Goal: Information Seeking & Learning: Find specific page/section

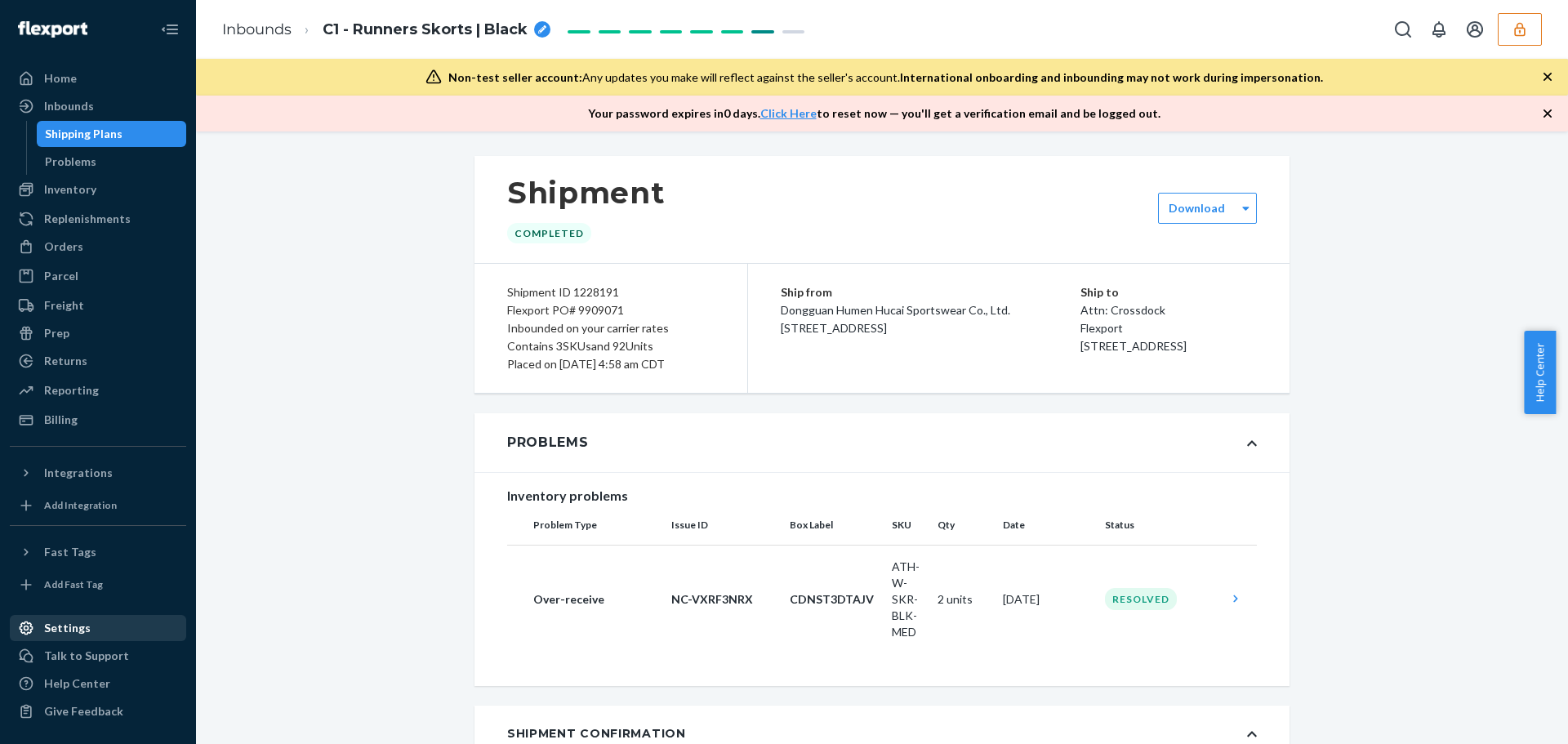
click at [97, 631] on div "Settings" at bounding box center [97, 627] width 173 height 23
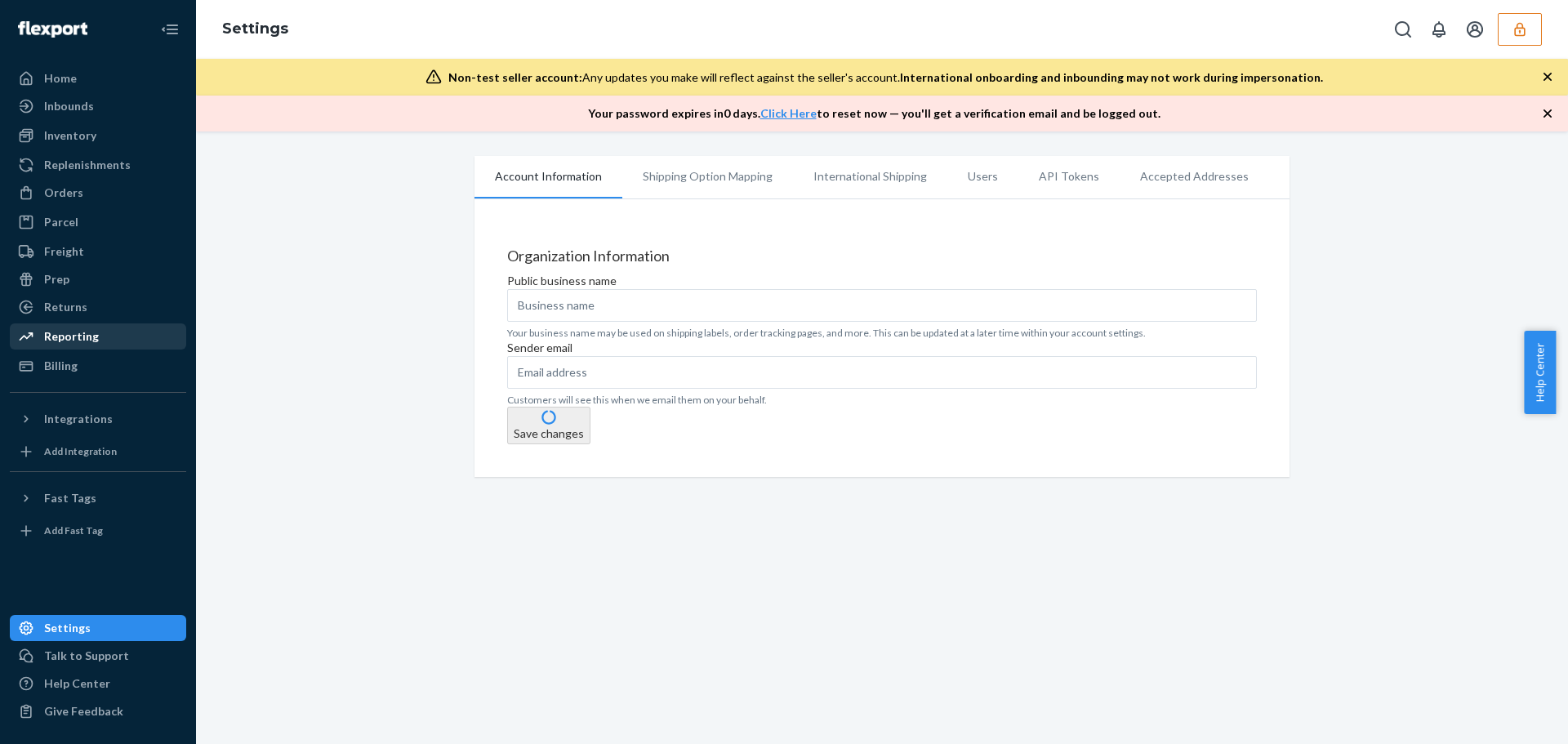
click at [76, 324] on link "Reporting" at bounding box center [97, 335] width 177 height 26
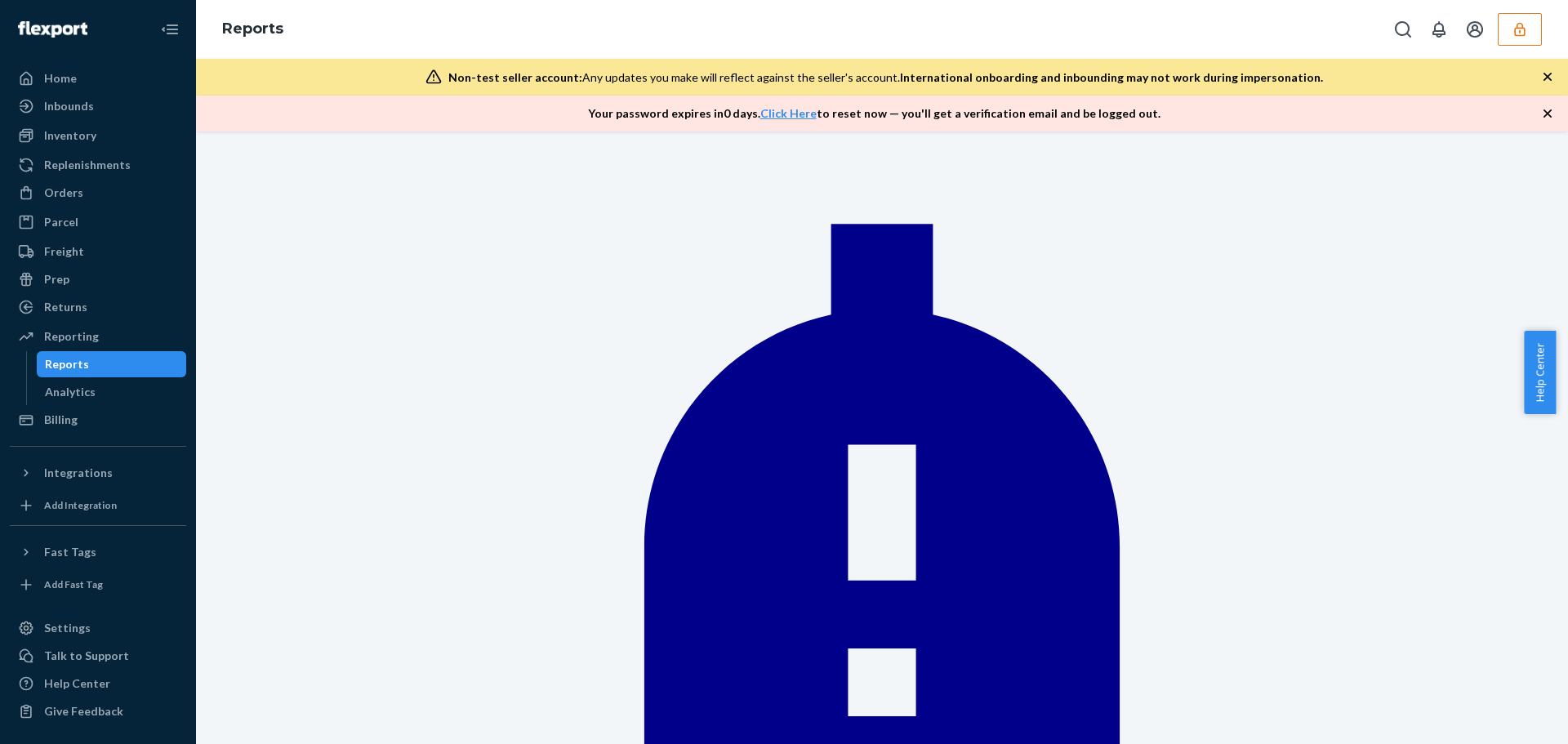
type input "products"
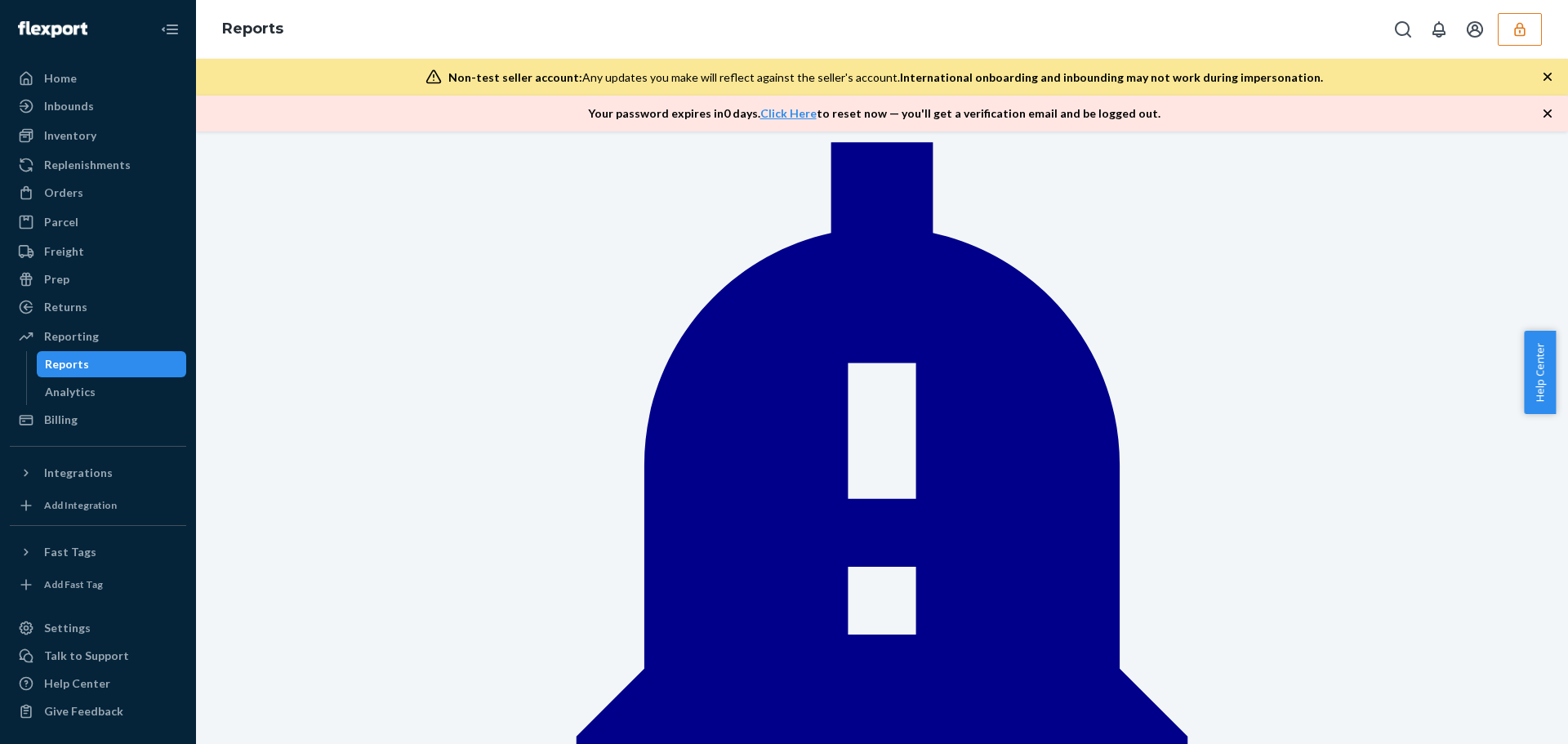
scroll to position [243, 0]
drag, startPoint x: 509, startPoint y: 389, endPoint x: 694, endPoint y: 391, distance: 185.0
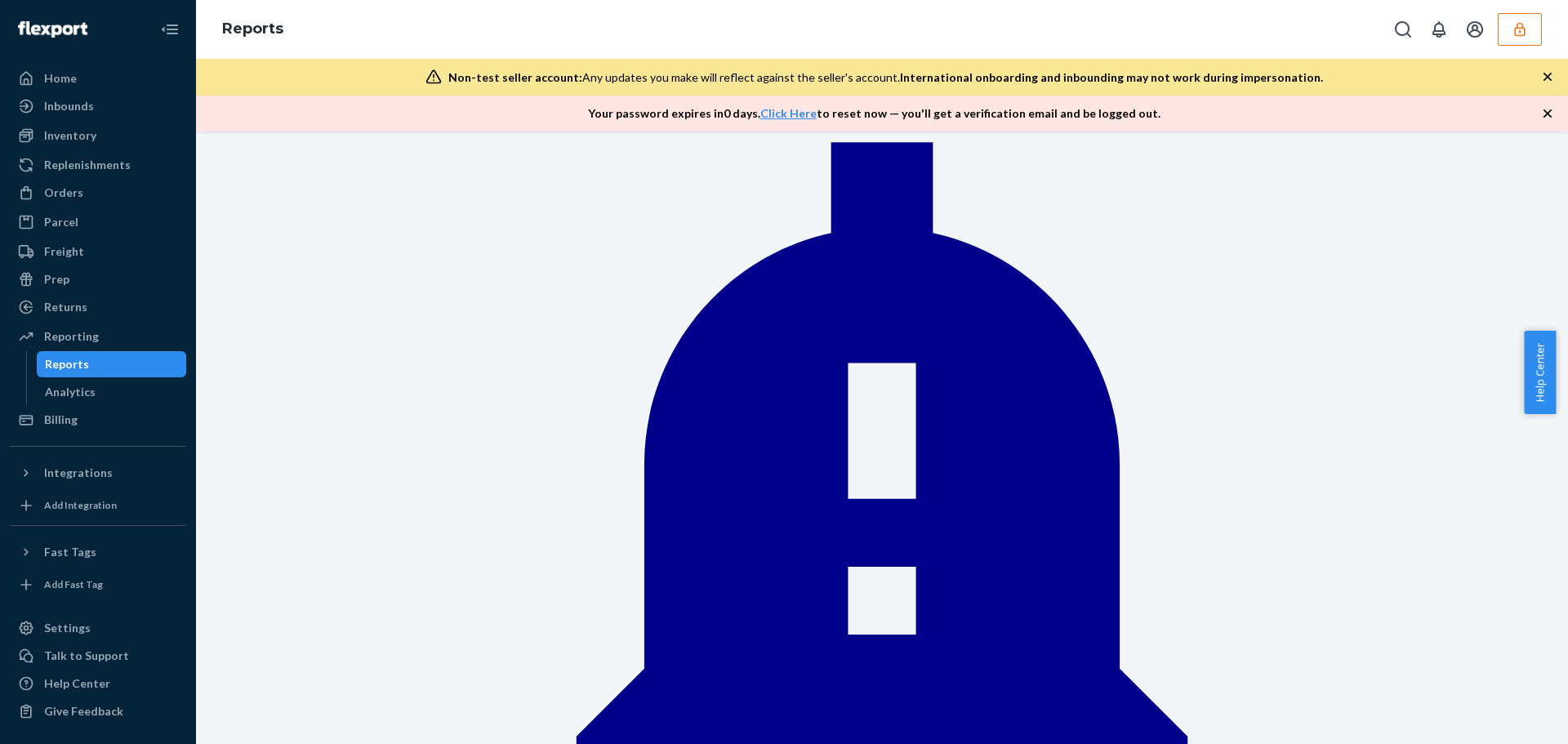
drag, startPoint x: 694, startPoint y: 390, endPoint x: 445, endPoint y: 386, distance: 249.0
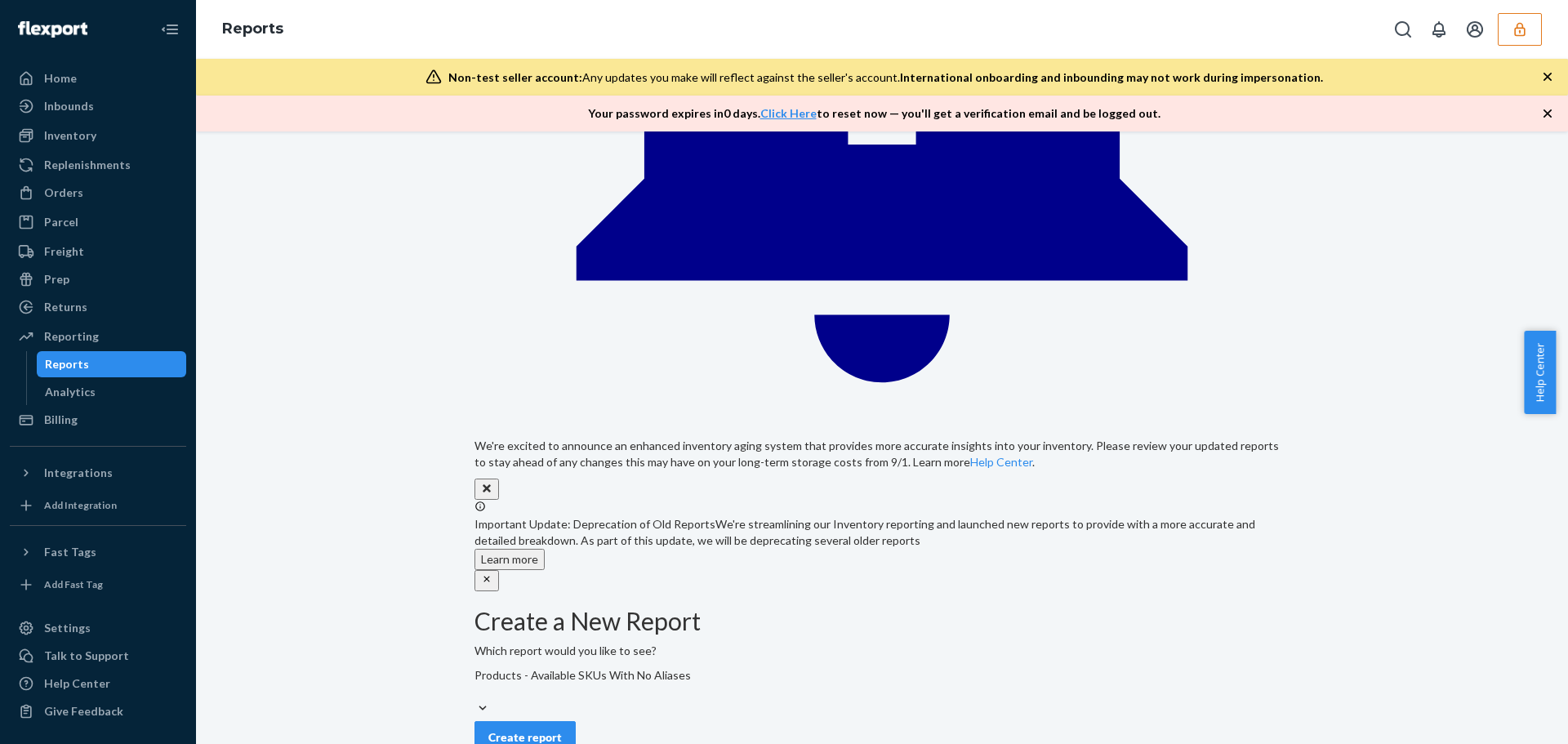
scroll to position [1064, 0]
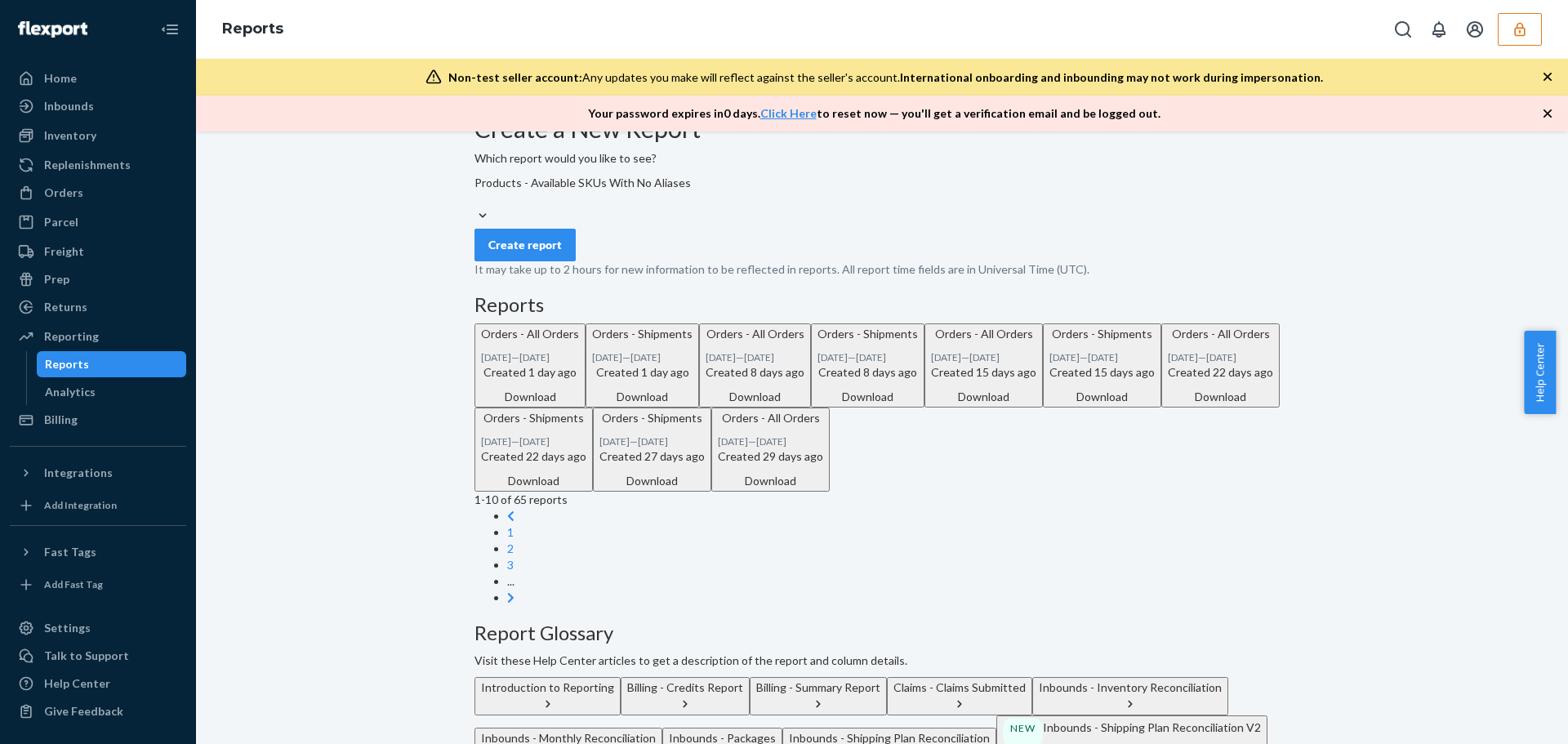
drag, startPoint x: 977, startPoint y: 519, endPoint x: 1216, endPoint y: 514, distance: 239.1
copy div "Products - Available SKUs With No Aliases"
click at [1519, 38] on button "button" at bounding box center [1519, 30] width 44 height 32
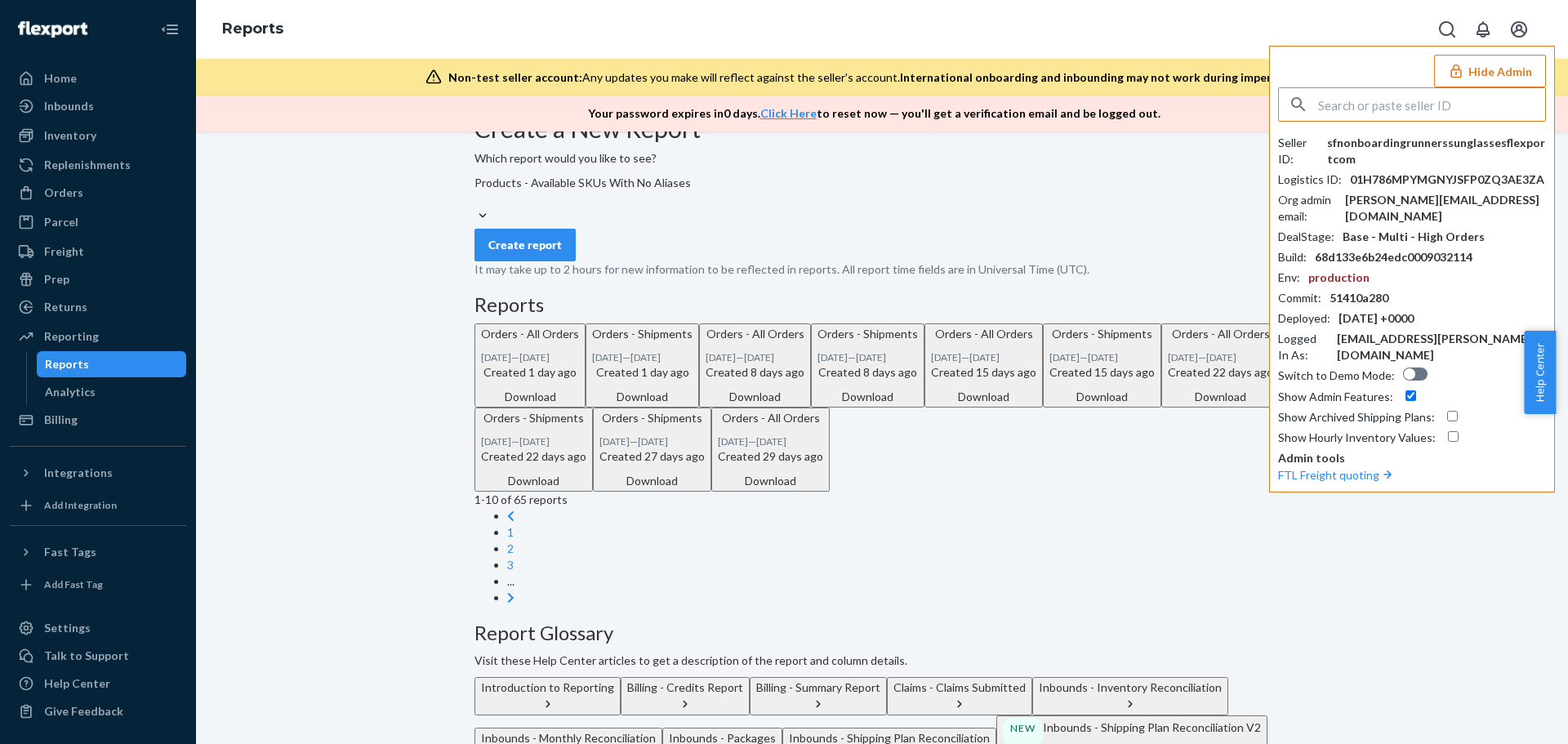
click at [1407, 98] on input "text" at bounding box center [1431, 104] width 227 height 32
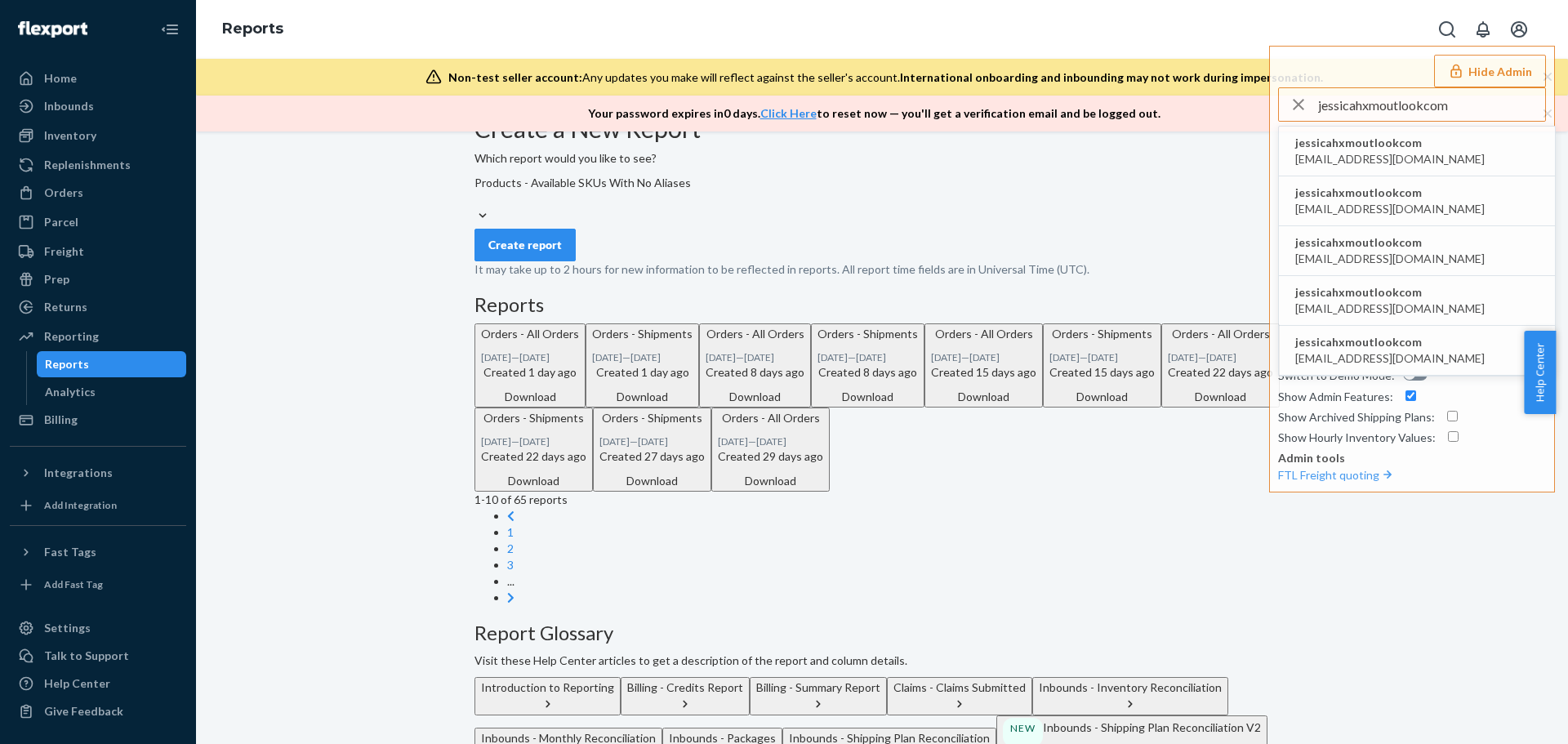
type input "jessicahxmoutlookcom"
click at [1404, 142] on span "jessicahxmoutlookcom" at bounding box center [1389, 142] width 189 height 16
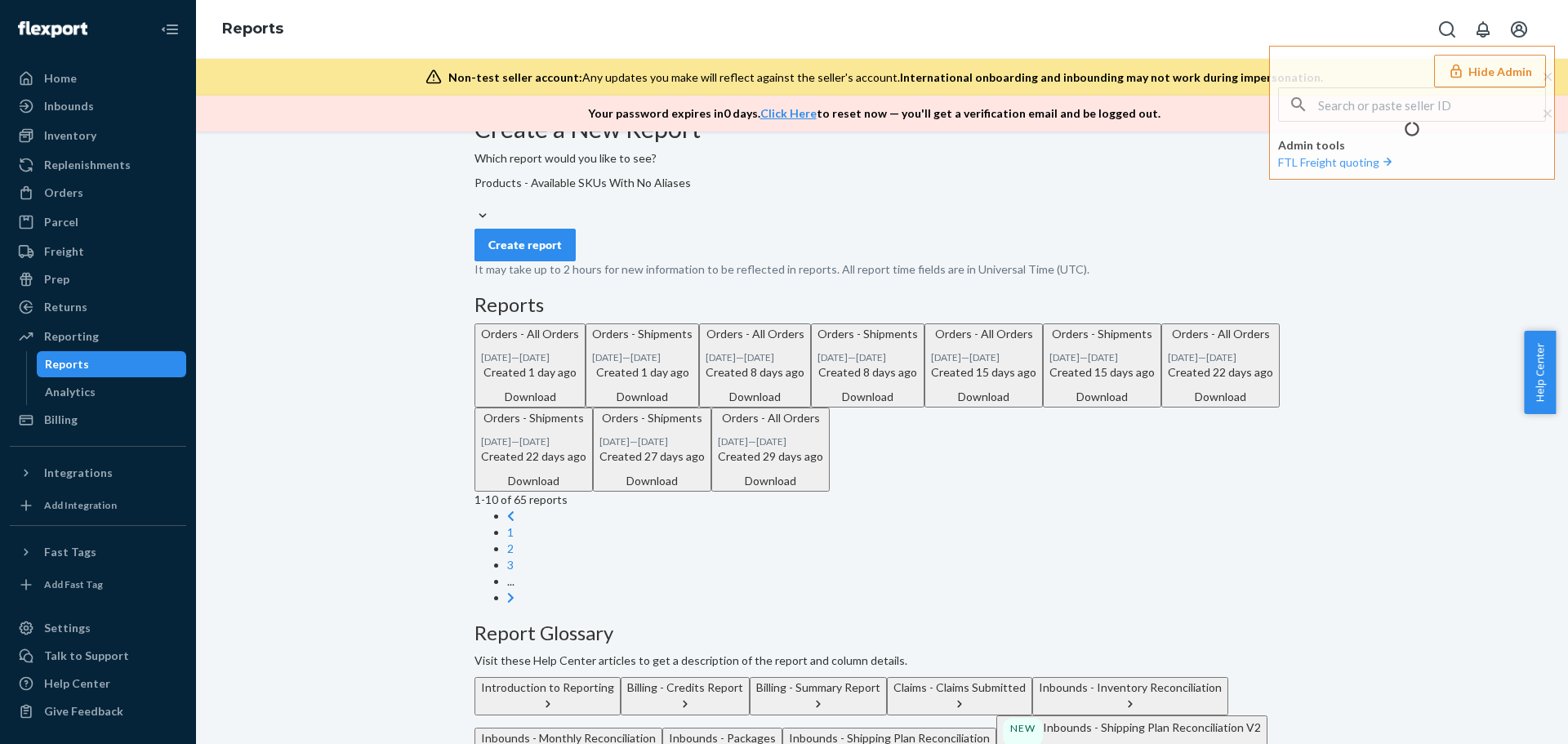
scroll to position [0, 0]
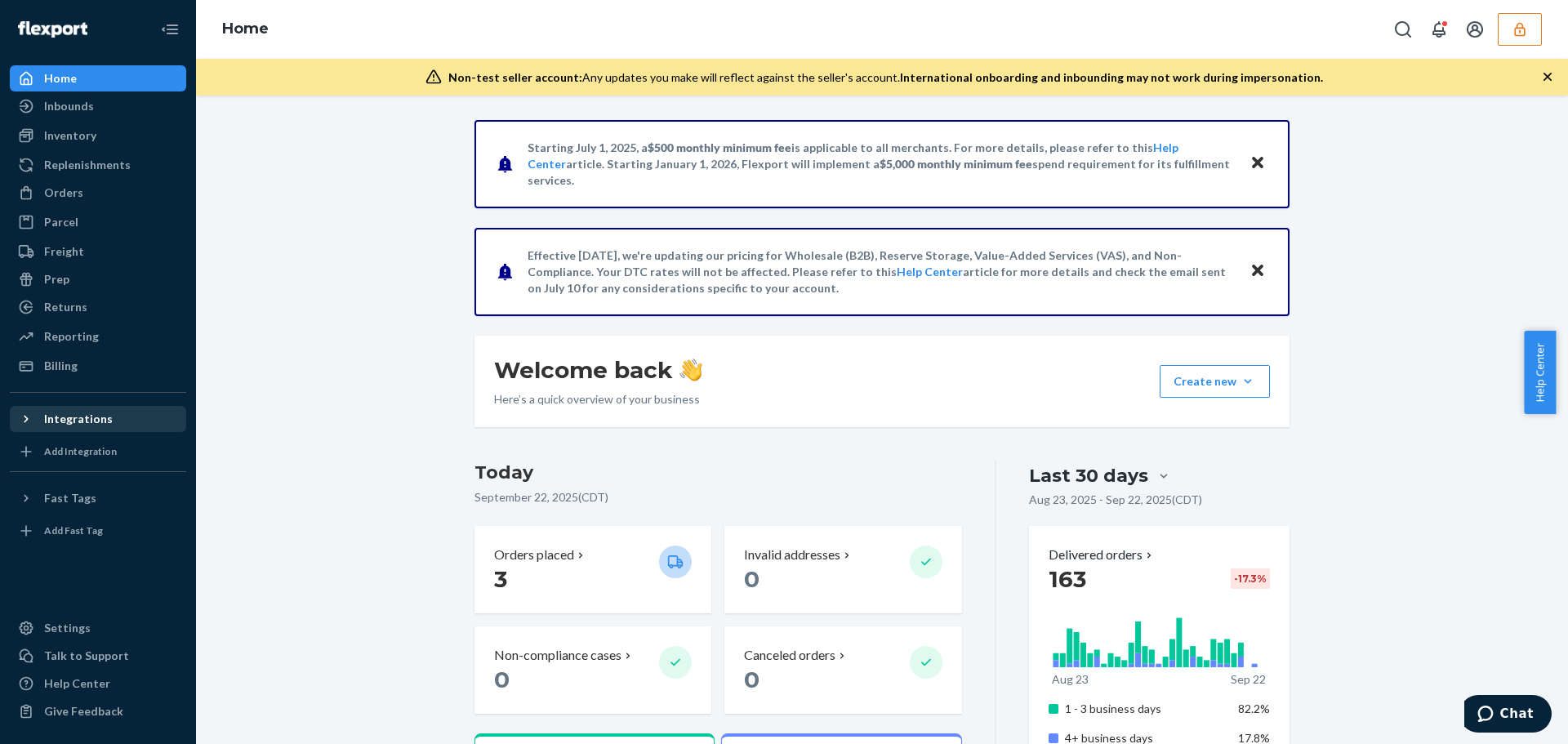
click at [55, 407] on button "Integrations" at bounding box center [97, 418] width 177 height 26
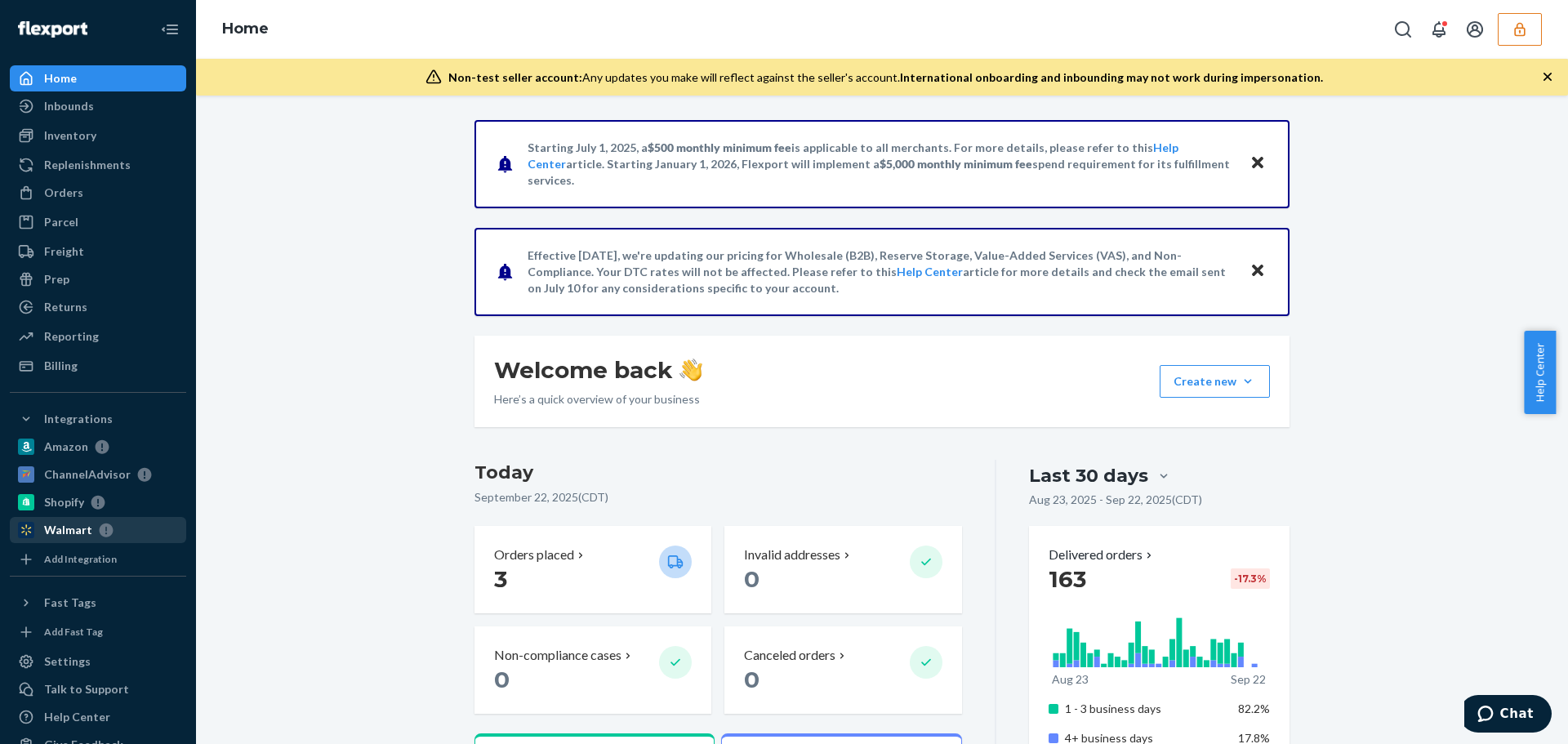
click at [75, 527] on div "Walmart" at bounding box center [68, 529] width 48 height 16
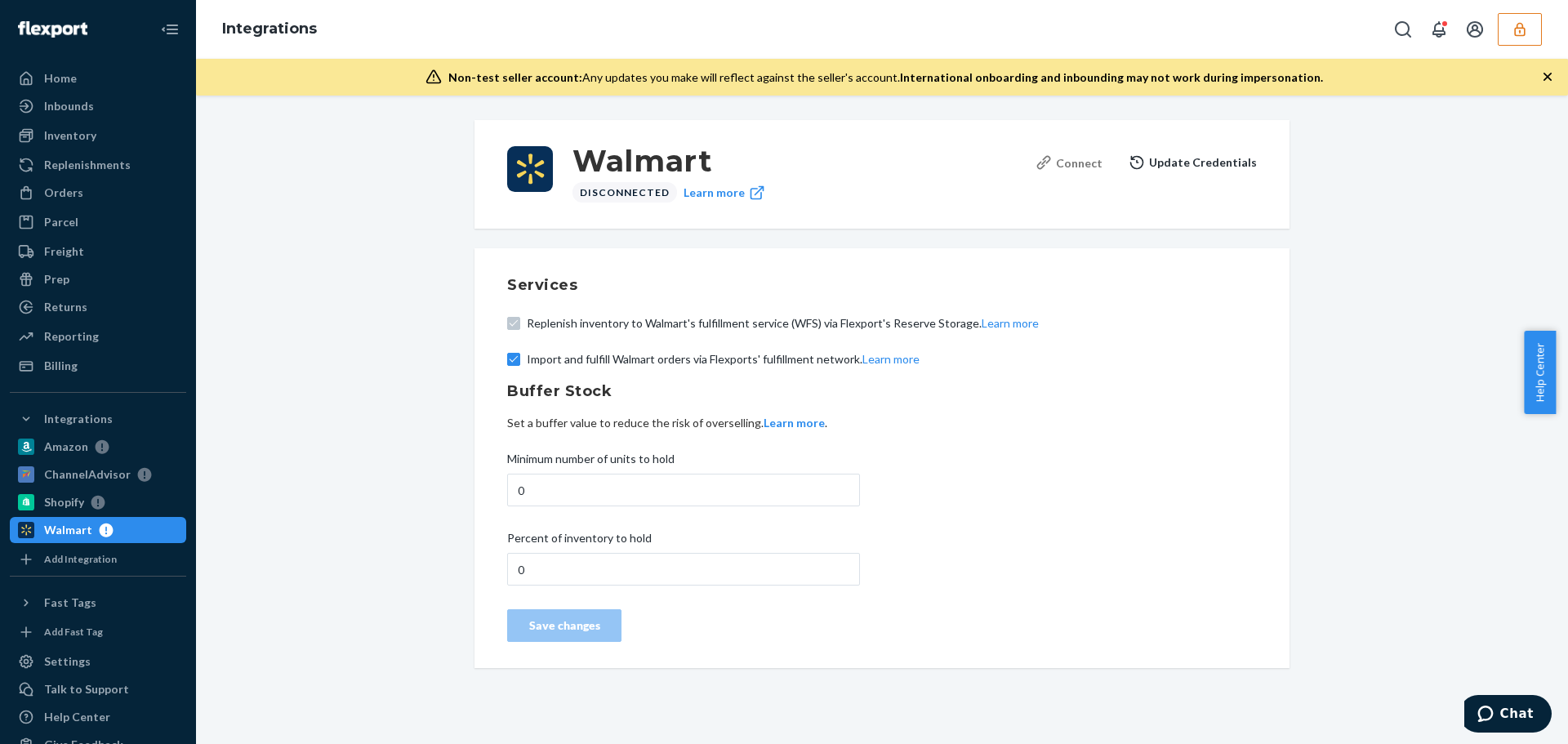
click at [1088, 165] on div "Connect" at bounding box center [1069, 163] width 67 height 17
click at [110, 106] on div "Inbounds" at bounding box center [97, 106] width 173 height 23
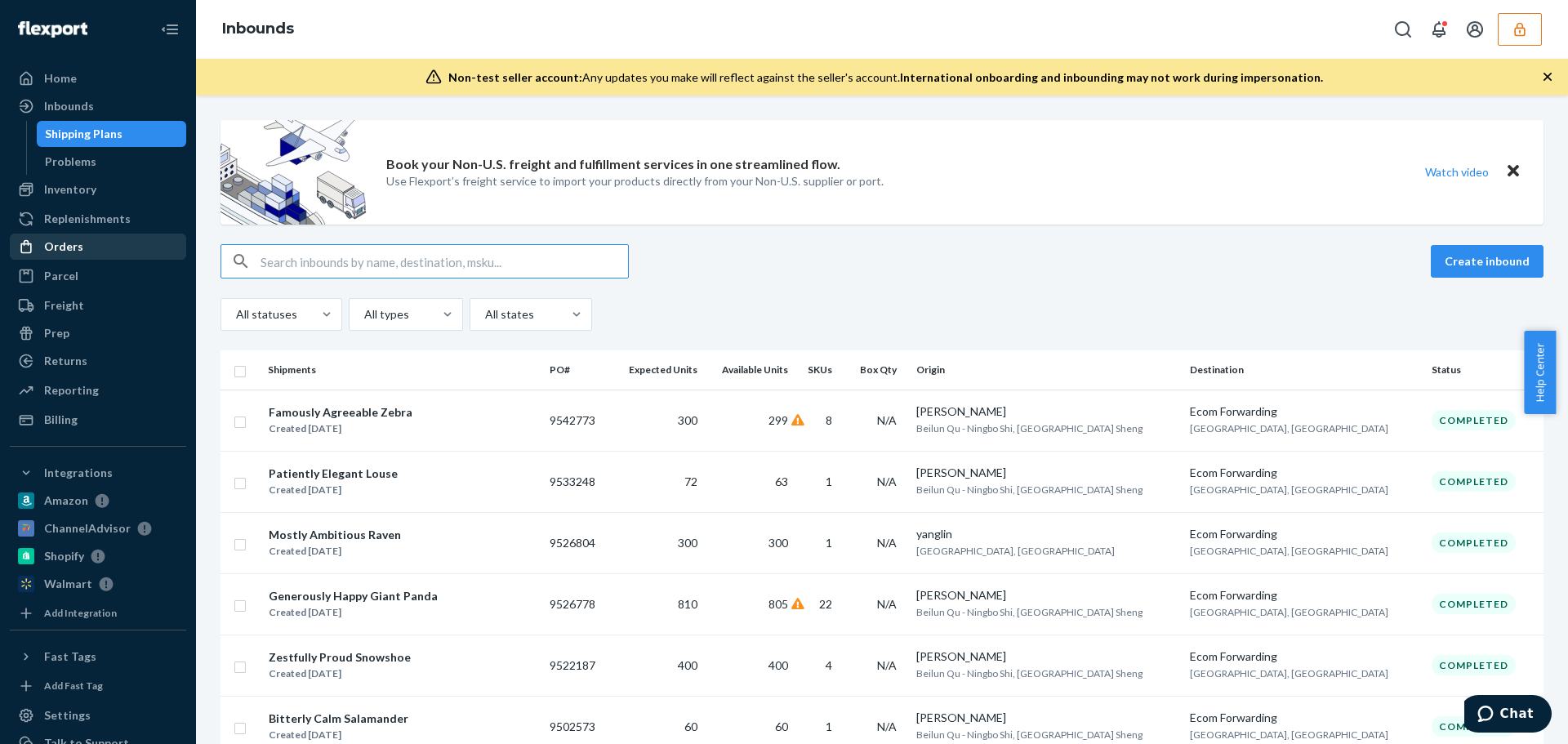
click at [75, 250] on div "Orders" at bounding box center [63, 246] width 39 height 16
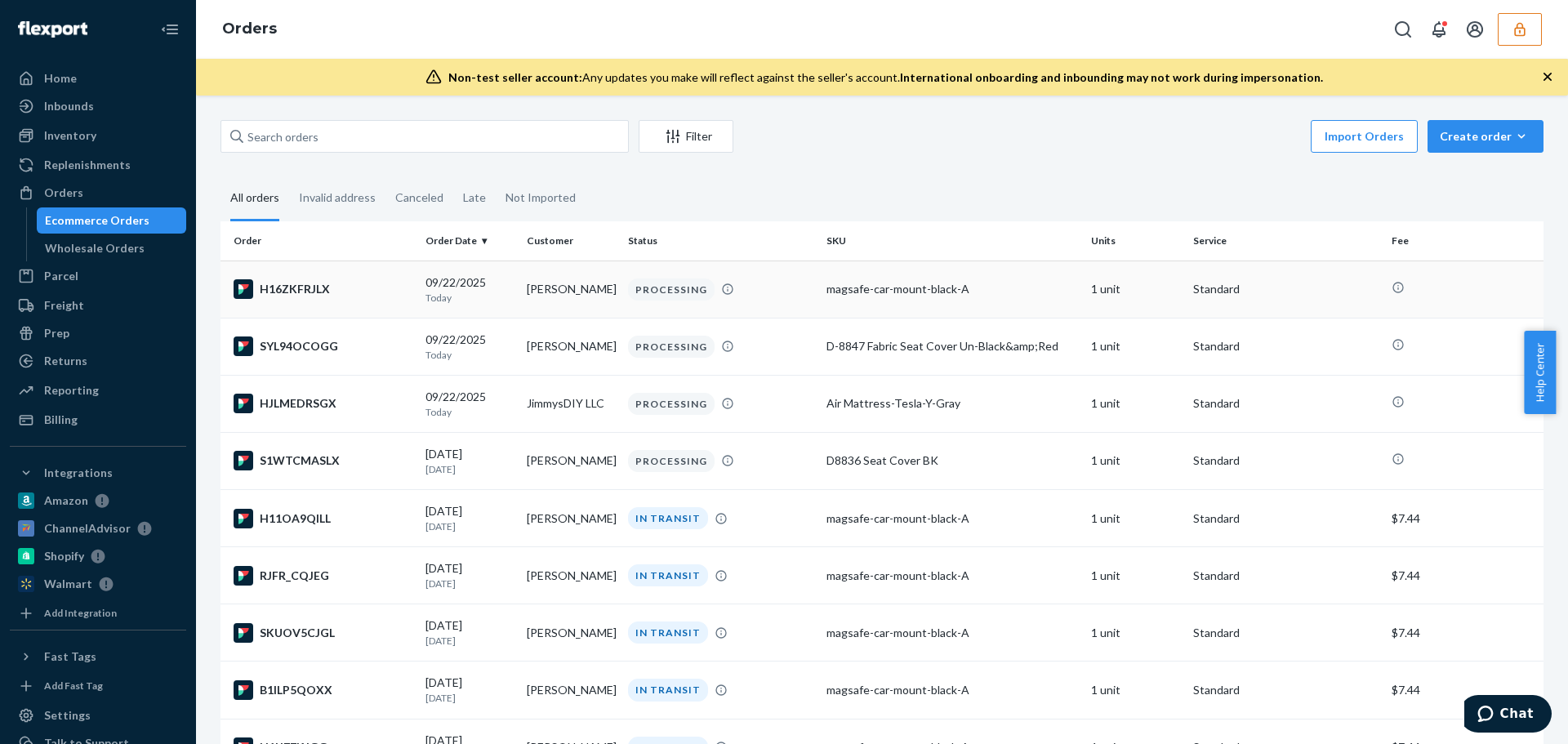
click at [396, 287] on div "H16ZKFRJLX" at bounding box center [322, 288] width 179 height 20
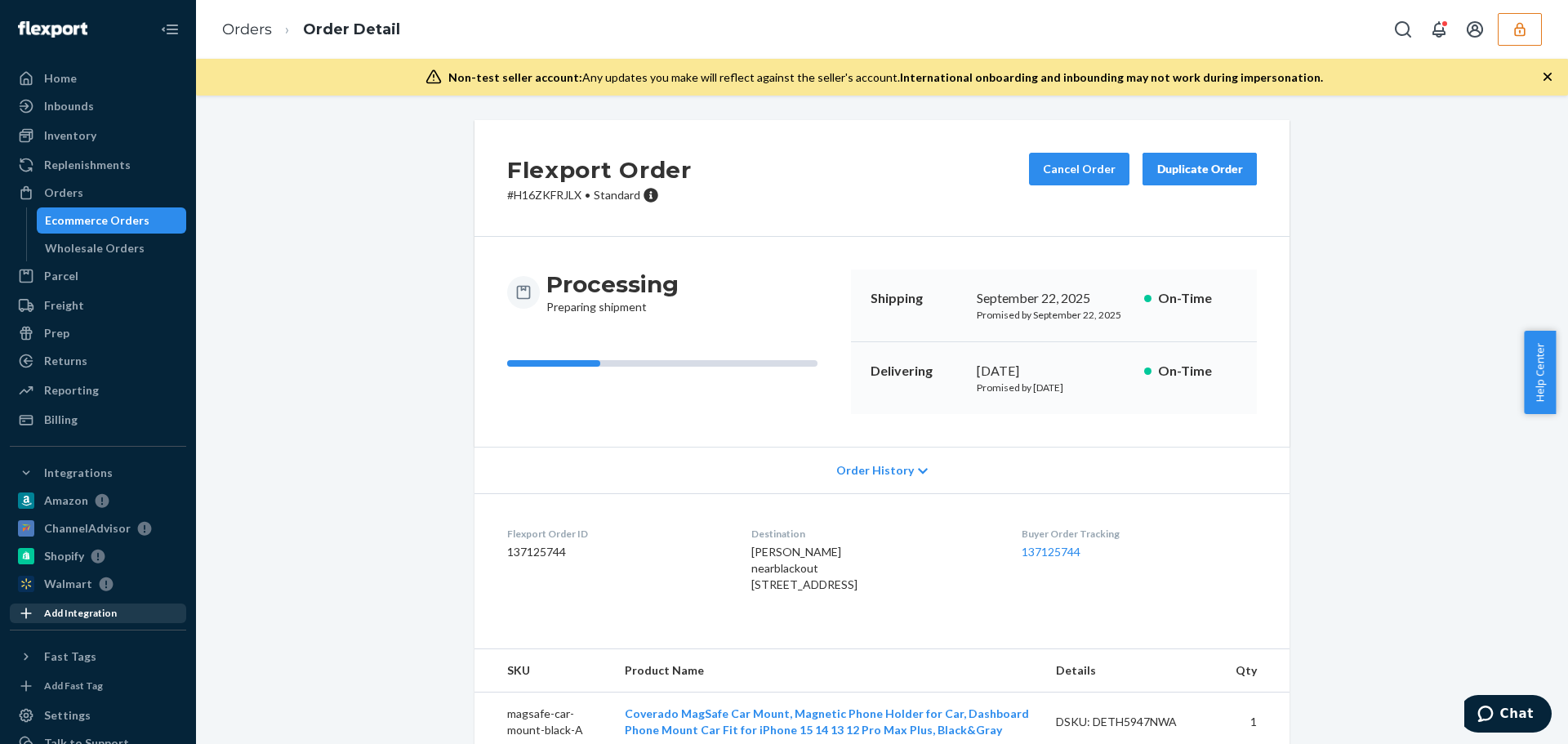
scroll to position [87, 0]
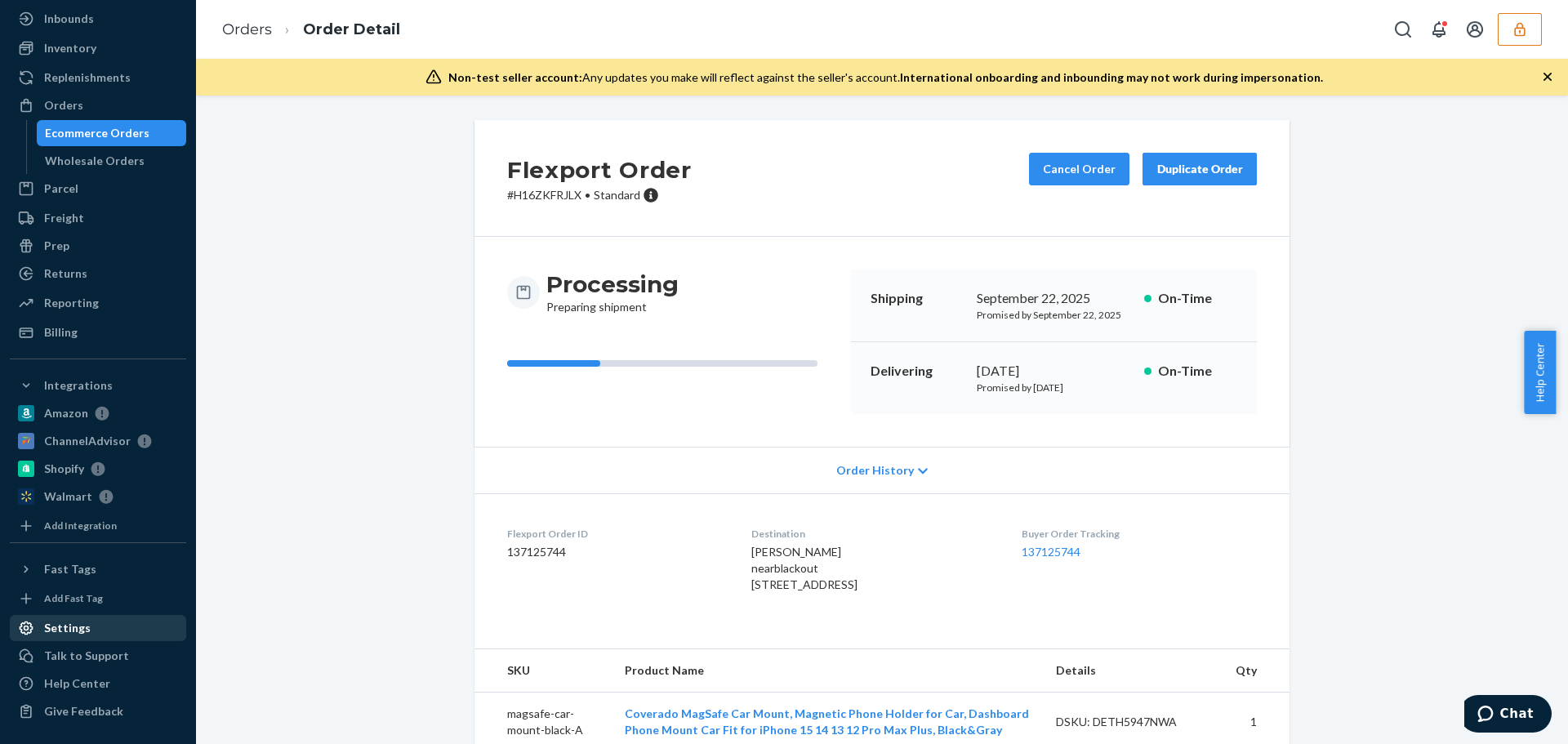
click at [79, 628] on div "Settings" at bounding box center [67, 627] width 47 height 16
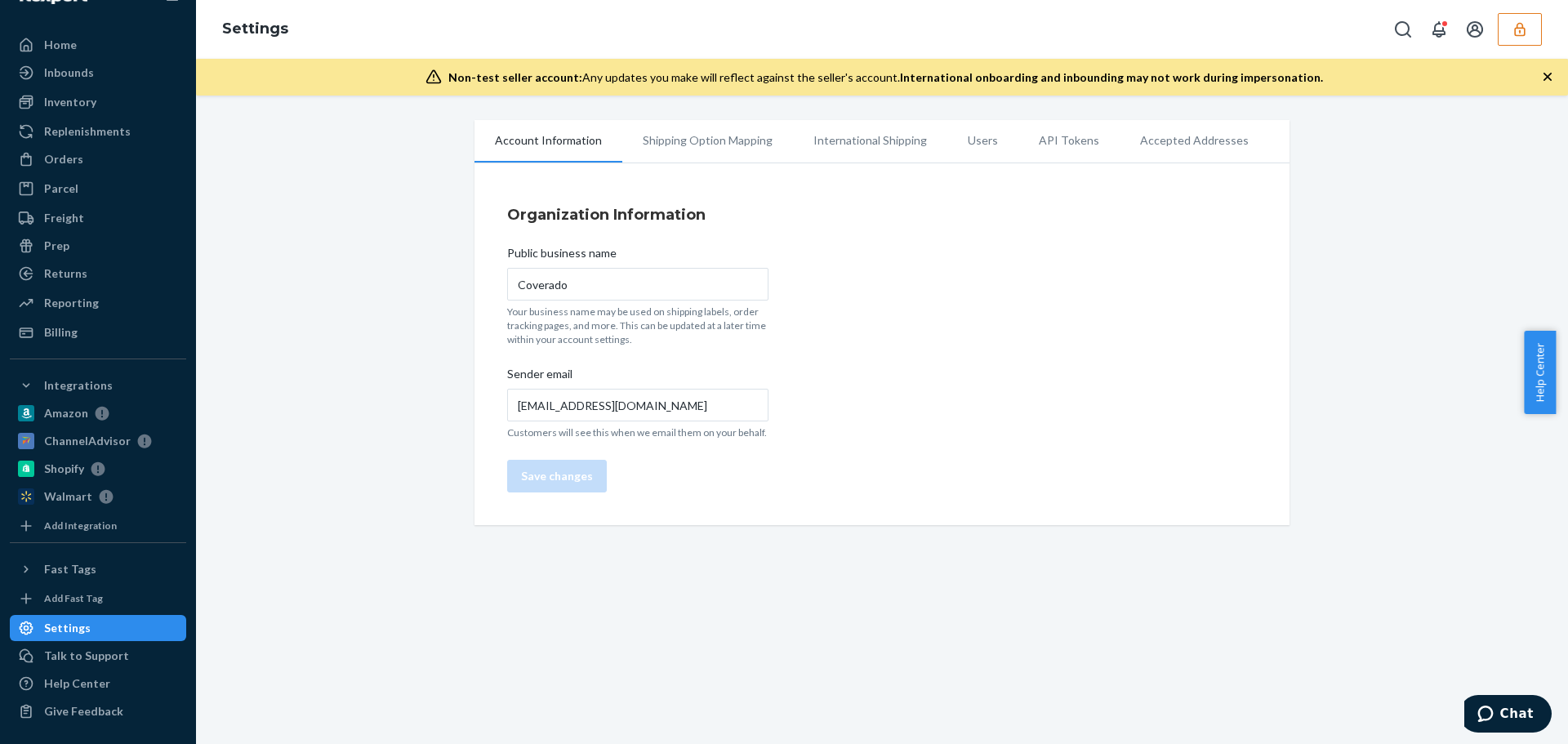
scroll to position [33, 0]
click at [971, 140] on li "Users" at bounding box center [982, 140] width 71 height 41
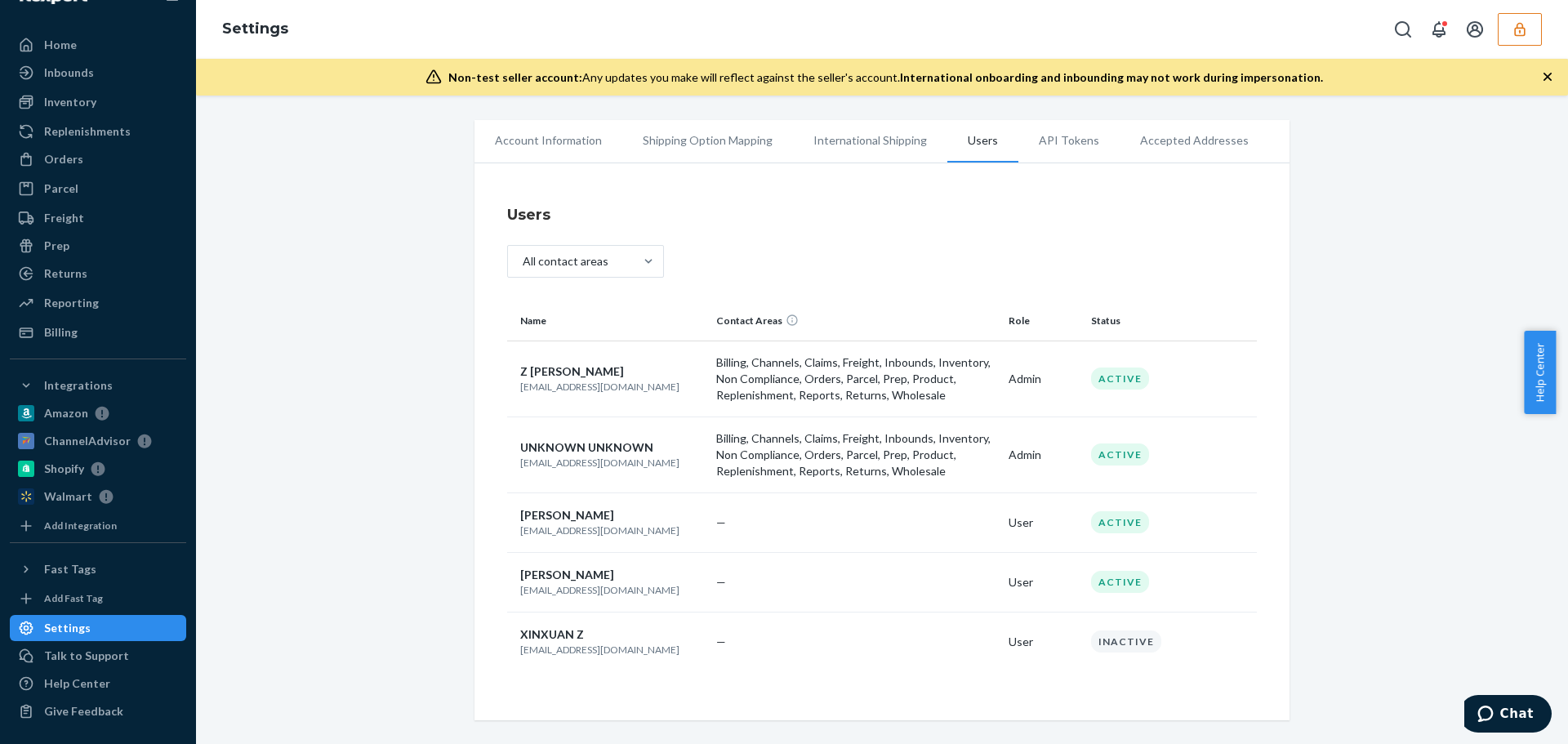
click at [1514, 36] on icon "button" at bounding box center [1519, 29] width 16 height 16
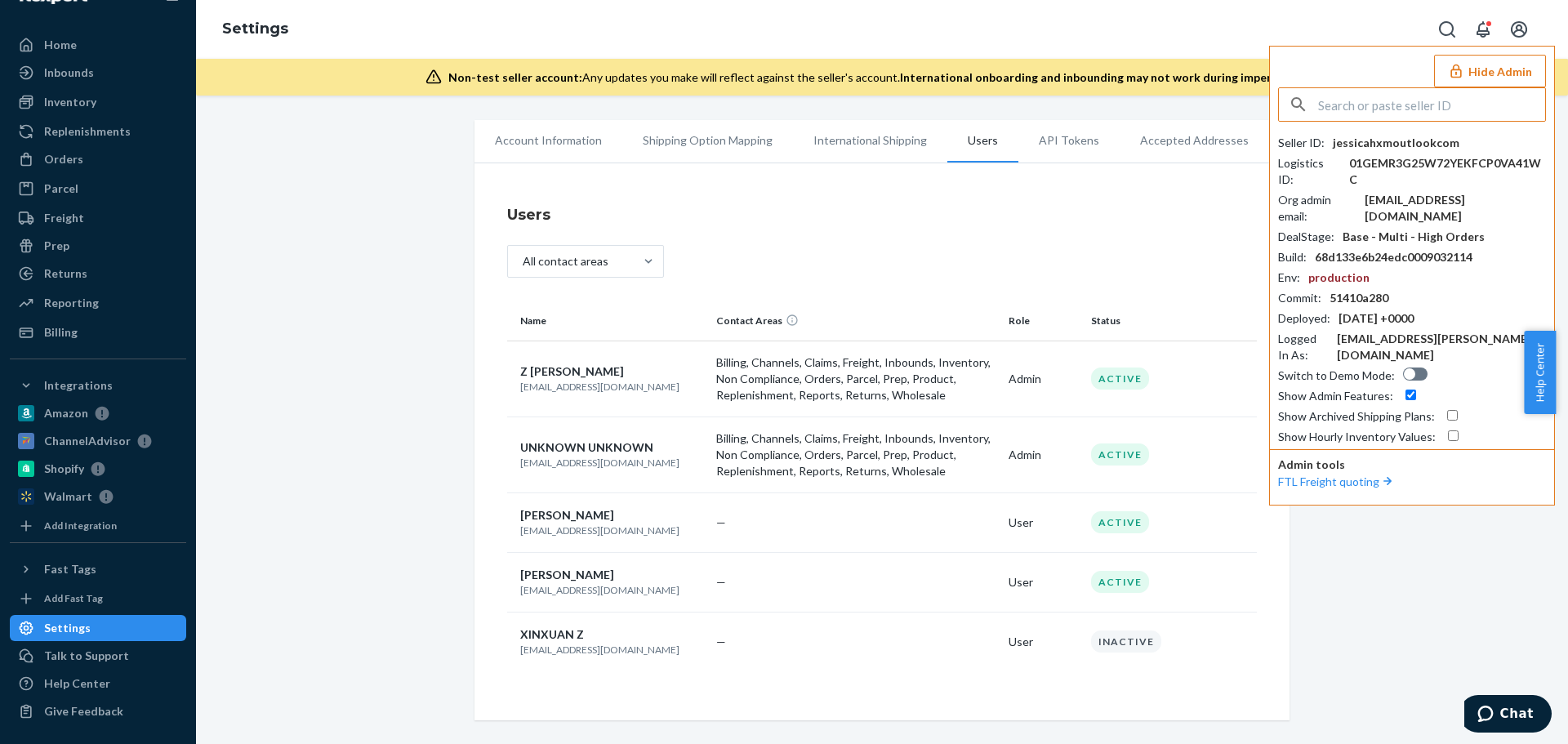
click at [1407, 105] on input "text" at bounding box center [1431, 104] width 227 height 32
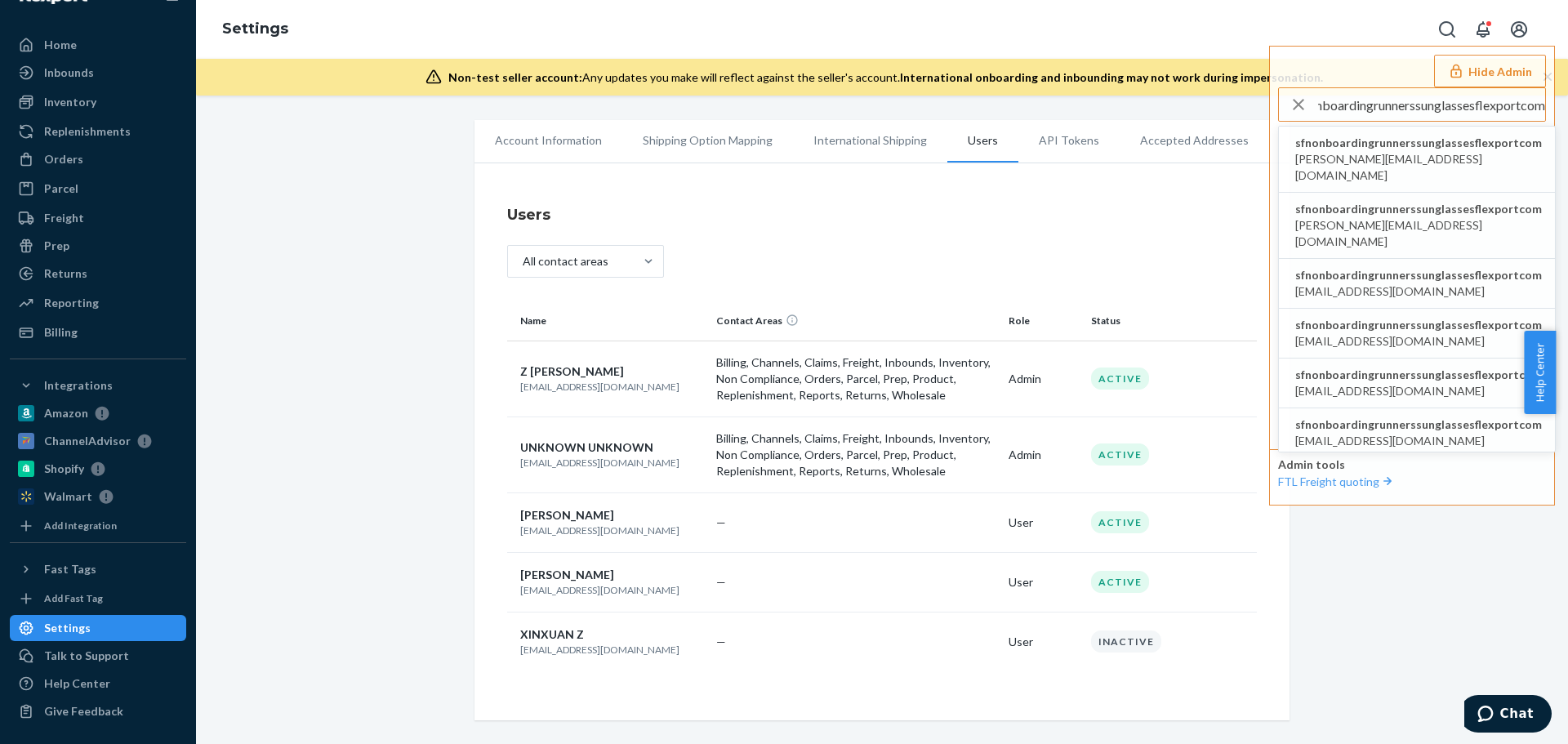
type input "sfnonboardingrunnerssunglassesflexportcom"
click at [1401, 145] on span "sfnonboardingrunnerssunglassesflexportcom" at bounding box center [1418, 142] width 247 height 16
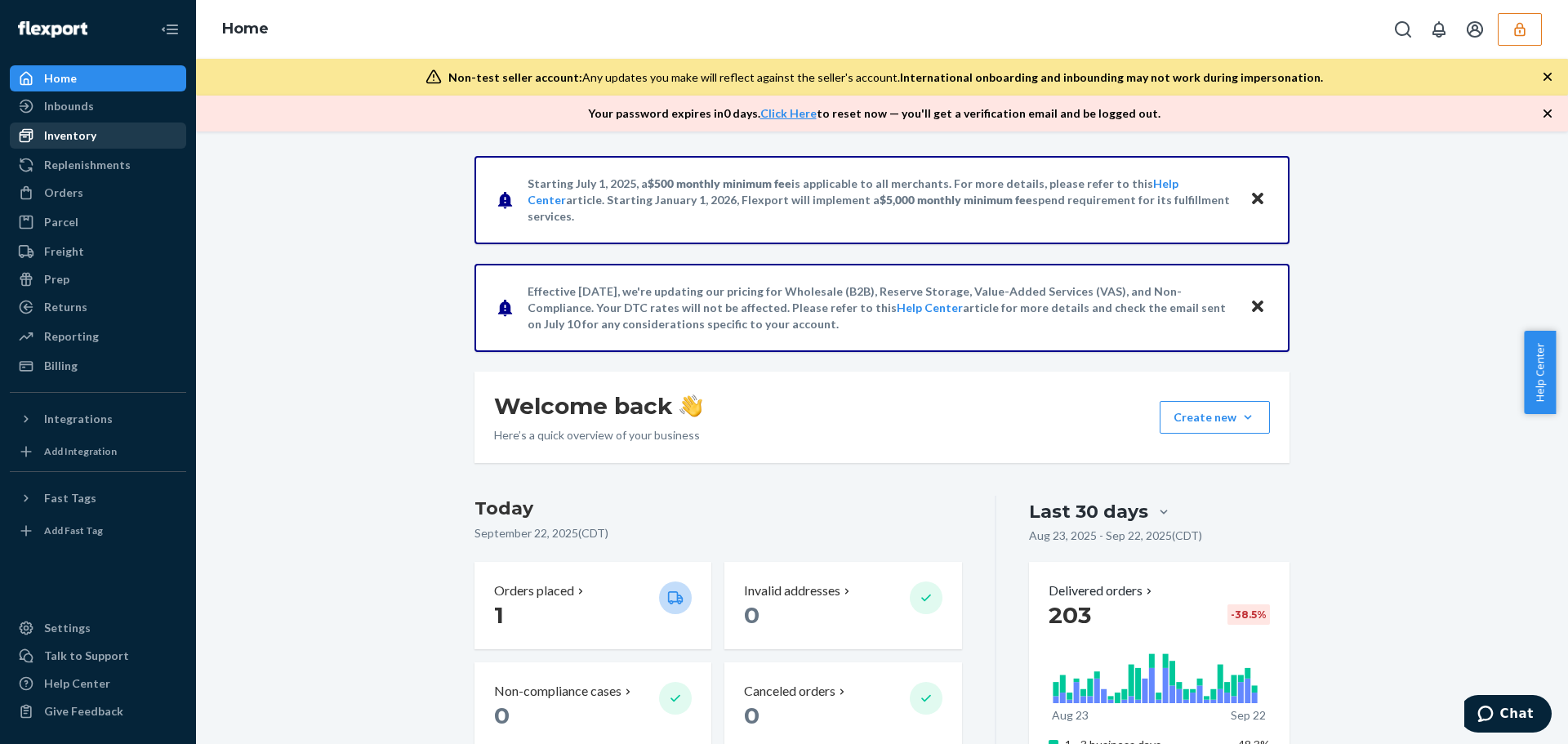
click at [75, 133] on div "Inventory" at bounding box center [70, 135] width 53 height 16
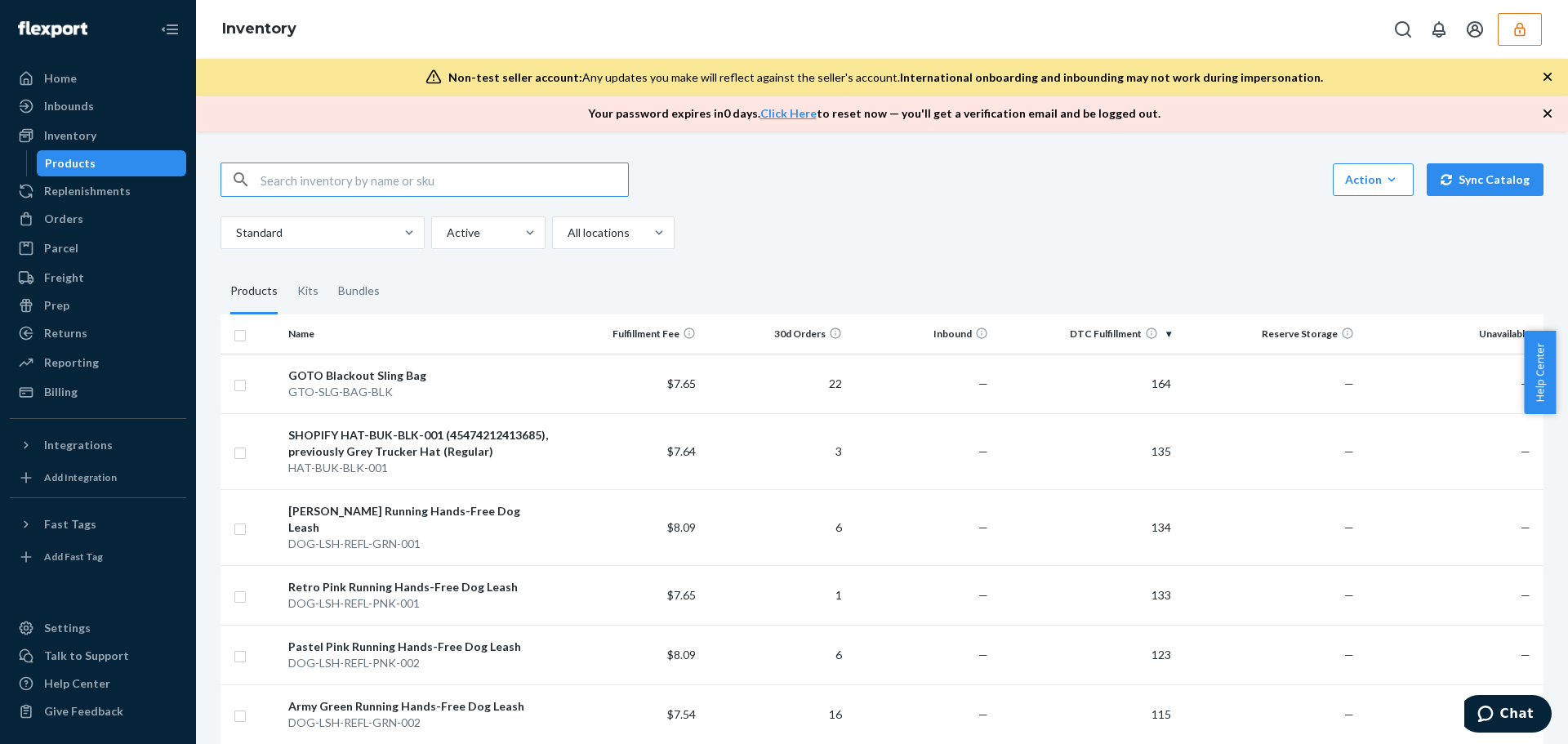
click at [340, 179] on input "text" at bounding box center [444, 180] width 368 height 32
type input "ATH-W-FLY-BLK-MED"
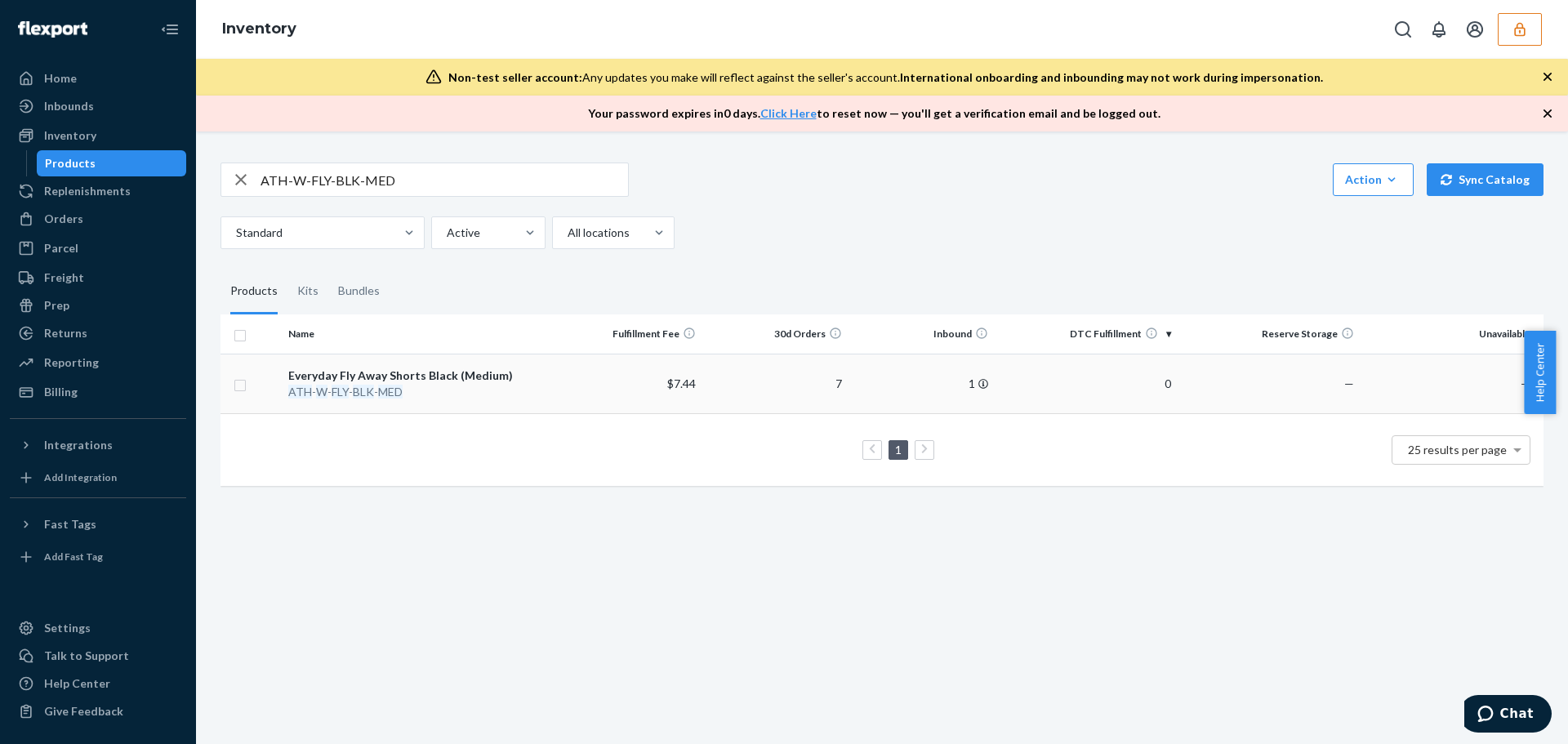
click at [832, 395] on td "7" at bounding box center [775, 383] width 146 height 59
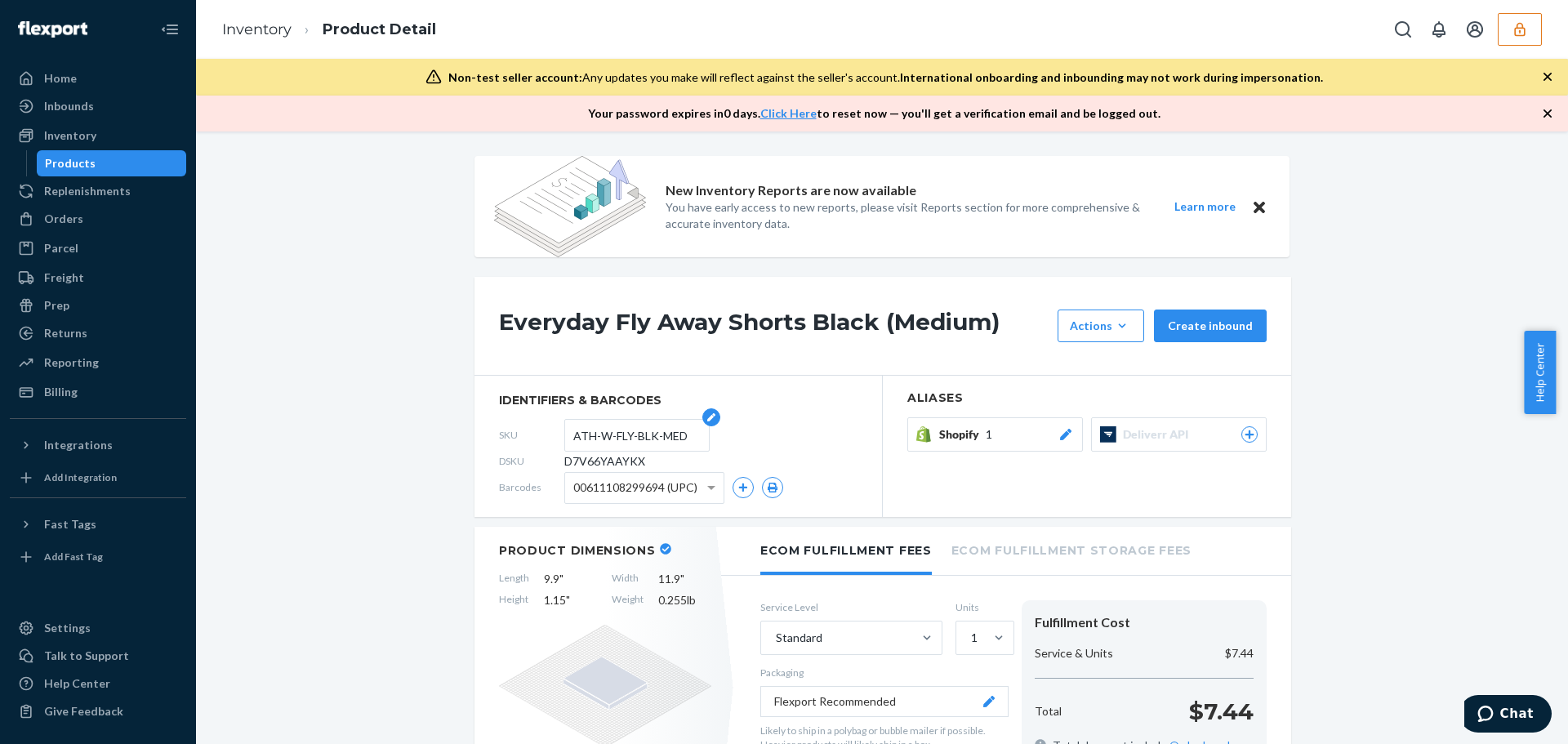
click at [632, 437] on input "ATH-W-FLY-BLK-MED" at bounding box center [636, 435] width 127 height 31
click at [683, 435] on input "ATH-W-FLY-BLK-MED" at bounding box center [636, 435] width 127 height 31
drag, startPoint x: 570, startPoint y: 434, endPoint x: 469, endPoint y: 432, distance: 101.0
click at [475, 432] on section "identifiers & barcodes SKU ATH-W-FLY-BLK-MED DSKU D7V66YAAYKX Barcodes 00611108…" at bounding box center [678, 446] width 408 height 141
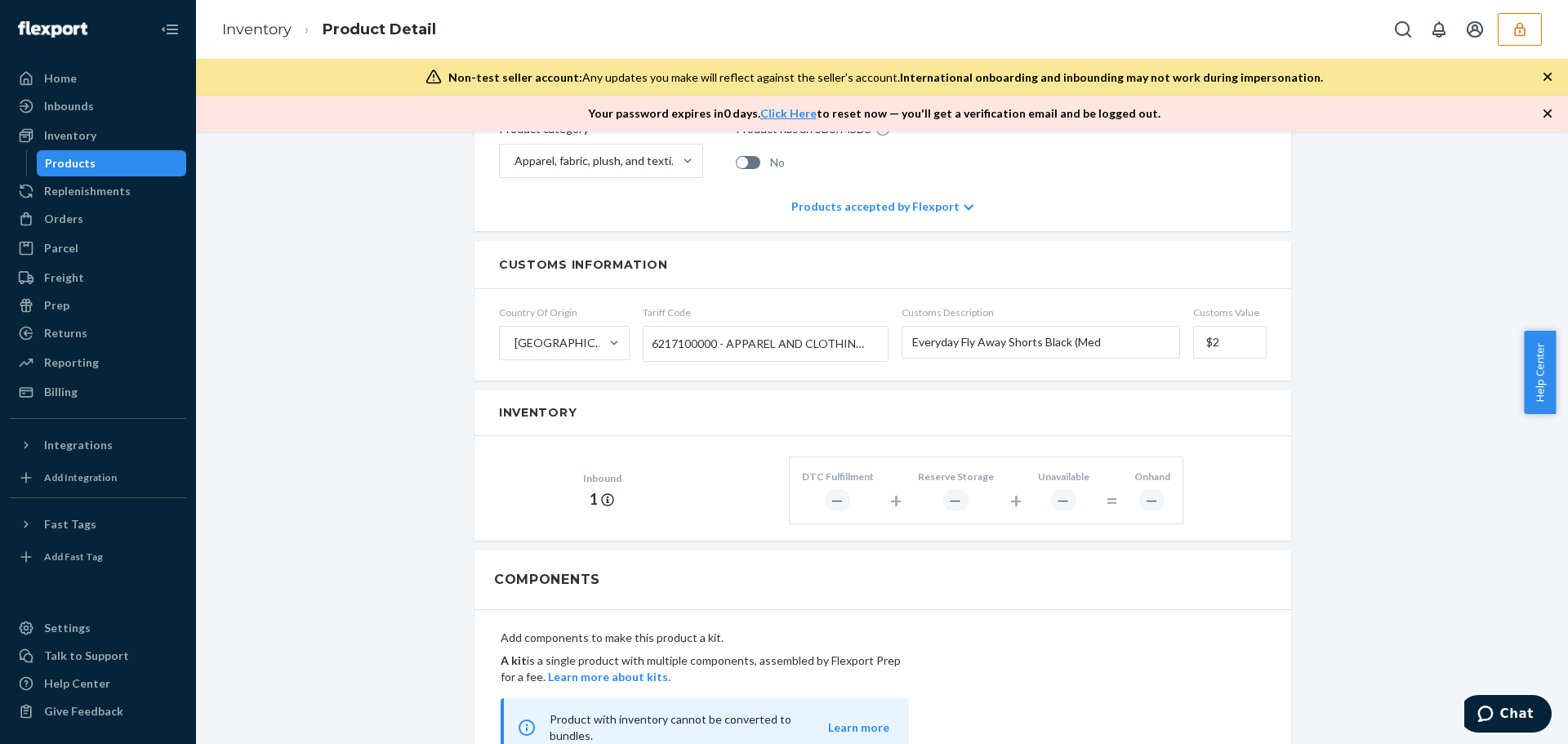
scroll to position [898, 0]
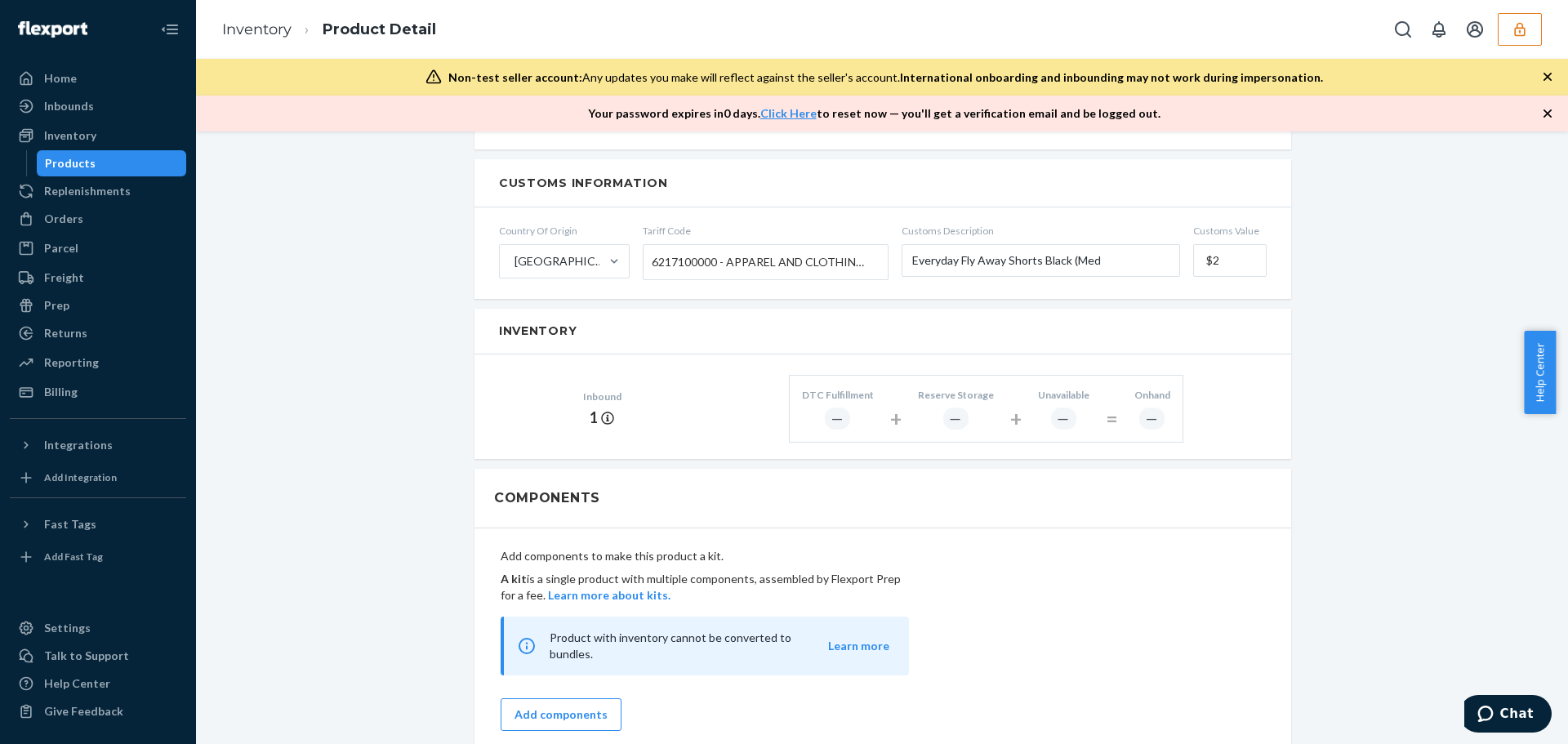
click at [420, 640] on div "New Inventory Reports are now available You have early access to new reports, p…" at bounding box center [882, 241] width 1347 height 1966
drag, startPoint x: 329, startPoint y: 608, endPoint x: 310, endPoint y: 592, distance: 24.8
click at [329, 608] on div "New Inventory Reports are now available You have early access to new reports, p…" at bounding box center [882, 241] width 1347 height 1966
click at [1513, 39] on button "button" at bounding box center [1519, 30] width 44 height 32
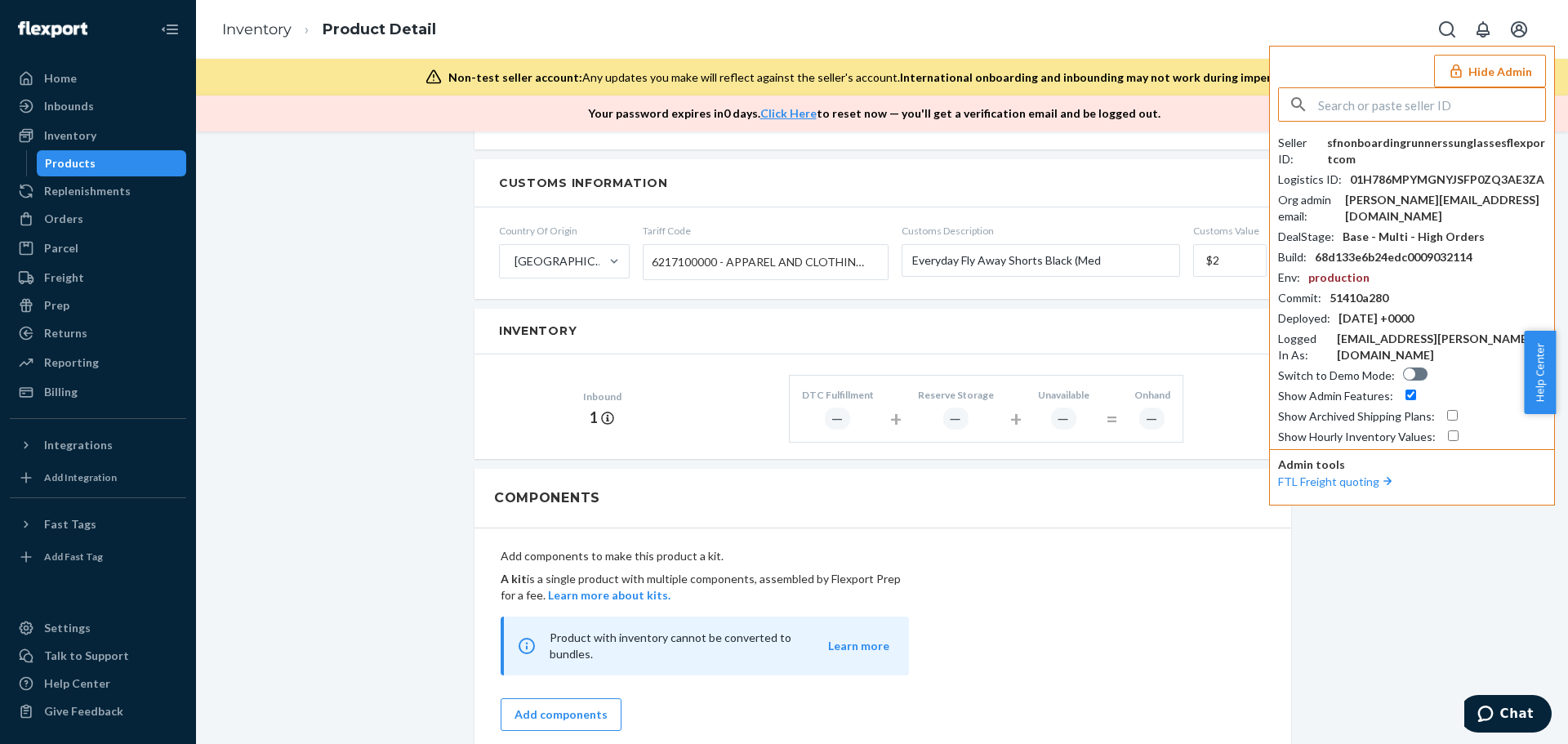
click at [1383, 100] on input "text" at bounding box center [1431, 104] width 227 height 32
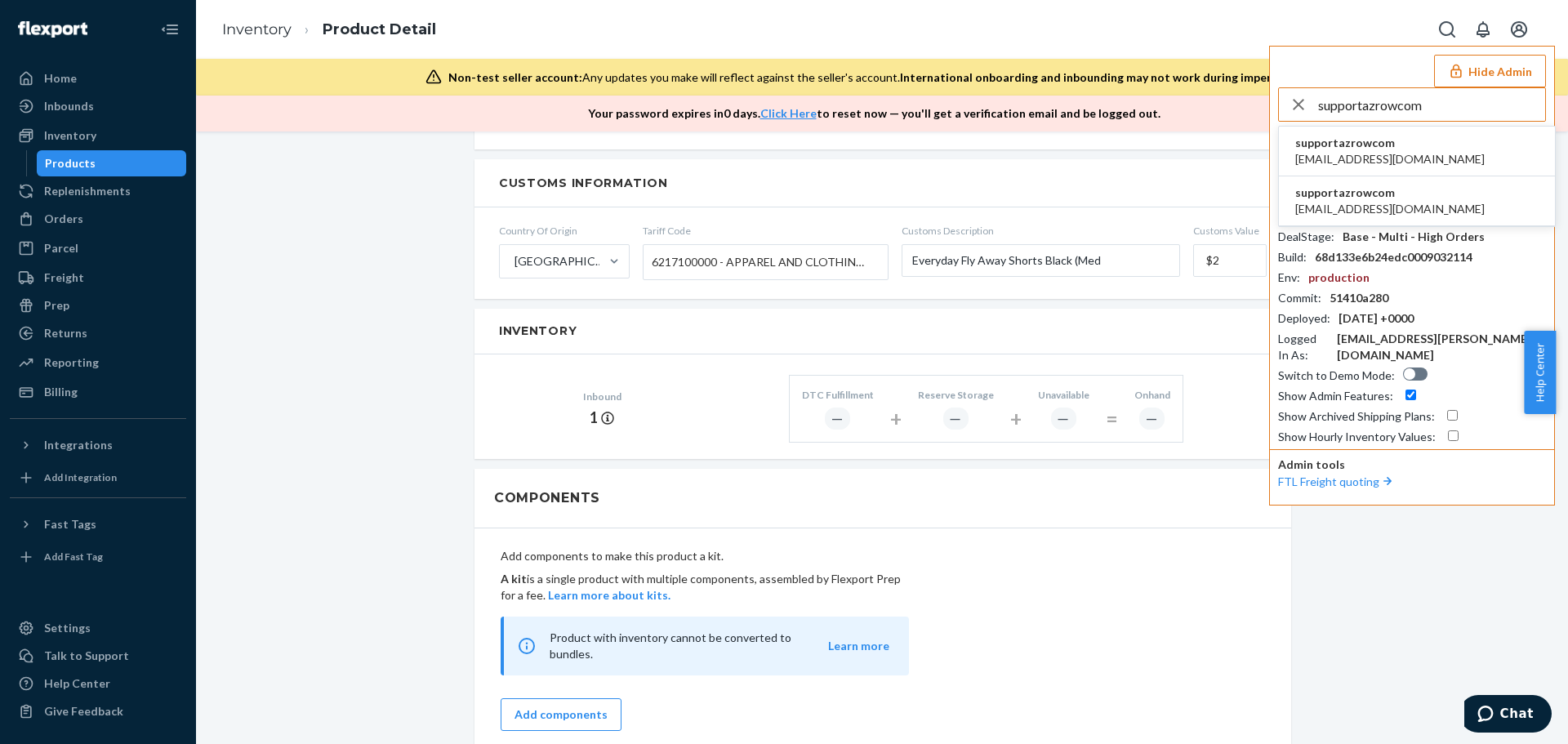
type input "supportazrowcom"
click at [1406, 160] on li "supportazrowcom cs@azrow.com" at bounding box center [1416, 151] width 276 height 50
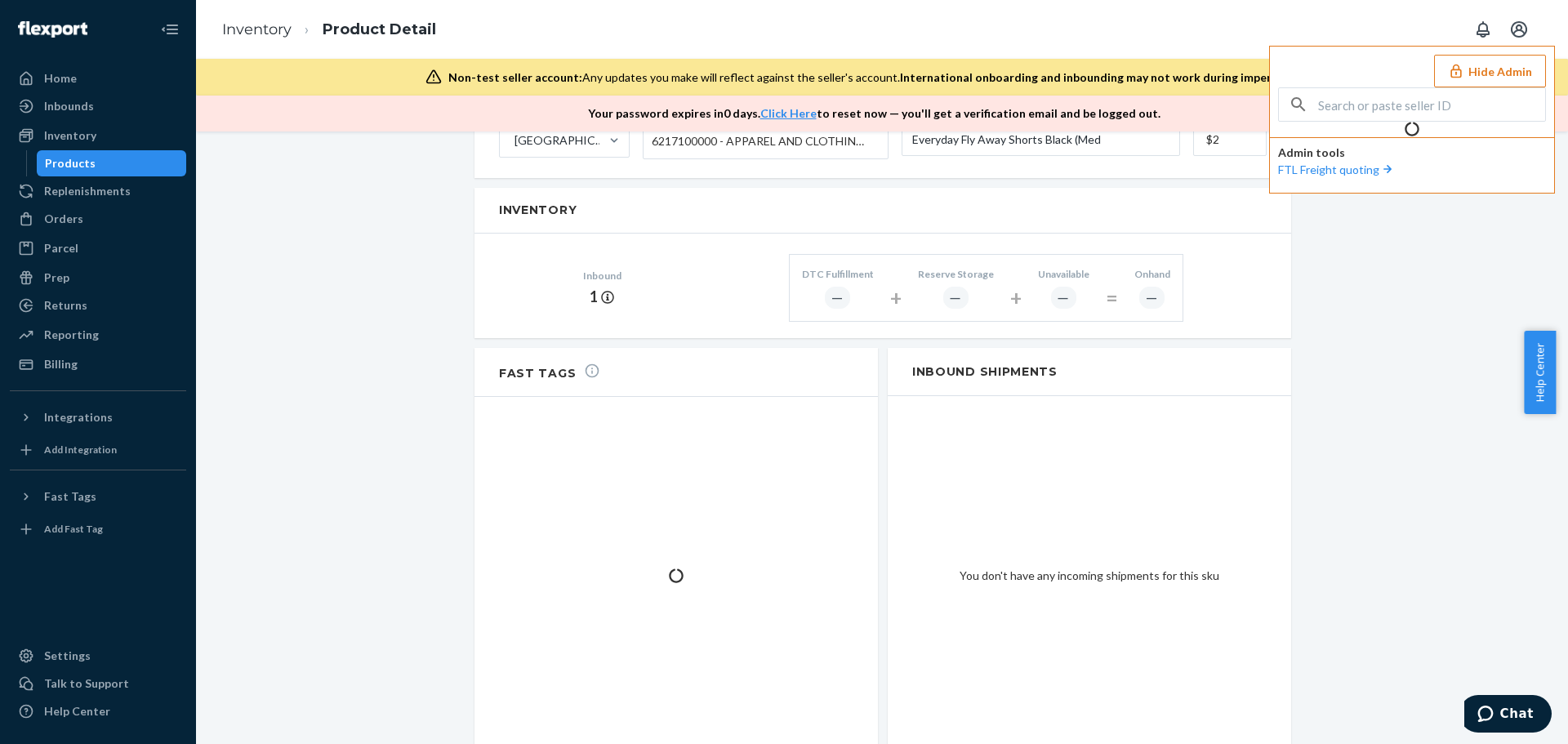
scroll to position [777, 0]
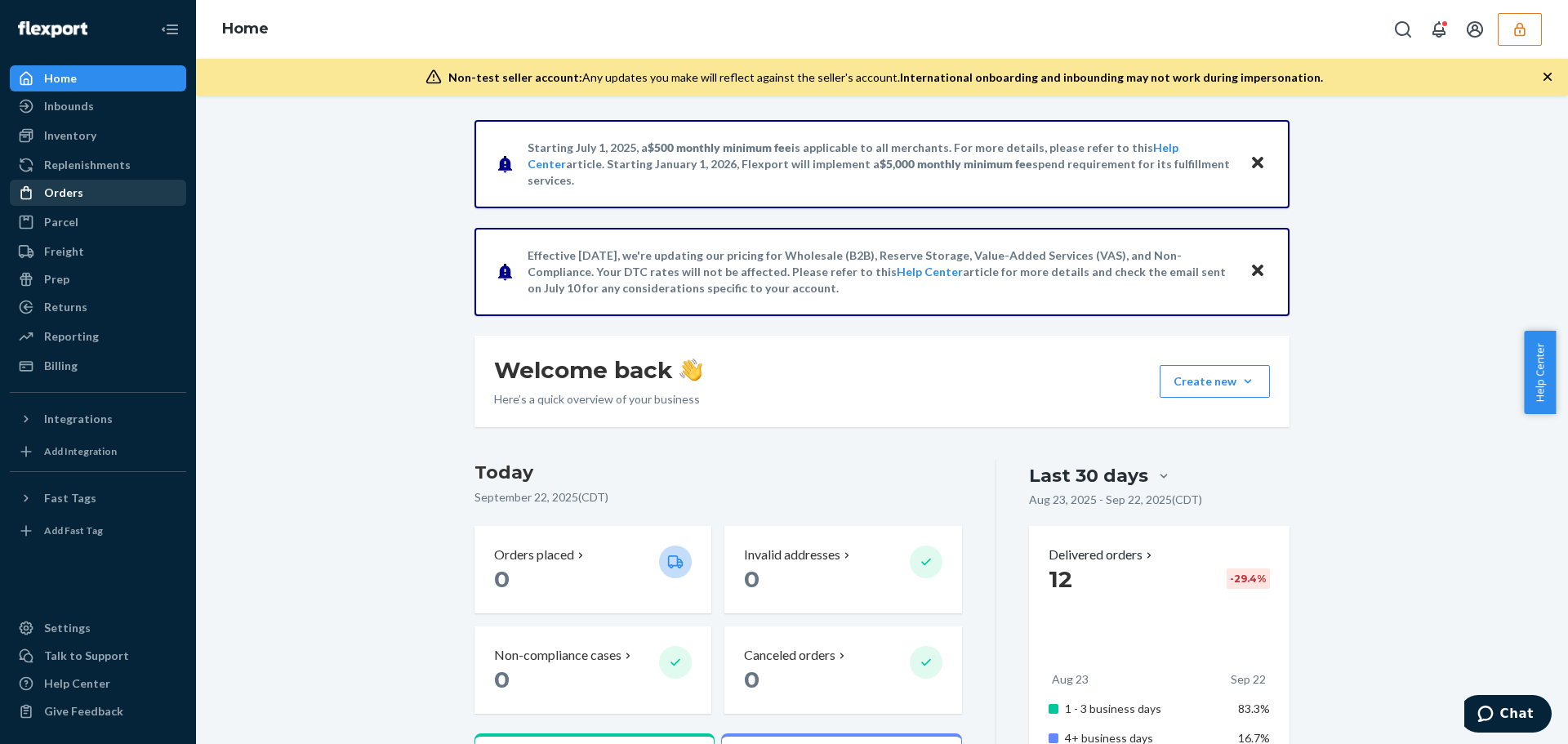
drag, startPoint x: 59, startPoint y: 198, endPoint x: 82, endPoint y: 205, distance: 24.0
click at [59, 198] on div "Orders" at bounding box center [63, 192] width 39 height 16
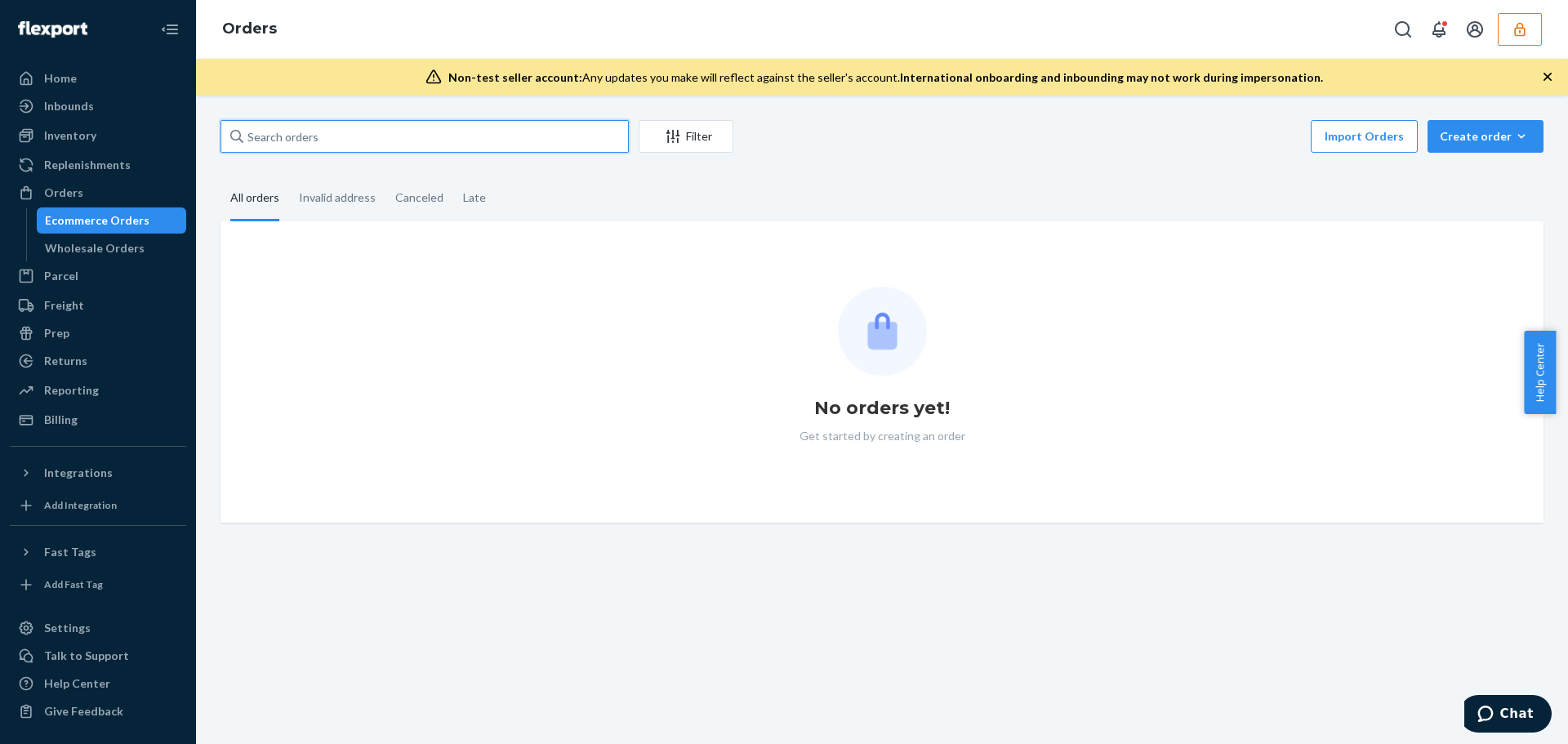
click at [421, 147] on input "text" at bounding box center [424, 137] width 408 height 32
paste input "23-13585-52033"
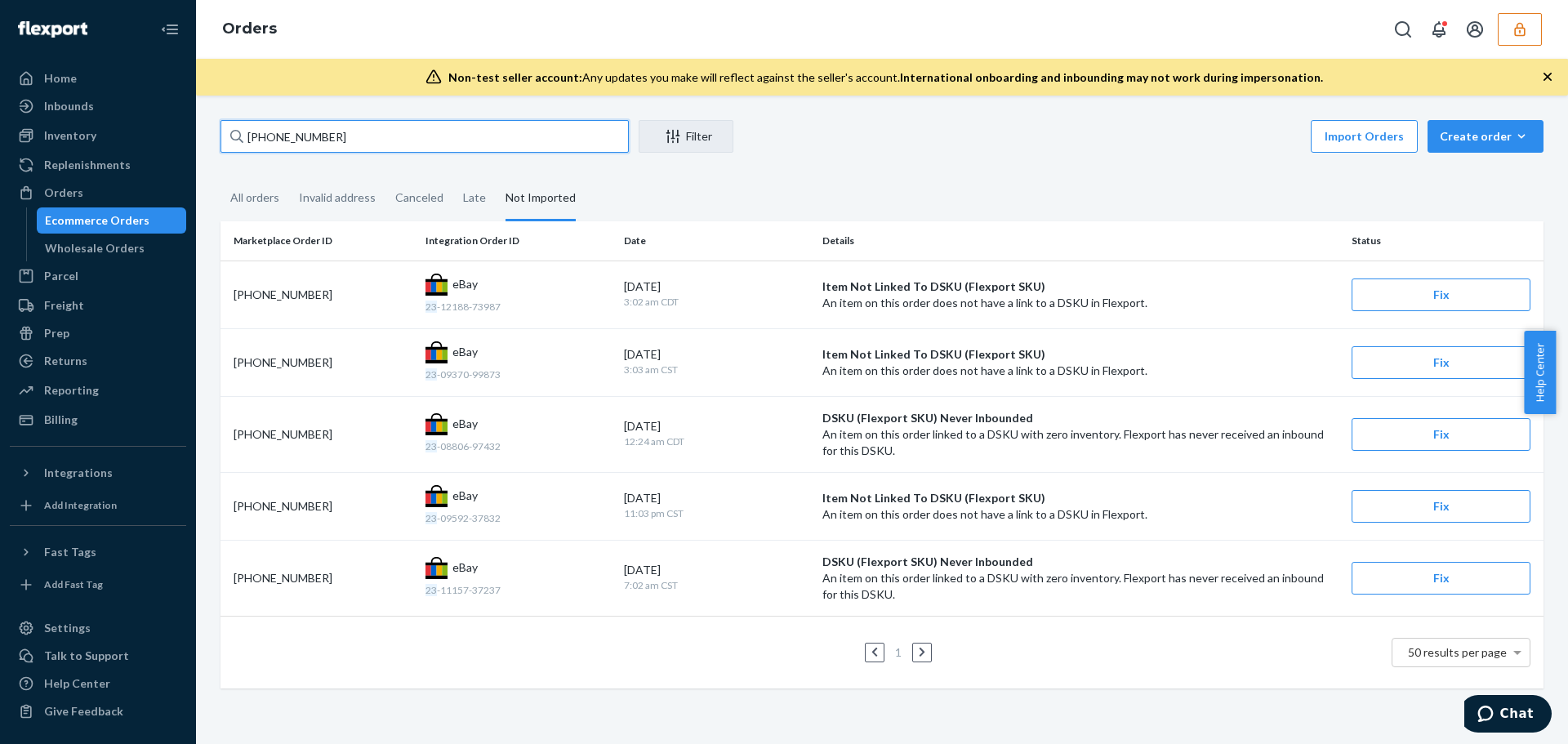
click at [361, 135] on input "23-13585-52033" at bounding box center [424, 137] width 408 height 32
drag, startPoint x: 361, startPoint y: 135, endPoint x: 175, endPoint y: 125, distance: 186.3
click at [176, 125] on div "Home Inbounds Shipping Plans Problems Inventory Products Replenishments Orders …" at bounding box center [784, 372] width 1568 height 744
paste input "137054002"
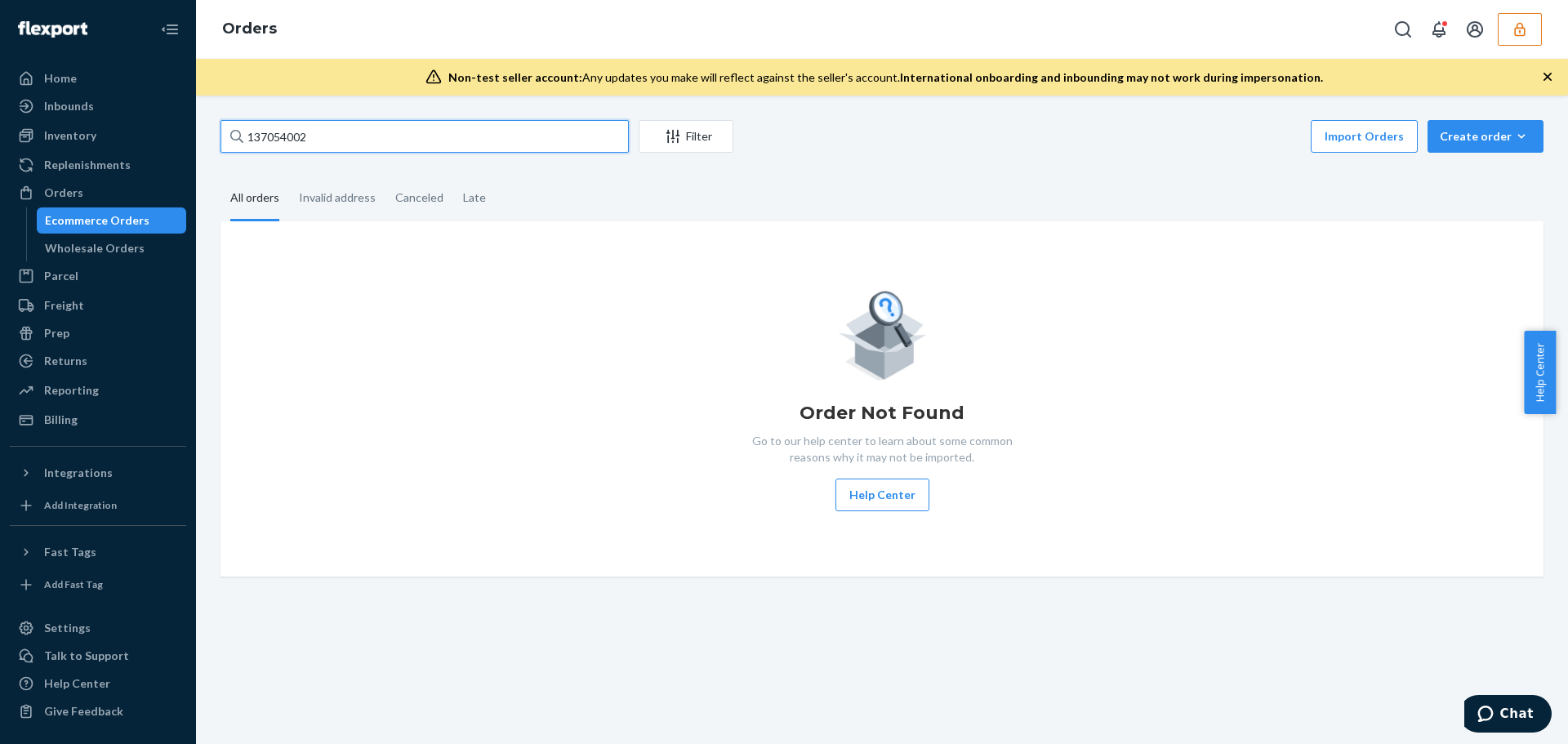
type input "137054002"
click at [384, 128] on input "137054002" at bounding box center [424, 137] width 408 height 32
click at [1511, 37] on button "button" at bounding box center [1519, 30] width 44 height 32
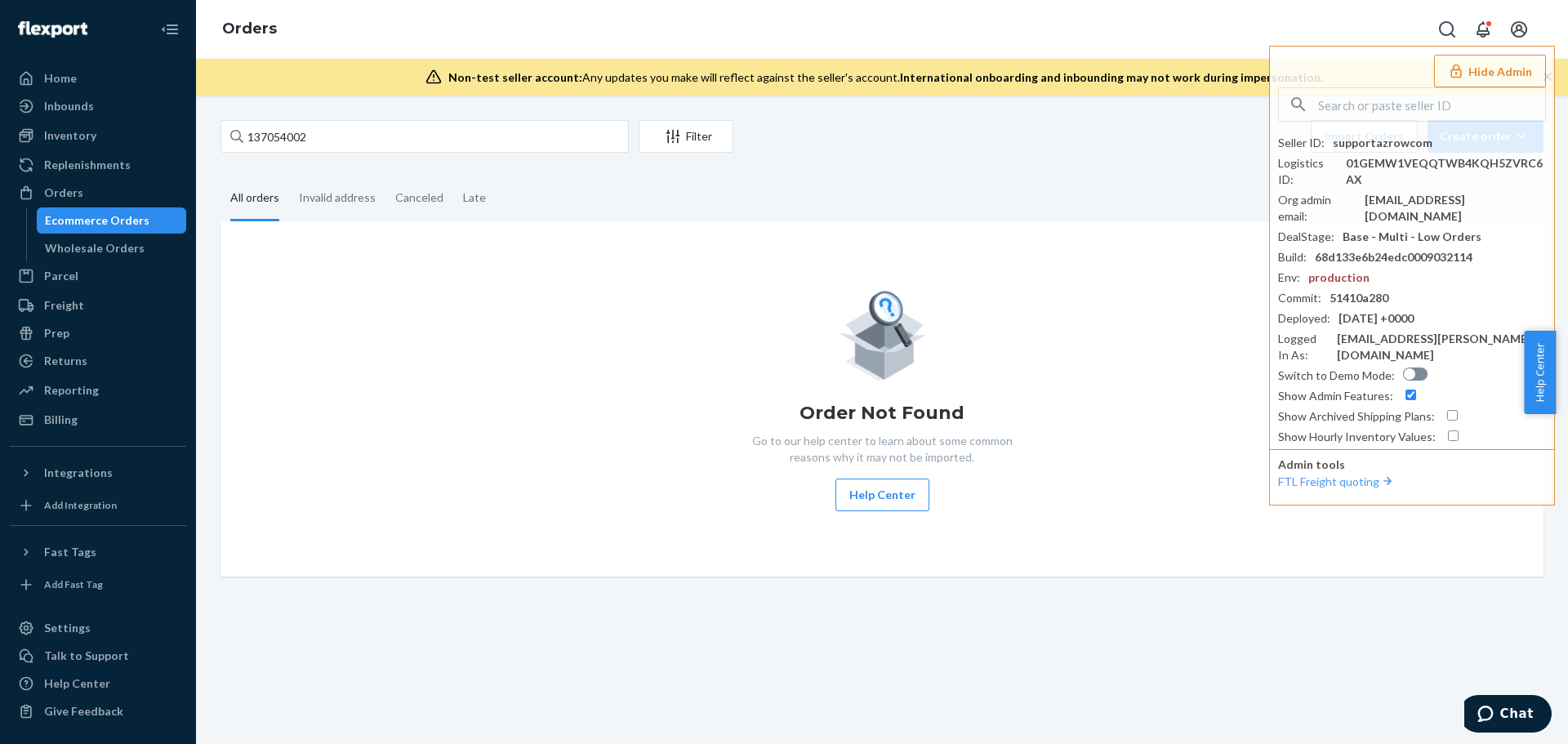
click at [1132, 137] on div "Import Orders Create order Ecommerce order Removal order" at bounding box center [1144, 138] width 801 height 36
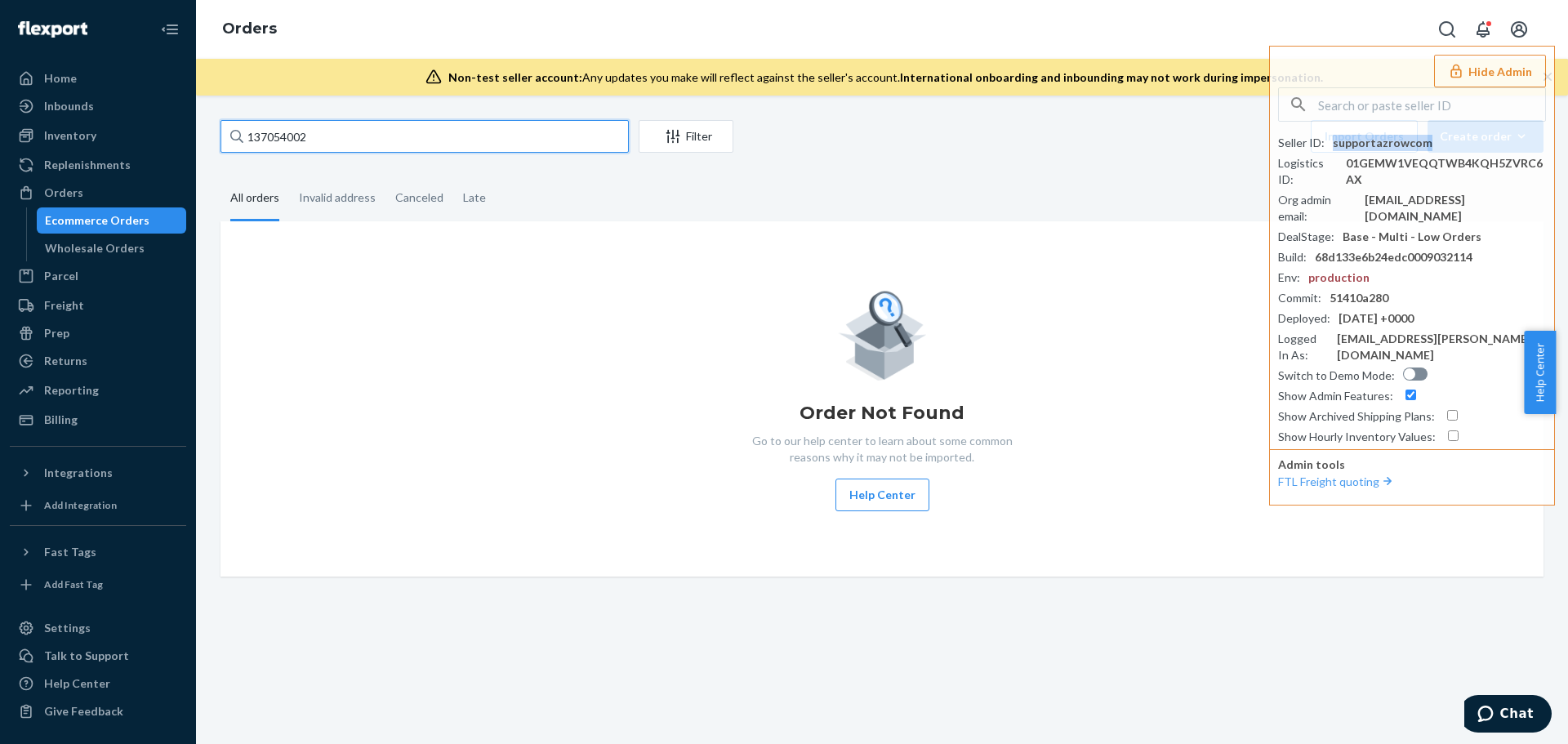
click at [374, 132] on input "137054002" at bounding box center [424, 137] width 408 height 32
drag, startPoint x: 333, startPoint y: 136, endPoint x: 195, endPoint y: 136, distance: 138.0
click at [195, 136] on div "Home Inbounds Shipping Plans Problems Inventory Products Replenishments Orders …" at bounding box center [784, 372] width 1568 height 744
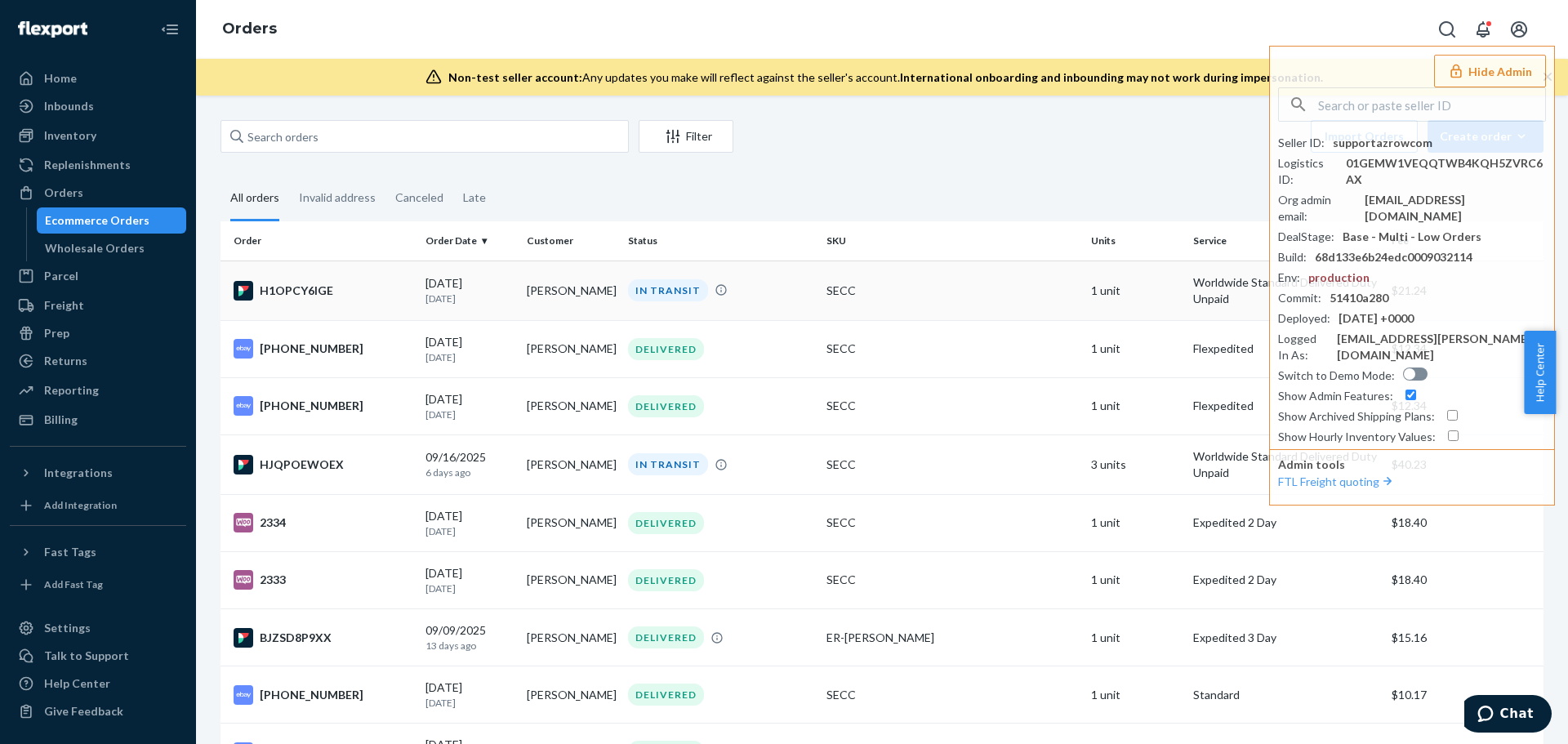
click at [317, 289] on div "H1OPCY6IGE" at bounding box center [322, 290] width 179 height 20
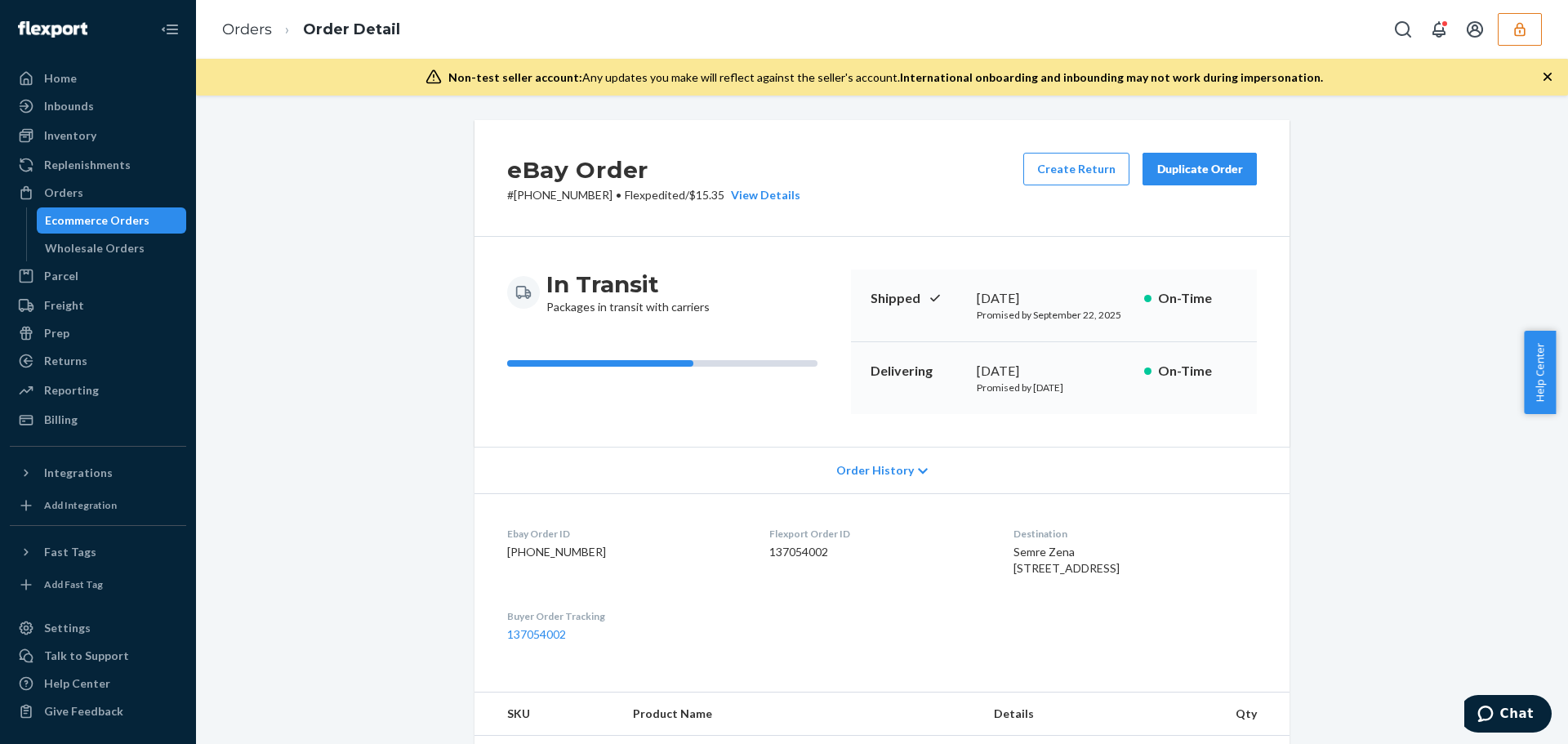
click at [859, 480] on div "Order History" at bounding box center [882, 469] width 815 height 47
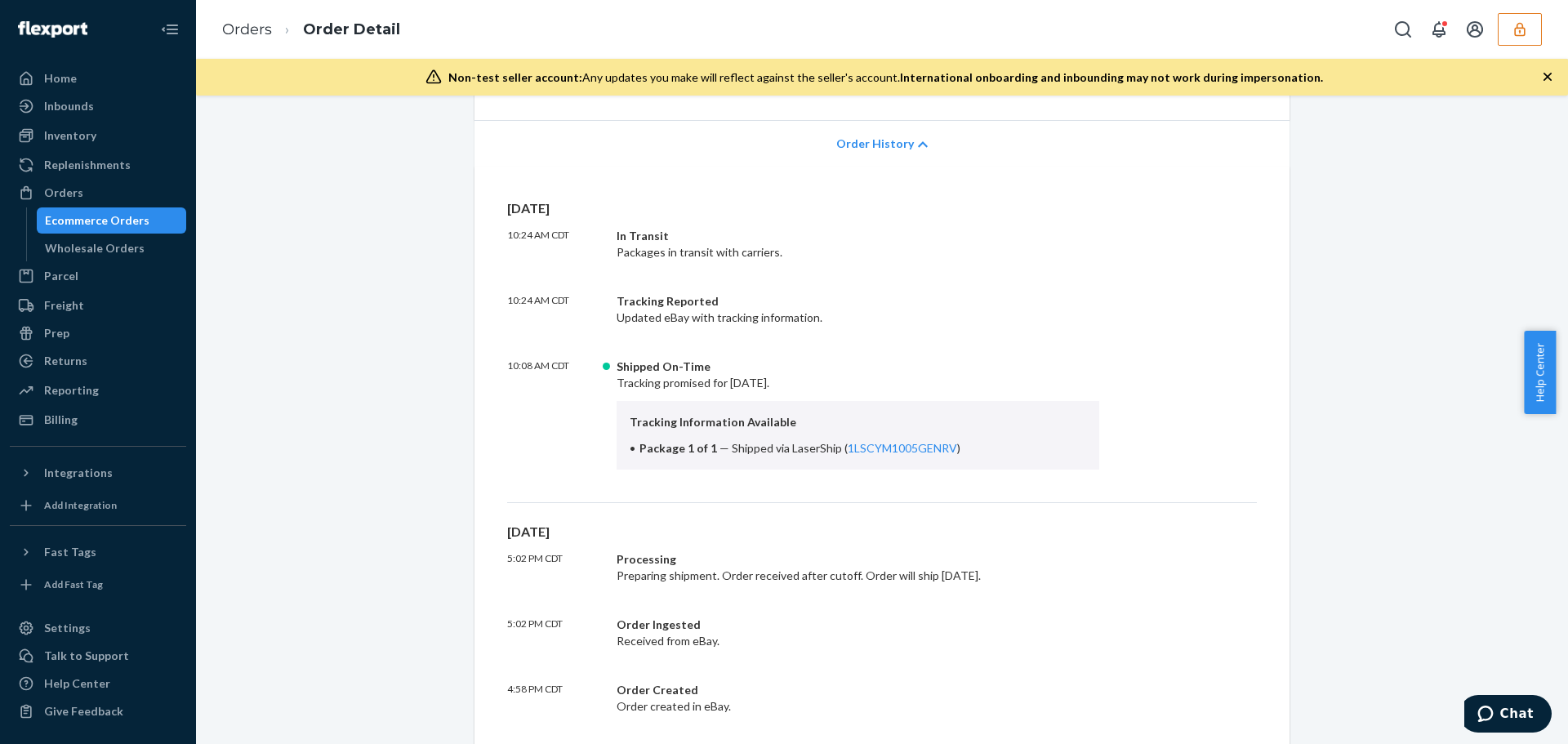
scroll to position [490, 0]
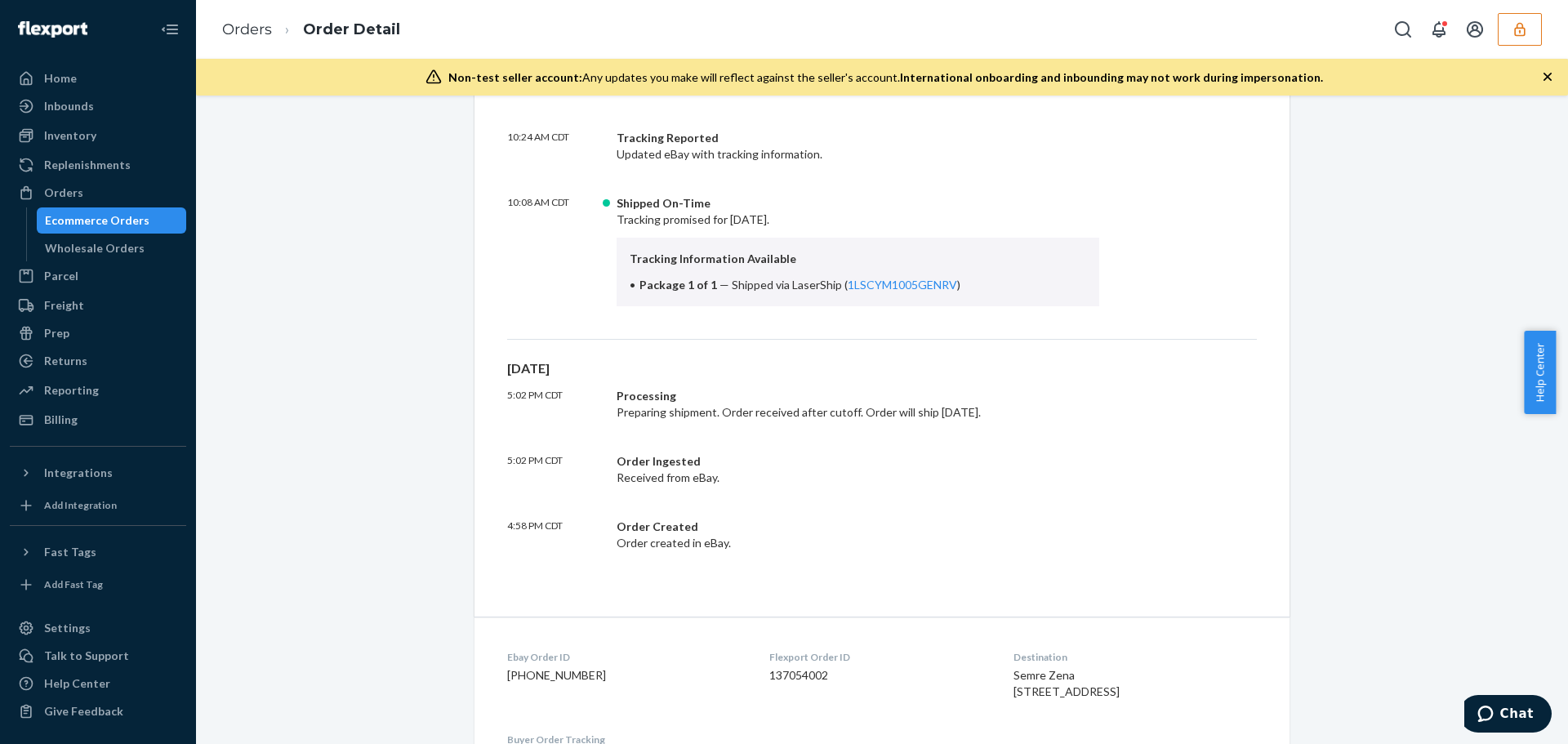
click at [1525, 32] on icon "button" at bounding box center [1519, 29] width 11 height 14
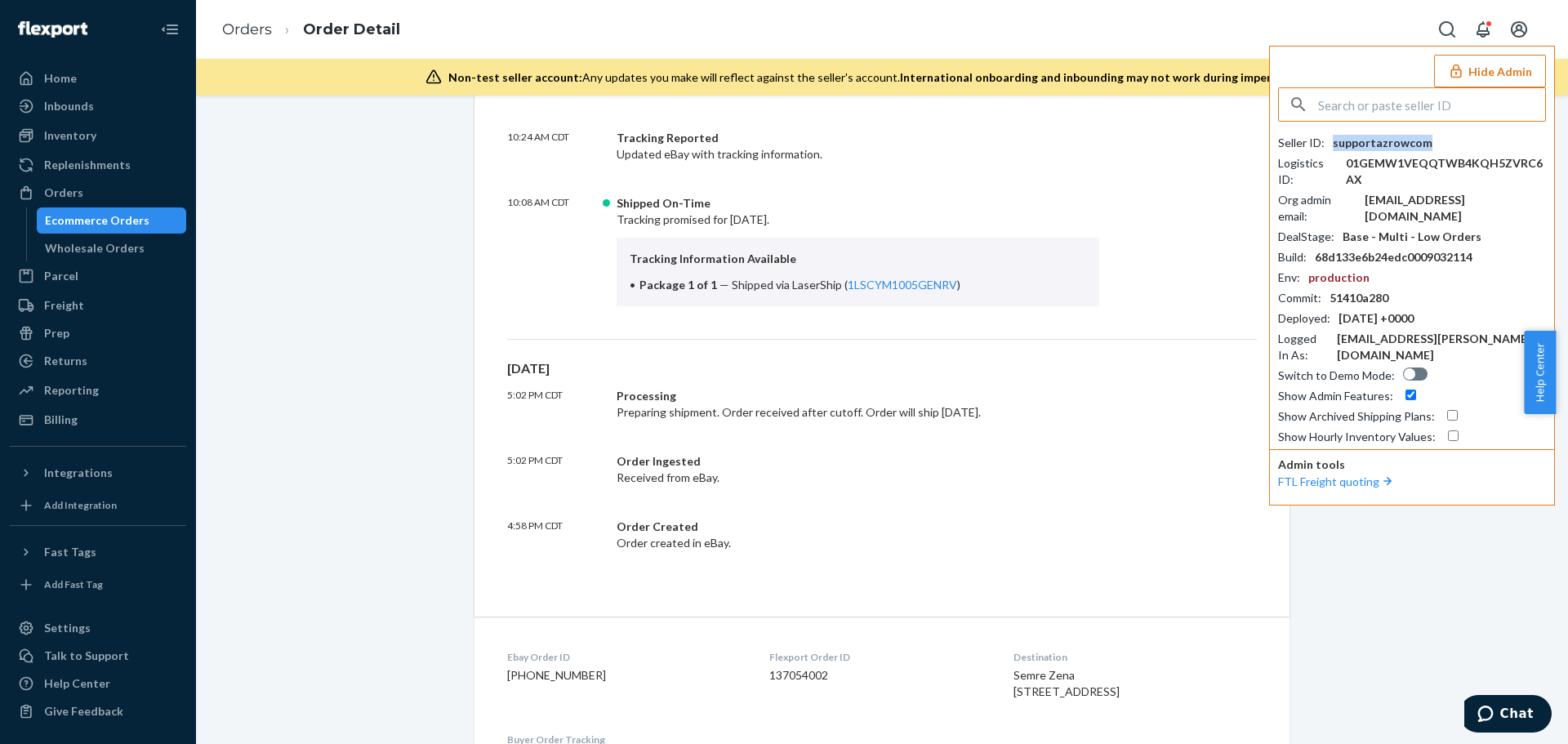
click at [1379, 146] on div "supportazrowcom" at bounding box center [1383, 142] width 99 height 16
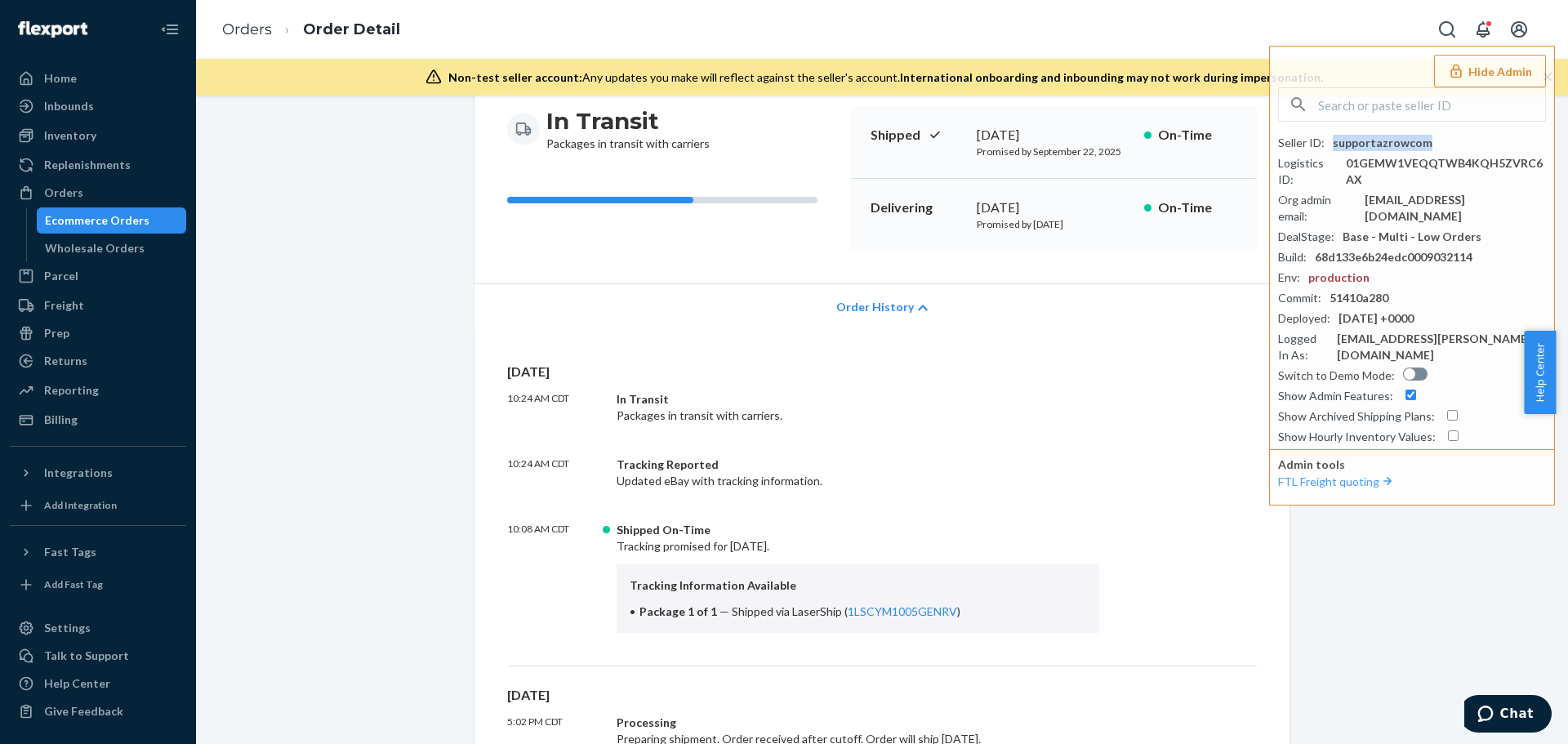
scroll to position [571, 0]
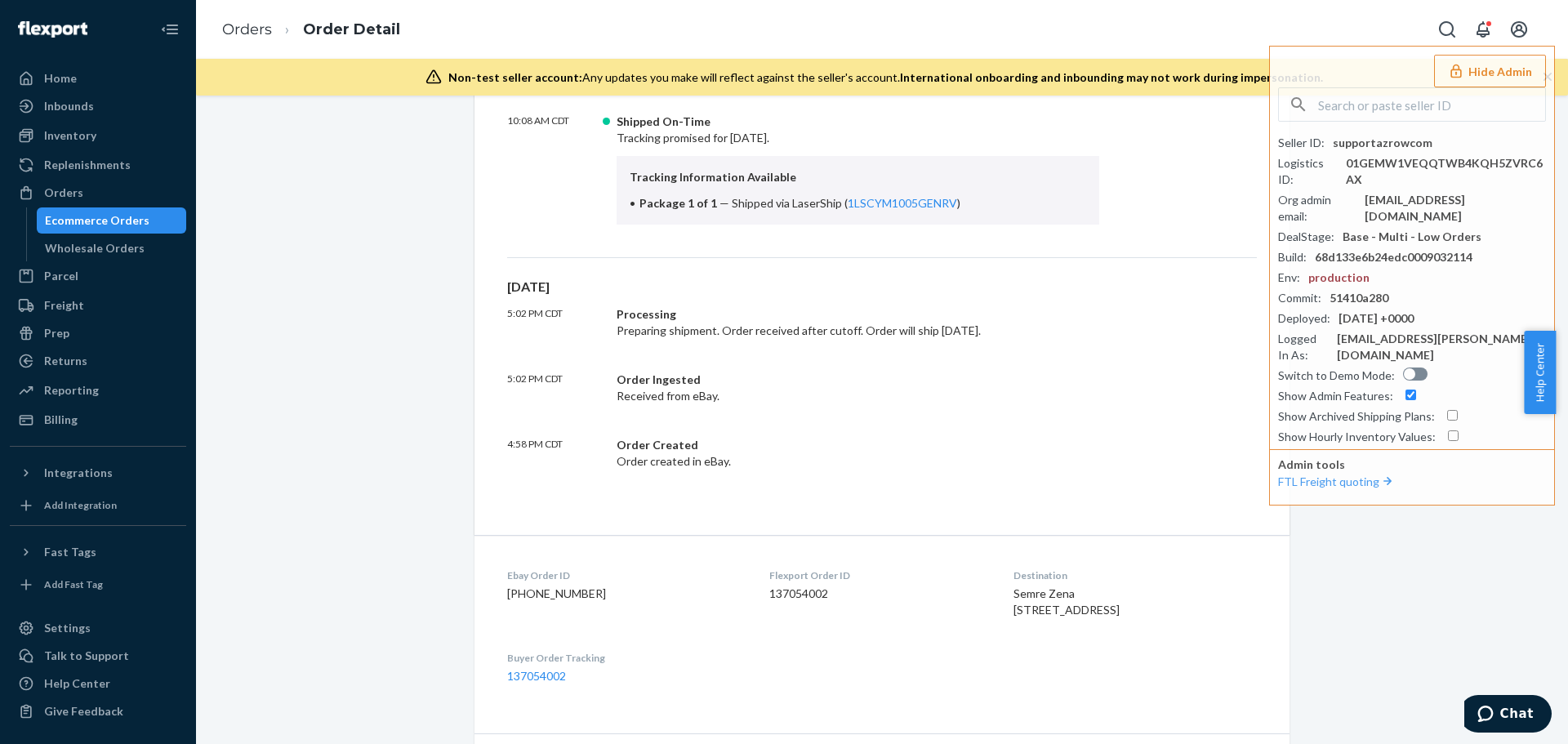
click at [769, 600] on dd "137054002" at bounding box center [878, 593] width 218 height 16
click at [769, 599] on dd "137054002" at bounding box center [878, 593] width 218 height 16
copy dd "137054002"
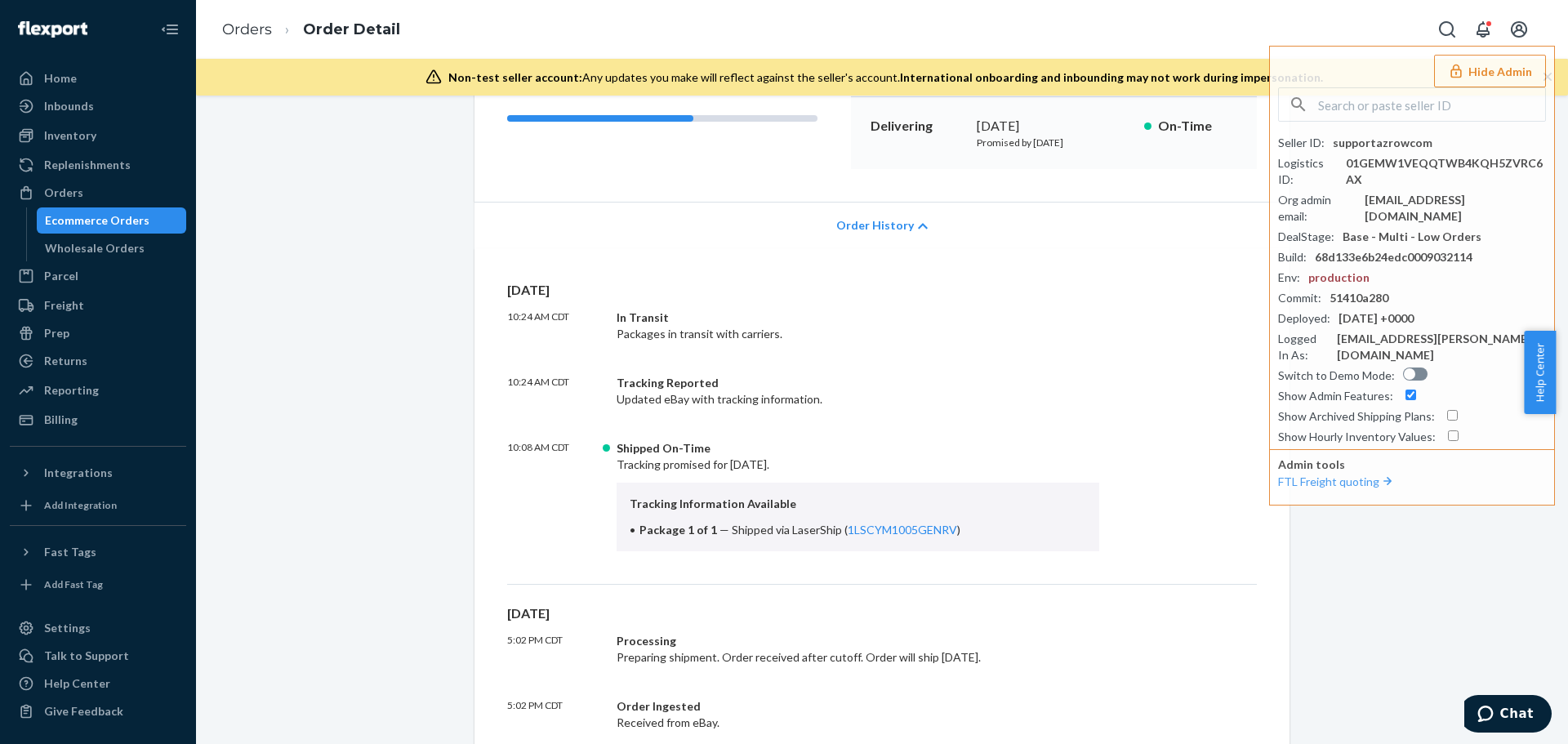
scroll to position [490, 0]
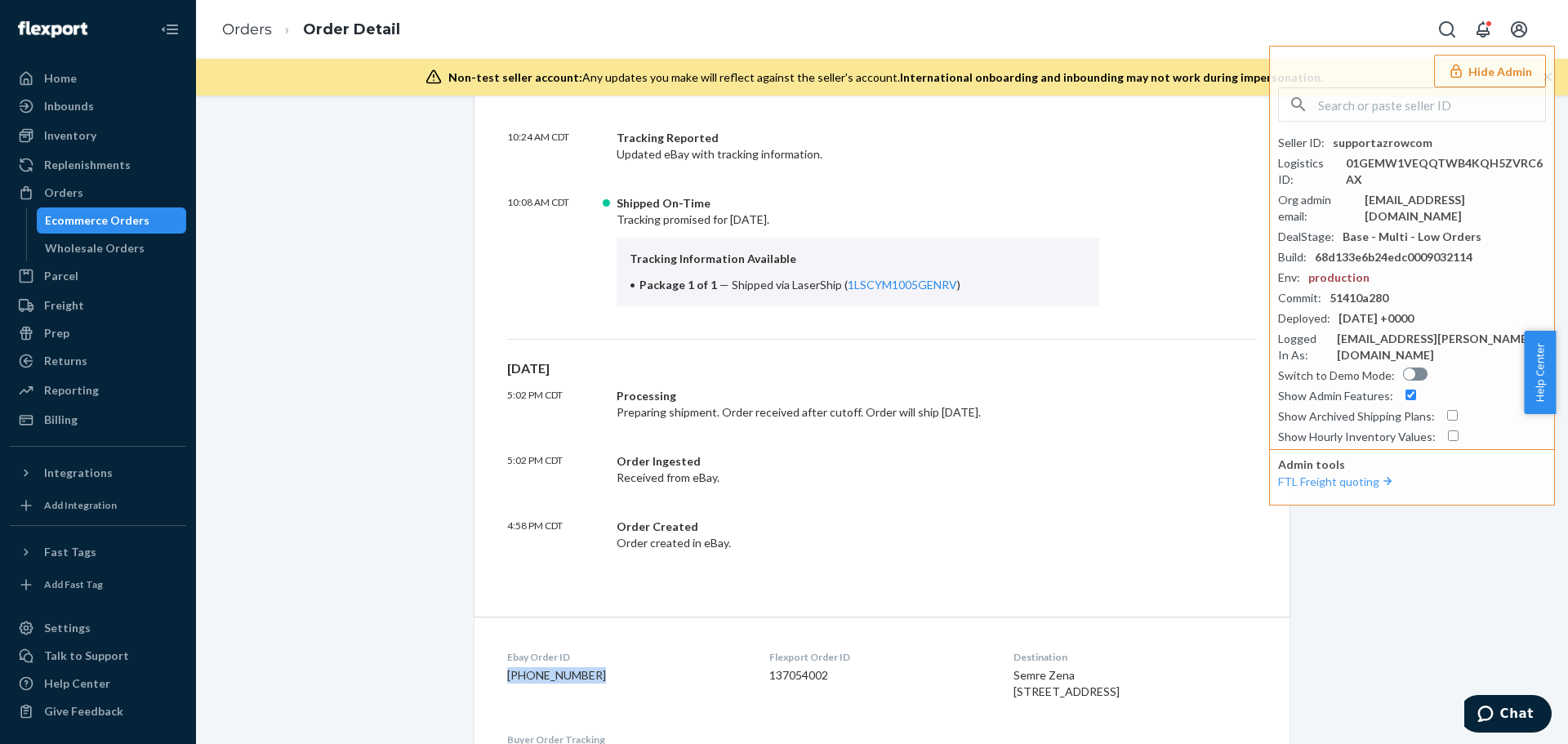
drag, startPoint x: 502, startPoint y: 671, endPoint x: 625, endPoint y: 679, distance: 123.3
click at [625, 684] on div "Ebay Order ID 23-13585-52033" at bounding box center [625, 677] width 236 height 56
copy dd "23-13585-52033"
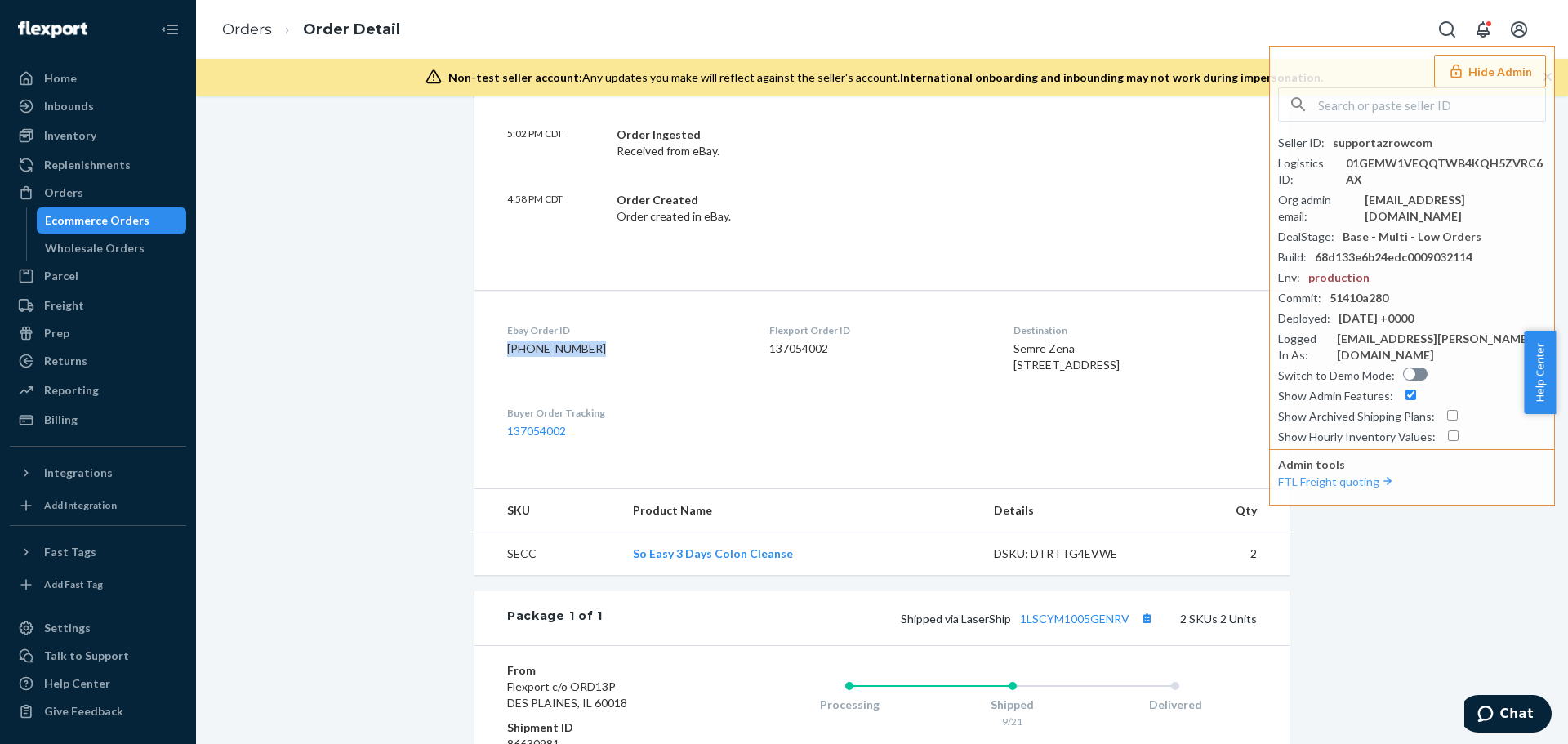
scroll to position [1118, 0]
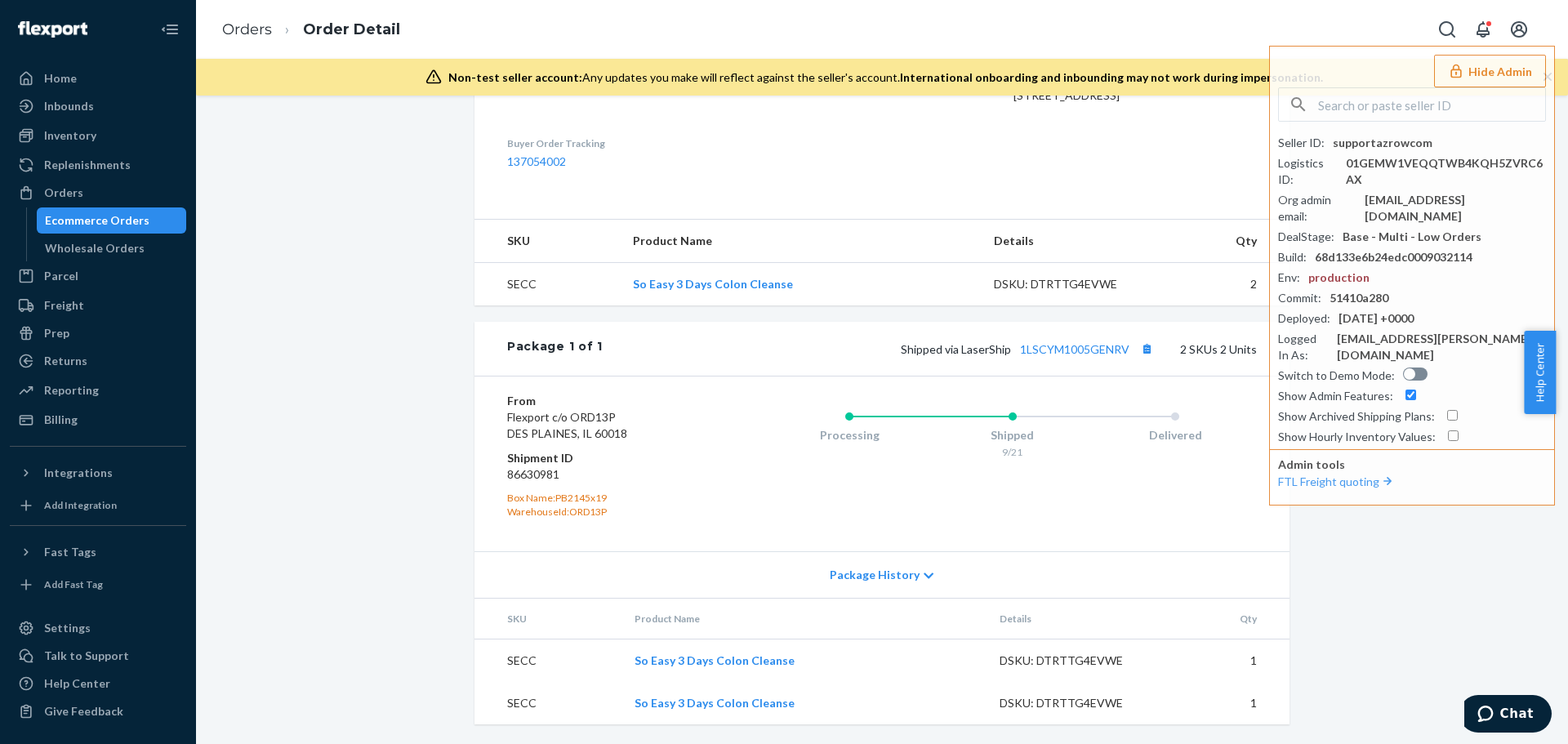
click at [526, 475] on dd "86630981" at bounding box center [605, 474] width 195 height 16
copy dd "86630981"
click at [254, 9] on ol "Orders Order Detail" at bounding box center [311, 30] width 204 height 48
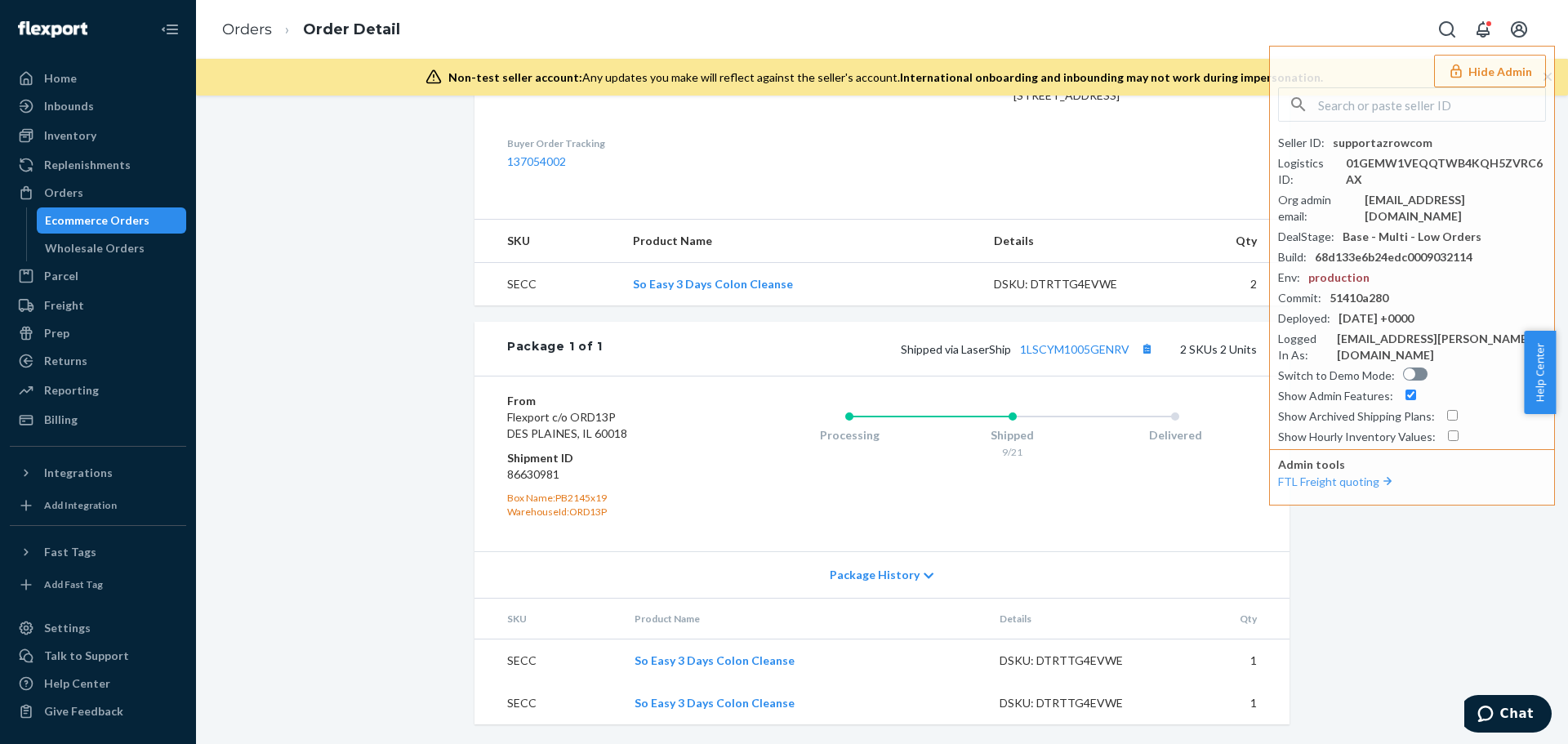
click at [253, 18] on ol "Orders Order Detail" at bounding box center [311, 30] width 204 height 48
click at [248, 26] on link "Orders" at bounding box center [247, 29] width 50 height 18
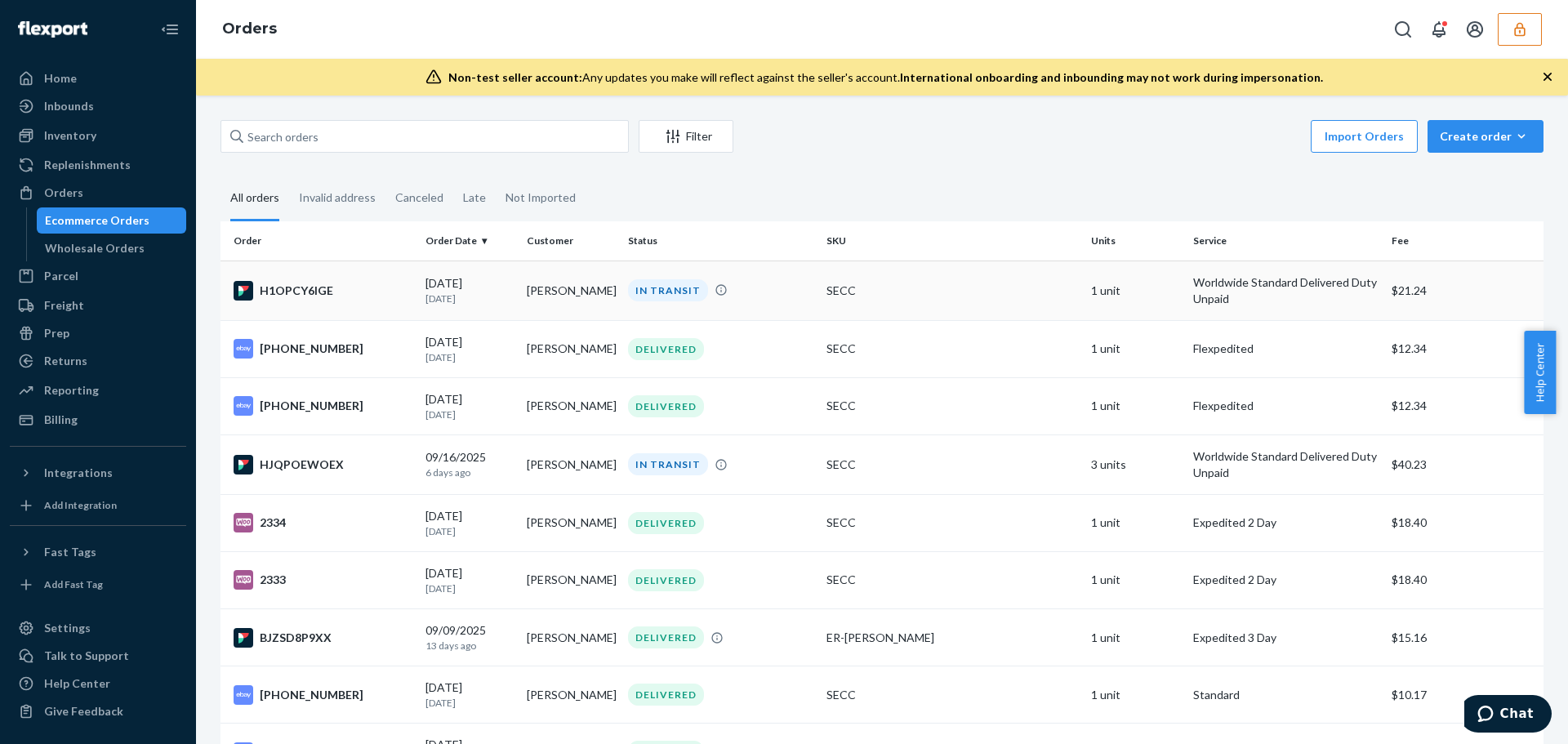
click at [491, 285] on div "09/21/2025 1 day ago" at bounding box center [469, 290] width 88 height 31
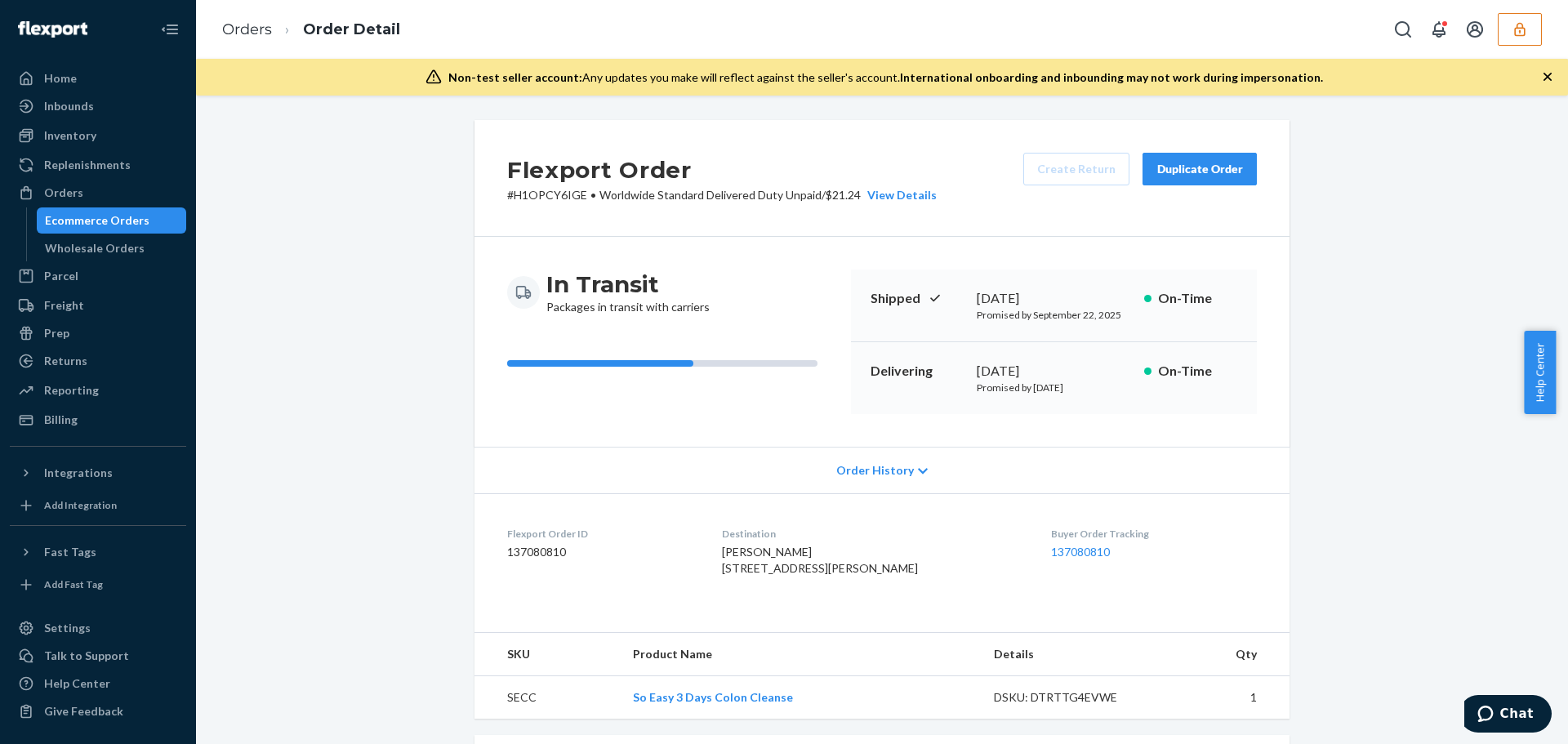
click at [352, 317] on div "Flexport Order # H1OPCY6IGE • Worldwide Standard Delivered Duty Unpaid / $21.24…" at bounding box center [882, 618] width 1347 height 995
click at [370, 333] on div "Flexport Order # H1OPCY6IGE • Worldwide Standard Delivered Duty Unpaid / $21.24…" at bounding box center [882, 618] width 1347 height 995
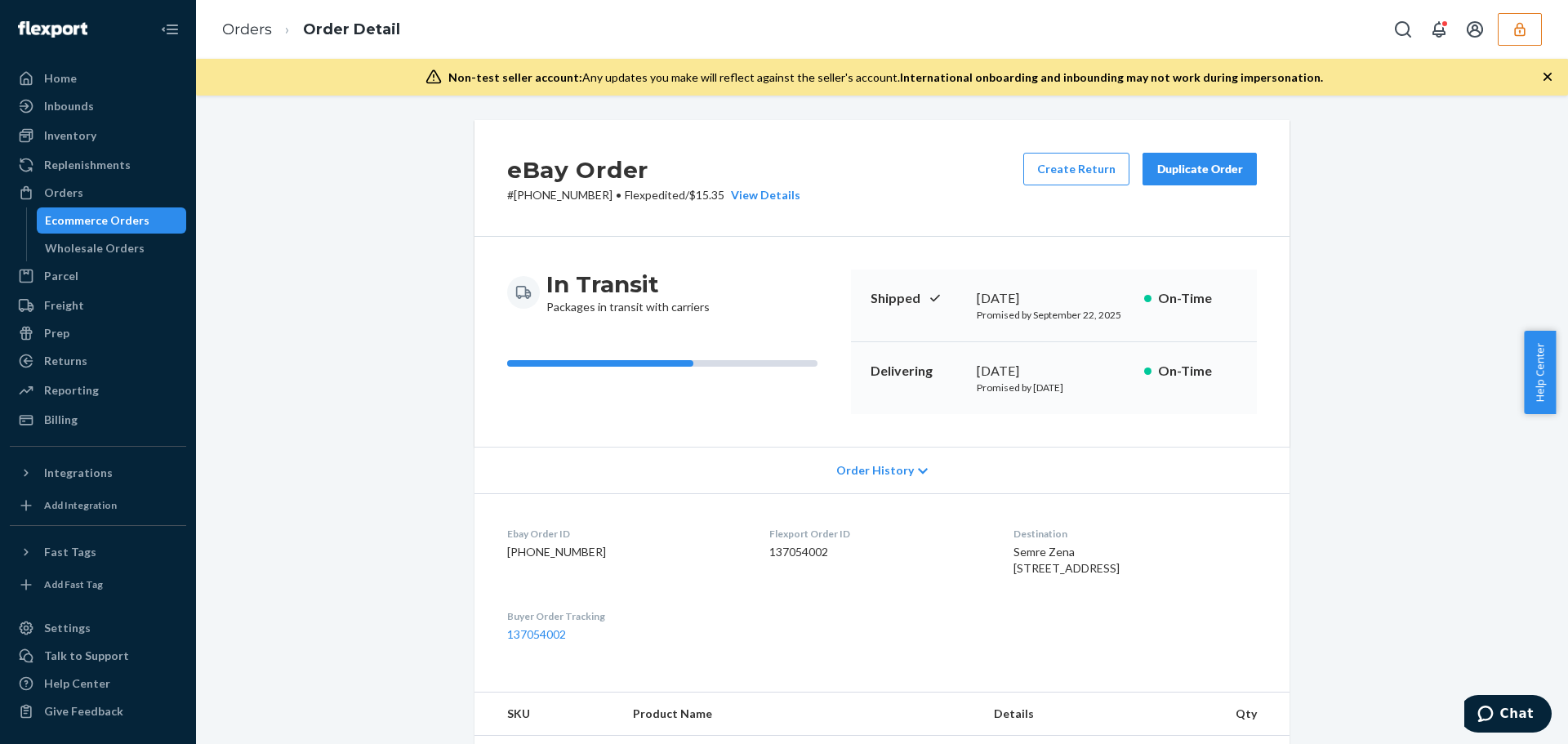
click at [337, 586] on div "eBay Order # [PHONE_NUMBER] • Flexpedited / $15.35 View Details Create Return D…" at bounding box center [882, 669] width 1347 height 1097
drag, startPoint x: 278, startPoint y: 643, endPoint x: 290, endPoint y: 639, distance: 12.6
click at [278, 643] on div "eBay Order # [PHONE_NUMBER] • Flexpedited / $15.35 View Details Create Return D…" at bounding box center [882, 669] width 1347 height 1097
click at [1520, 36] on icon "button" at bounding box center [1519, 29] width 16 height 16
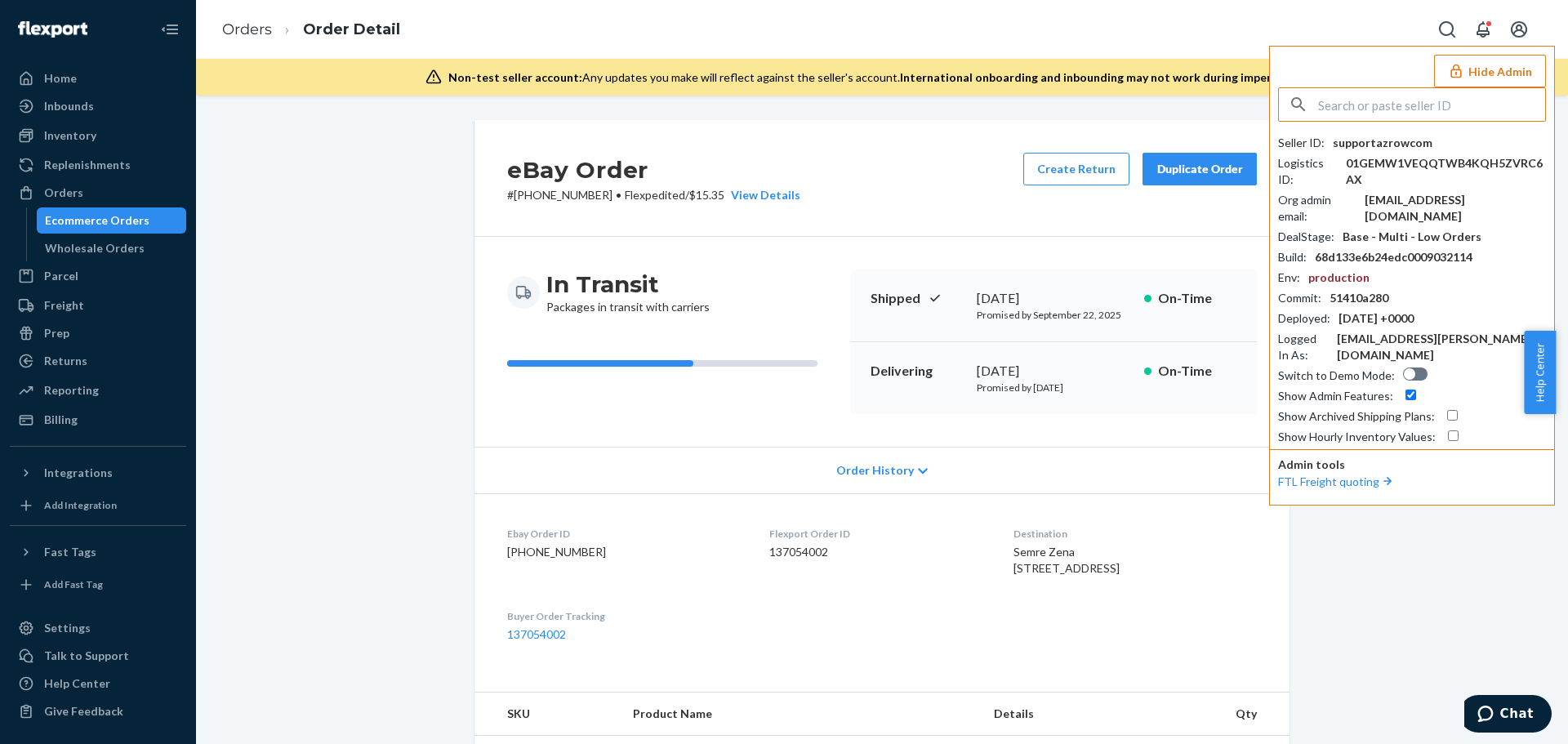
click at [1435, 120] on input "text" at bounding box center [1431, 104] width 227 height 32
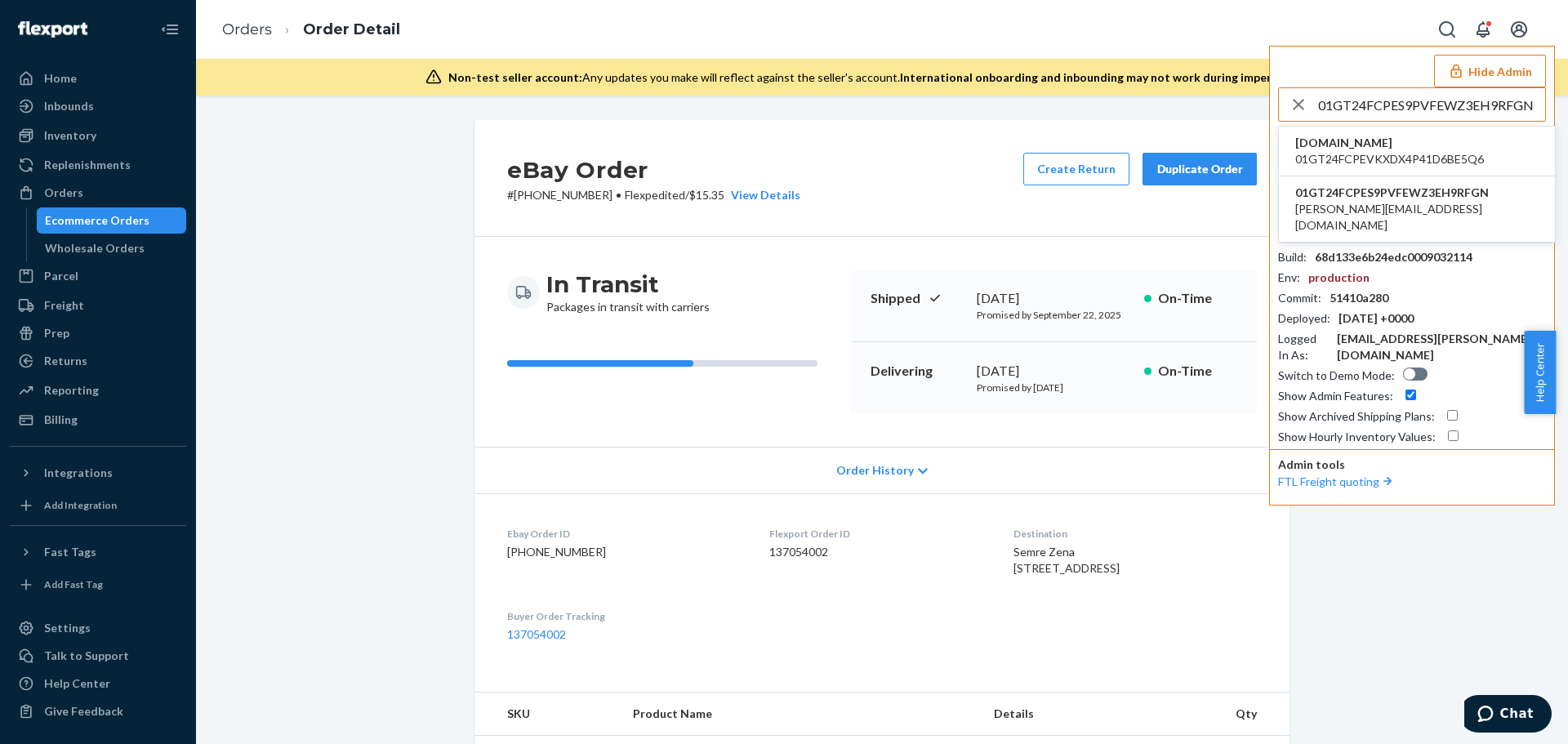
type input "01GT24FCPES9PVFEWZ3EH9RFGN"
click at [1407, 161] on span "01GT24FCPEVKXDX4P41D6BE5Q6" at bounding box center [1388, 159] width 188 height 16
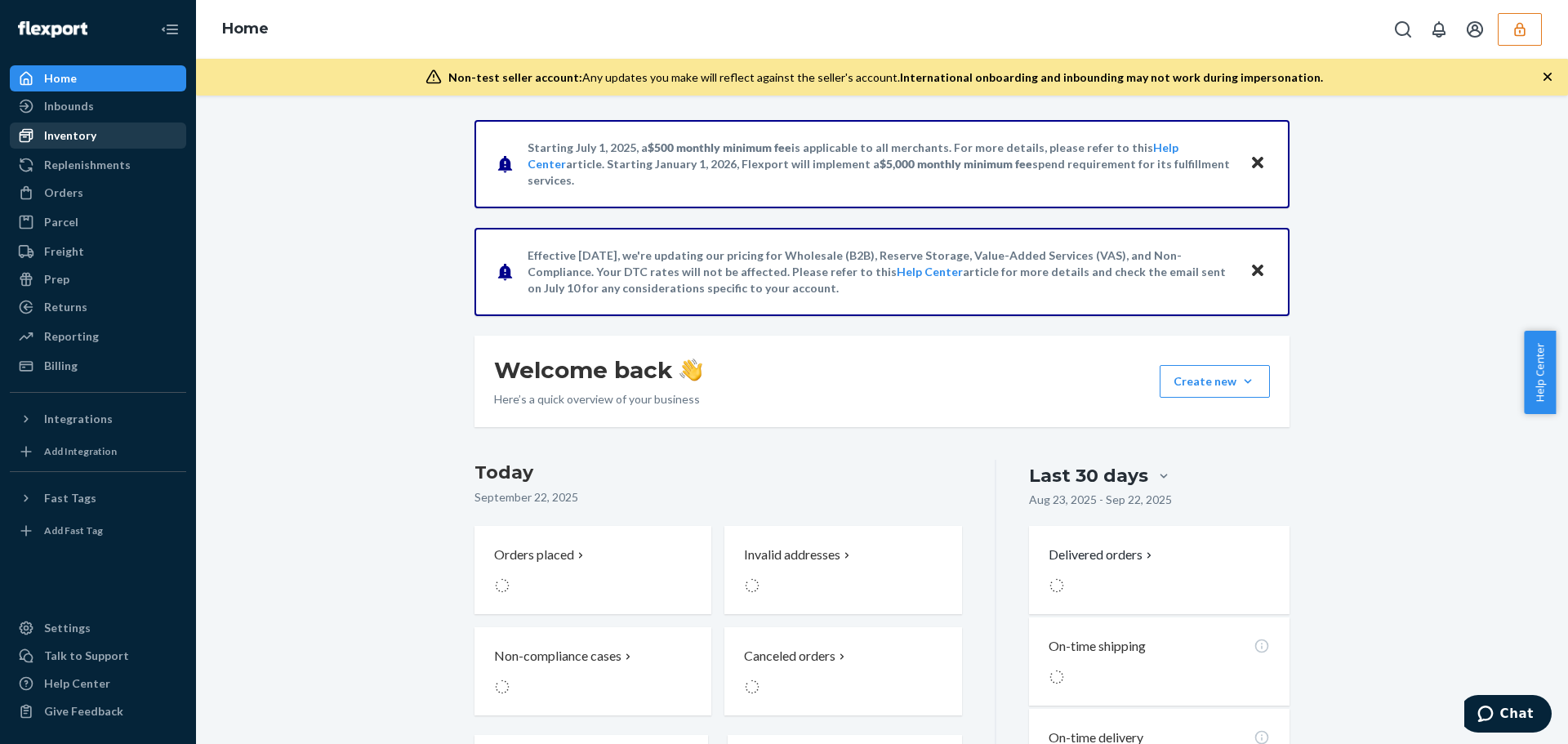
click at [91, 132] on div "Inventory" at bounding box center [70, 135] width 53 height 16
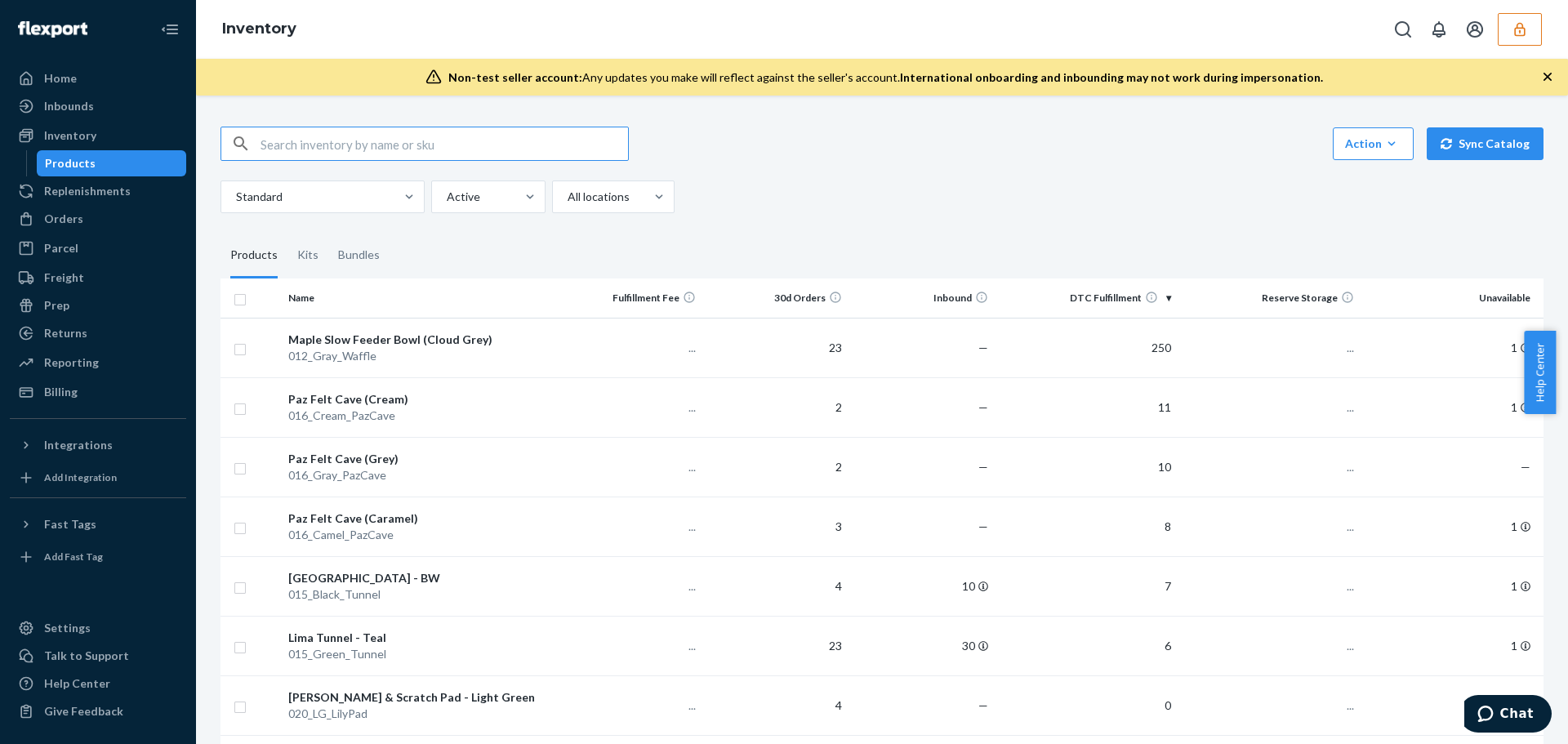
click at [325, 150] on input "text" at bounding box center [444, 143] width 368 height 32
type input "016_Camel_PazCave"
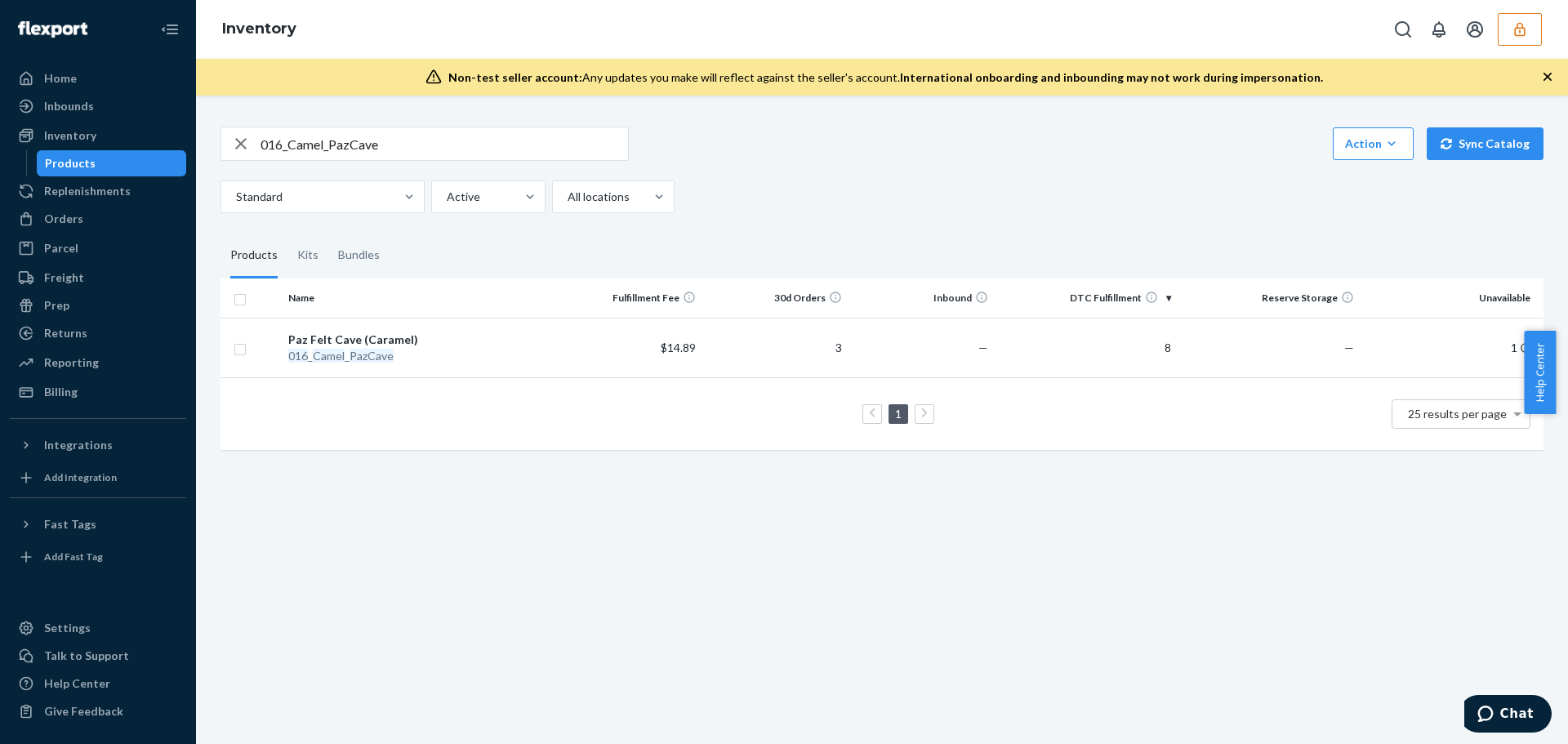
click at [1104, 182] on div "Standard Active All locations" at bounding box center [876, 197] width 1311 height 32
click at [528, 368] on td "Paz Felt Cave (Caramel) 016 _ Camel _ PazCave" at bounding box center [419, 347] width 274 height 59
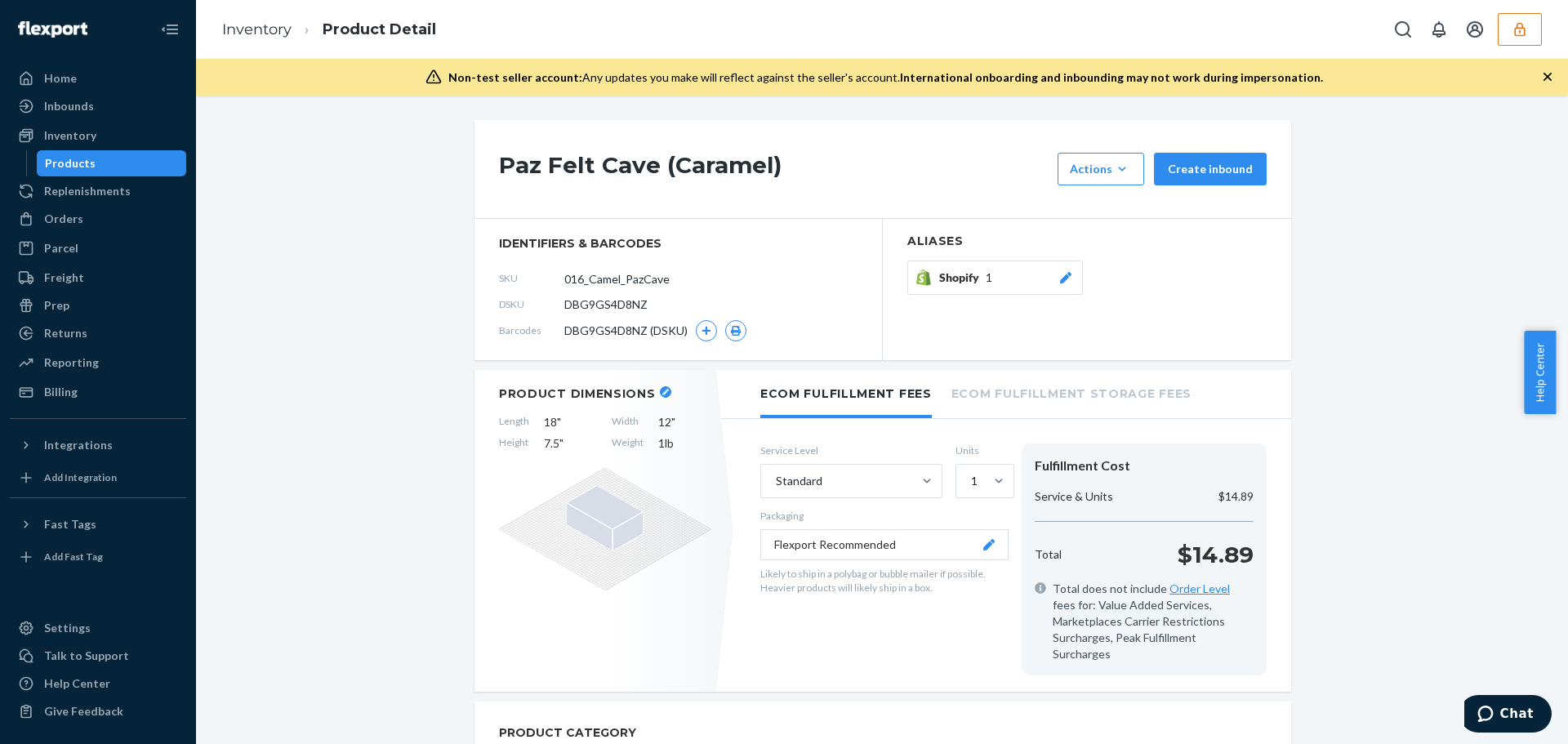
click at [268, 42] on ol "Inventory Product Detail" at bounding box center [329, 30] width 240 height 48
click at [269, 40] on li "Inventory" at bounding box center [256, 31] width 70 height 21
click at [608, 308] on span "DBG9GS4D8NZ" at bounding box center [606, 304] width 83 height 16
copy span "DBG9GS4D8NZ"
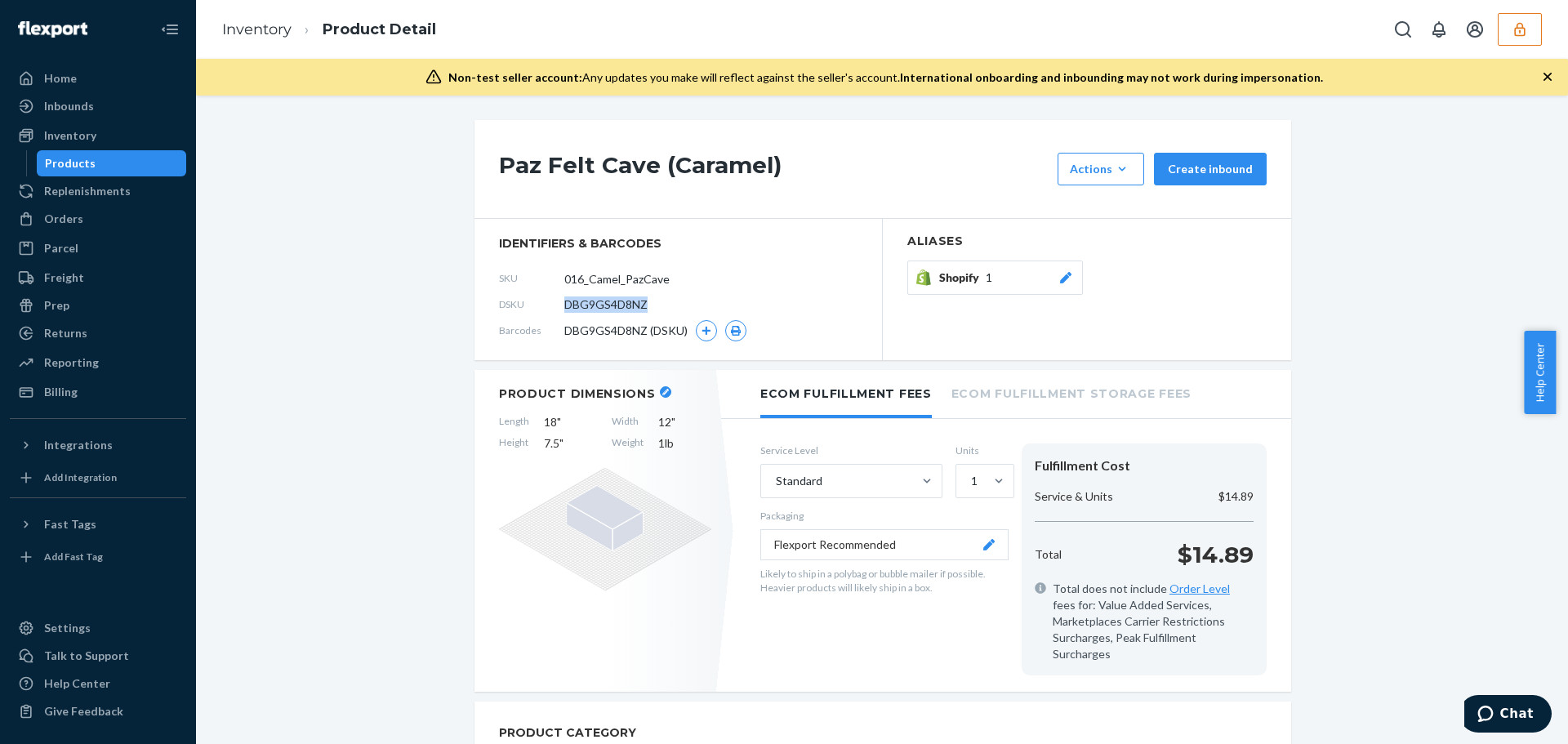
click at [1515, 14] on button "button" at bounding box center [1519, 30] width 44 height 32
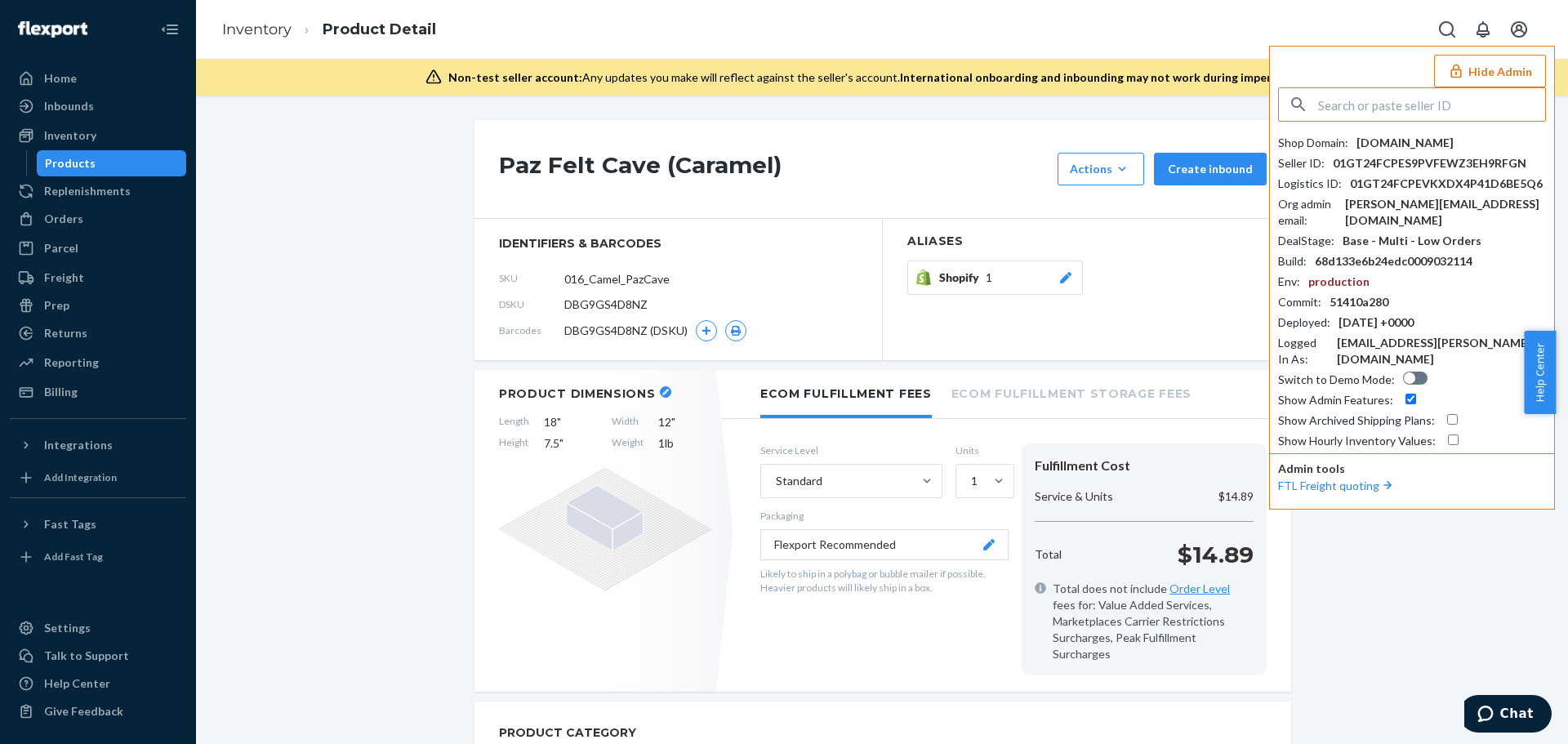
click at [1337, 108] on input "text" at bounding box center [1431, 104] width 227 height 32
type input "[PERSON_NAME][EMAIL_ADDRESS][DOMAIN_NAME]"
click at [1367, 150] on span "hellofindpetcom" at bounding box center [1416, 142] width 244 height 16
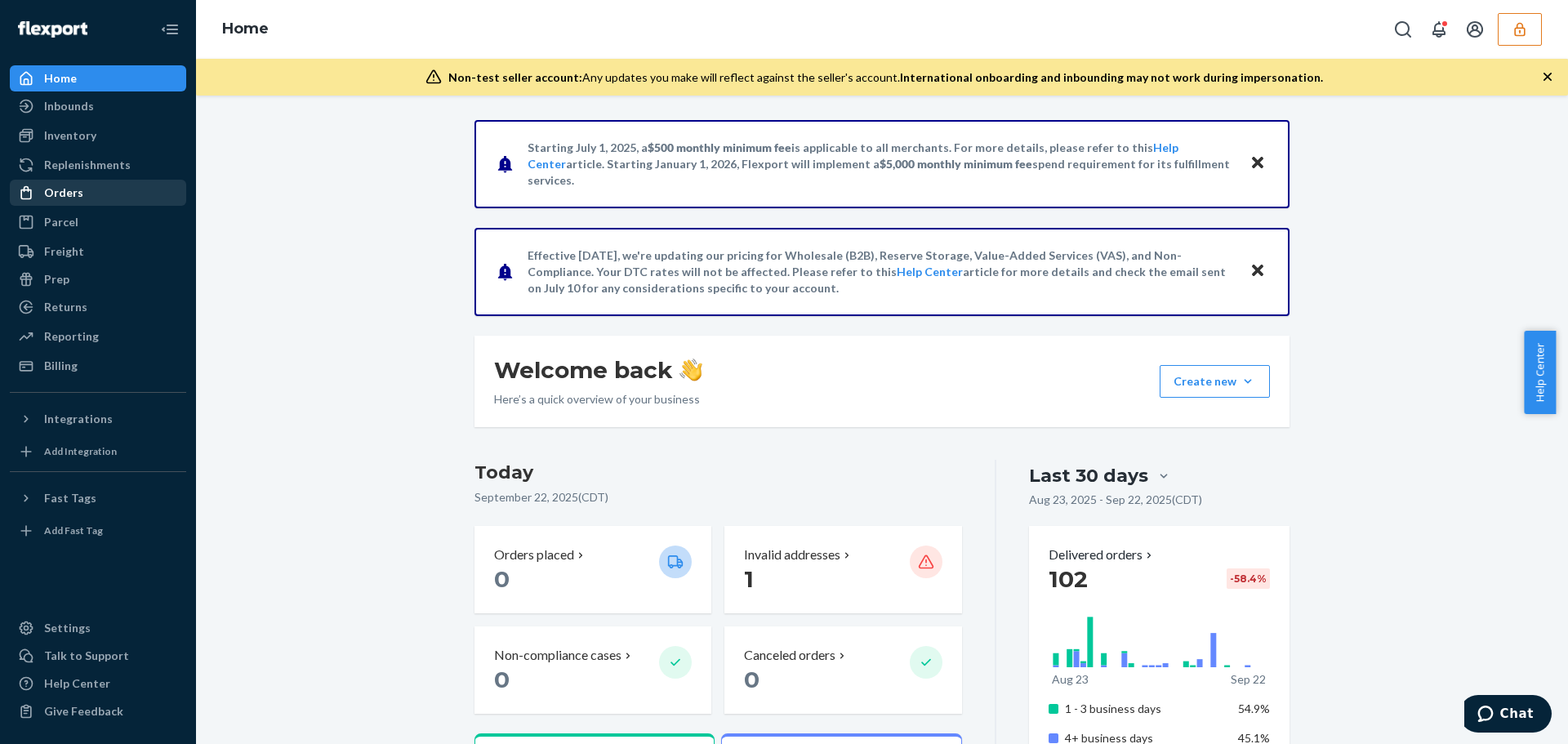
click at [77, 194] on div "Orders" at bounding box center [63, 192] width 39 height 16
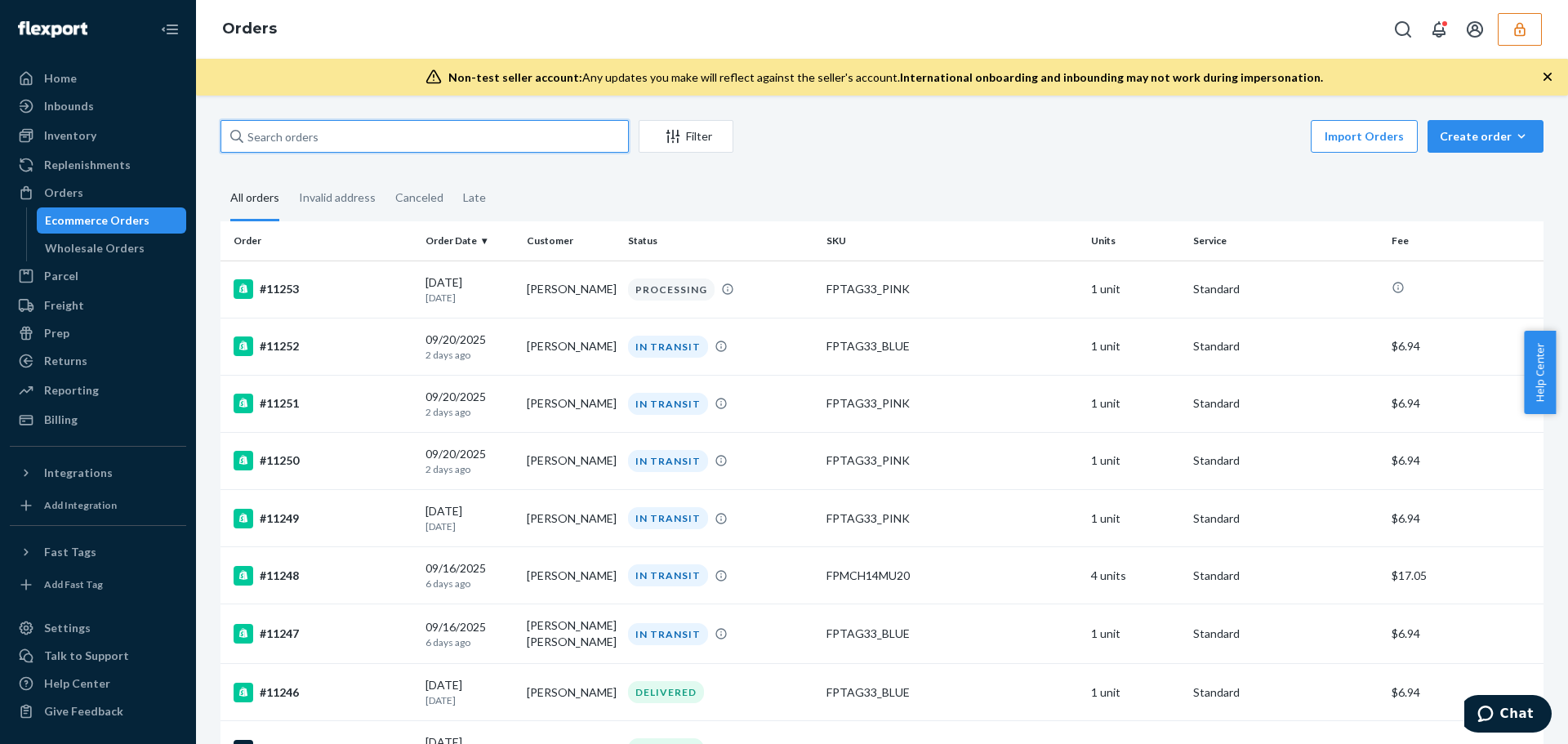
click at [437, 135] on input "text" at bounding box center [424, 137] width 408 height 32
paste input "Katie Smith"
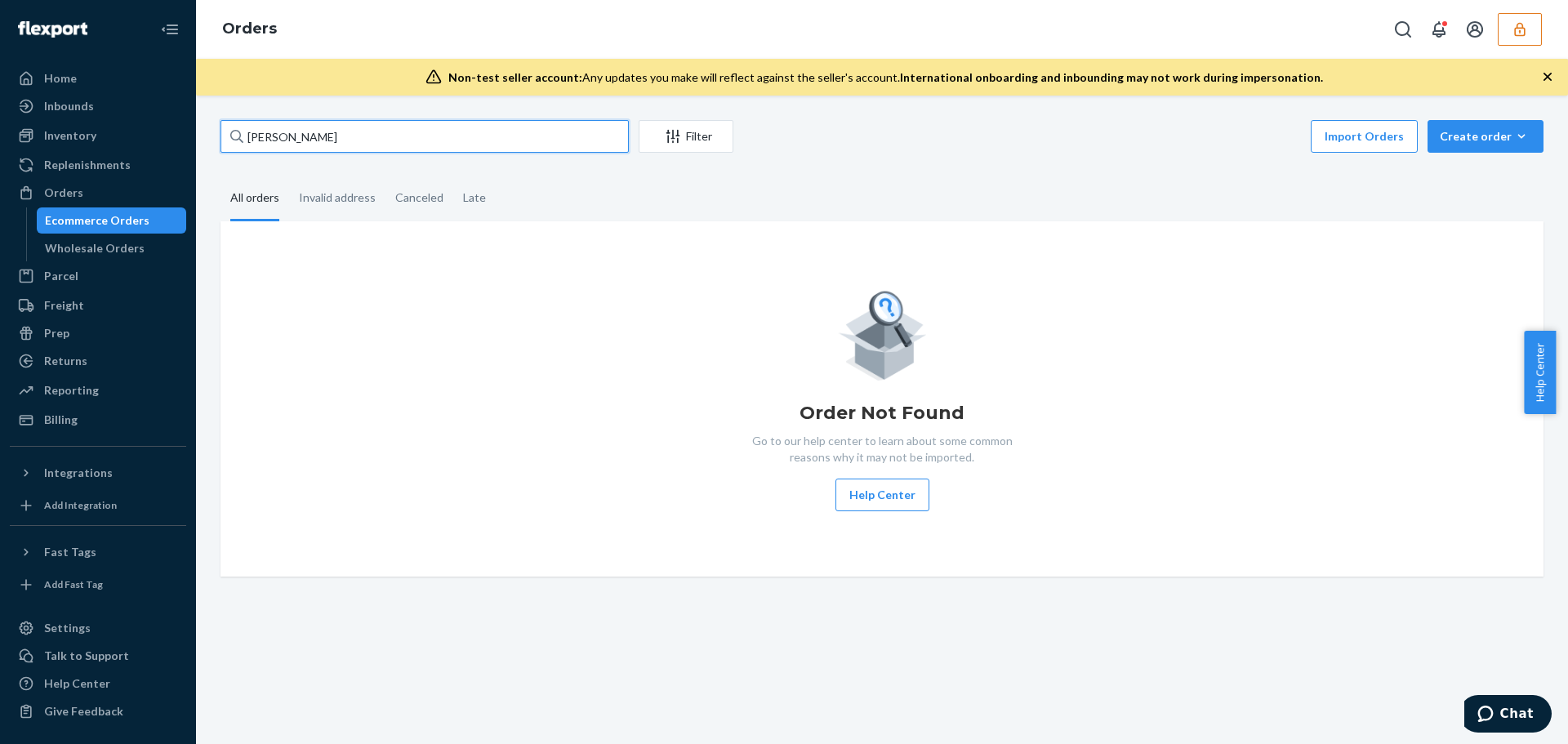
click at [415, 144] on input "Katie Smith" at bounding box center [424, 137] width 408 height 32
click at [307, 131] on input "Katie Smith" at bounding box center [424, 137] width 408 height 32
click at [308, 131] on input "Katie Smith" at bounding box center [424, 137] width 408 height 32
drag, startPoint x: 308, startPoint y: 131, endPoint x: 186, endPoint y: 131, distance: 122.0
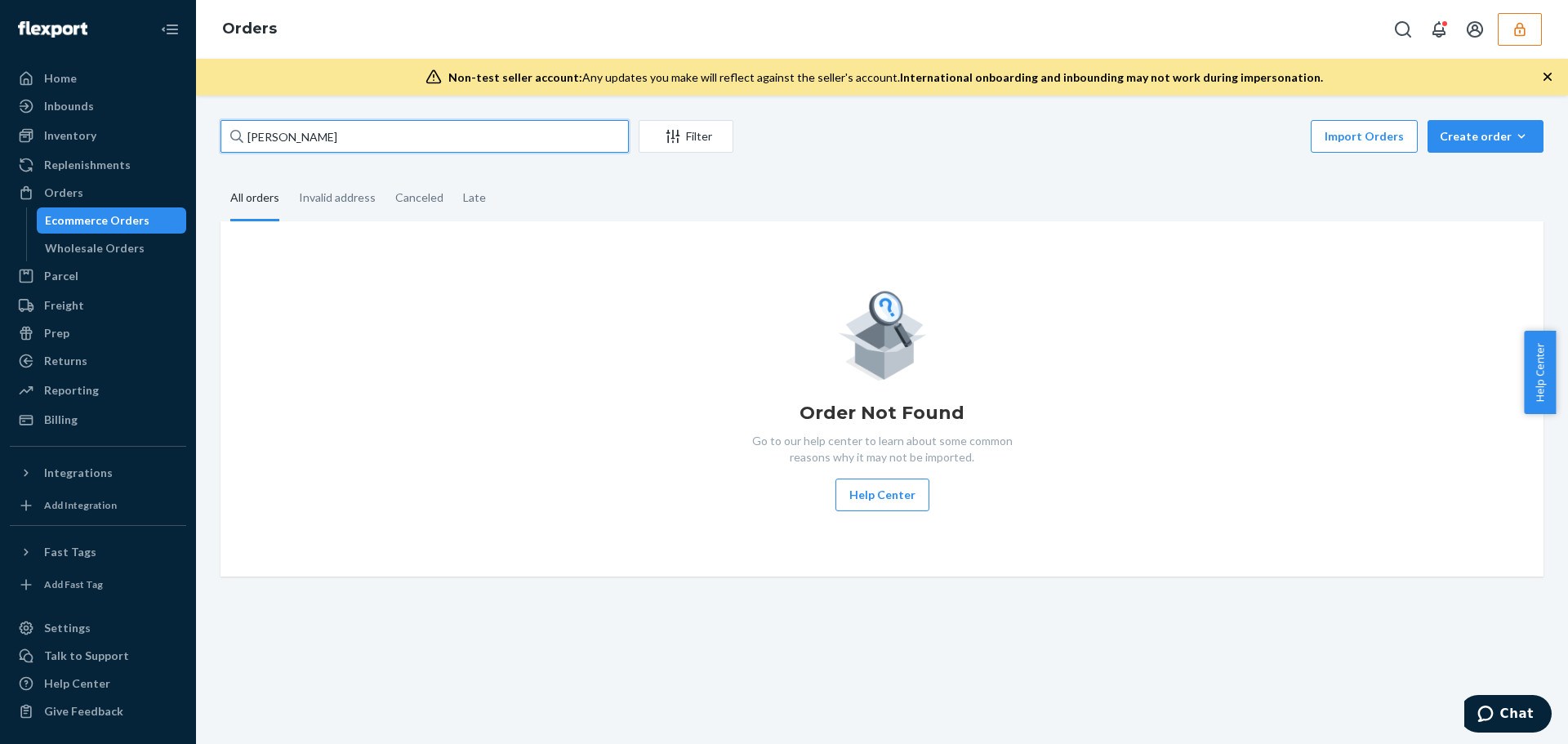
click at [186, 131] on div "Home Inbounds Shipping Plans Problems Inventory Products Replenishments Orders …" at bounding box center [784, 372] width 1568 height 744
paste input "Jill Stewart"
type input "Jill Stewart"
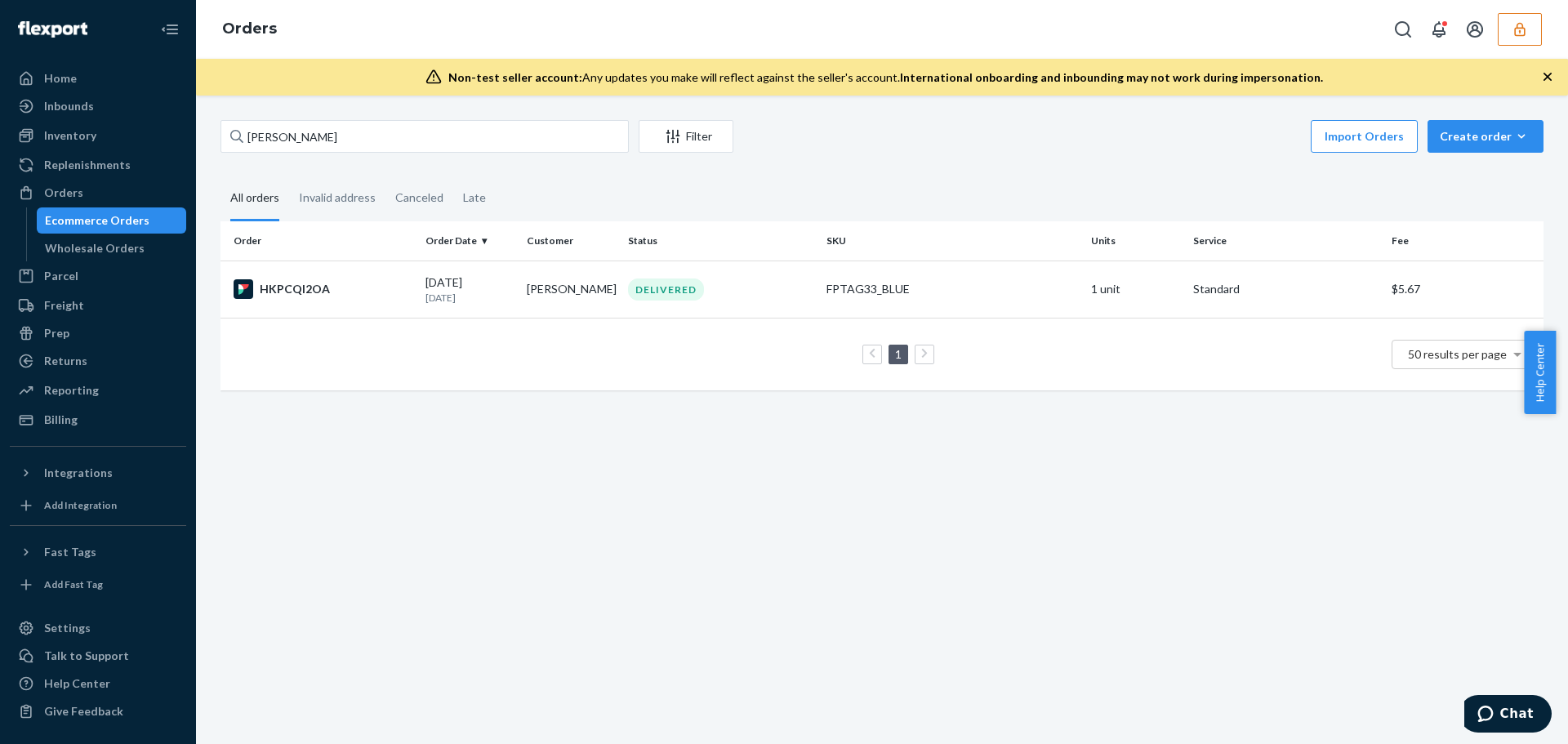
click at [1521, 43] on button "button" at bounding box center [1519, 30] width 44 height 32
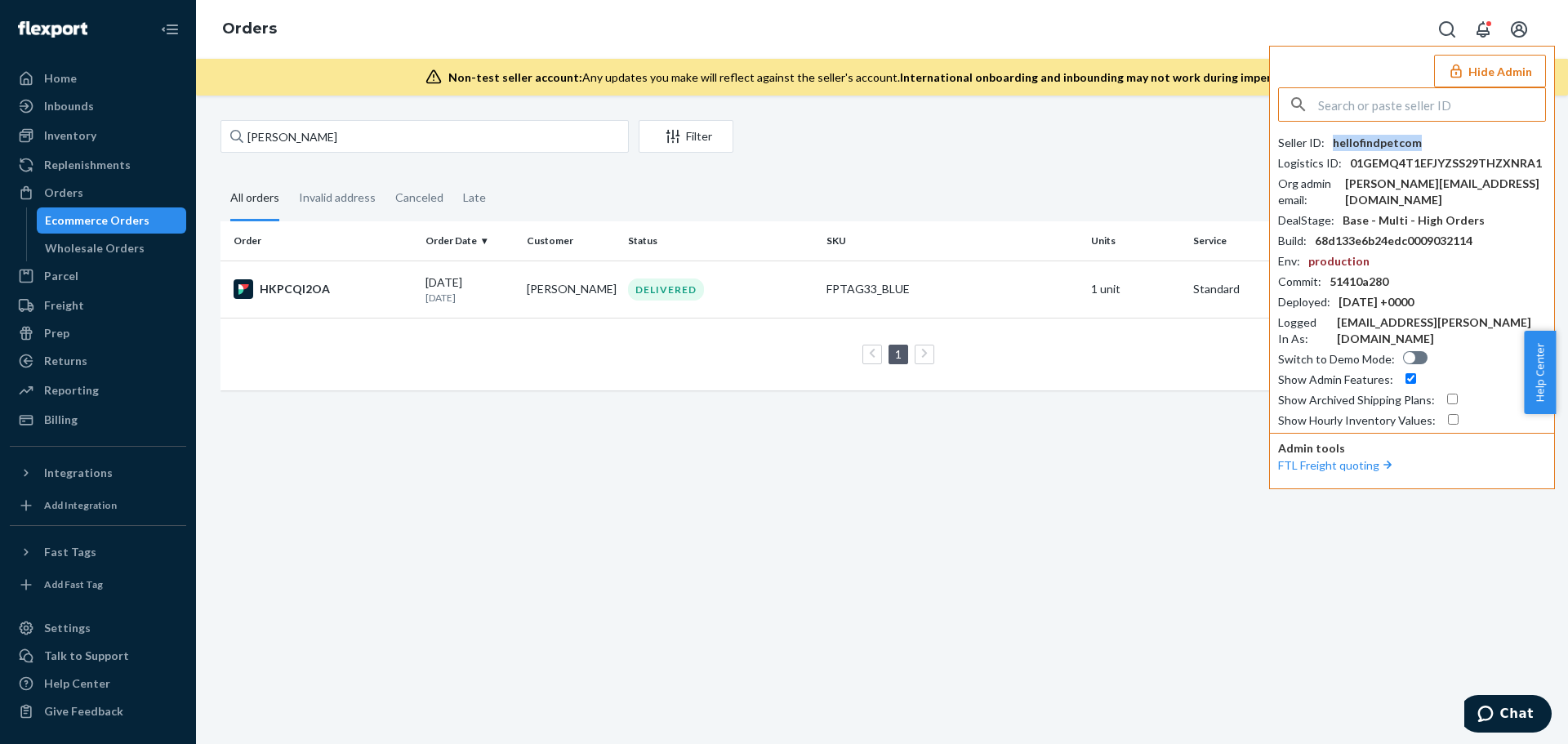
click at [1371, 144] on div "hellofindpetcom" at bounding box center [1377, 142] width 89 height 16
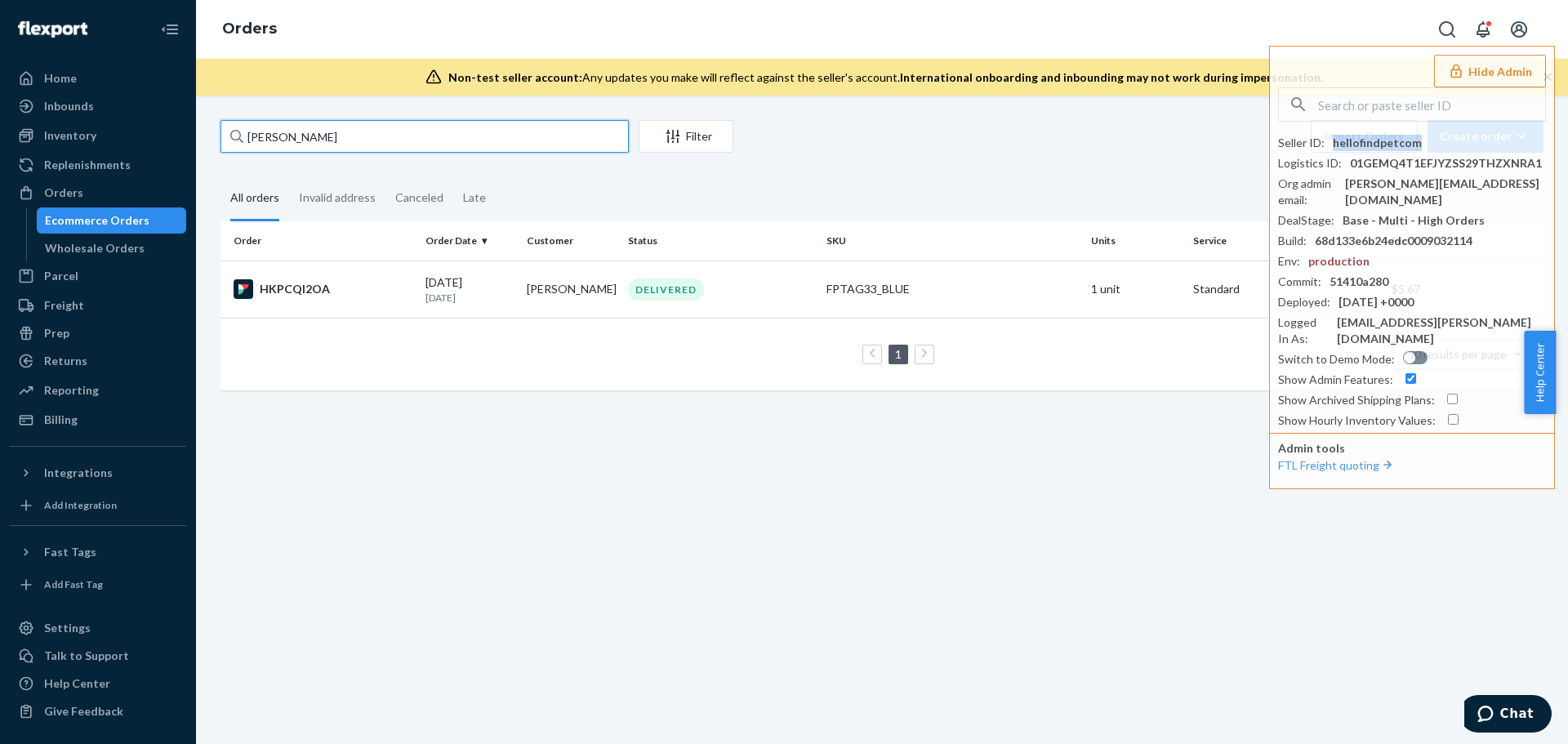
click at [354, 137] on input "Jill Stewart" at bounding box center [424, 137] width 408 height 32
drag, startPoint x: 354, startPoint y: 137, endPoint x: 199, endPoint y: 134, distance: 155.0
click at [199, 134] on div "Jill Stewart Filter Import Orders Create order Ecommerce order Removal order Al…" at bounding box center [882, 419] width 1372 height 648
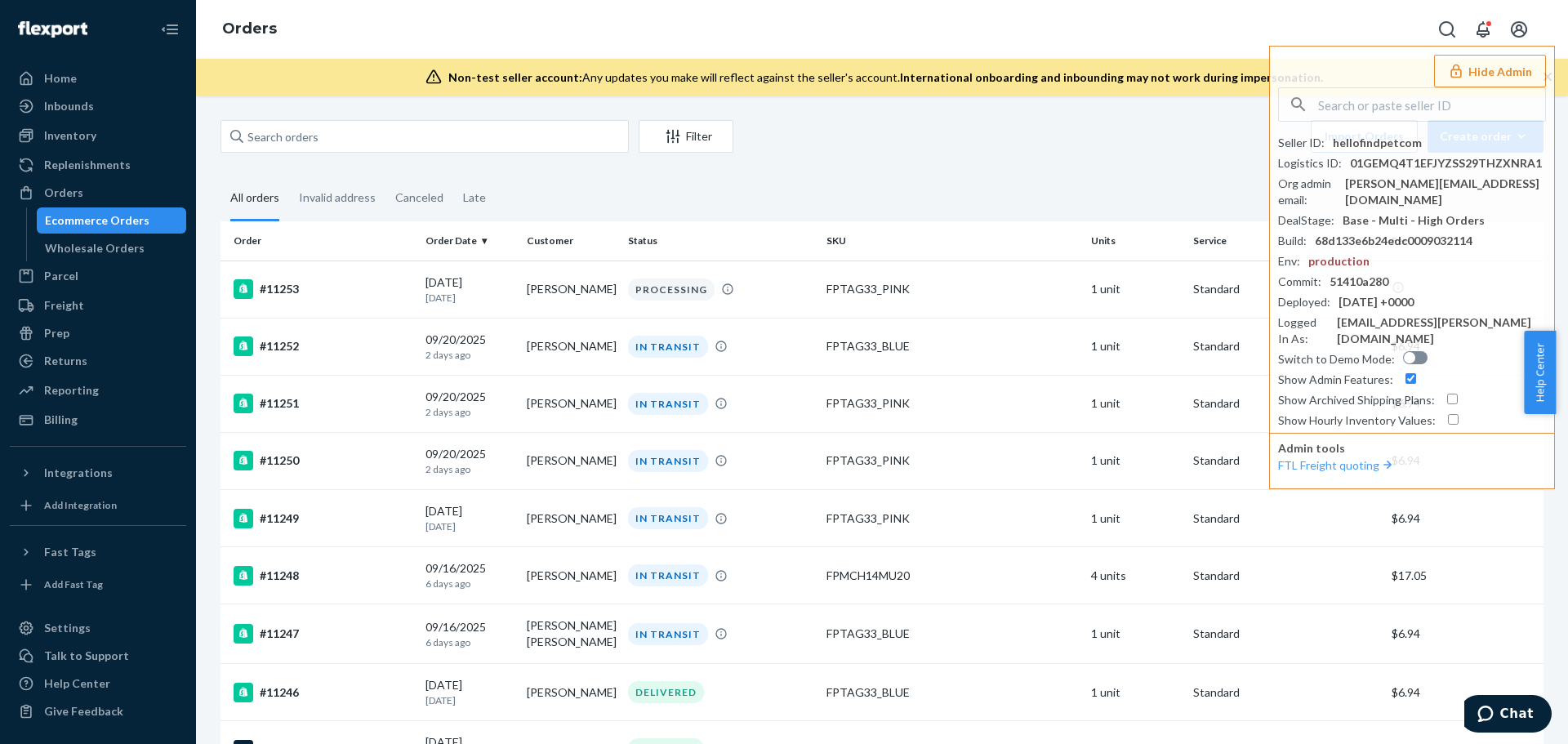
click at [1019, 115] on div "Filter Import Orders Create order Ecommerce order Removal order All orders Inva…" at bounding box center [882, 419] width 1372 height 648
click at [1493, 75] on button "Hide Admin" at bounding box center [1490, 71] width 112 height 32
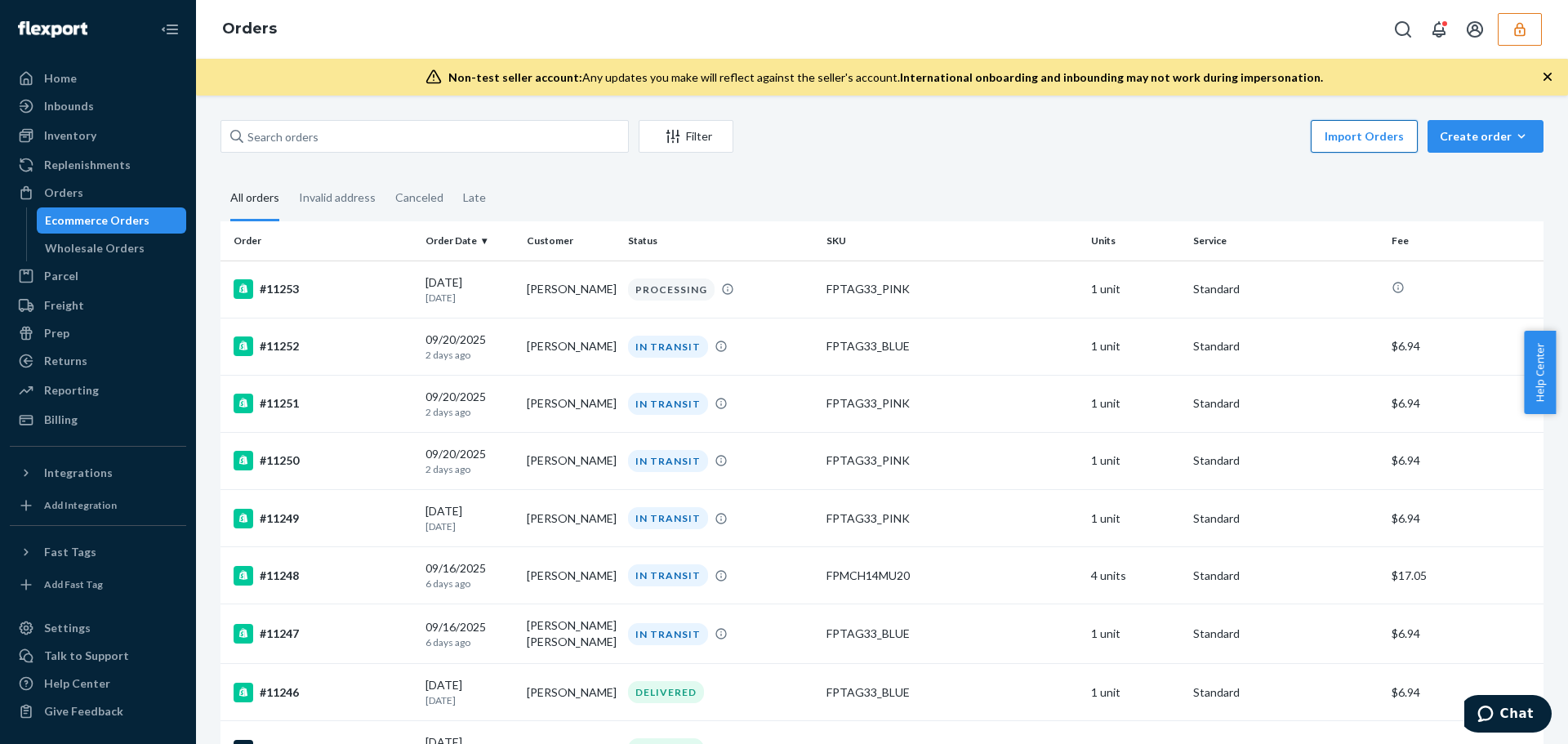
click at [1400, 141] on button "Import Orders" at bounding box center [1364, 137] width 107 height 32
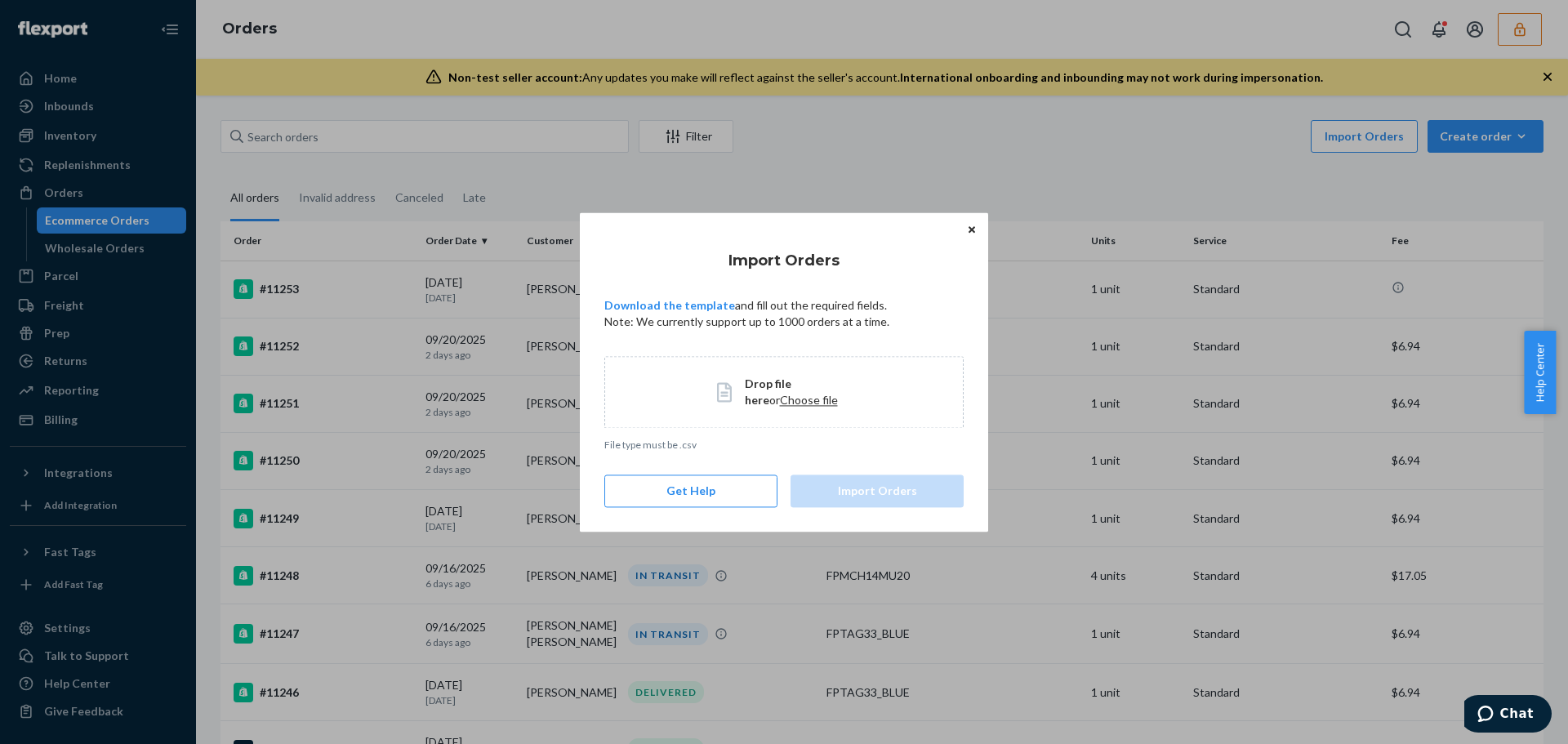
click at [780, 398] on span "Choose file" at bounding box center [808, 399] width 58 height 14
click at [920, 495] on button "Import Orders" at bounding box center [876, 491] width 173 height 32
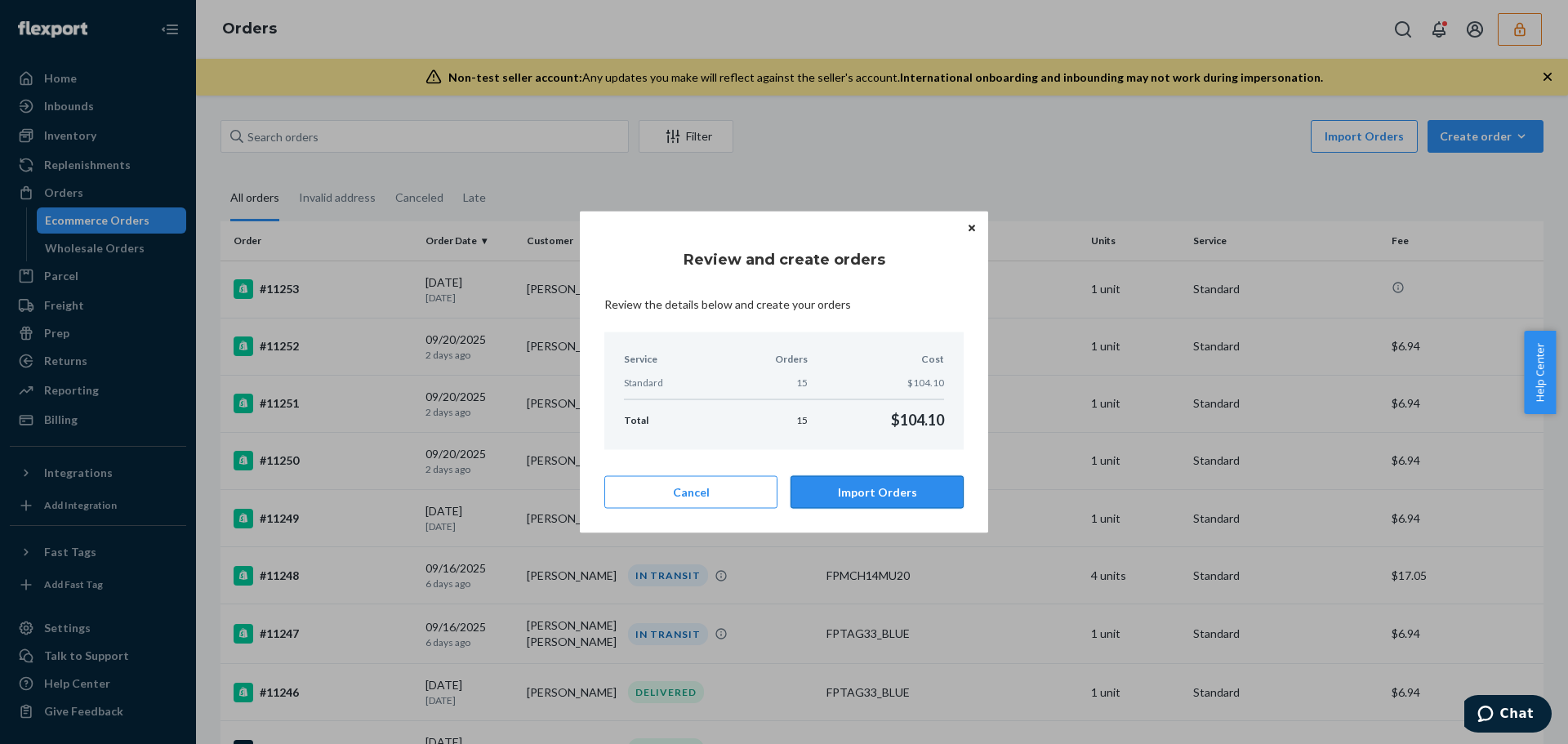
click at [874, 490] on button "Import Orders" at bounding box center [876, 492] width 173 height 32
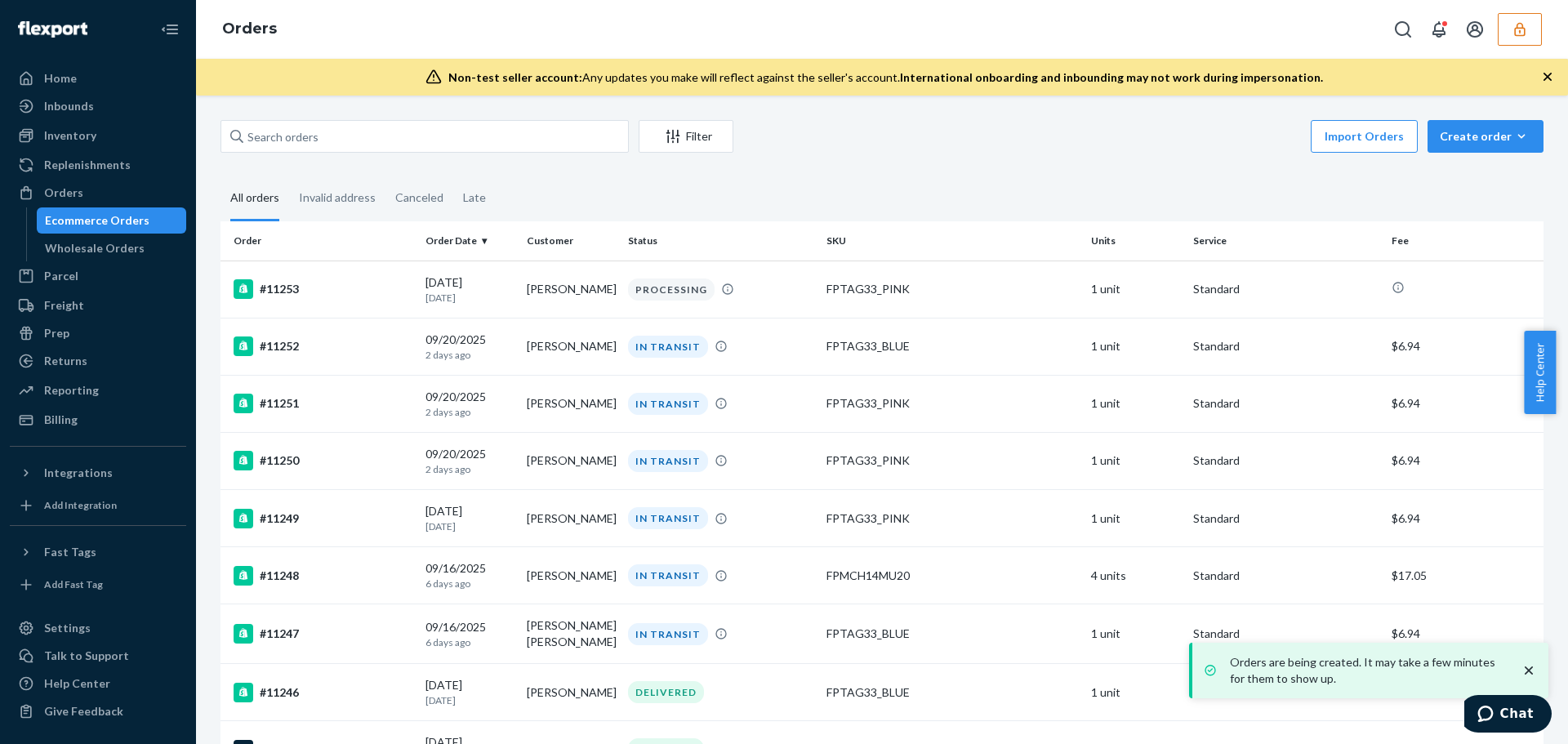
click at [1083, 126] on div "Import Orders Create order Ecommerce order Removal order" at bounding box center [1144, 138] width 801 height 36
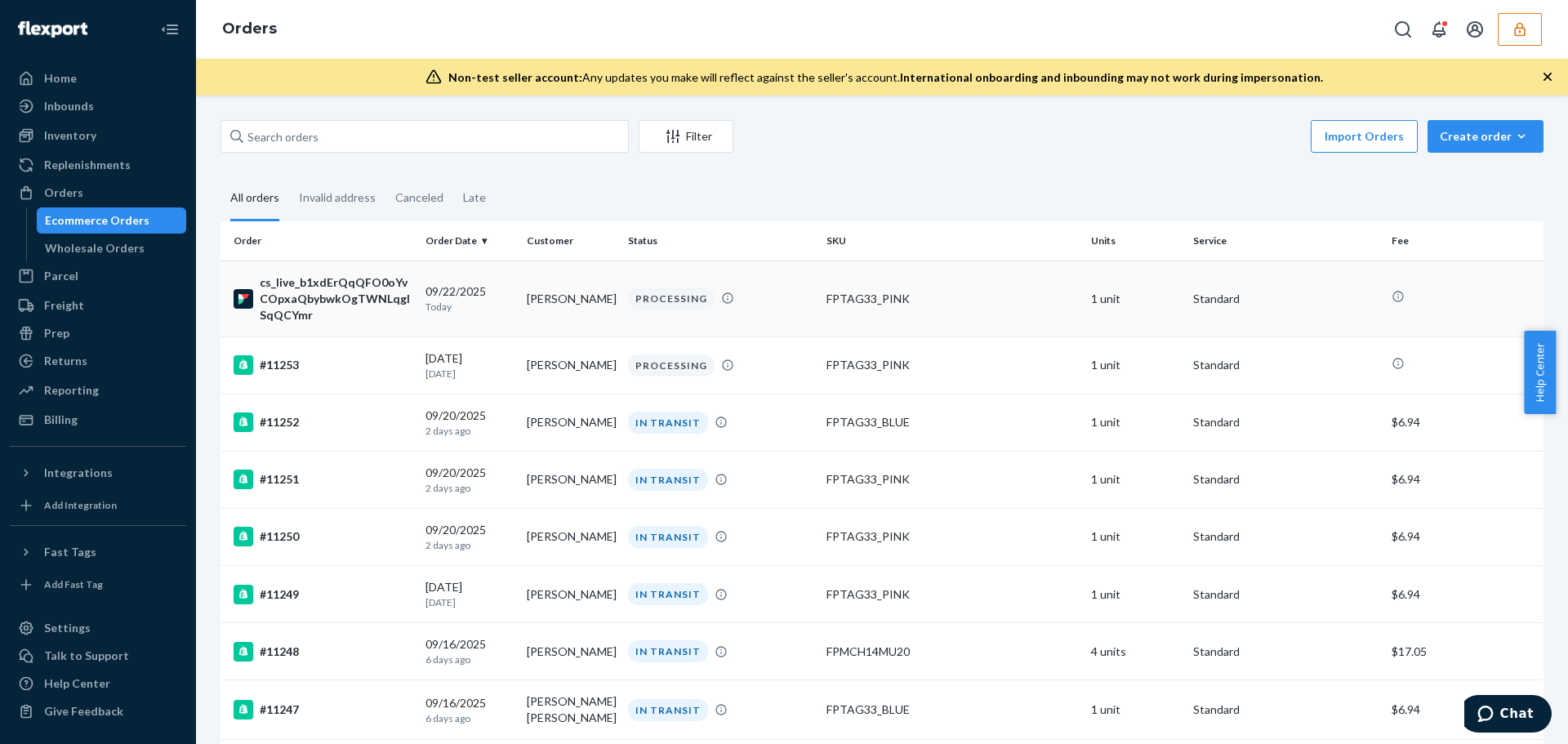
click at [626, 309] on div "PROCESSING" at bounding box center [720, 298] width 192 height 22
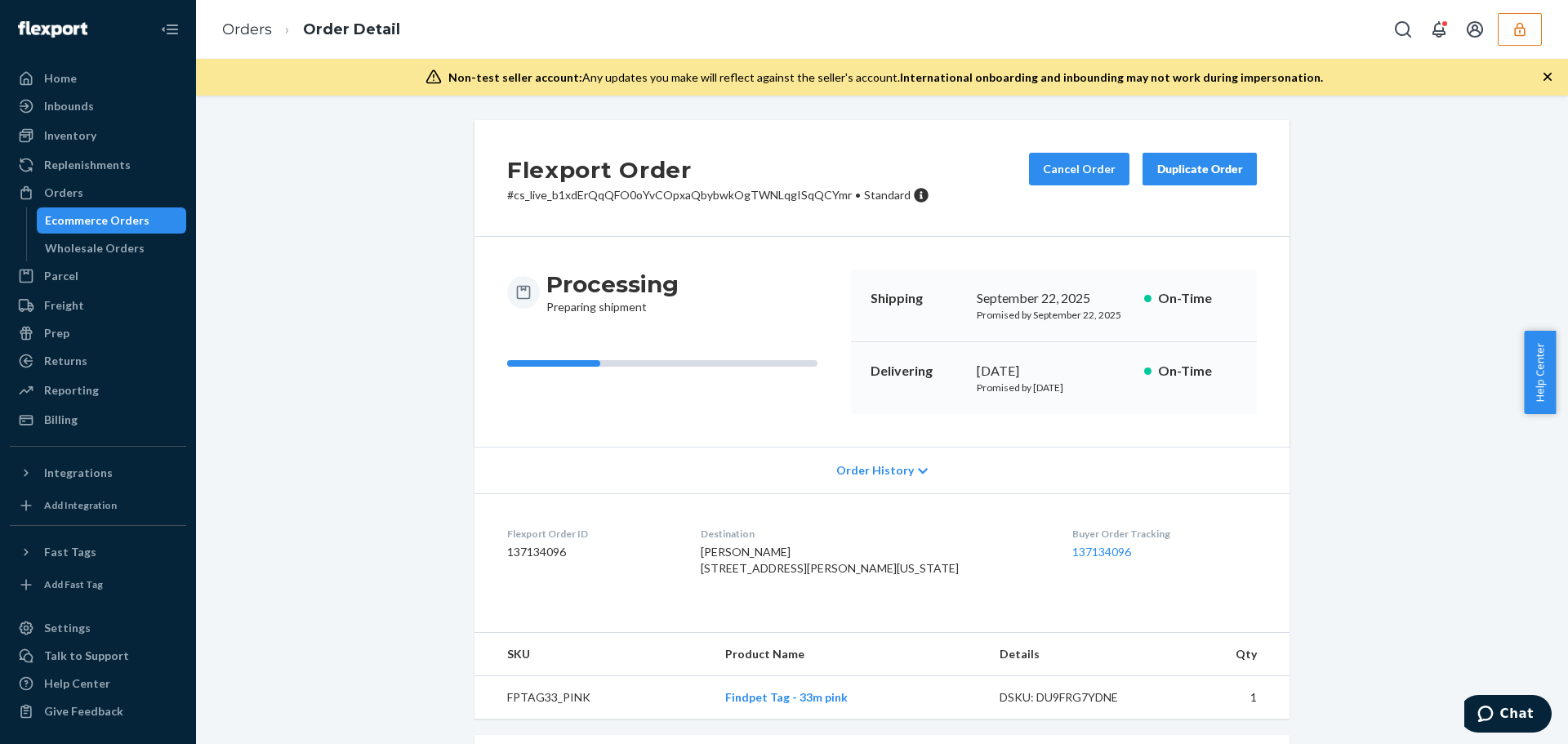
click at [751, 194] on p "# cs_live_b1xdErQqQFO0oYvCOpxaQbybwkOgTWNLqgISqQCYmr • Standard" at bounding box center [719, 195] width 422 height 16
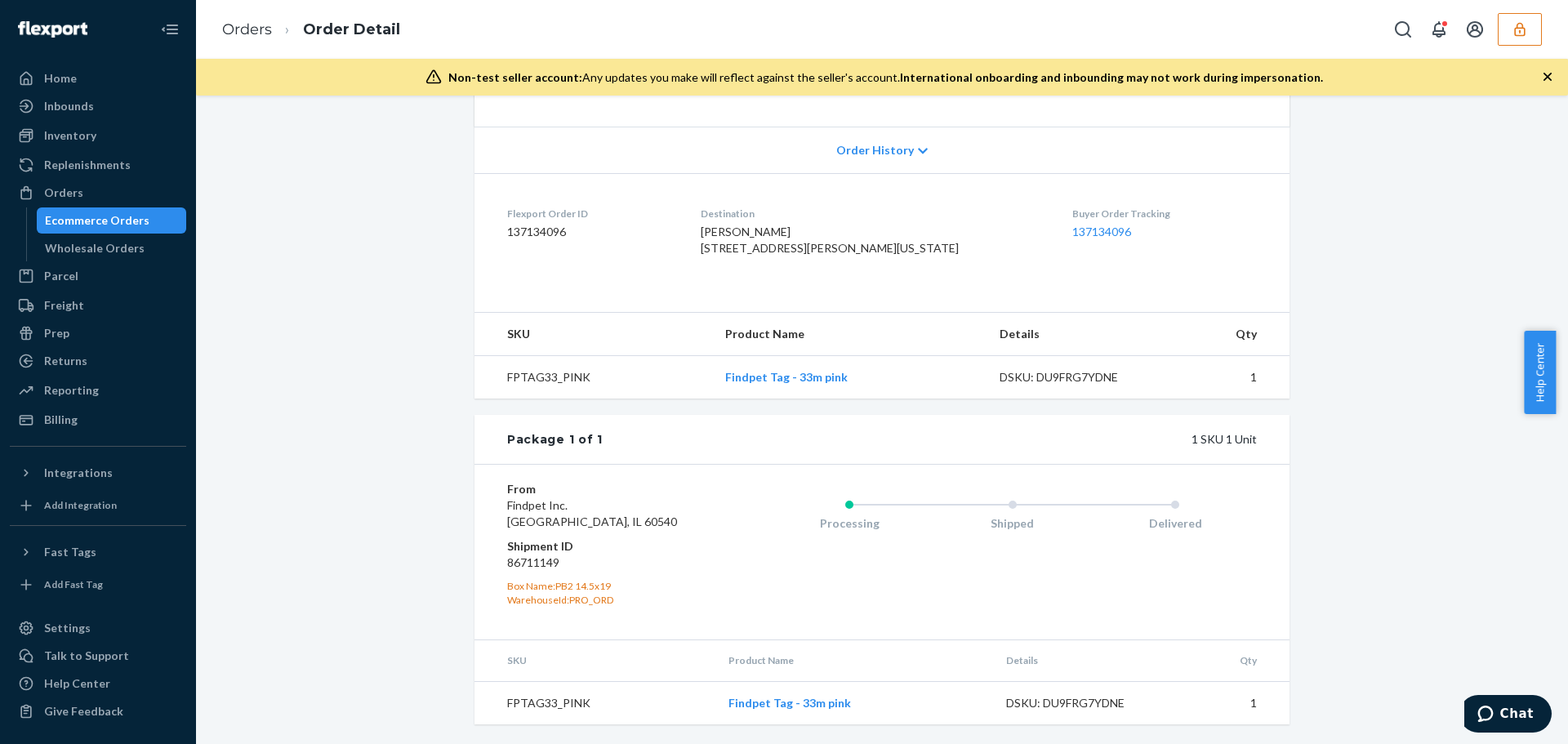
drag, startPoint x: 302, startPoint y: 308, endPoint x: 301, endPoint y: 247, distance: 61.0
click at [302, 304] on div "Flexport Order # cs_live_b1xdErQqQFO0oYvCOpxaQbybwkOgTWNLqgISqQCYmr • Standard …" at bounding box center [882, 272] width 1347 height 944
click at [253, 37] on link "Orders" at bounding box center [247, 29] width 50 height 18
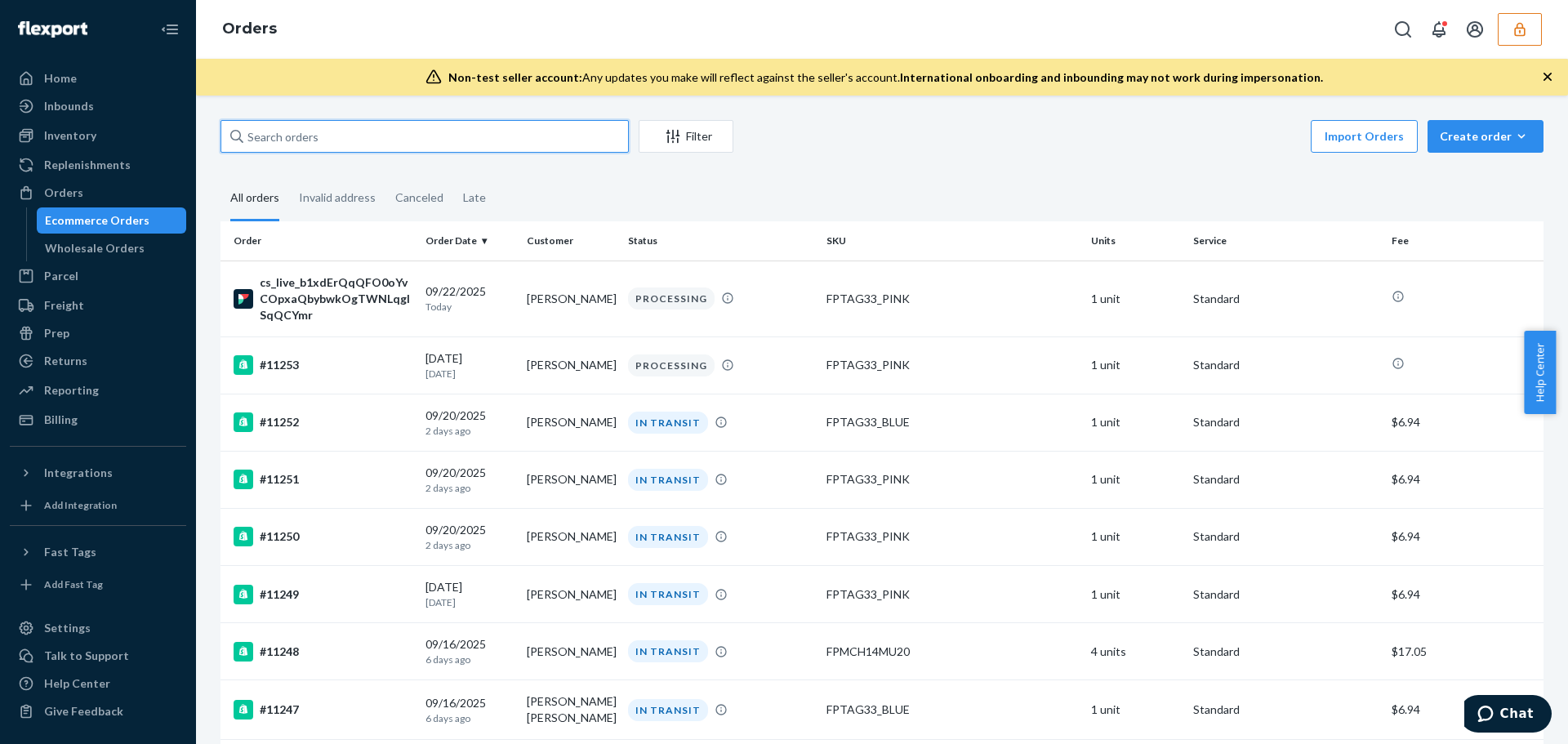
click at [323, 139] on input "text" at bounding box center [424, 137] width 408 height 32
paste input "[PERSON_NAME]"
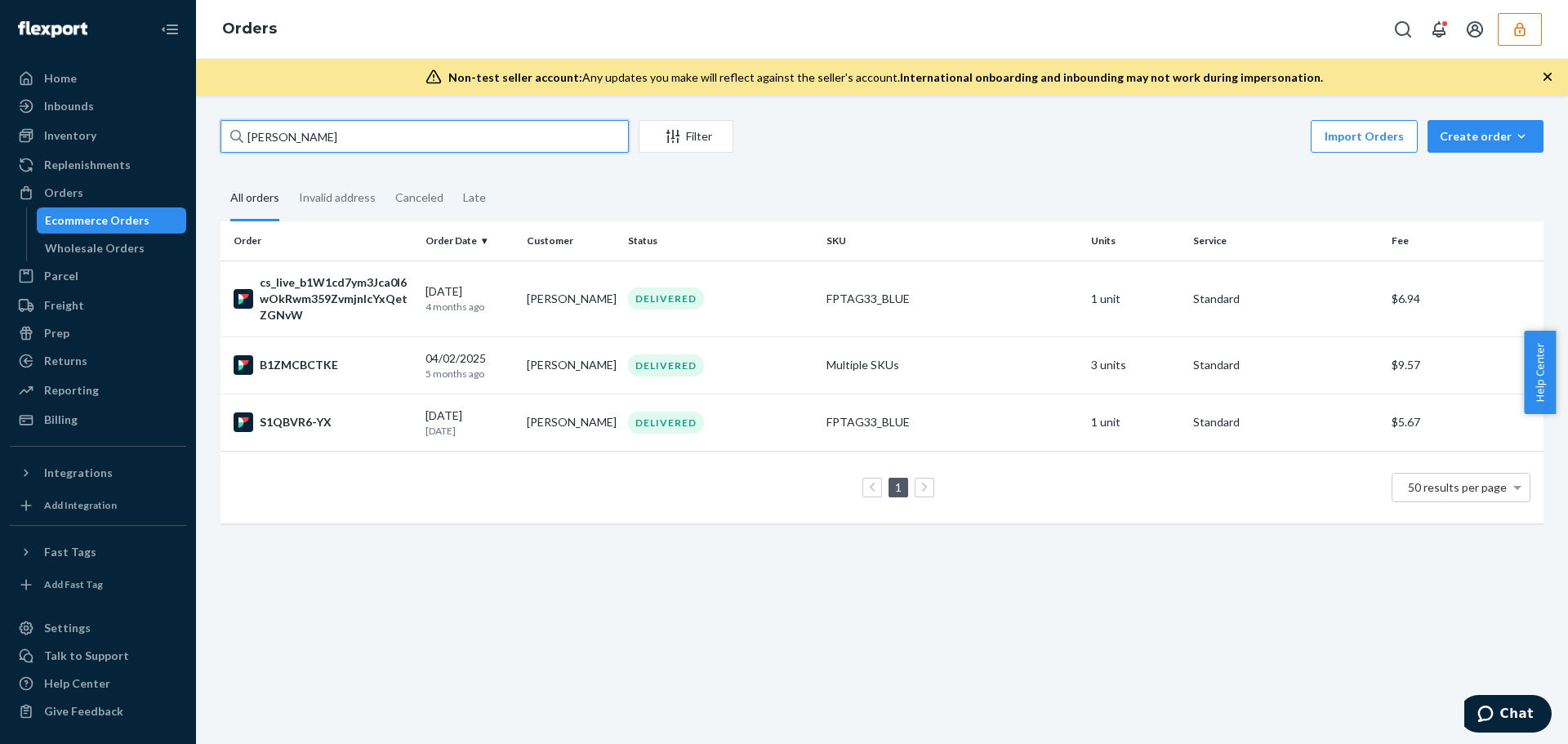
click at [327, 134] on input "[PERSON_NAME]" at bounding box center [424, 137] width 408 height 32
drag, startPoint x: 327, startPoint y: 134, endPoint x: 110, endPoint y: 138, distance: 217.0
click at [110, 138] on div "Home Inbounds Shipping Plans Problems Inventory Products Replenishments Orders …" at bounding box center [784, 372] width 1568 height 744
paste input "[PERSON_NAME]"
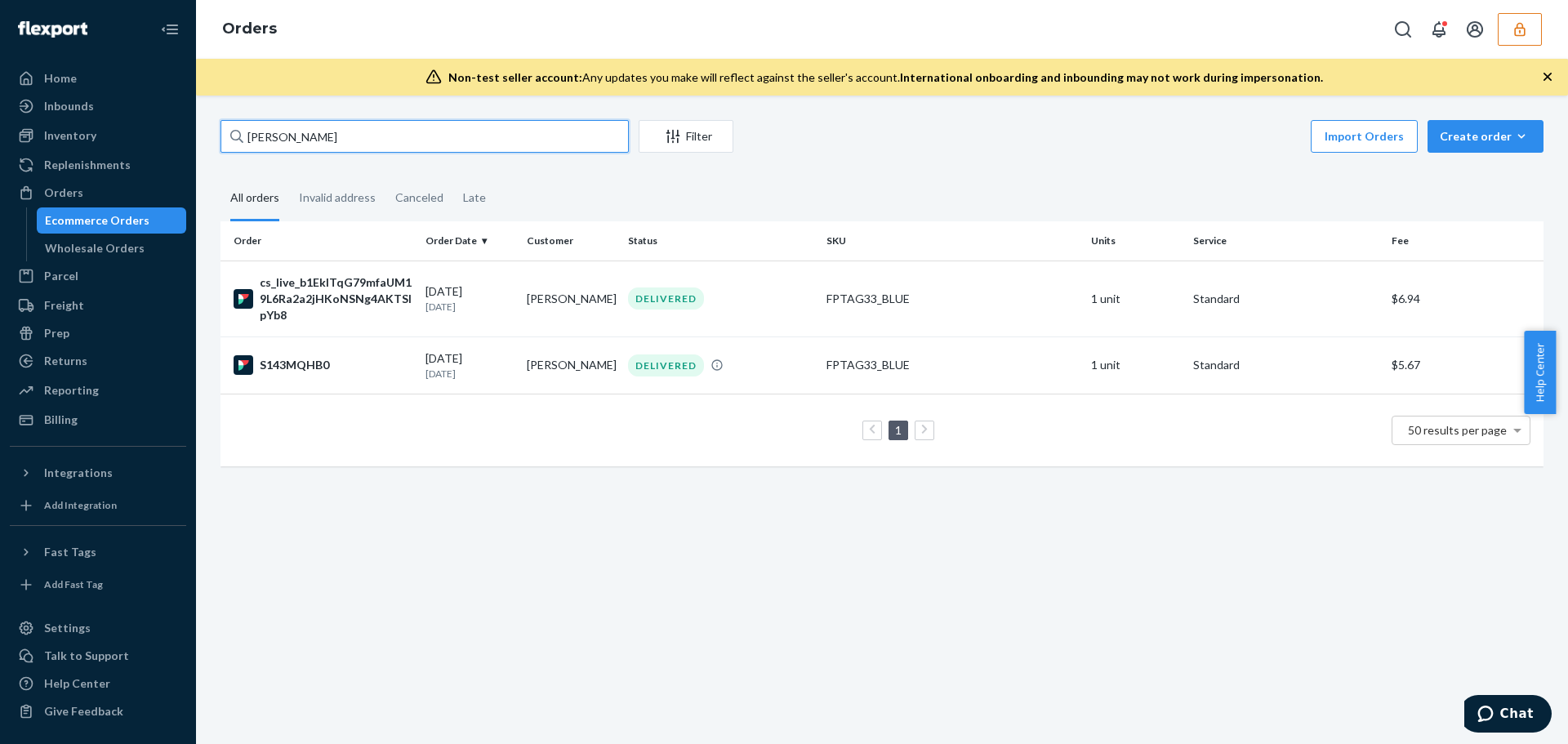
type input "[PERSON_NAME]"
click at [302, 135] on input "[PERSON_NAME]" at bounding box center [424, 137] width 408 height 32
drag, startPoint x: 302, startPoint y: 135, endPoint x: 200, endPoint y: 132, distance: 102.0
click at [200, 132] on div "[PERSON_NAME] Filter Import Orders Create order Ecommerce order Removal order A…" at bounding box center [882, 419] width 1372 height 648
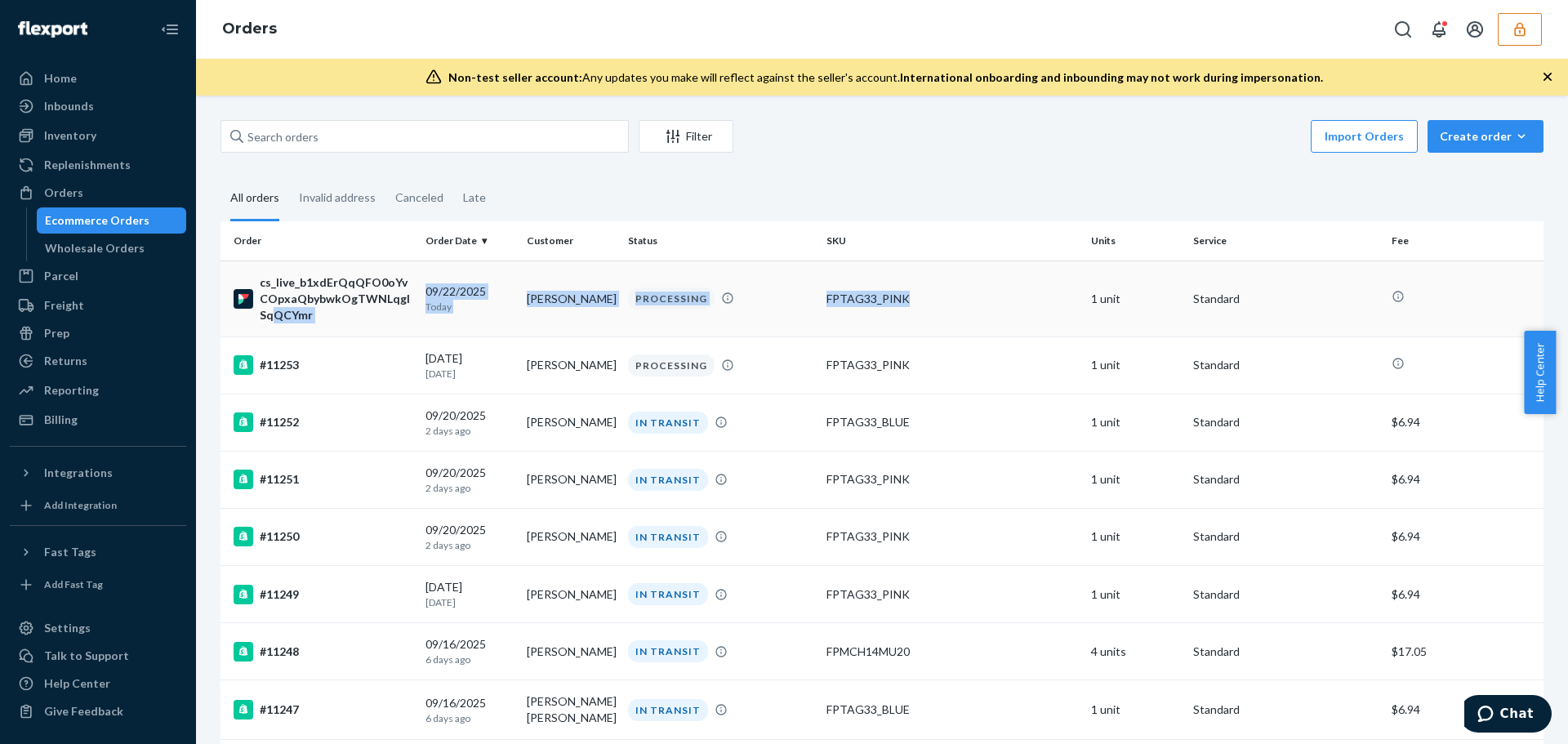
drag, startPoint x: 406, startPoint y: 297, endPoint x: 980, endPoint y: 304, distance: 574.0
click at [977, 308] on tr "cs_live_b1xdErQqQFO0oYvCOpxaQbybwkOgTWNLqgISqQCYmr 09/22/2025 Today Katie Smith…" at bounding box center [882, 298] width 1323 height 75
click at [982, 302] on div "FPTAG33_PINK" at bounding box center [952, 298] width 251 height 16
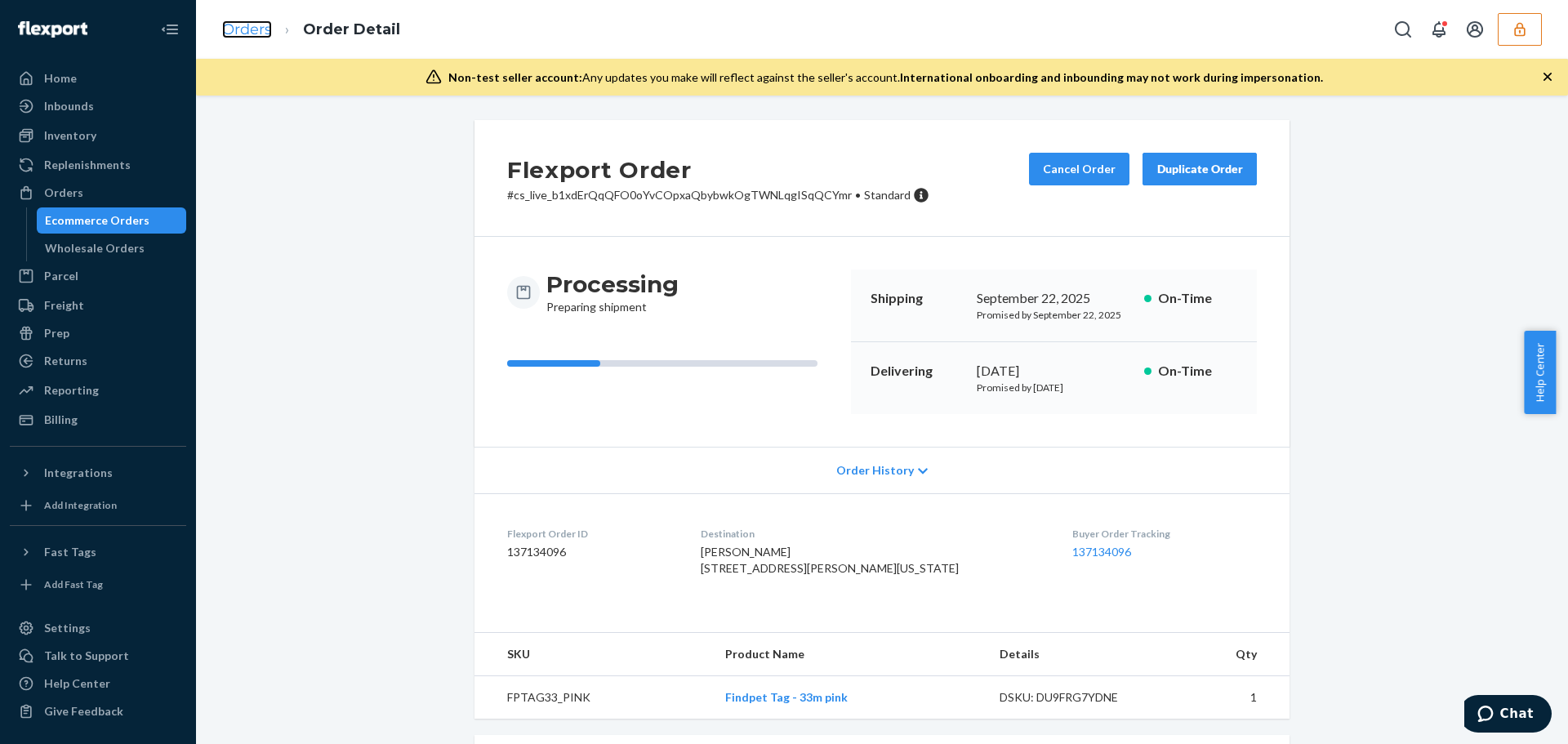
click at [257, 28] on link "Orders" at bounding box center [247, 29] width 50 height 18
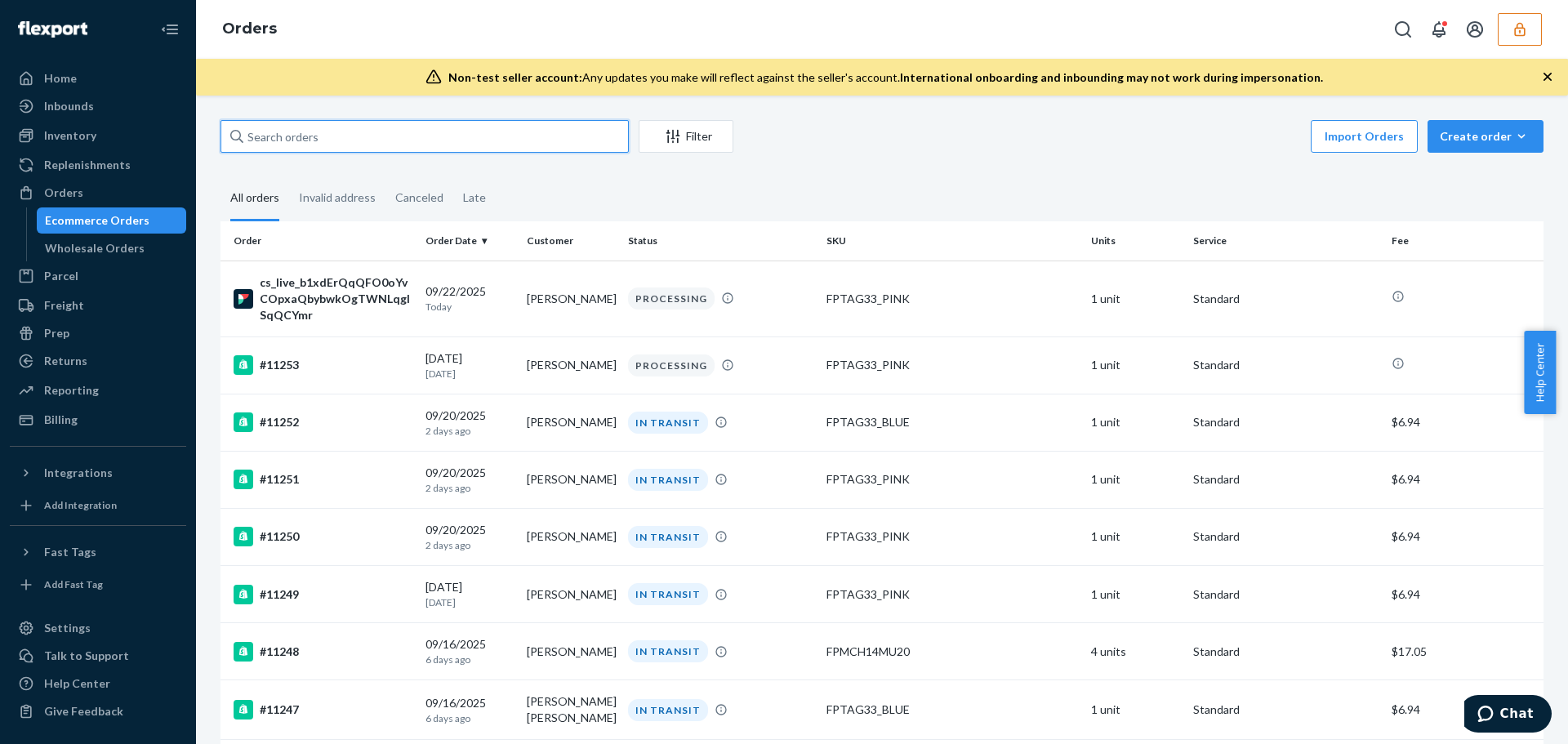
click at [357, 129] on input "text" at bounding box center [424, 137] width 408 height 32
paste input "cs_live_b1MWJaMvnn8LDIxpsJNLsUZApgnhUYdHVefR40zXKXzFyjYHqAN58zmAyb"
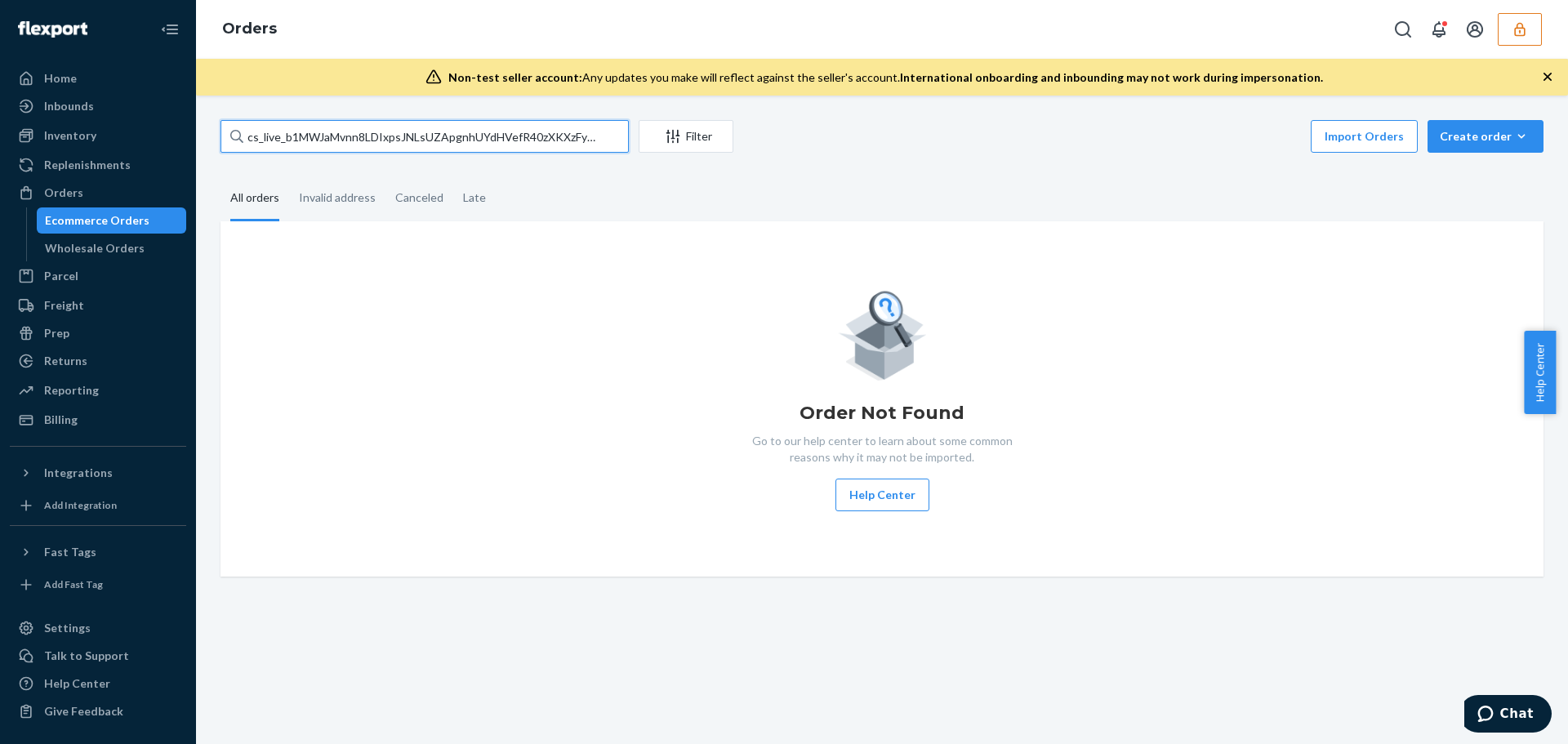
click at [372, 141] on input "cs_live_b1MWJaMvnn8LDIxpsJNLsUZApgnhUYdHVefR40zXKXzFyjYHqAN58zmAyb" at bounding box center [424, 137] width 408 height 32
paste input "rtgp0ehvIiFeJixW8KMlDsgQSSMKY1hZ2nzLnHAUGGmGXQQ7dIvTYosw"
click at [603, 203] on fieldset "All orders Invalid address Canceled Late" at bounding box center [882, 199] width 1323 height 45
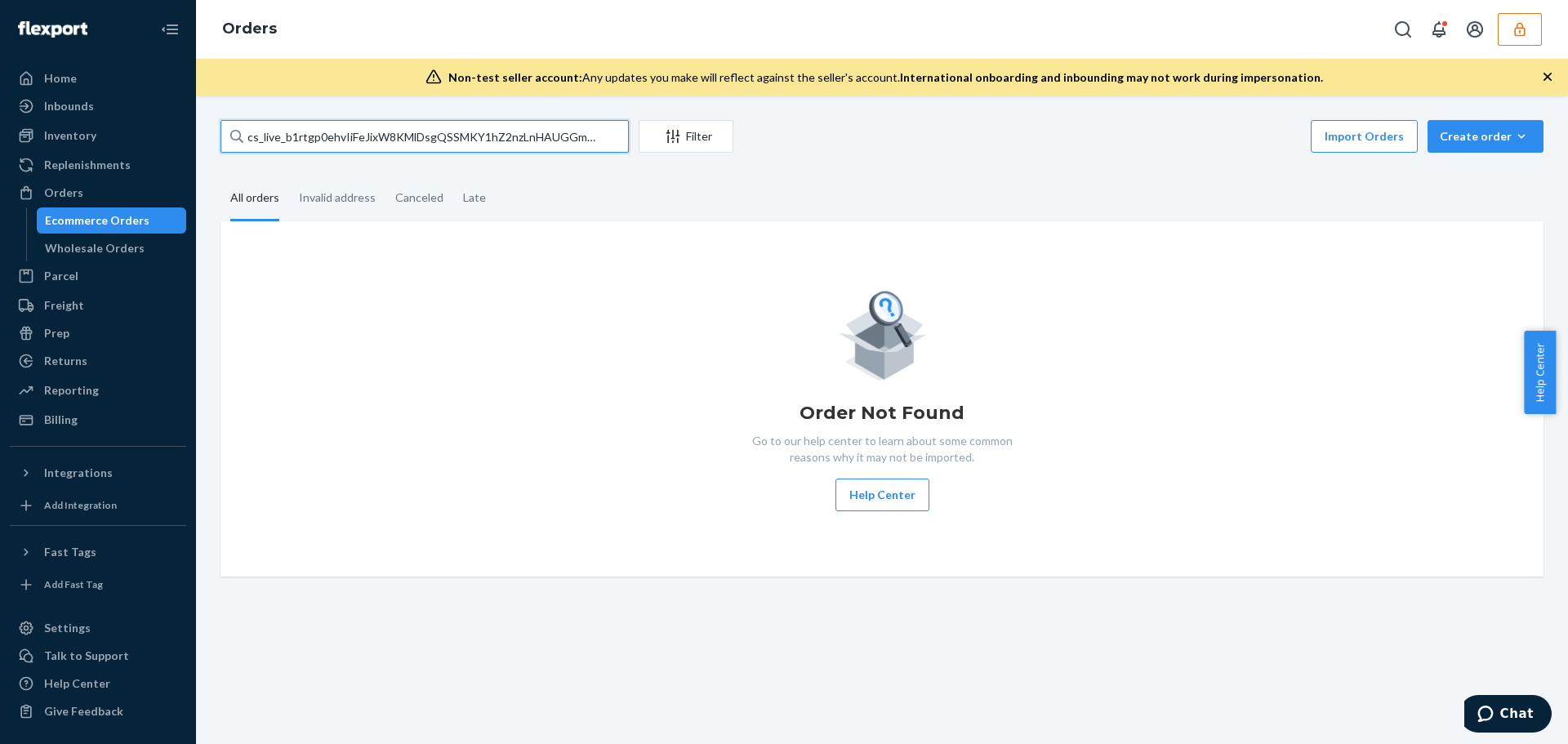
click at [442, 139] on input "cs_live_b1rtgp0ehvIiFeJixW8KMlDsgQSSMKY1hZ2nzLnHAUGGmGXQQ7dIvTYosw" at bounding box center [424, 137] width 408 height 32
click at [426, 124] on input "cs_live_b1rtgp0ehvIiFeJixW8KMlDsgQSSMKY1hZ2nzLnHAUGGmGXQQ7dIvTYosw" at bounding box center [424, 137] width 408 height 32
paste input "1XKc4r3JyMMQUnyirEjxAzuS09xoLMMaEwYQKQxaAMo5Vl5etM7tgJqD"
click at [554, 136] on input "cs_live_b11XKc4r3JyMMQUnyirEjxAzuS09xoLMMaEwYQKQxaAMo5Vl5etM7tgJqD" at bounding box center [424, 137] width 408 height 32
paste input "WHHwrpok4wzRANUCZMZ6cD5F39gUztCZUBr8NipTkuX1v5sw88WdhTyV"
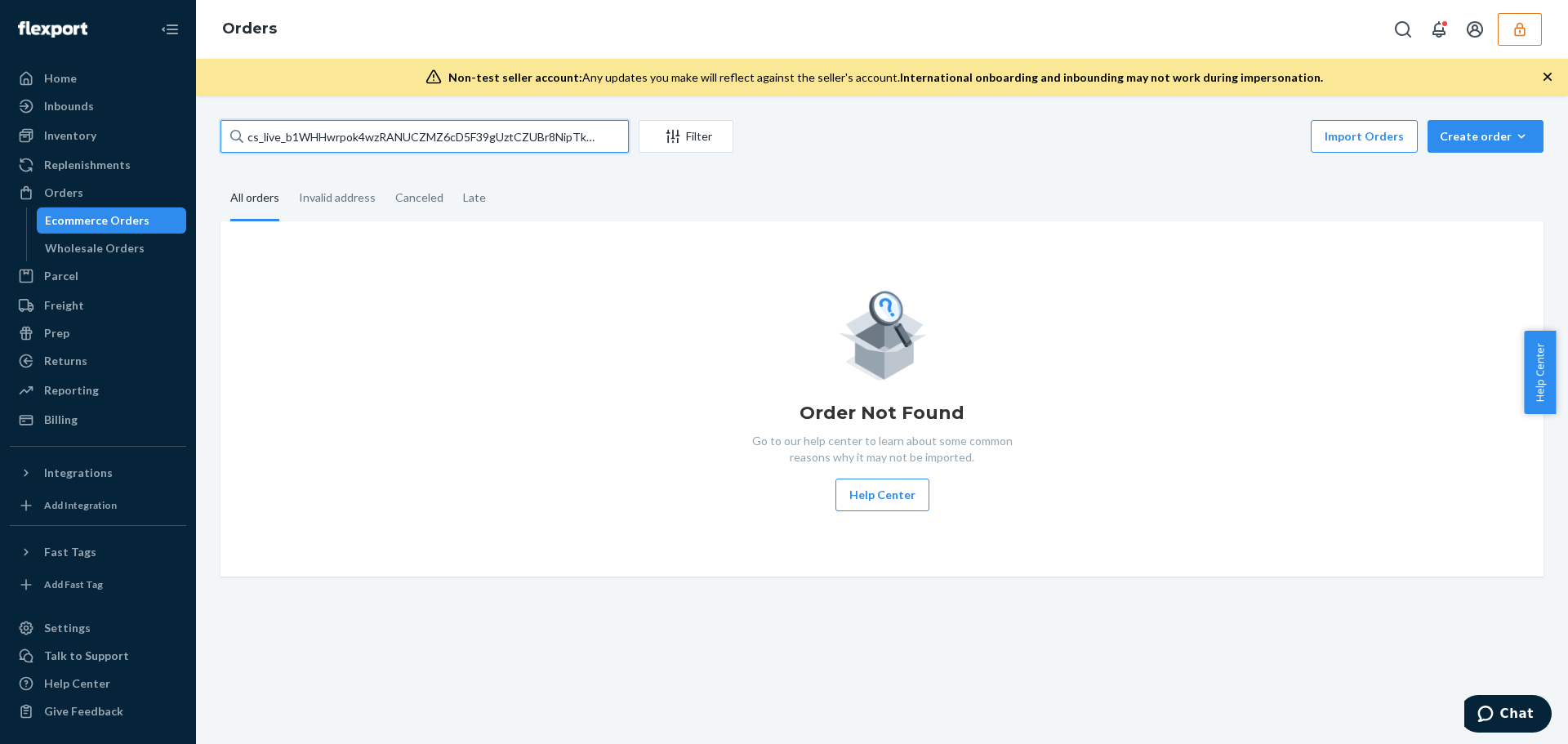
click at [493, 138] on input "cs_live_b1WHHwrpok4wzRANUCZMZ6cD5F39gUztCZUBr8NipTkuX1v5sw88WdhTyV" at bounding box center [424, 137] width 408 height 32
paste input "d76Wdpxt4hI0bPiCsjxQuknvNExR6sFc3nh8mBtALcOrs1x3aOEzmmY1"
click at [506, 142] on input "cs_live_b1d76Wdpxt4hI0bPiCsjxQuknvNExR6sFc3nh8mBtALcOrs1x3aOEzmmY1" at bounding box center [424, 137] width 408 height 32
paste input "8UvLzFxlguUqQmwTgZ1FH0J8TsB7KJi0LTWM45kOlIIhpVW5TLmppJH2"
click at [440, 135] on input "cs_live_b18UvLzFxlguUqQmwTgZ1FH0J8TsB7KJi0LTWM45kOlIIhpVW5TLmppJH2" at bounding box center [424, 137] width 408 height 32
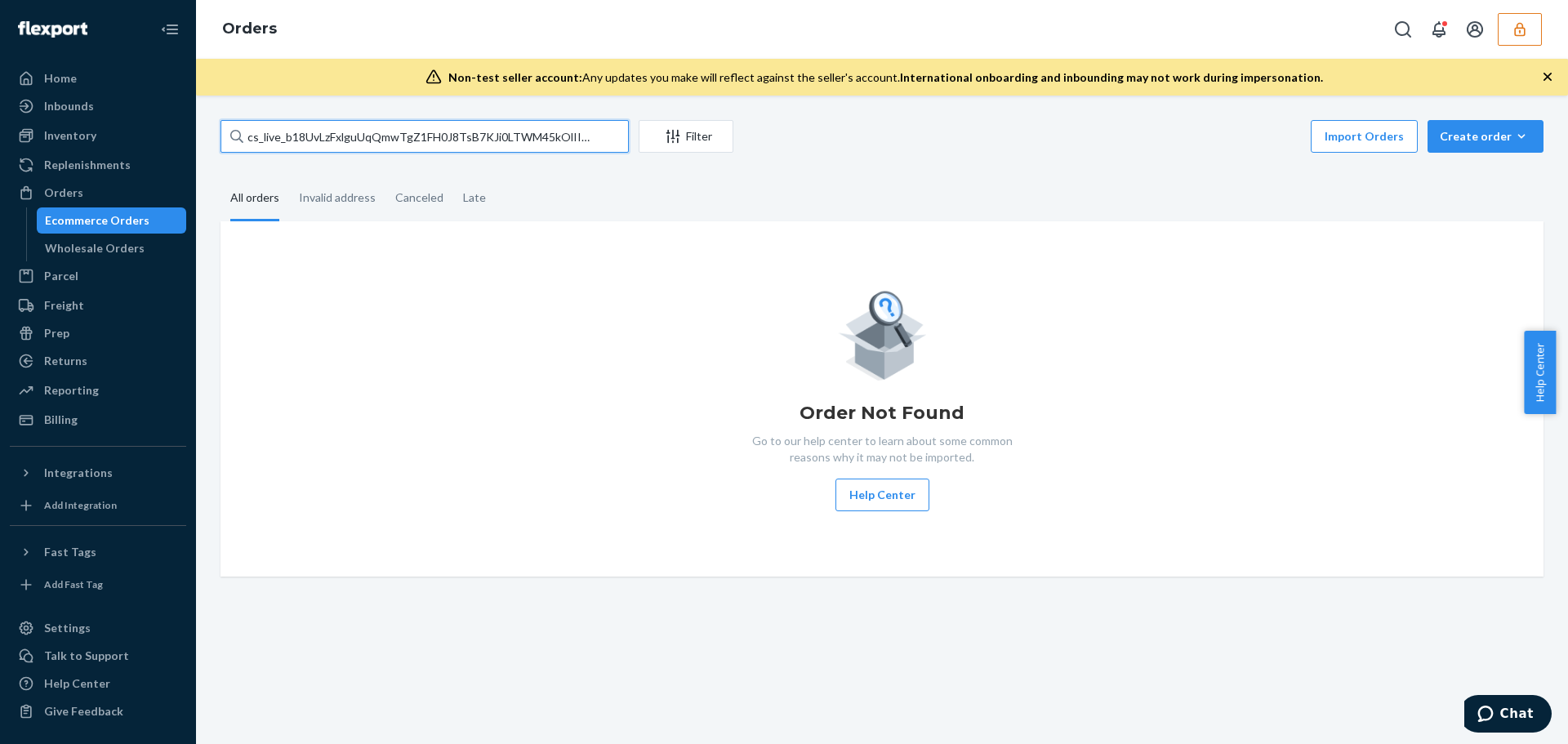
paste input "WnE53zk3Dvdriro1r3VFHjNkXKfdyQsc1hjDl51d2rTs6vKv6UYd8jT5"
click at [509, 138] on input "cs_live_b1WnE53zk3Dvdriro1r3VFHjNkXKfdyQsc1hjDl51d2rTs6vKv6UYd8jT5" at bounding box center [424, 137] width 408 height 32
paste input "luTMgM7BLPV4C77LiHIPfMk5Lmo8PUdXCuDHbfstv4oMHzcjiD5RqyNm"
click at [549, 134] on input "cs_live_b1luTMgM7BLPV4C77LiHIPfMk5Lmo8PUdXCuDHbfstv4oMHzcjiD5RqyNm" at bounding box center [424, 137] width 408 height 32
paste input "T0bslm7KzyvPj7cWrduA0w5XCvaPIdap9Xyc4avvE8Td56PcdXkghb7S"
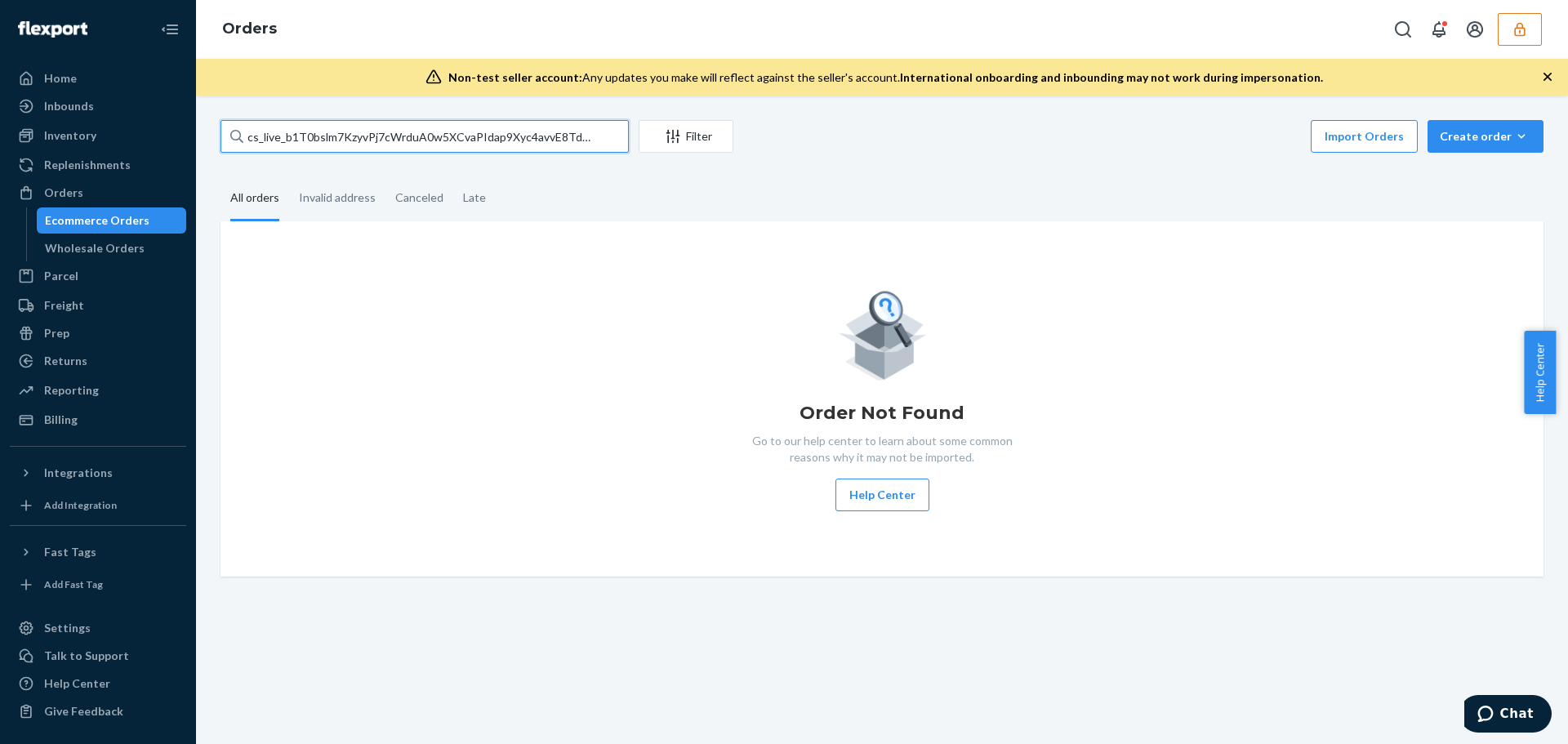
click at [549, 141] on input "cs_live_b1T0bslm7KzyvPj7cWrduA0w5XCvaPIdap9Xyc4avvE8Td56PcdXkghb7S" at bounding box center [424, 137] width 408 height 32
paste input "Ne8z1B2cHQPMqsPkQ1U9gJDdCVVDAniByCgERt2chIam387gKltp4uaf"
click at [524, 137] on input "cs_live_b1Ne8z1B2cHQPMqsPkQ1U9gJDdCVVDAniByCgERt2chIam387gKltp4uaf" at bounding box center [424, 137] width 408 height 32
paste input "zLkQG6BJwLdtRj8A5X1c9wAHYUeQCVF2zVESqWiUsG5iSuHC1Yiv0yVo"
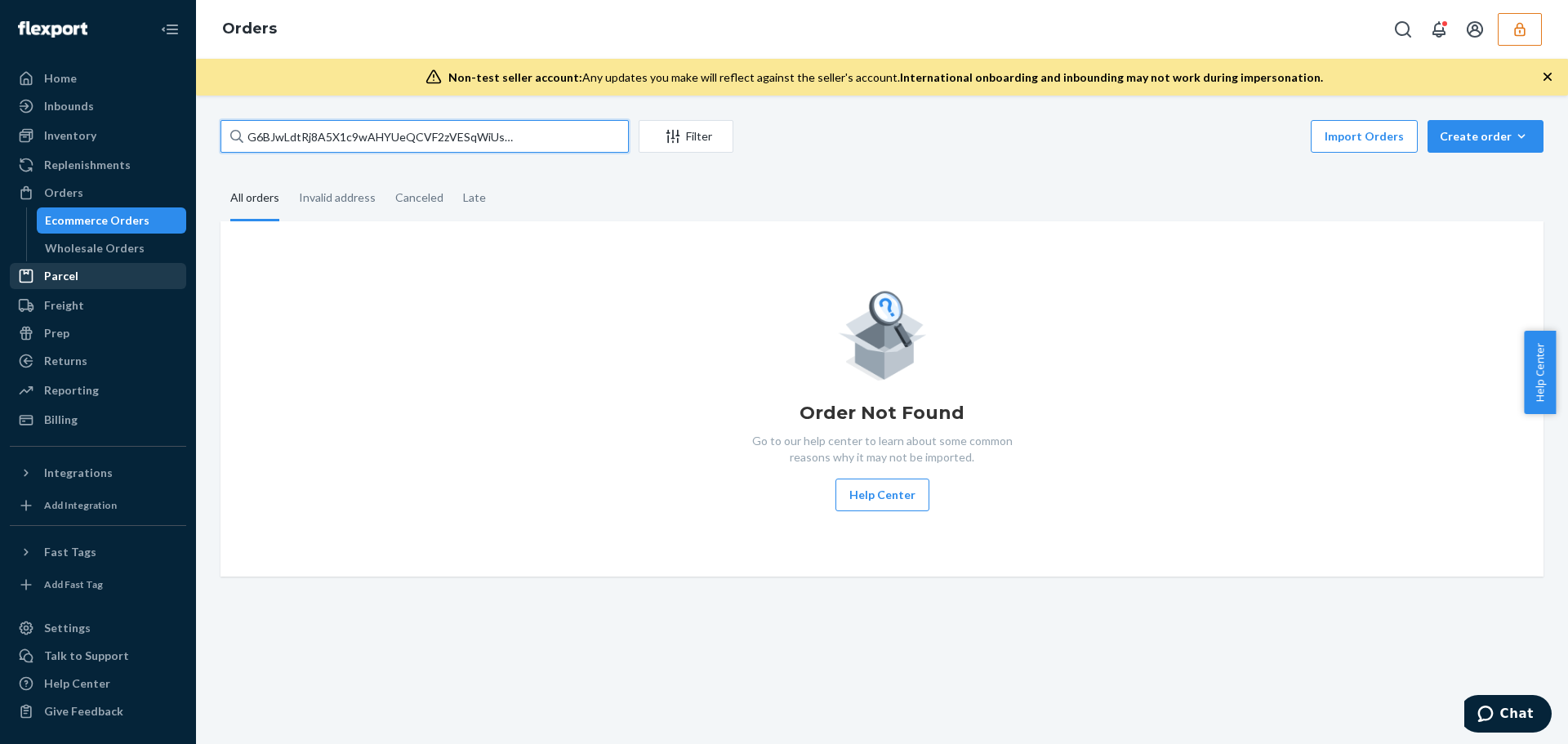
type input "cs_live_b1zLkQG6BJwLdtRj8A5X1c9wAHYUeQCVF2zVESqWiUsG5iSuHC1Yiv0yVo"
click at [557, 133] on input "cs_live_b1zLkQG6BJwLdtRj8A5X1c9wAHYUeQCVF2zVESqWiUsG5iSuHC1Yiv0yVo" at bounding box center [424, 137] width 408 height 32
paste input "text"
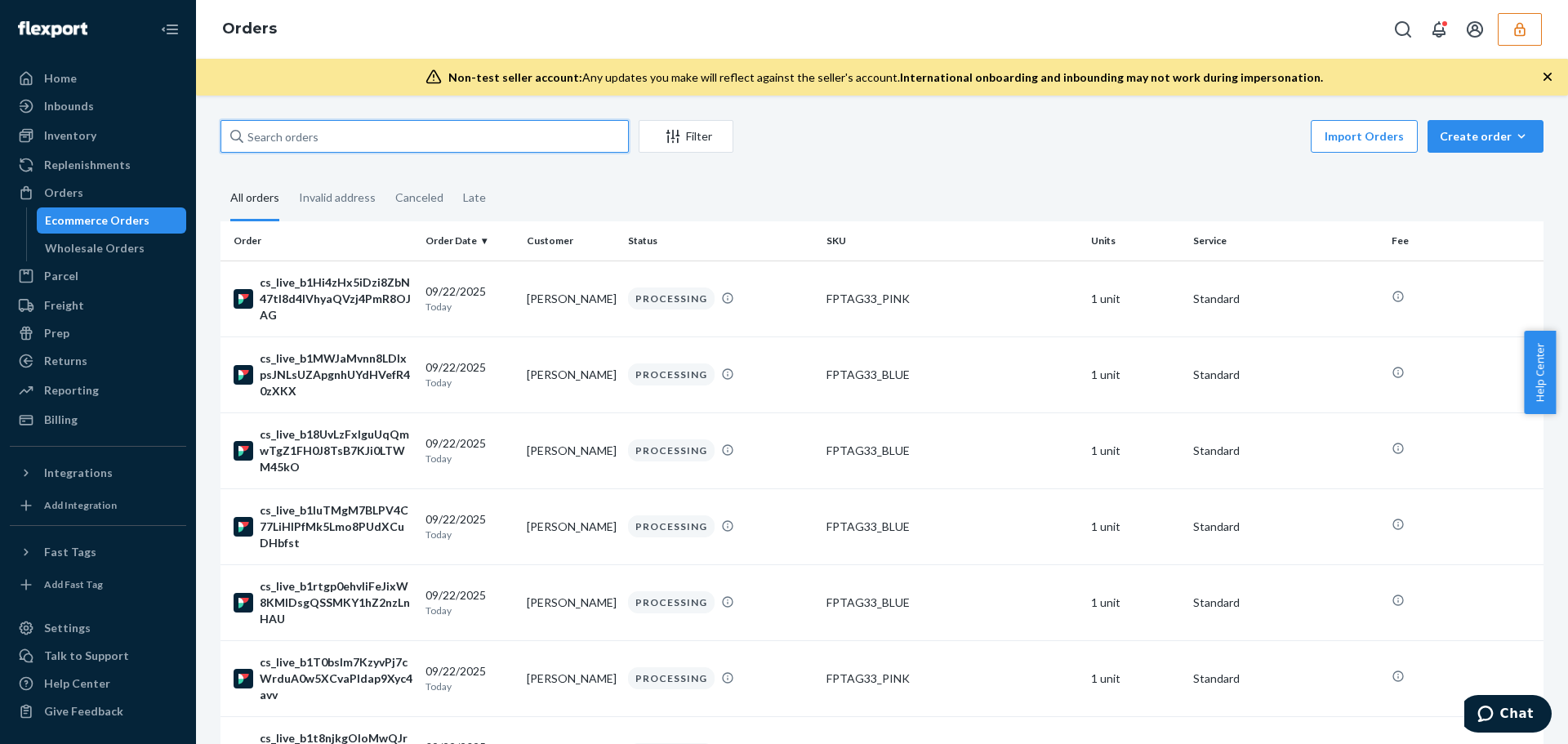
click at [556, 143] on input "text" at bounding box center [424, 137] width 408 height 32
paste input "text"
click at [514, 133] on input "text" at bounding box center [424, 137] width 408 height 32
click at [377, 138] on input "text" at bounding box center [424, 137] width 408 height 32
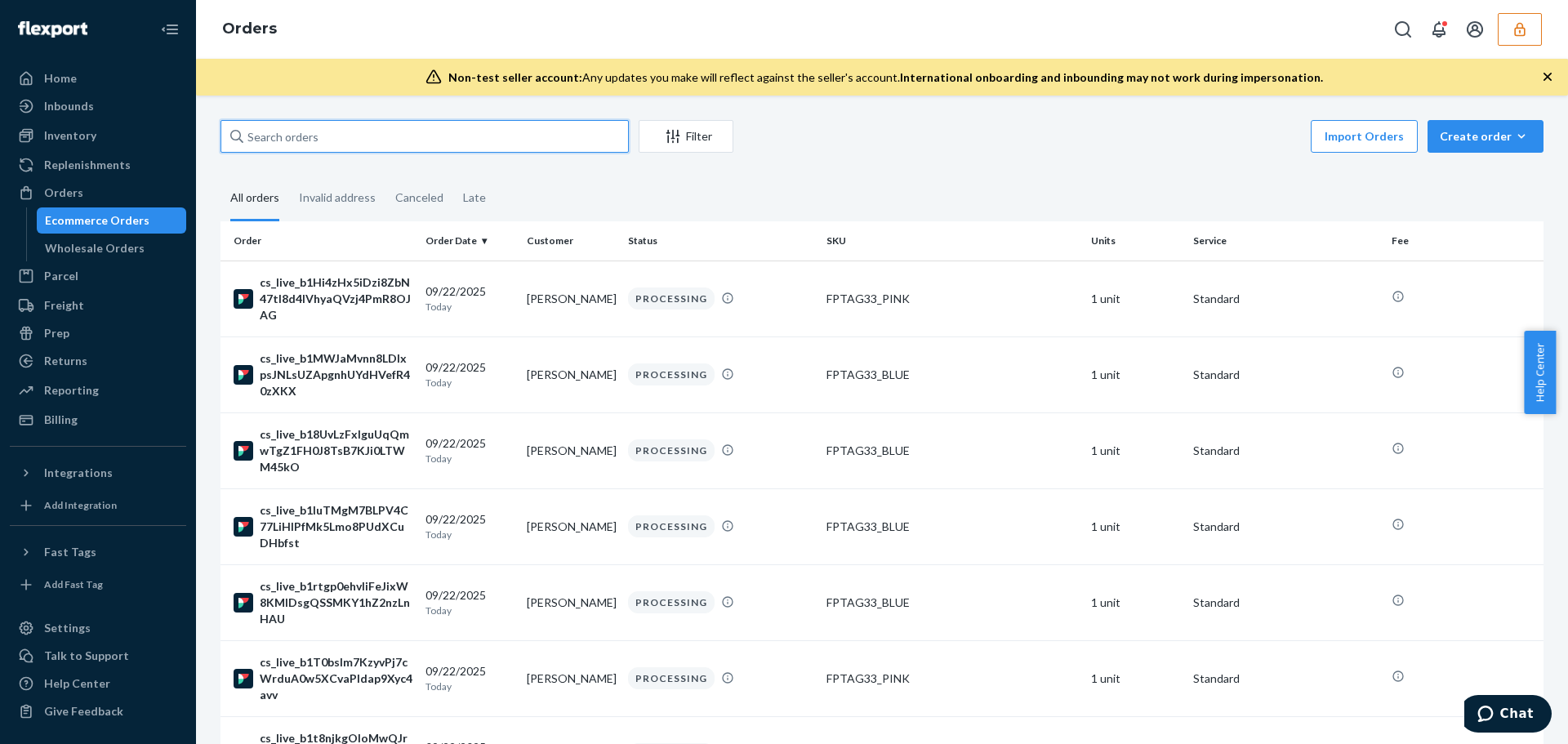
click at [477, 138] on input "text" at bounding box center [424, 137] width 408 height 32
paste input "cs_live_b1t8njkgOloMwQJrmsEYWYPZUUloDZprblaPZtS3fjE9IGCKhVeFFegrwd"
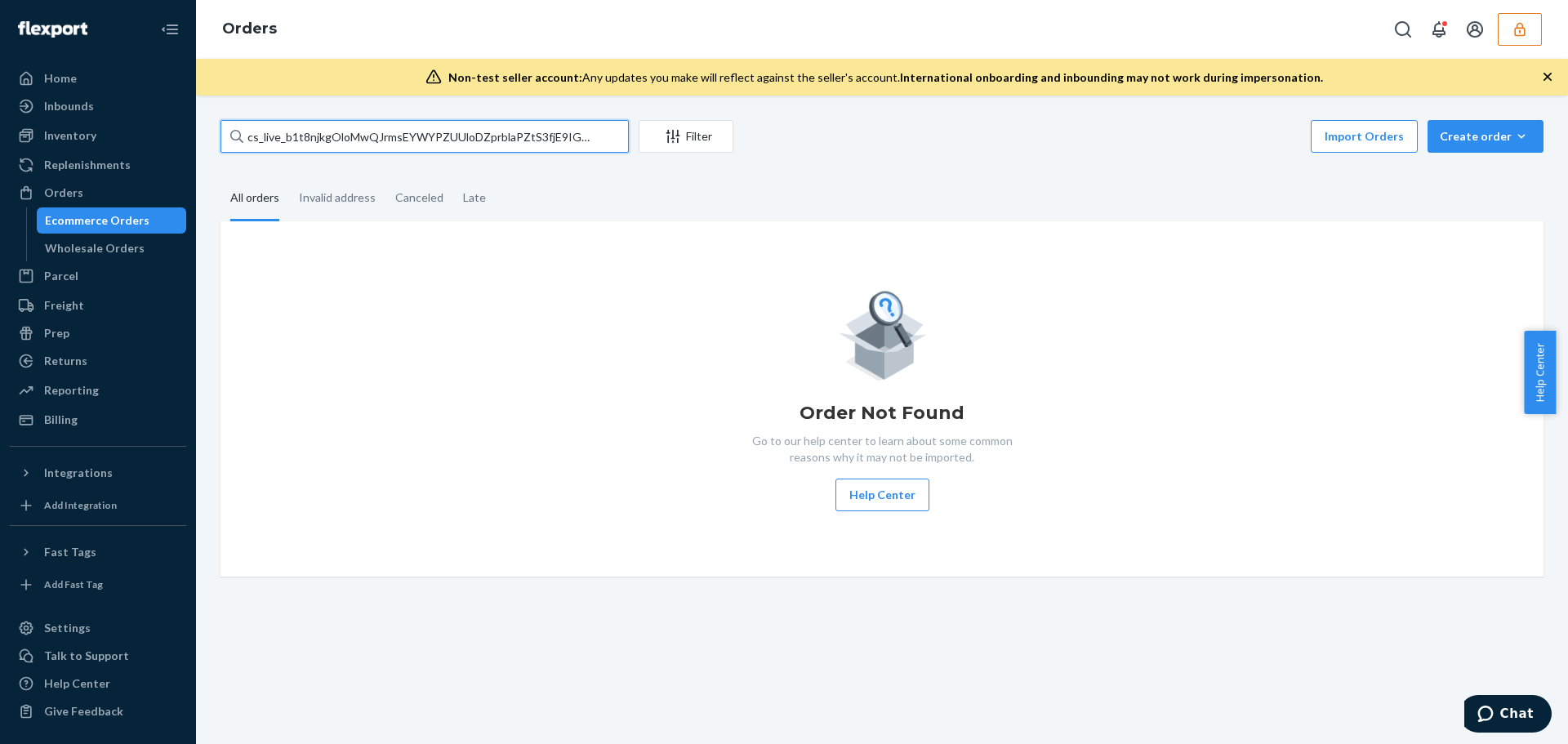
click at [478, 134] on input "cs_live_b1t8njkgOloMwQJrmsEYWYPZUUloDZprblaPZtS3fjE9IGCKhVeFFegrwd" at bounding box center [424, 137] width 408 height 32
paste input "yEmbwCrwmL1VzszRj5tEWXDa9Pm3fph2Jk9UFBpkoJNFSK7uc8msxVmE"
click at [430, 139] on input "cs_live_b1yEmbwCrwmL1VzszRj5tEWXDa9Pm3fph2Jk9UFBpkoJNFSK7uc8msxVmE" at bounding box center [424, 137] width 408 height 32
paste input "Hi4zHx5iDzi8ZbN47tI8d4IVhyaQVzj4PmR8OJAG5BW4Ewc9X2CBhrtt"
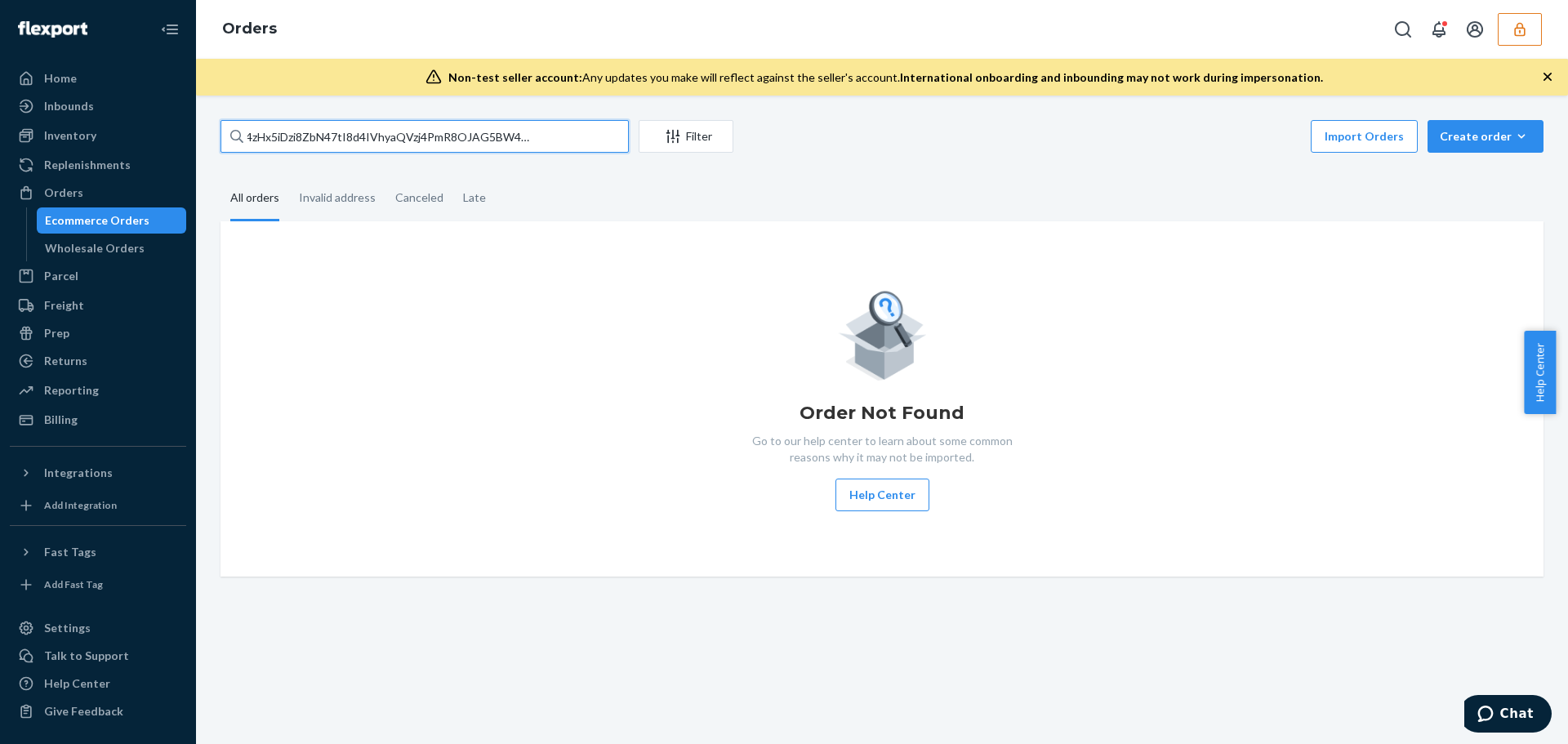
type input "cs_live_b1Hi4zHx5iDzi8ZbN47tI8d4IVhyaQVzj4PmR8OJAG5BW4Ewc9X2CBhrtt"
click at [615, 171] on div "cs_live_b1Hi4zHx5iDzi8ZbN47tI8d4IVhyaQVzj4PmR8OJAG5BW4Ewc9X2CBhrtt Filter Impor…" at bounding box center [882, 349] width 1347 height 457
click at [297, 141] on input "cs_live_b1Hi4zHx5iDzi8ZbN47tI8d4IVhyaQVzj4PmR8OJAG5BW4Ewc9X2CBhrtt" at bounding box center [424, 137] width 408 height 32
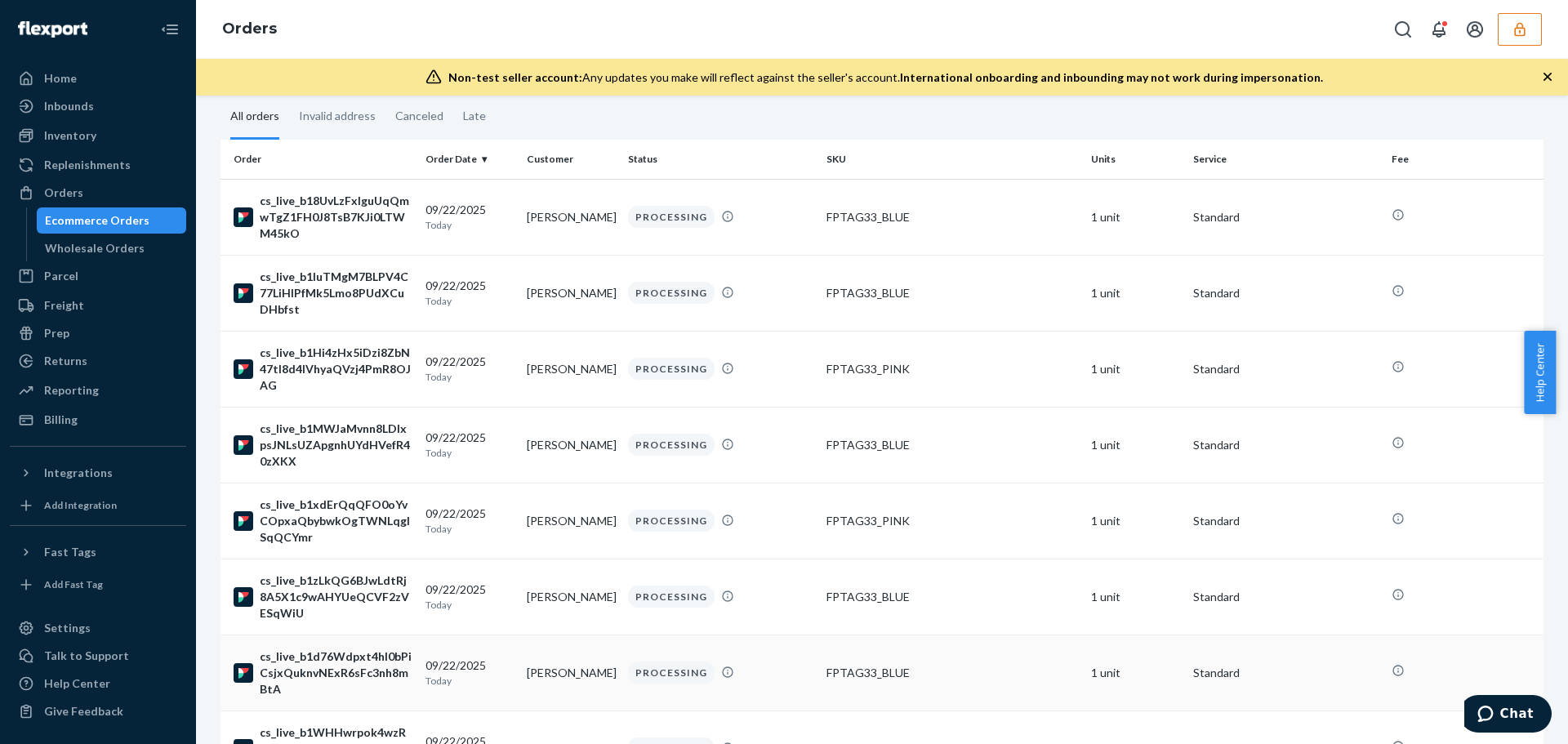
scroll to position [244, 0]
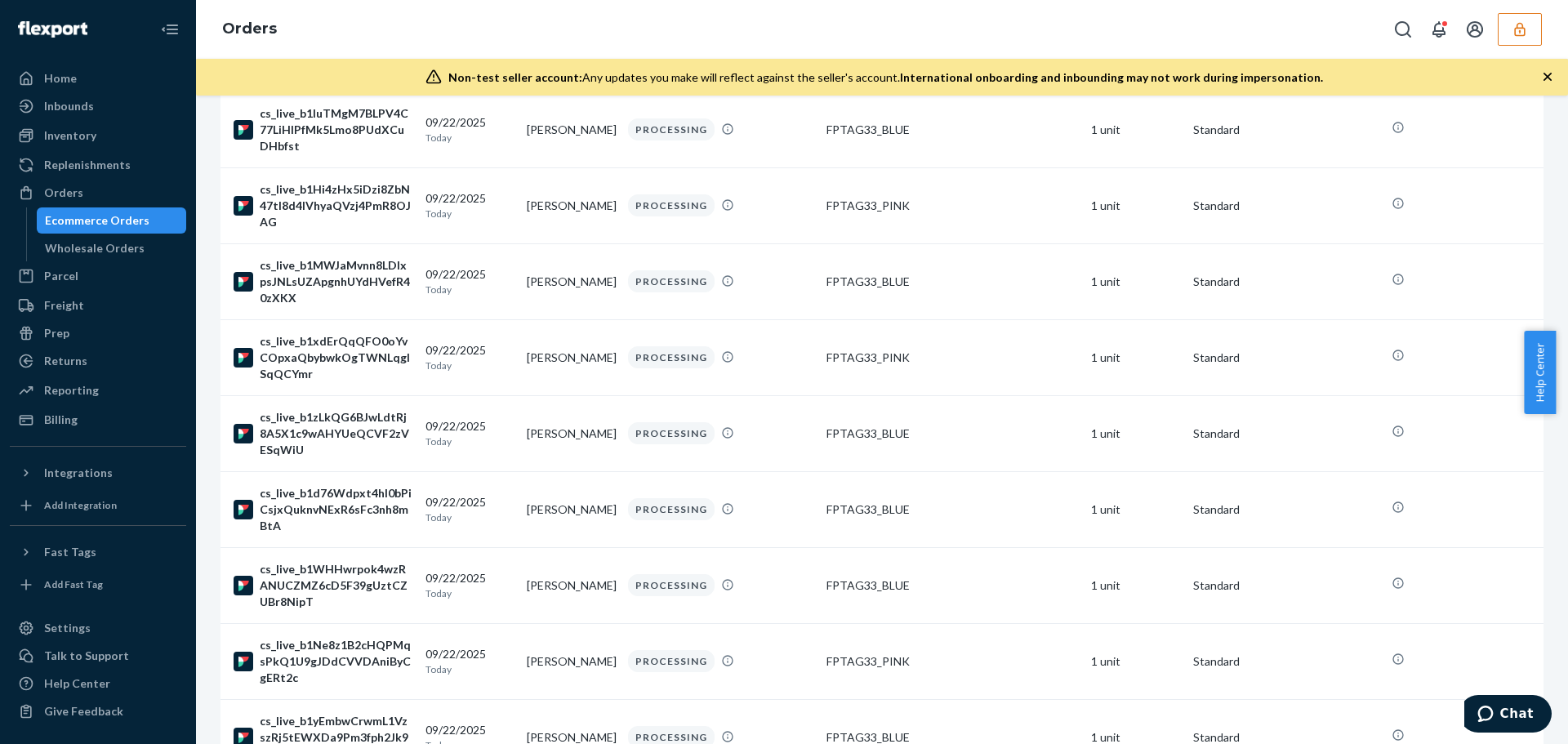
click at [1099, 21] on div "Orders" at bounding box center [882, 30] width 1372 height 59
click at [1531, 28] on button "button" at bounding box center [1519, 30] width 44 height 32
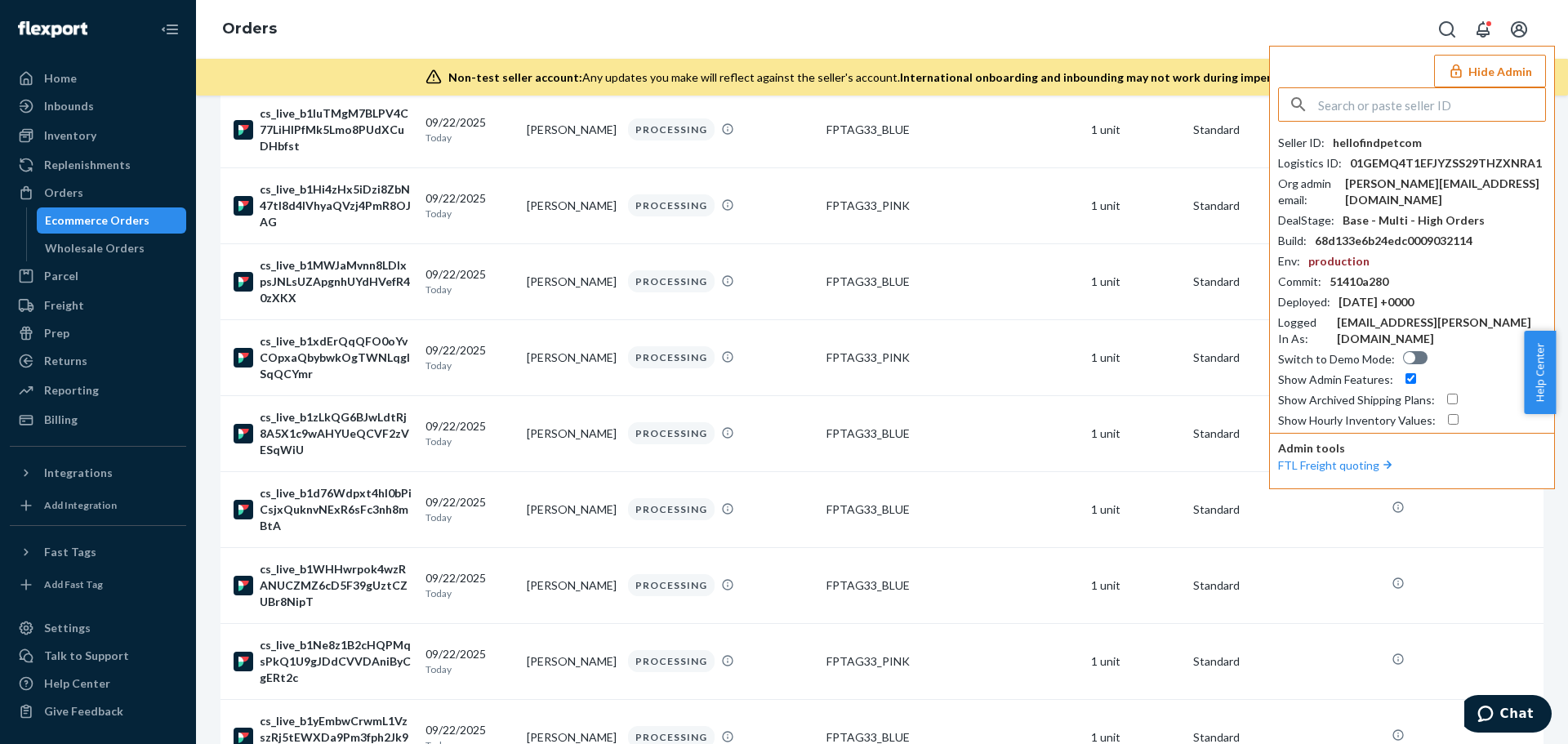
click at [1320, 105] on input "text" at bounding box center [1431, 104] width 227 height 32
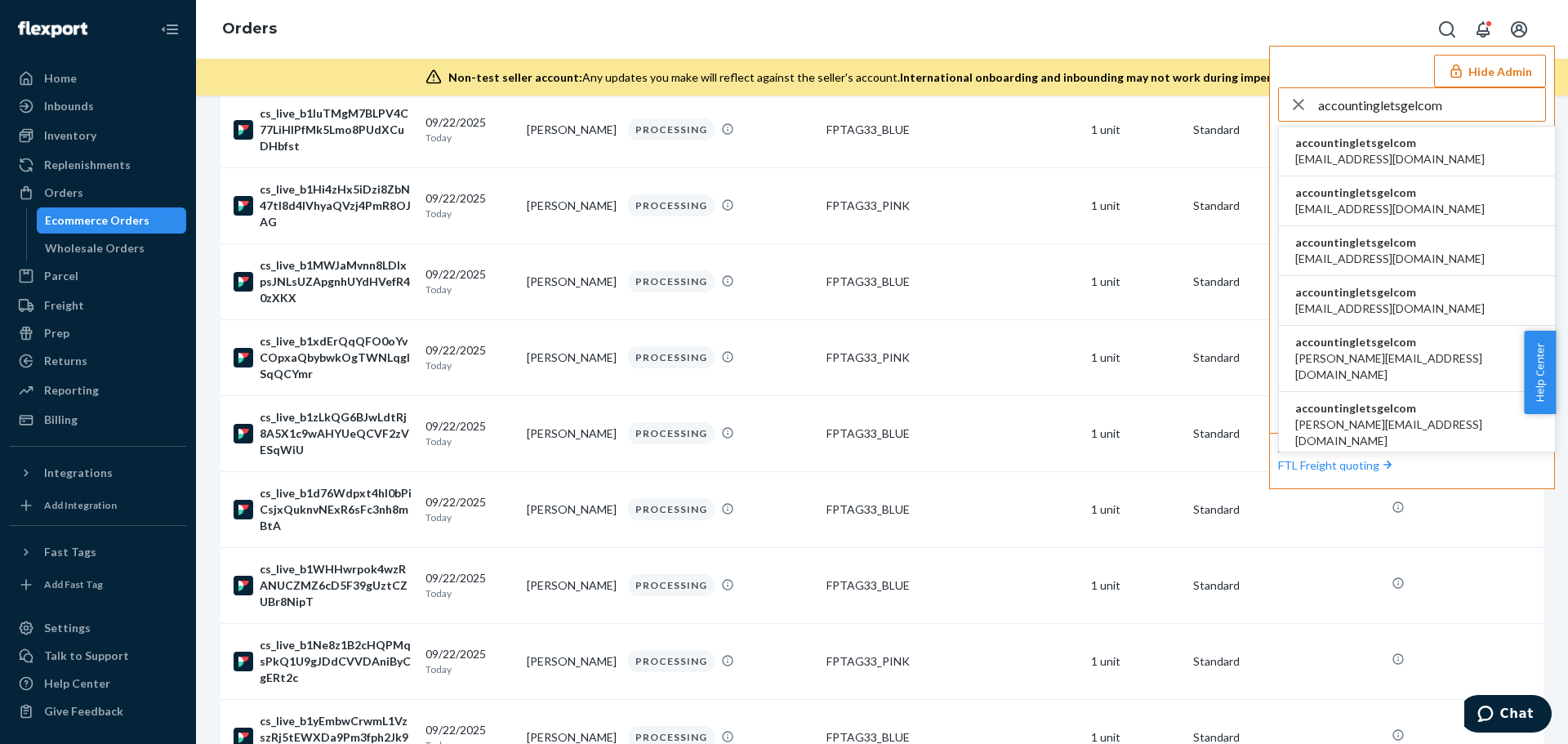
type input "accountingletsgelcom"
click at [1360, 153] on span "accounting@letsgel.com" at bounding box center [1389, 159] width 189 height 16
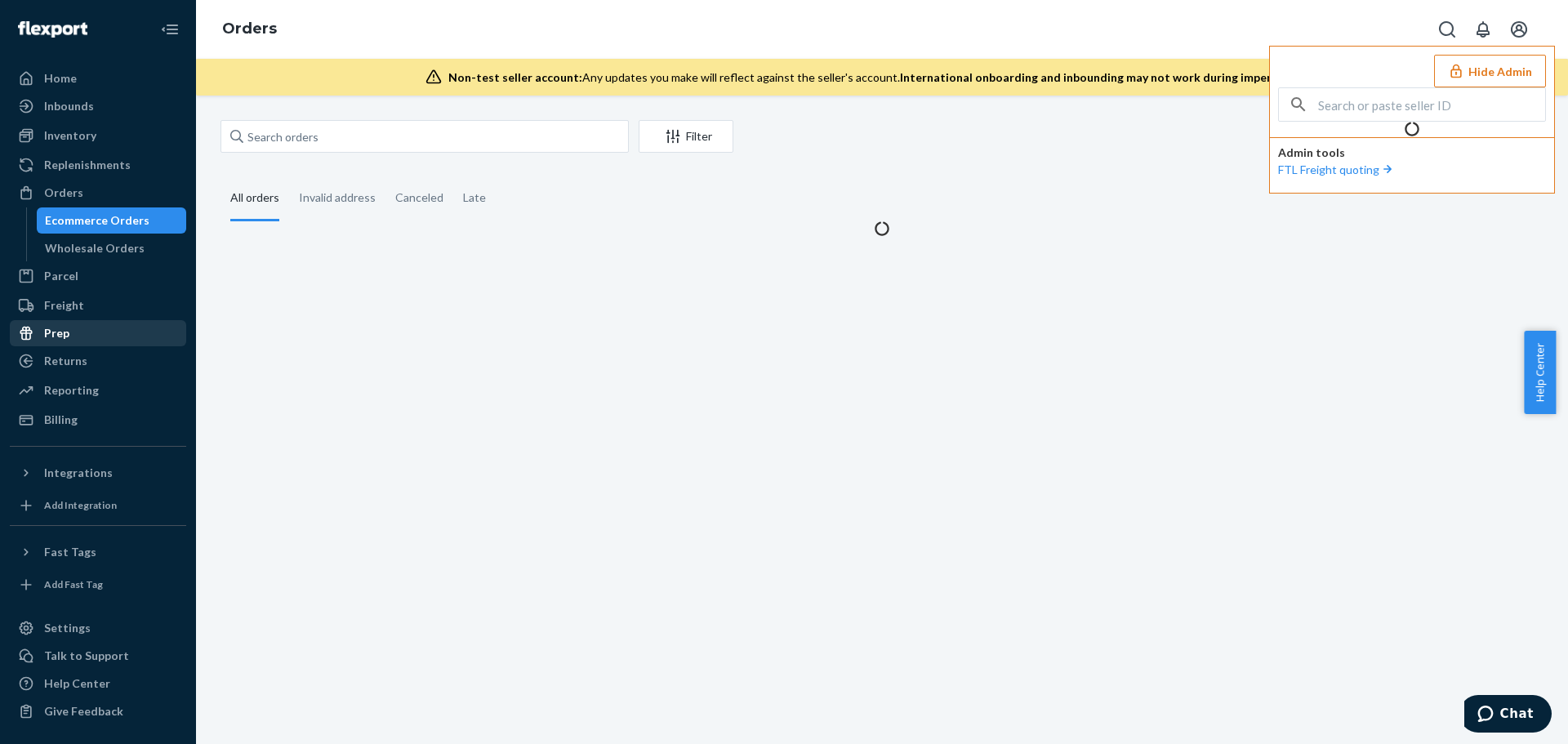
scroll to position [0, 0]
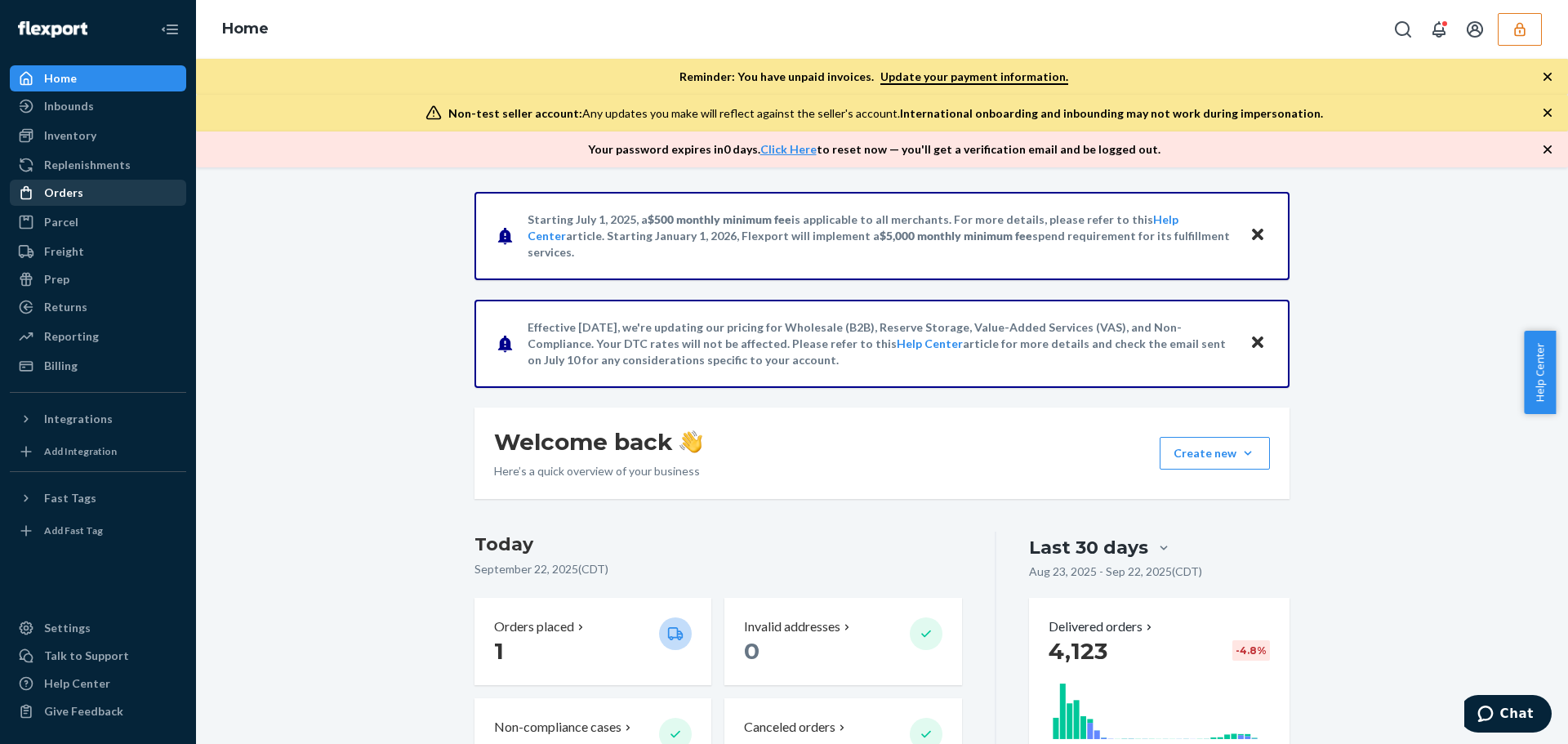
click at [117, 183] on div "Orders" at bounding box center [97, 193] width 173 height 23
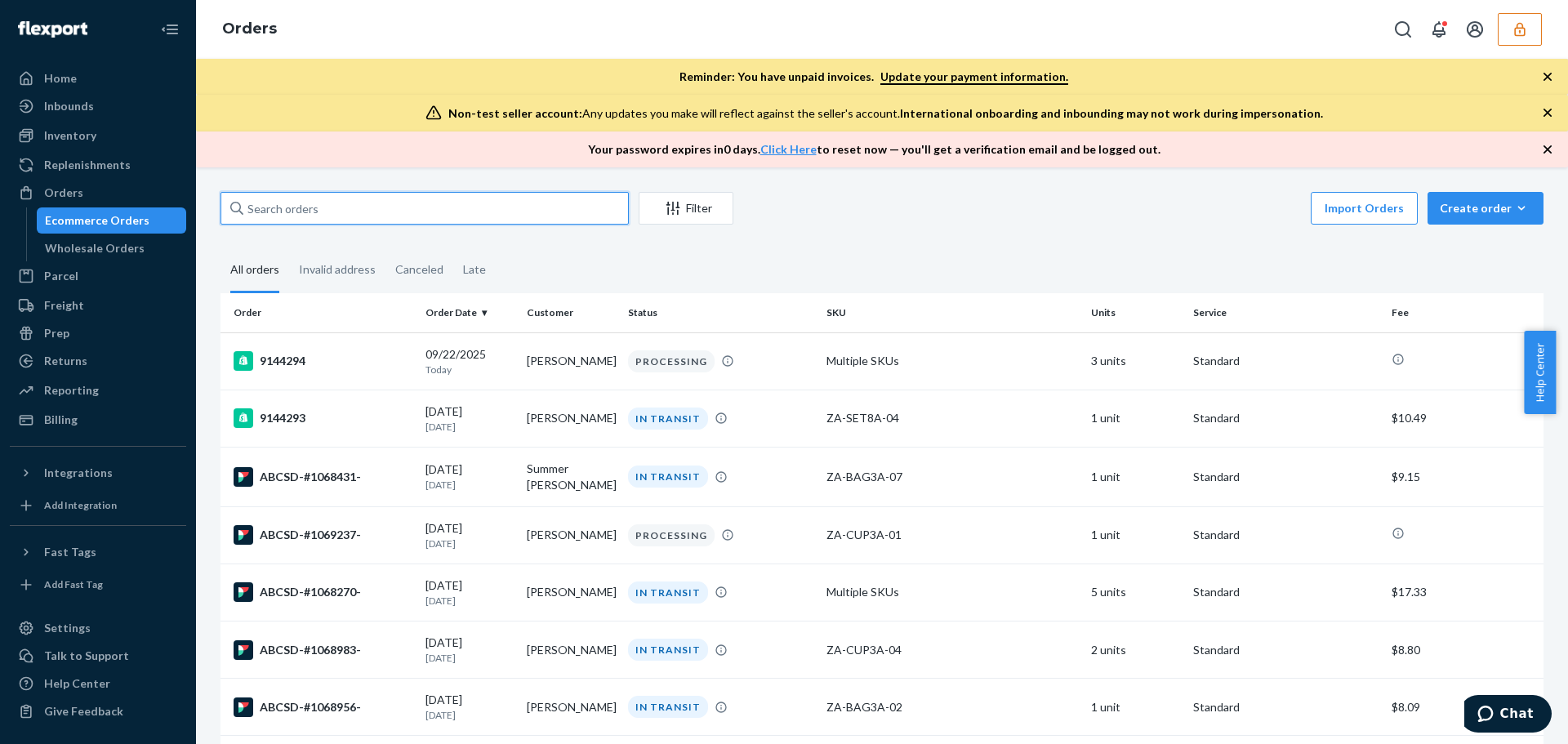
click at [323, 205] on input "text" at bounding box center [424, 208] width 408 height 32
paste input "ABCSD-#1069238"
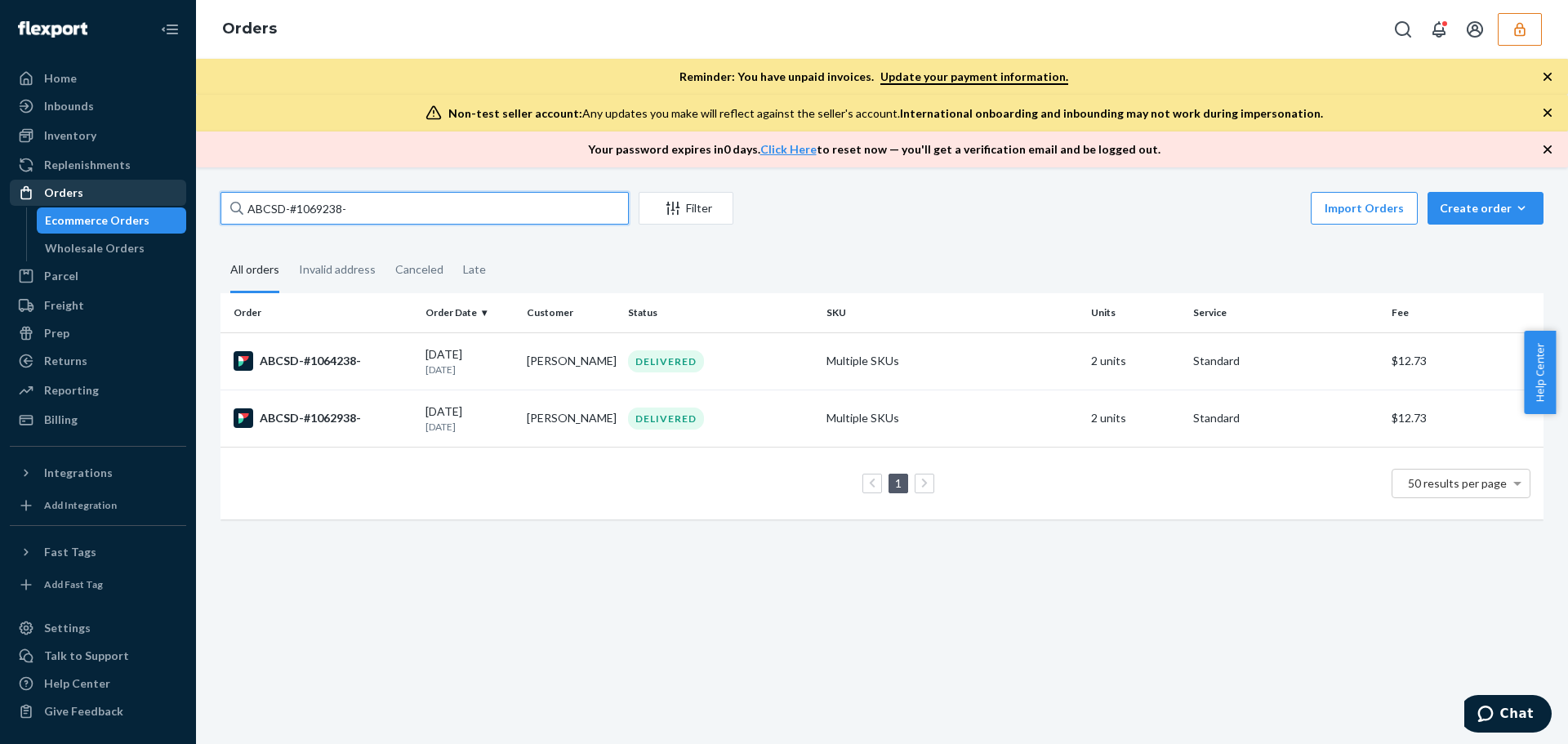
drag, startPoint x: 374, startPoint y: 208, endPoint x: 183, endPoint y: 199, distance: 191.2
click at [183, 199] on div "Home Inbounds Shipping Plans Problems Inventory Products Replenishments Orders …" at bounding box center [784, 372] width 1568 height 744
type input "ABCSD-#1069238-"
click at [1523, 37] on button "button" at bounding box center [1519, 30] width 44 height 32
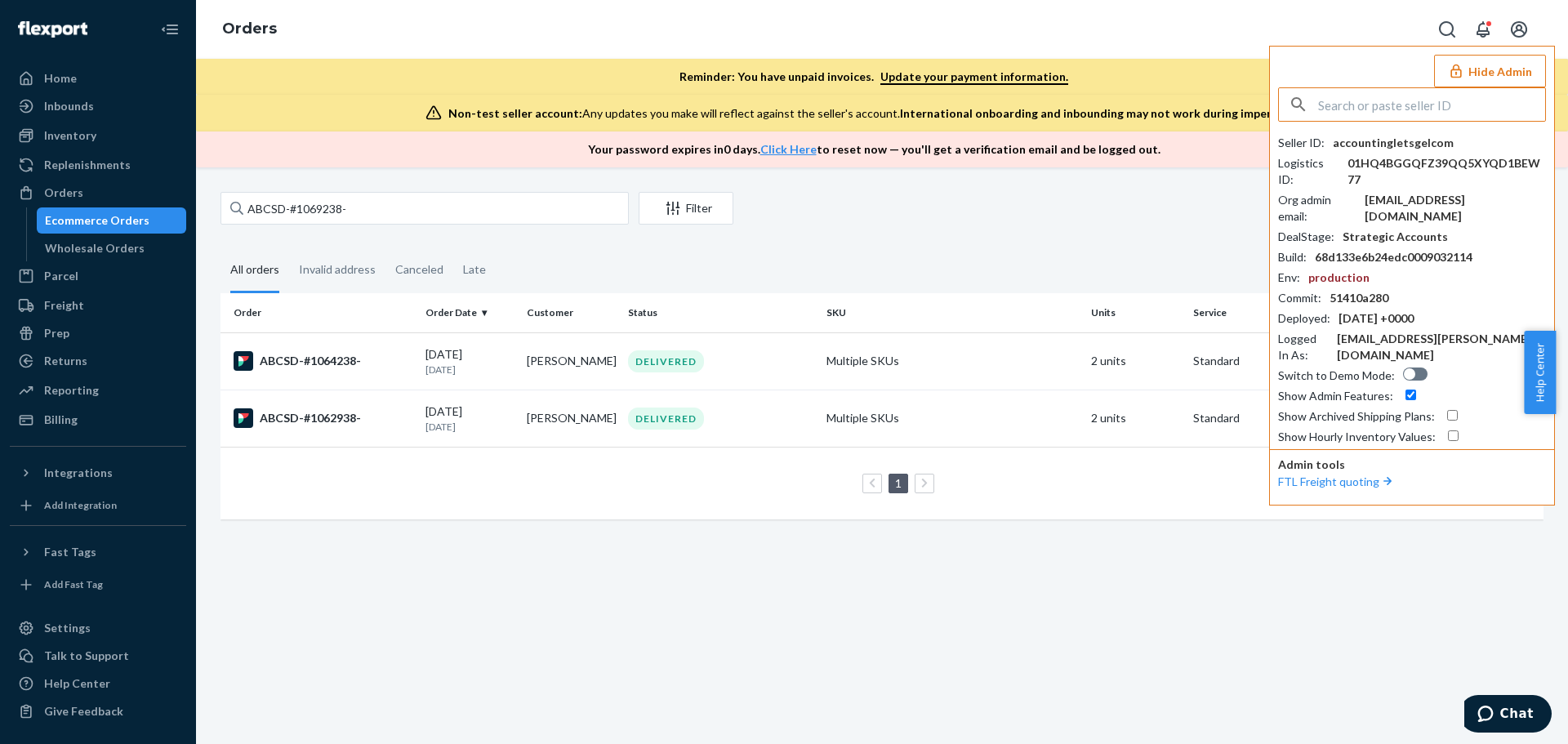
click at [1417, 107] on input "text" at bounding box center [1431, 104] width 227 height 32
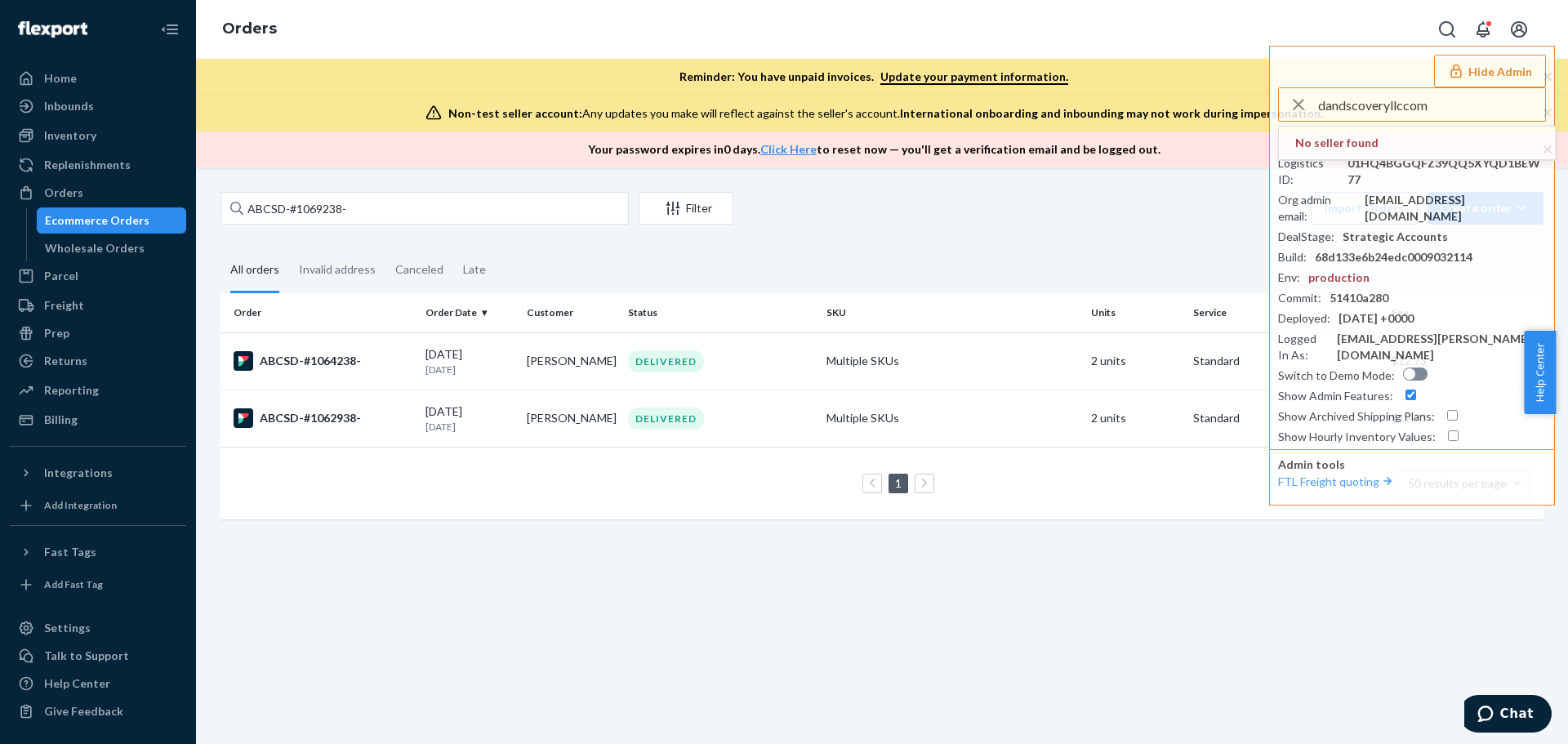
type input "dandscoveryllccom"
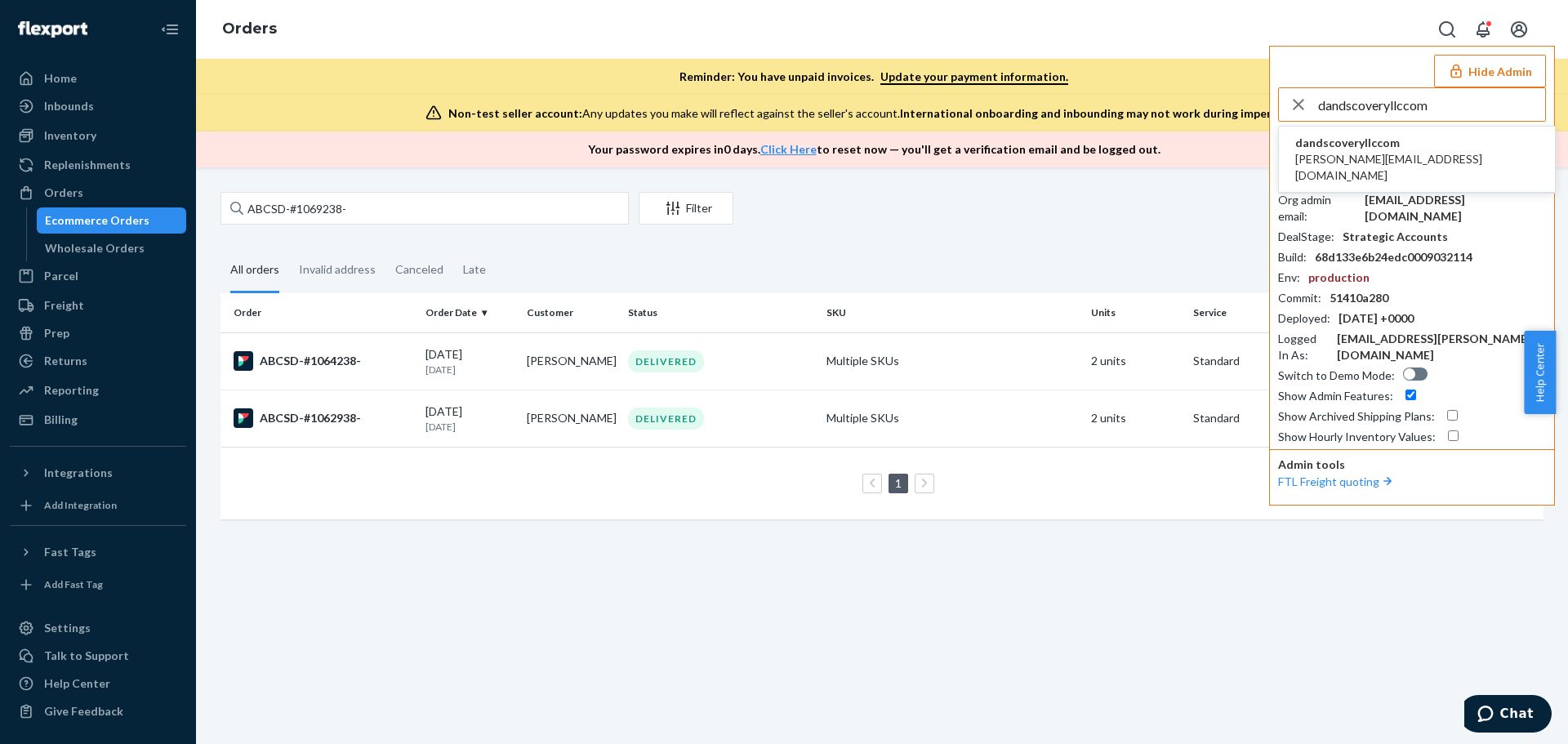
click at [1364, 145] on span "dandscoveryllccom" at bounding box center [1416, 142] width 244 height 16
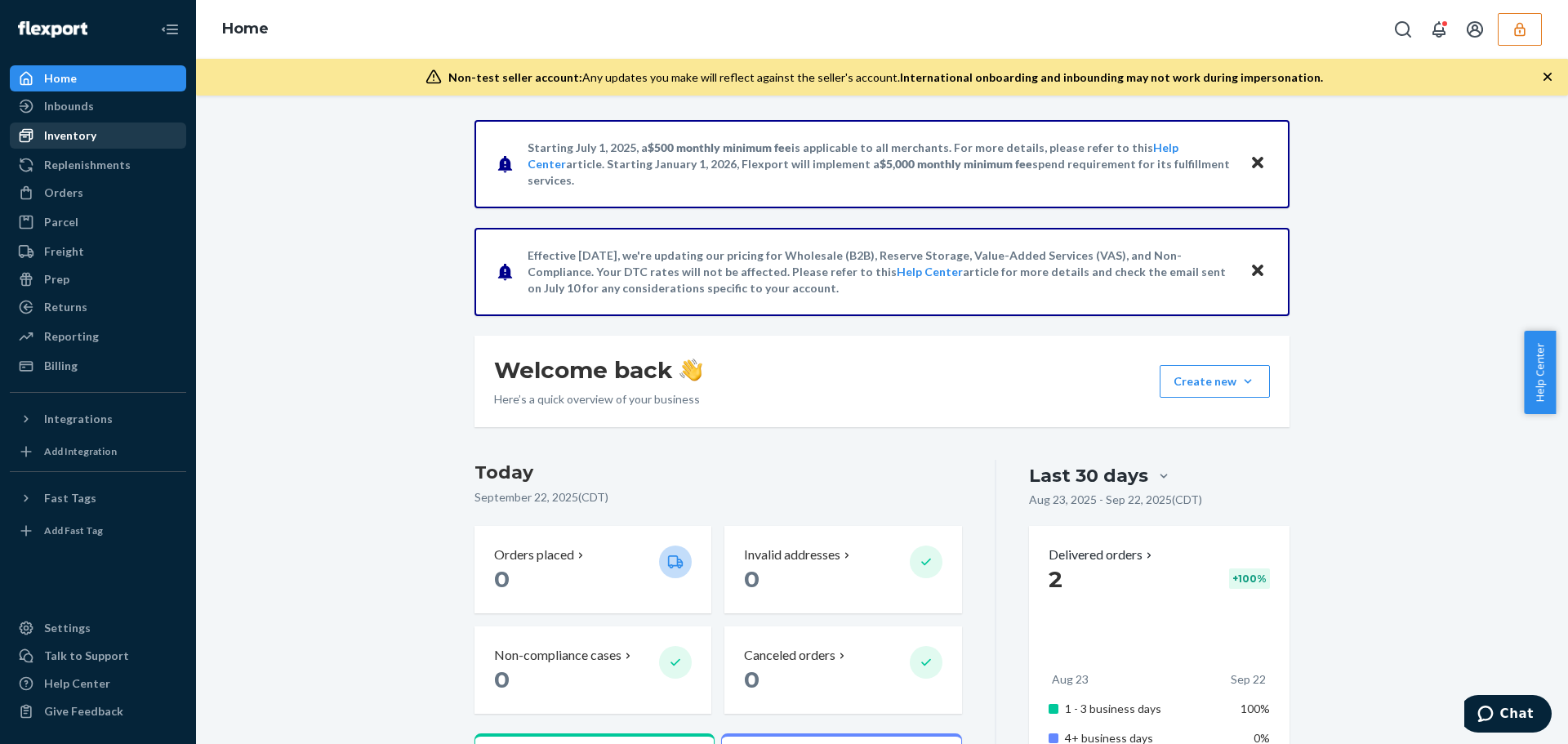
click at [86, 144] on div "Inventory" at bounding box center [97, 136] width 173 height 23
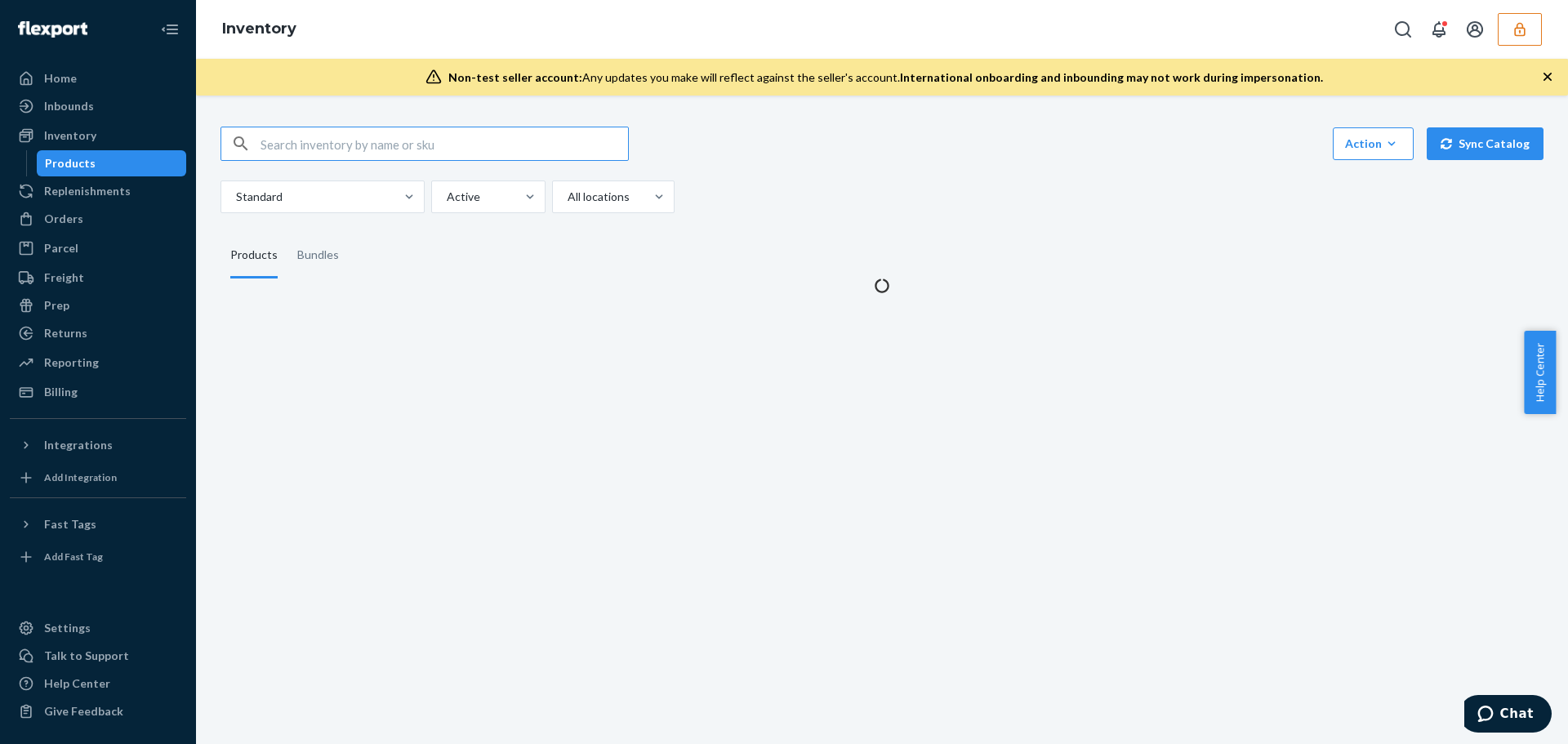
click at [301, 149] on input "text" at bounding box center [444, 143] width 368 height 32
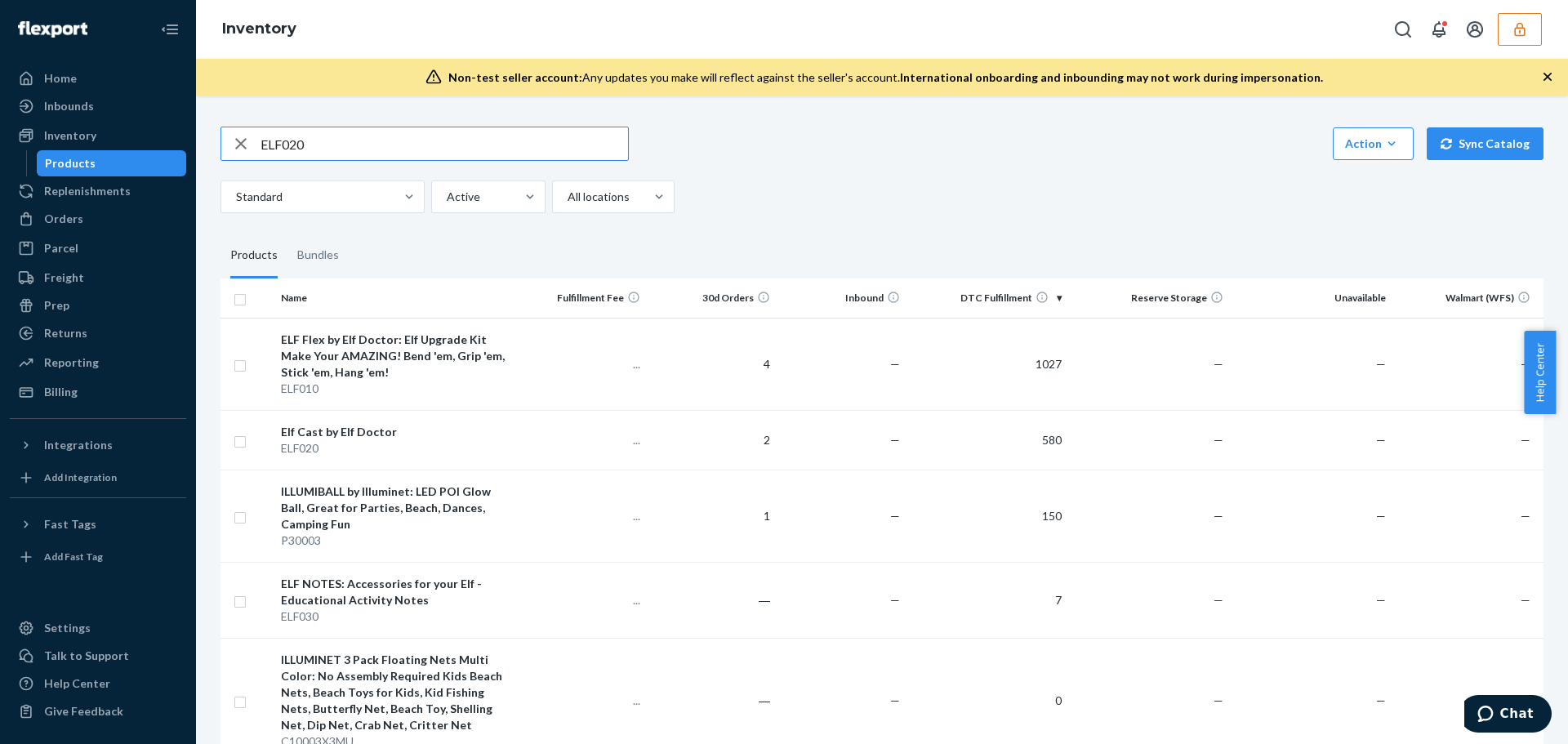
type input "ELF020"
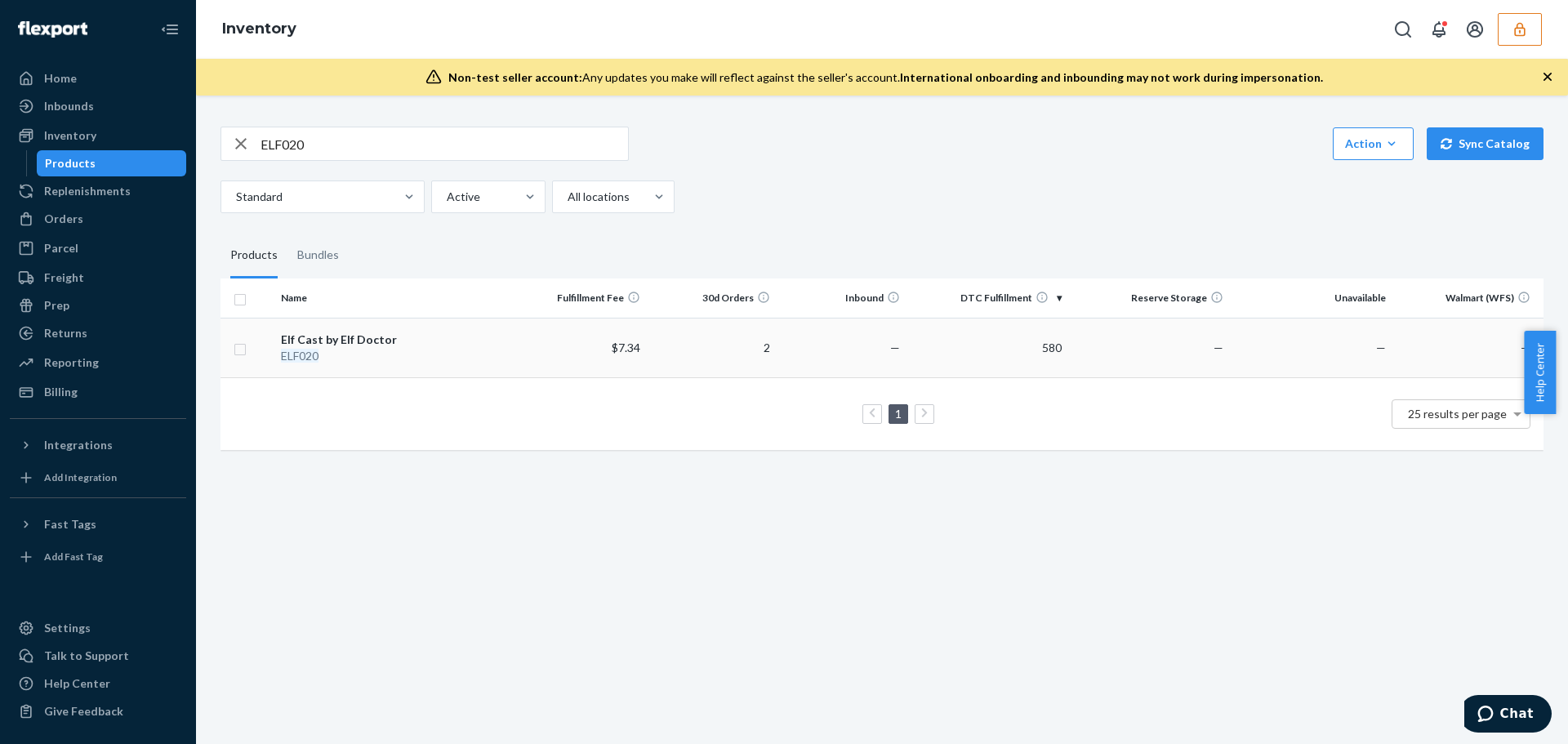
click at [466, 346] on div "Elf Cast by Elf Doctor" at bounding box center [396, 339] width 230 height 16
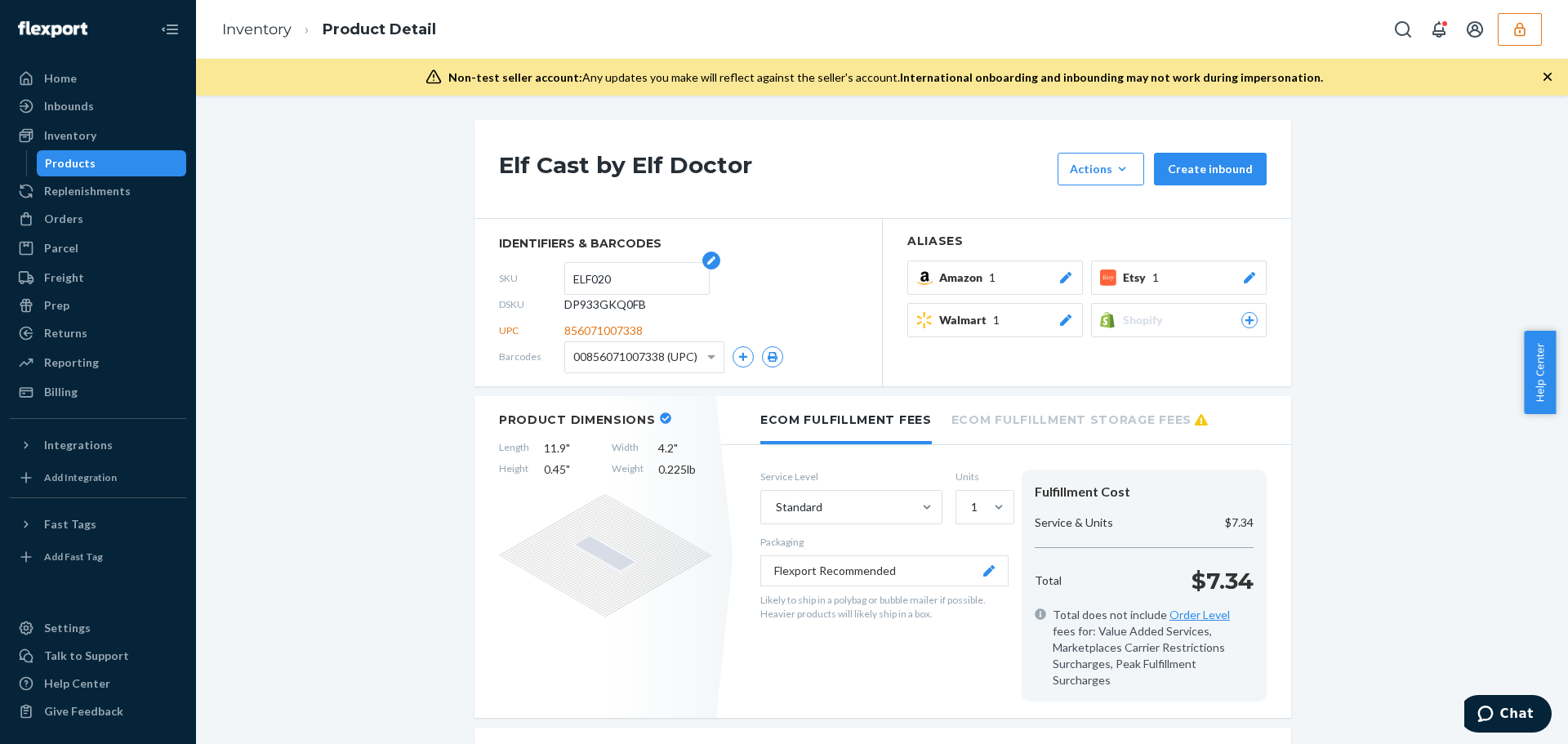
click at [610, 293] on input "ELF020" at bounding box center [636, 278] width 127 height 31
click at [610, 314] on div "DSKU DP933GKQ0FB" at bounding box center [677, 304] width 358 height 26
copy span "DP933GKQ0FB"
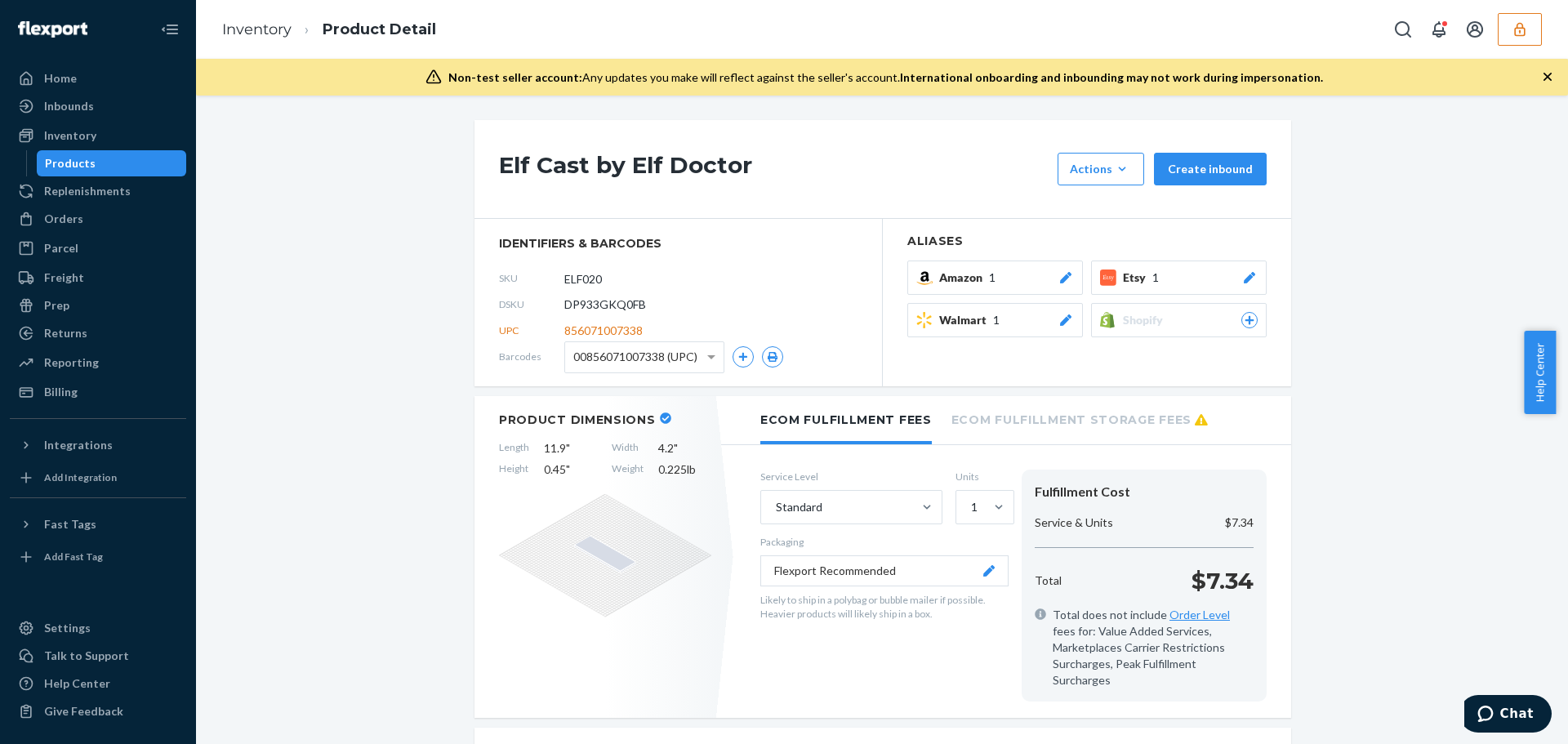
click at [604, 303] on span "DP933GKQ0FB" at bounding box center [605, 304] width 81 height 16
copy span "DP933GKQ0FB"
click at [1510, 29] on button "button" at bounding box center [1519, 30] width 44 height 32
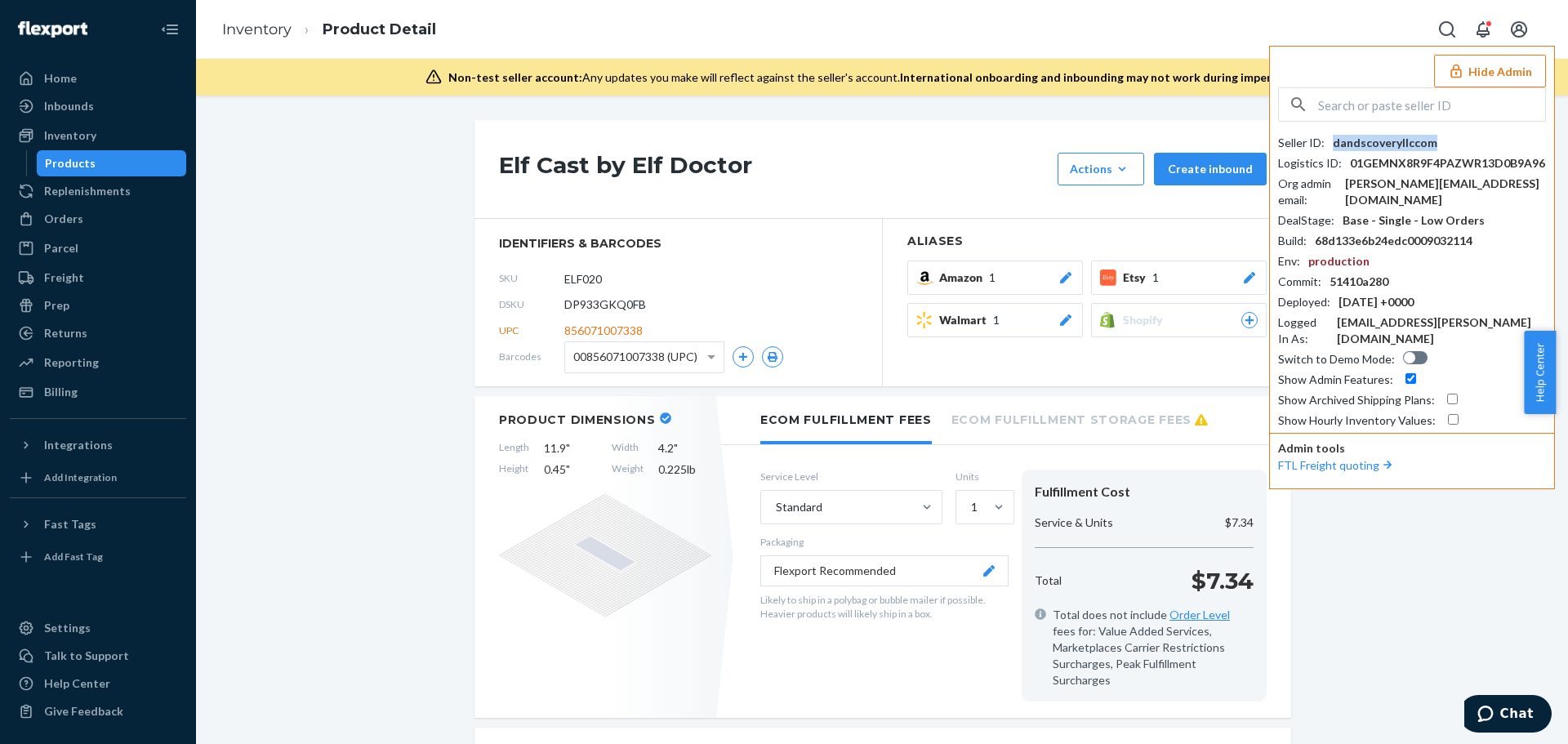
click at [1393, 140] on div "dandscoveryllccom" at bounding box center [1385, 142] width 104 height 16
copy div "dandscoveryllccom"
click at [1392, 97] on input "text" at bounding box center [1431, 104] width 227 height 32
click at [1394, 102] on input "text" at bounding box center [1431, 104] width 227 height 32
paste input "[EMAIL_ADDRESS][DOMAIN_NAME]"
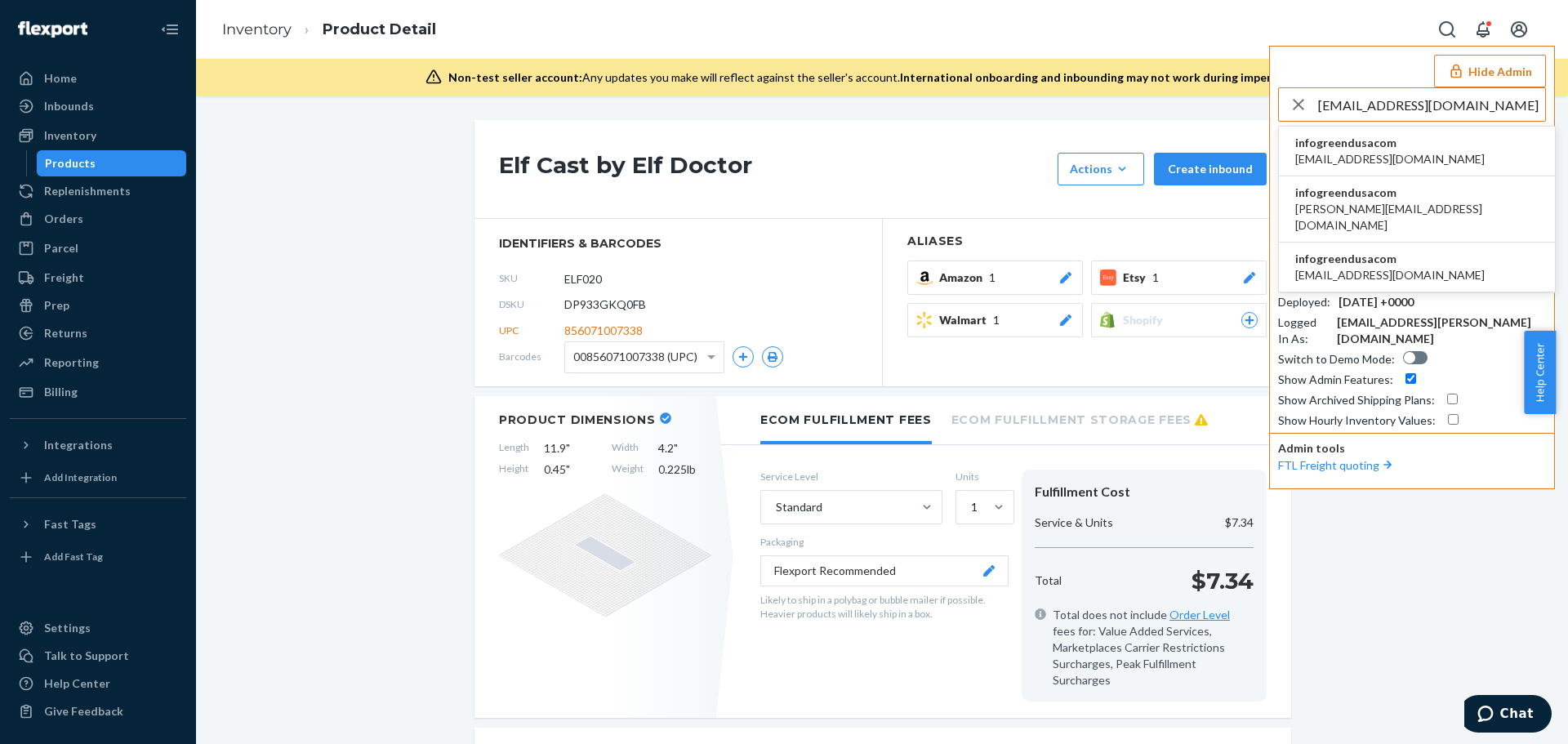
type input "[EMAIL_ADDRESS][DOMAIN_NAME]"
click at [1380, 148] on span "infogreendusacom" at bounding box center [1389, 142] width 189 height 16
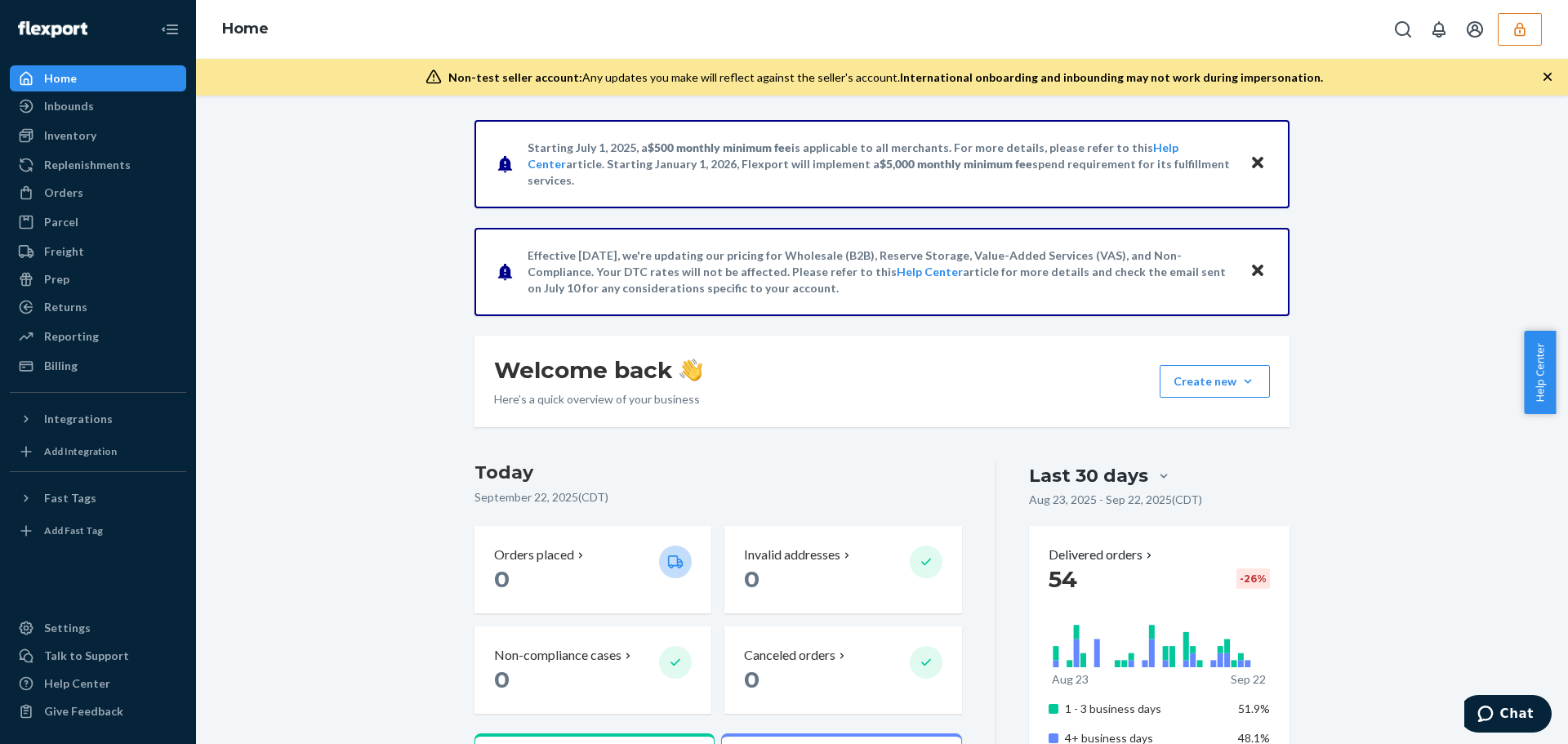
click at [1538, 38] on button "button" at bounding box center [1519, 30] width 44 height 32
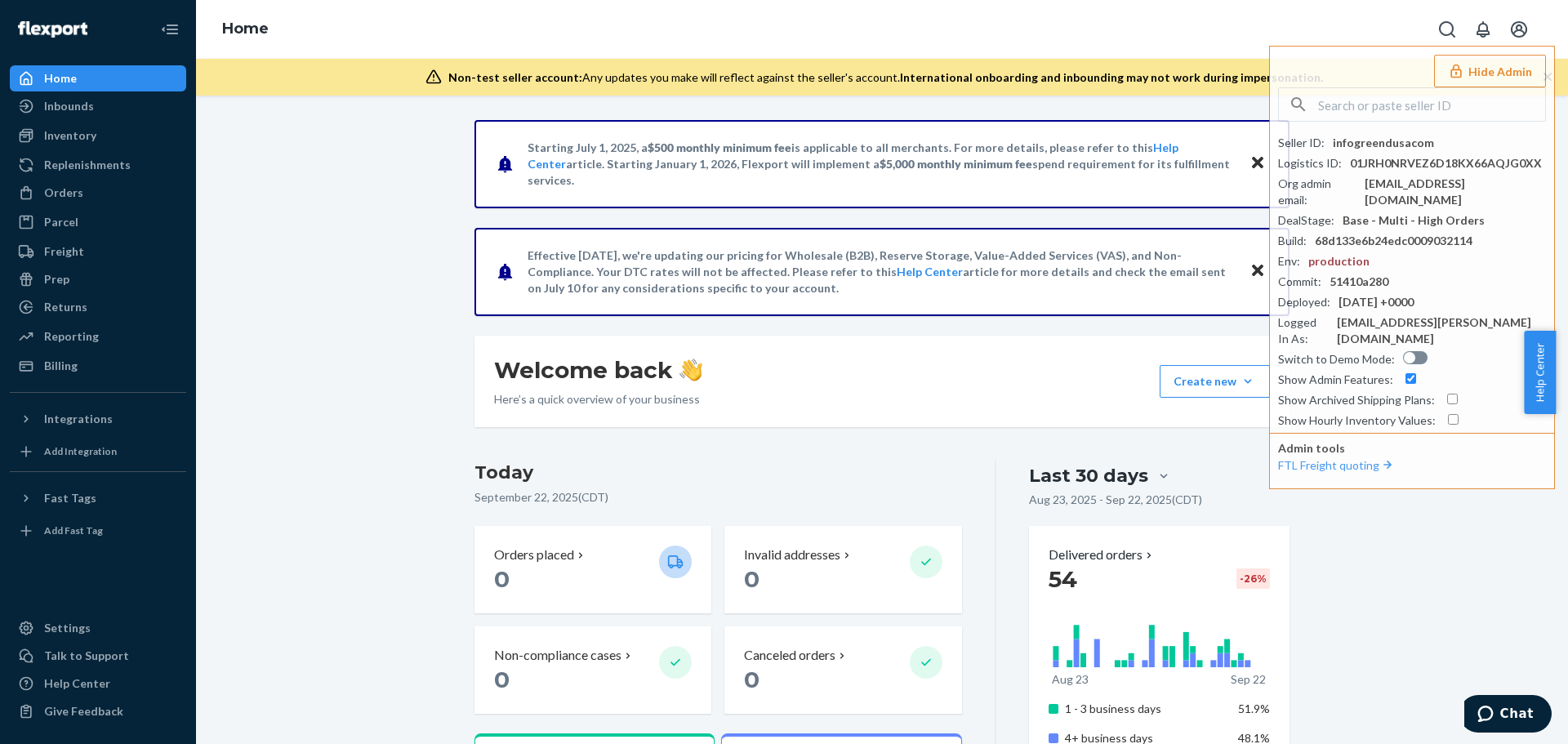
click at [83, 194] on div "Orders" at bounding box center [97, 193] width 173 height 23
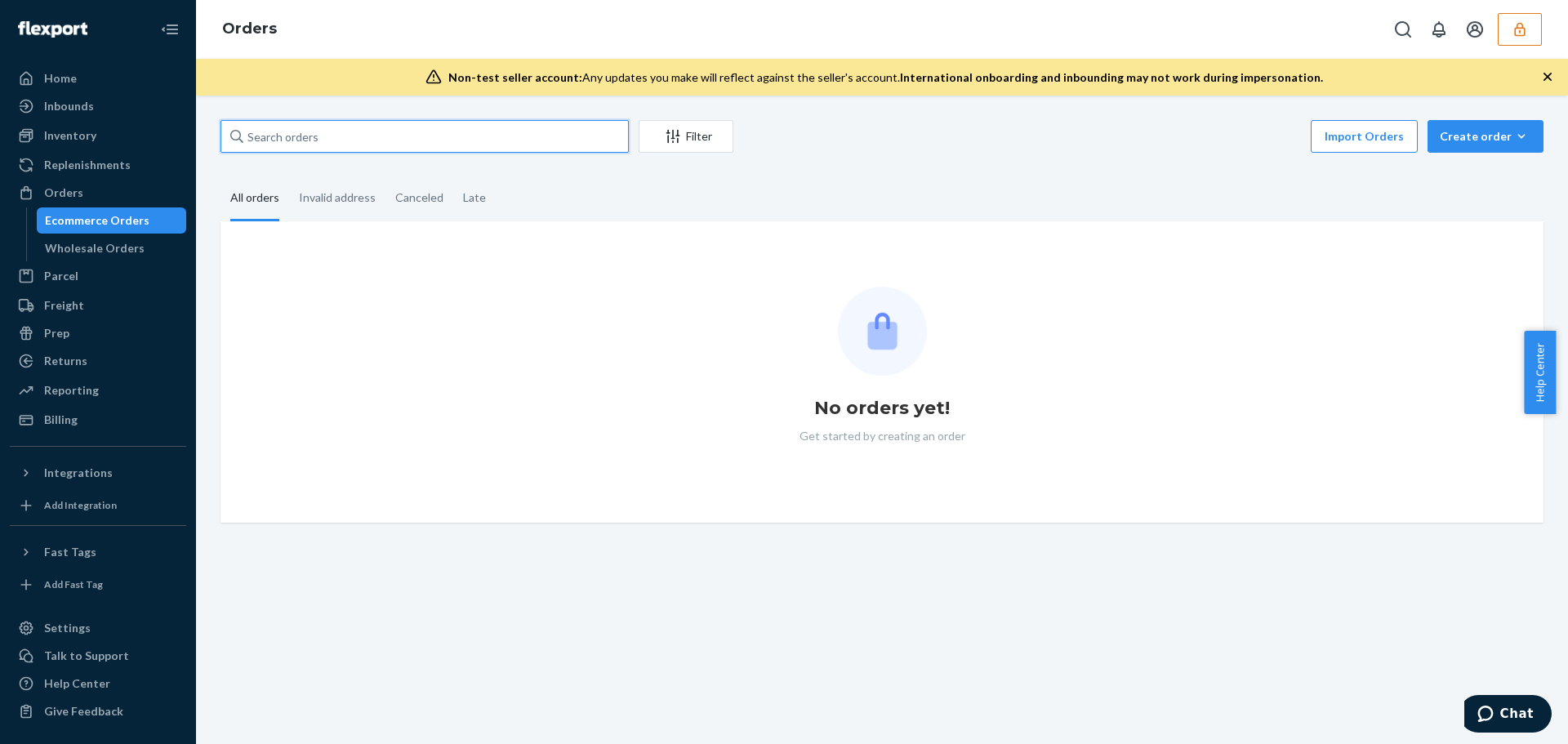
click at [434, 142] on input "text" at bounding box center [424, 137] width 408 height 32
paste input "129024919112877"
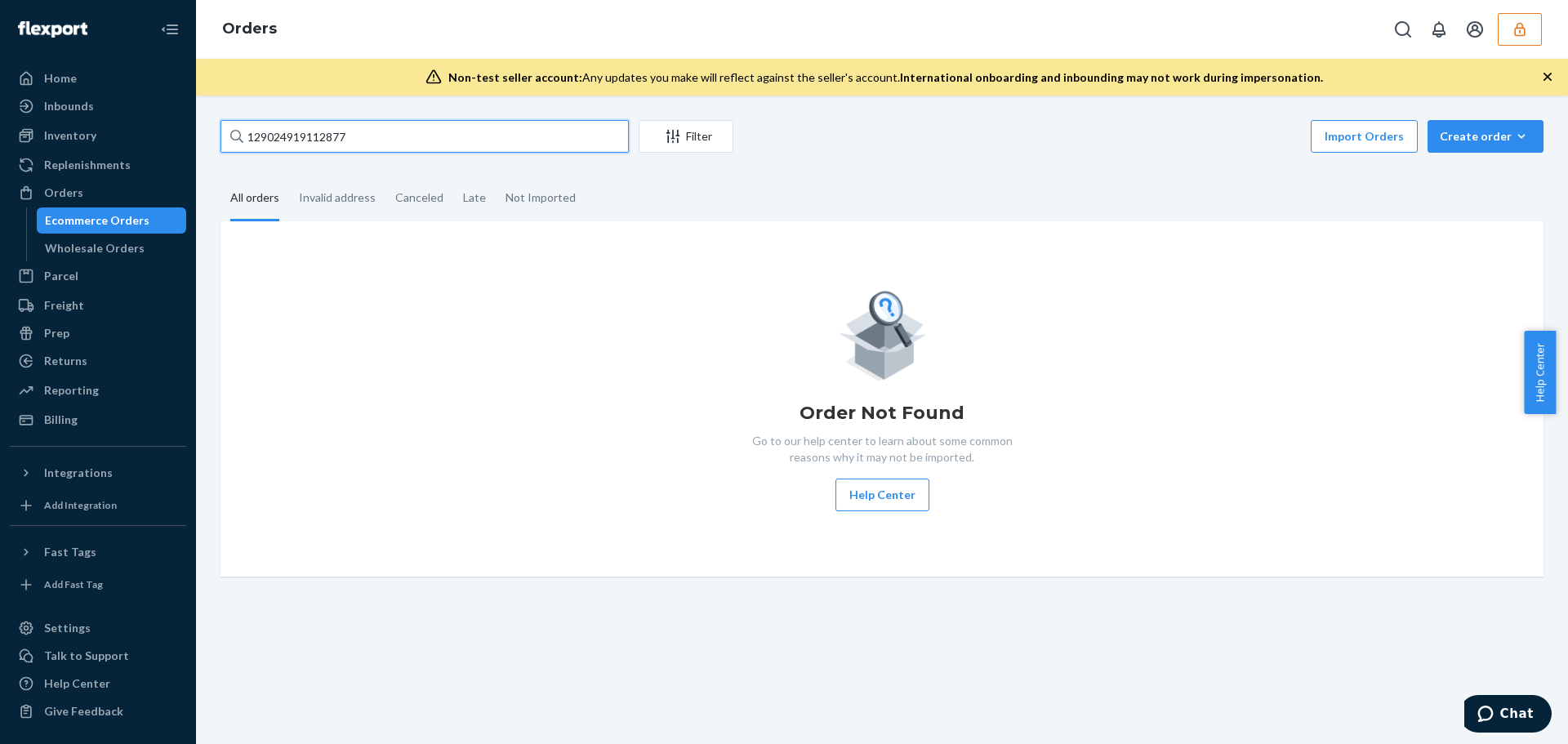
type input "129024919112877"
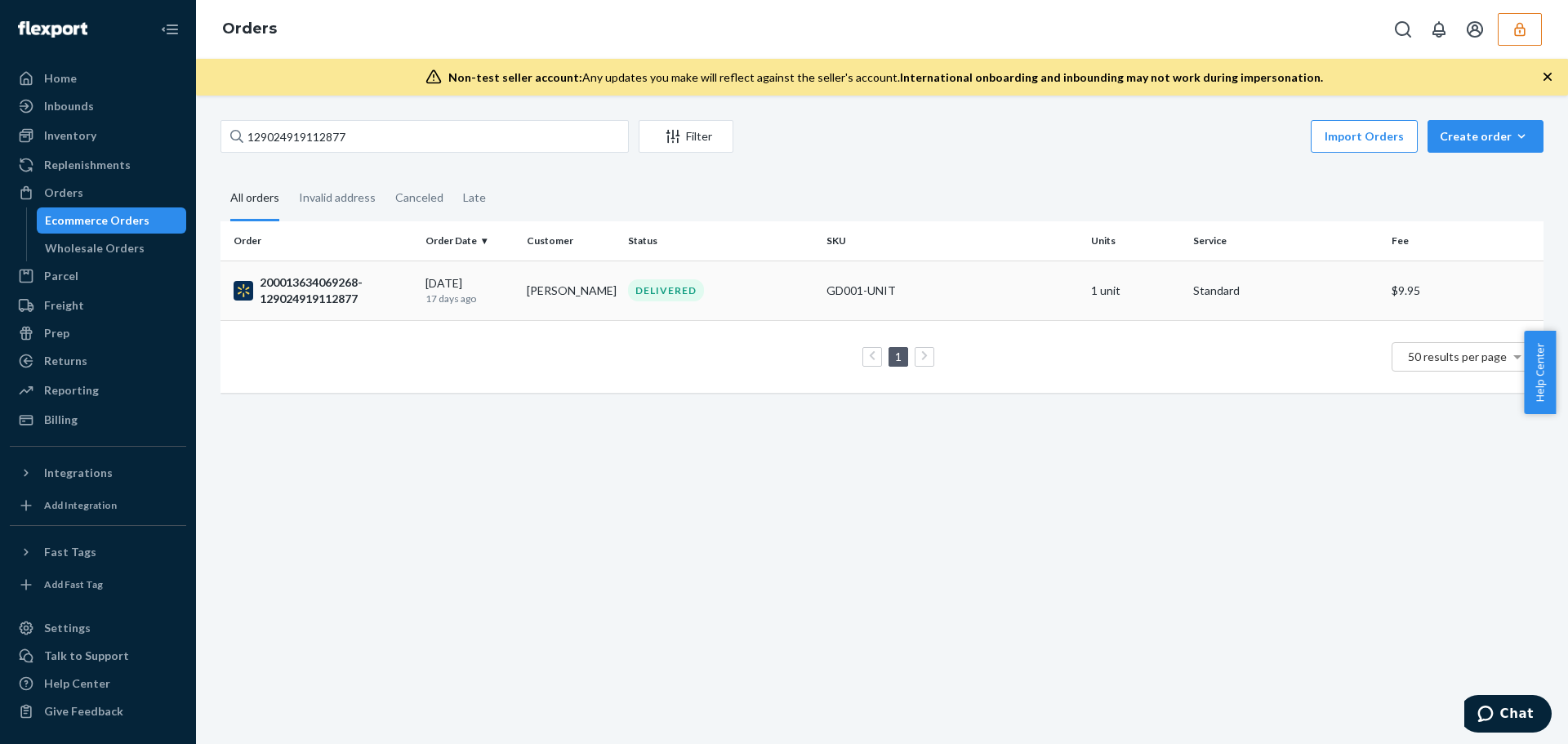
click at [419, 295] on td "[DATE] [DATE]" at bounding box center [469, 290] width 101 height 59
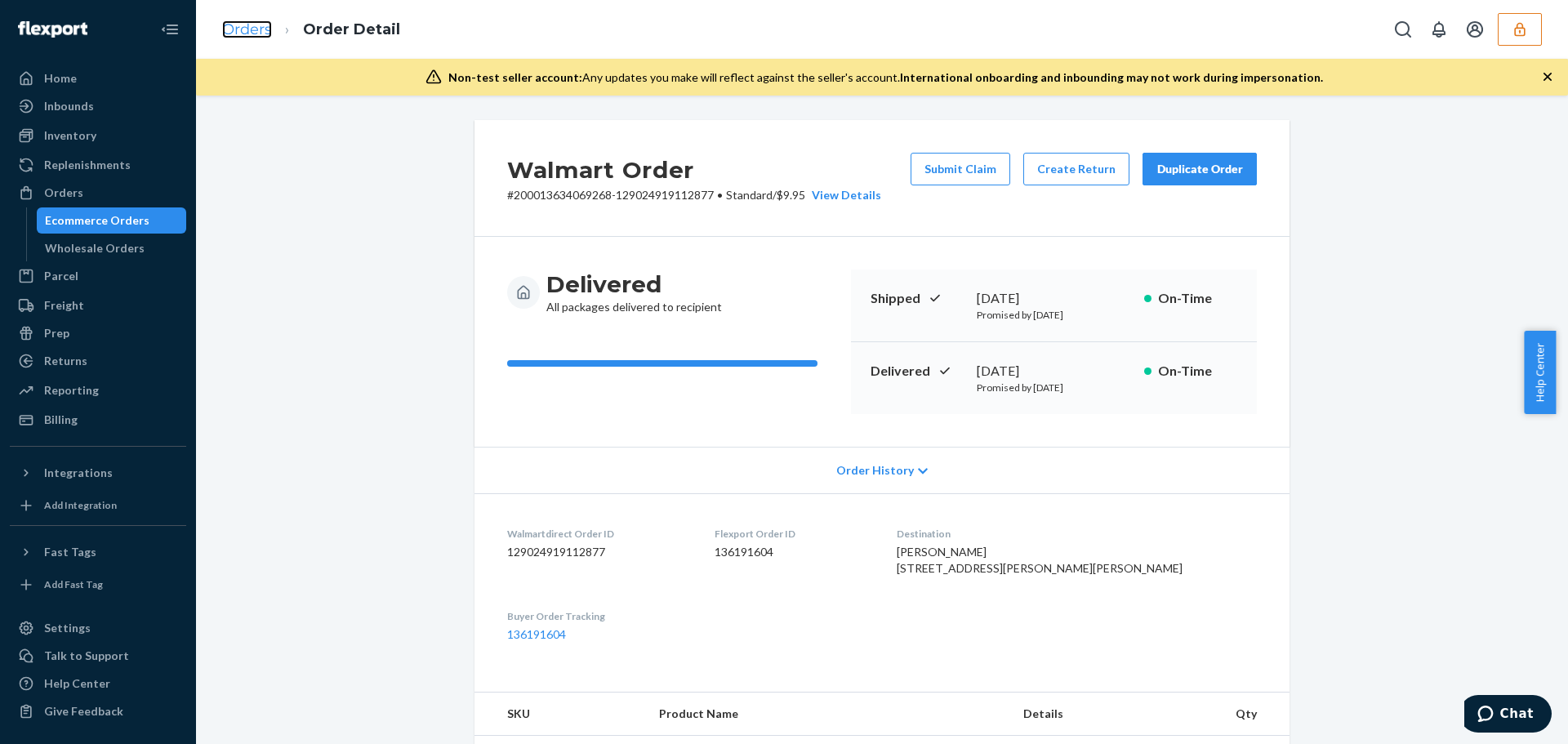
click at [245, 24] on link "Orders" at bounding box center [247, 29] width 50 height 18
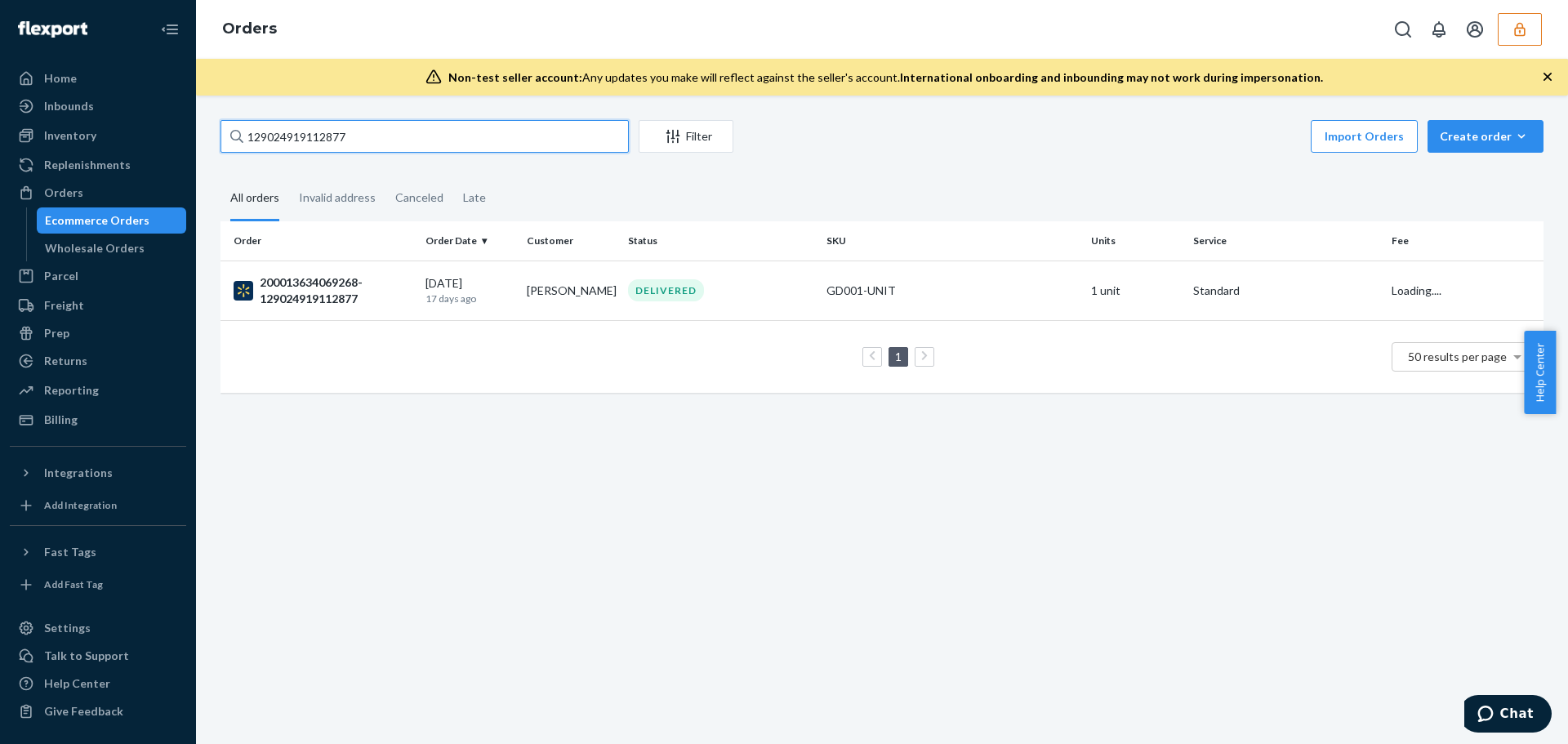
click at [319, 138] on input "129024919112877" at bounding box center [424, 137] width 408 height 32
paste input "3566618139"
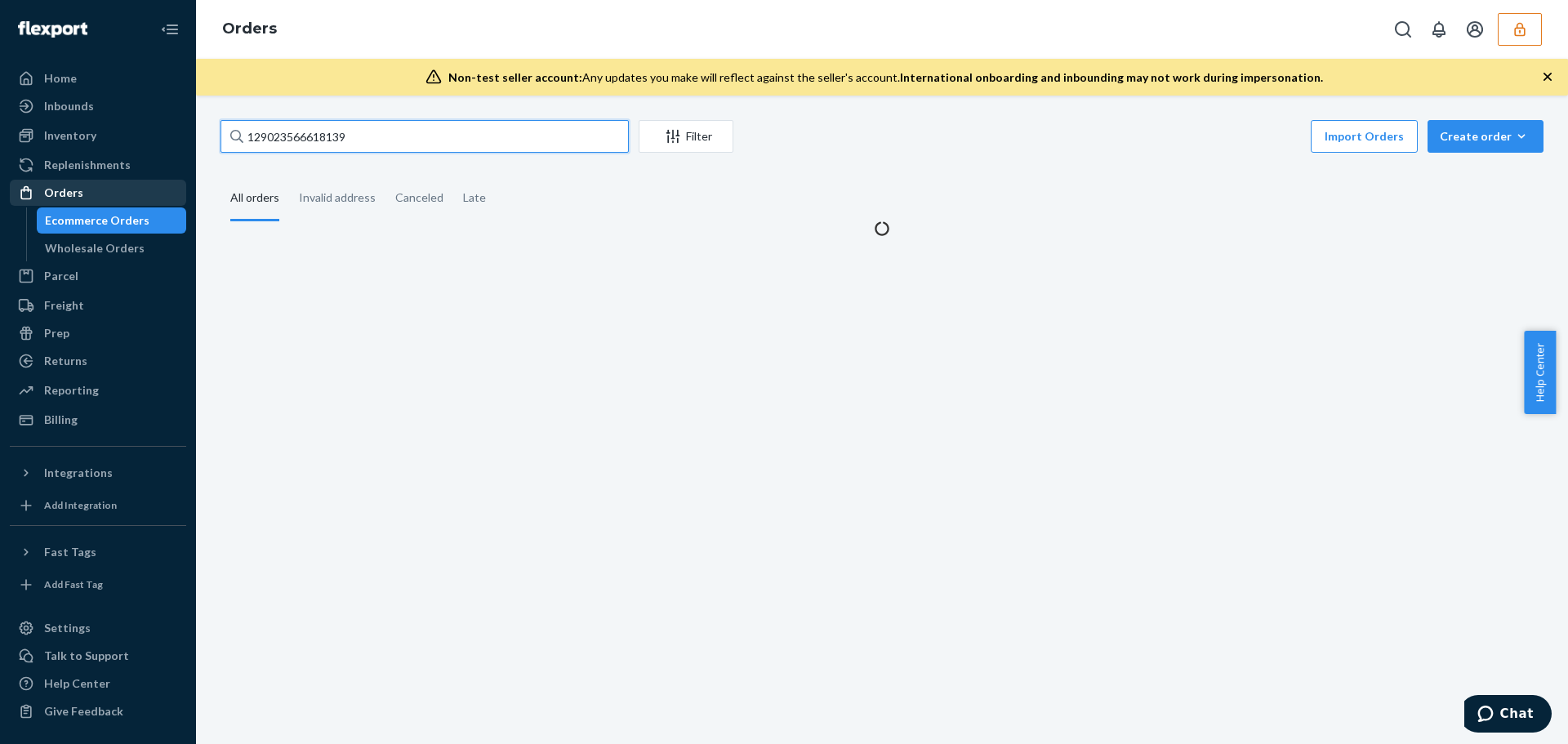
type input "129023566618139"
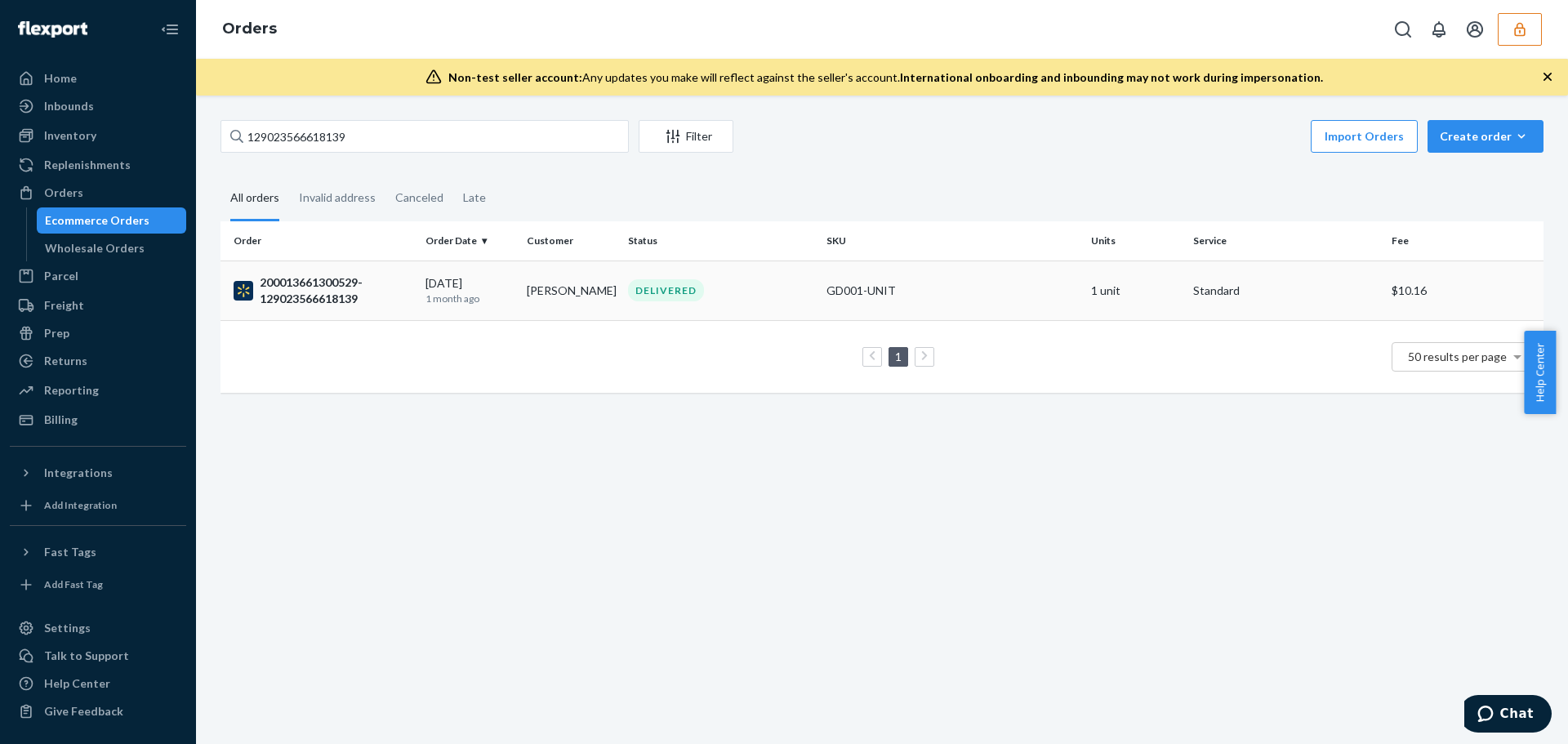
click at [506, 319] on td "08/22/2025 1 month ago" at bounding box center [469, 290] width 101 height 59
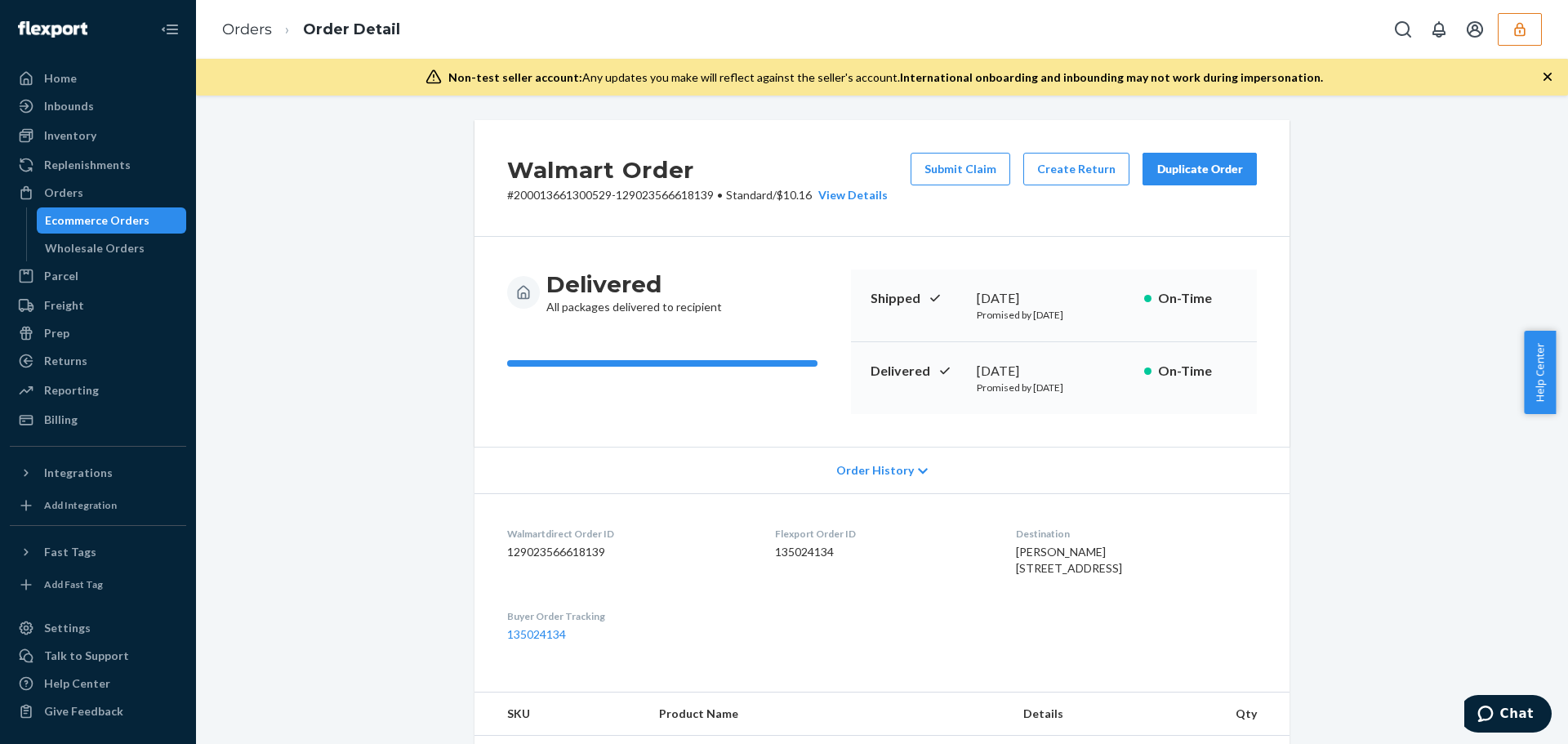
click at [262, 26] on link "Orders" at bounding box center [247, 29] width 50 height 18
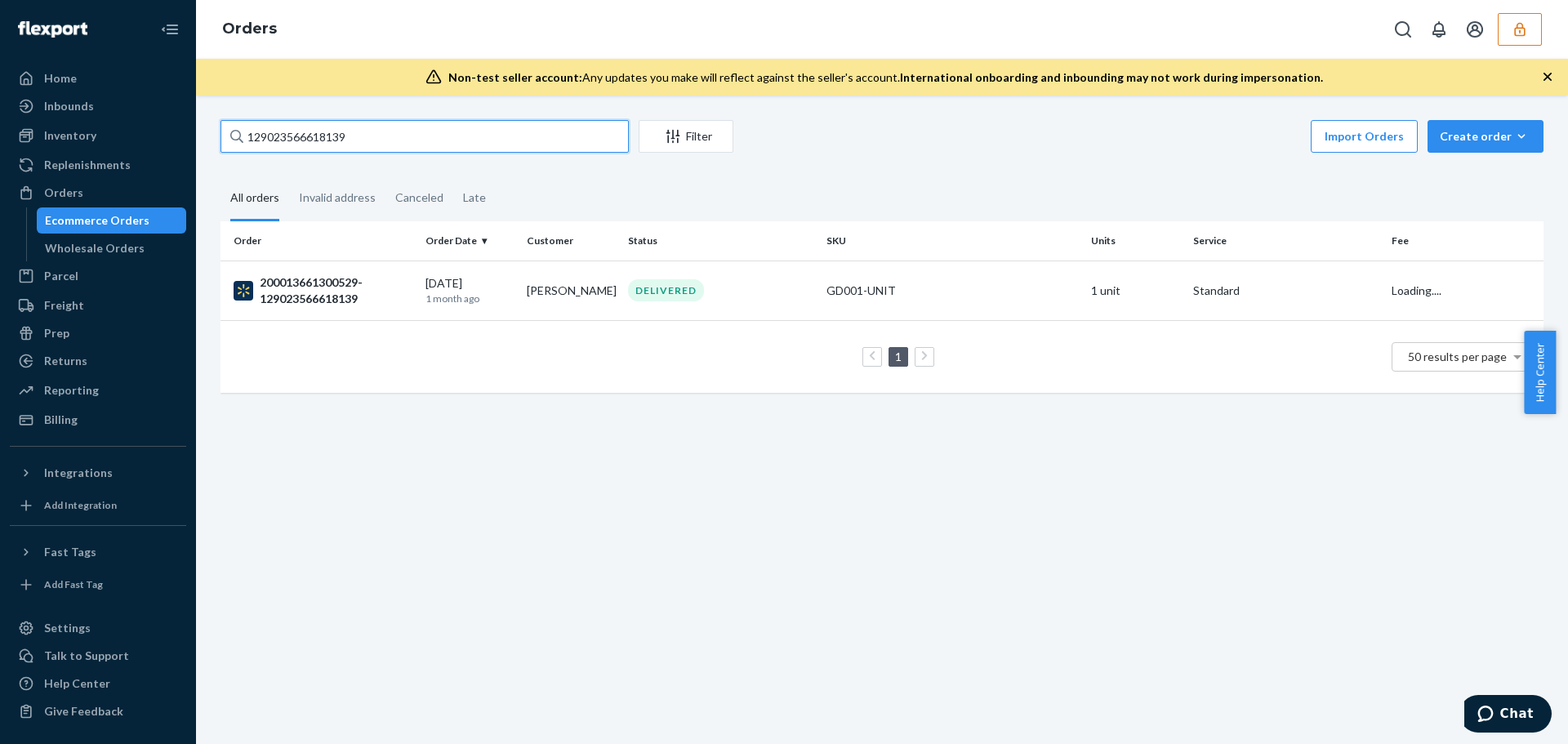
click at [288, 135] on input "129023566618139" at bounding box center [424, 137] width 408 height 32
paste input "19024416013573"
type input "119024416013573"
click at [373, 295] on div "200013685400831-119024416013573" at bounding box center [322, 290] width 179 height 32
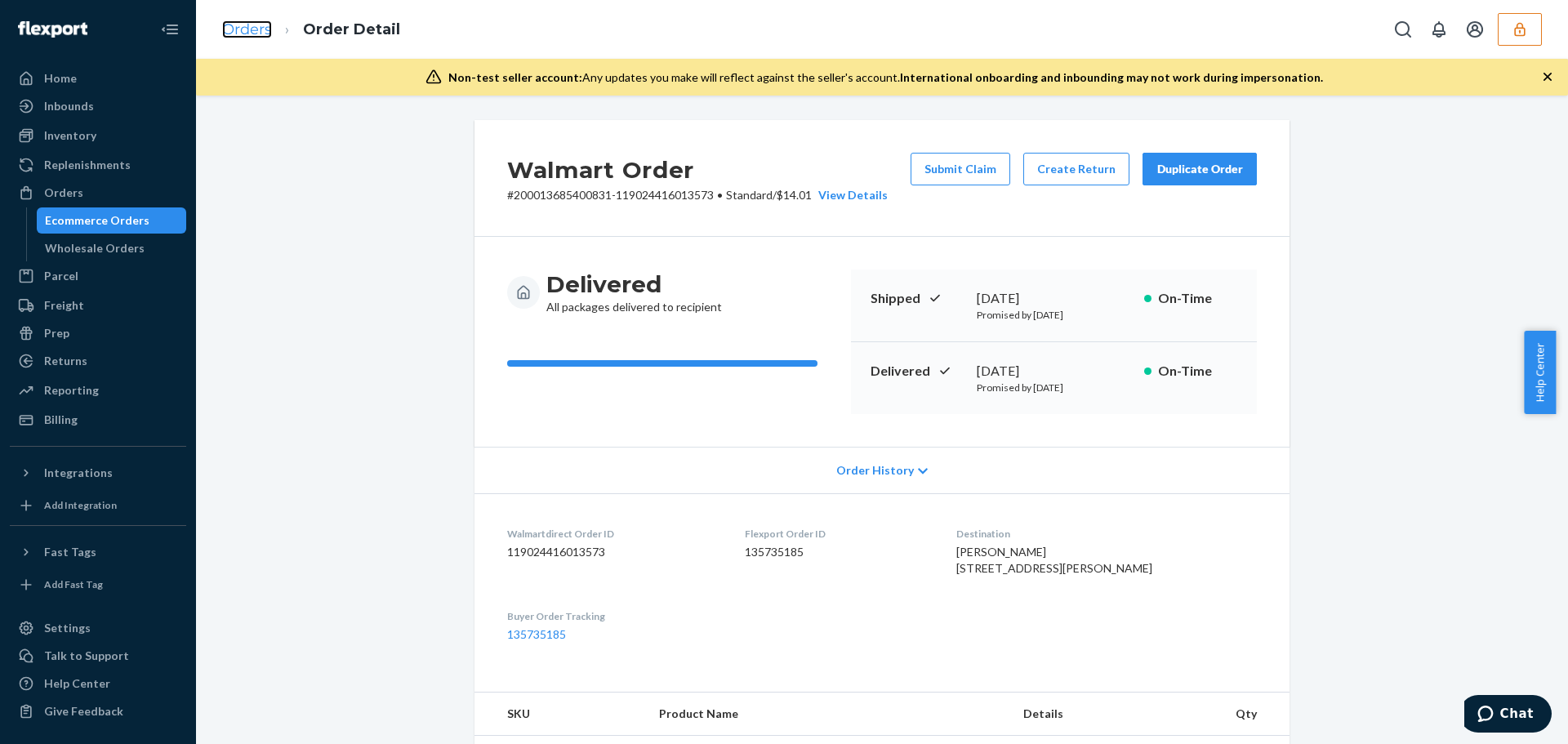
click at [247, 25] on link "Orders" at bounding box center [247, 29] width 50 height 18
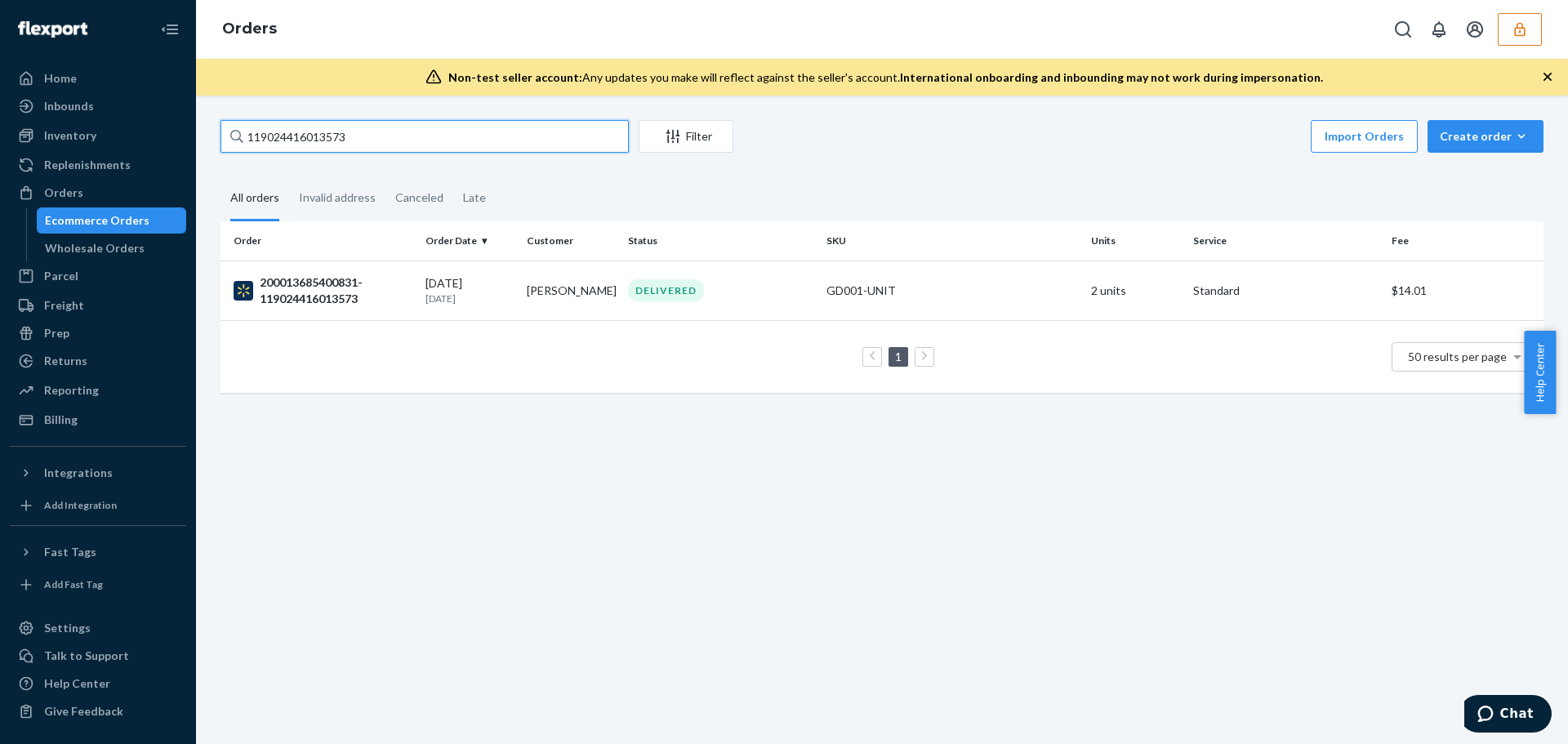
click at [305, 135] on input "119024416013573" at bounding box center [424, 137] width 408 height 32
paste input "29025543855955"
type input "129025543855955"
click at [428, 301] on p "11 days ago" at bounding box center [469, 298] width 88 height 14
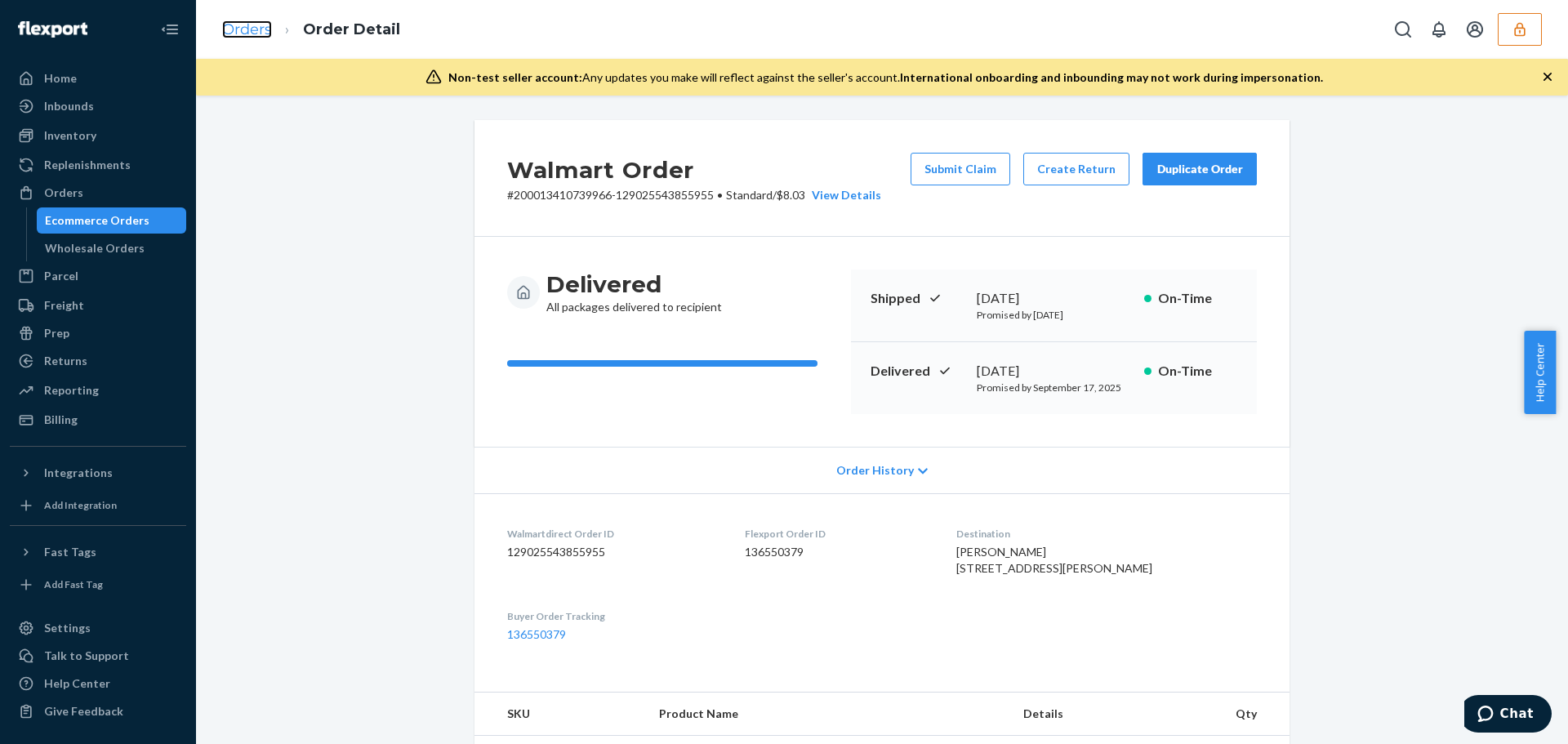
click at [250, 32] on link "Orders" at bounding box center [247, 29] width 50 height 18
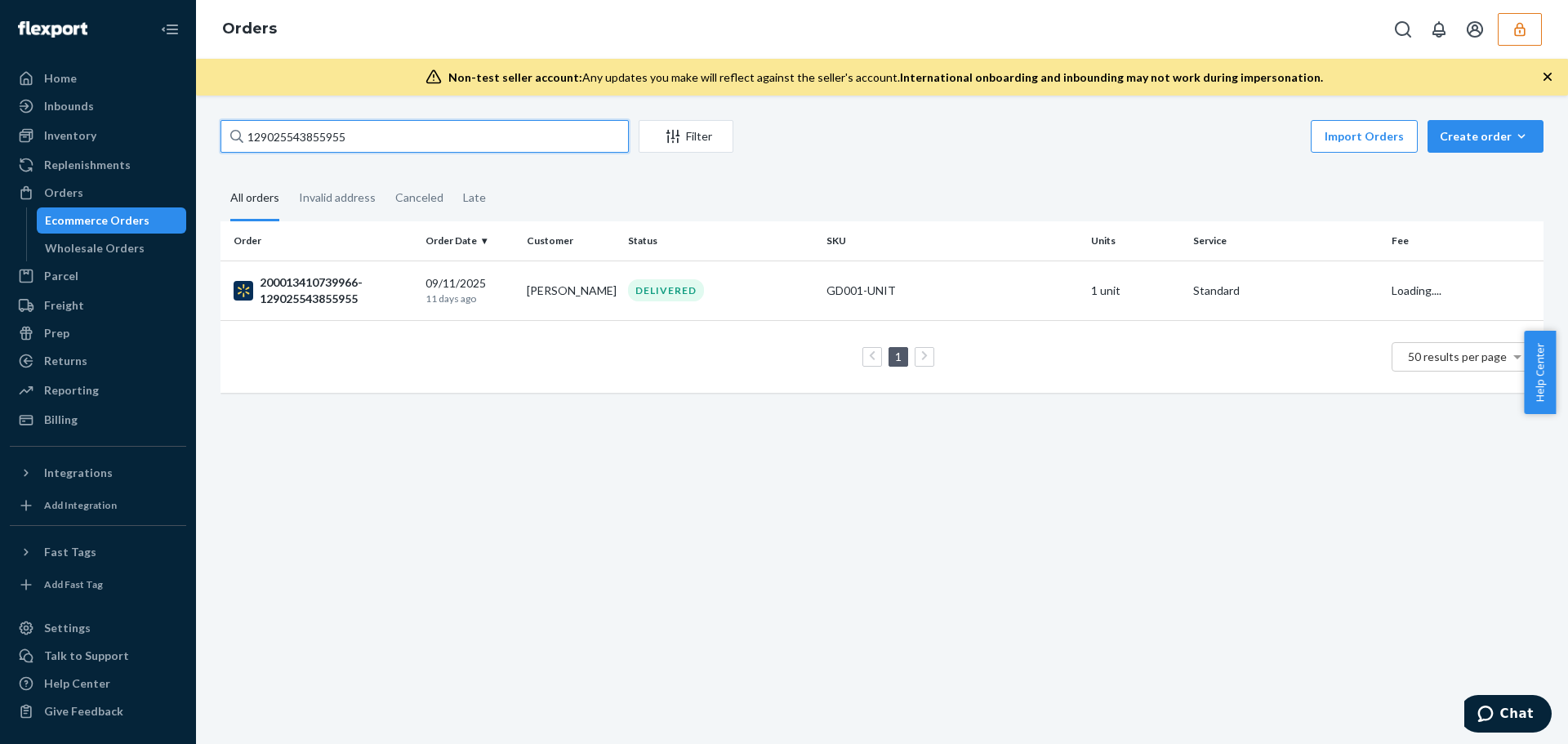
click at [291, 132] on input "129025543855955" at bounding box center [424, 137] width 408 height 32
paste input "749557194"
type input "129025749557194"
click at [413, 306] on td "200013456599492-129025749557194" at bounding box center [320, 290] width 199 height 59
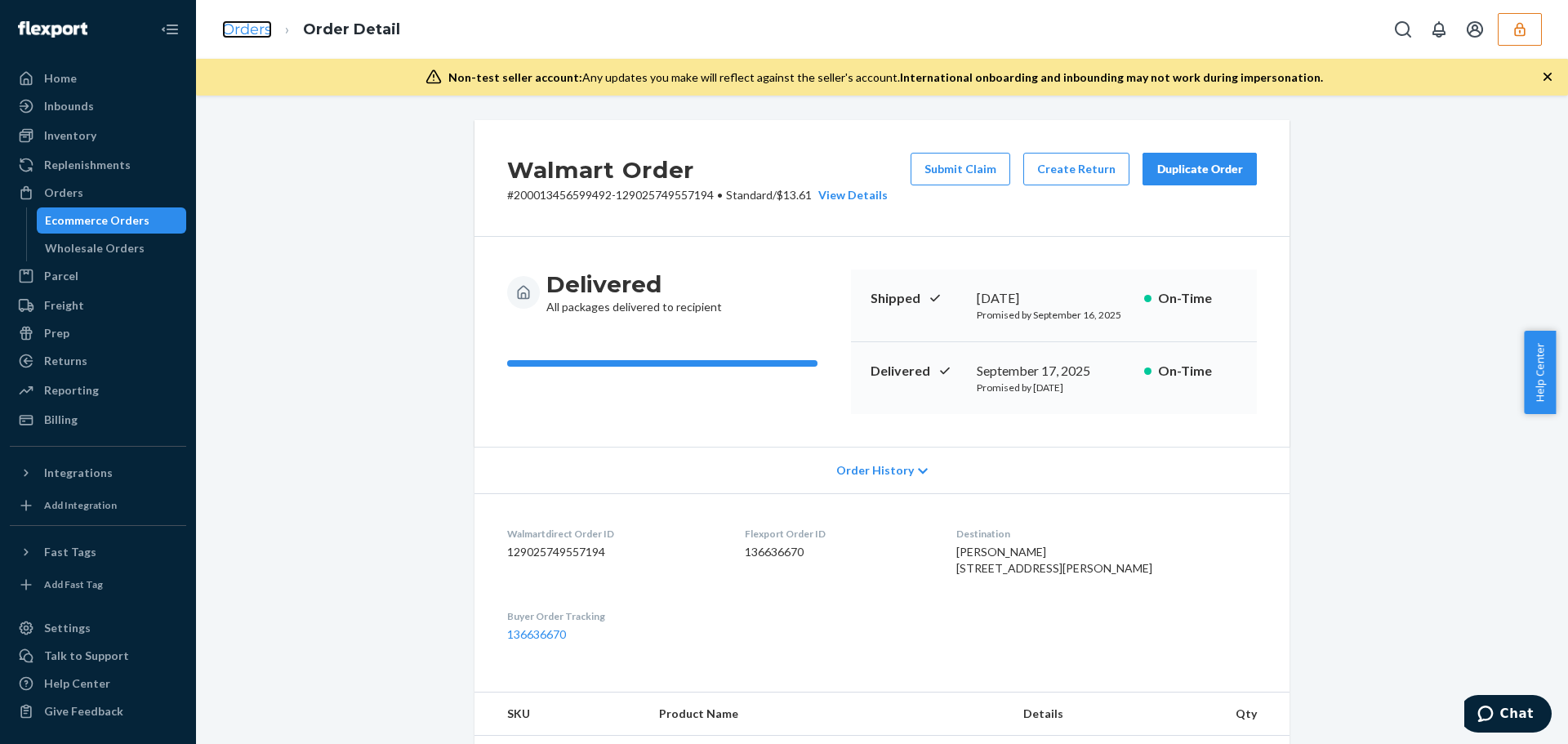
click at [238, 36] on link "Orders" at bounding box center [247, 29] width 50 height 18
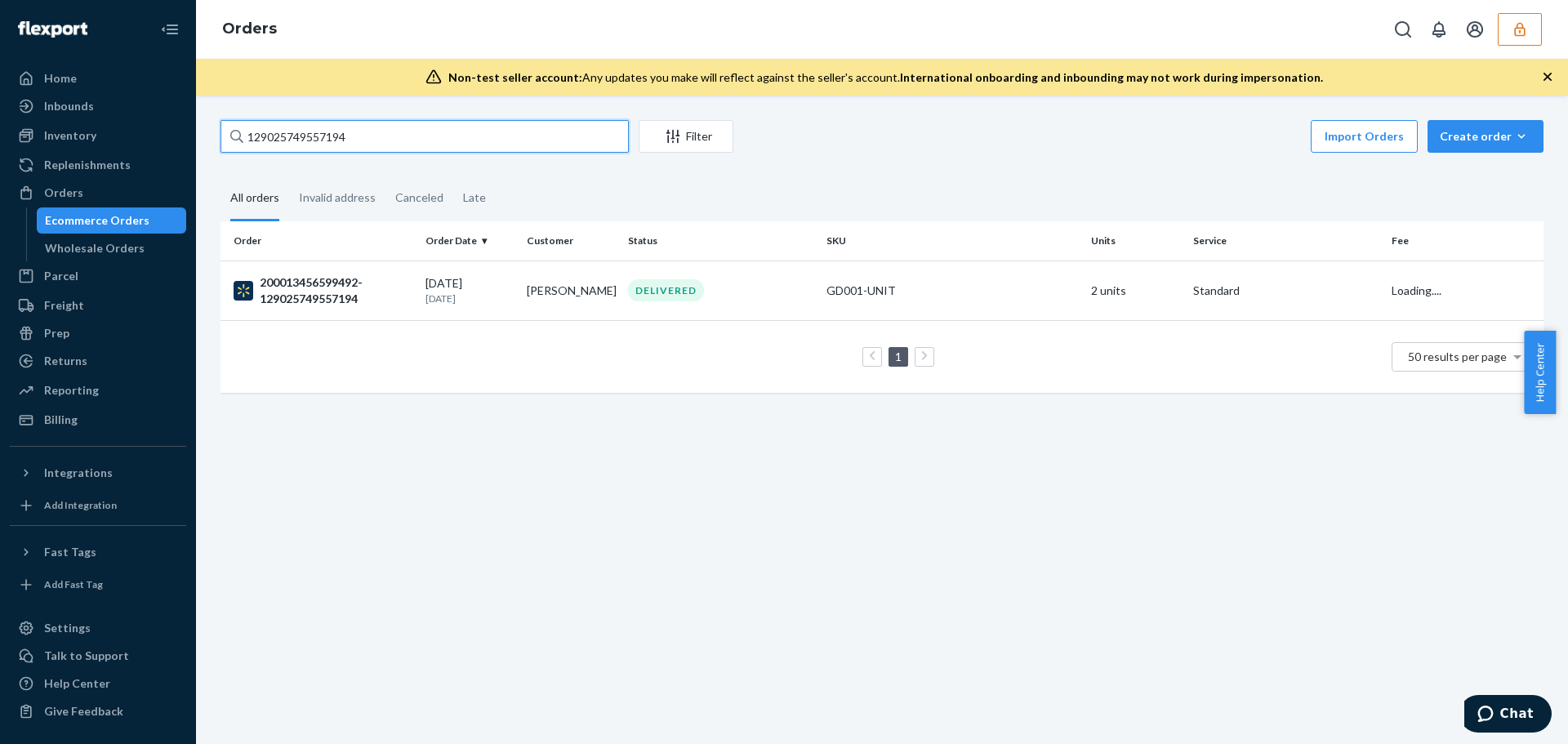
click at [329, 135] on input "129025749557194" at bounding box center [424, 137] width 408 height 32
paste input "52379025"
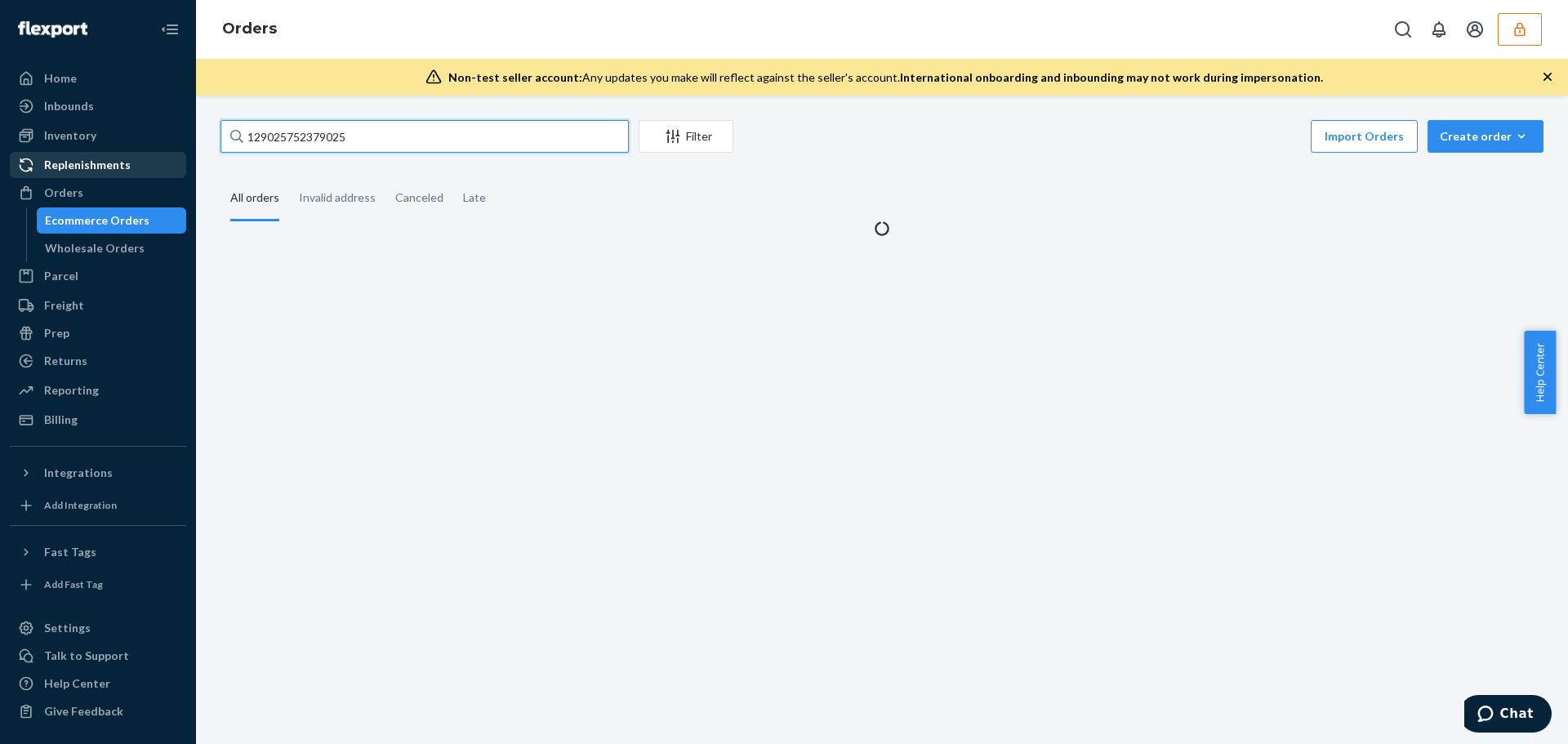
type input "129025752379025"
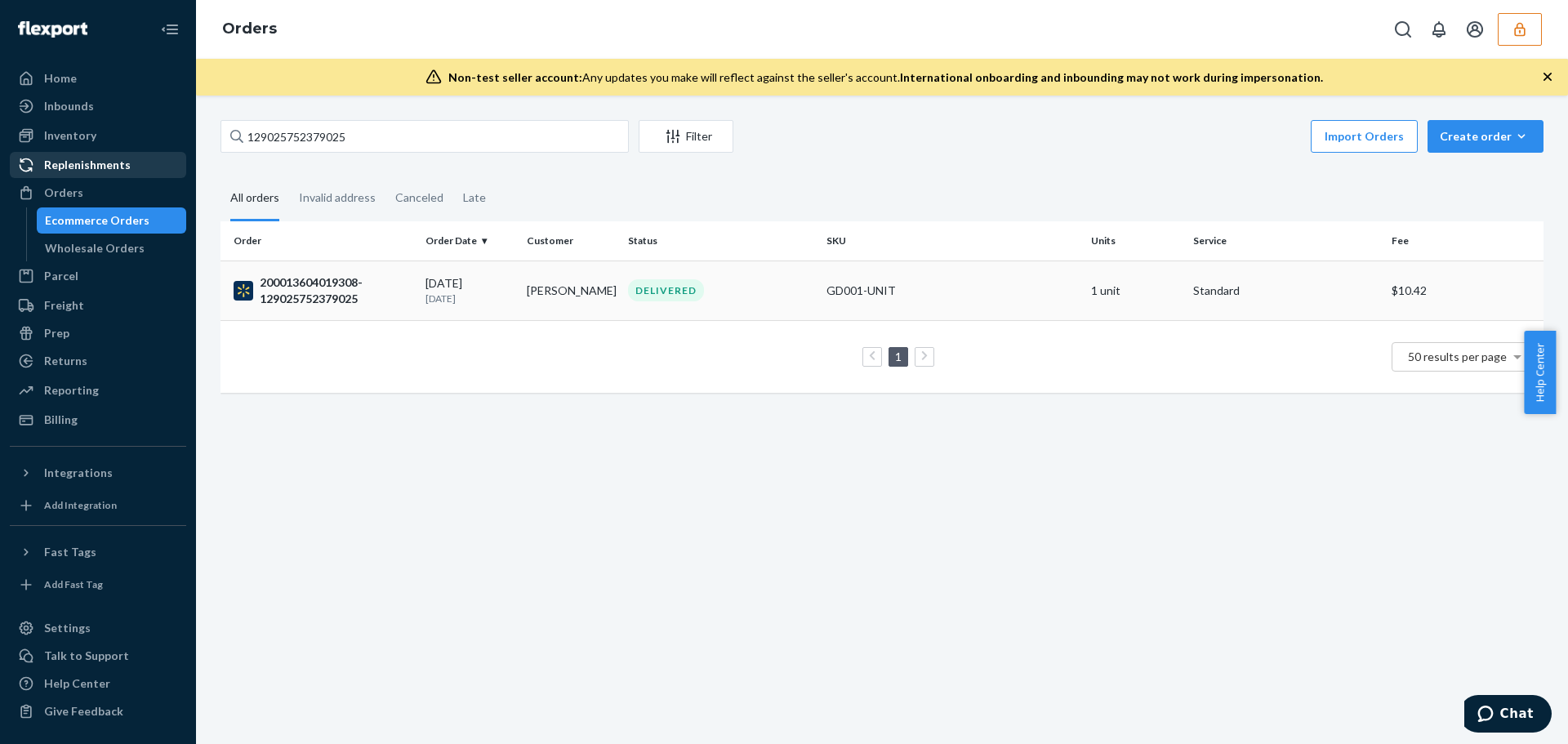
click at [485, 279] on div "09/13/2025 9 days ago" at bounding box center [469, 290] width 88 height 31
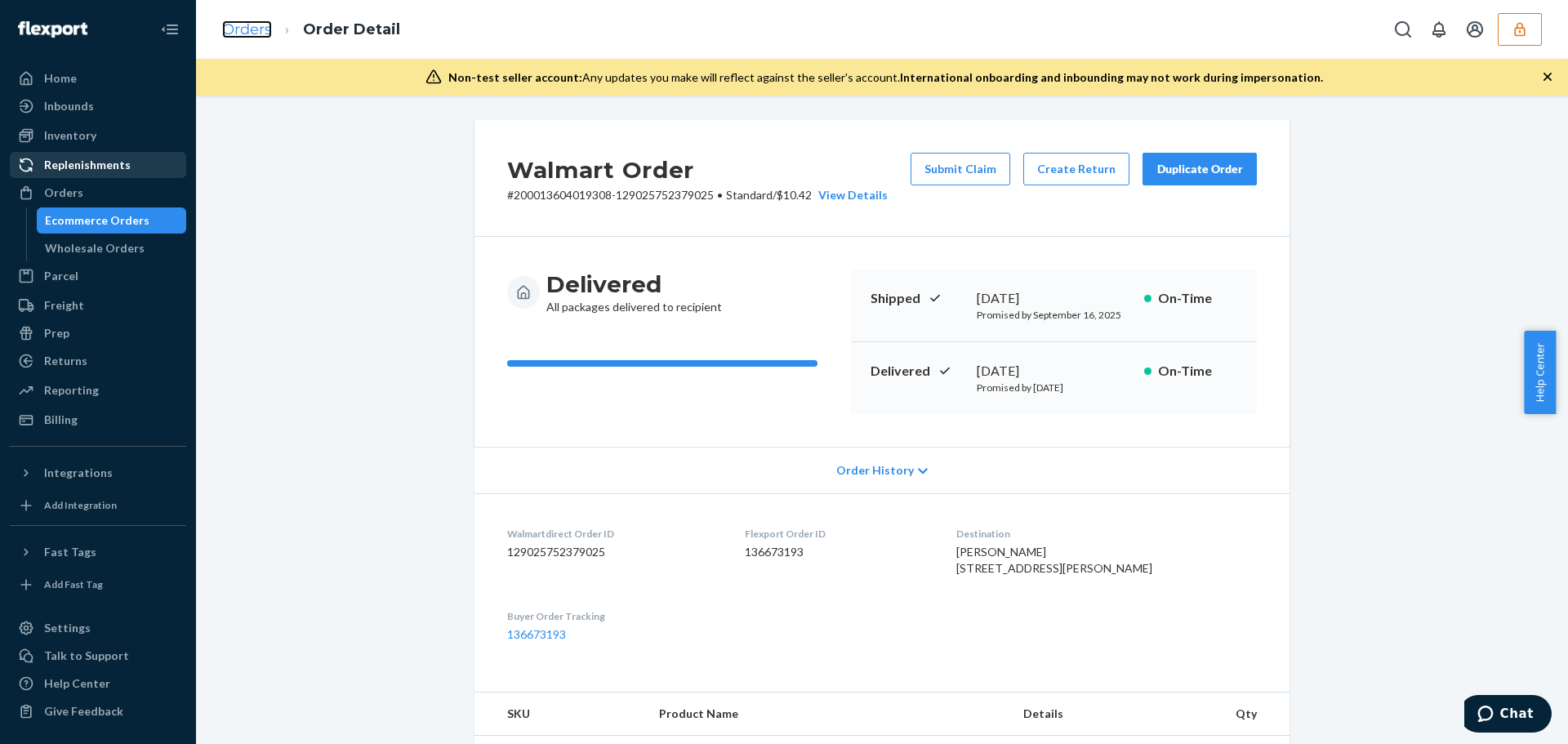
click at [254, 36] on link "Orders" at bounding box center [247, 29] width 50 height 18
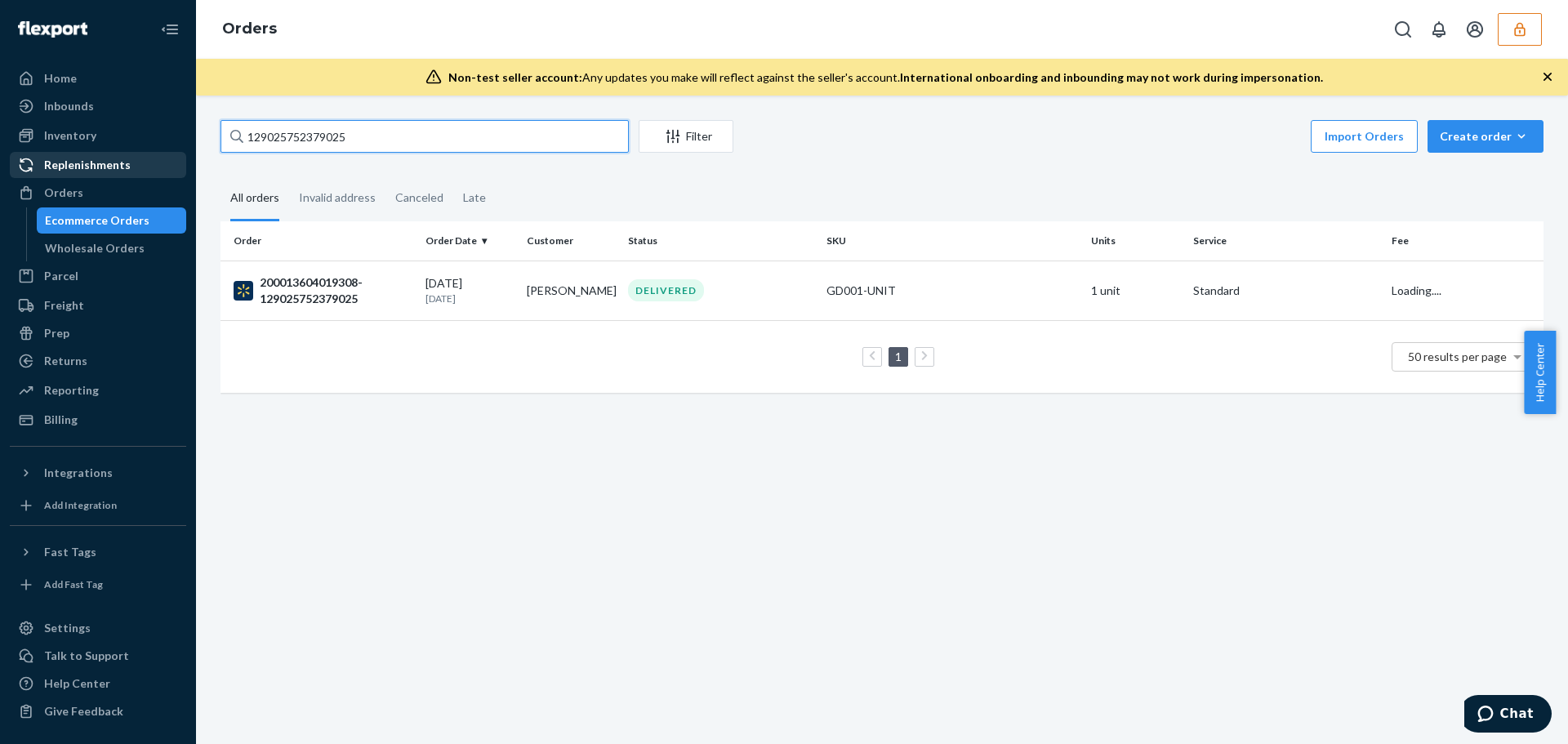
click at [316, 138] on input "129025752379025" at bounding box center [424, 137] width 408 height 32
paste input "647653231"
type input "129025647653231"
click at [506, 304] on p "10 days ago" at bounding box center [469, 298] width 88 height 14
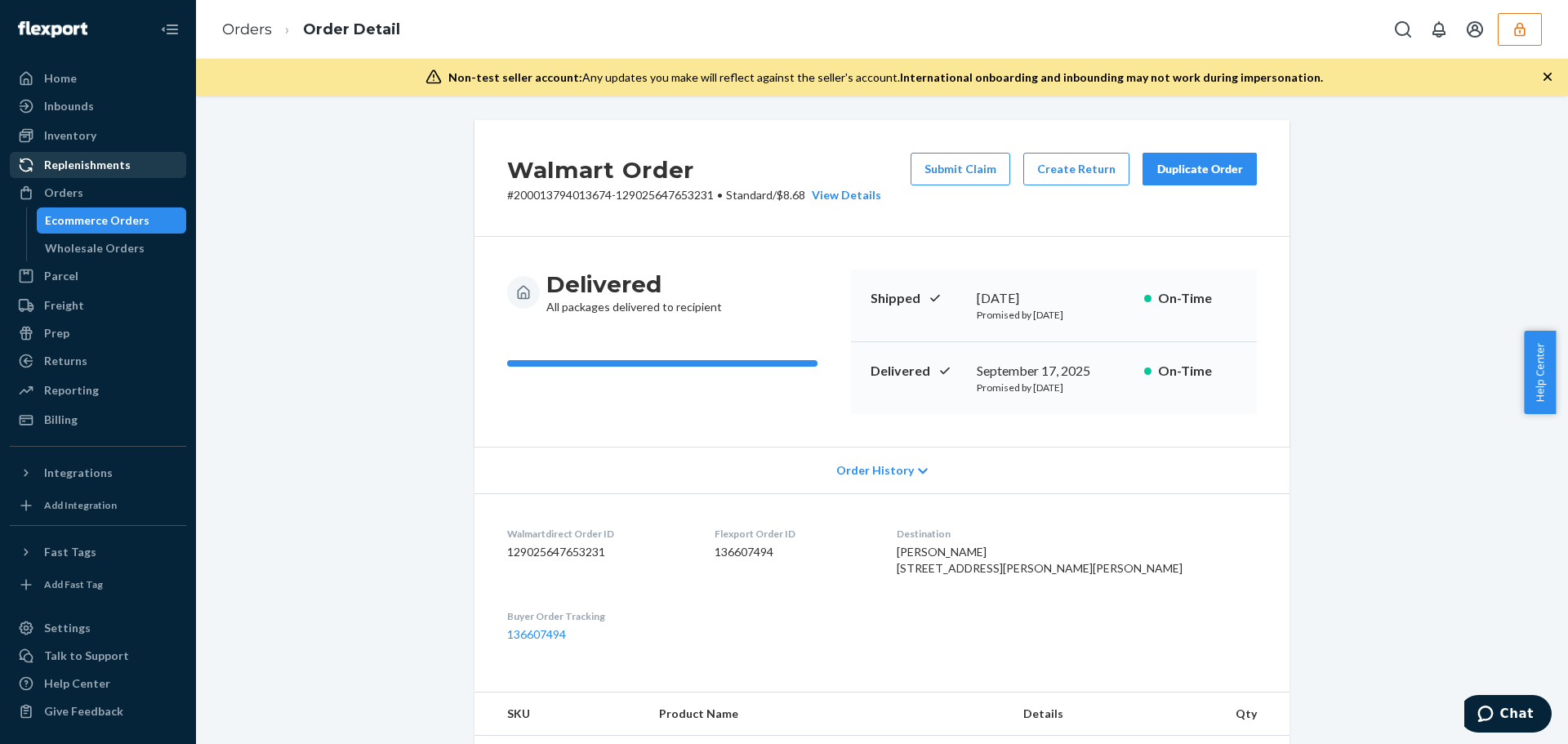
click at [274, 26] on li "Order Detail" at bounding box center [336, 30] width 128 height 22
click at [260, 27] on link "Orders" at bounding box center [247, 29] width 50 height 18
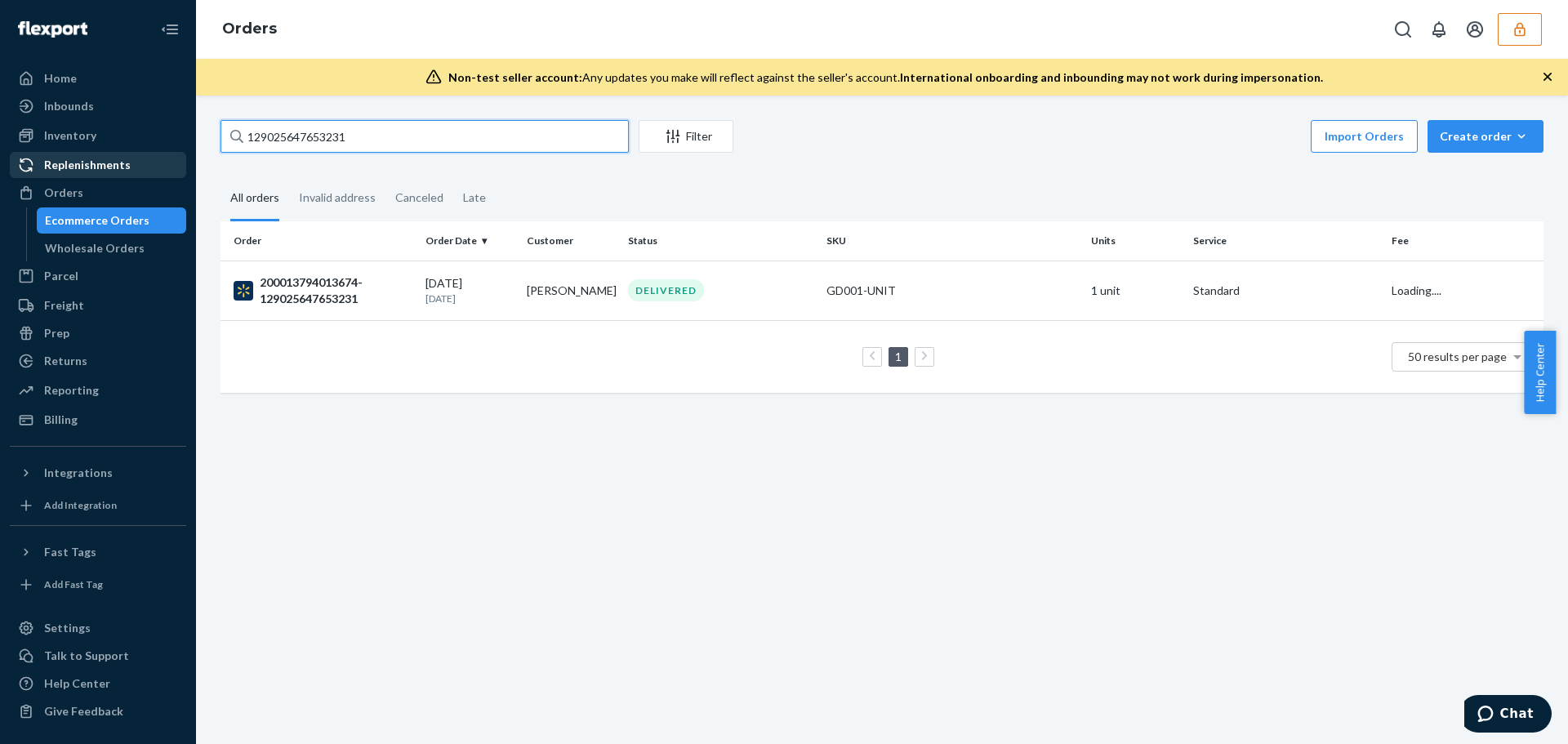
click at [335, 132] on input "129025647653231" at bounding box center [424, 137] width 408 height 32
paste input "543143884"
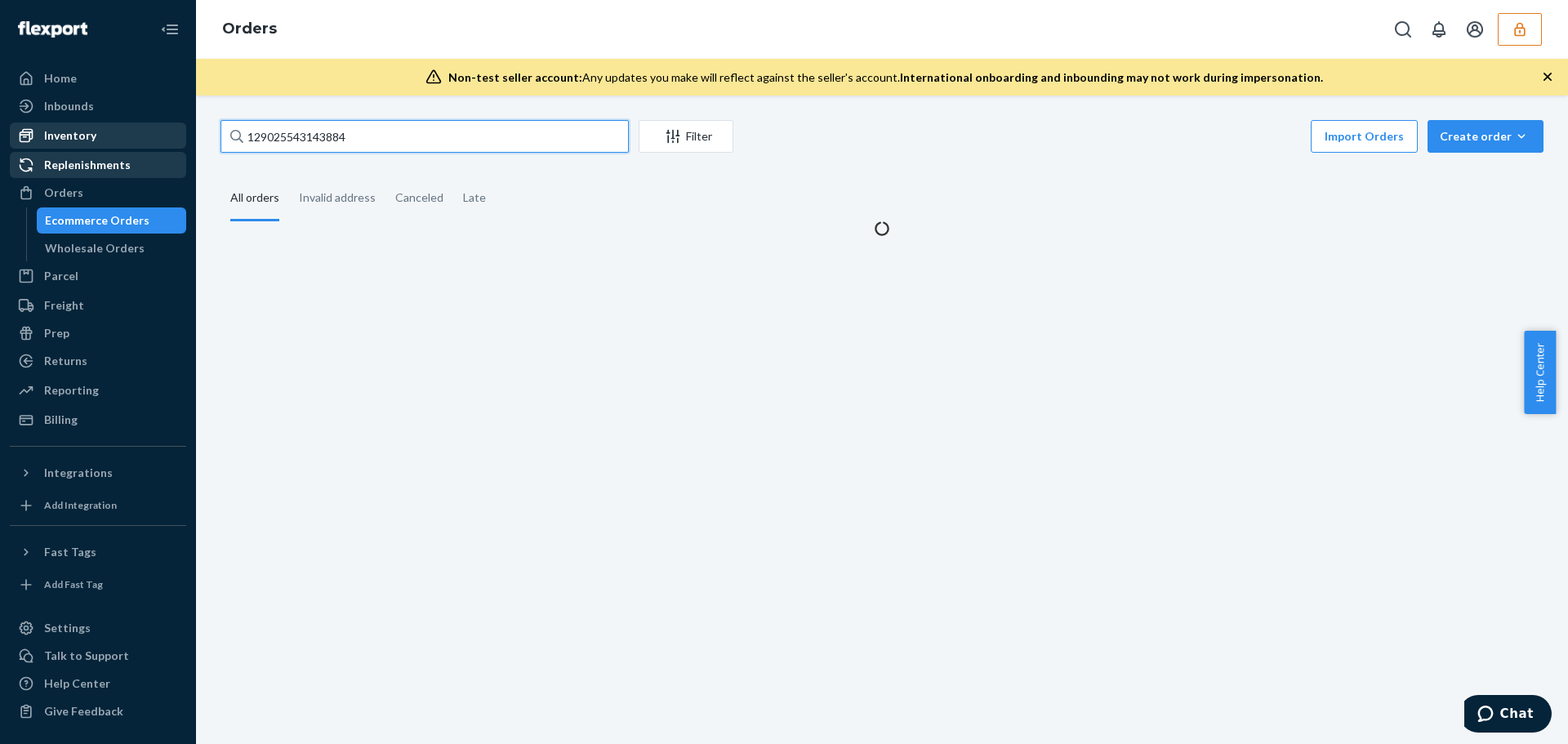
type input "129025543143884"
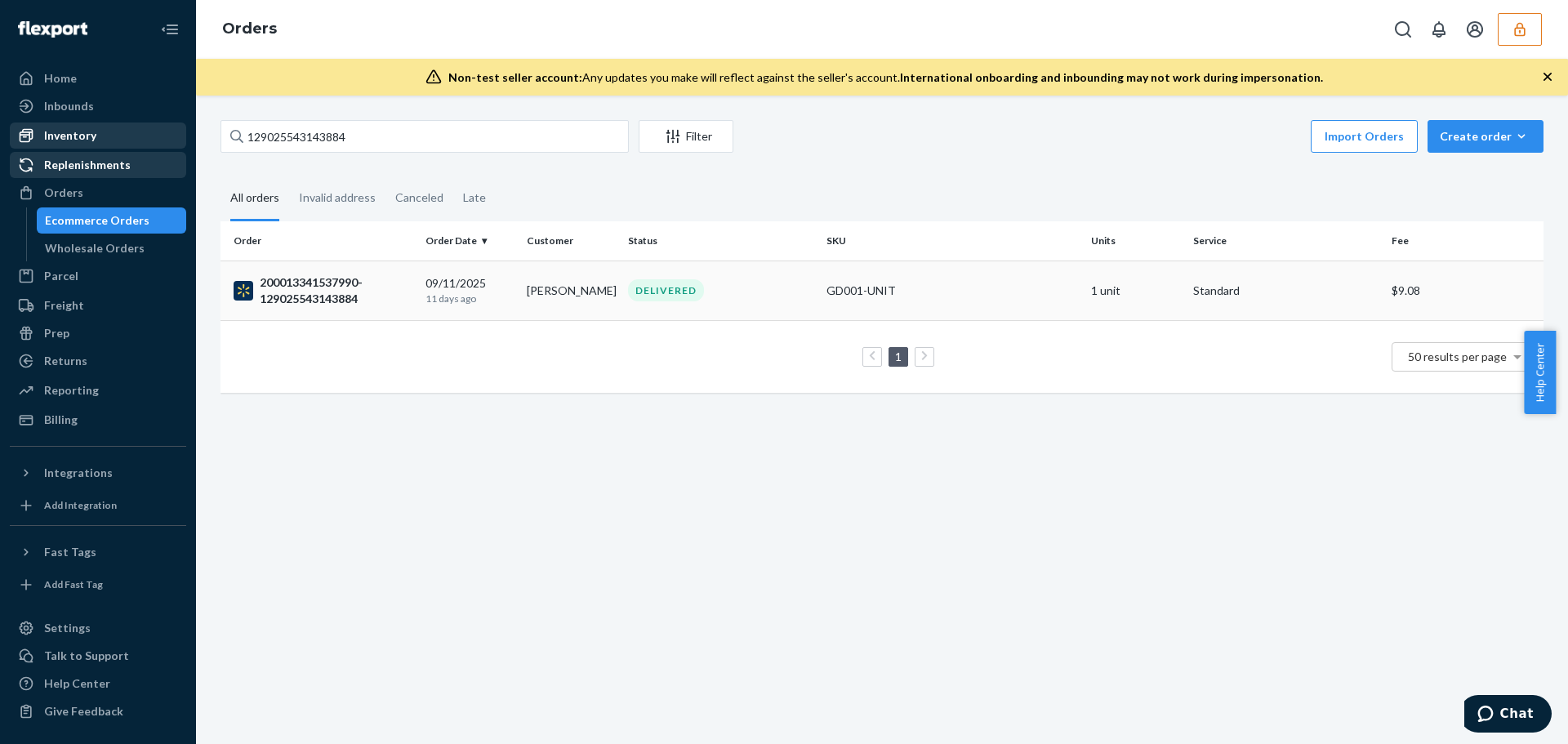
click at [444, 281] on div "09/11/2025 11 days ago" at bounding box center [469, 290] width 88 height 31
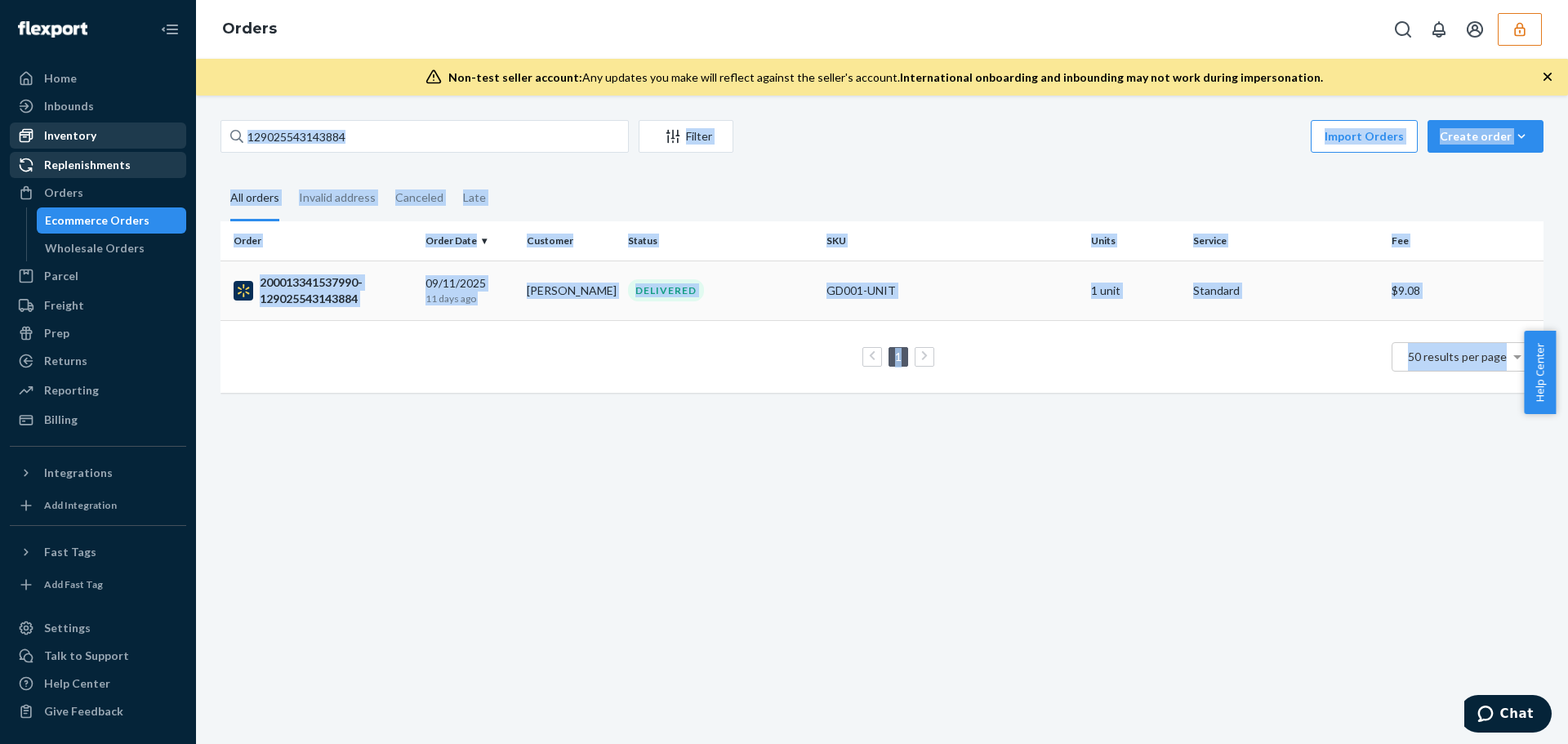
click at [444, 281] on div "129025543143884 Filter Import Orders Create order Ecommerce order Removal order…" at bounding box center [882, 419] width 1372 height 648
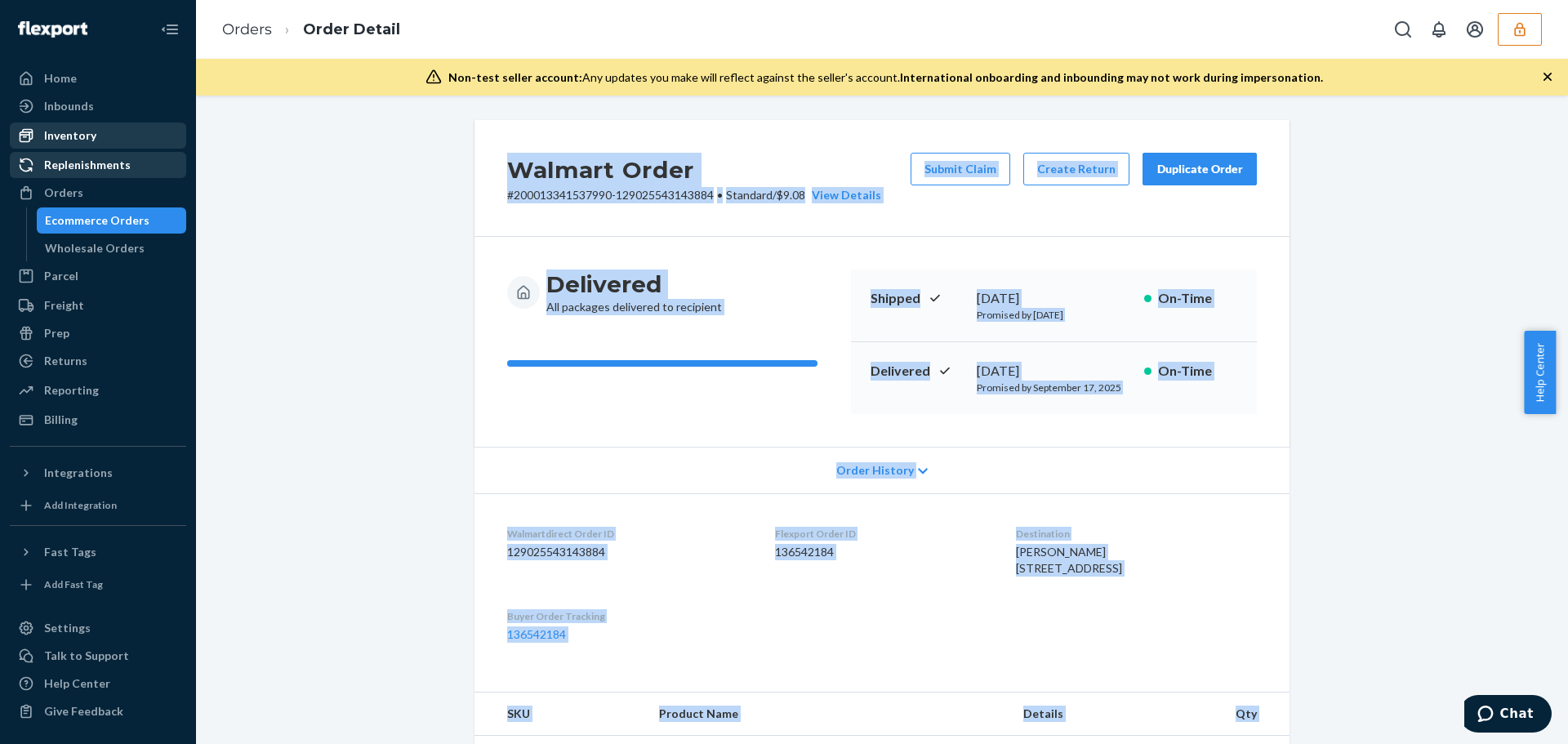
click at [368, 306] on div "Walmart Order # 200013341537990-129025543143884 • Standard / $9.08 View Details…" at bounding box center [882, 641] width 1347 height 1041
click at [263, 32] on link "Orders" at bounding box center [247, 29] width 50 height 18
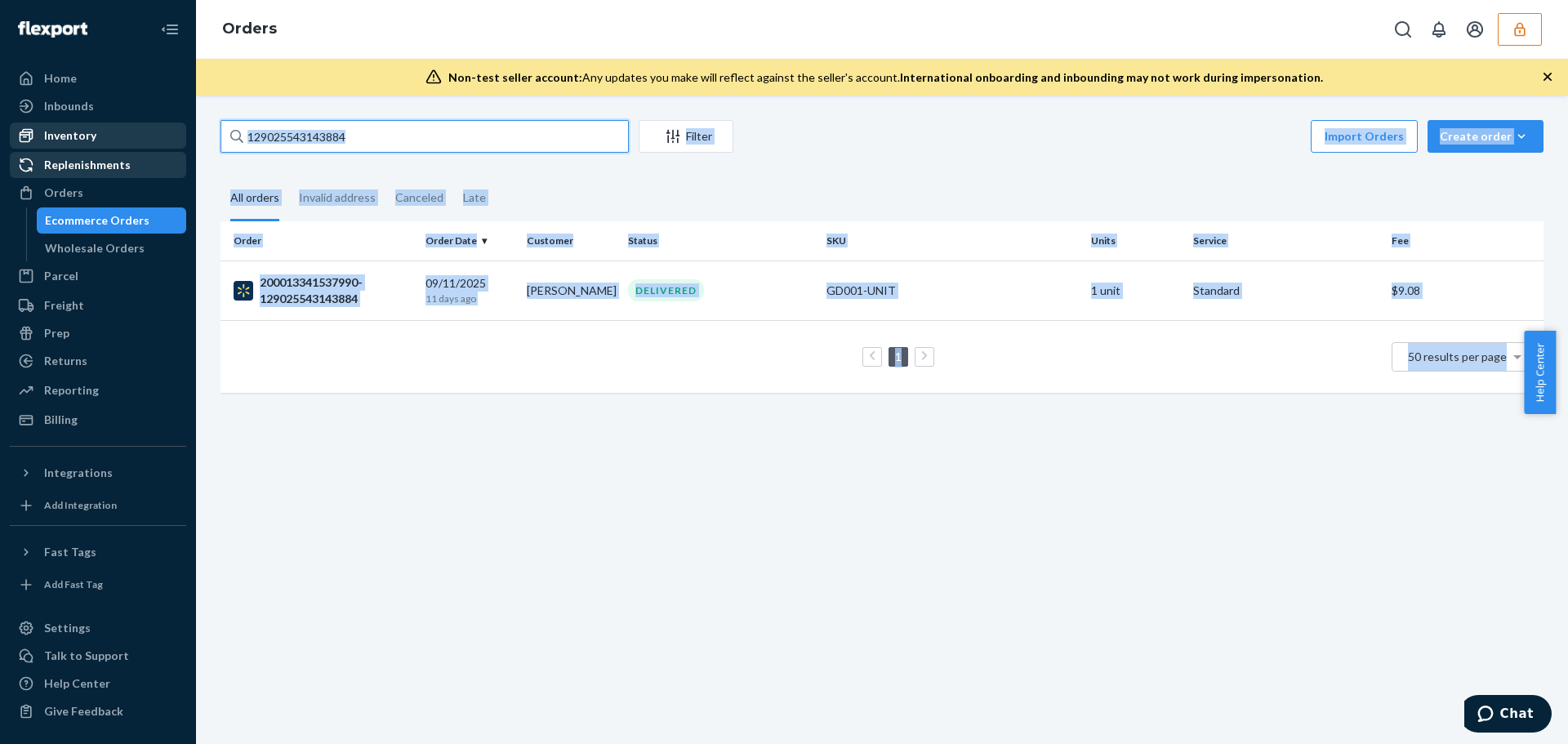
click at [312, 140] on input "129025543143884" at bounding box center [424, 137] width 408 height 32
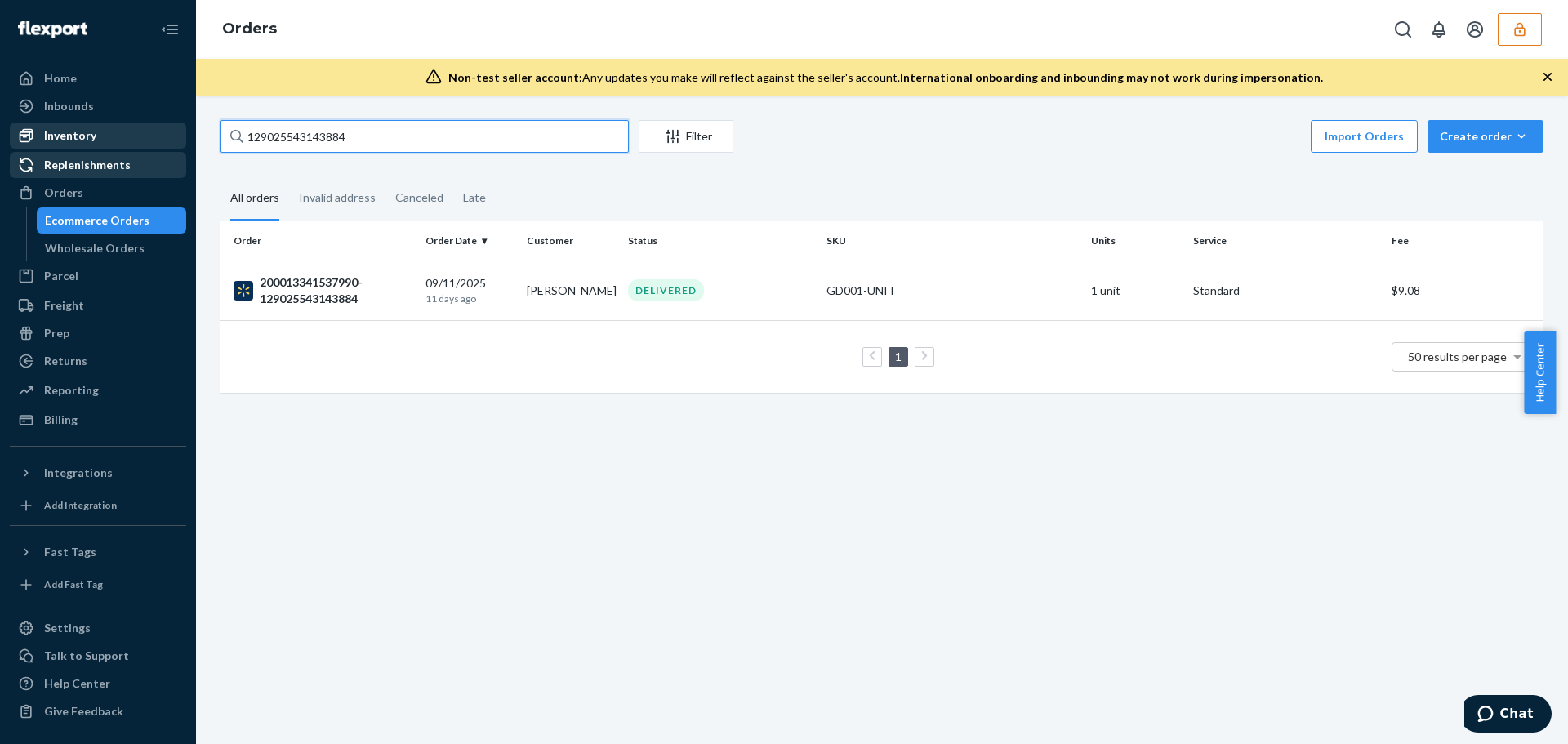
click at [312, 140] on input "129025543143884" at bounding box center [424, 137] width 408 height 32
paste input "855955"
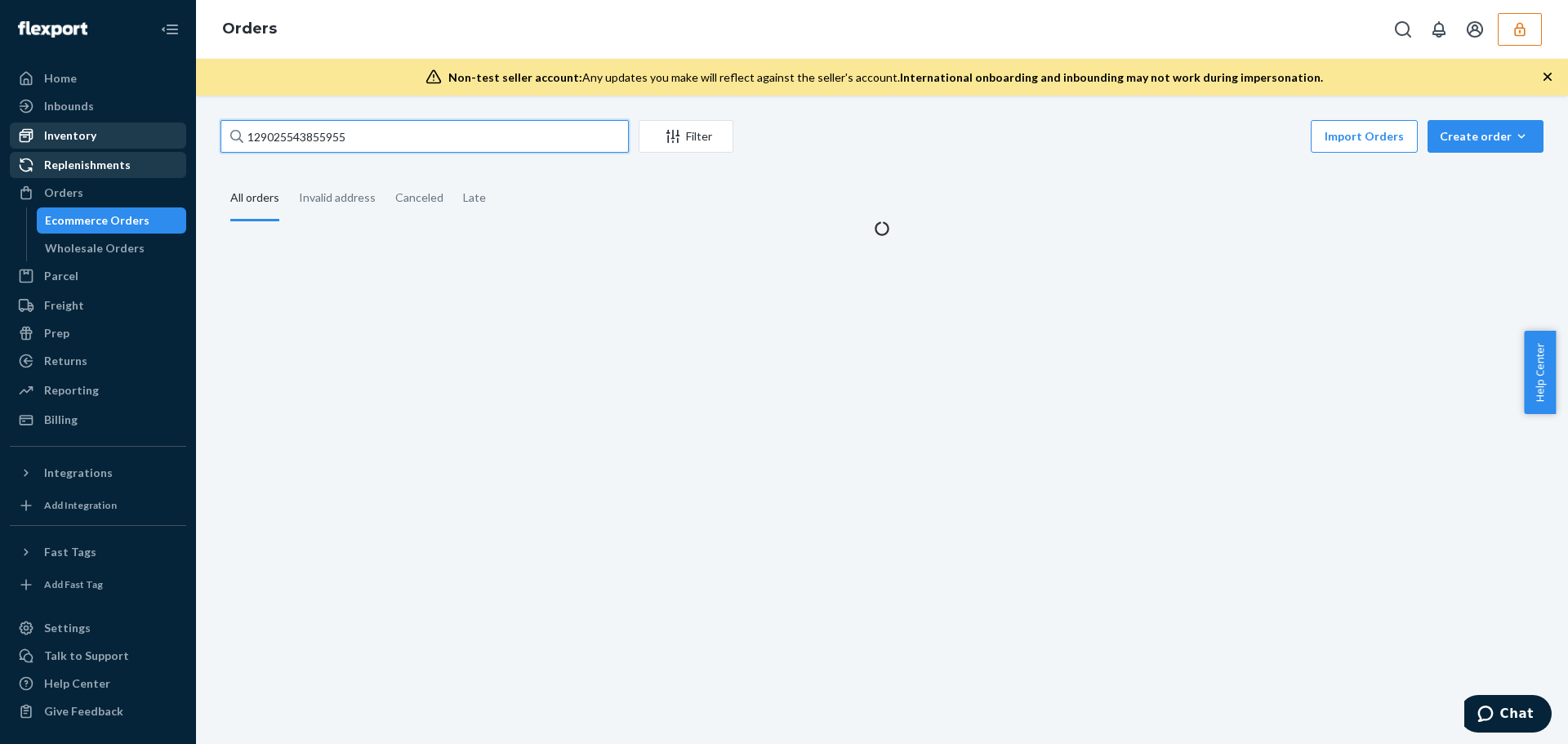
type input "129025543855955"
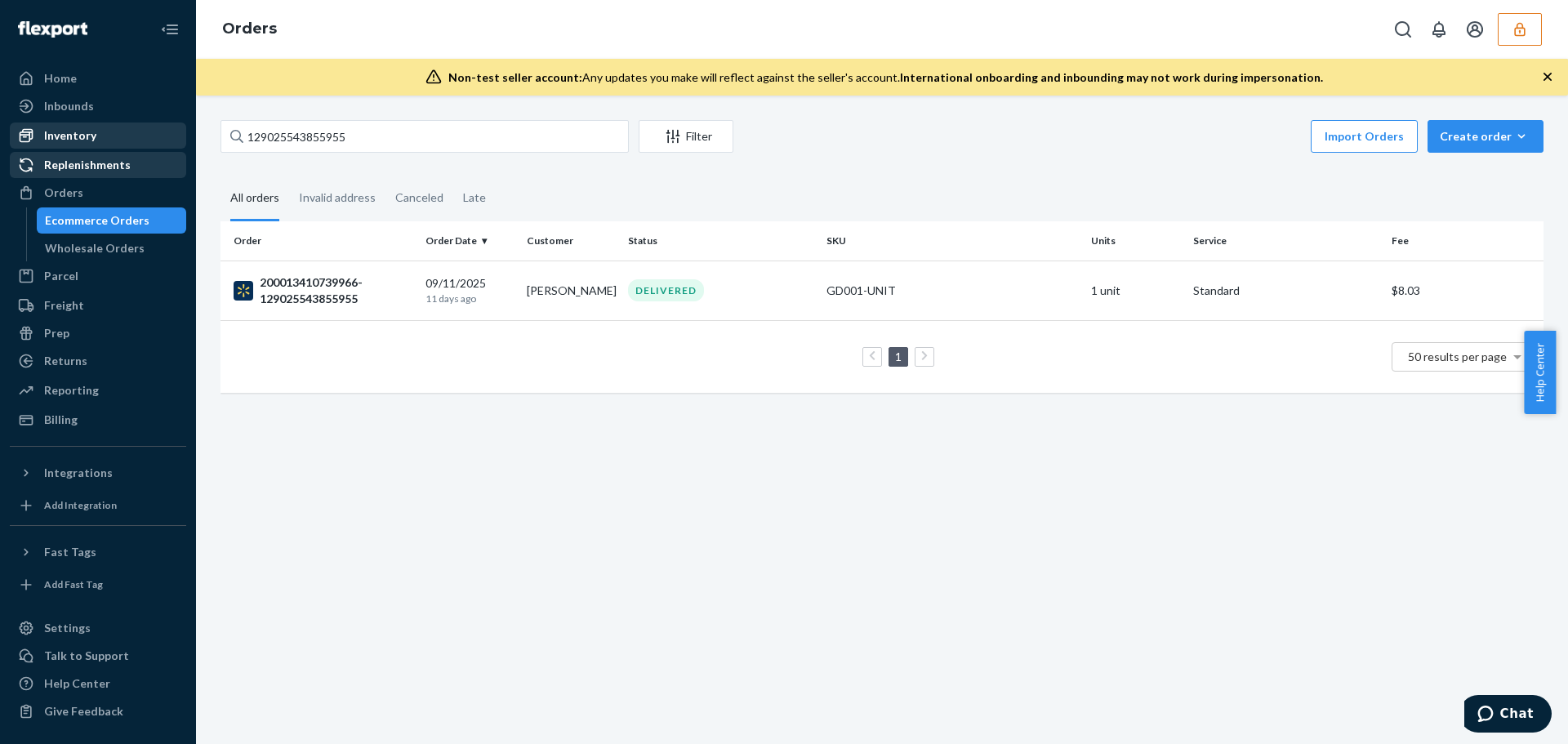
click at [1462, 531] on div "129025543855955 Filter Import Orders Create order Ecommerce order Removal order…" at bounding box center [882, 419] width 1372 height 648
click at [441, 299] on p "11 days ago" at bounding box center [469, 298] width 88 height 14
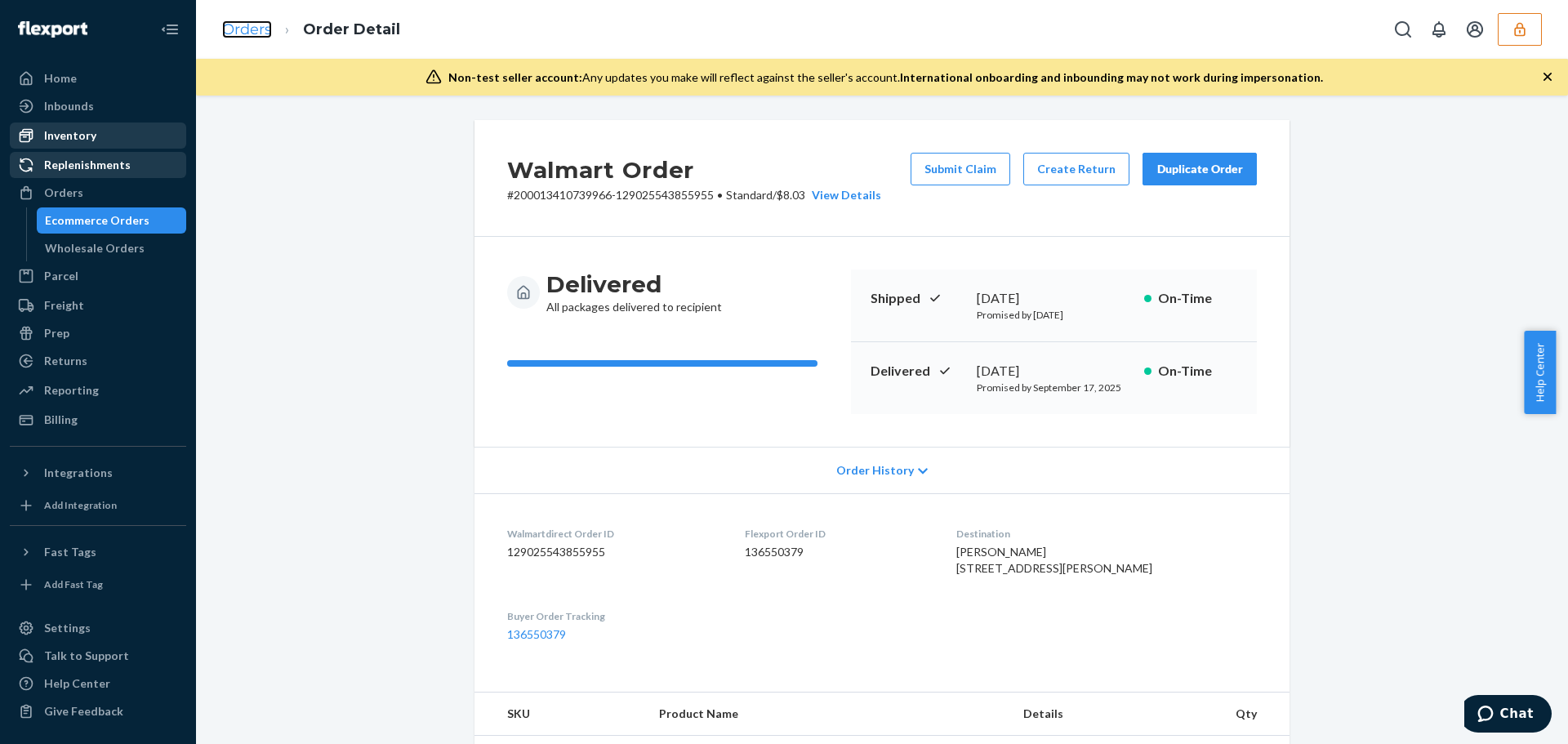
click at [270, 29] on link "Orders" at bounding box center [247, 29] width 50 height 18
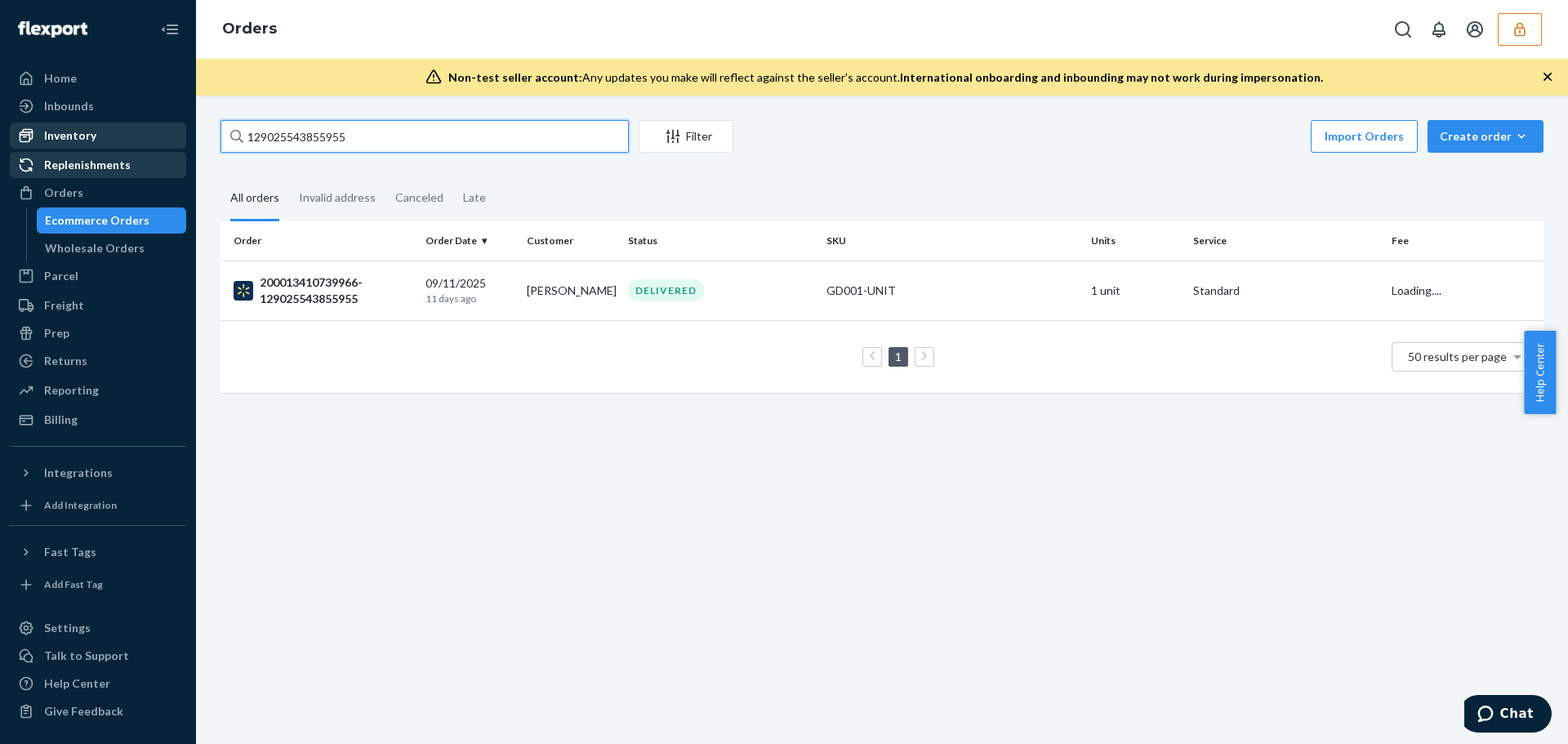
click at [320, 131] on input "129025543855955" at bounding box center [424, 137] width 408 height 32
paste input "647653231"
type input "129025647653231"
click at [359, 280] on div "200013794013674-129025647653231" at bounding box center [322, 290] width 179 height 32
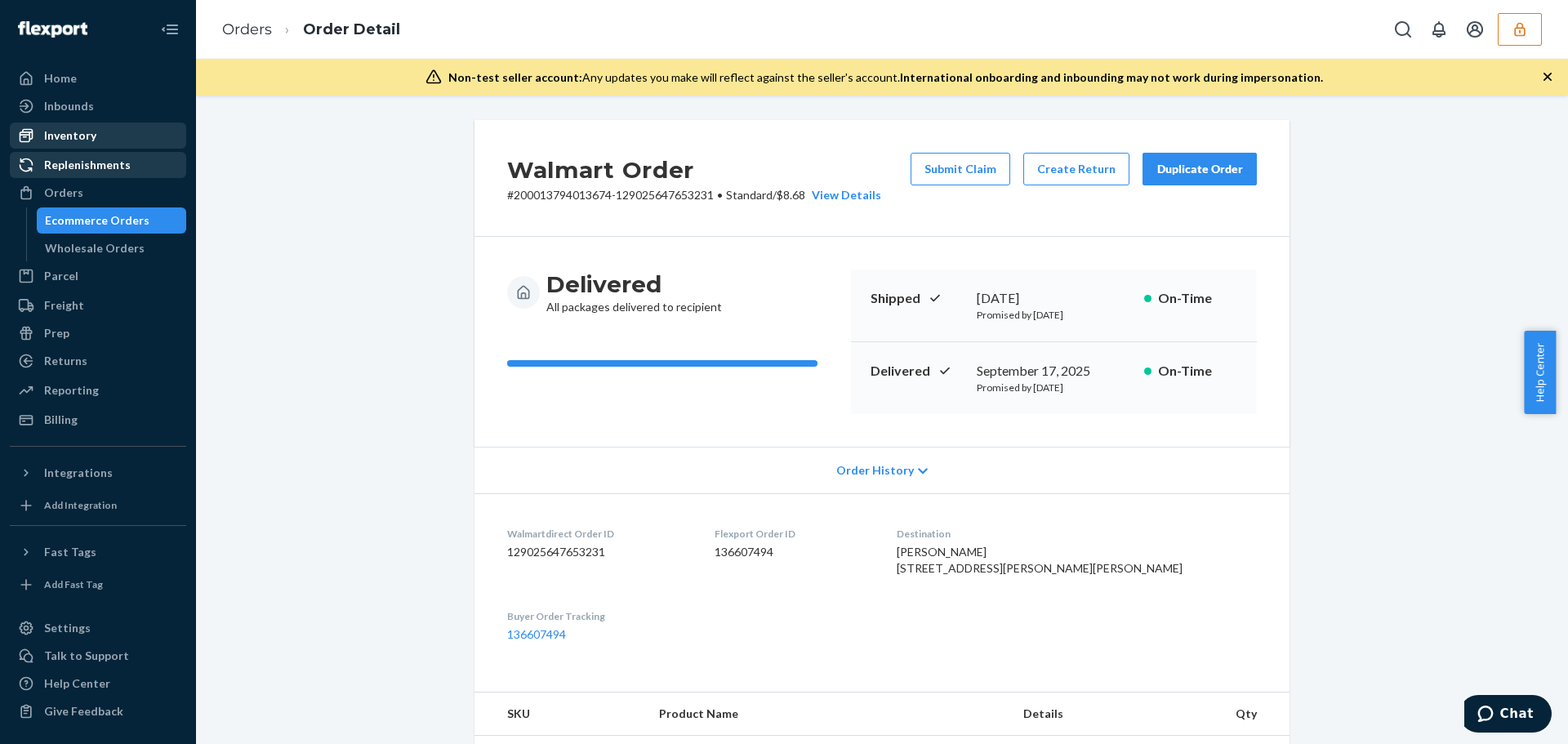
click at [366, 284] on div "Walmart Order # 200013794013674-129025647653231 • Standard / $8.68 View Details…" at bounding box center [882, 641] width 1347 height 1041
click at [1461, 316] on div "Walmart Order # 200013794013674-129025647653231 • Standard / $8.68 View Details…" at bounding box center [882, 664] width 1347 height 1087
click at [266, 31] on link "Orders" at bounding box center [247, 29] width 50 height 18
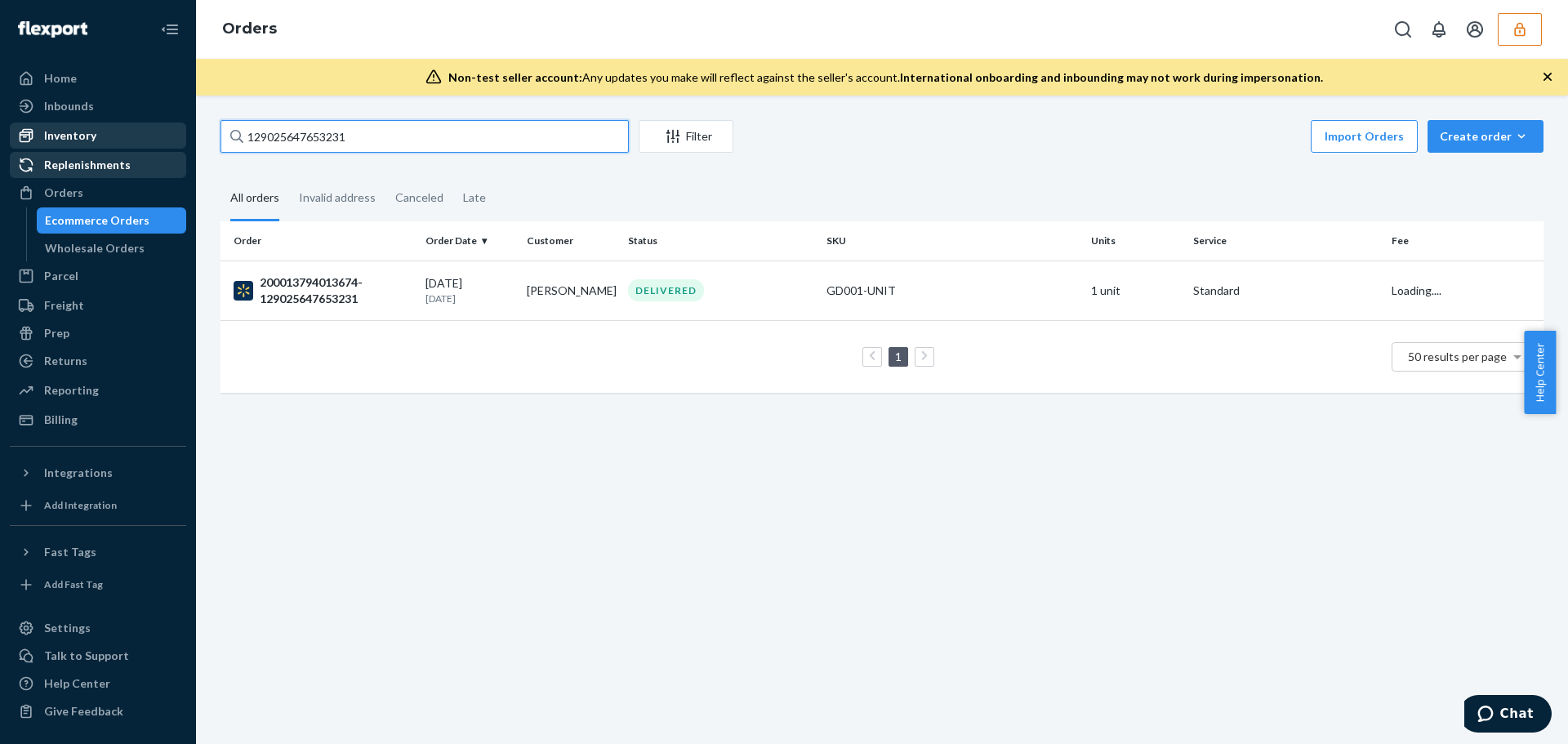
click at [397, 123] on input "129025647653231" at bounding box center [424, 137] width 408 height 32
drag, startPoint x: 392, startPoint y: 132, endPoint x: 182, endPoint y: 134, distance: 210.0
click at [182, 134] on div "Home Inbounds Shipping Plans Problems Inventory Products Replenishments Orders …" at bounding box center [784, 372] width 1568 height 744
paste input "4919112877"
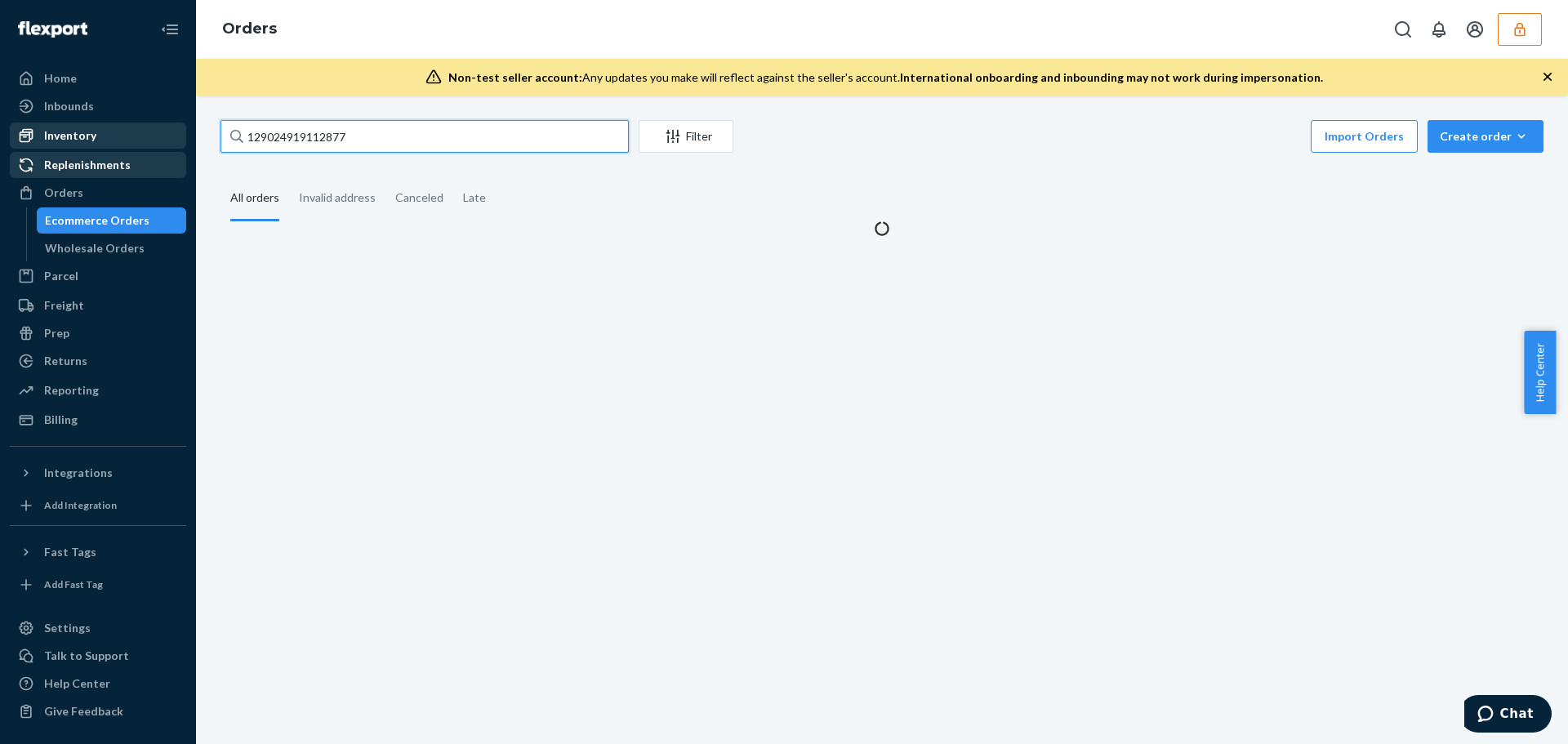
type input "129024919112877"
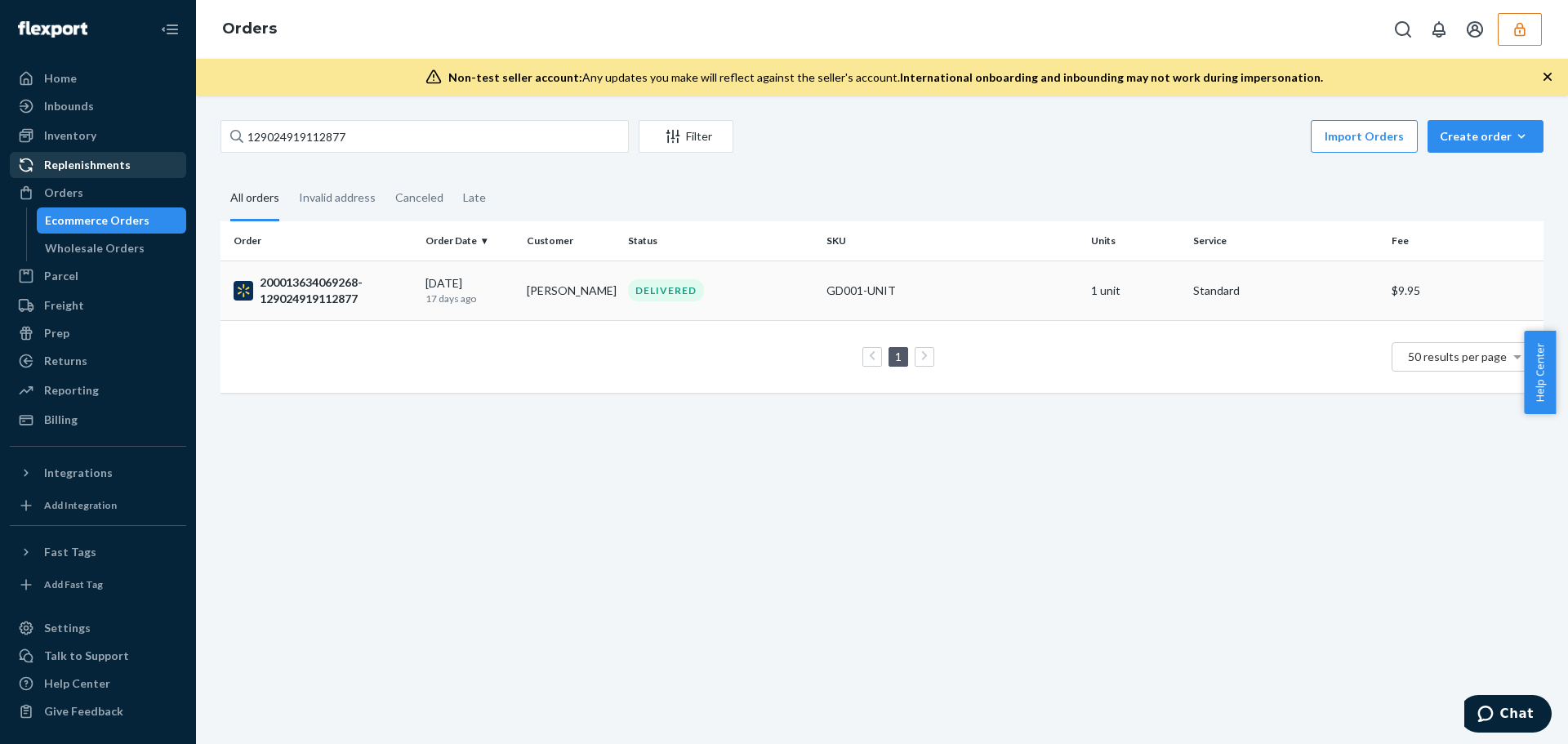
click at [520, 296] on td "Deb Odens" at bounding box center [570, 290] width 101 height 59
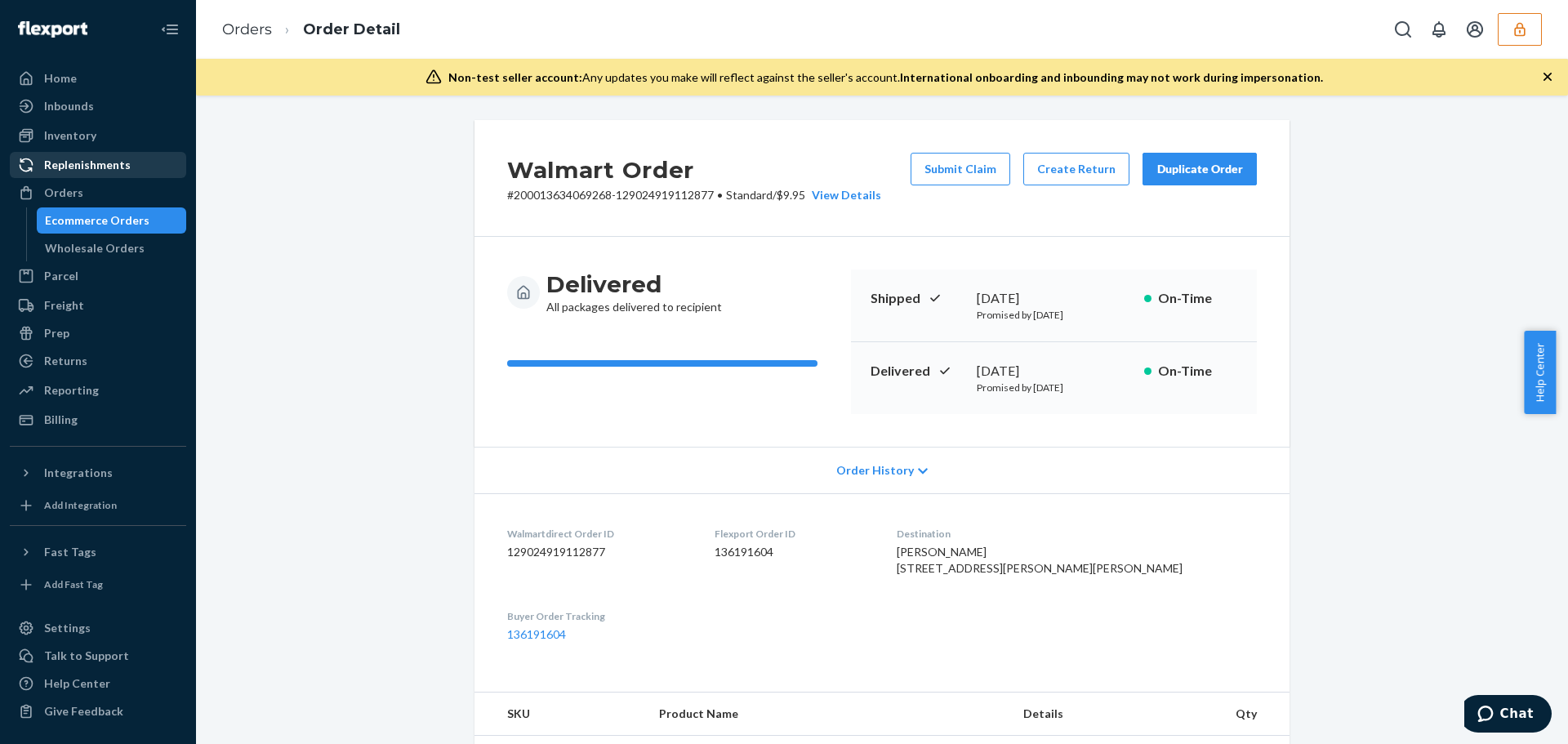
scroll to position [81, 0]
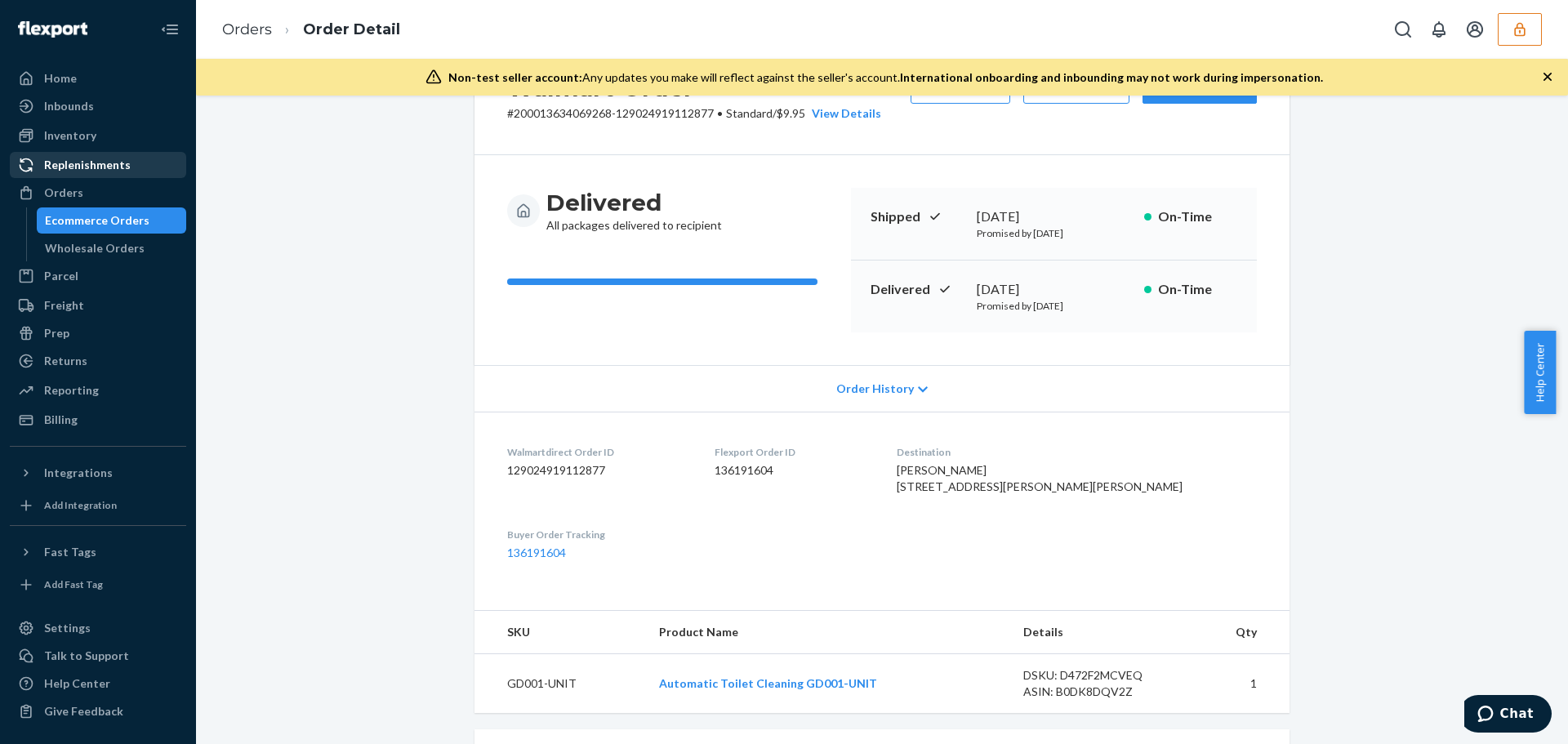
click at [918, 393] on icon at bounding box center [923, 390] width 10 height 11
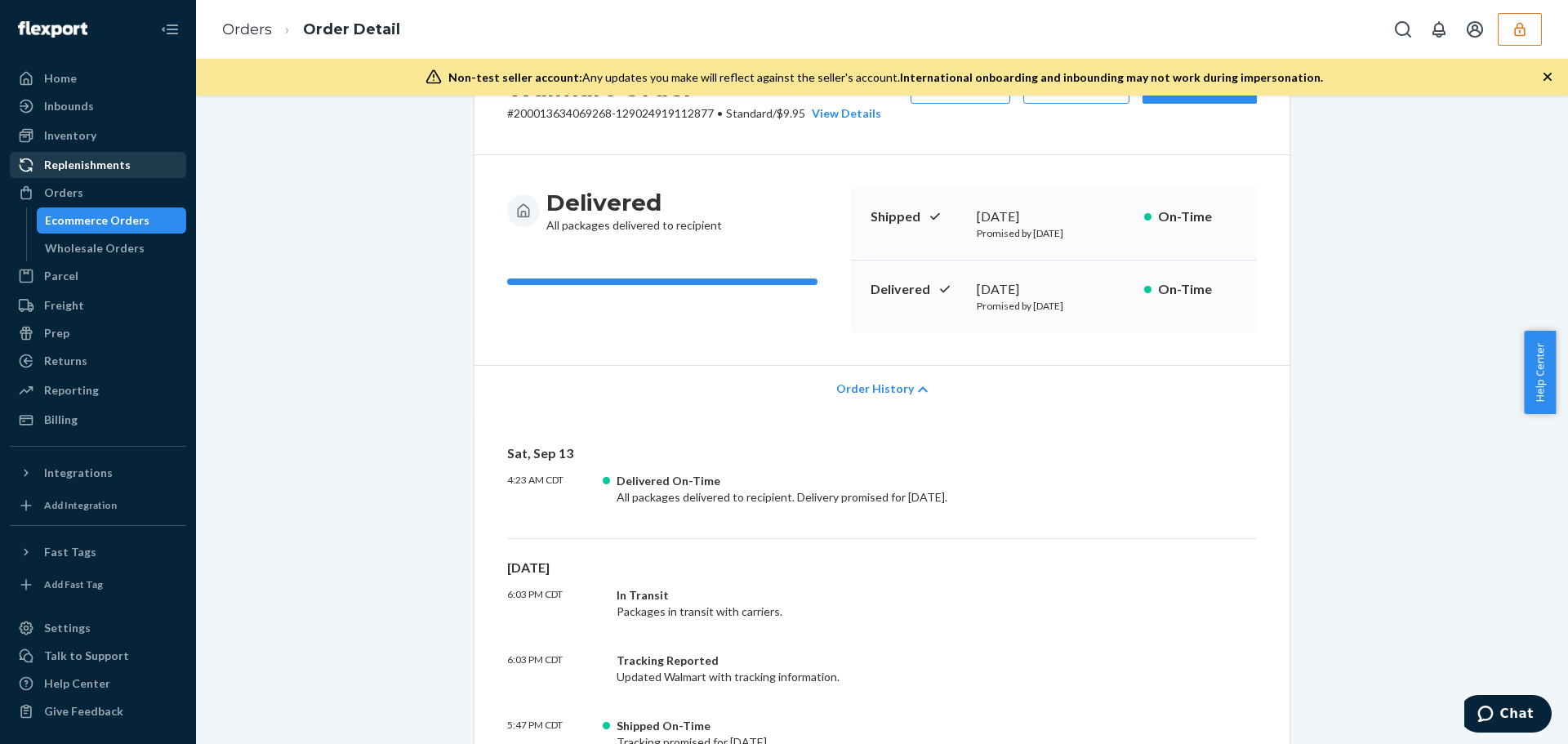
click at [905, 386] on div "Order History" at bounding box center [882, 388] width 815 height 47
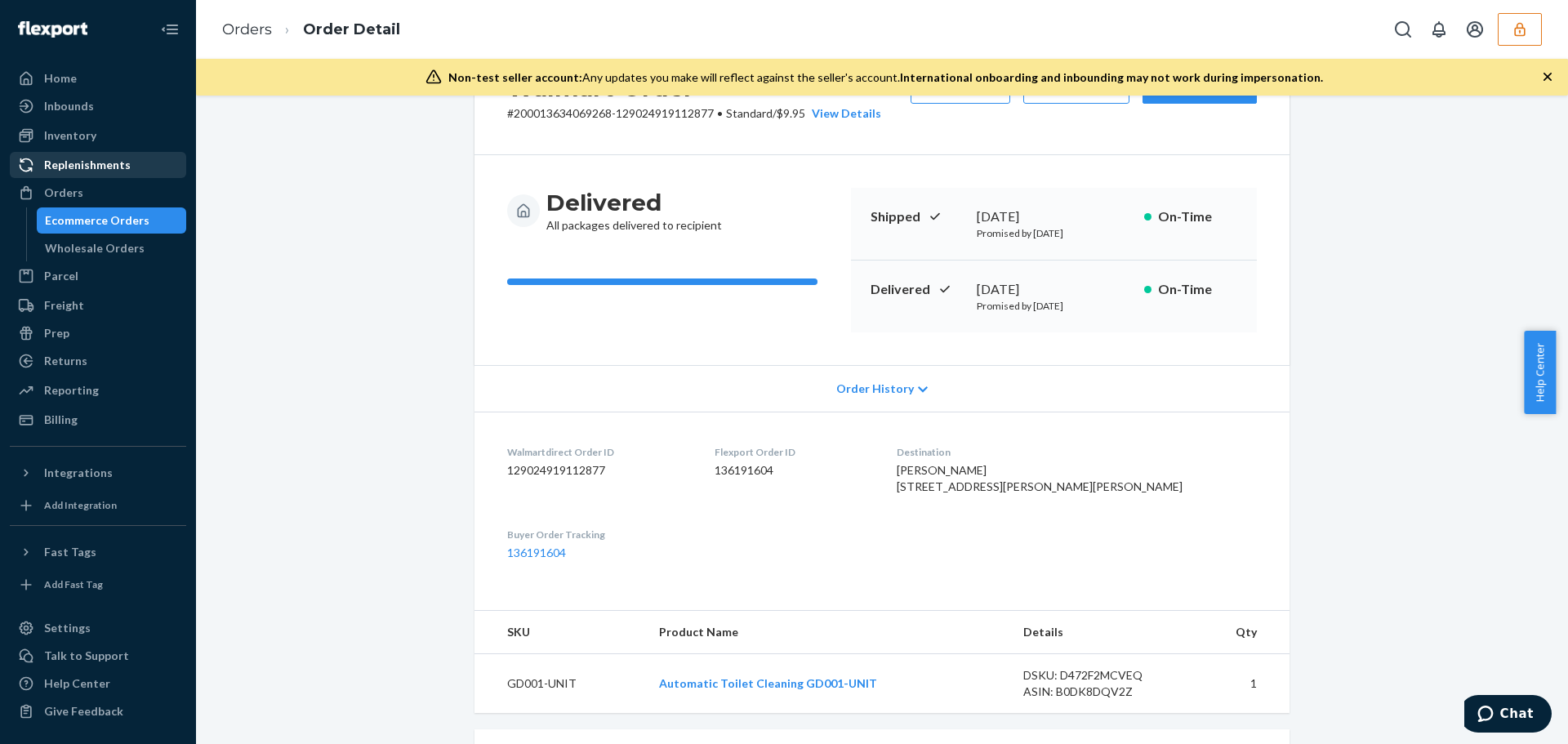
scroll to position [0, 0]
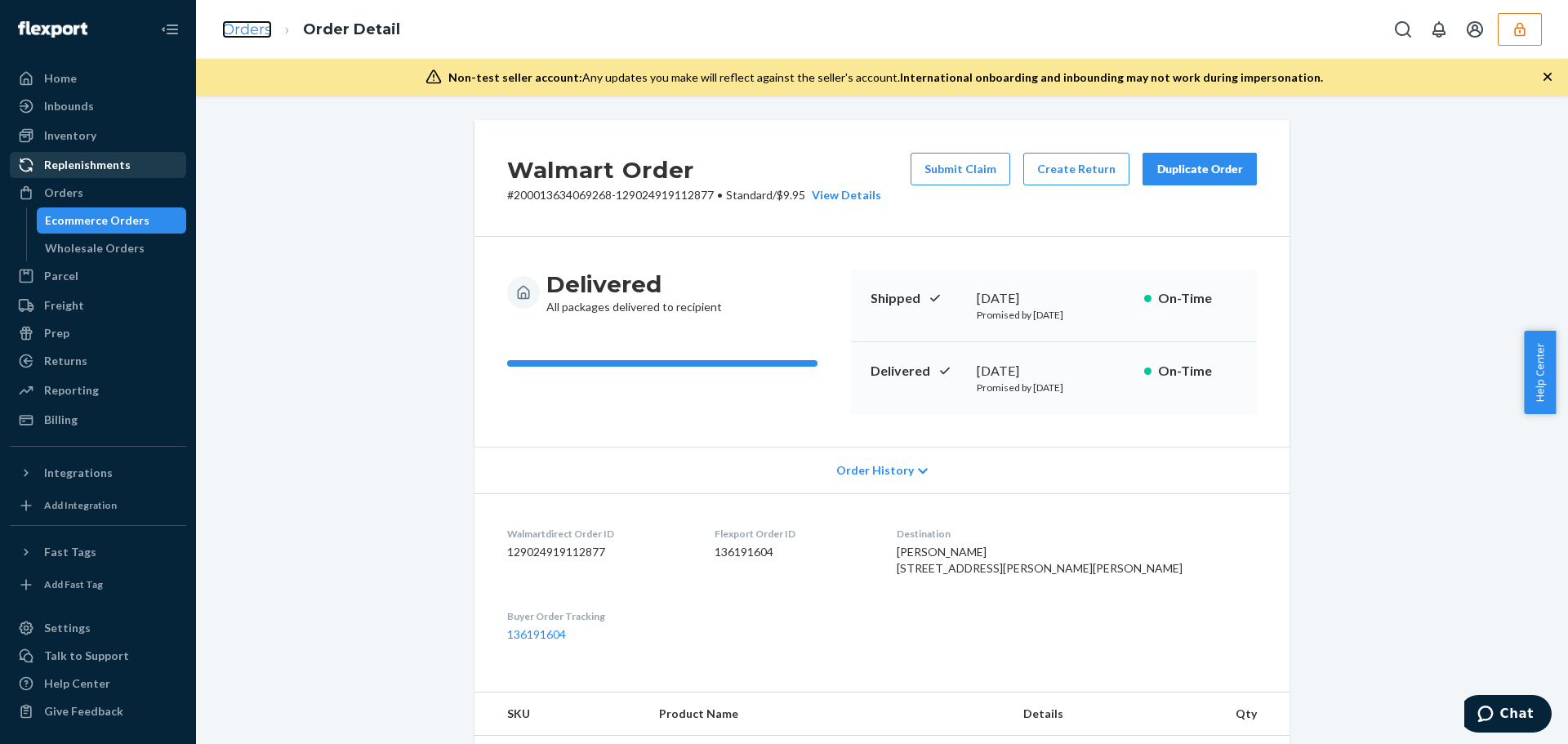
click at [261, 32] on link "Orders" at bounding box center [247, 29] width 50 height 18
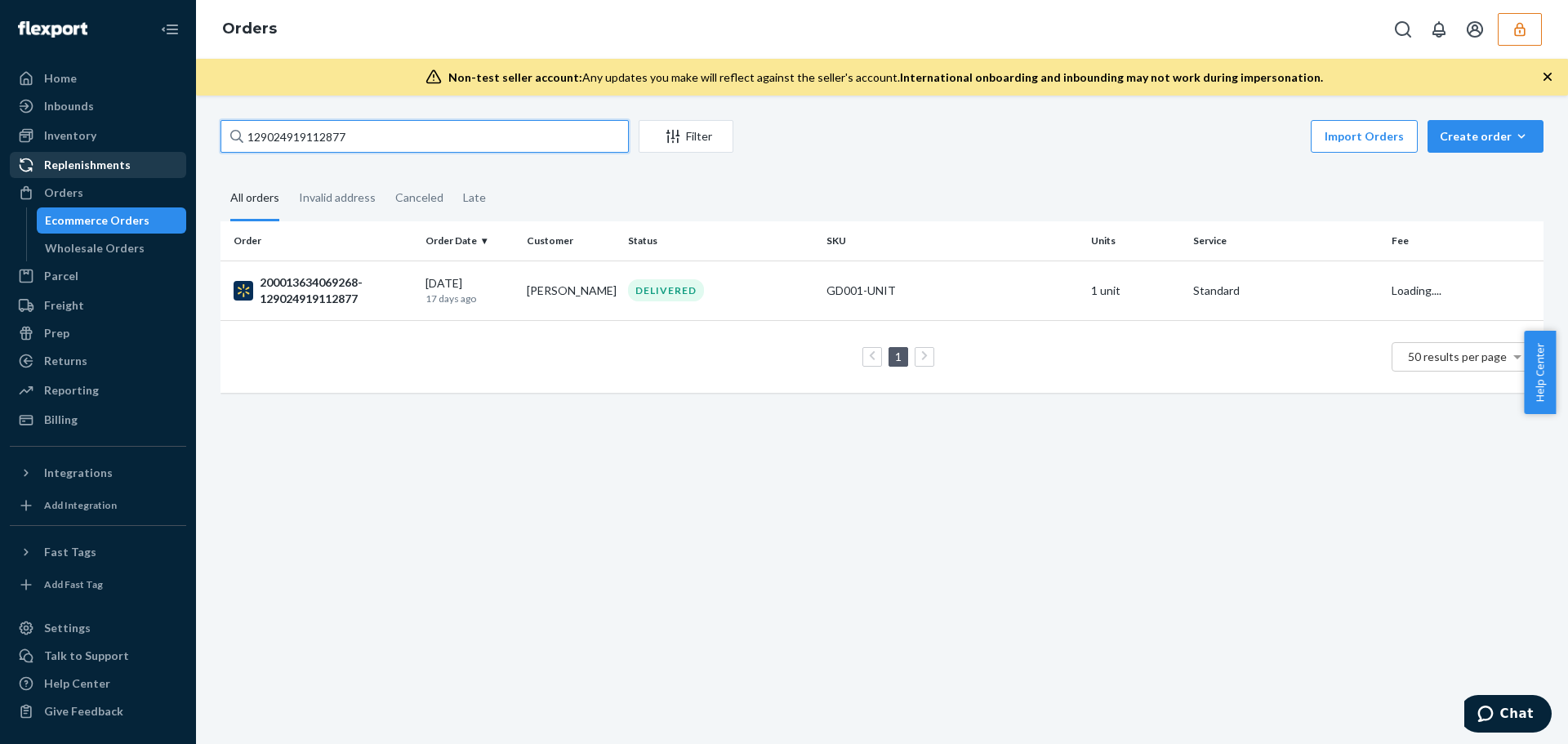
click at [297, 123] on input "129024919112877" at bounding box center [424, 137] width 408 height 32
click at [296, 125] on input "129024919112877" at bounding box center [424, 137] width 408 height 32
click at [294, 128] on input "129024919112877" at bounding box center [424, 137] width 408 height 32
paste input "290235666181391"
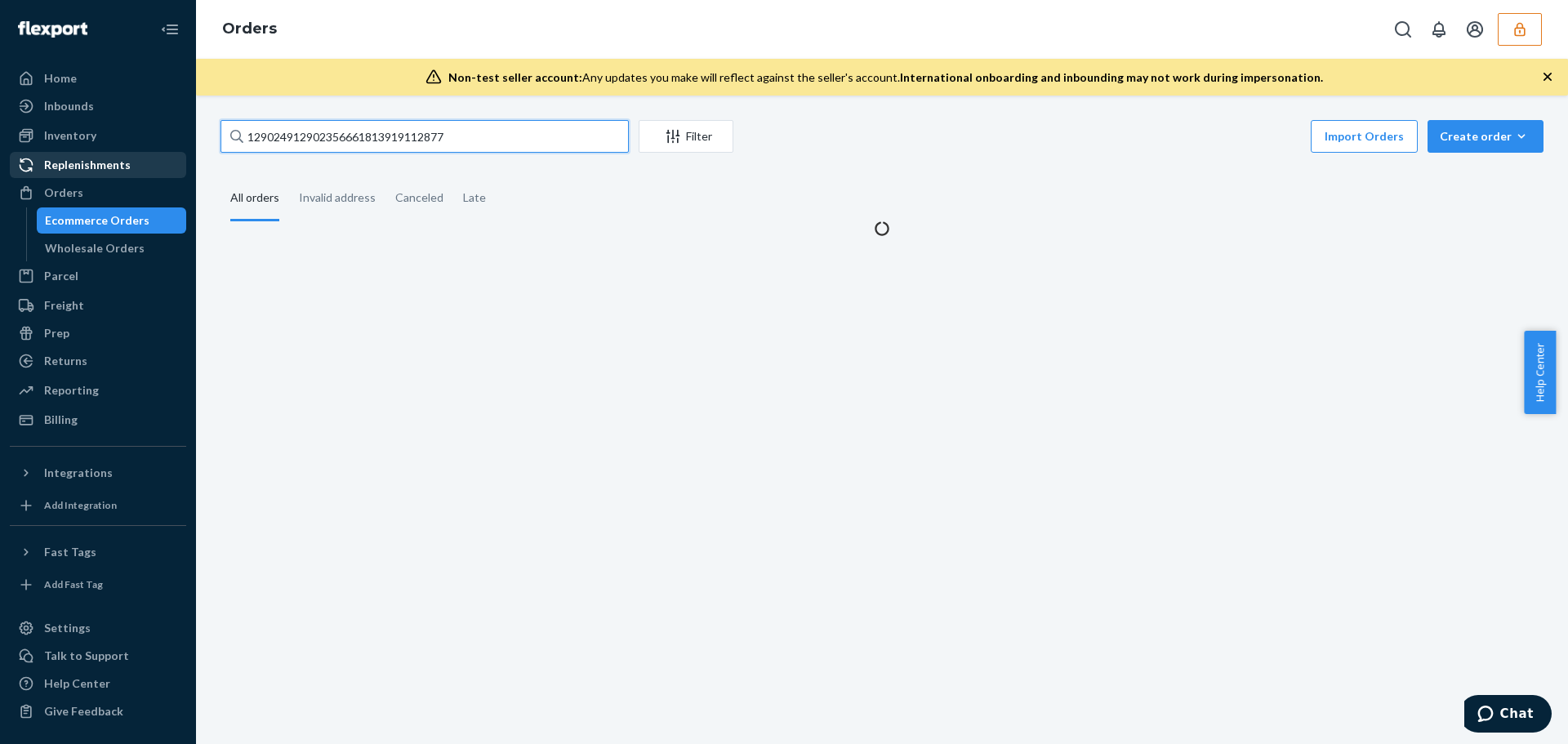
click at [301, 143] on input "129024912902356661813919112877" at bounding box center [424, 137] width 408 height 32
click at [303, 132] on input "129024912902356661813919112877" at bounding box center [424, 137] width 408 height 32
paste input "3566618139"
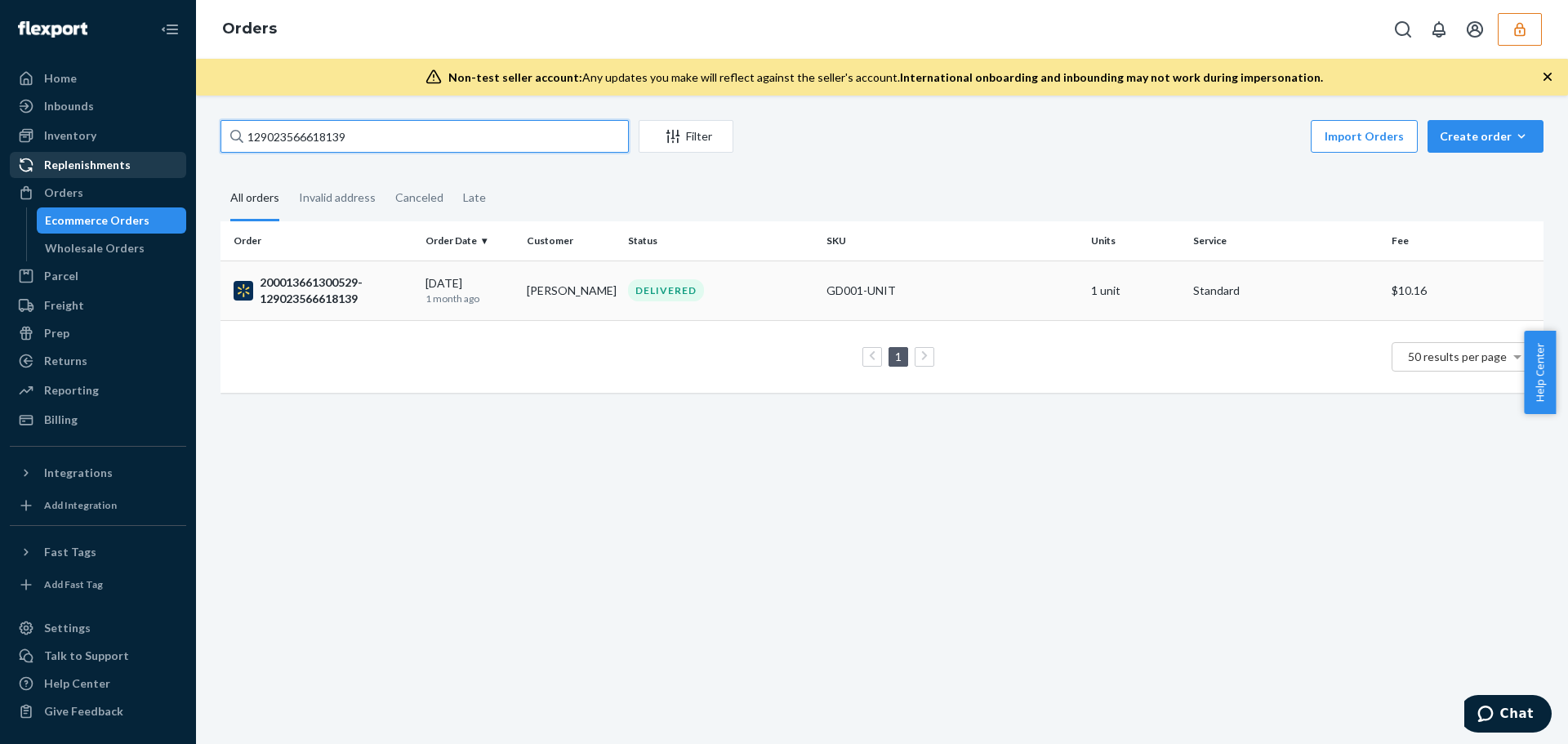
type input "129023566618139"
click at [535, 298] on td "Andres Tejera" at bounding box center [570, 290] width 101 height 59
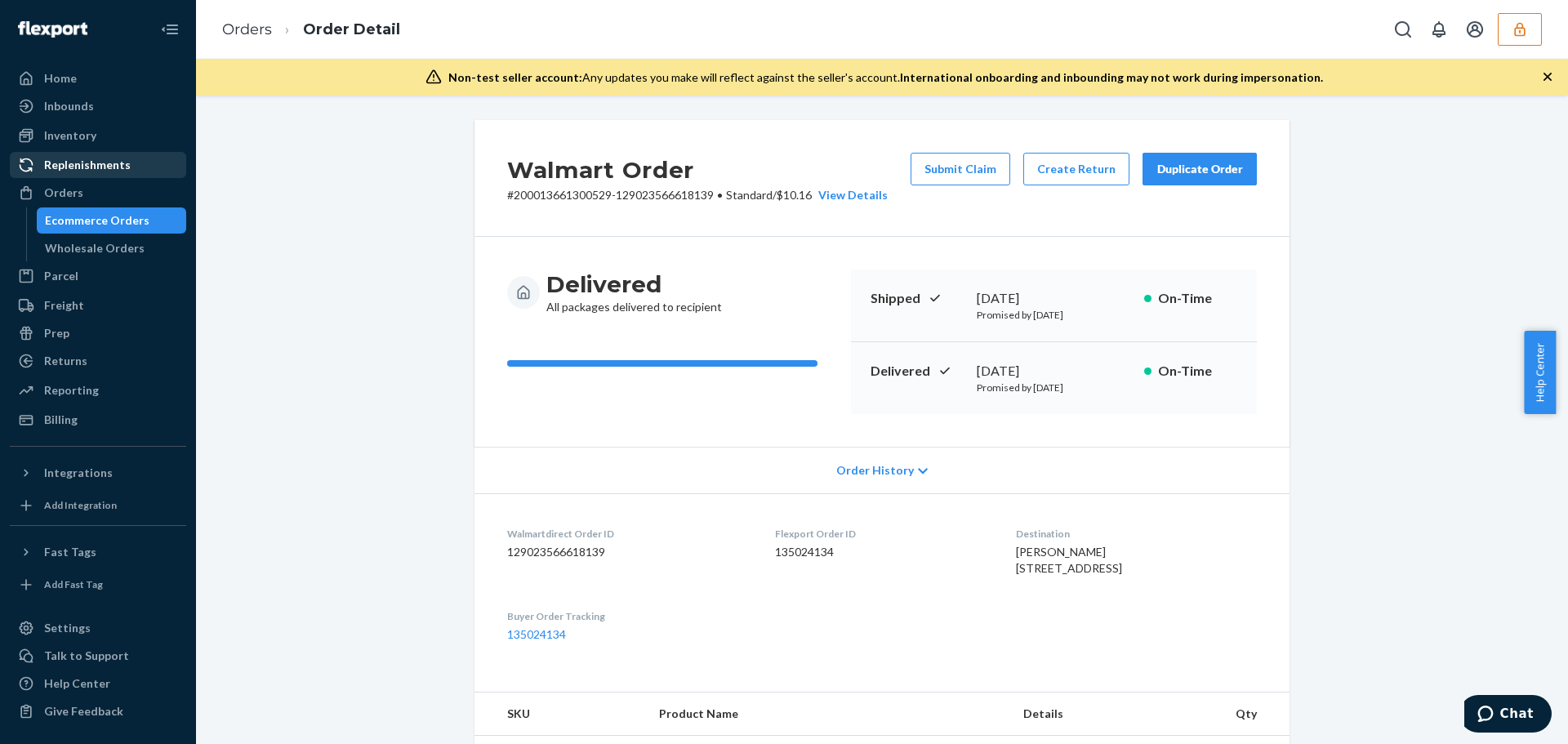
click at [1529, 33] on button "button" at bounding box center [1519, 30] width 44 height 32
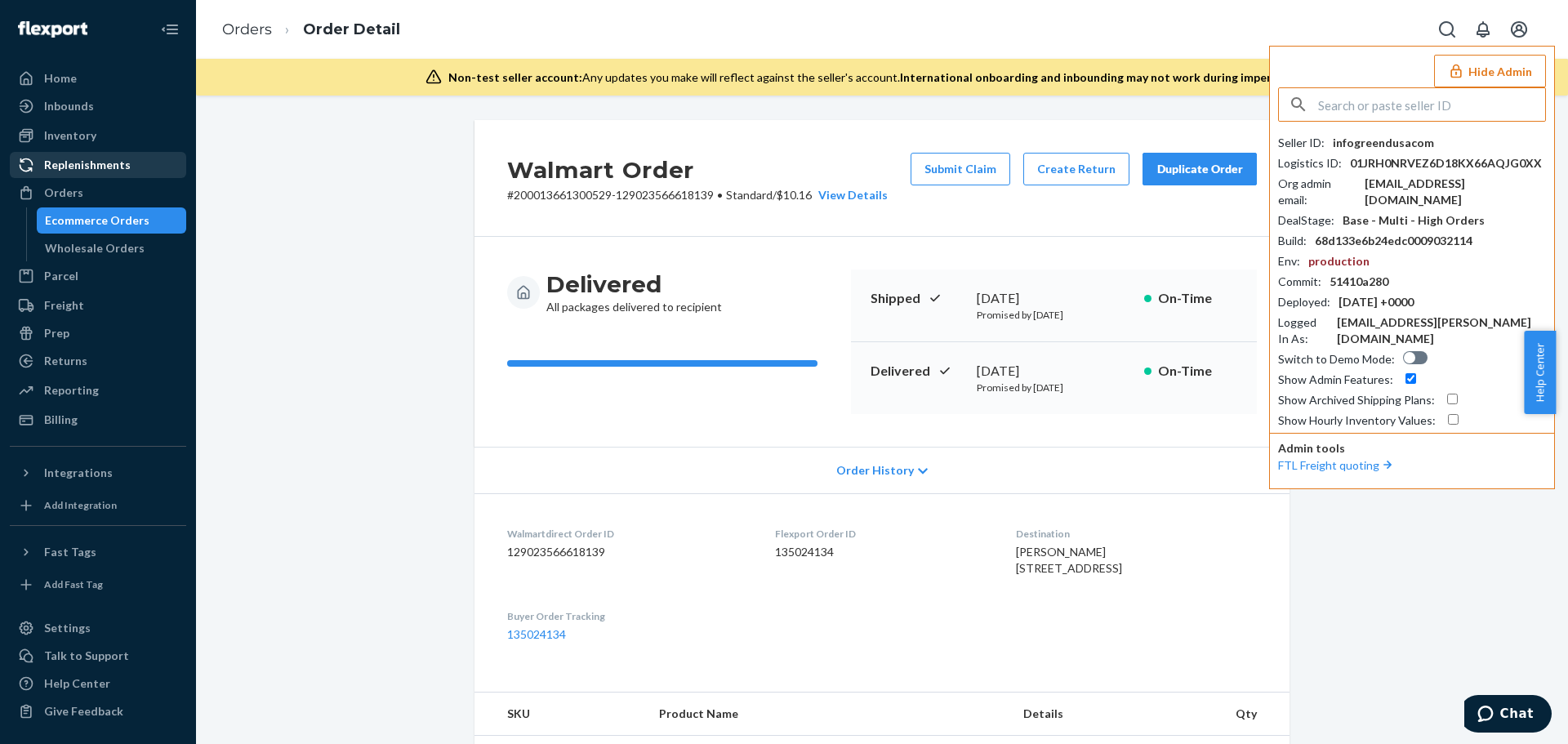
click at [1371, 116] on input "text" at bounding box center [1431, 104] width 227 height 32
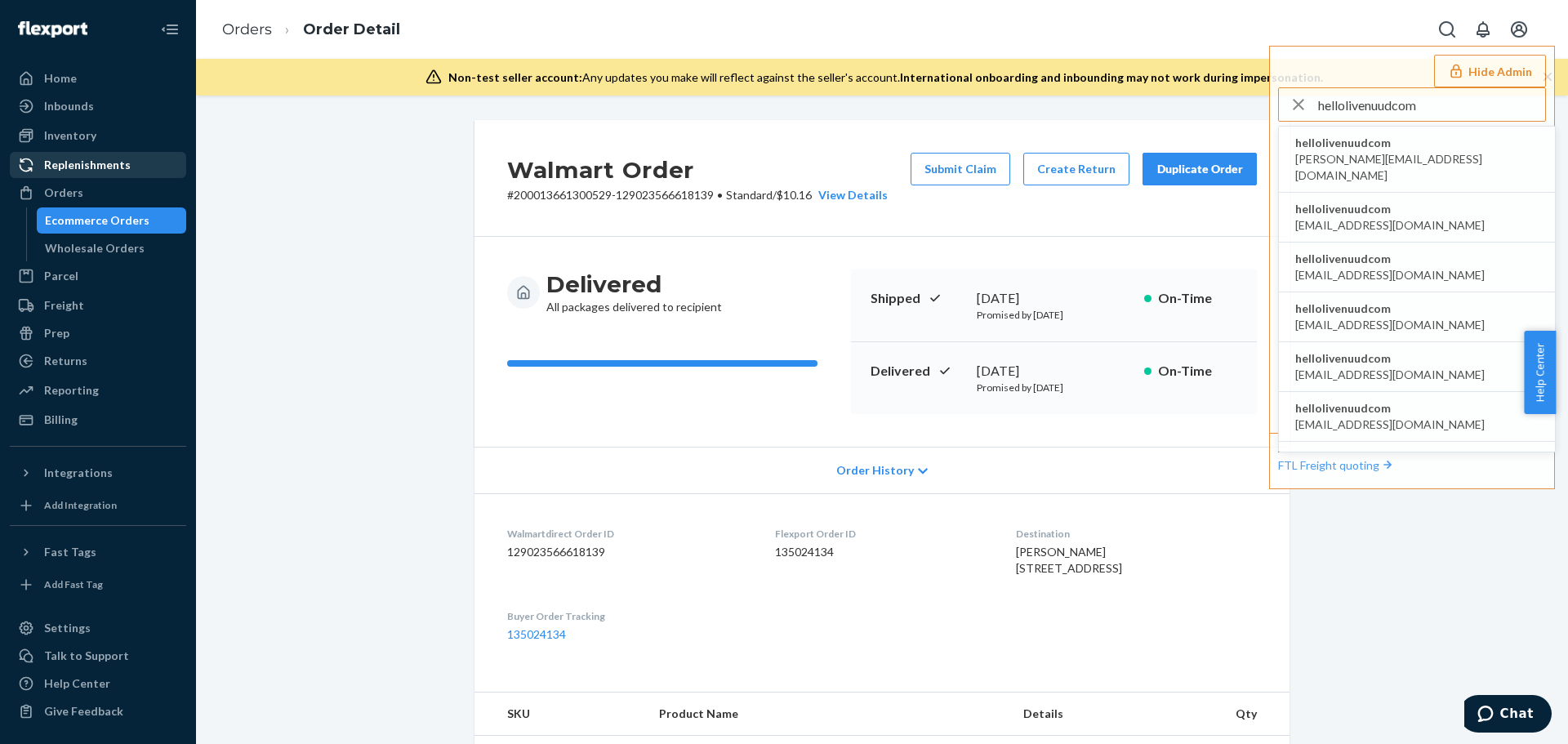
type input "hellolivenuudcom"
click at [1377, 150] on span "hellolivenuudcom" at bounding box center [1416, 142] width 244 height 16
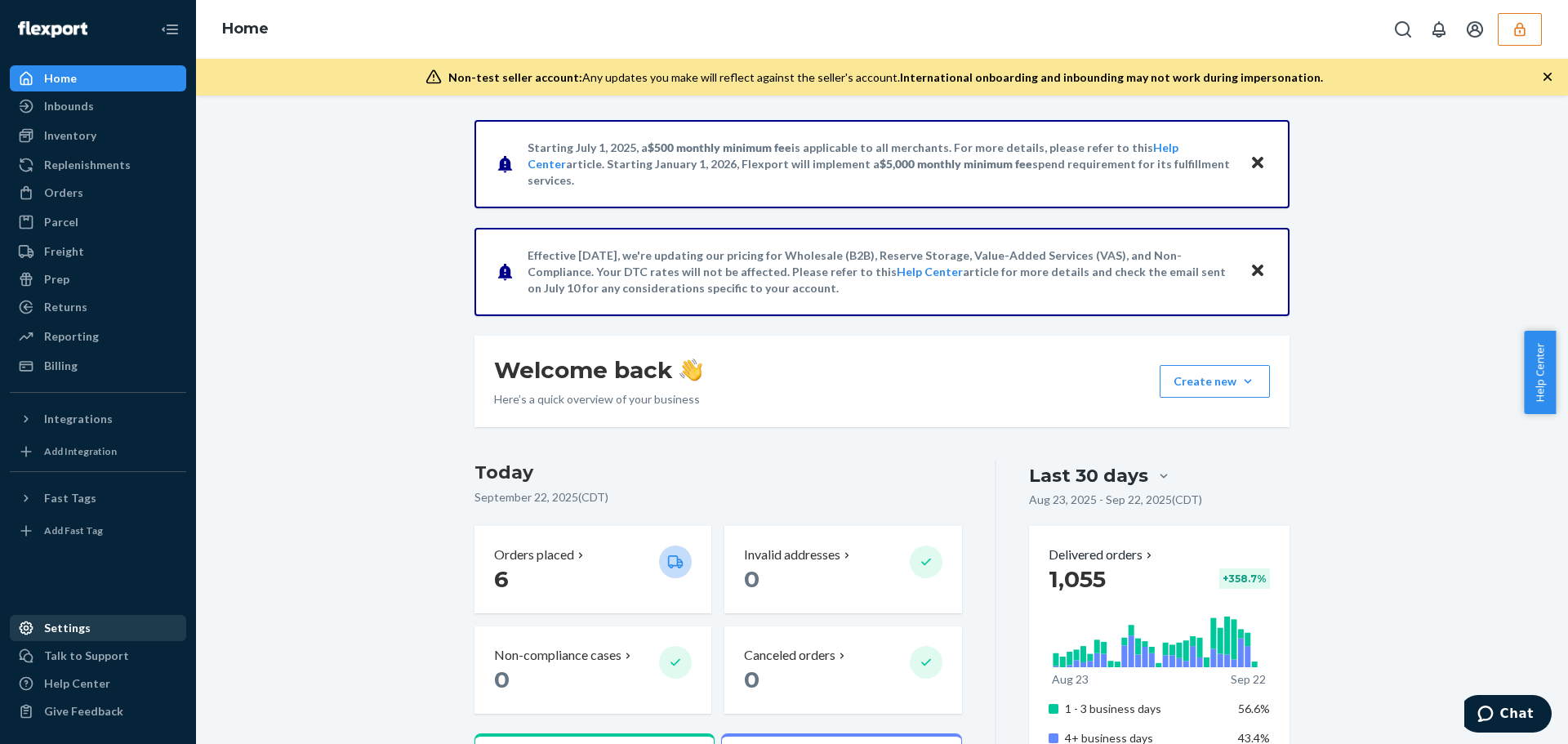
click at [108, 621] on div "Settings" at bounding box center [97, 627] width 173 height 23
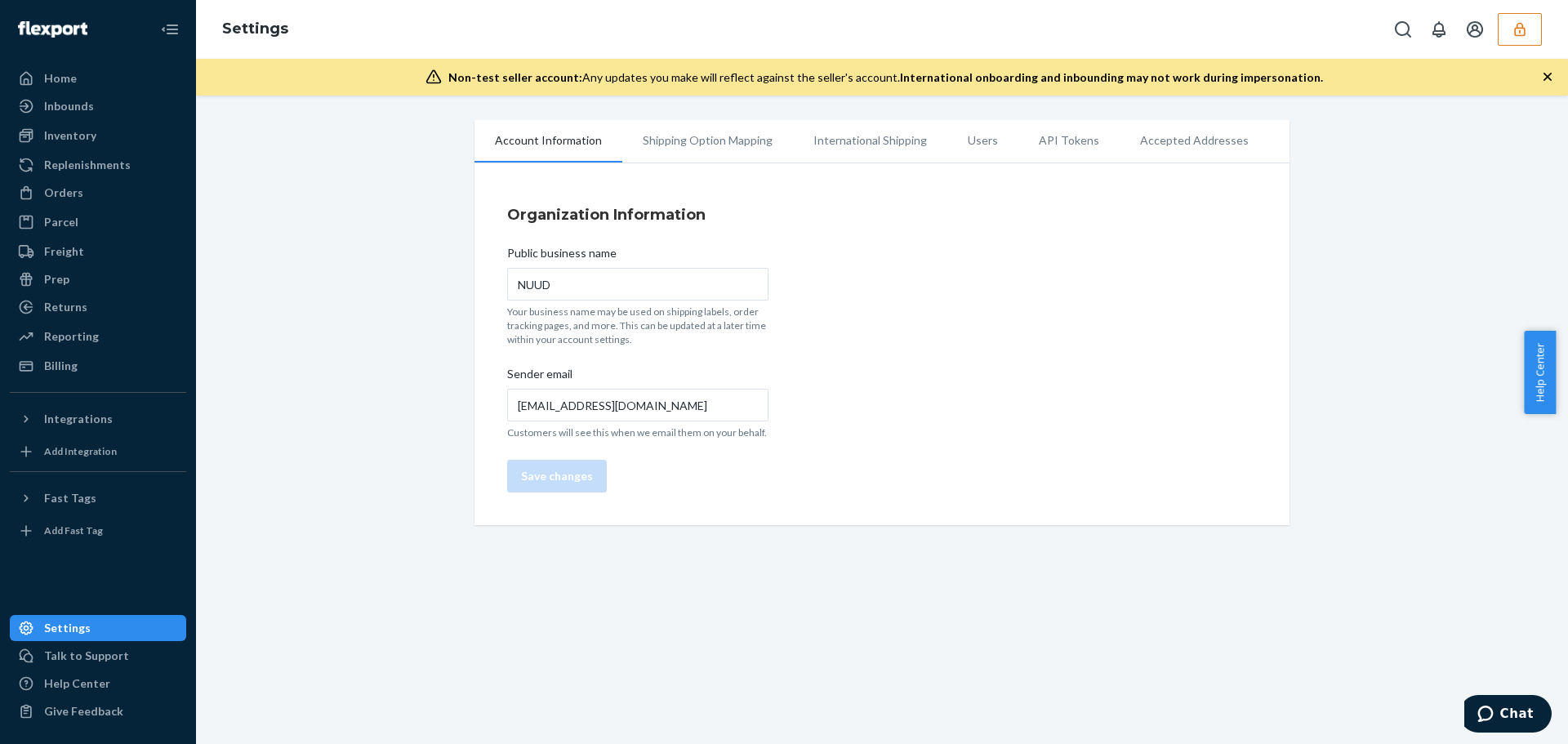
click at [962, 145] on li "Users" at bounding box center [982, 140] width 71 height 41
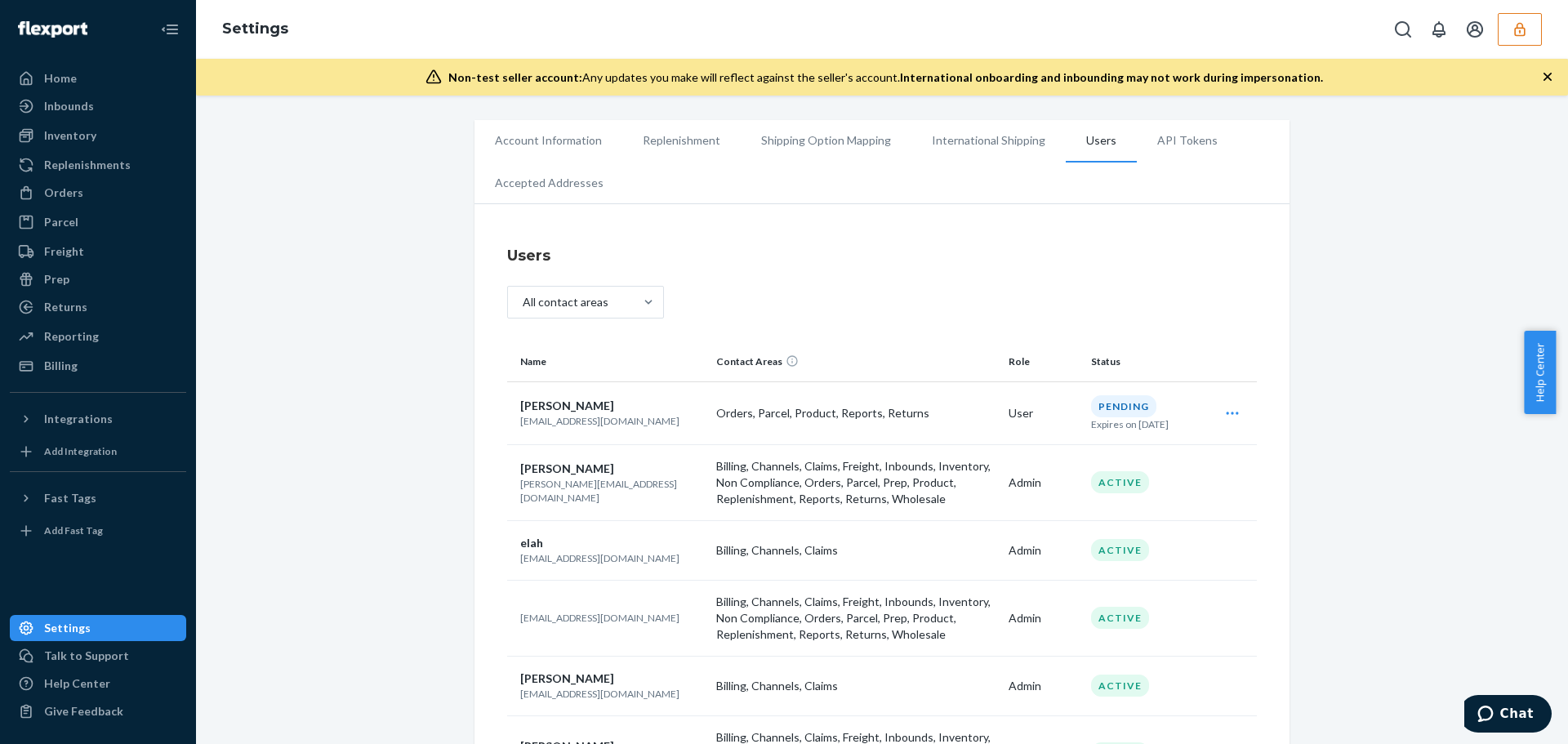
click at [553, 445] on td "[PERSON_NAME] [PERSON_NAME][EMAIL_ADDRESS][DOMAIN_NAME]" at bounding box center [609, 481] width 203 height 75
click at [553, 418] on p "[EMAIL_ADDRESS][DOMAIN_NAME]" at bounding box center [611, 420] width 183 height 14
click at [581, 425] on p "[EMAIL_ADDRESS][DOMAIN_NAME]" at bounding box center [611, 420] width 183 height 14
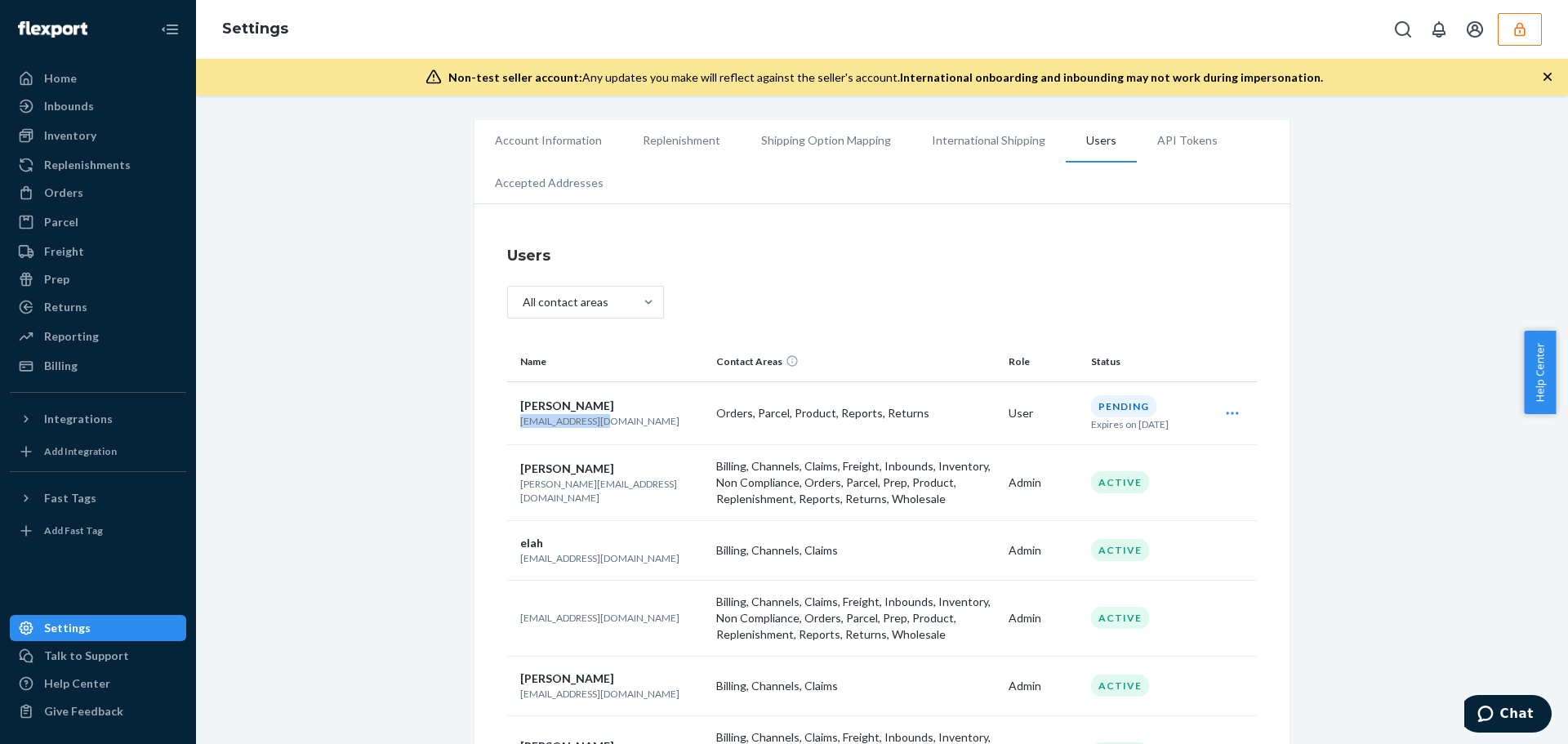
drag, startPoint x: 609, startPoint y: 423, endPoint x: 512, endPoint y: 423, distance: 97.0
click at [512, 423] on td "[PERSON_NAME] [PERSON_NAME][EMAIL_ADDRESS][DOMAIN_NAME]" at bounding box center [609, 413] width 203 height 63
copy p "[EMAIL_ADDRESS][DOMAIN_NAME]"
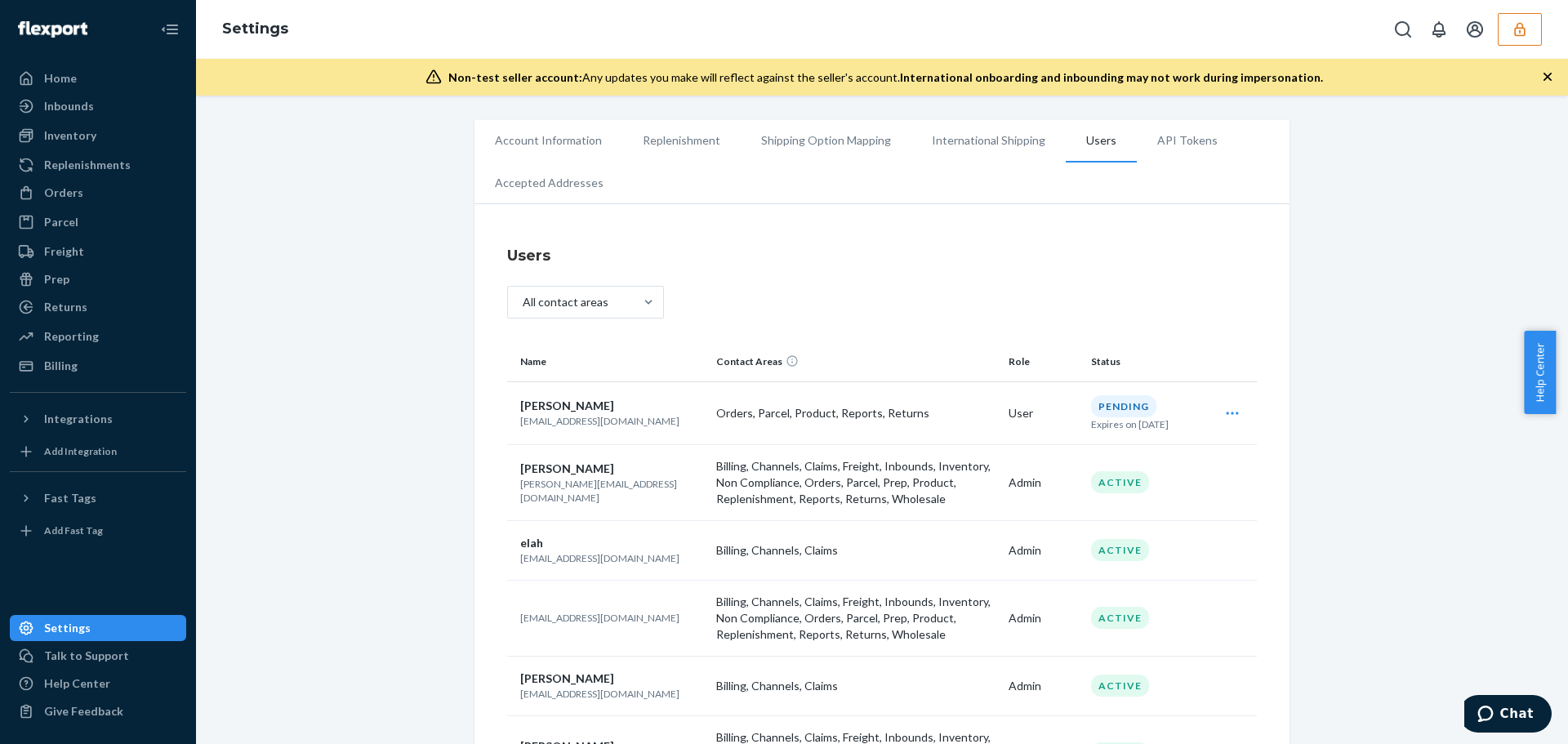
click at [1525, 29] on icon "button" at bounding box center [1519, 29] width 11 height 14
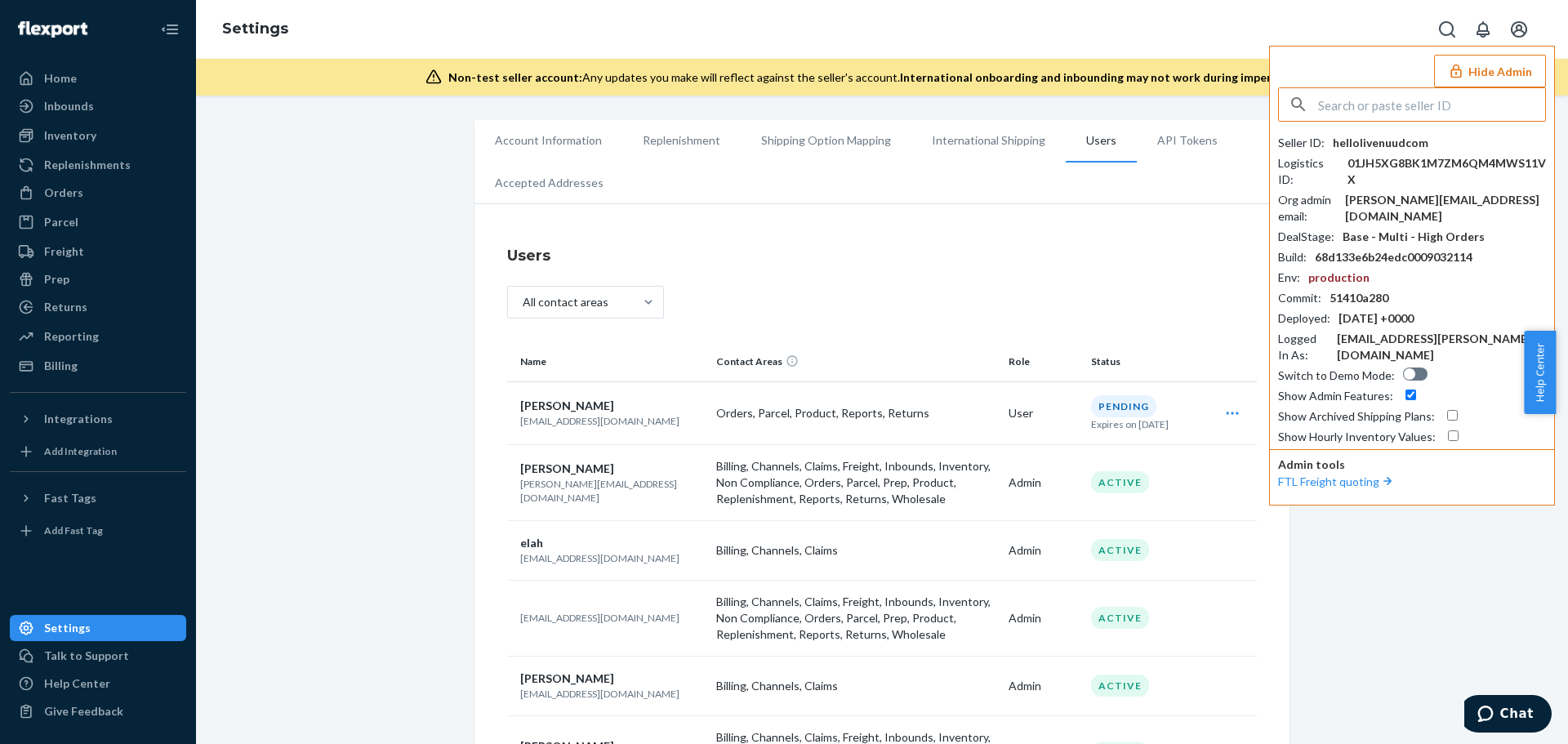
click at [1424, 110] on input "text" at bounding box center [1431, 104] width 227 height 32
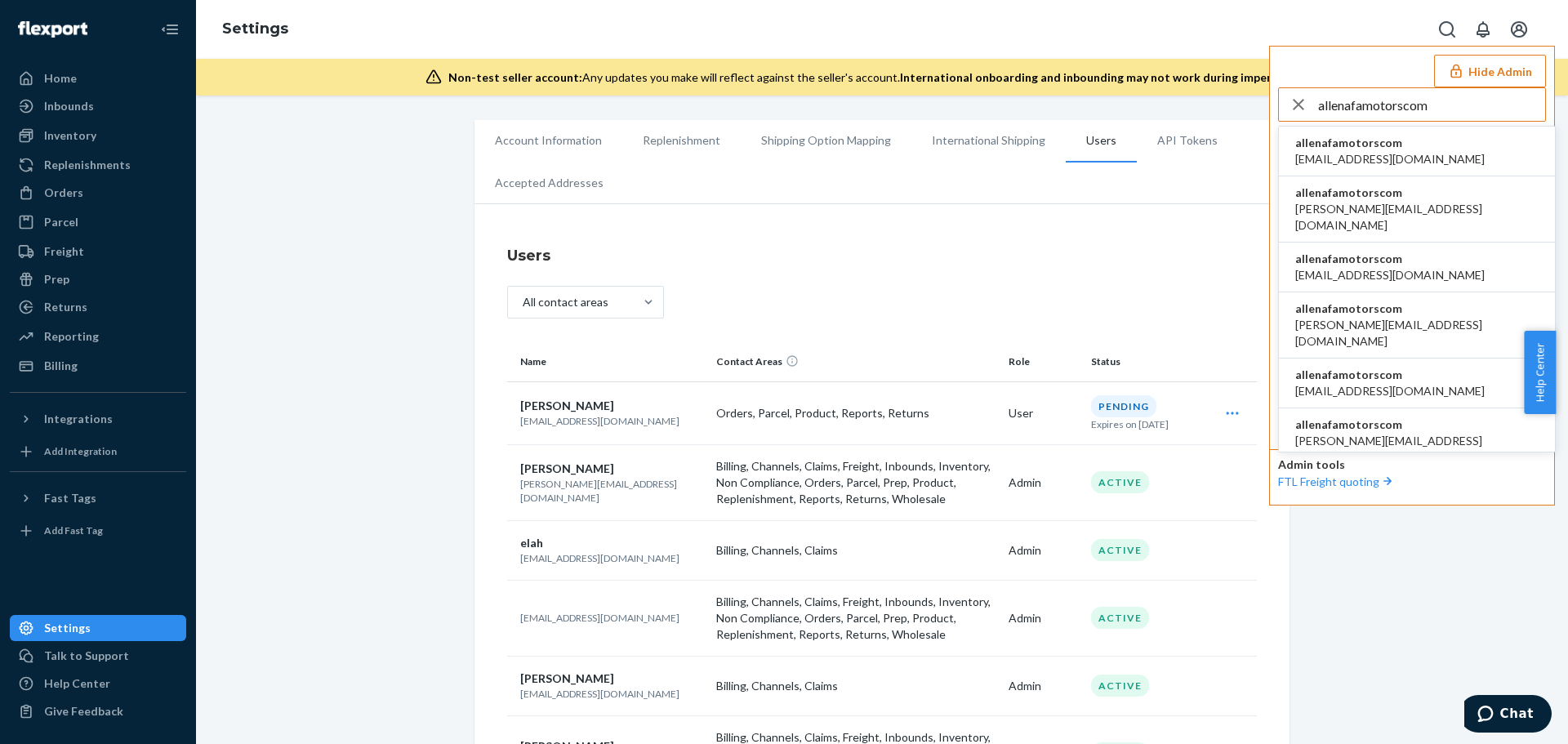
type input "allenafamotorscom"
click at [1385, 147] on span "allenafamotorscom" at bounding box center [1389, 142] width 189 height 16
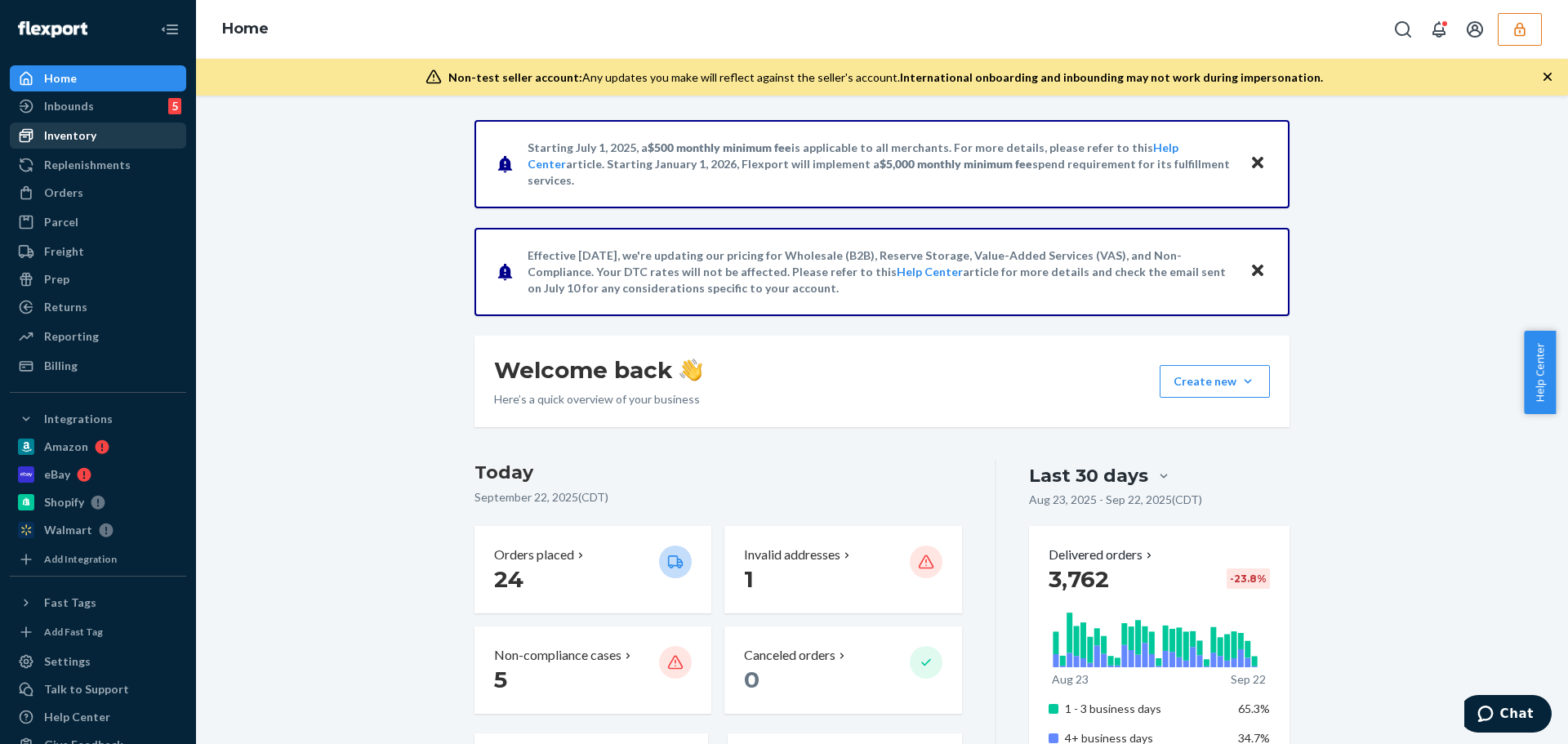
click at [97, 147] on link "Inventory" at bounding box center [97, 135] width 177 height 26
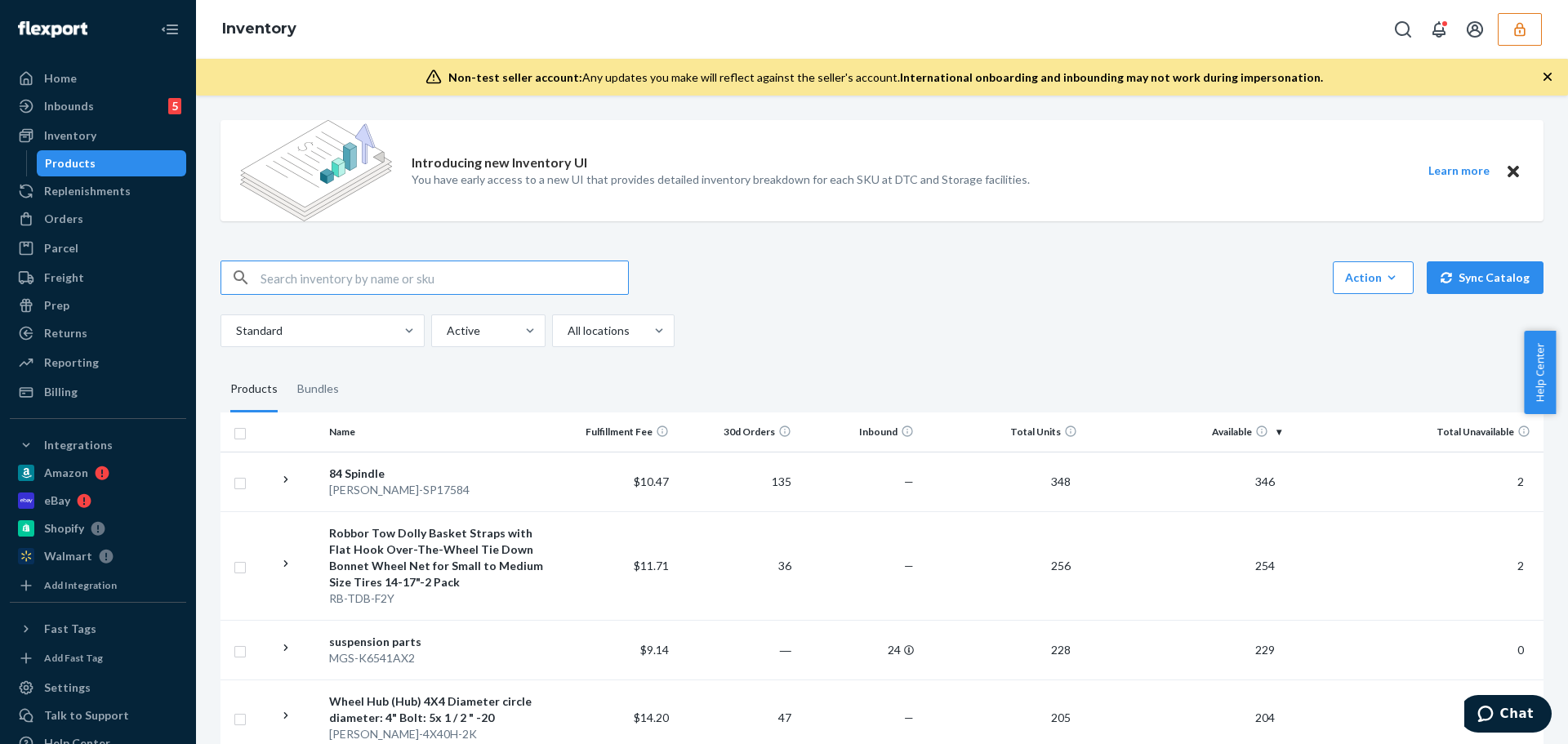
click at [295, 276] on input "text" at bounding box center [444, 277] width 368 height 32
paste input "MGS-ES2836X2"
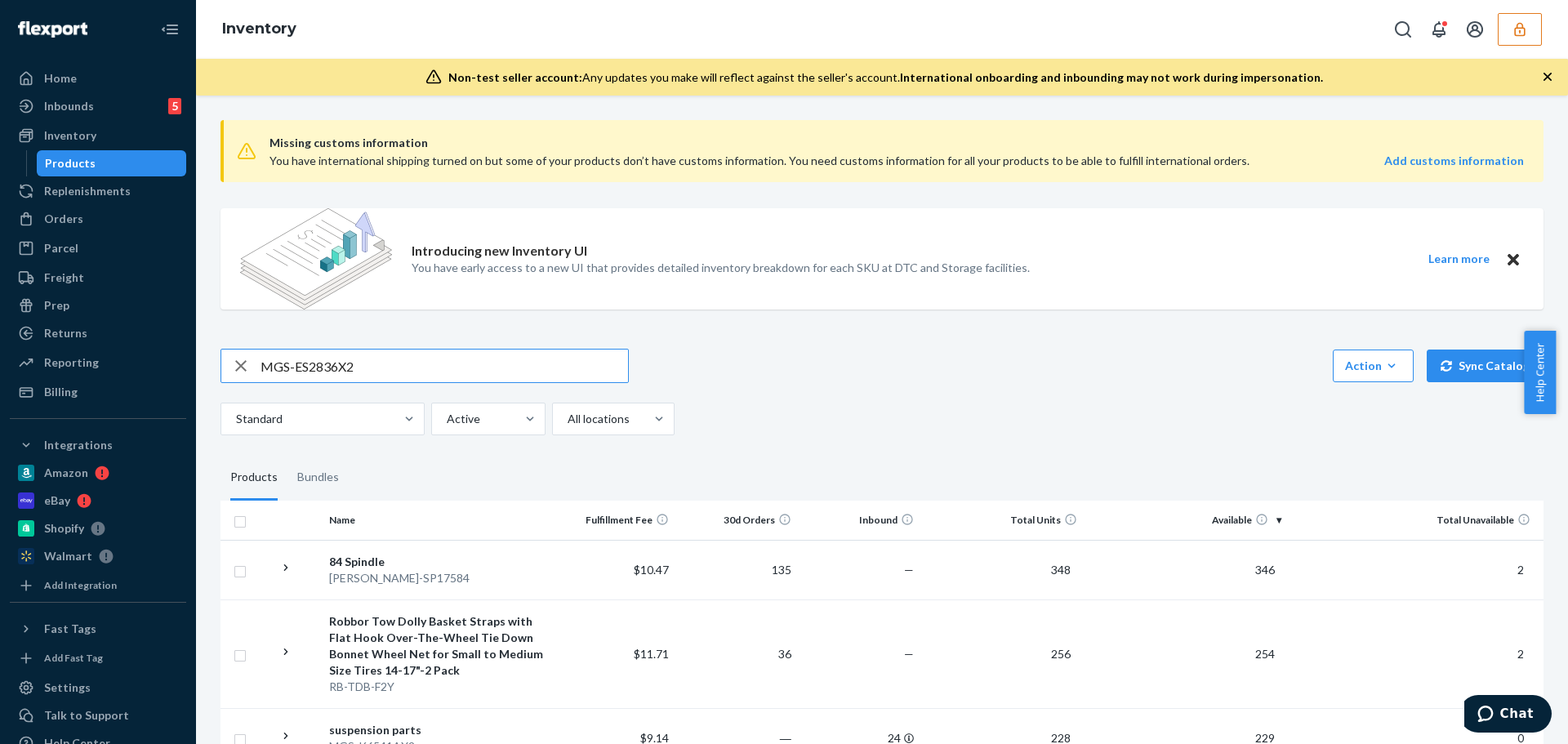
type input "MGS-ES2836X2"
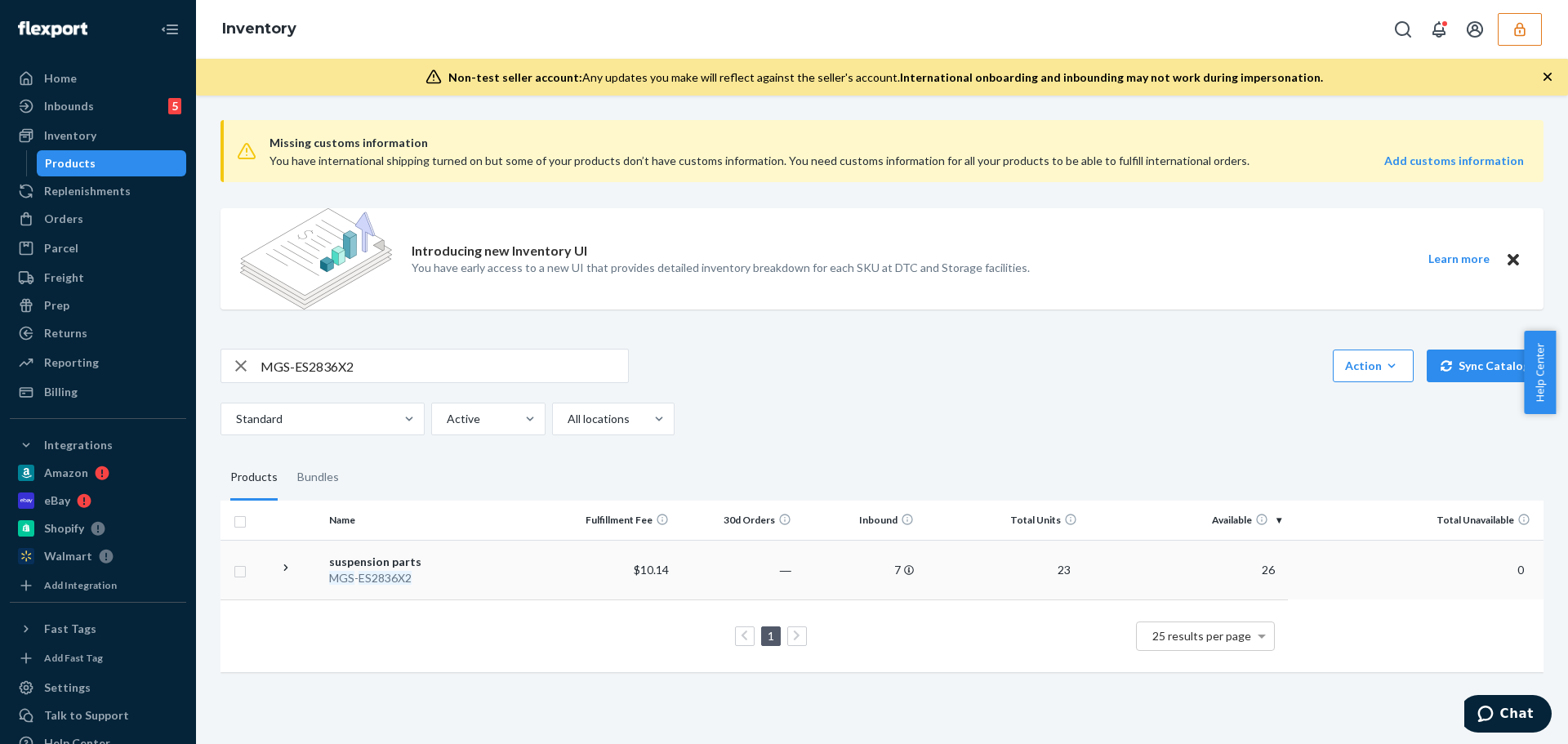
click at [522, 578] on div "MGS - ES2836X2" at bounding box center [437, 578] width 216 height 16
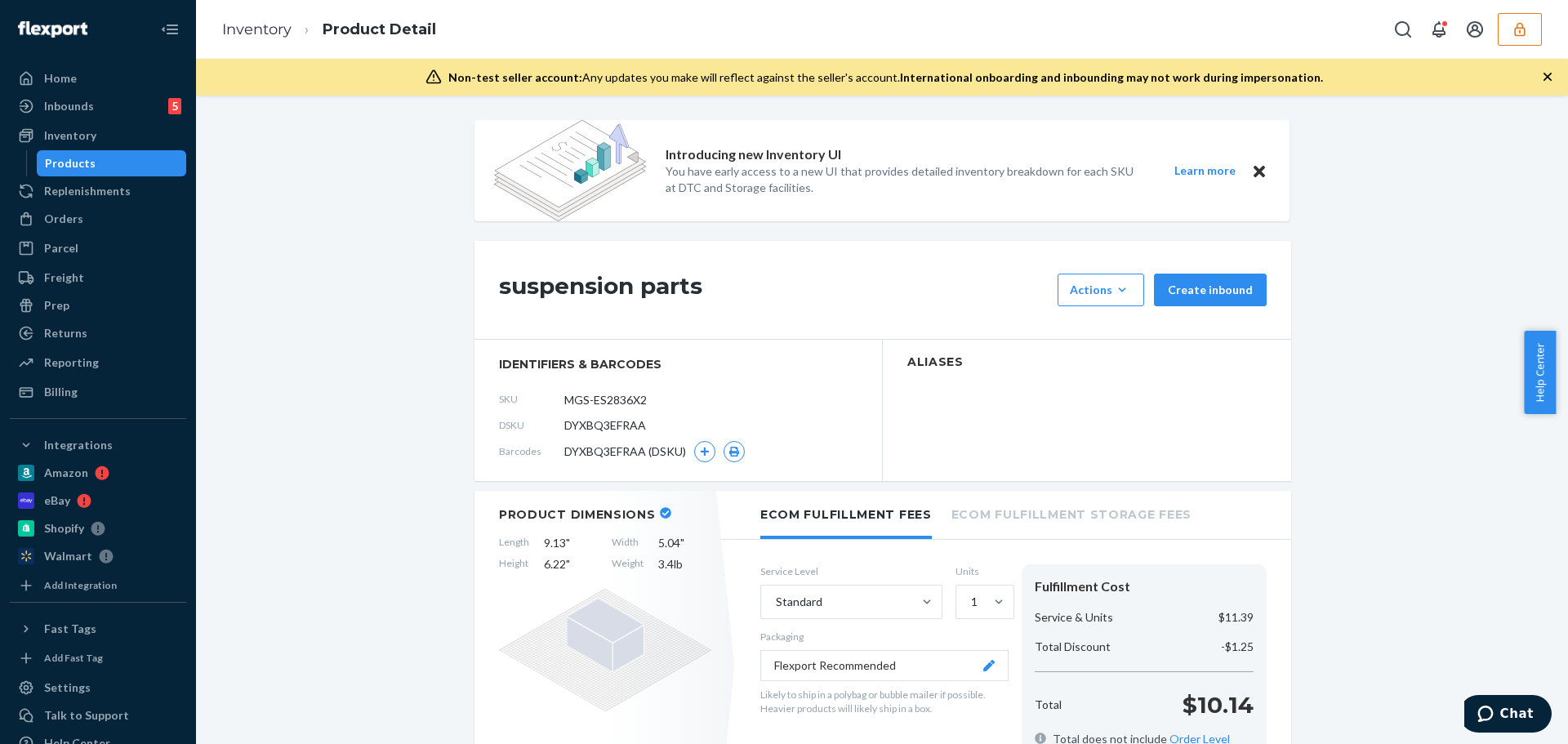
click at [616, 424] on span "DYXBQ3EFRAA" at bounding box center [605, 425] width 81 height 16
copy span "DYXBQ3EFRAA"
click at [1511, 36] on button "button" at bounding box center [1519, 30] width 44 height 32
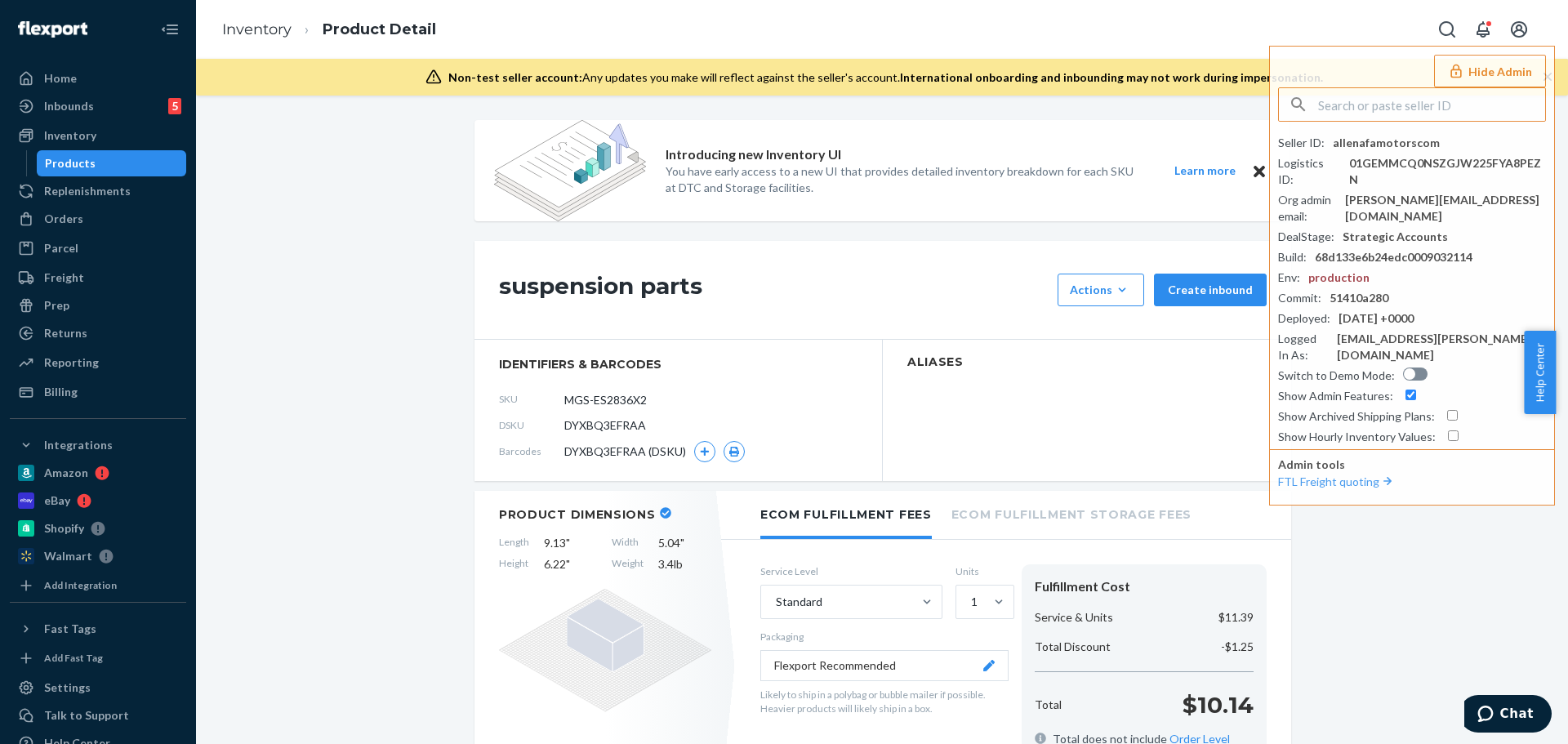
click at [266, 30] on link "Inventory" at bounding box center [256, 29] width 70 height 18
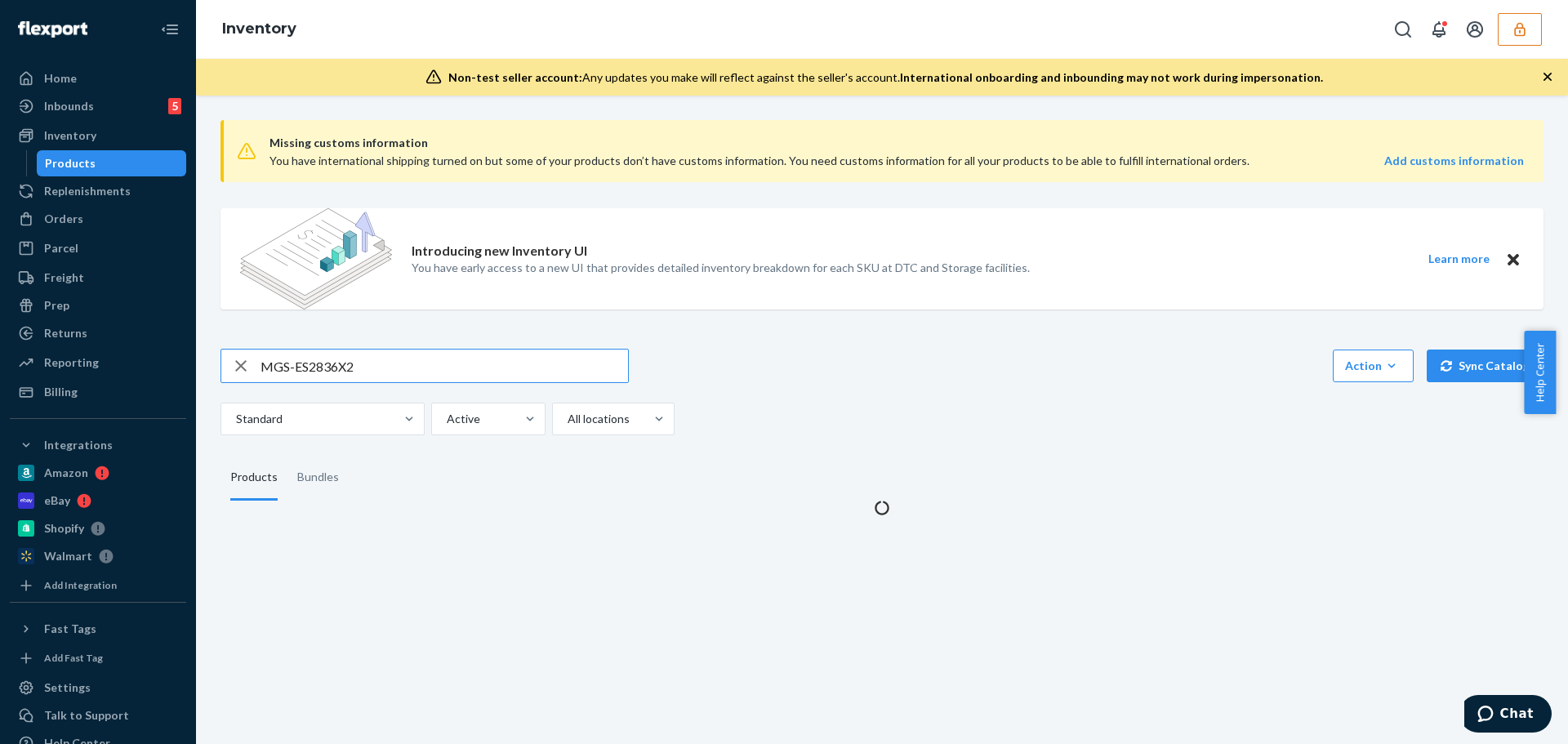
click at [388, 373] on input "MGS-ES2836X2" at bounding box center [444, 366] width 368 height 32
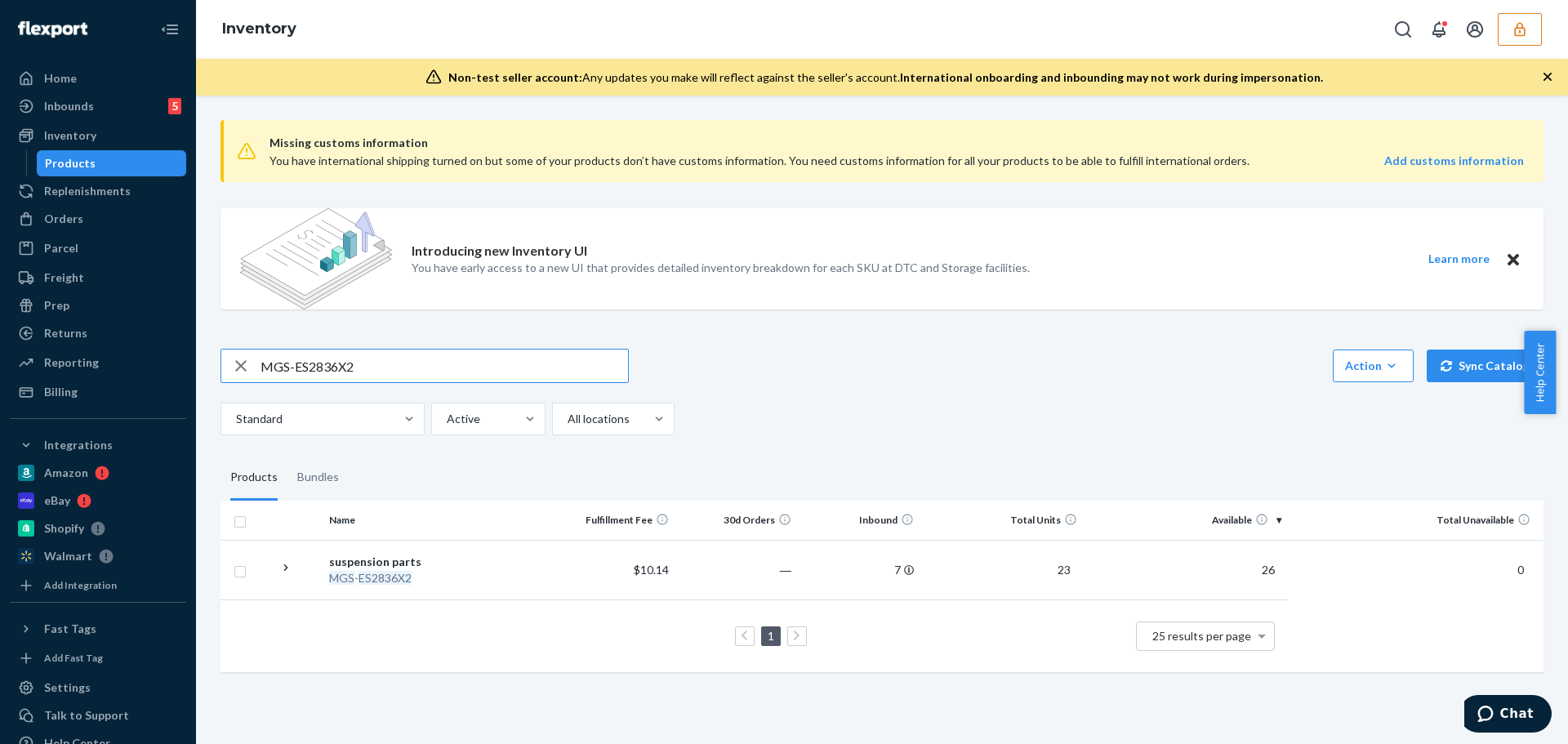
drag, startPoint x: 391, startPoint y: 371, endPoint x: 183, endPoint y: 358, distance: 208.4
click at [183, 358] on div "Home Inbounds 5 Shipping Plans Problems 5 Inventory Products Replenishments Ord…" at bounding box center [784, 372] width 1568 height 744
type input "MGS-ES2837X2"
click at [536, 570] on div "MGS - ES2837X2" at bounding box center [437, 578] width 216 height 16
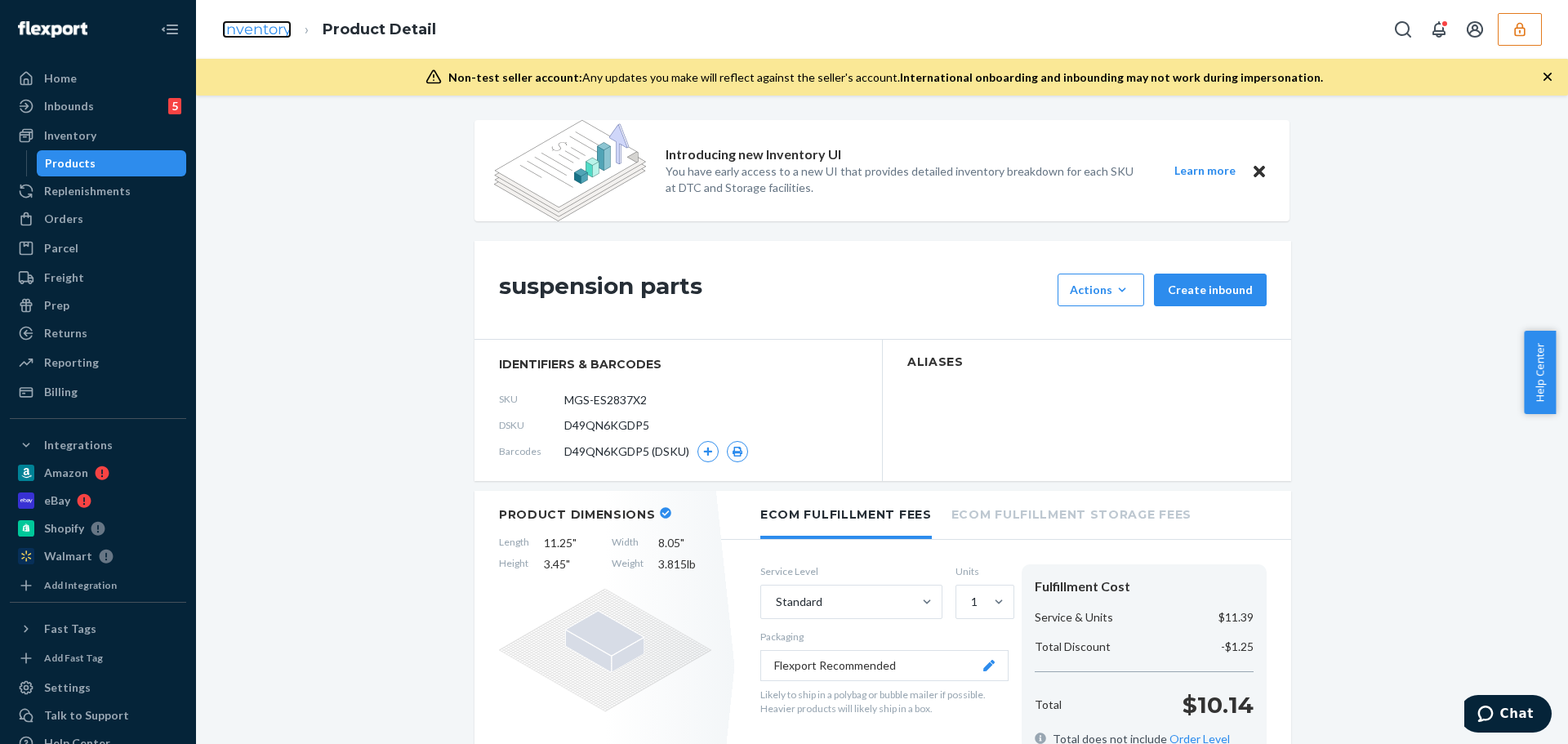
click at [272, 25] on link "Inventory" at bounding box center [256, 29] width 70 height 18
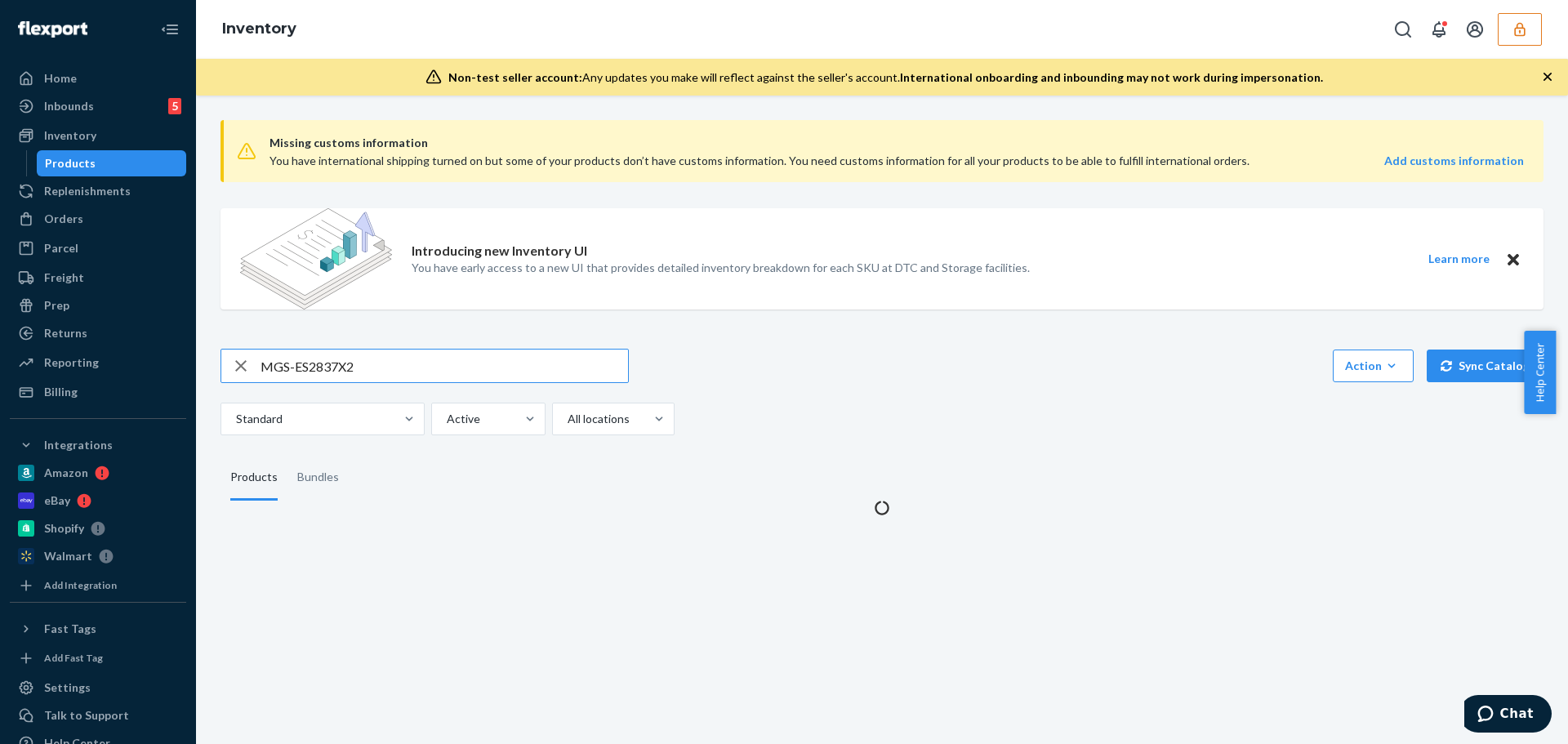
click at [379, 365] on input "MGS-ES2837X2" at bounding box center [444, 366] width 368 height 32
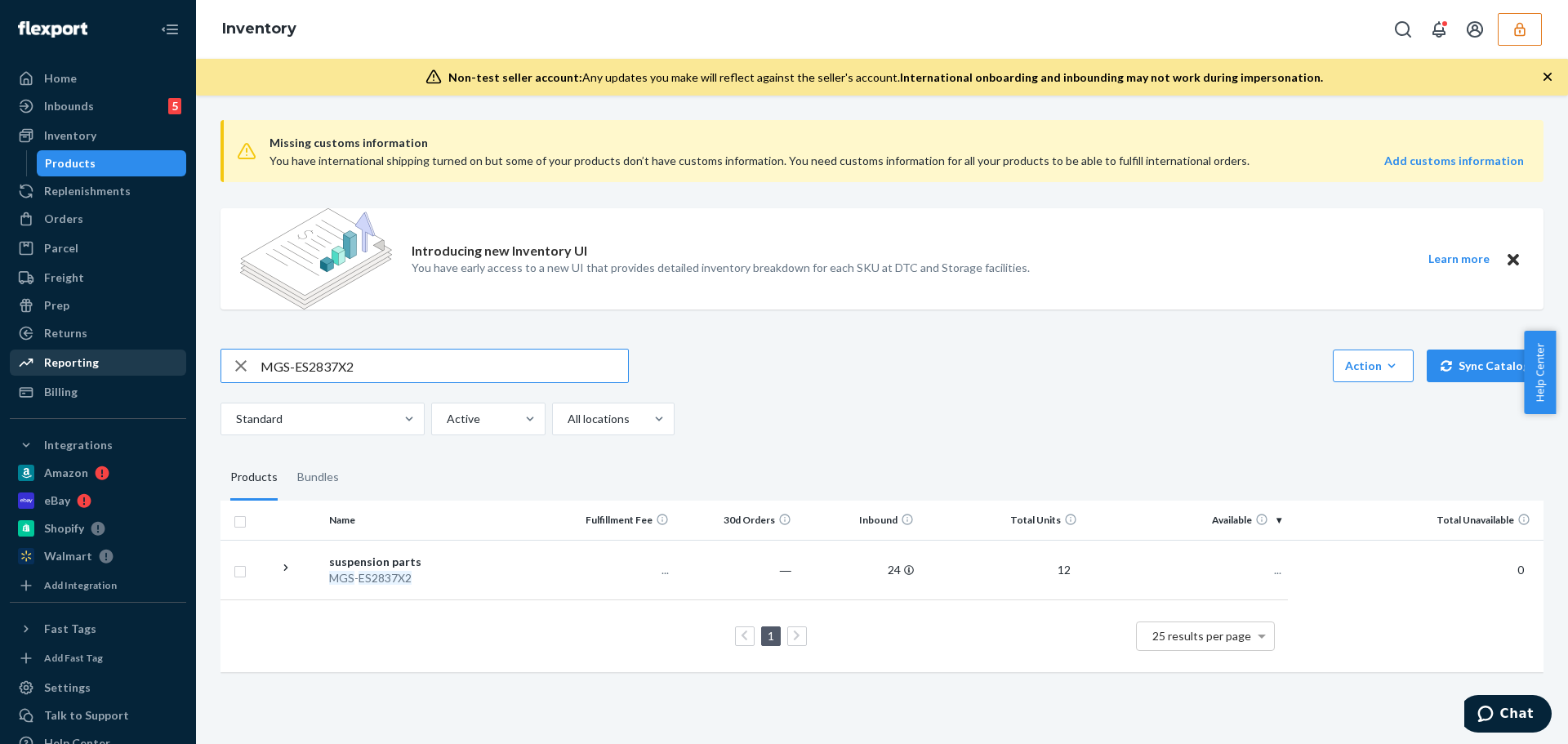
drag, startPoint x: 305, startPoint y: 365, endPoint x: 155, endPoint y: 365, distance: 150.0
click at [155, 365] on div "Home Inbounds 5 Shipping Plans Problems 5 Inventory Products Replenishments Ord…" at bounding box center [784, 372] width 1568 height 744
type input "MGS-ES3364-65T"
click at [536, 581] on div "MGS - ES3364 - 65T" at bounding box center [437, 578] width 216 height 16
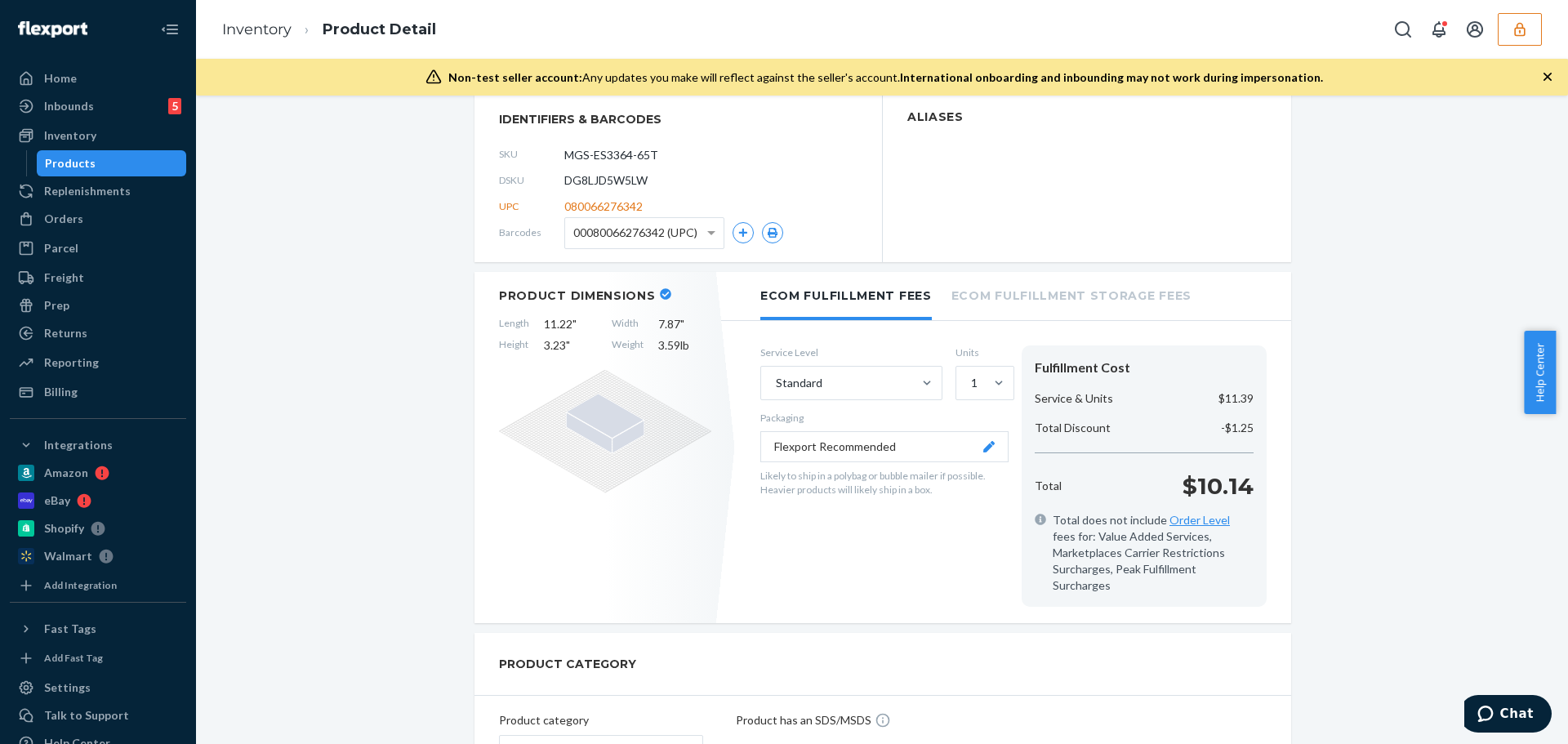
scroll to position [81, 0]
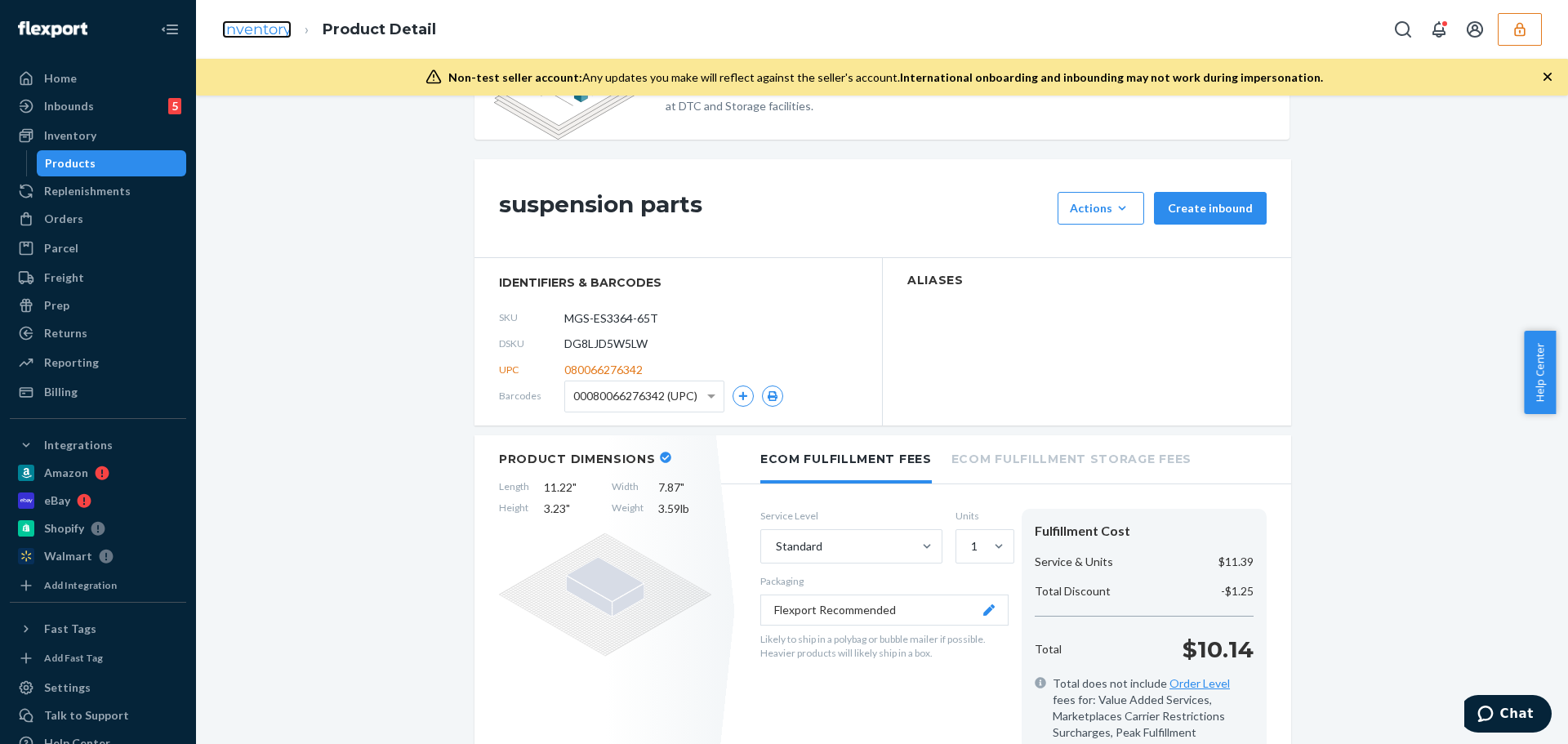
click at [248, 28] on link "Inventory" at bounding box center [256, 29] width 70 height 18
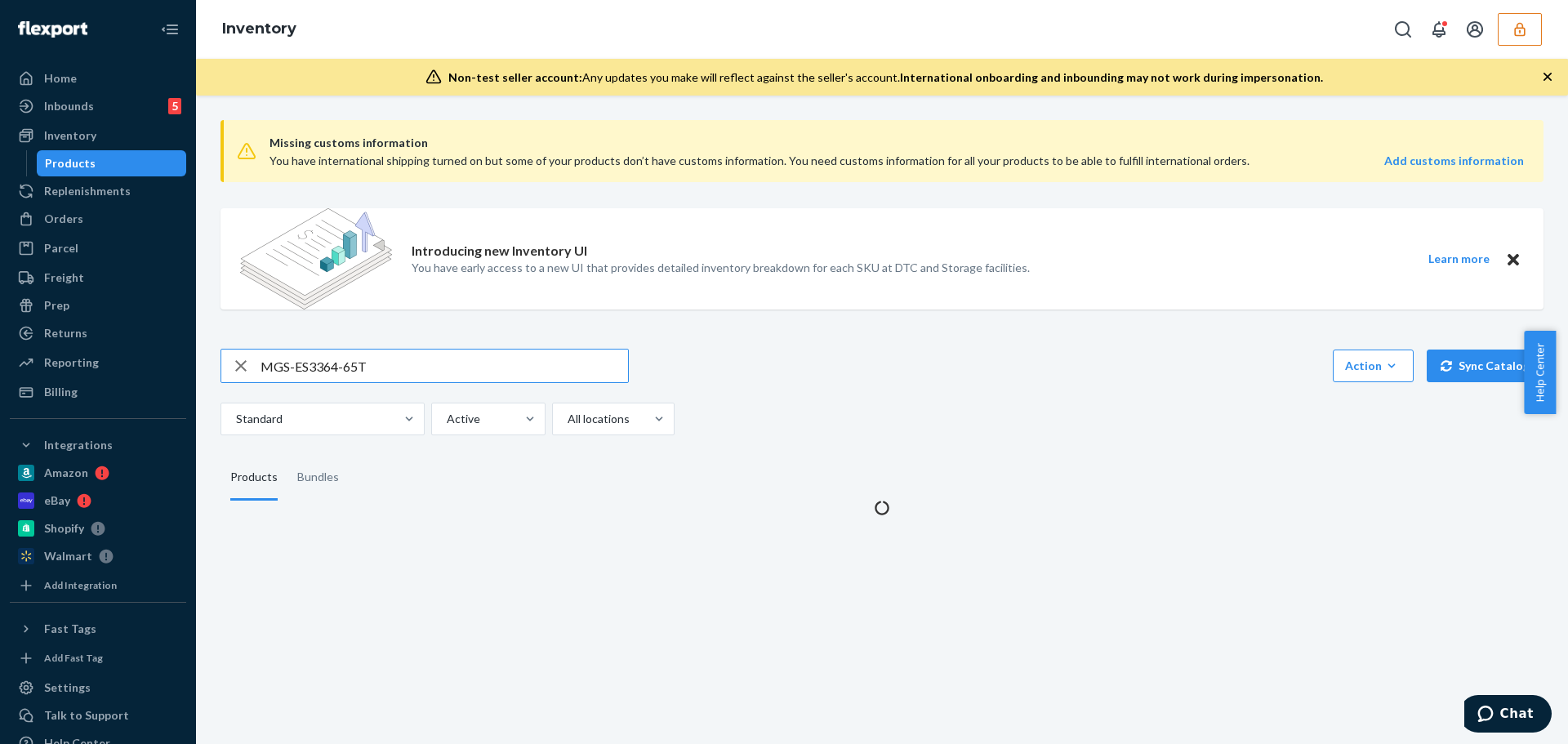
click at [362, 362] on input "MGS-ES3364-65T" at bounding box center [444, 366] width 368 height 32
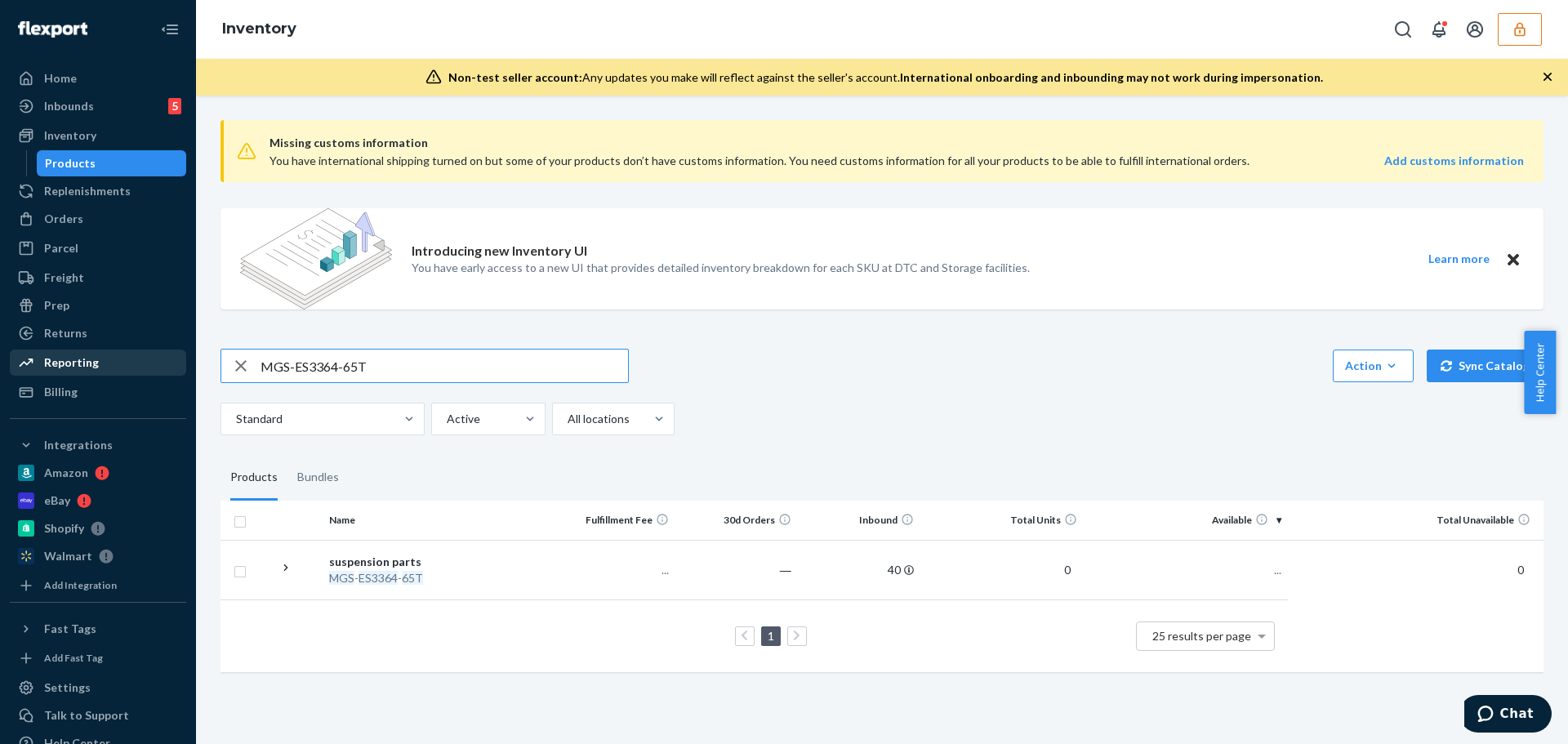
drag, startPoint x: 368, startPoint y: 363, endPoint x: 140, endPoint y: 356, distance: 228.1
click at [140, 356] on div "Home Inbounds 5 Shipping Plans Problems 5 Inventory Products Replenishments Ord…" at bounding box center [784, 372] width 1568 height 744
type input "MGS-ES3366-67T"
click at [539, 564] on div "suspension parts" at bounding box center [437, 561] width 216 height 16
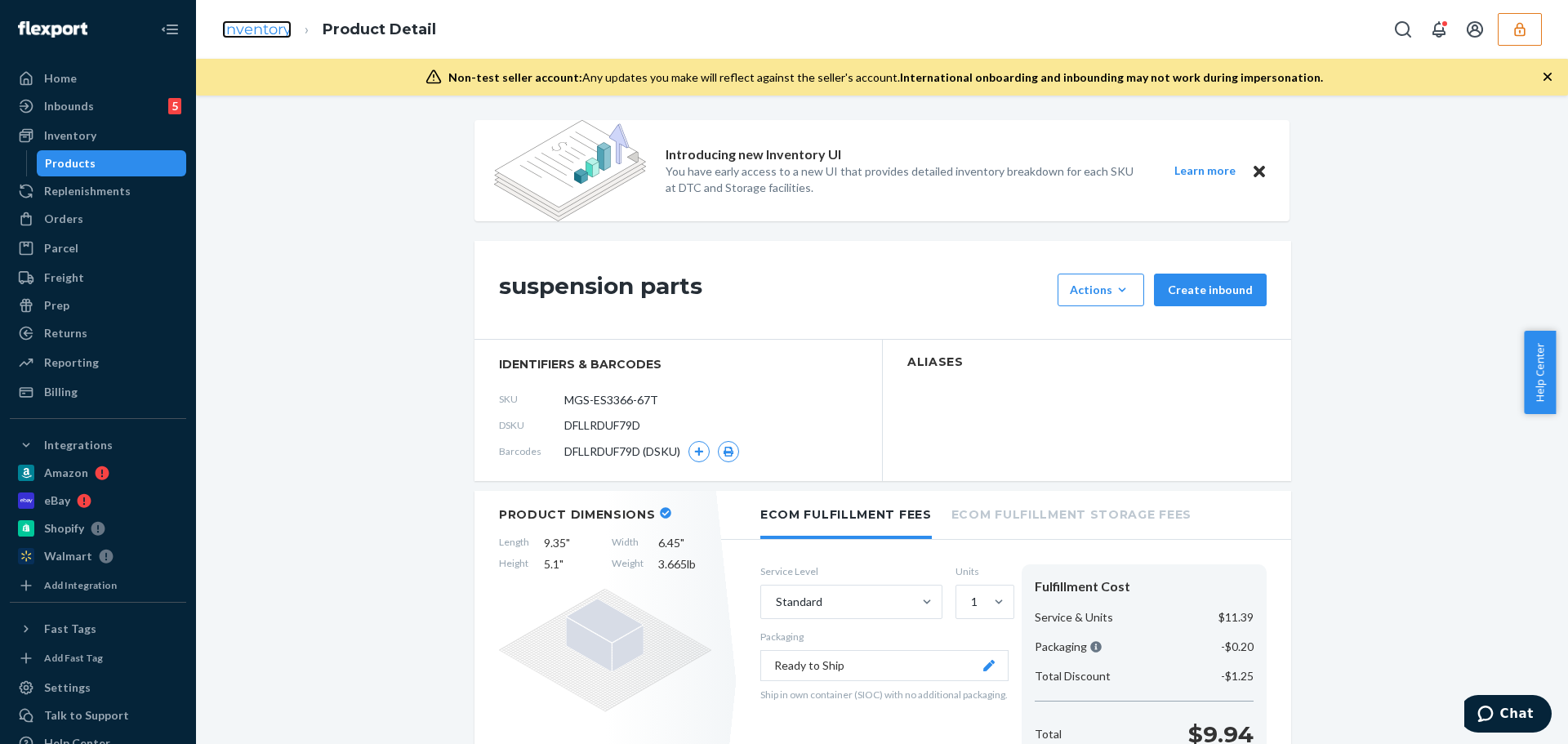
click at [243, 33] on link "Inventory" at bounding box center [256, 29] width 70 height 18
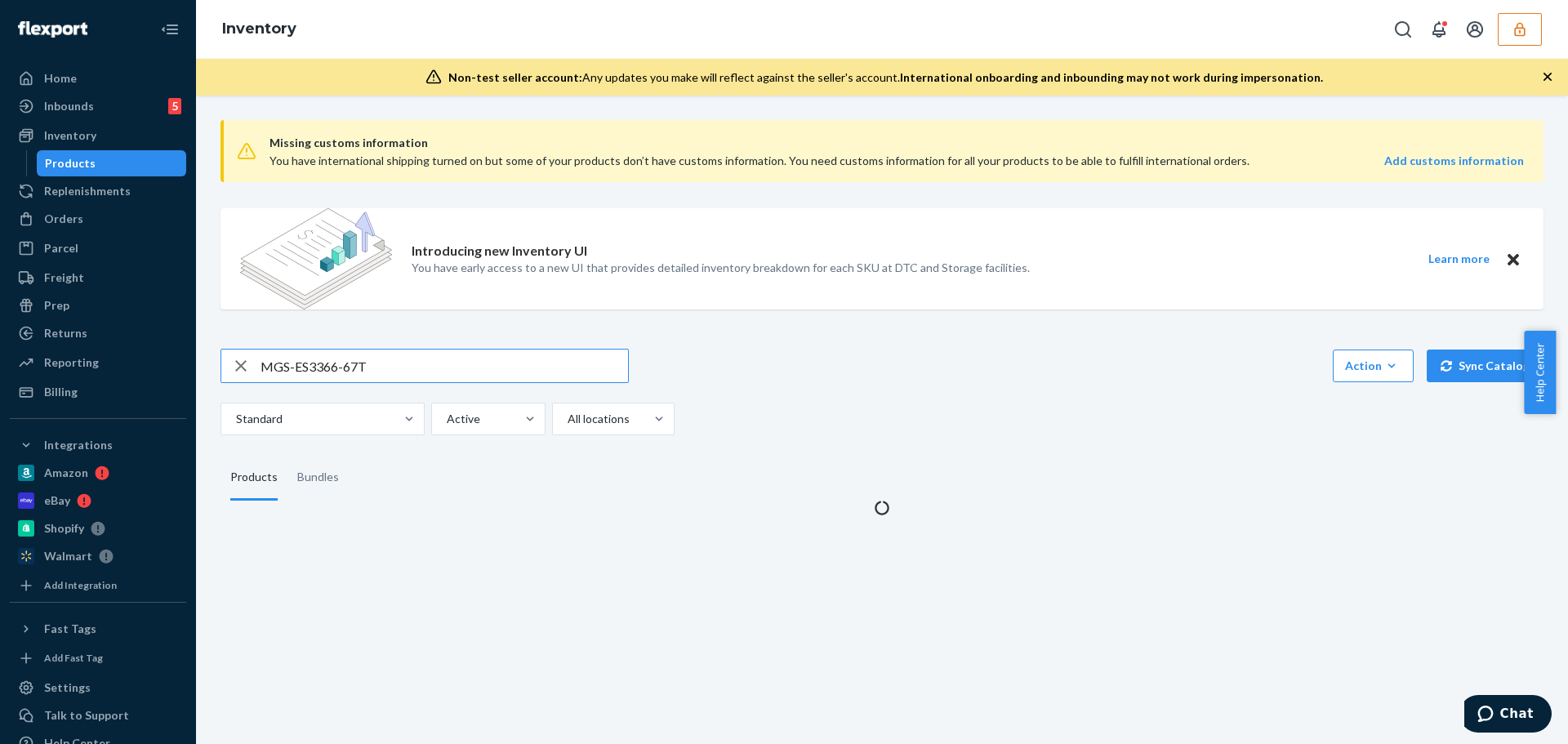
click at [392, 364] on input "MGS-ES3366-67T" at bounding box center [444, 366] width 368 height 32
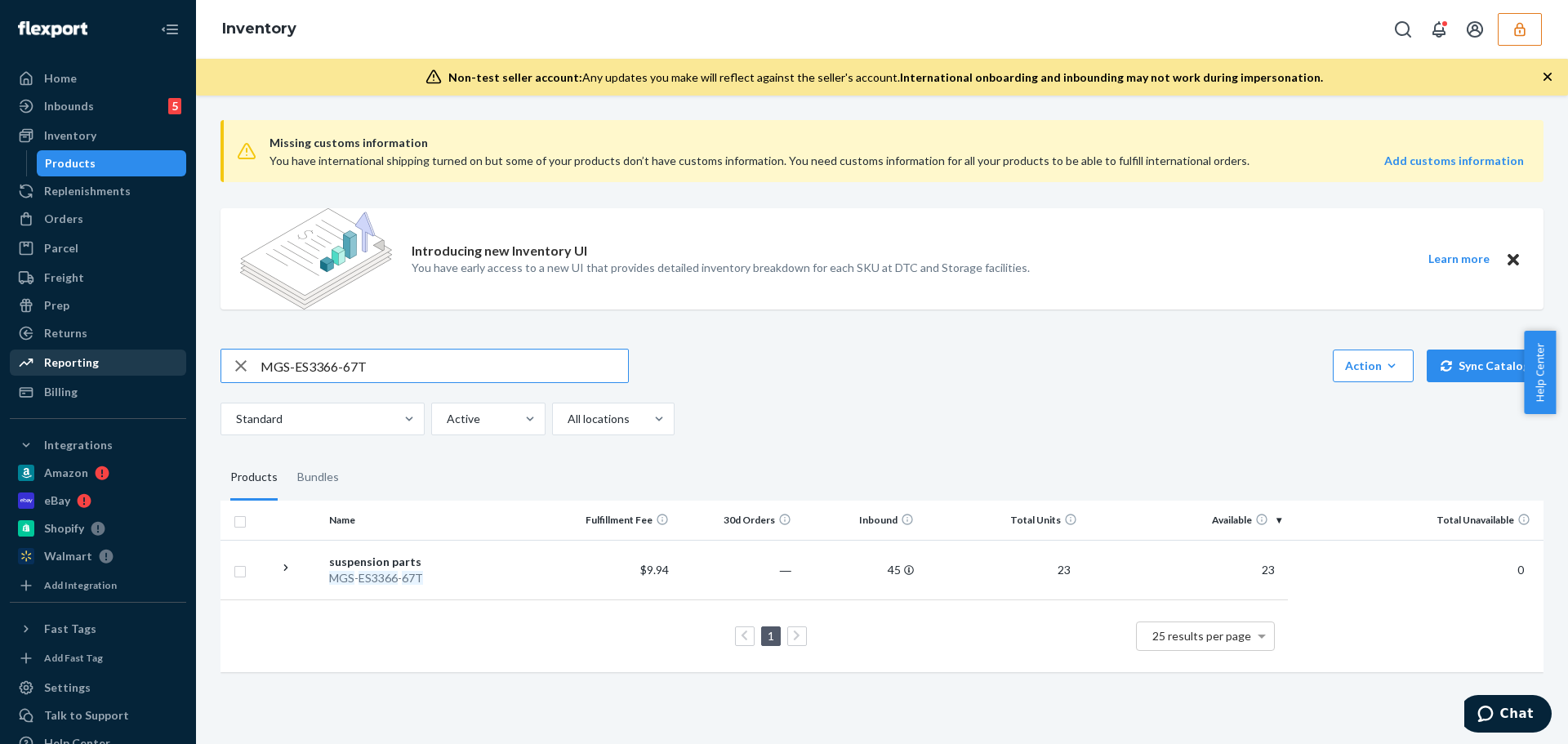
drag, startPoint x: 393, startPoint y: 365, endPoint x: 104, endPoint y: 361, distance: 289.0
click at [113, 360] on div "Home Inbounds 5 Shipping Plans Problems 5 Inventory Products Replenishments Ord…" at bounding box center [784, 372] width 1568 height 744
type input "MGS-ES3423"
click at [508, 576] on div "MGS - ES3423" at bounding box center [437, 578] width 216 height 16
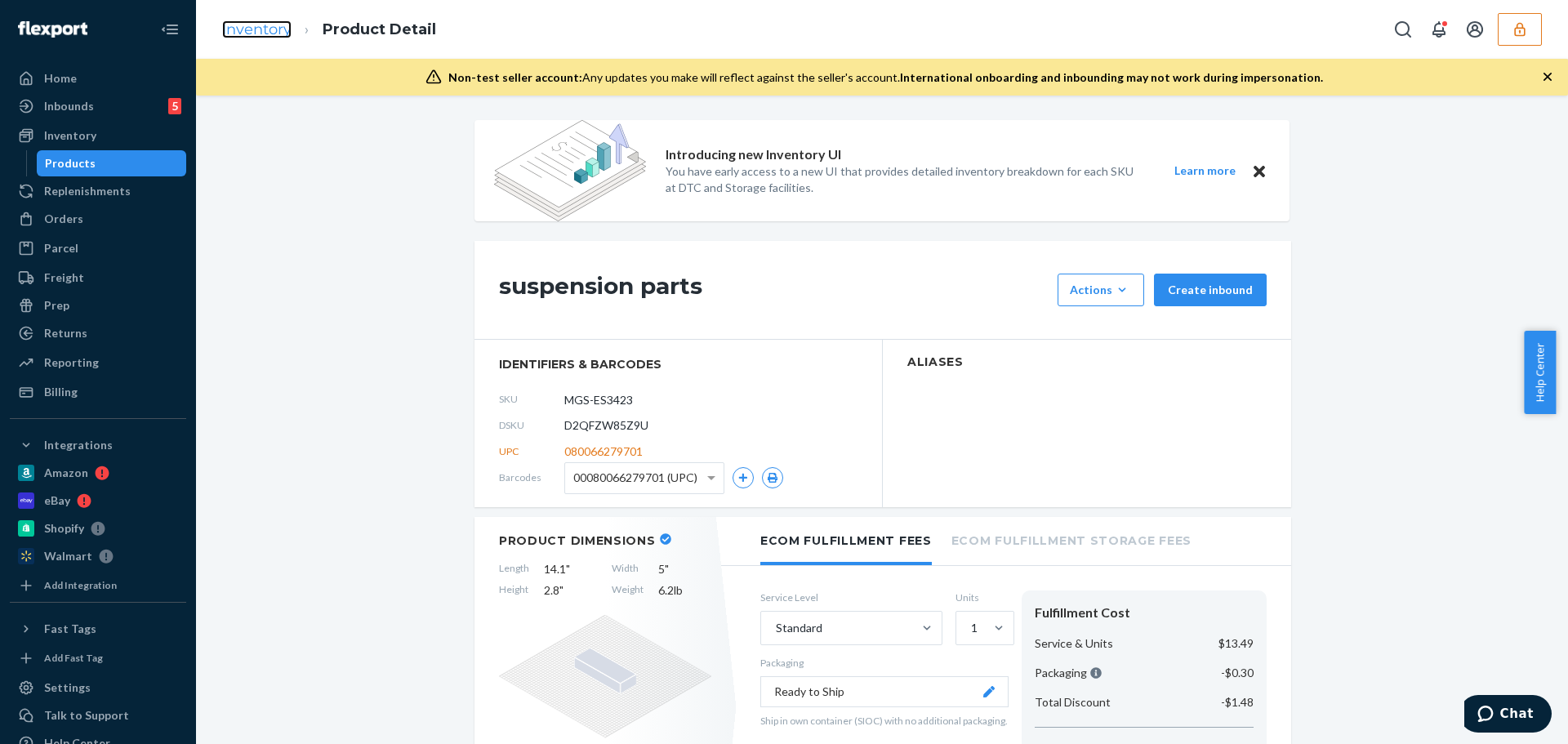
click at [265, 26] on link "Inventory" at bounding box center [256, 29] width 70 height 18
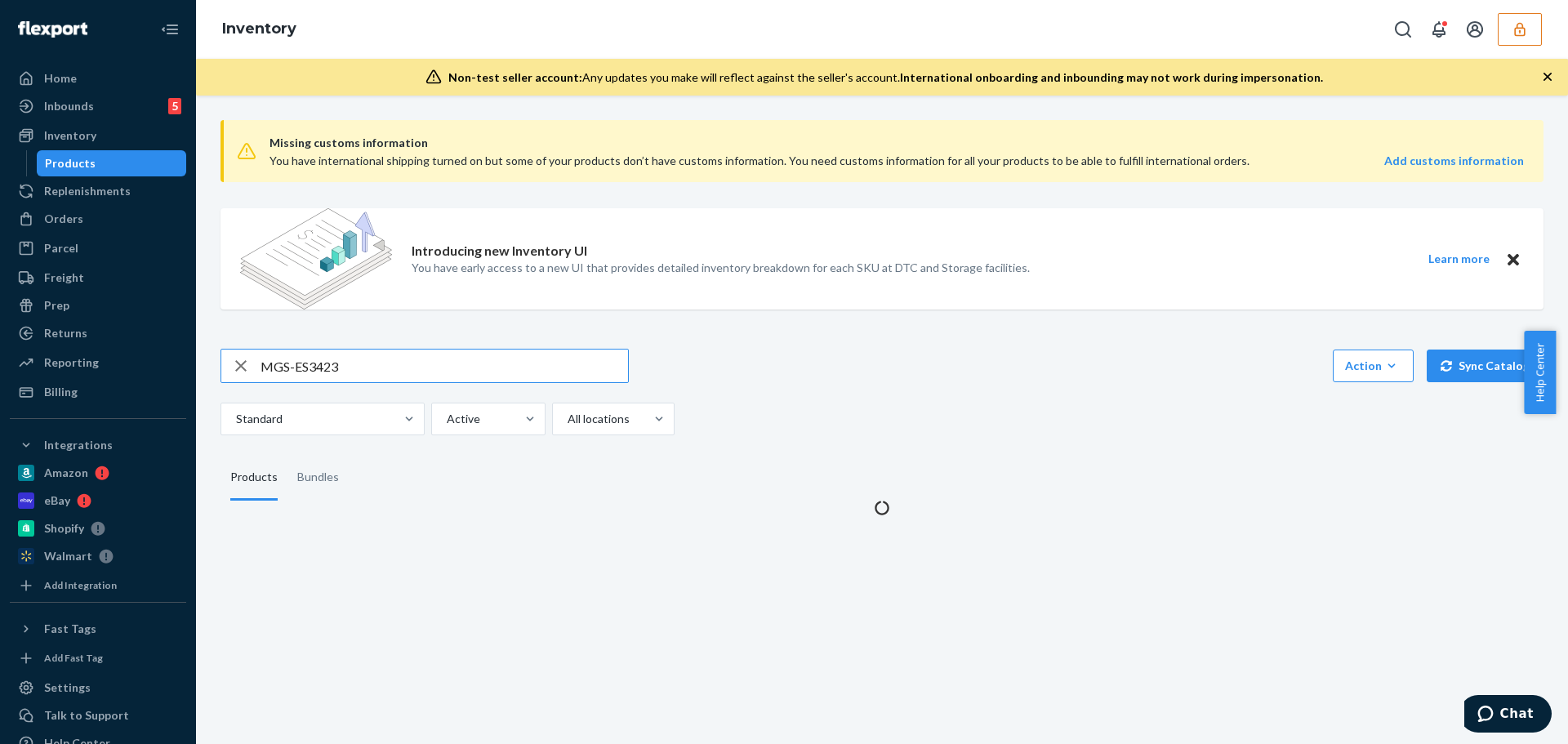
click at [389, 367] on input "MGS-ES3423" at bounding box center [444, 366] width 368 height 32
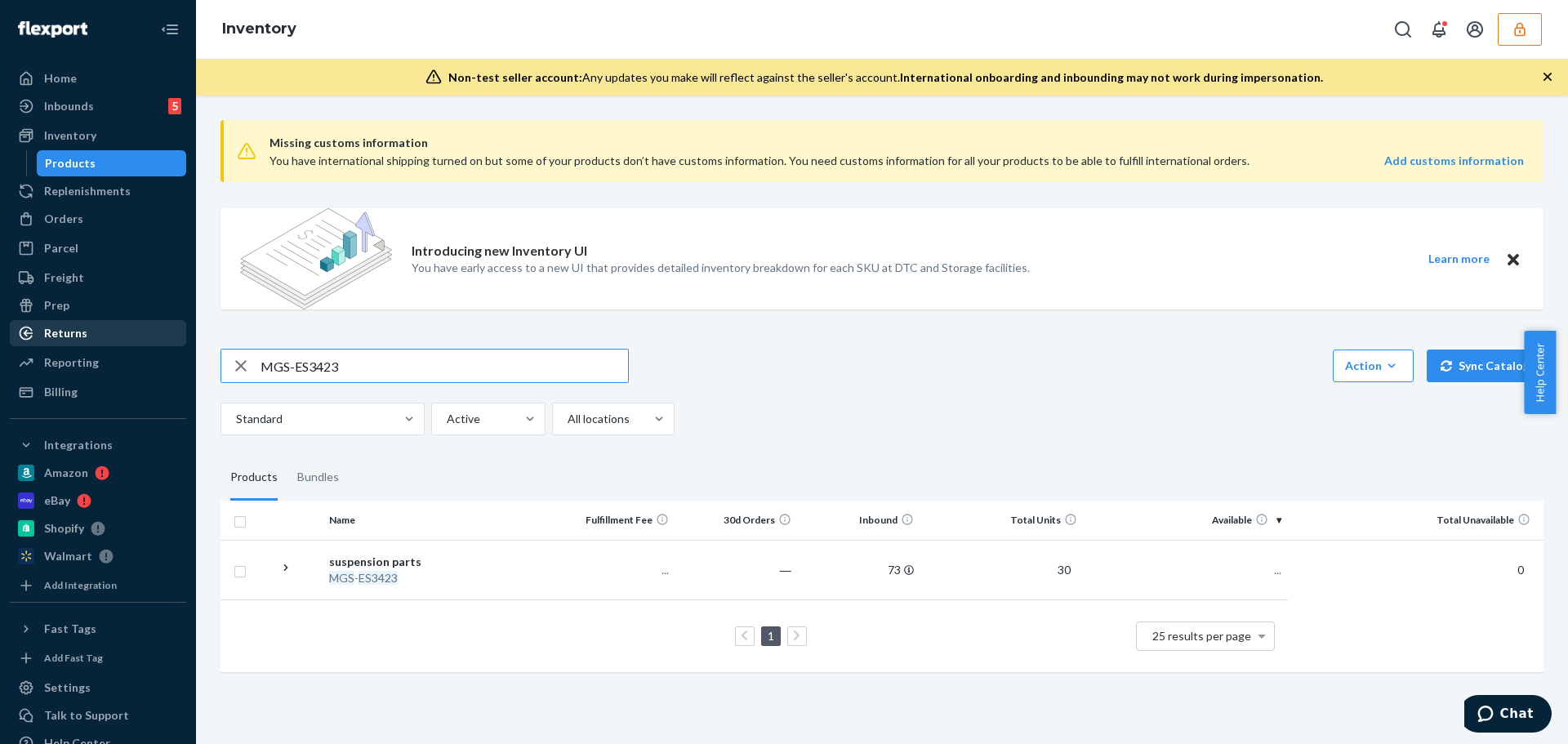
drag, startPoint x: 179, startPoint y: 351, endPoint x: 25, endPoint y: 340, distance: 154.4
click at [31, 340] on div "Home Inbounds 5 Shipping Plans Problems 5 Inventory Products Replenishments Ord…" at bounding box center [784, 372] width 1568 height 744
type input "RB512292"
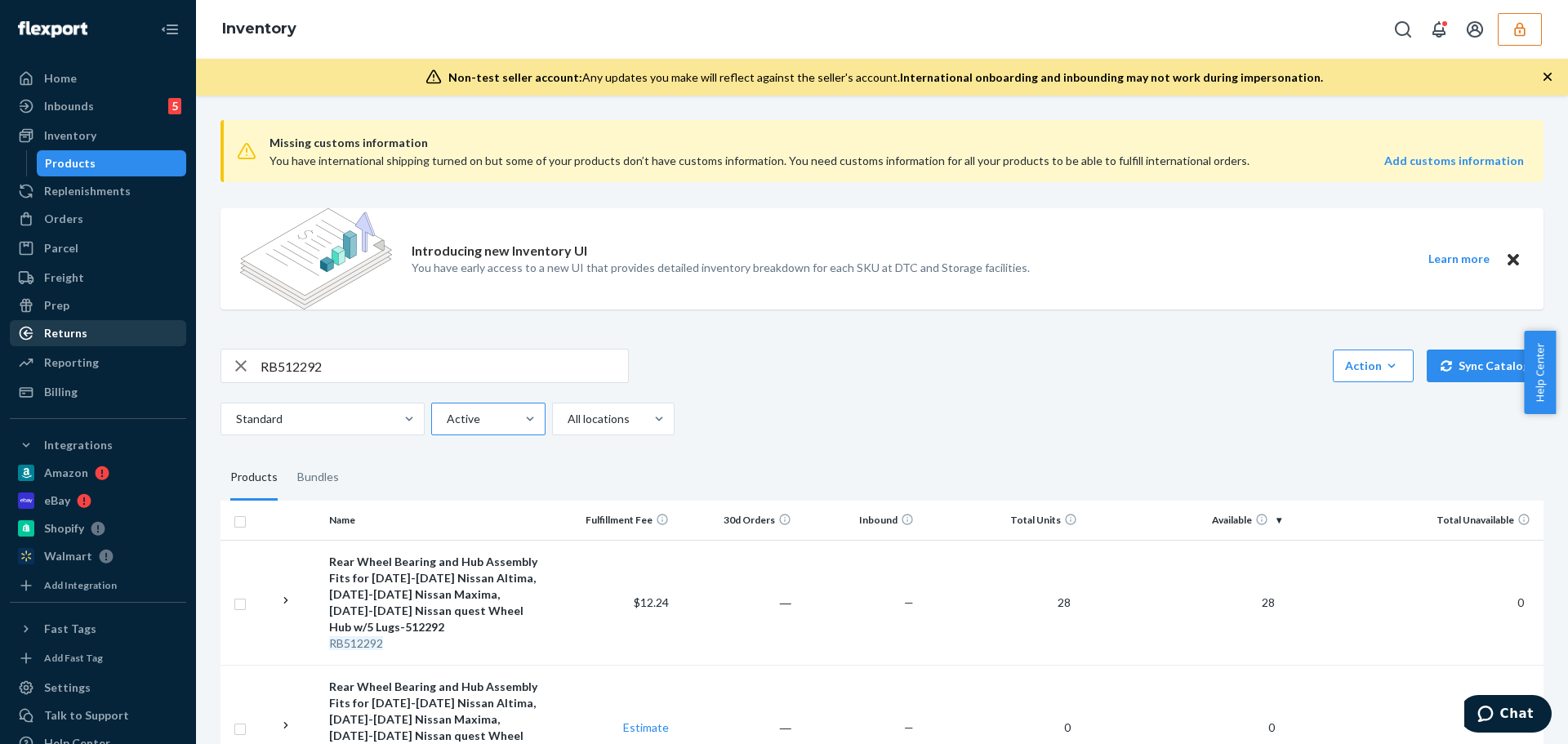
scroll to position [81, 0]
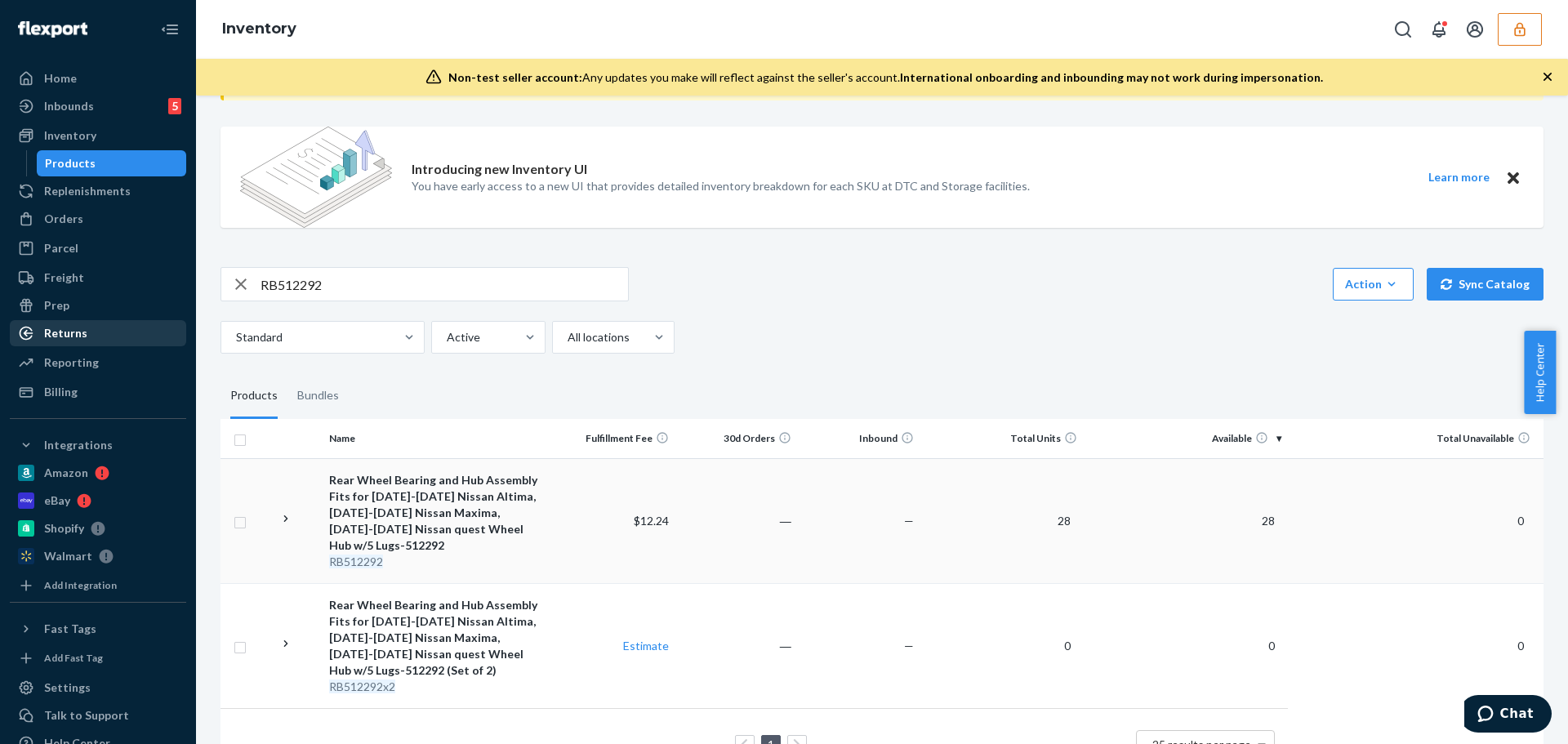
click at [535, 515] on div "Rear Wheel Bearing and Hub Assembly Fits for [DATE]-[DATE] Nissan Altima, [DATE…" at bounding box center [437, 512] width 216 height 81
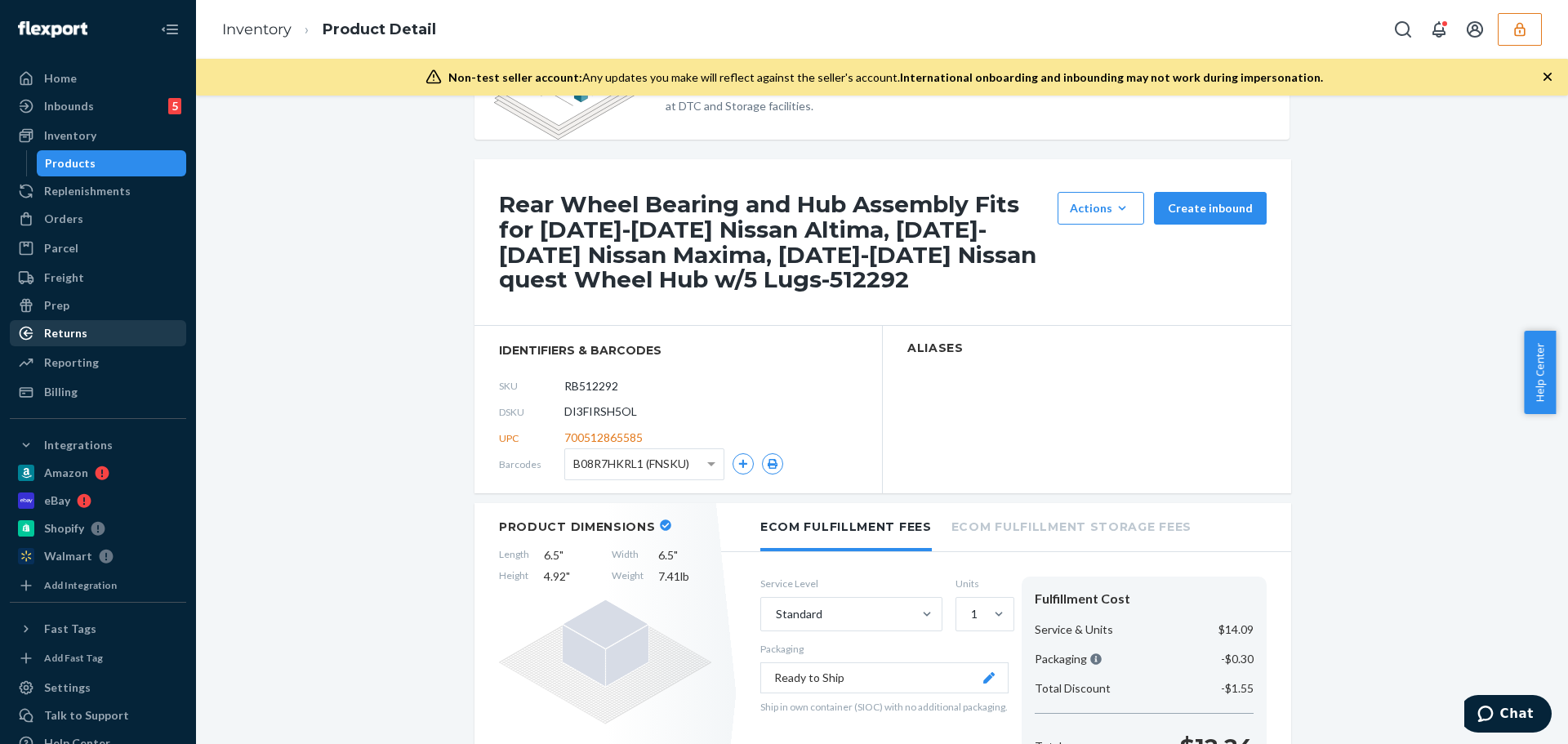
scroll to position [163, 0]
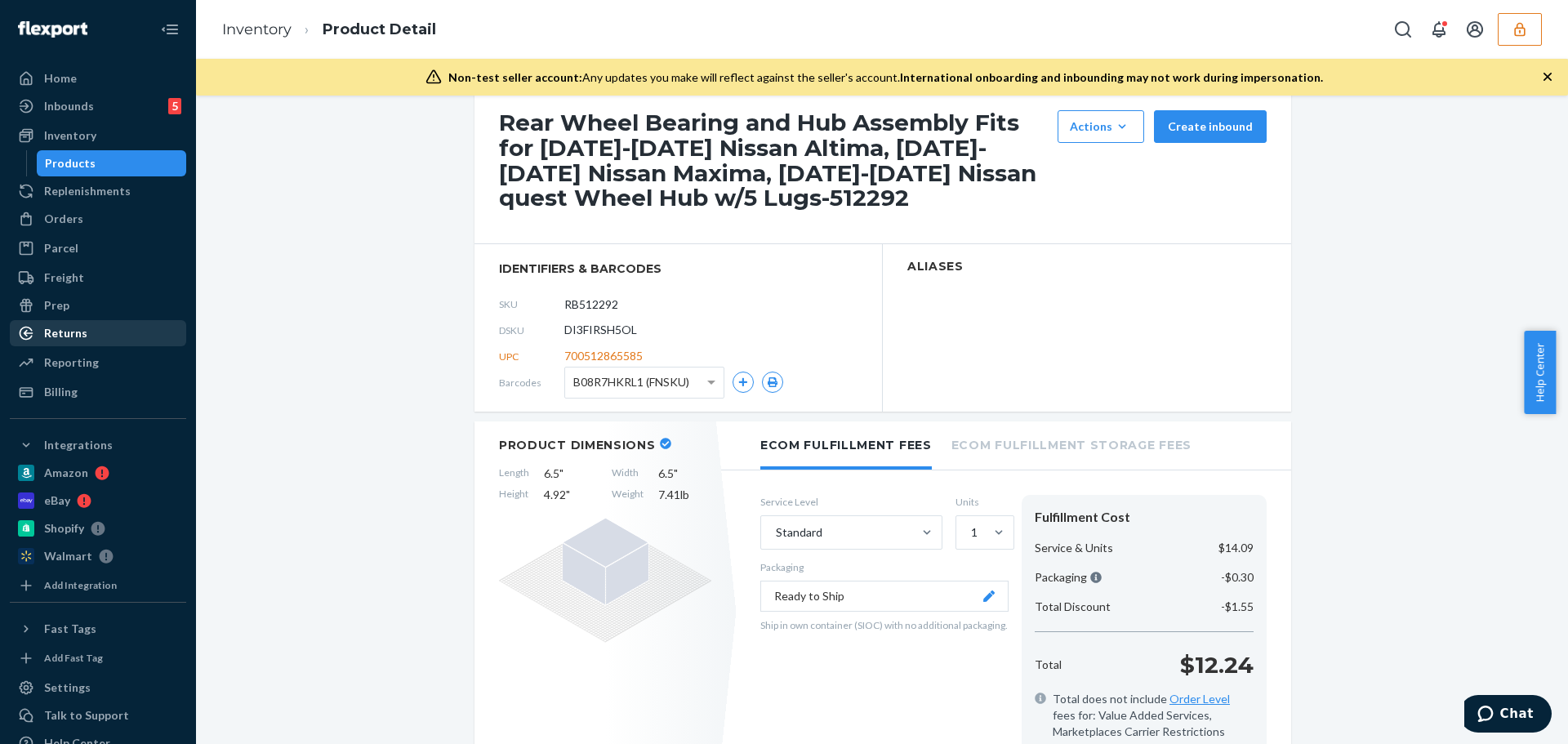
click at [604, 334] on span "DI3FIRSH5OL" at bounding box center [601, 329] width 73 height 16
copy span "DI3FIRSH5OL"
click at [565, 333] on span "DI3FIRSH5OL" at bounding box center [601, 329] width 73 height 16
click at [660, 443] on icon at bounding box center [666, 443] width 11 height 11
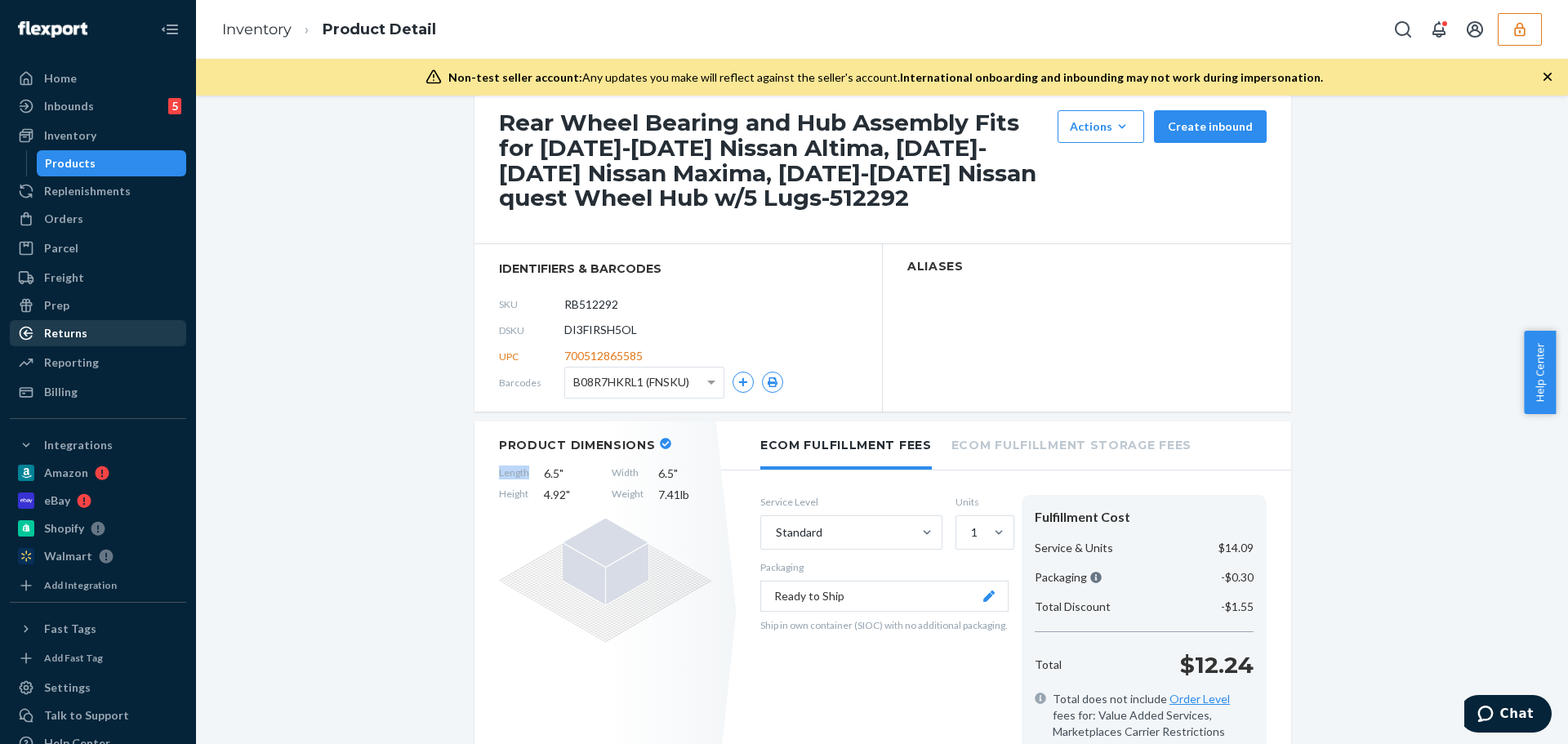
click at [660, 443] on icon at bounding box center [666, 443] width 11 height 11
click at [602, 328] on span "DI3FIRSH5OL" at bounding box center [601, 329] width 73 height 16
copy span "DI3FIRSH5OL"
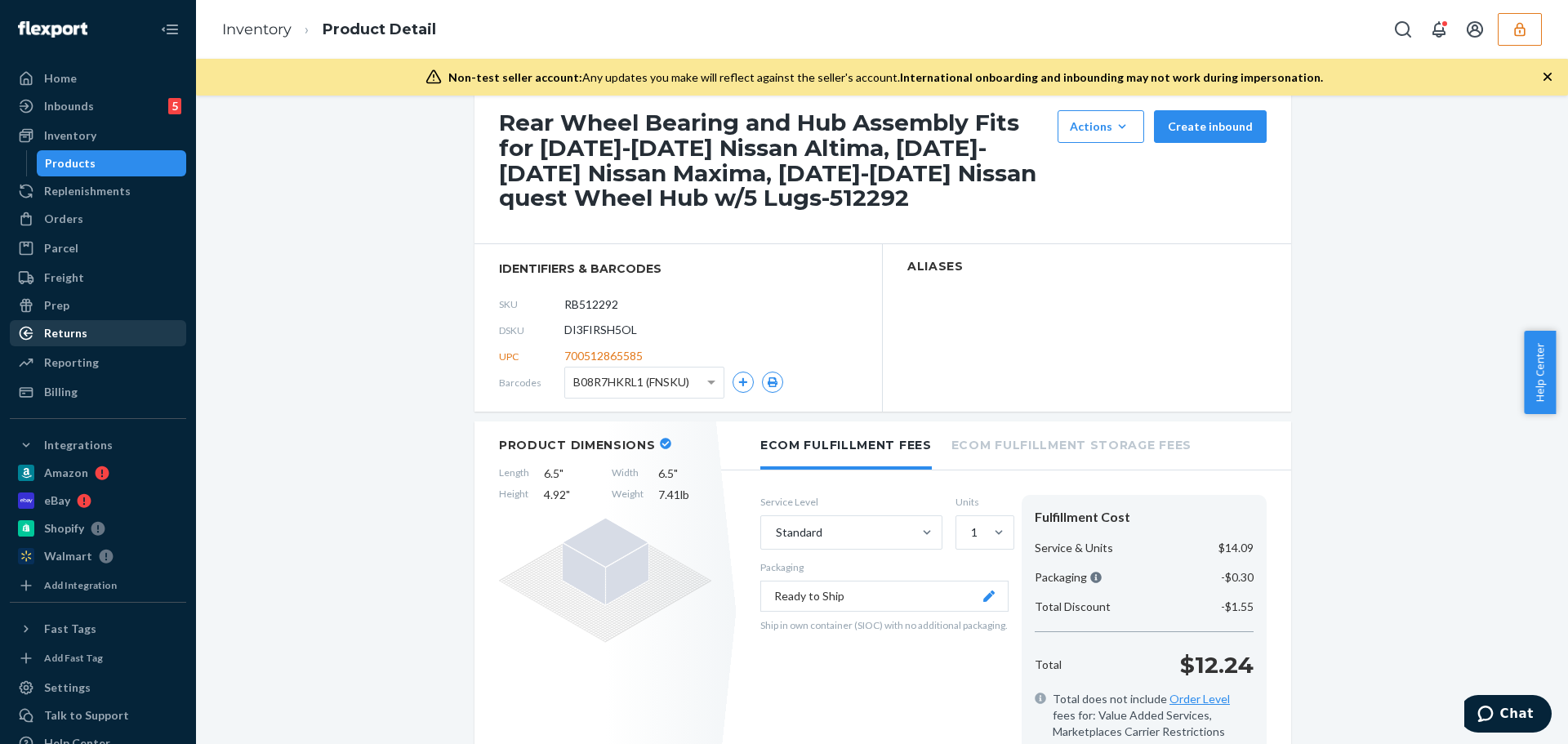
click at [1525, 35] on icon "button" at bounding box center [1519, 29] width 16 height 16
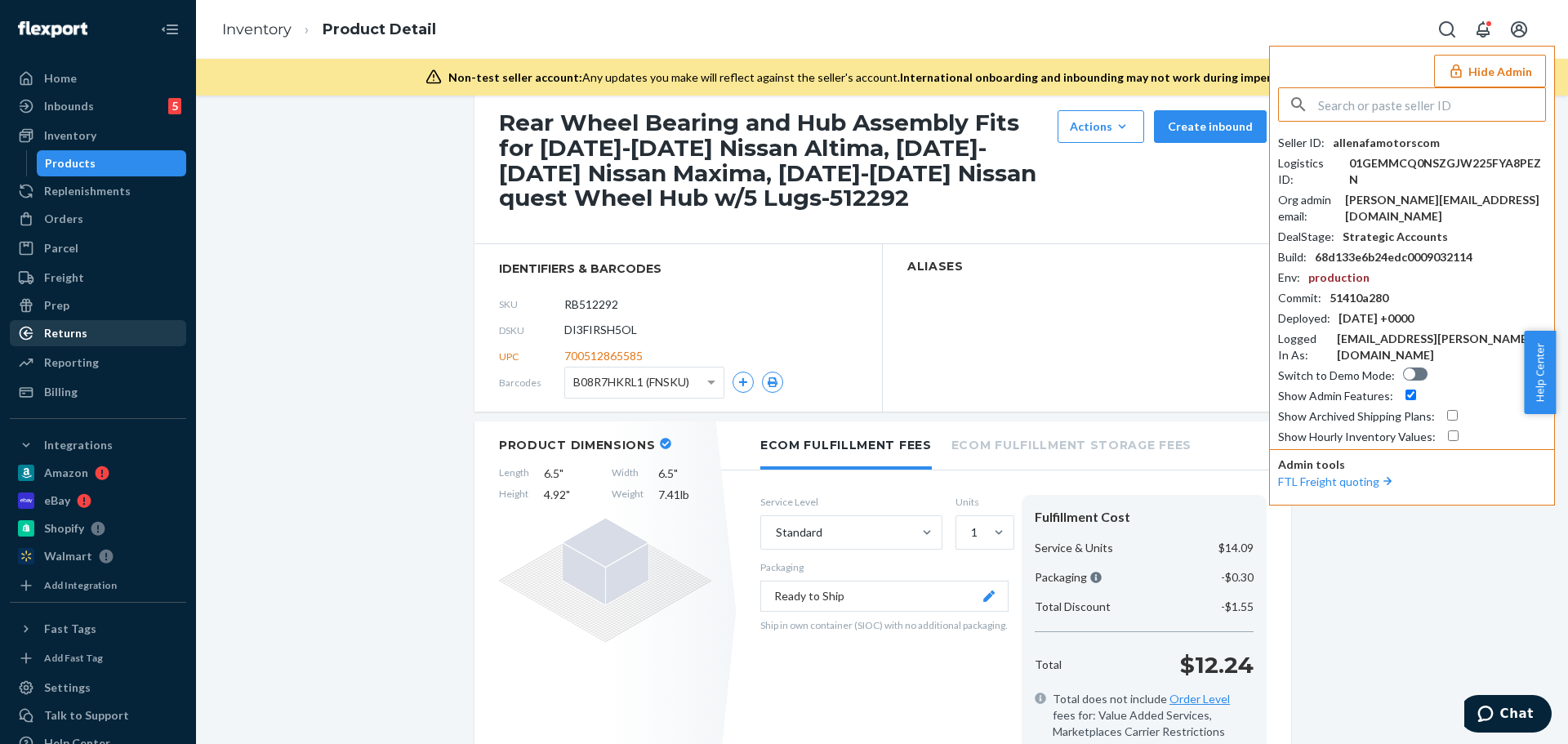
click at [1376, 113] on input "text" at bounding box center [1431, 104] width 227 height 32
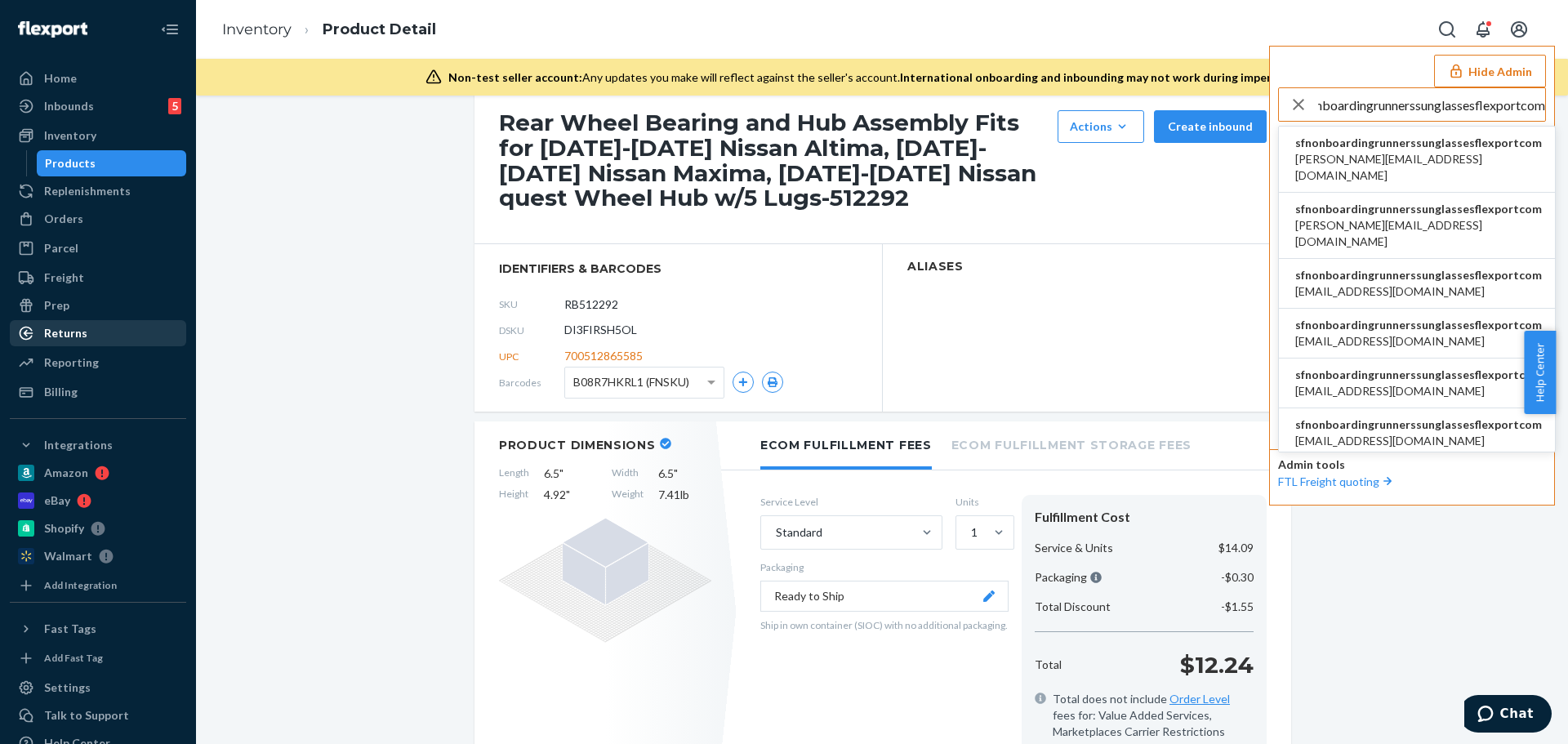
type input "sfnonboardingrunnerssunglassesflexportcom"
click at [1380, 156] on span "[PERSON_NAME][EMAIL_ADDRESS][DOMAIN_NAME]" at bounding box center [1418, 167] width 247 height 32
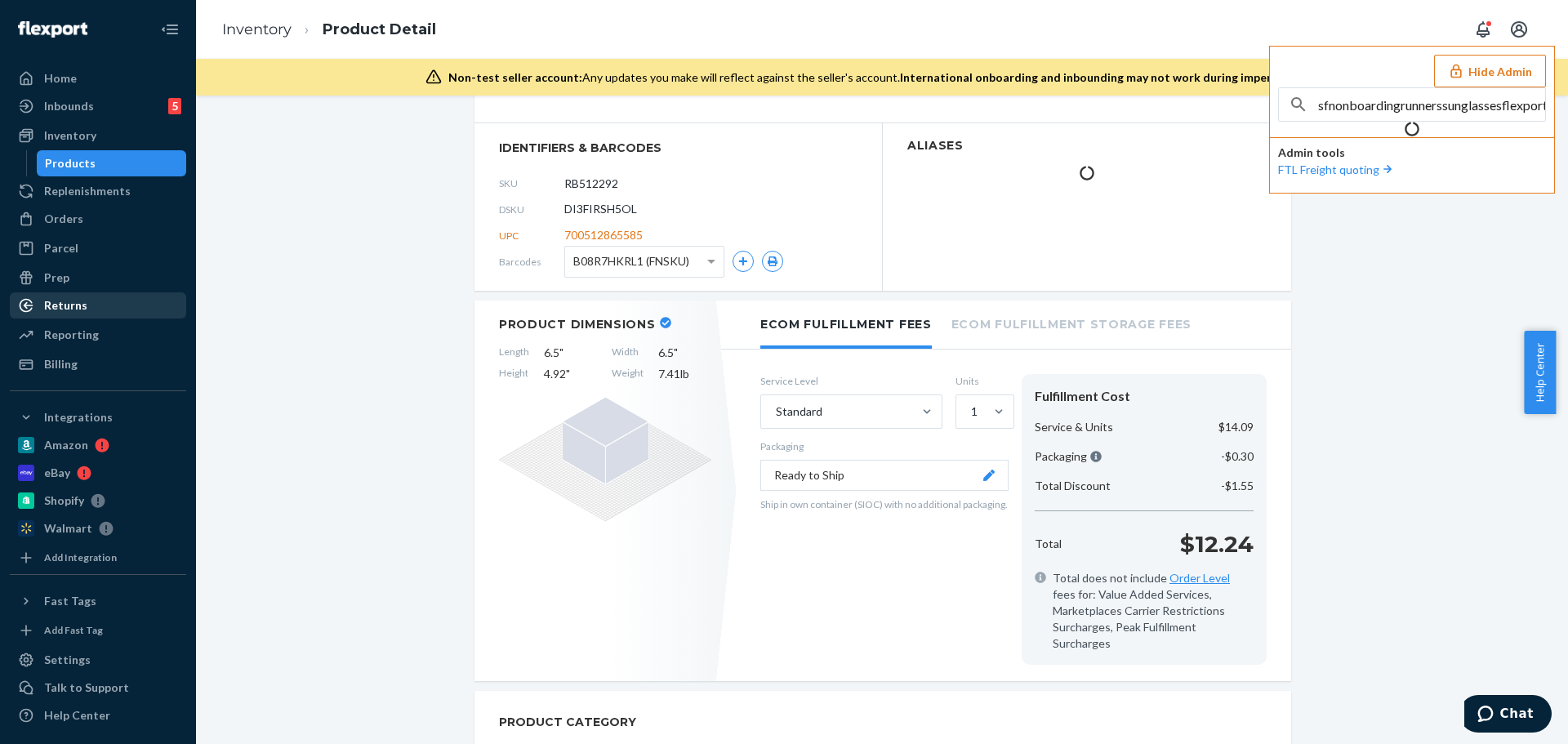
scroll to position [163, 0]
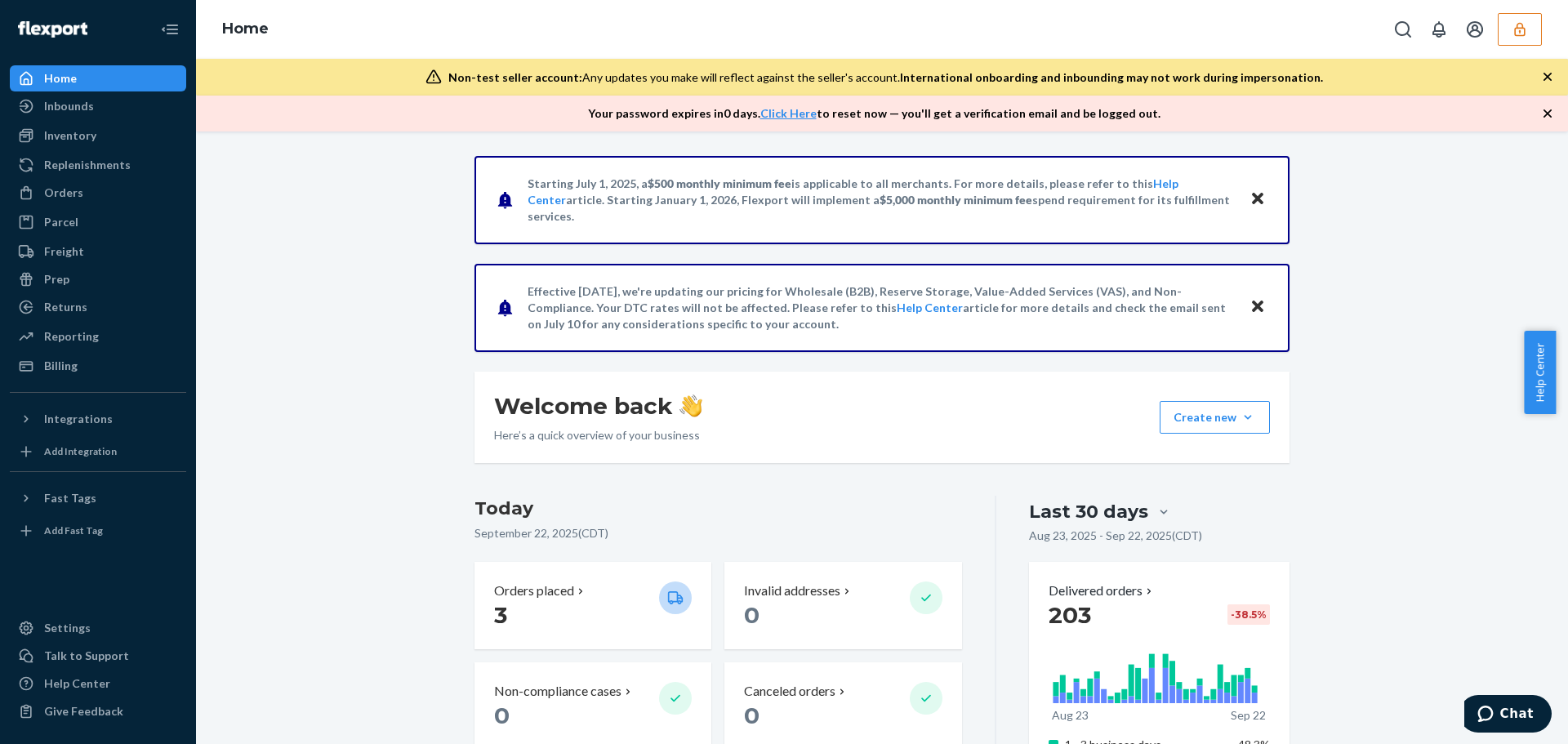
click at [79, 143] on div "Inventory" at bounding box center [70, 135] width 53 height 16
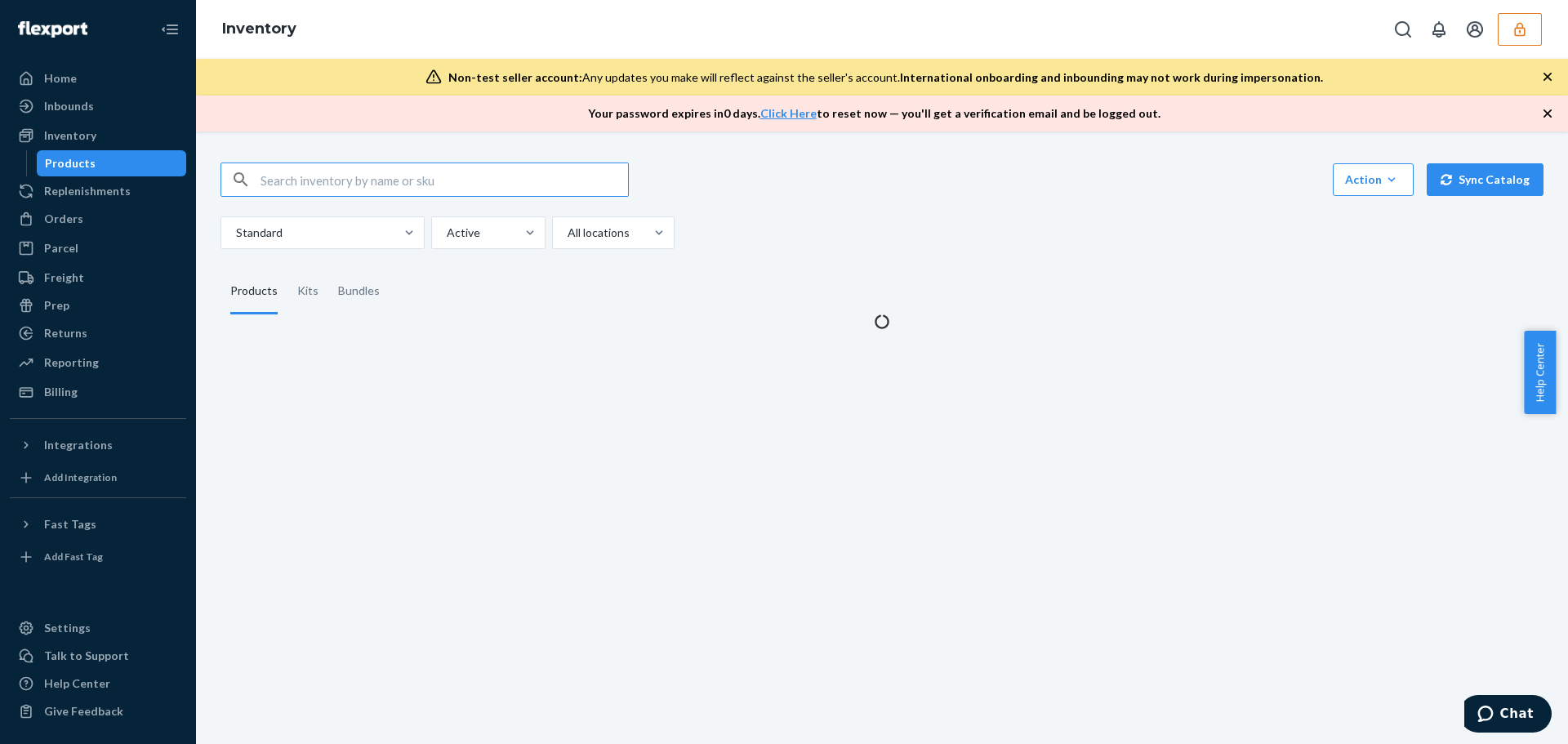
click at [330, 177] on input "text" at bounding box center [444, 180] width 368 height 32
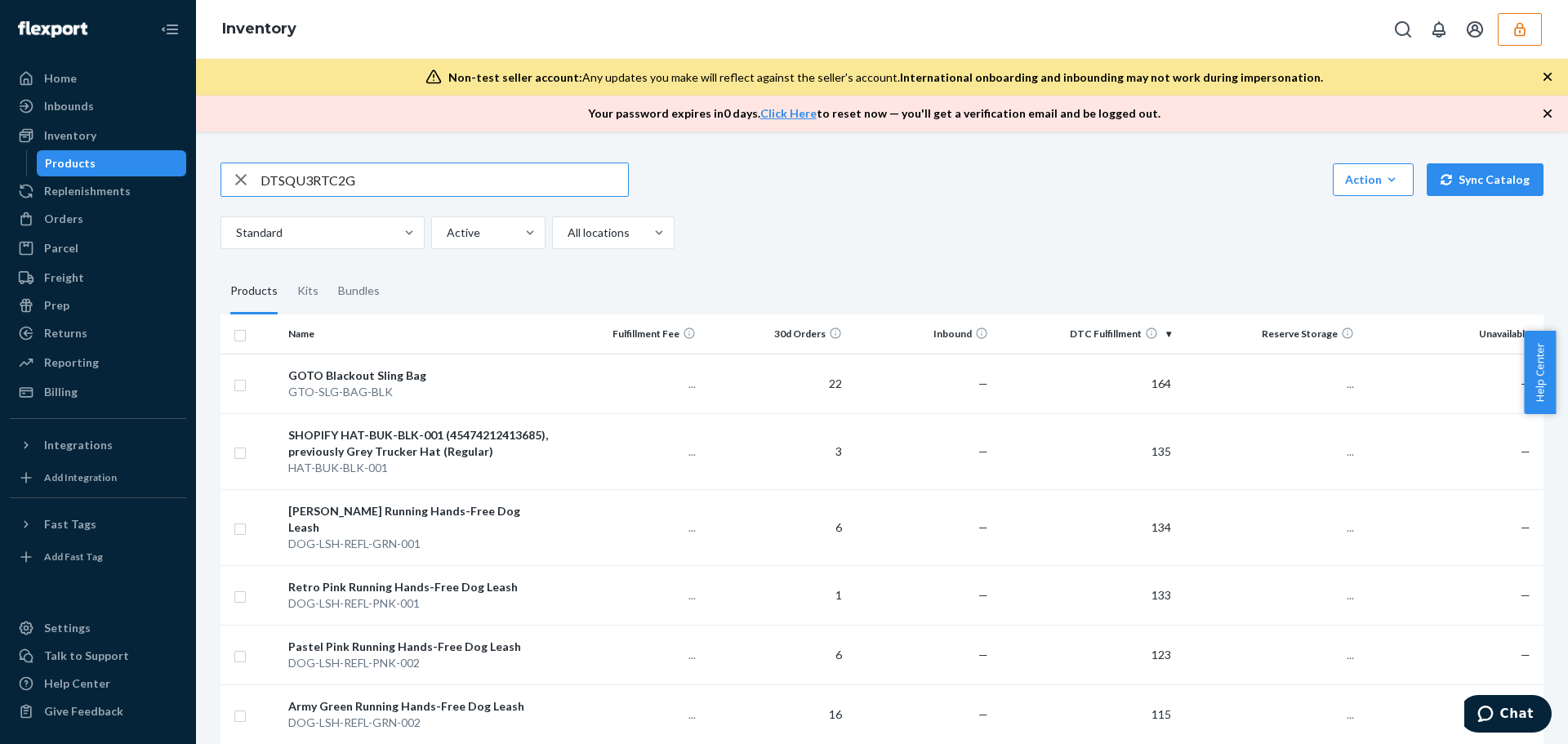
type input "DTSQU3RTC2G"
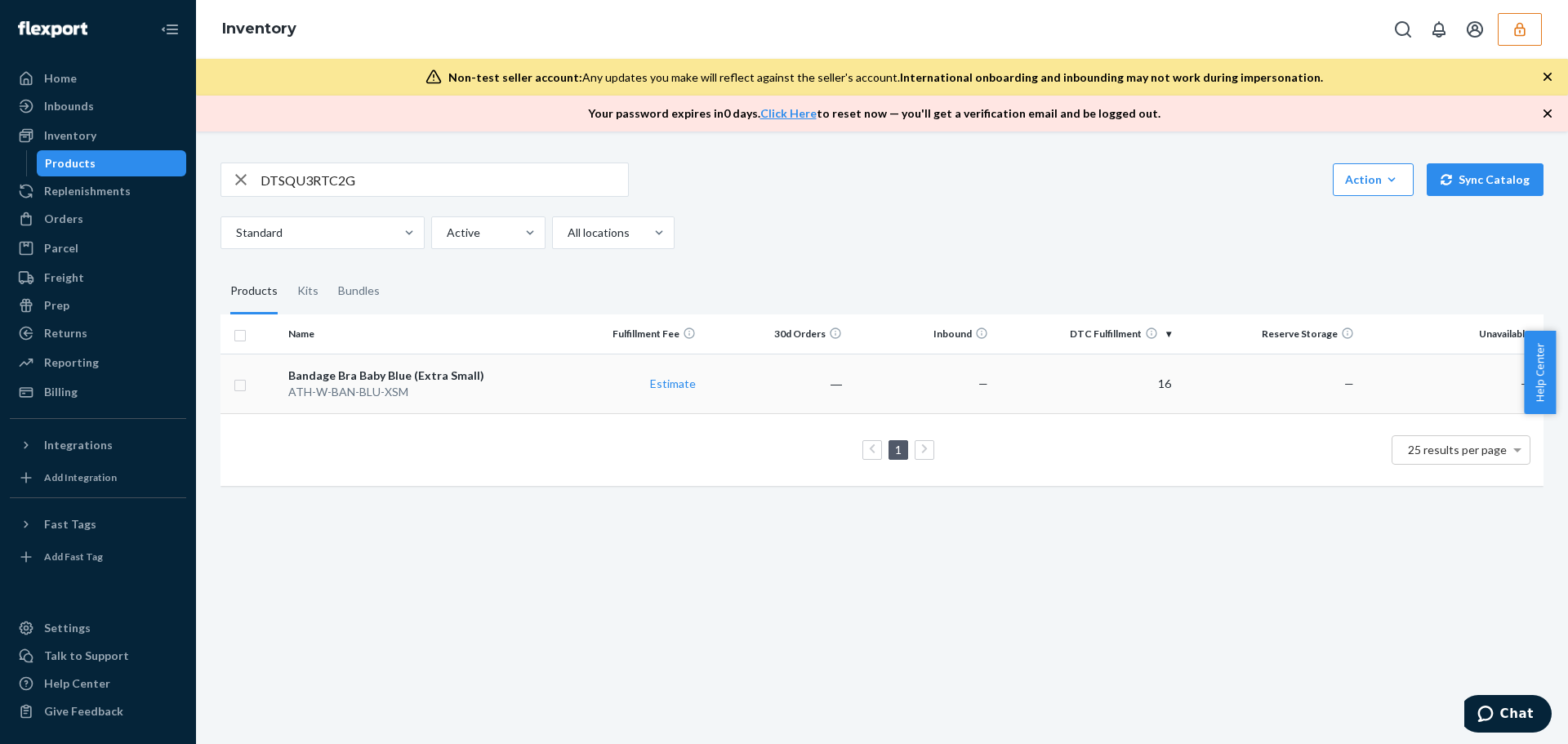
click at [289, 372] on div "Bandage Bra Baby Blue (Extra Small)" at bounding box center [419, 375] width 261 height 16
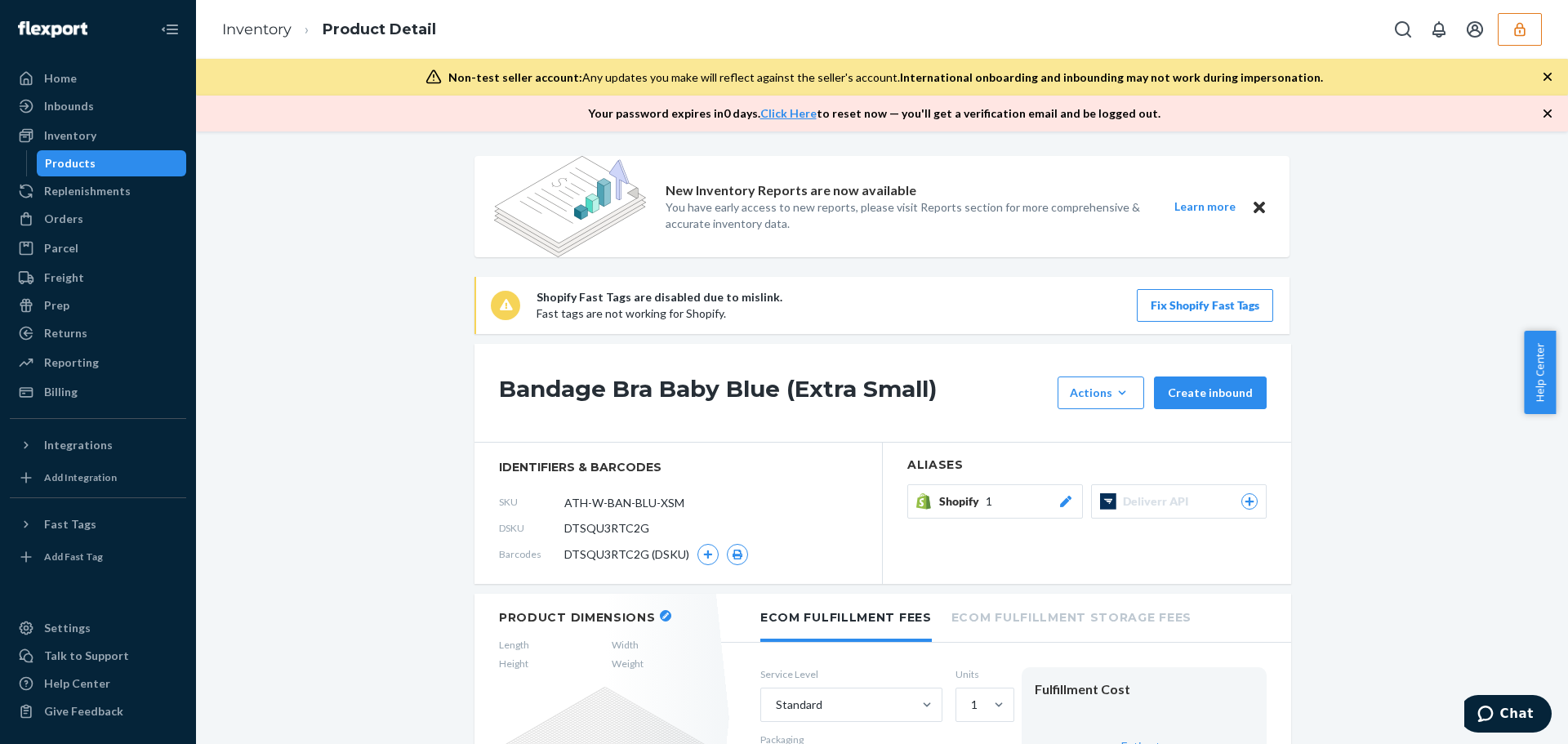
click at [496, 329] on div "Shopify Fast Tags are disabled due to mislink. Fast tags are not working for Sh…" at bounding box center [882, 306] width 815 height 57
drag, startPoint x: 521, startPoint y: 395, endPoint x: 947, endPoint y: 396, distance: 426.0
click at [947, 396] on div "Bandage Bra Baby Blue (Extra Small) Actions Add components Hide Request removal…" at bounding box center [883, 393] width 817 height 98
copy h1 "Bandage Bra Baby Blue (Extra Small)"
click at [269, 34] on link "Inventory" at bounding box center [256, 29] width 70 height 18
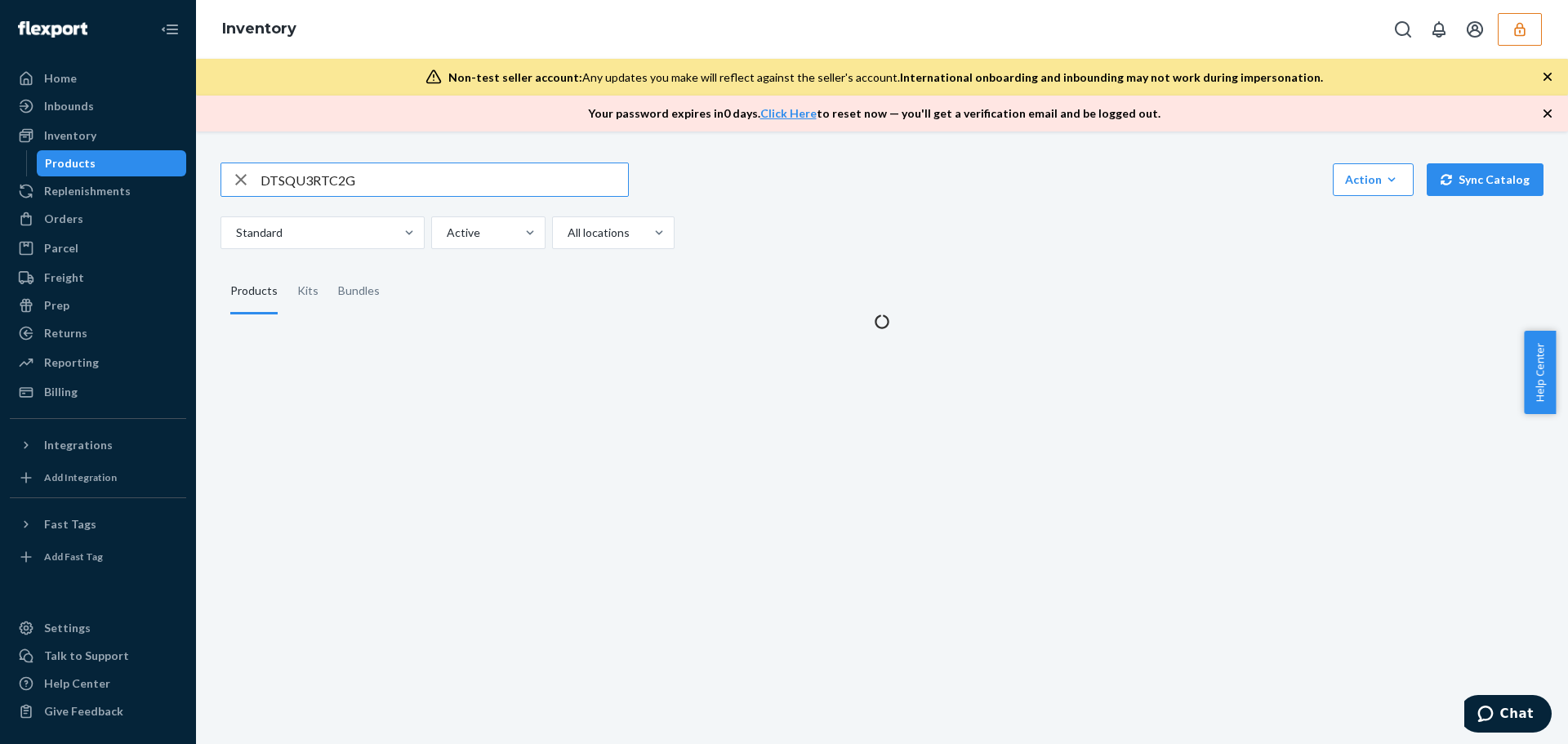
click at [362, 182] on input "DTSQU3RTC2G" at bounding box center [444, 180] width 368 height 32
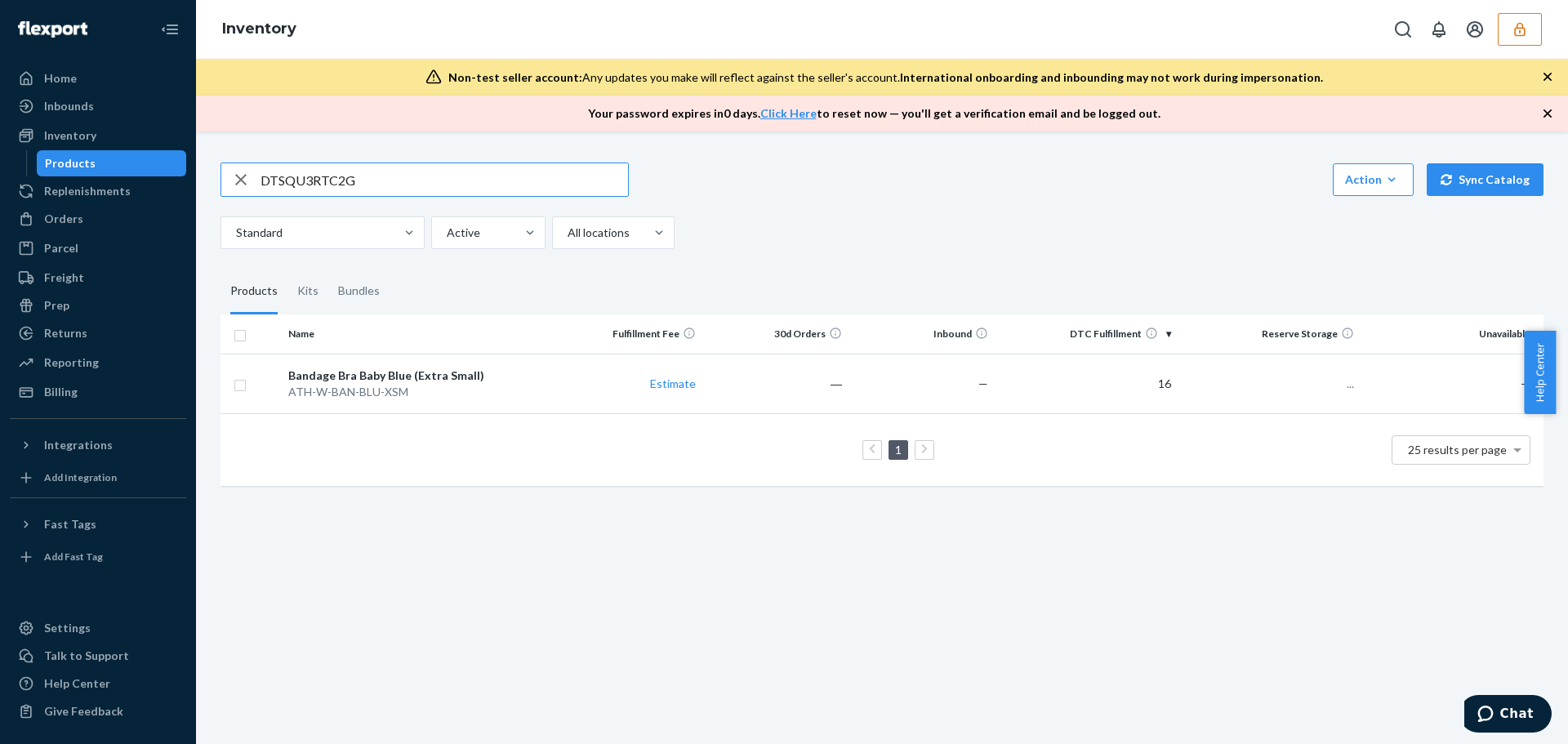
drag, startPoint x: 362, startPoint y: 182, endPoint x: 98, endPoint y: 161, distance: 264.8
click at [107, 162] on div "Home Inbounds Shipping Plans Problems Inventory Products Replenishments Orders …" at bounding box center [784, 372] width 1568 height 744
type input "DAUASJJN8TK"
click at [483, 379] on div "Bandage Bra Baby Blue (Small)" at bounding box center [419, 375] width 261 height 16
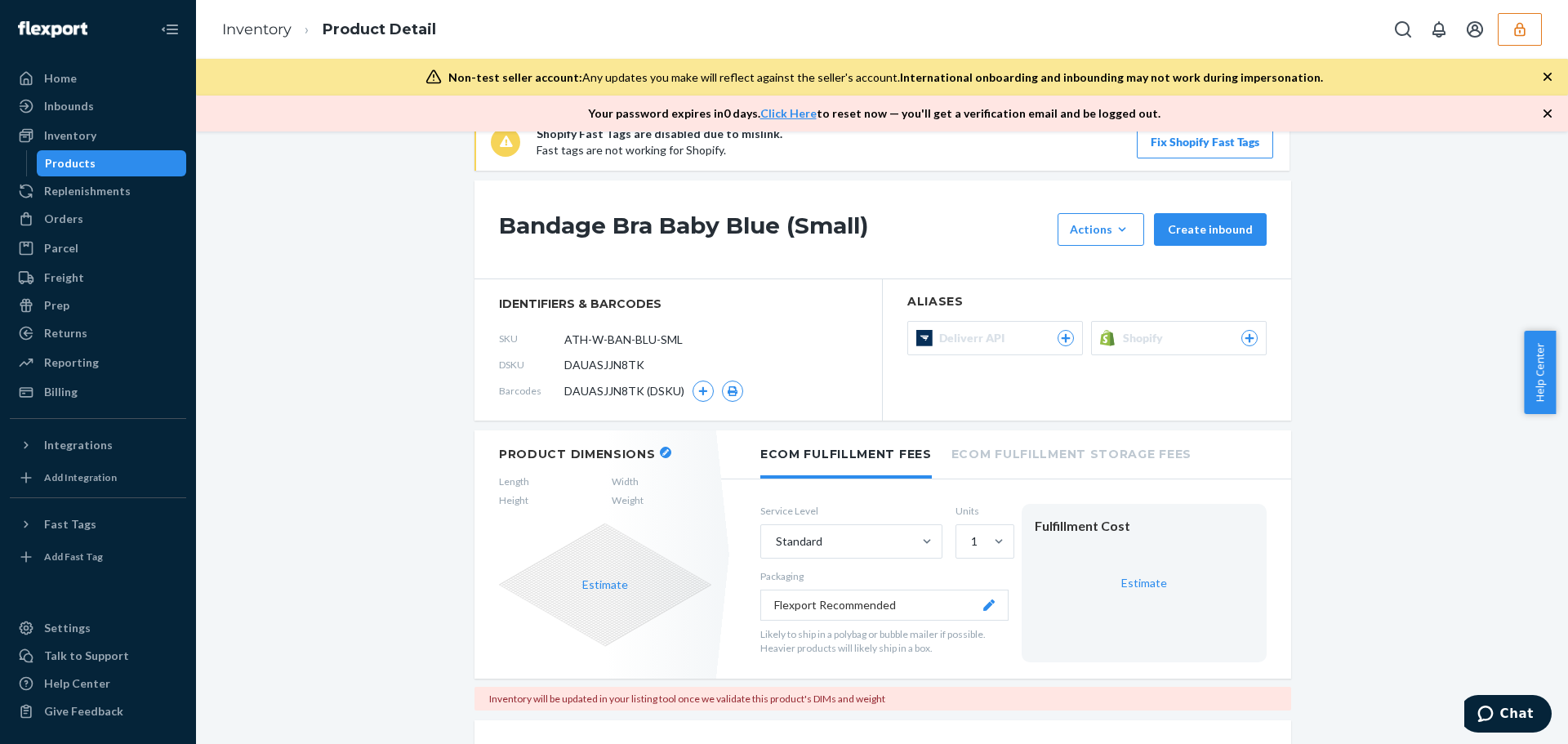
scroll to position [244, 0]
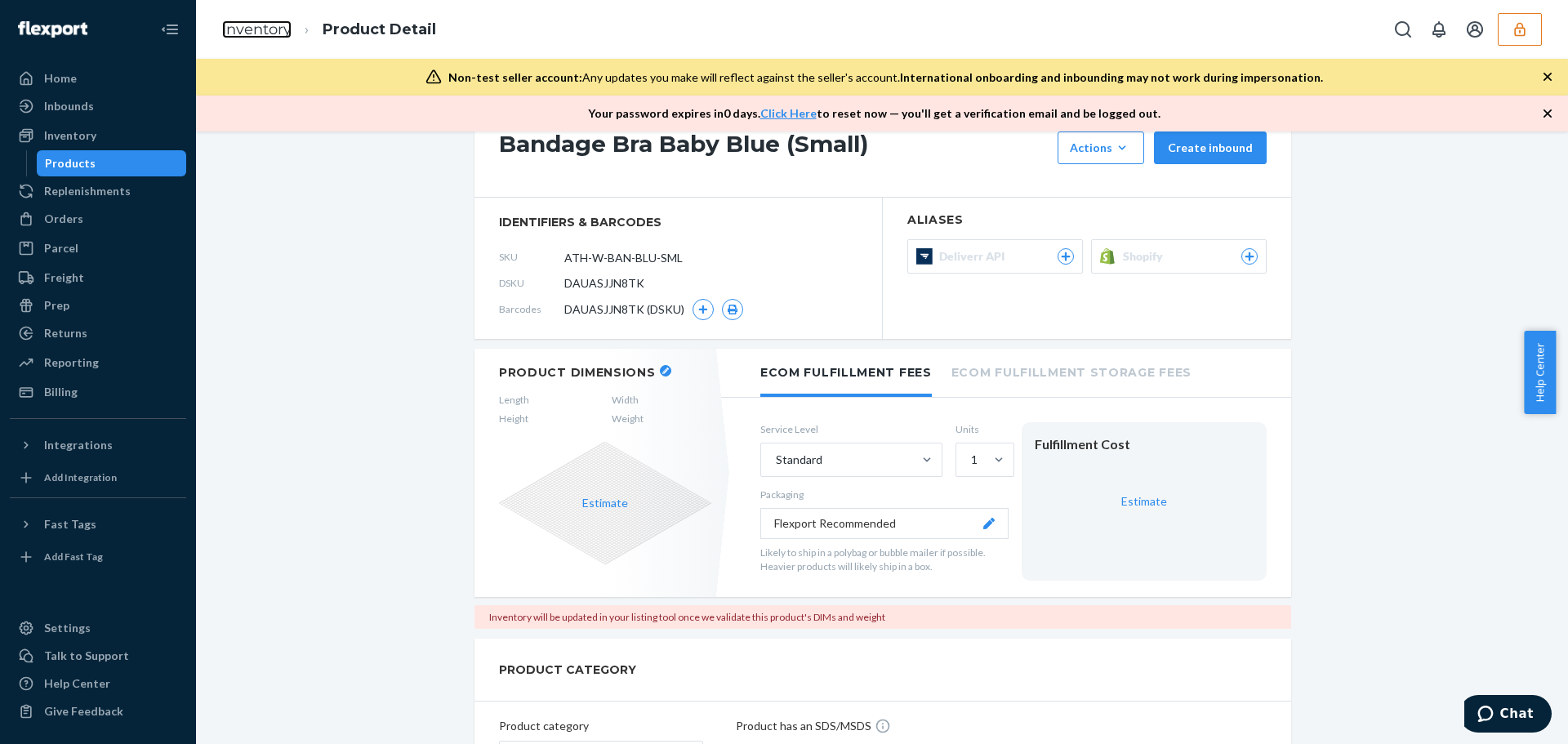
click at [278, 29] on link "Inventory" at bounding box center [256, 29] width 70 height 18
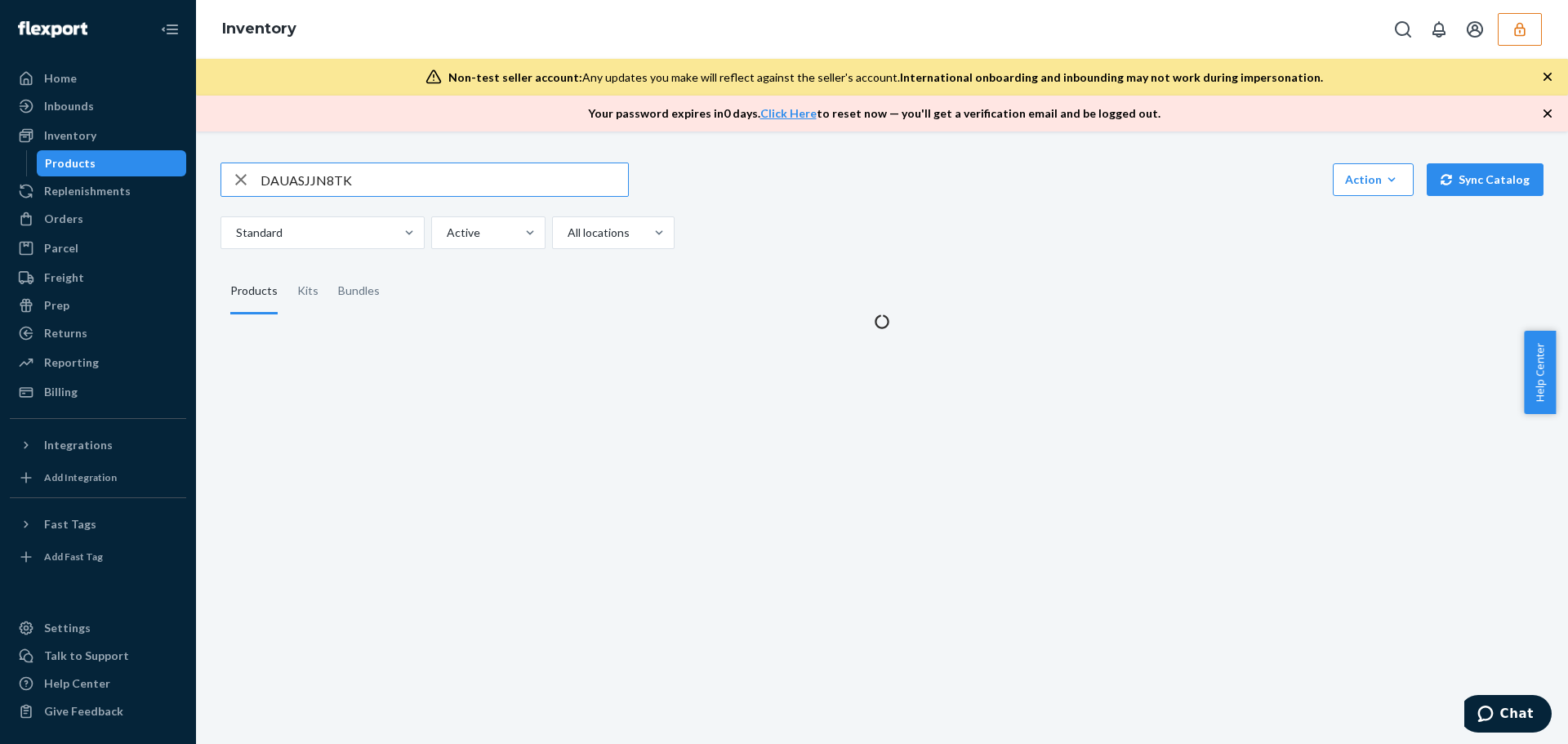
click at [364, 179] on input "DAUASJJN8TK" at bounding box center [444, 180] width 368 height 32
drag, startPoint x: 364, startPoint y: 179, endPoint x: 138, endPoint y: 169, distance: 226.2
click at [140, 169] on div "Home Inbounds Shipping Plans Problems Inventory Products Replenishments Orders …" at bounding box center [784, 372] width 1568 height 744
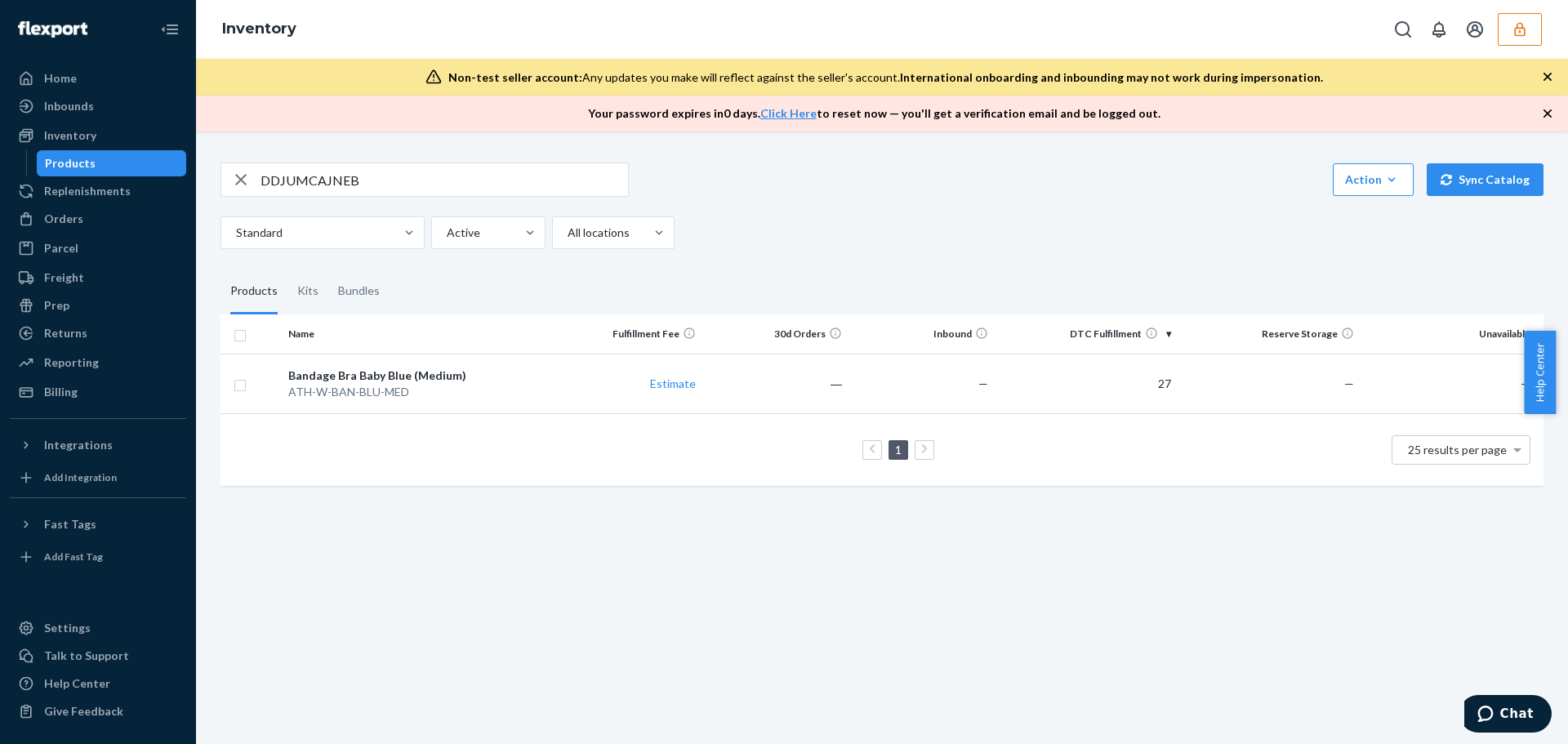
click at [336, 184] on input "DDJUMCAJNEB" at bounding box center [444, 180] width 368 height 32
click at [337, 183] on input "DDJUMCAJNEB" at bounding box center [444, 180] width 368 height 32
paste input "47J68RAHFH"
type input "D47J68RAHFH"
click at [503, 643] on div "D47J68RAHFH Action Create product Create kit or bundle Bulk create products Bul…" at bounding box center [882, 437] width 1372 height 612
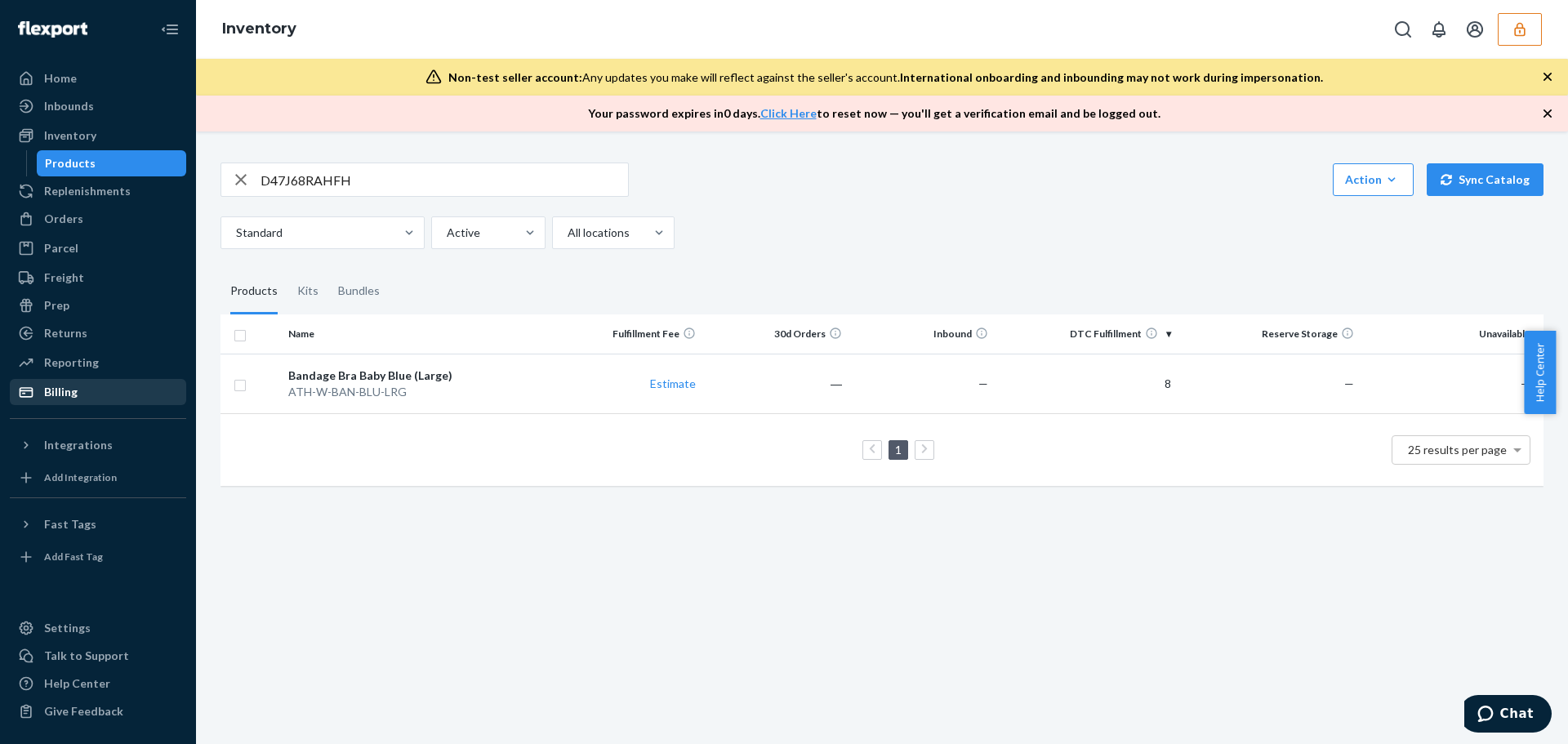
click at [76, 390] on div "Billing" at bounding box center [97, 392] width 173 height 23
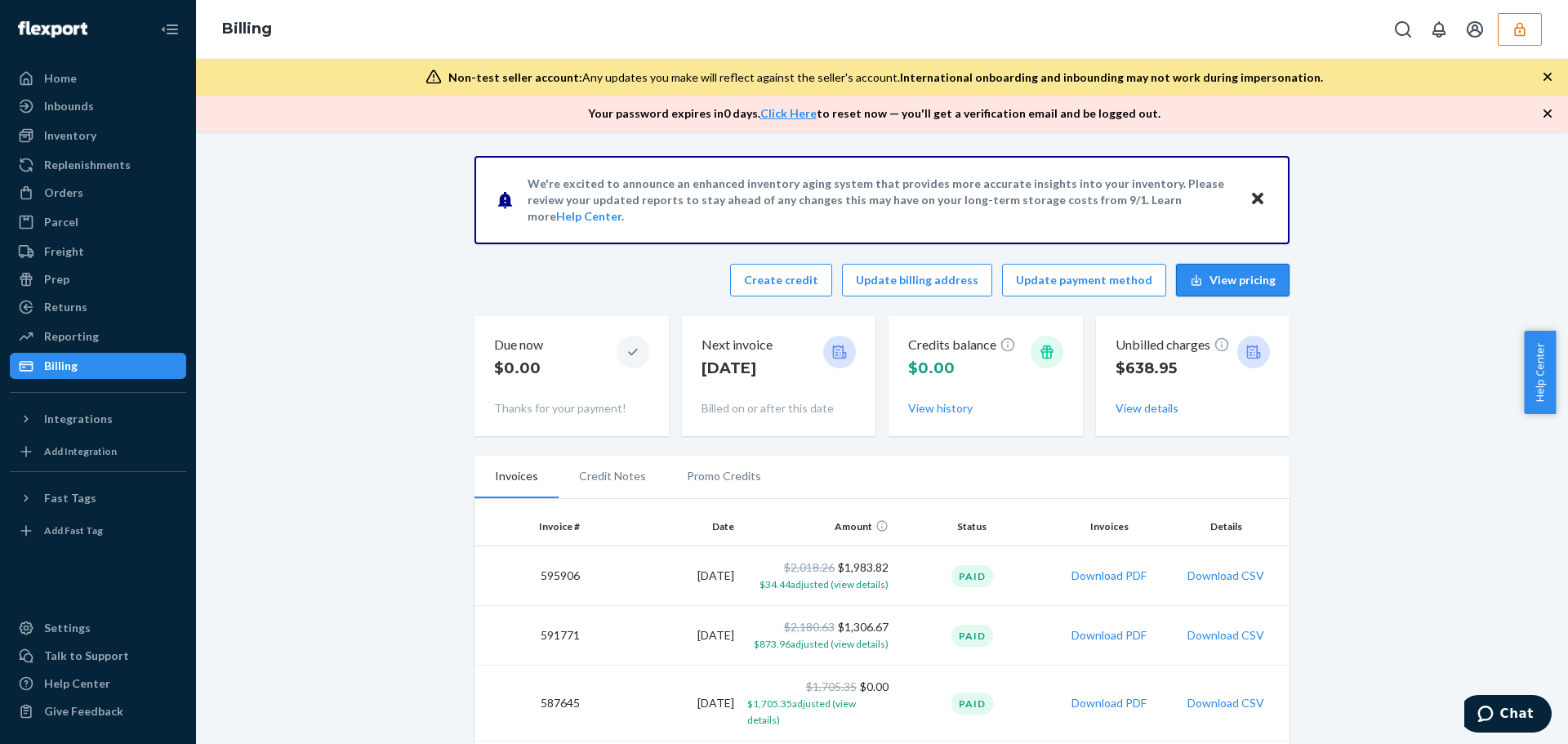
click at [1207, 289] on button "View pricing" at bounding box center [1233, 280] width 114 height 32
click at [75, 132] on div "Inventory" at bounding box center [70, 135] width 53 height 16
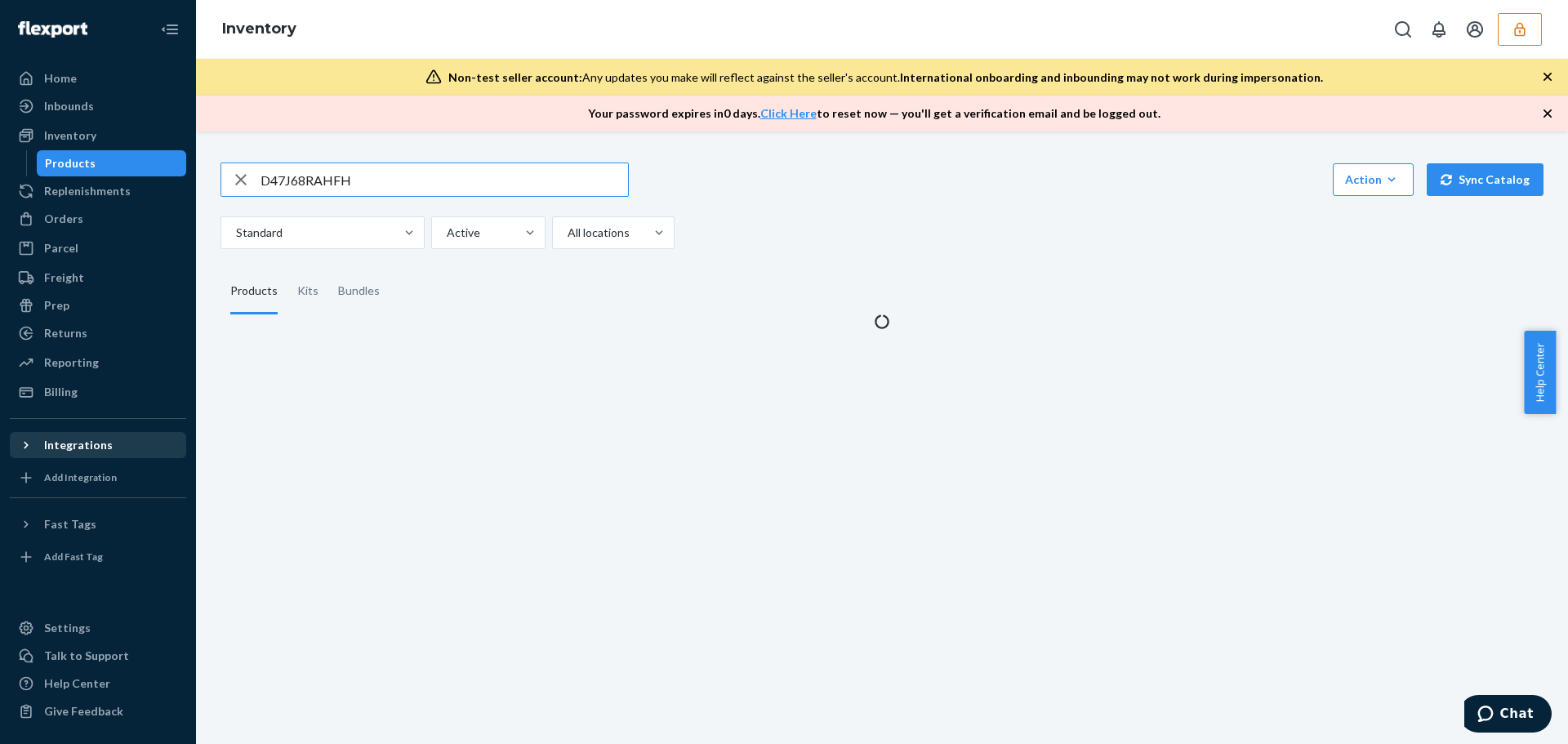
click at [93, 440] on div "Integrations" at bounding box center [78, 444] width 69 height 16
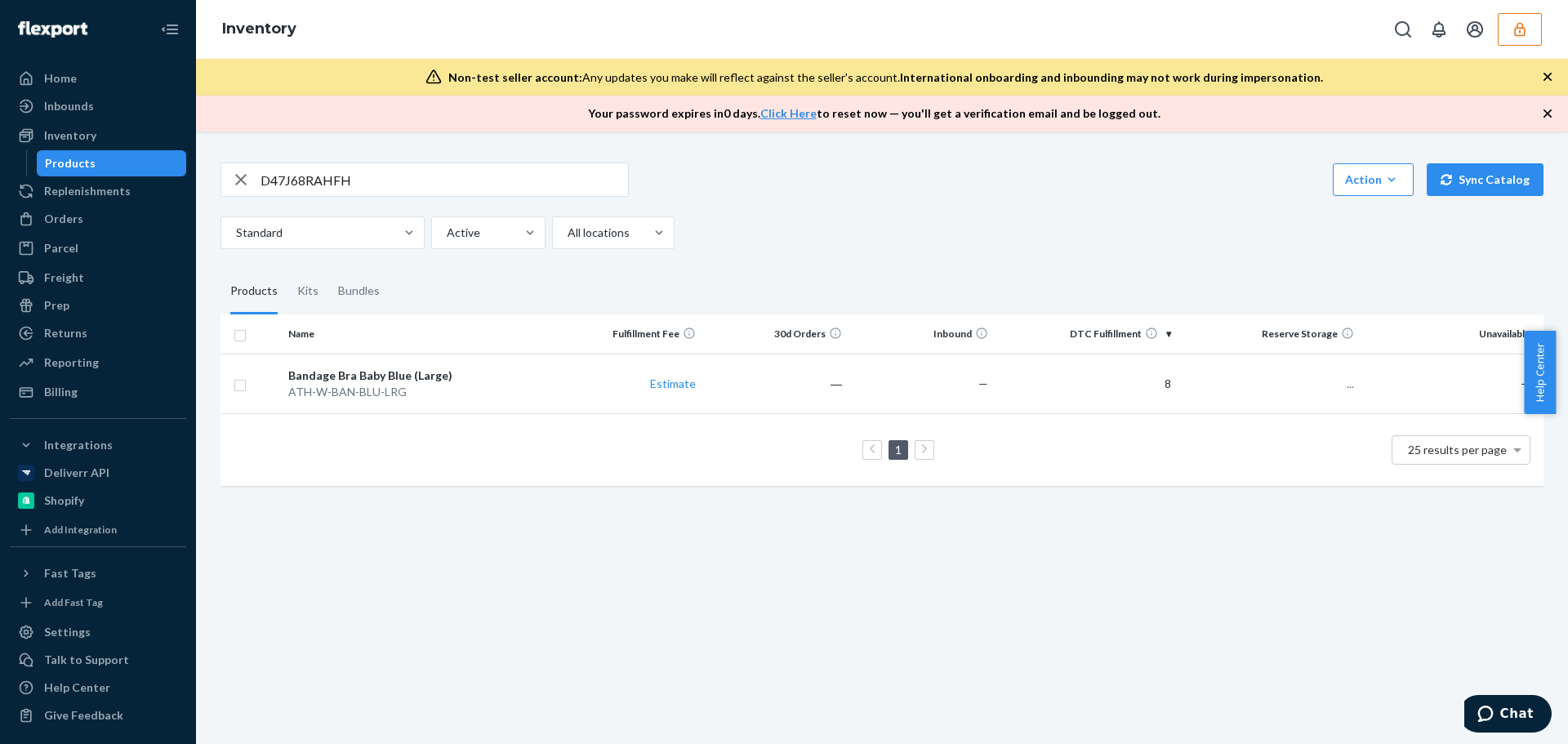
click at [319, 181] on input "D47J68RAHFH" at bounding box center [444, 180] width 368 height 32
paste input "EV8929ZMFF"
type input "DEV8929ZMFF"
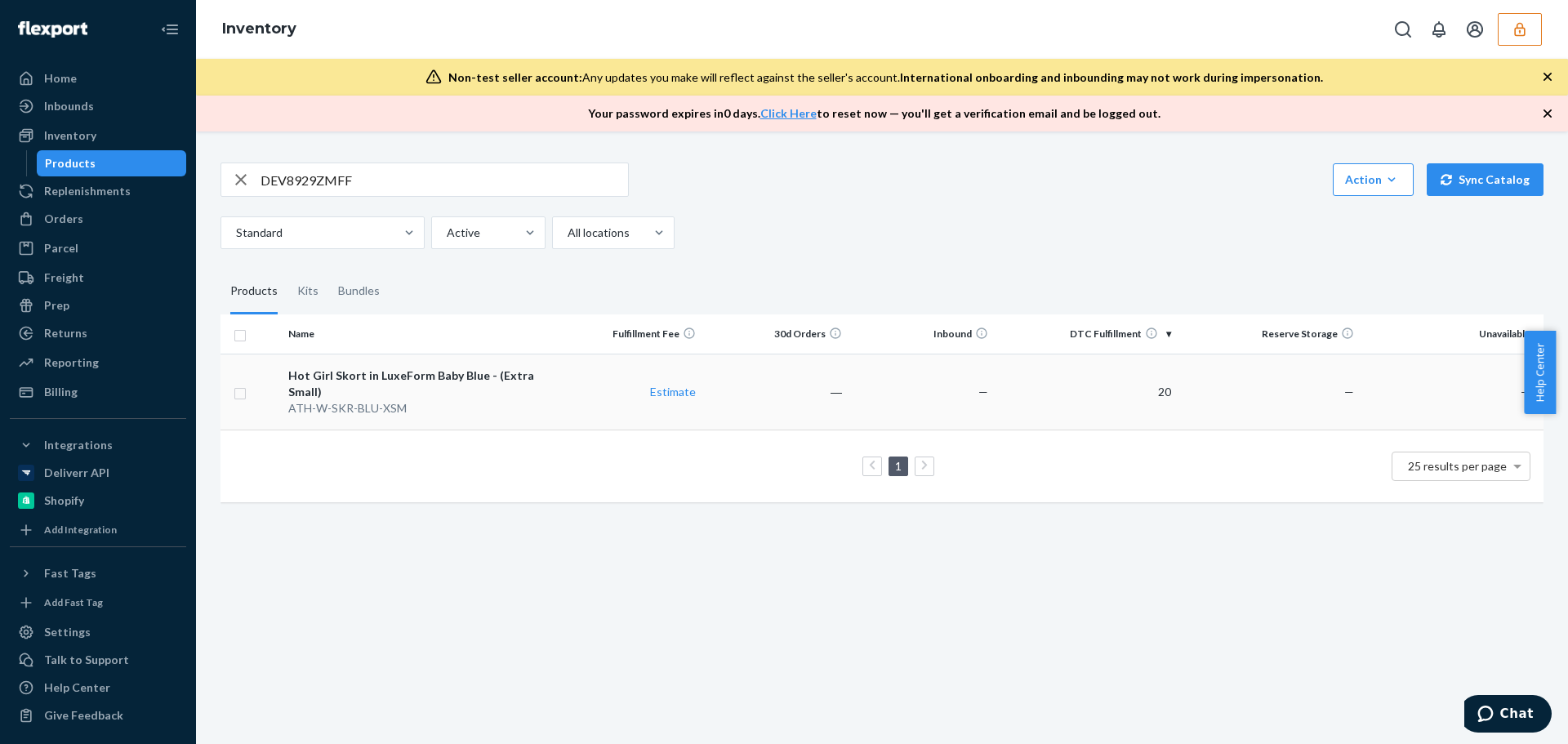
click at [284, 373] on td "Hot Girl Skort in LuxeForm Baby Blue - (Extra Small) ATH-W-SKR-BLU-XSM" at bounding box center [419, 391] width 274 height 75
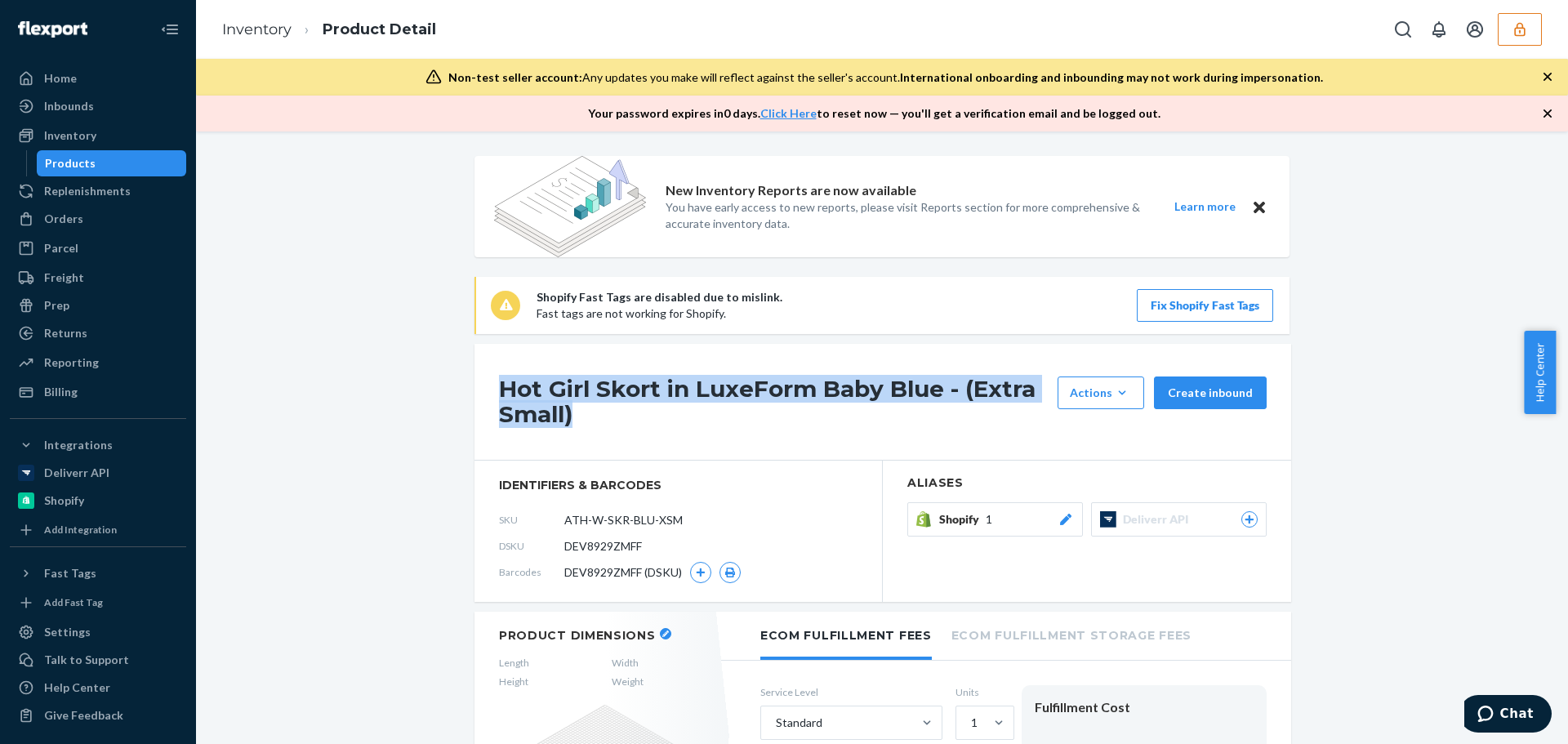
drag, startPoint x: 497, startPoint y: 388, endPoint x: 591, endPoint y: 413, distance: 97.3
click at [591, 413] on h1 "Hot Girl Skort in LuxeForm Baby Blue - (Extra Small)" at bounding box center [774, 401] width 550 height 51
copy h1 "Hot Girl Skort in LuxeForm Baby Blue - (Extra Small)"
click at [267, 28] on link "Inventory" at bounding box center [256, 29] width 70 height 18
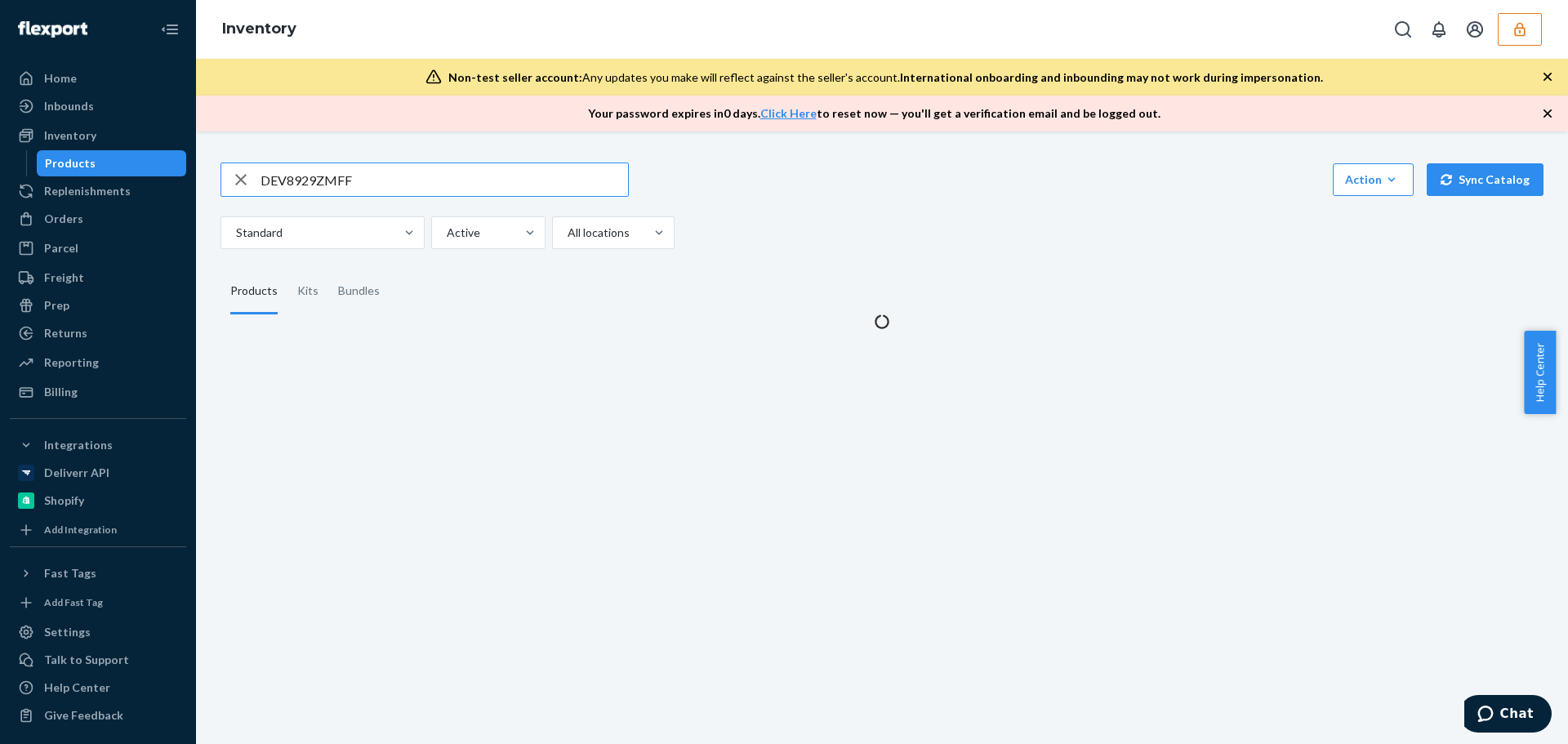
click at [349, 182] on input "DEV8929ZMFF" at bounding box center [444, 180] width 368 height 32
drag, startPoint x: 361, startPoint y: 177, endPoint x: 136, endPoint y: 163, distance: 225.4
click at [136, 163] on div "Home Inbounds Shipping Plans Problems Inventory Products Replenishments Orders …" at bounding box center [784, 372] width 1568 height 744
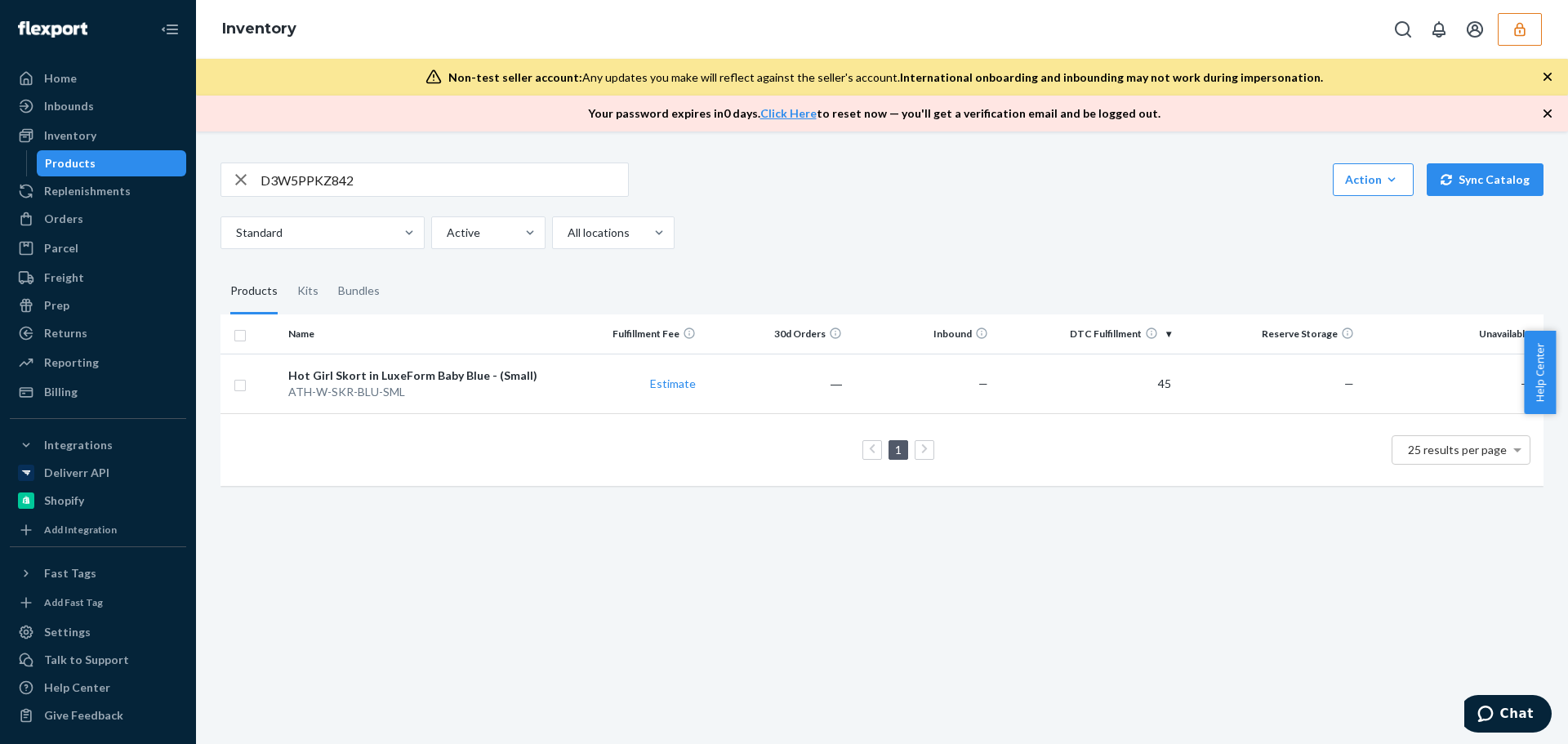
click at [309, 176] on input "D3W5PPKZ842" at bounding box center [444, 180] width 368 height 32
paste input "4TCA9M2FVK"
click at [306, 177] on input "D4TCA9M2FVK" at bounding box center [444, 180] width 368 height 32
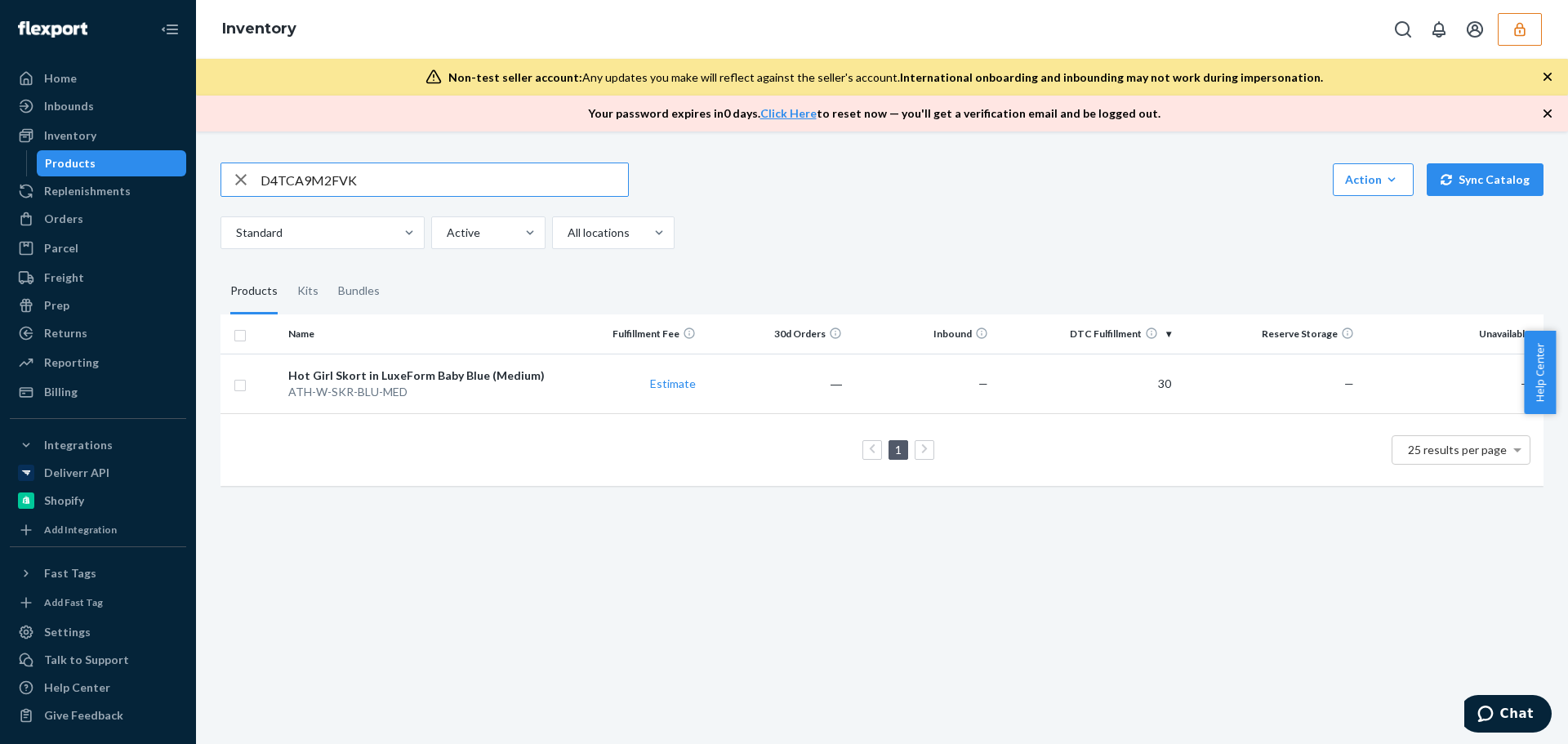
paste input "W4EZZ6699"
click at [310, 184] on input "DW4EZZ6699K" at bounding box center [444, 180] width 368 height 32
paste input "ET9CSALD69"
click at [390, 181] on input "DET9CSALD69" at bounding box center [444, 180] width 368 height 32
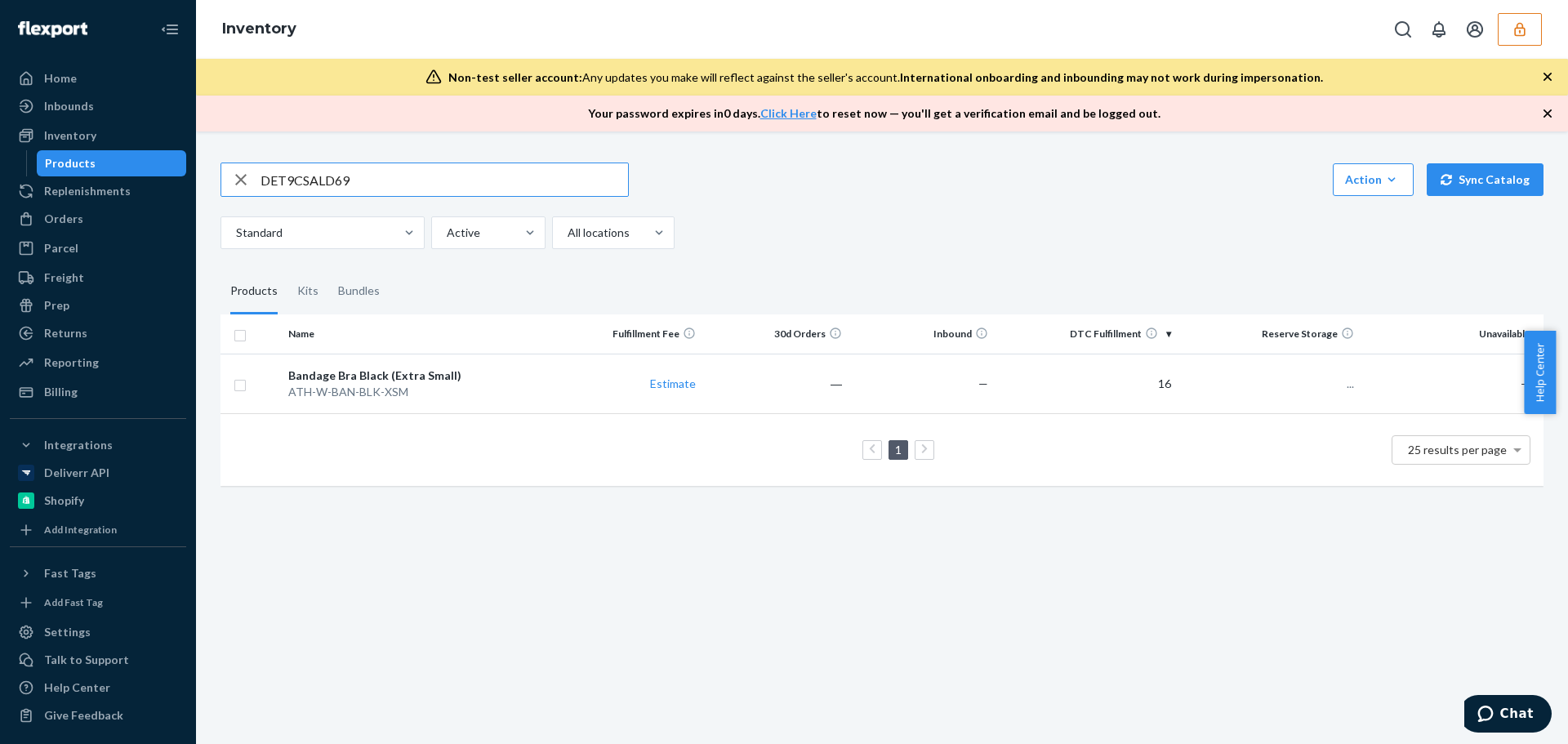
click at [390, 181] on input "DET9CSALD69" at bounding box center [444, 180] width 368 height 32
paste input "VJAGVKJ7MR"
click at [311, 181] on input "DVJAGVKJ7MR" at bounding box center [444, 180] width 368 height 32
paste input "7P9KCRNK7B"
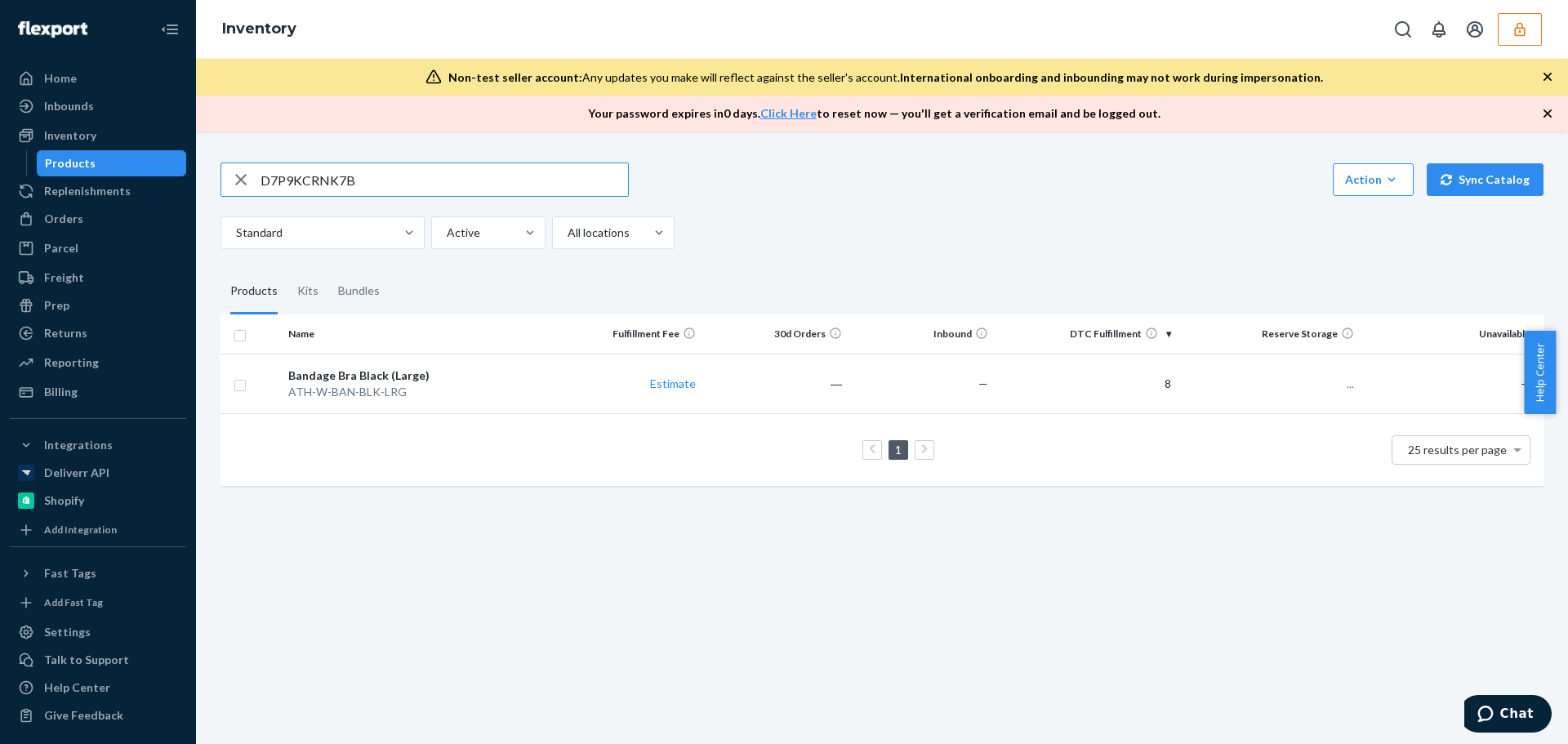
click at [312, 178] on input "D7P9KCRNK7B" at bounding box center [444, 180] width 368 height 32
paste input "ZLQ55MDKQR"
click at [318, 173] on input "DZLQ55MDKQR" at bounding box center [444, 180] width 368 height 32
click at [317, 175] on input "DZLQ55MDKQR" at bounding box center [444, 180] width 368 height 32
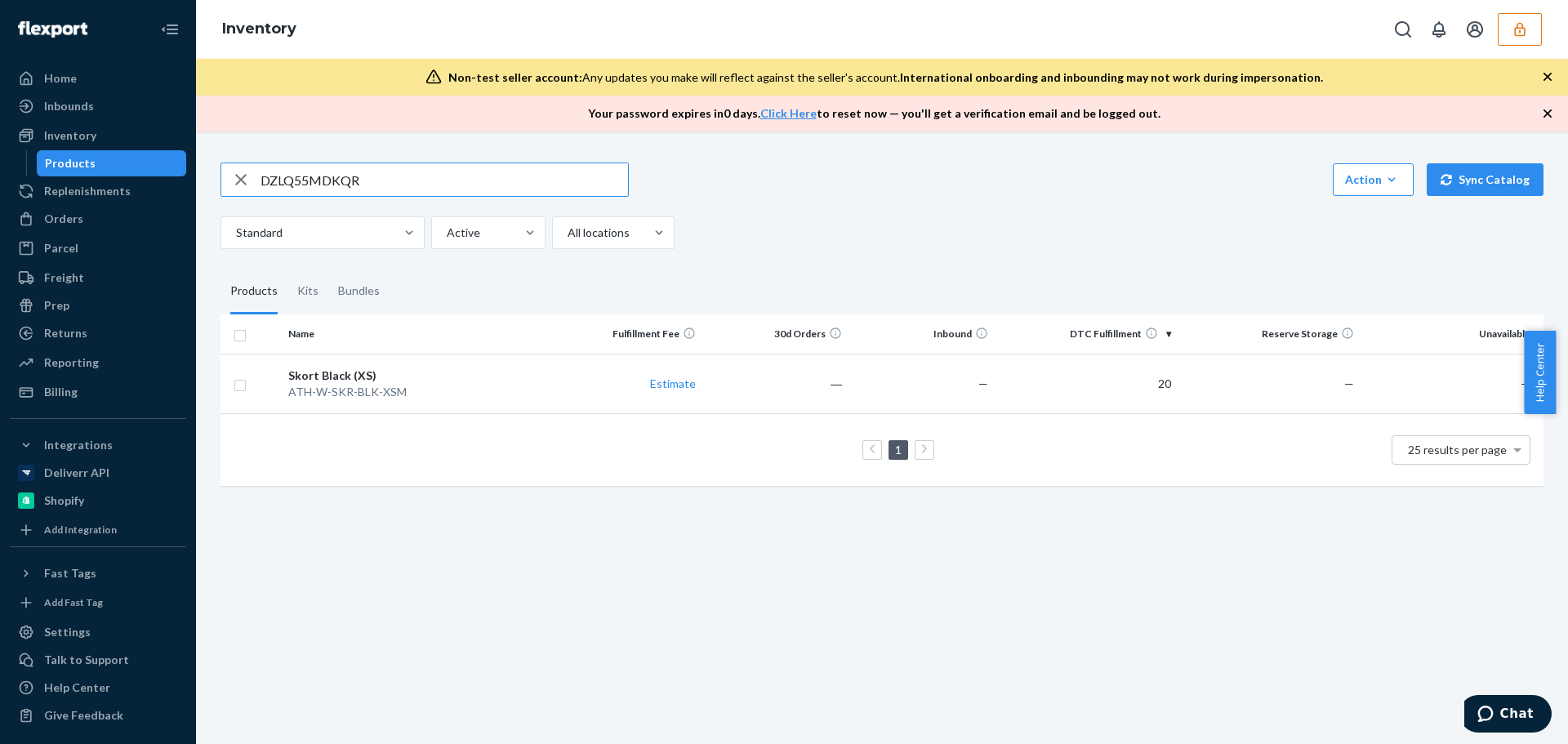
paste input "XP9TKKCCWC"
click at [339, 178] on input "DXP9TKKCCWC" at bounding box center [444, 180] width 368 height 32
paste input "M34LQU58V6"
type input "DM34LQU58V6"
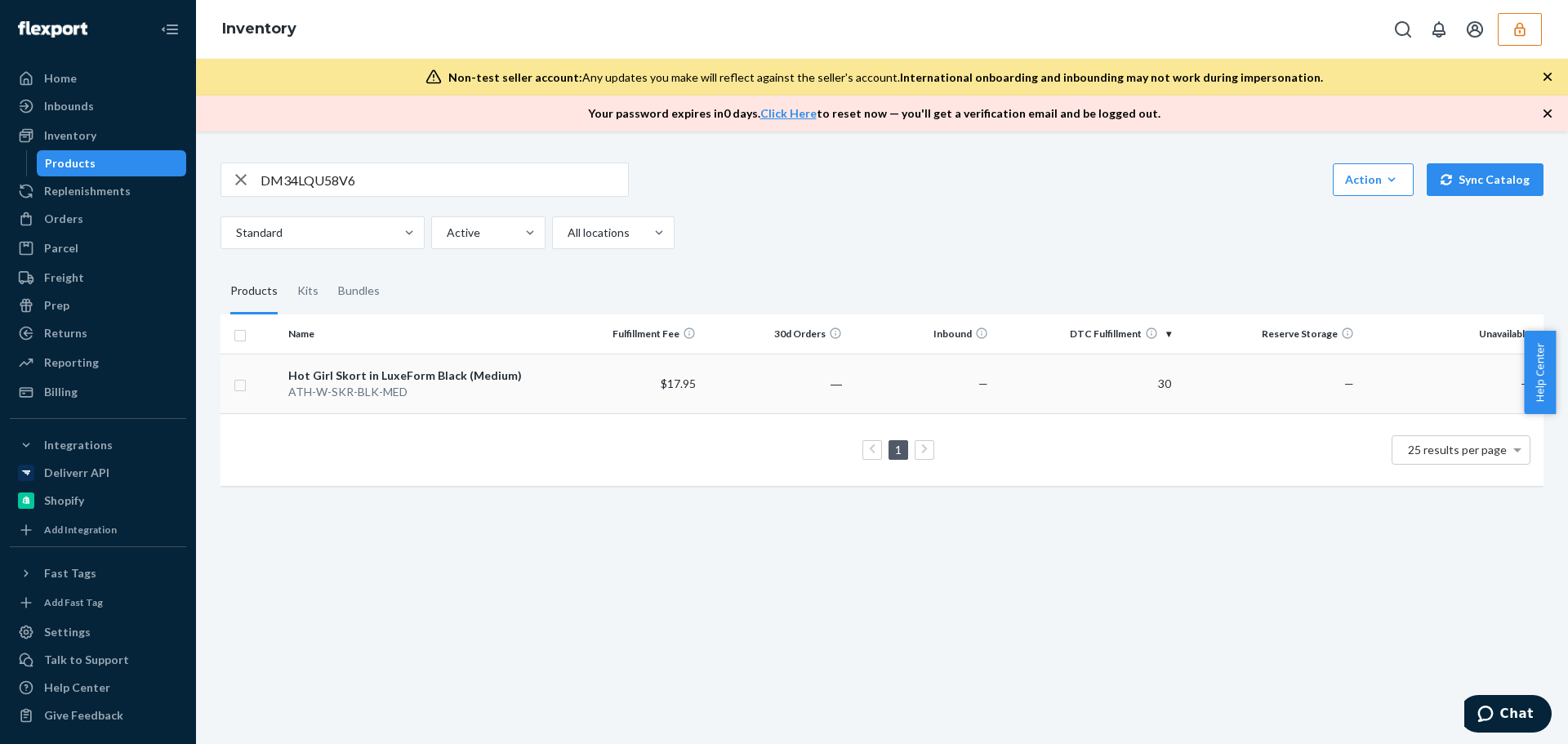
click at [495, 401] on td "Hot Girl Skort in LuxeForm Black (Medium) ATH-W-SKR-BLK-MED" at bounding box center [419, 383] width 274 height 59
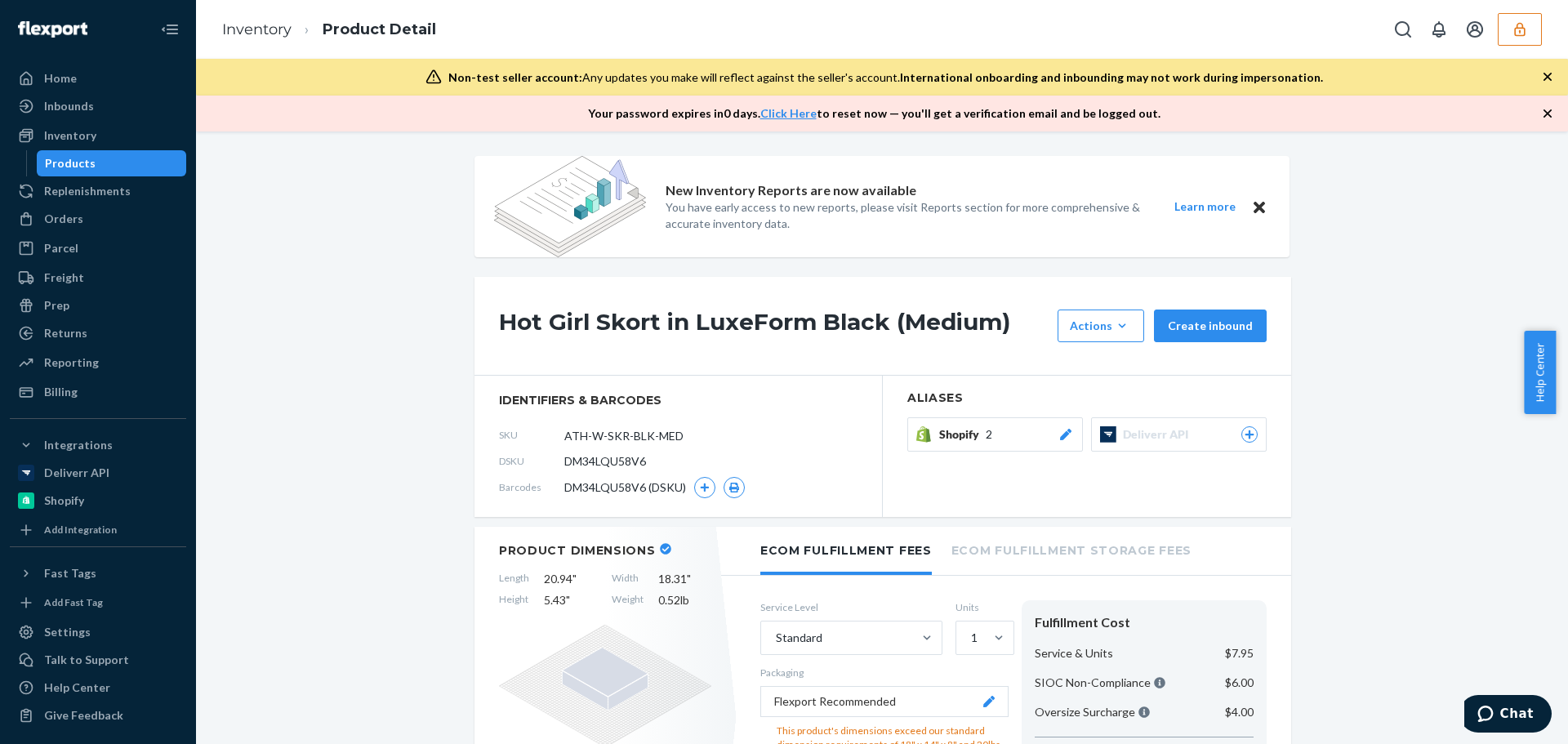
scroll to position [163, 0]
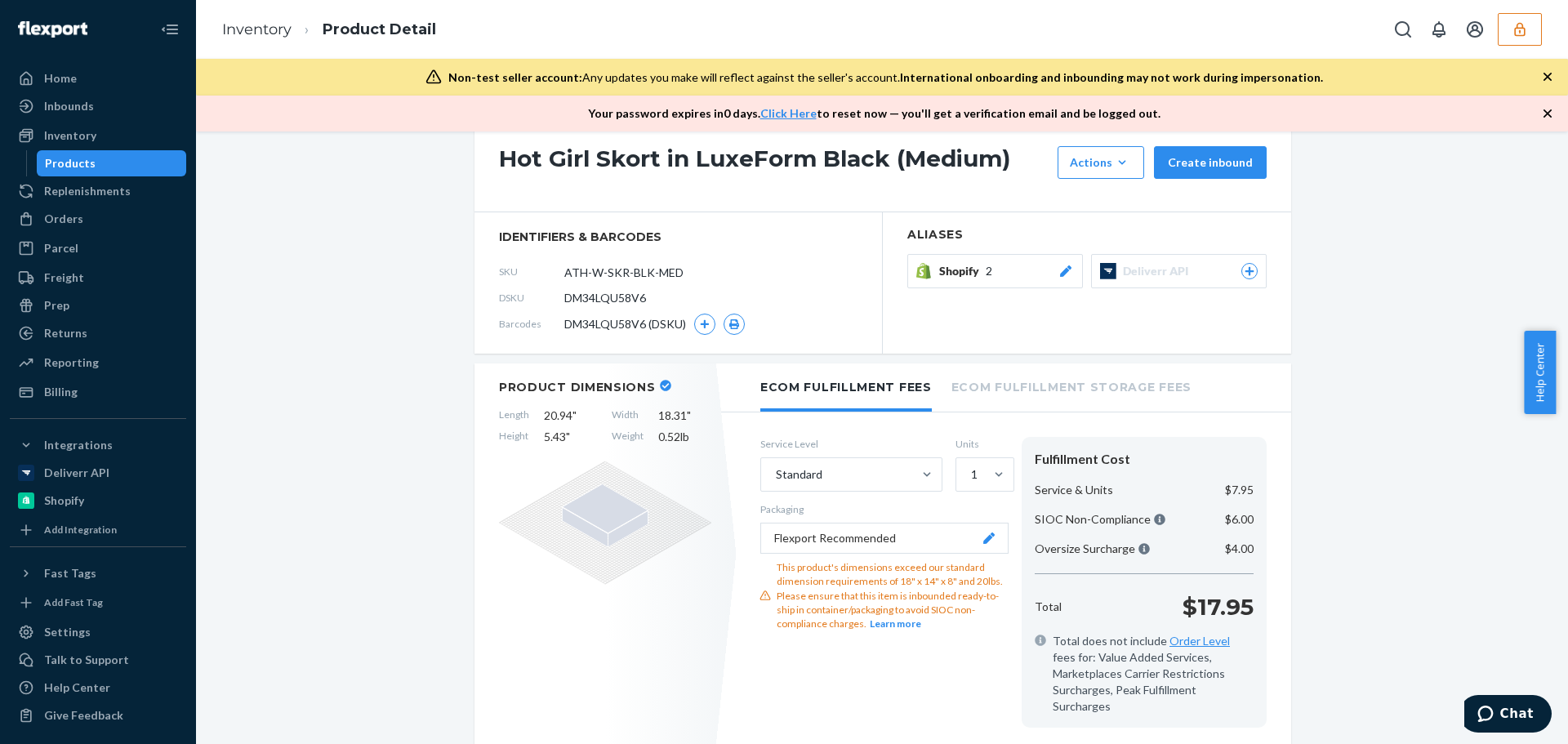
click at [614, 300] on span "DM34LQU58V6" at bounding box center [605, 297] width 81 height 16
copy span "DM34LQU58V6"
click at [1510, 32] on button "button" at bounding box center [1519, 30] width 44 height 32
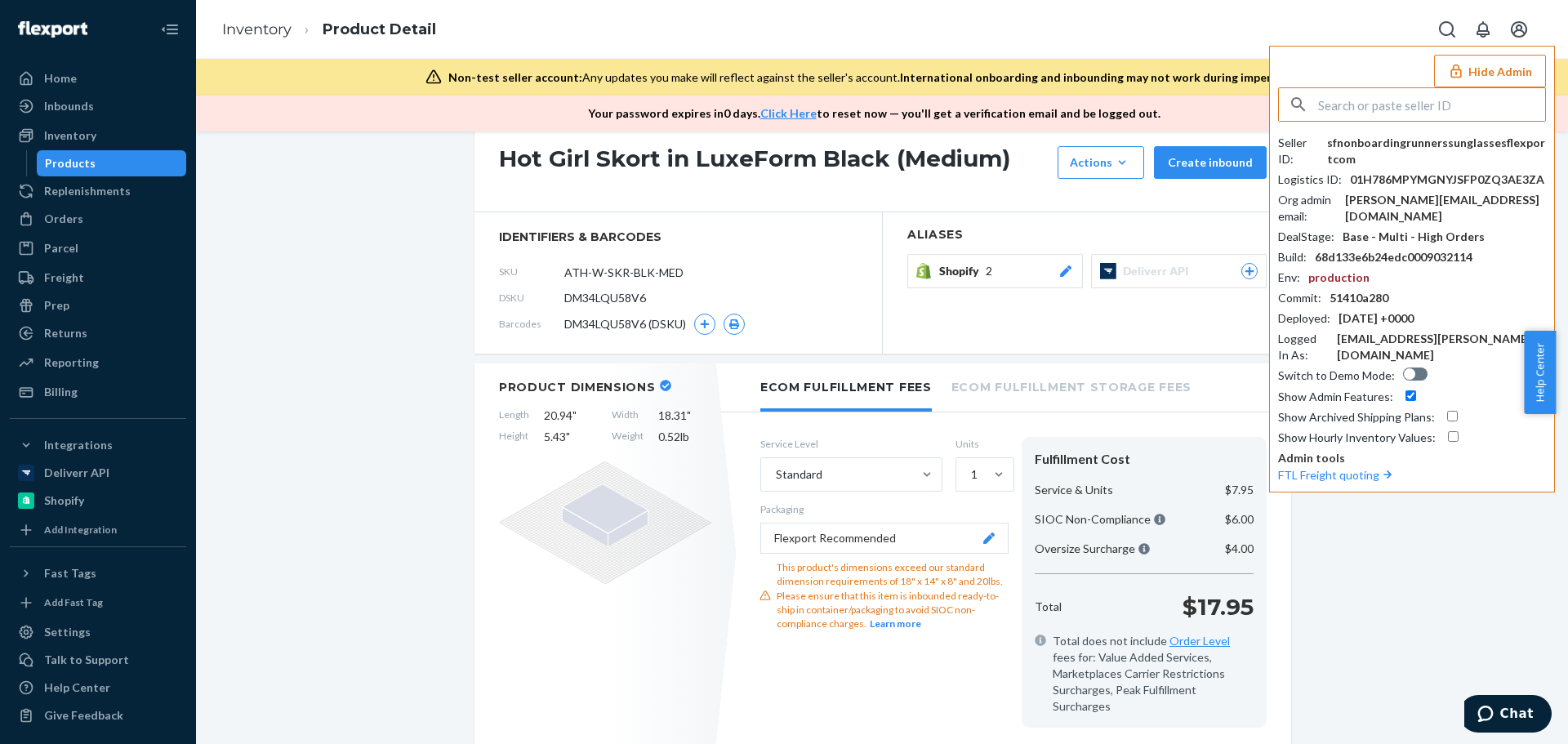
click at [1435, 100] on input "text" at bounding box center [1431, 104] width 227 height 32
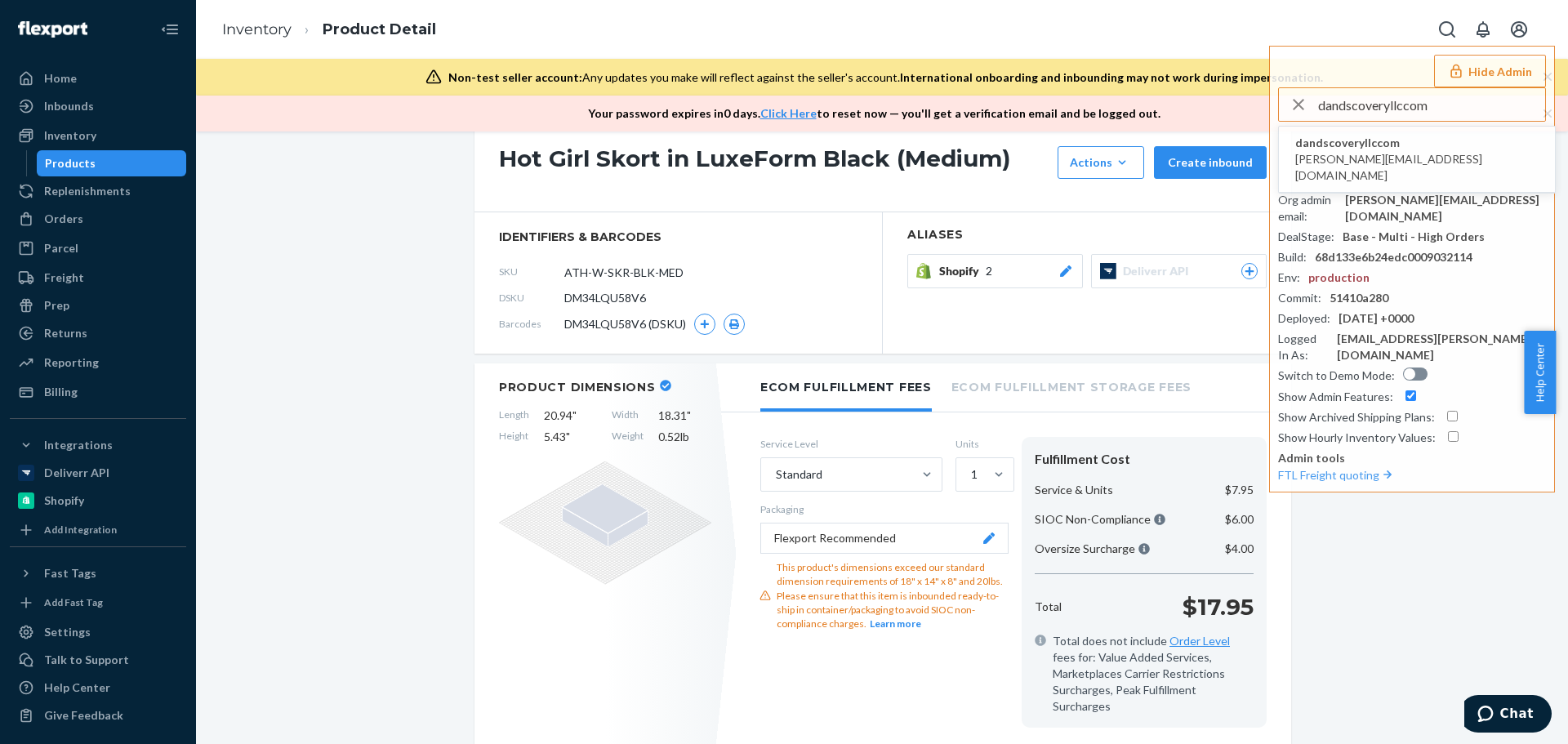
type input "dandscoveryllccom"
click at [1354, 144] on span "dandscoveryllccom" at bounding box center [1416, 142] width 244 height 16
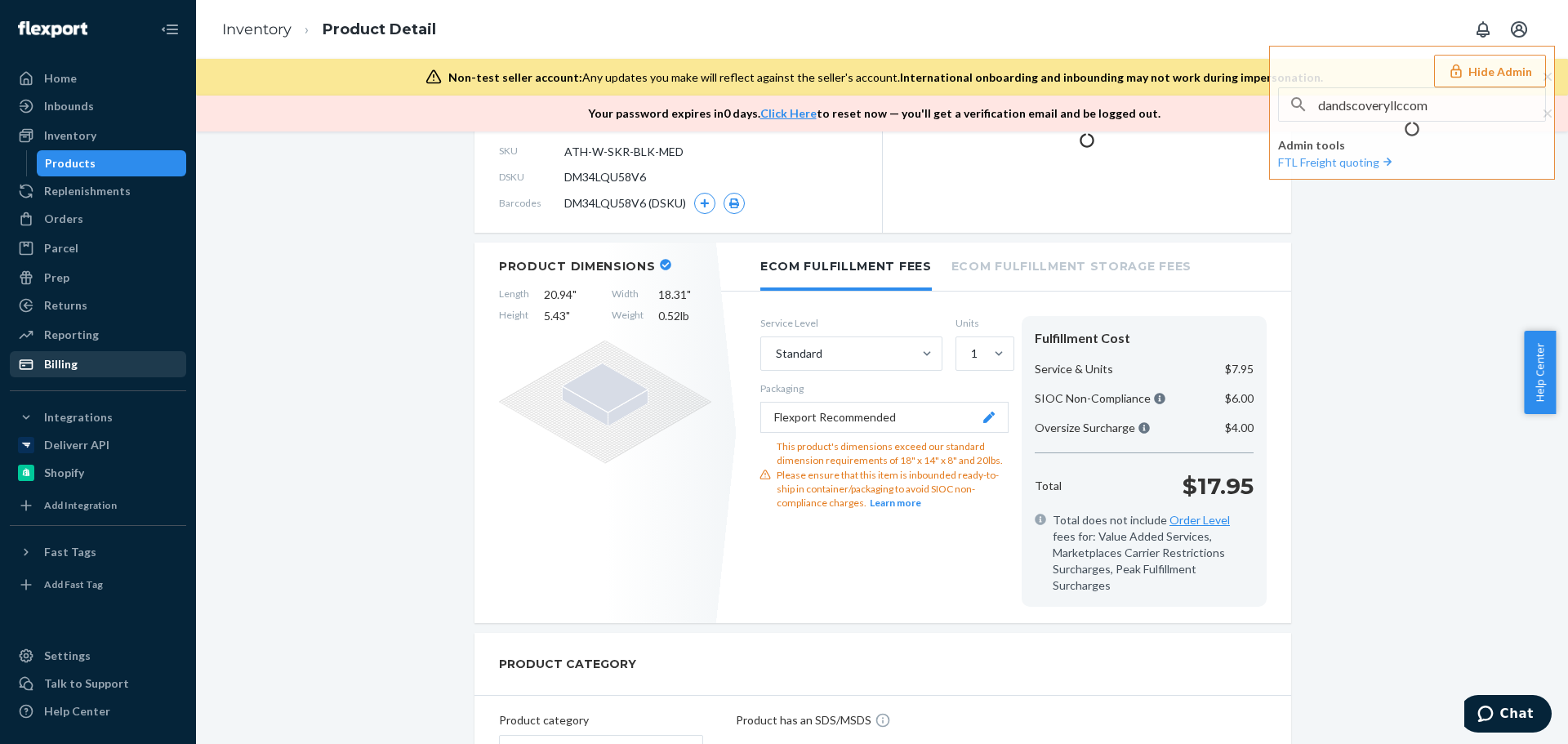
scroll to position [42, 0]
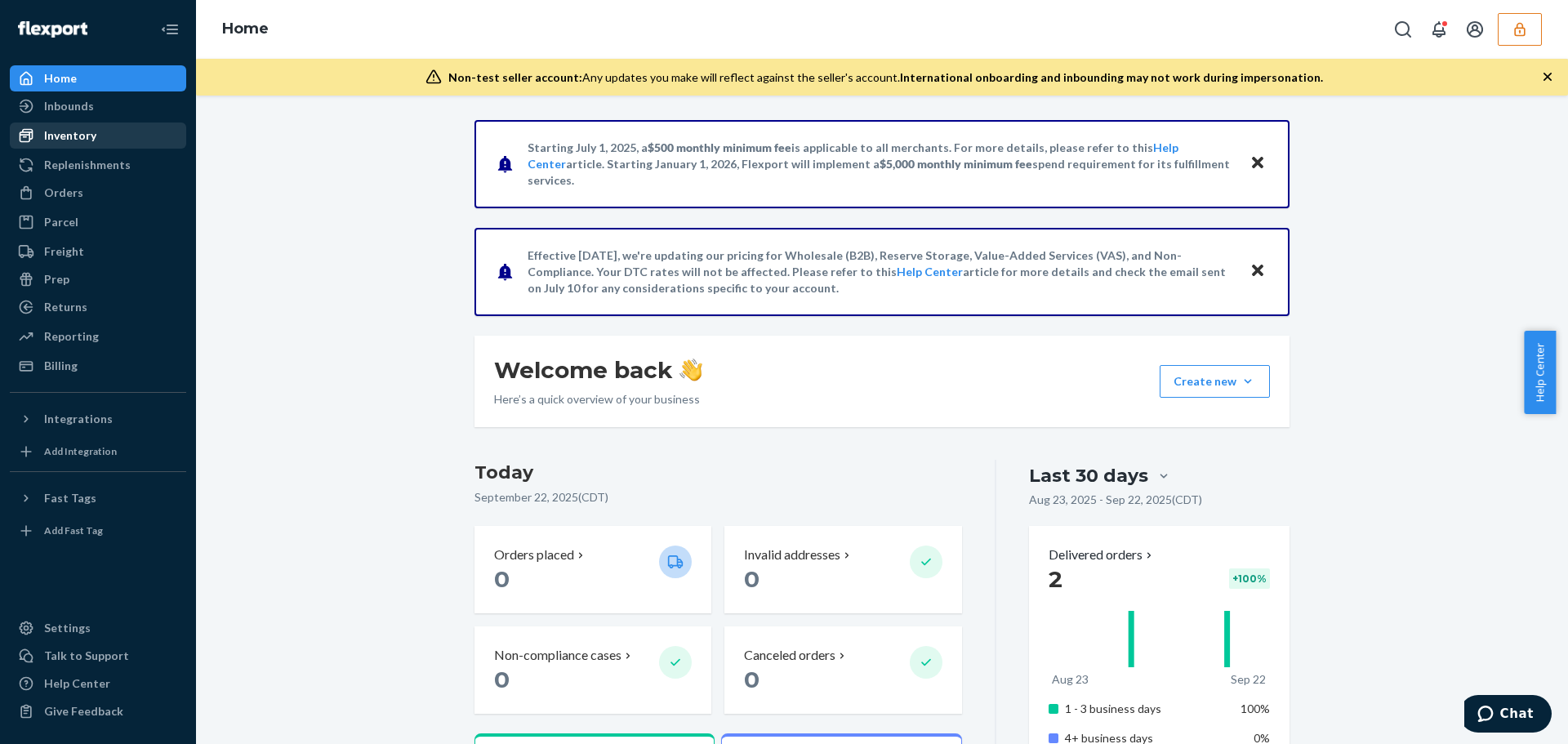
click at [103, 138] on div "Inventory" at bounding box center [97, 136] width 173 height 23
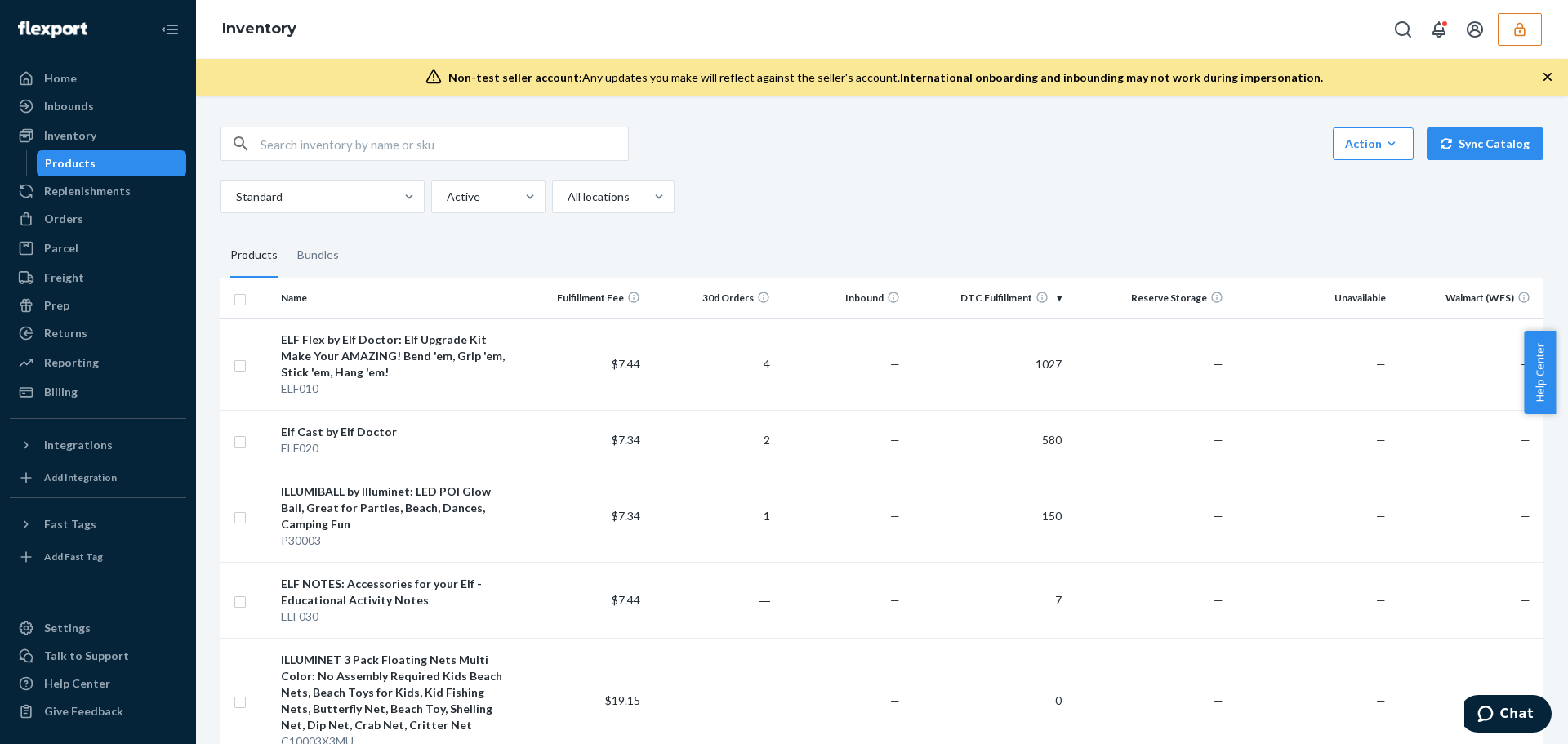
click at [356, 138] on input "text" at bounding box center [444, 143] width 368 height 32
paste input "ELF020"
type input "ELF020"
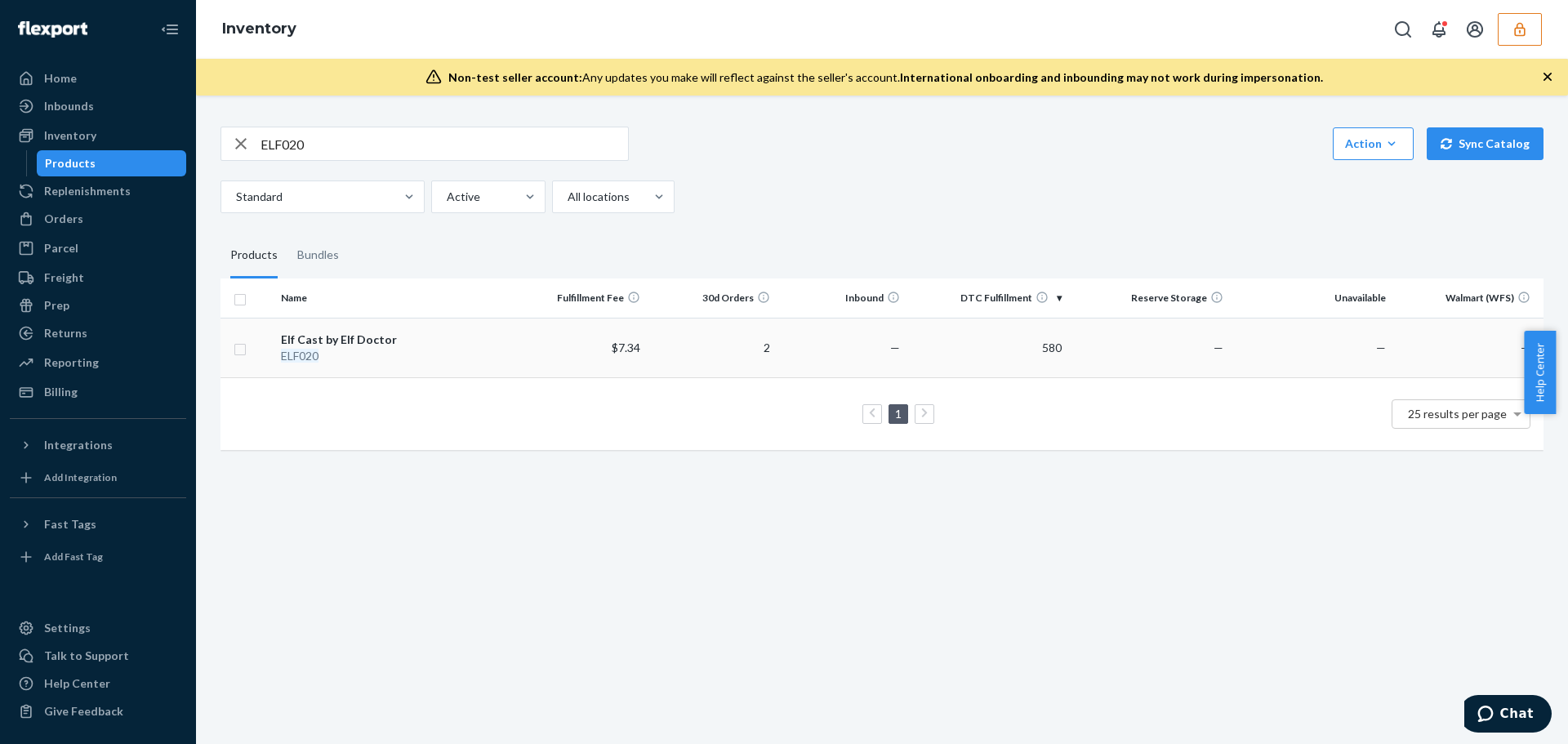
click at [479, 362] on div "ELF020" at bounding box center [396, 355] width 230 height 16
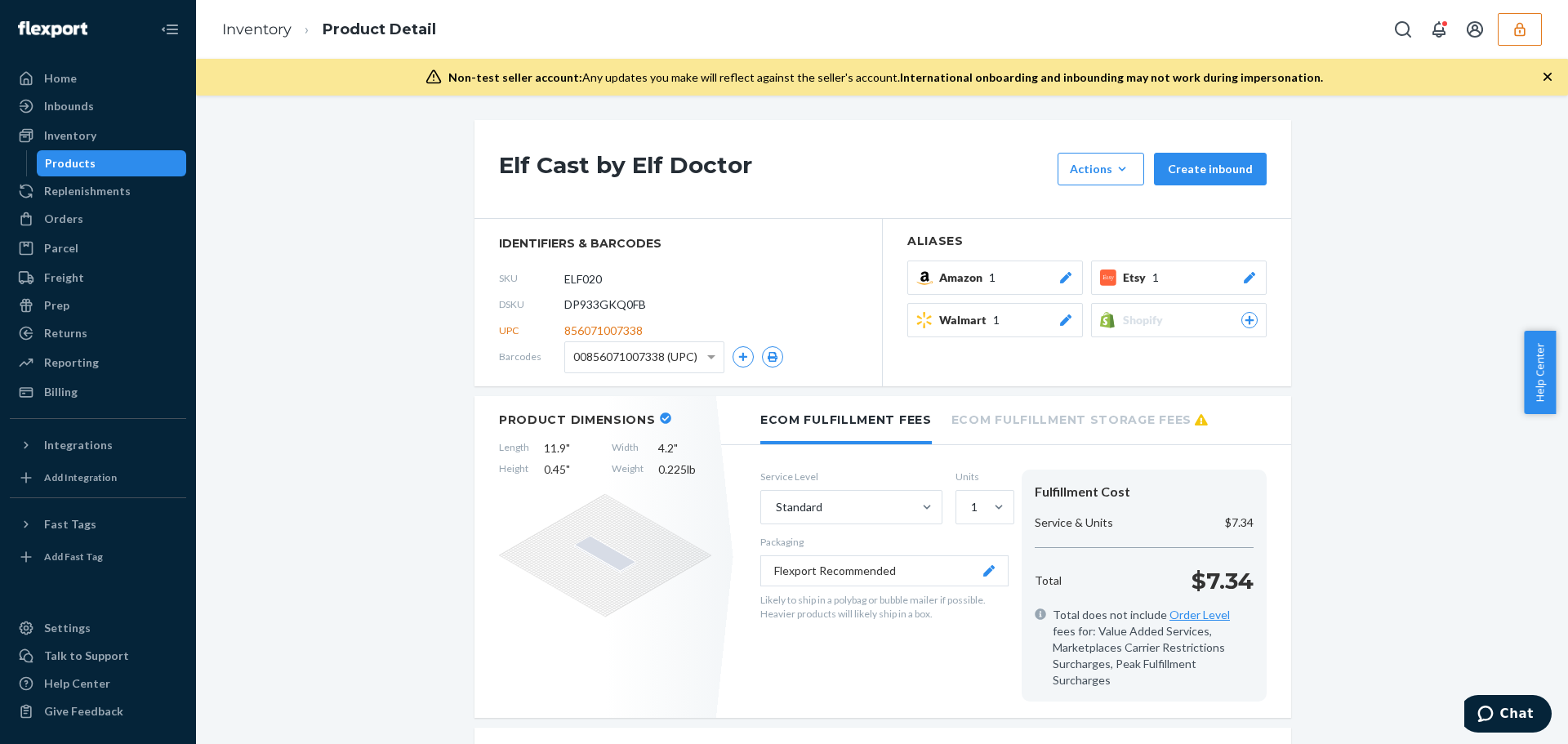
click at [616, 303] on span "DP933GKQ0FB" at bounding box center [605, 304] width 81 height 16
copy span "DP933GKQ0FB"
click at [981, 279] on span "Amazon" at bounding box center [964, 277] width 50 height 16
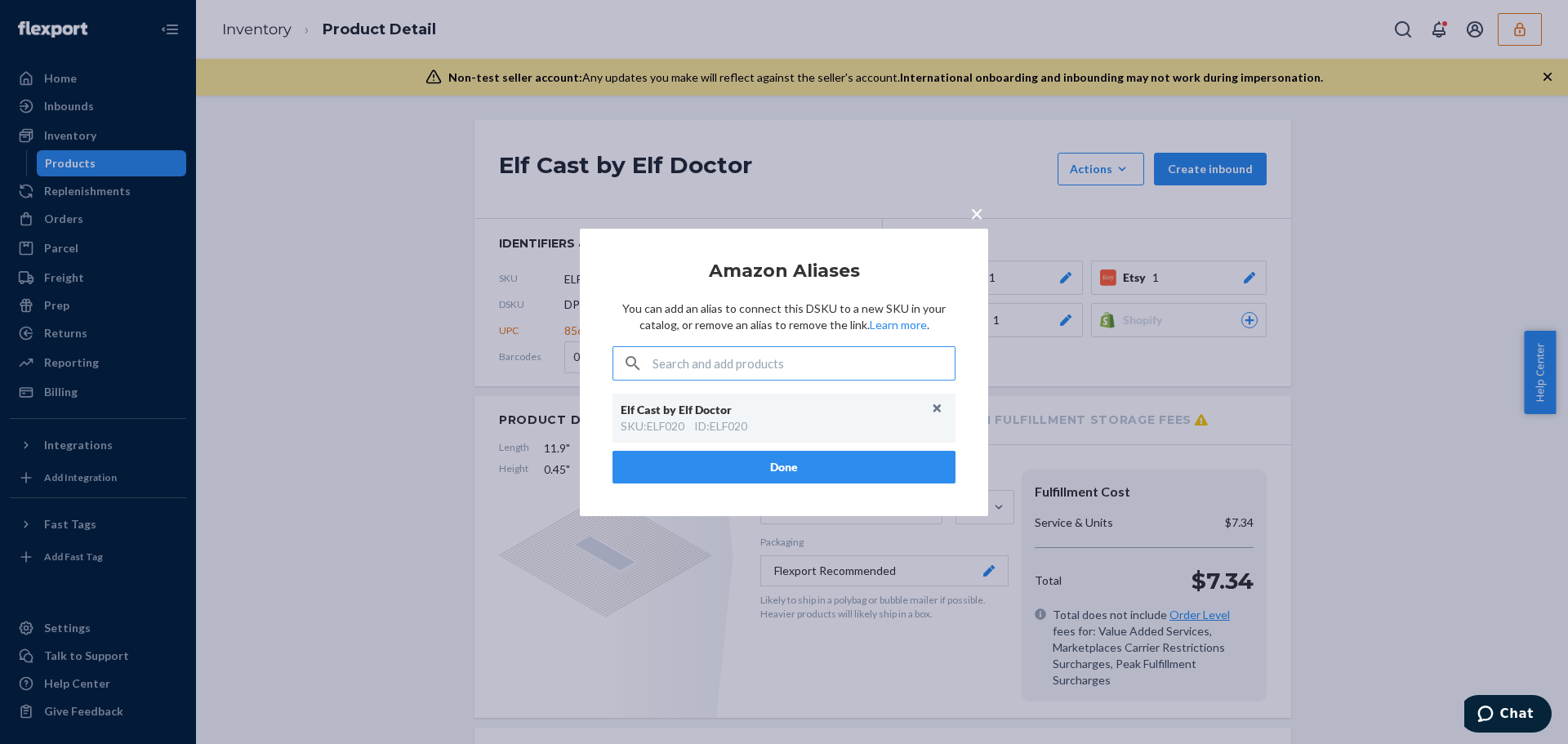
click at [976, 217] on span "×" at bounding box center [977, 212] width 13 height 28
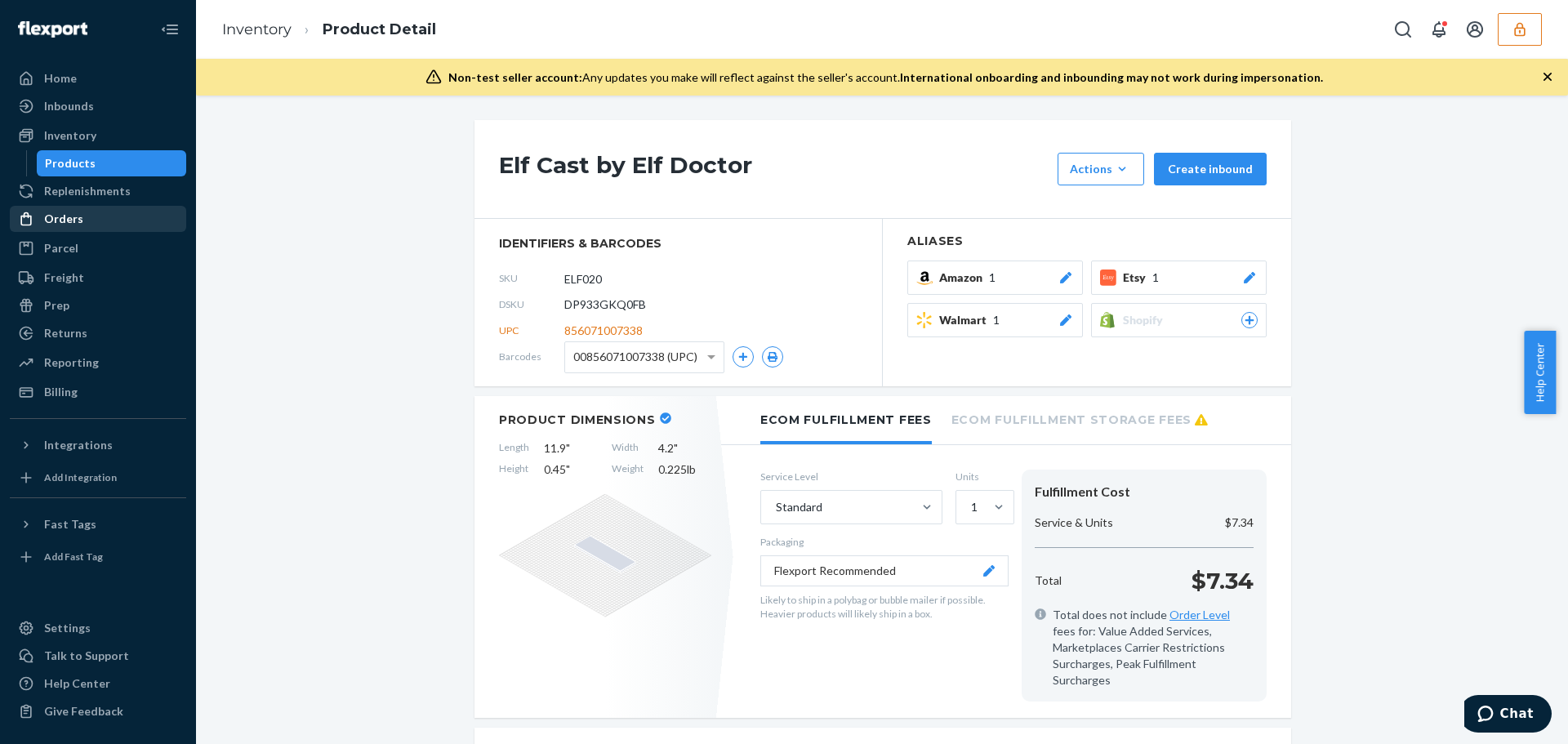
click at [58, 216] on div "Orders" at bounding box center [63, 218] width 39 height 16
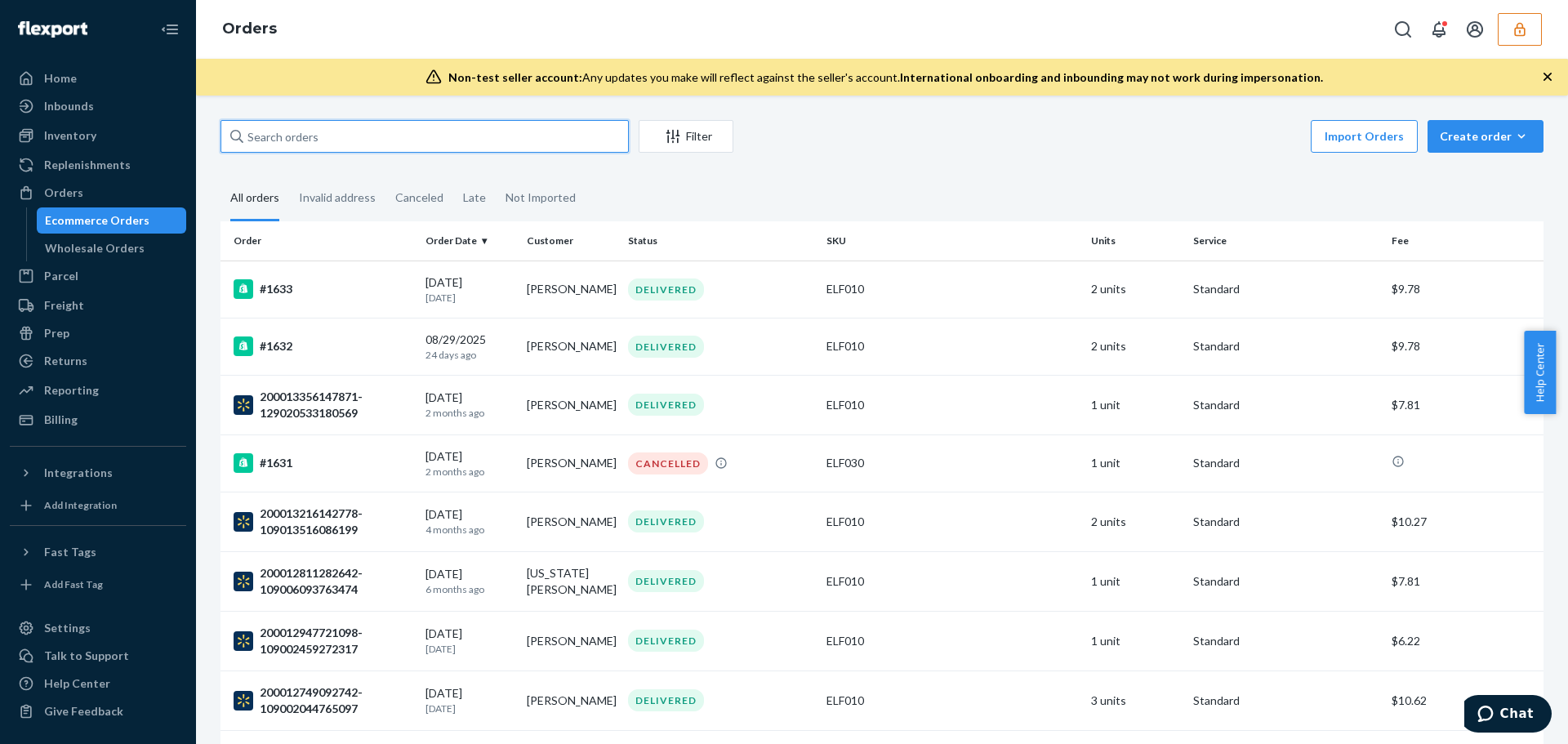
click at [394, 143] on input "text" at bounding box center [424, 137] width 408 height 32
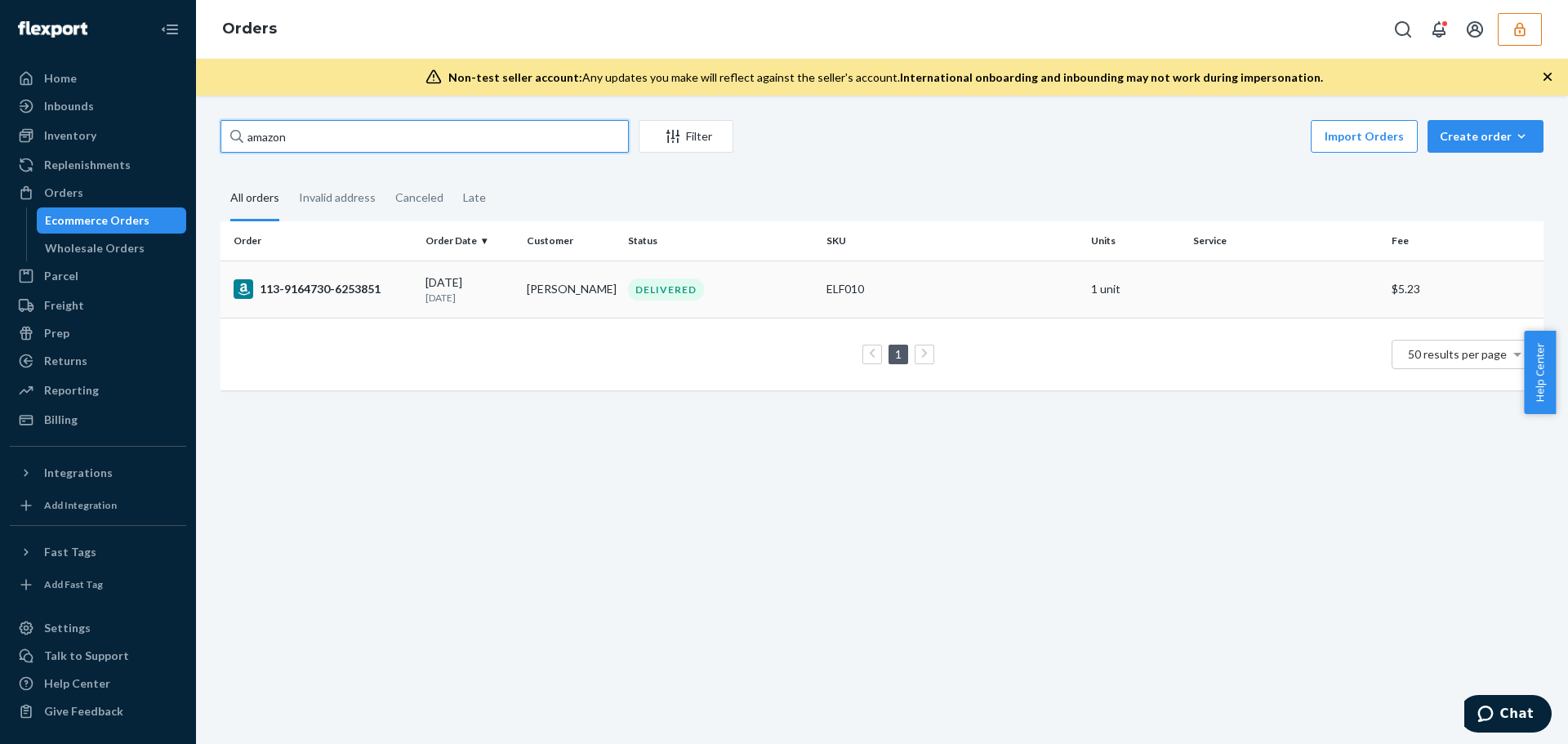
type input "amazon"
click at [397, 308] on td "113-9164730-6253851" at bounding box center [320, 289] width 199 height 57
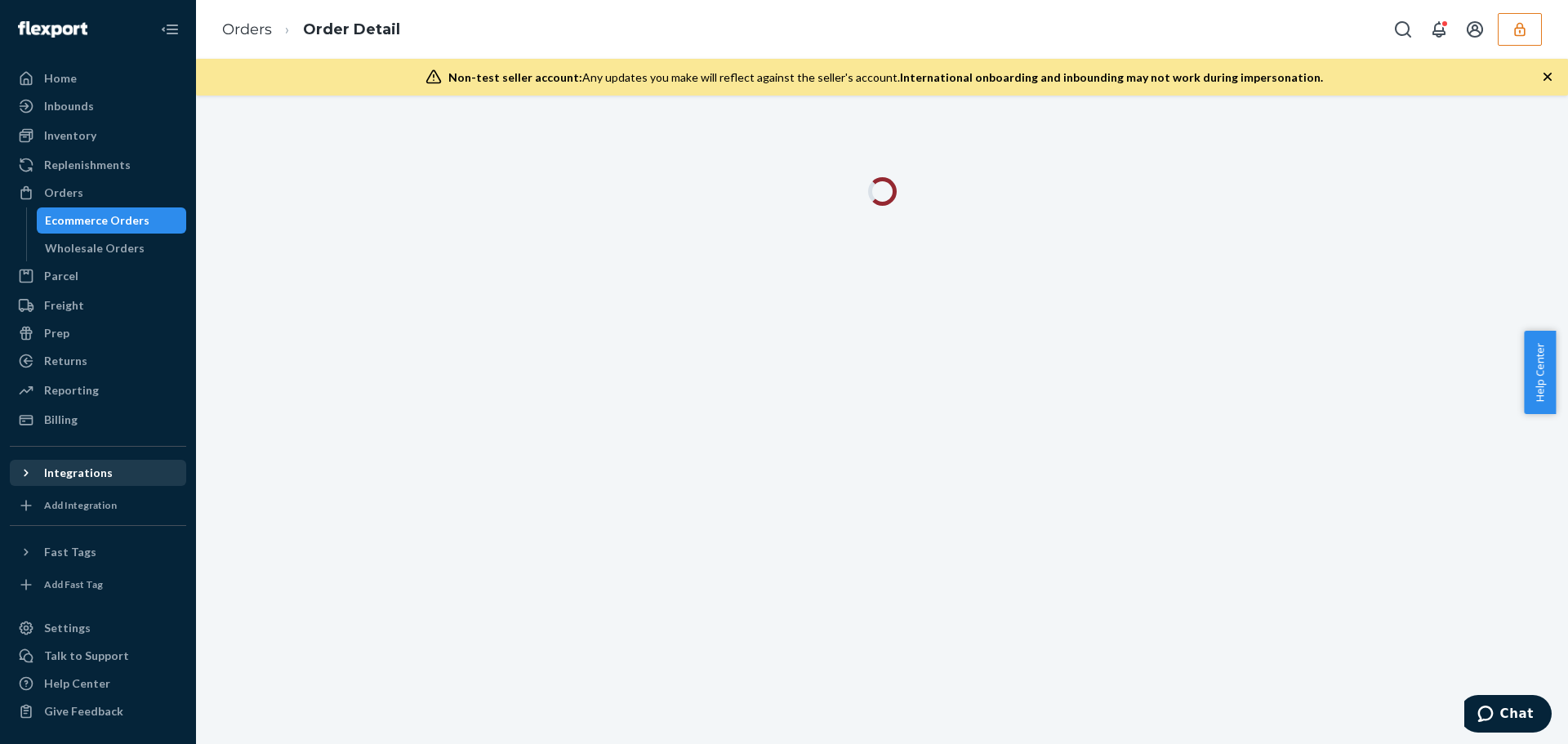
click at [104, 472] on div "Integrations" at bounding box center [78, 472] width 69 height 16
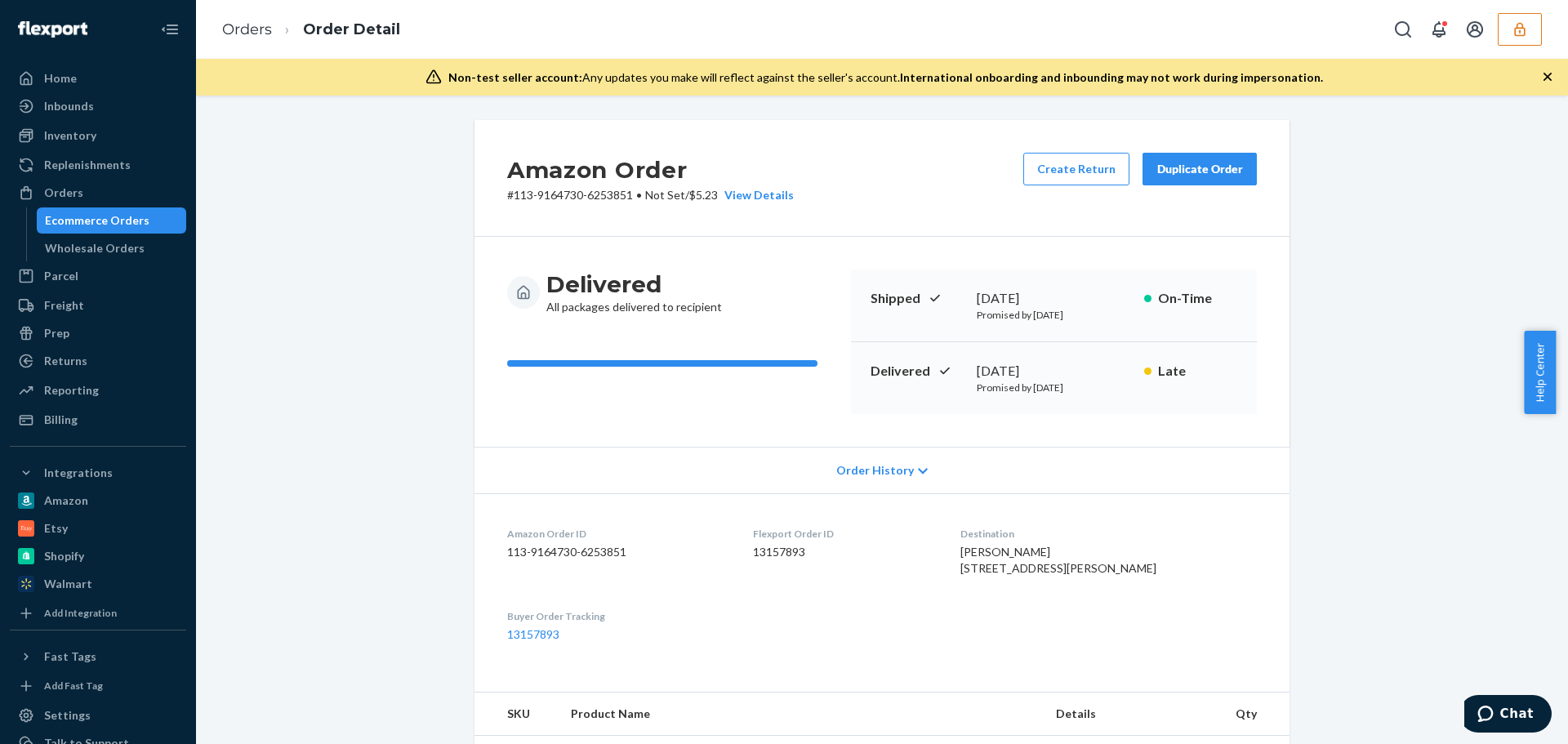
click at [846, 466] on span "Order History" at bounding box center [874, 470] width 77 height 16
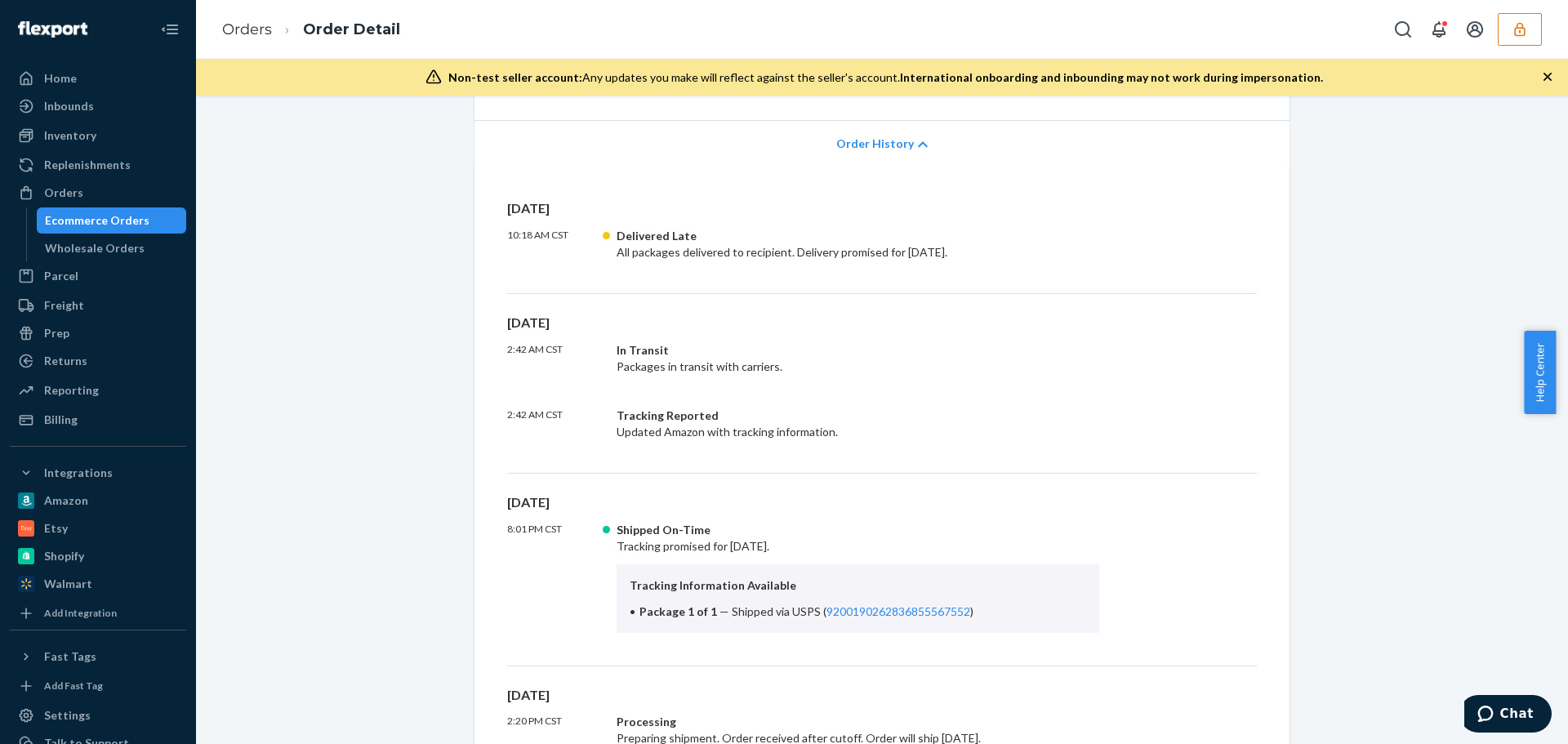
scroll to position [81, 0]
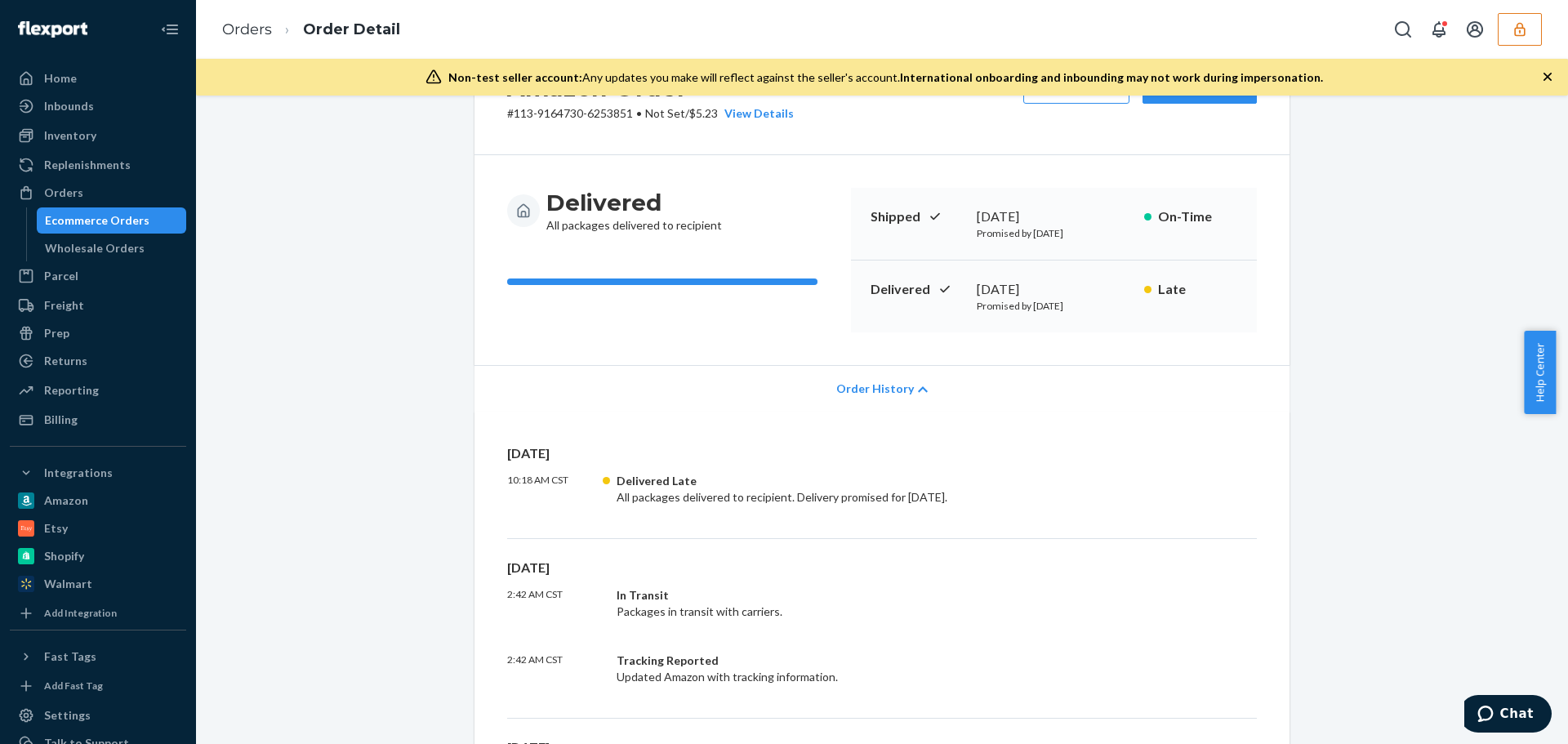
click at [875, 380] on span "Order History" at bounding box center [874, 388] width 77 height 16
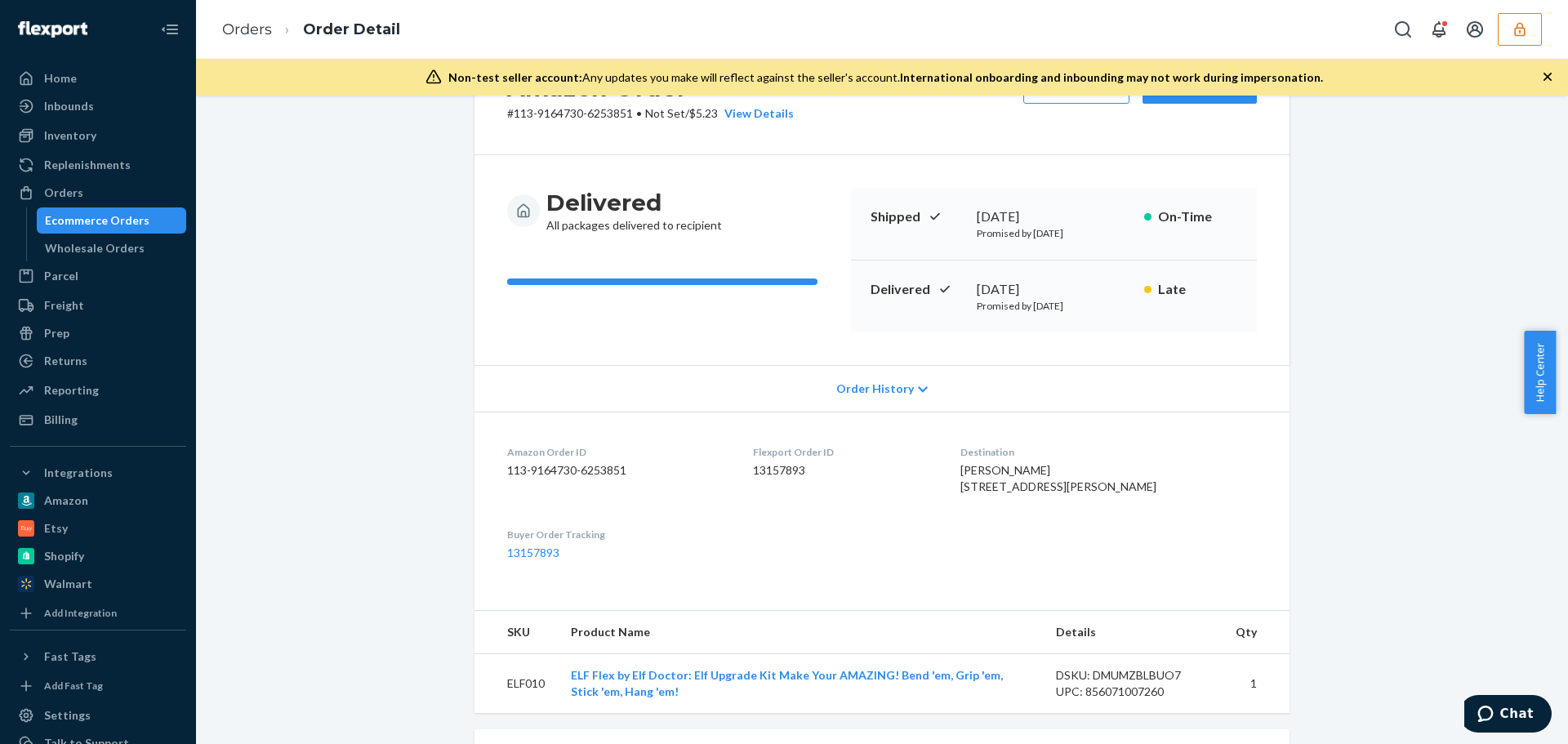
scroll to position [0, 0]
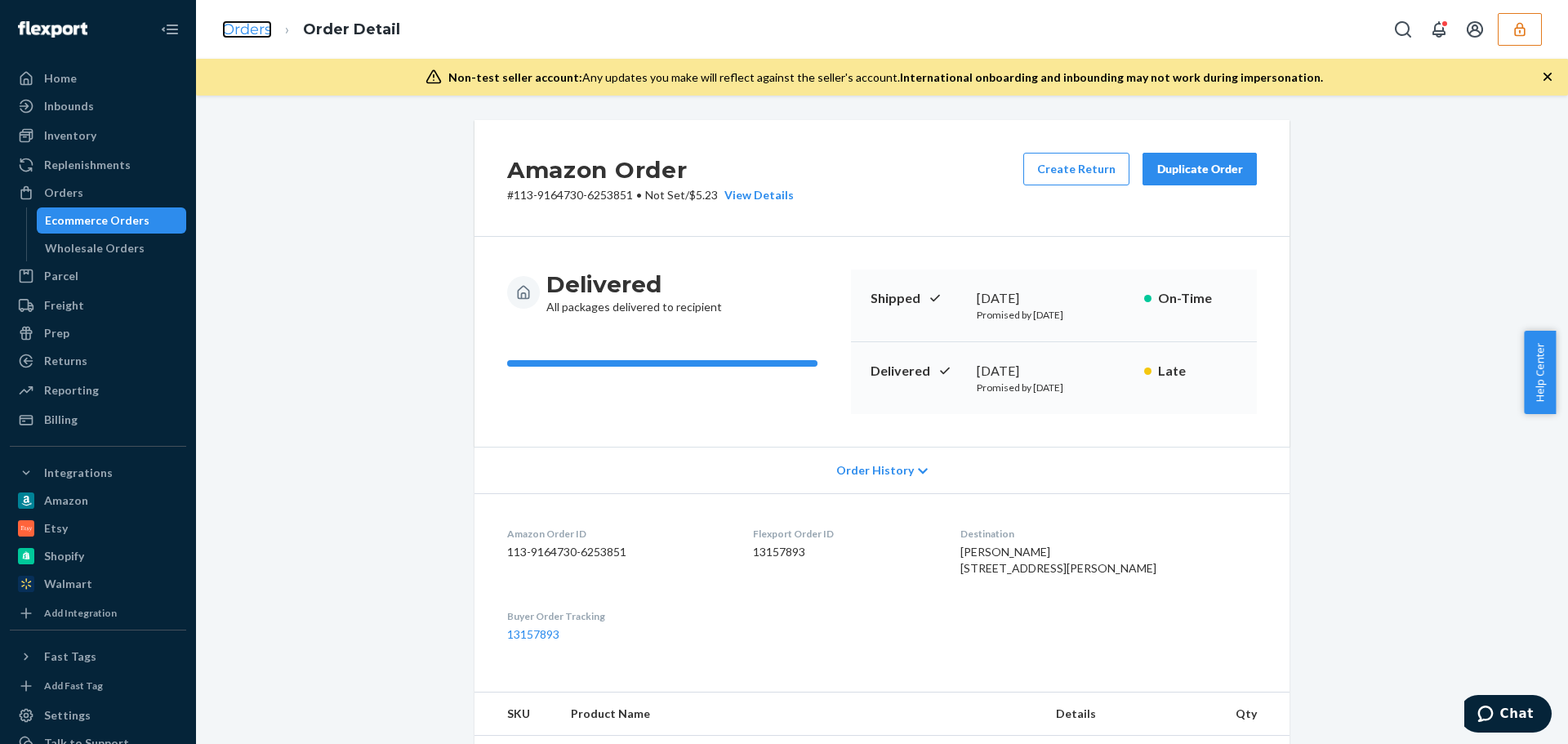
click at [256, 31] on link "Orders" at bounding box center [247, 29] width 50 height 18
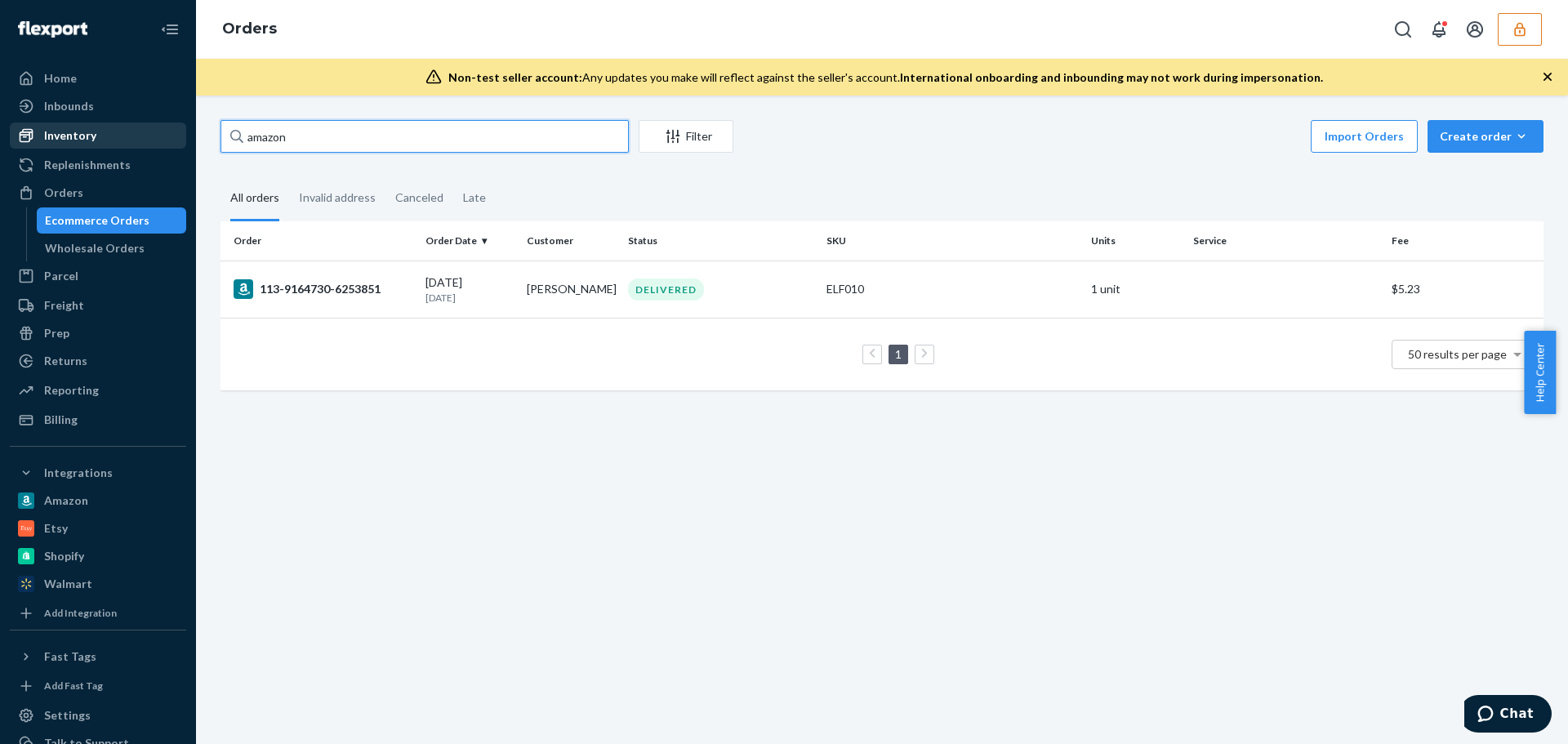
drag, startPoint x: 303, startPoint y: 137, endPoint x: 145, endPoint y: 128, distance: 158.3
click at [145, 128] on div "Home Inbounds Shipping Plans Problems Inventory Products Replenishments Orders …" at bounding box center [784, 372] width 1568 height 744
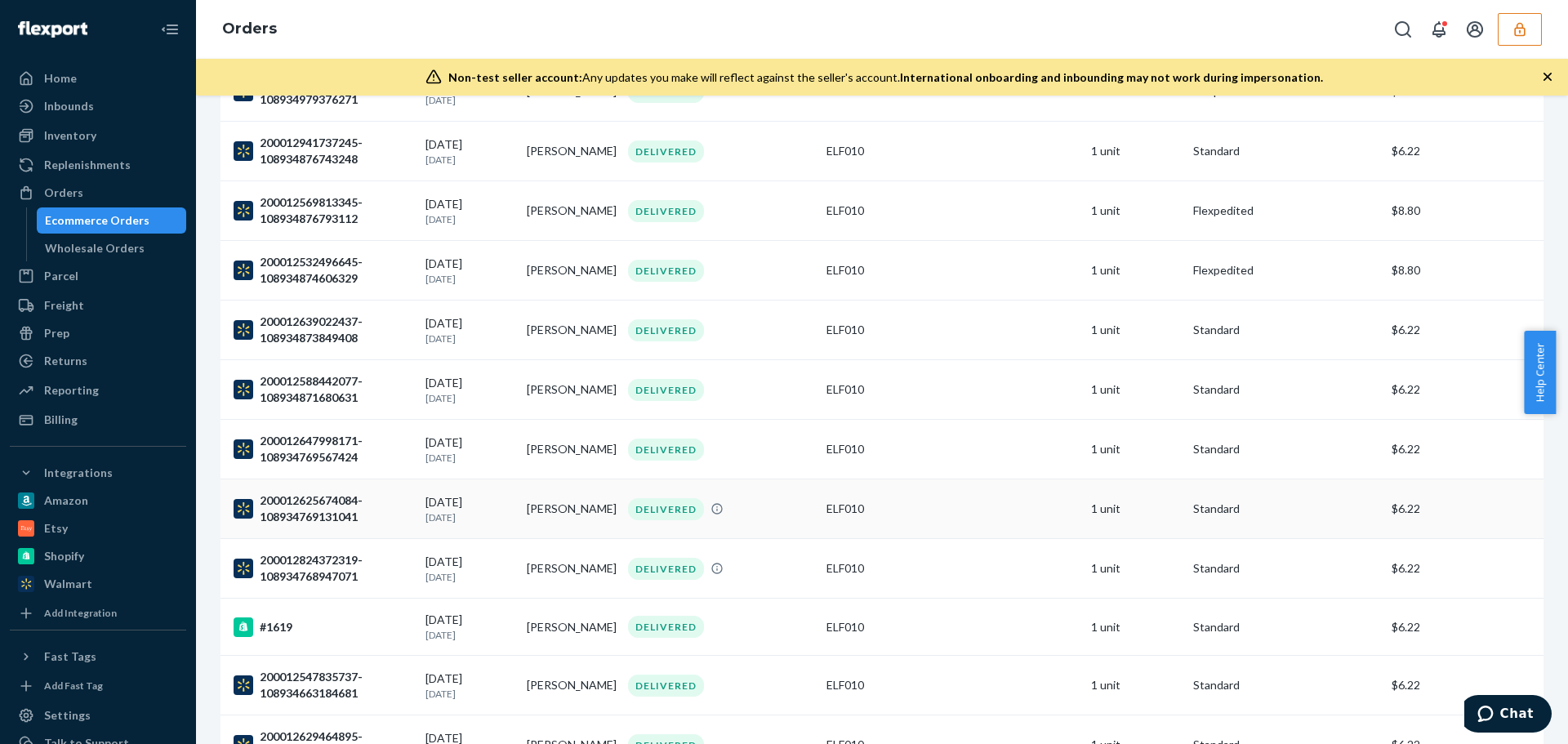
scroll to position [2563, 0]
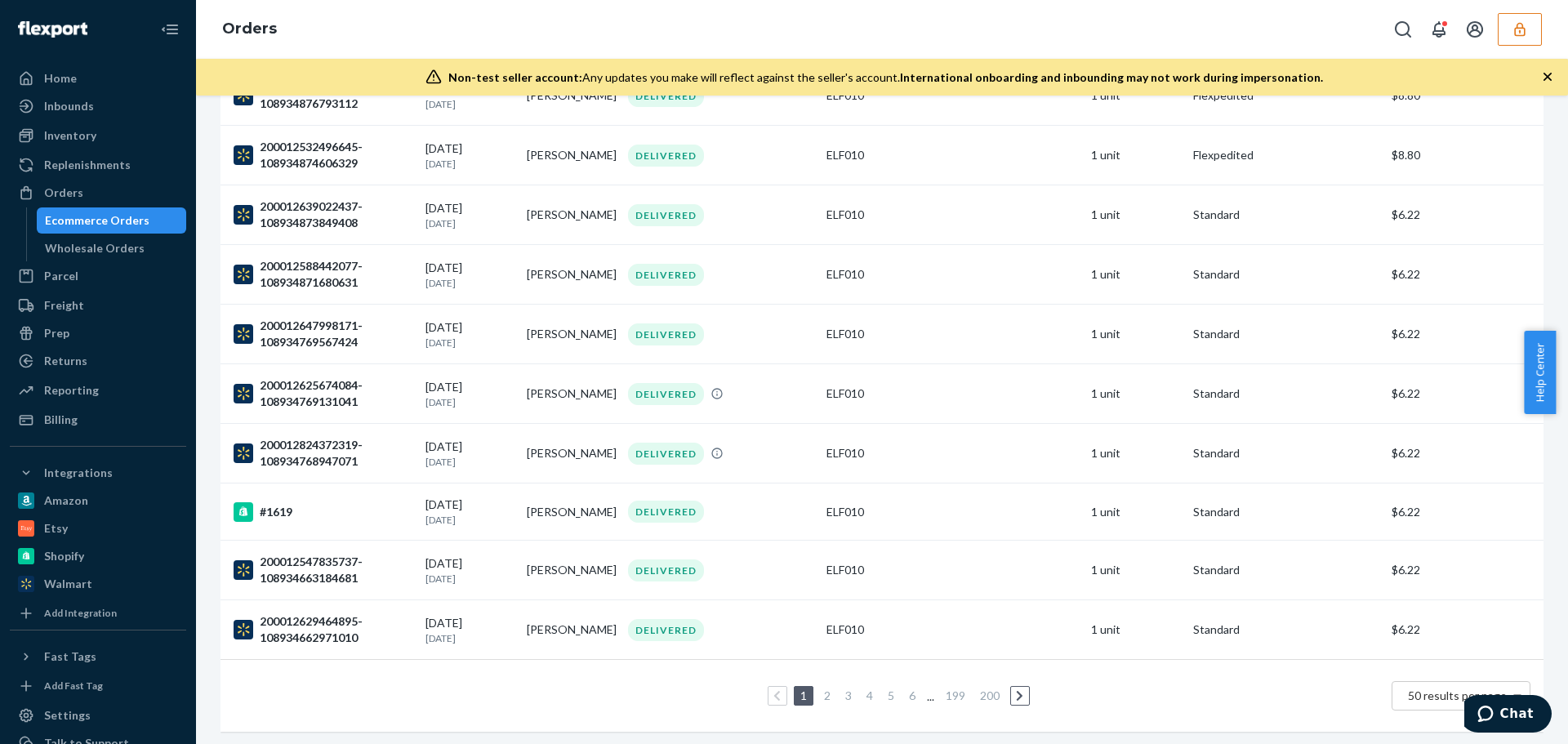
click at [823, 688] on link "2" at bounding box center [827, 694] width 13 height 14
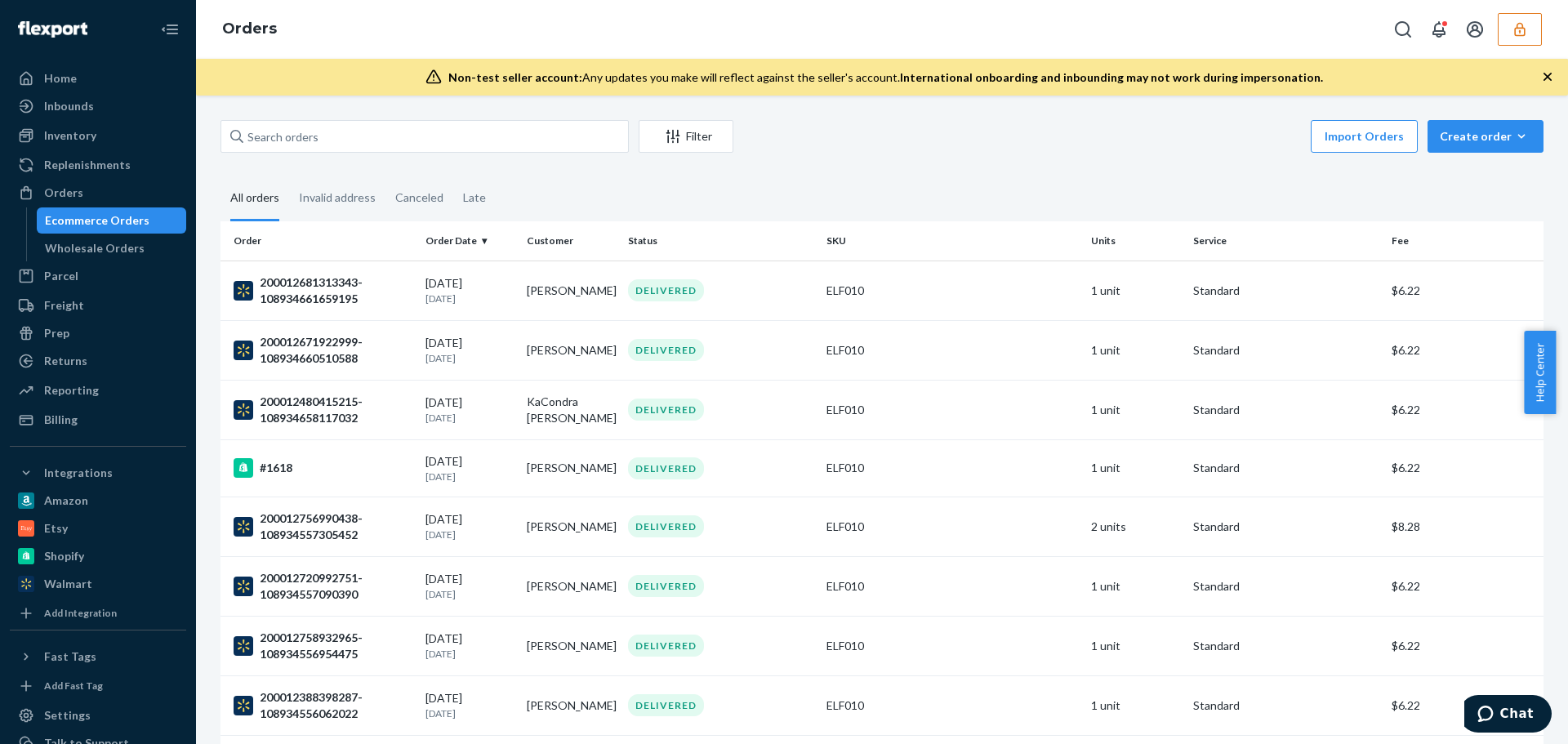
click at [1547, 29] on div "Orders" at bounding box center [882, 30] width 1372 height 59
click at [1535, 32] on button "button" at bounding box center [1519, 30] width 44 height 32
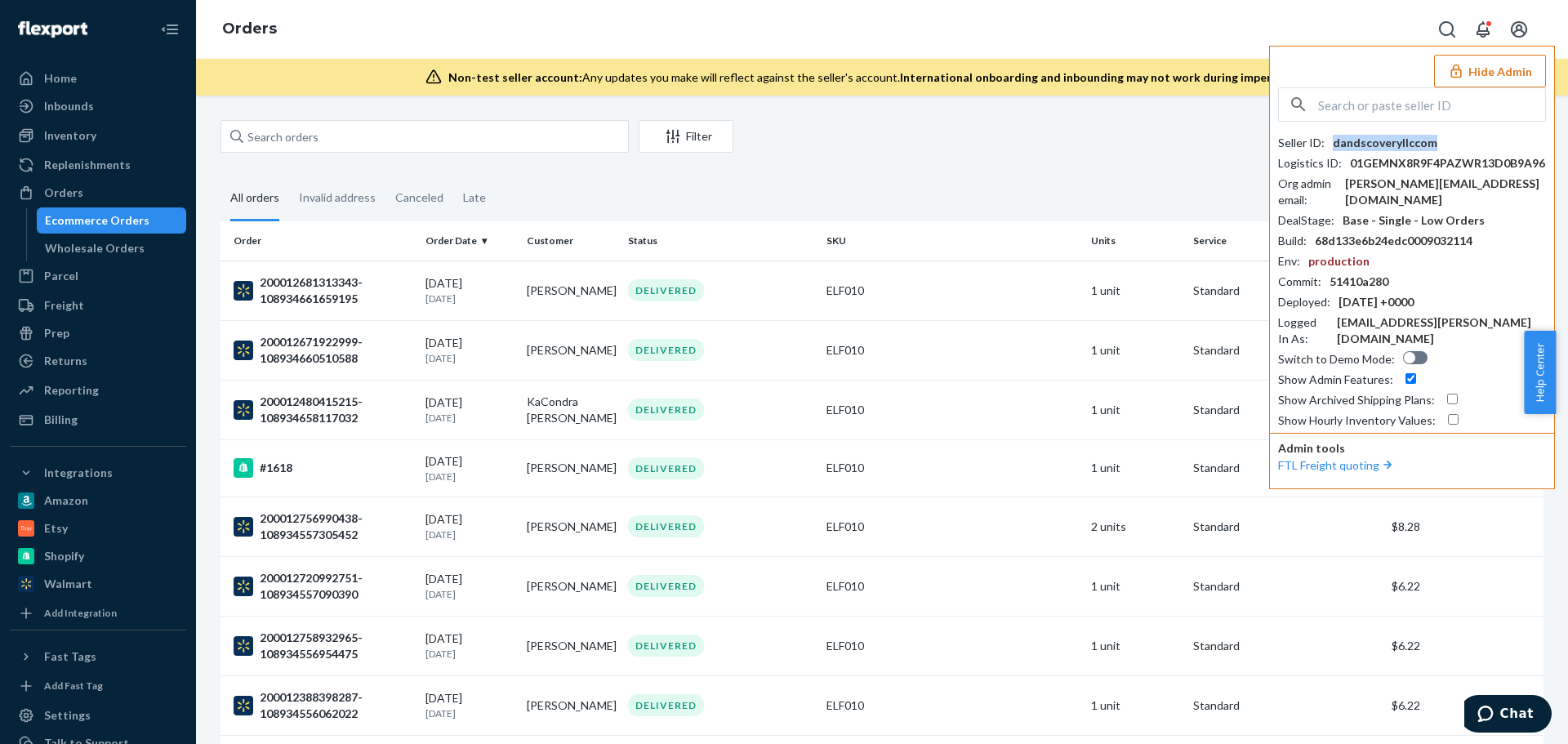
click at [1402, 142] on div "dandscoveryllccom" at bounding box center [1385, 142] width 104 height 16
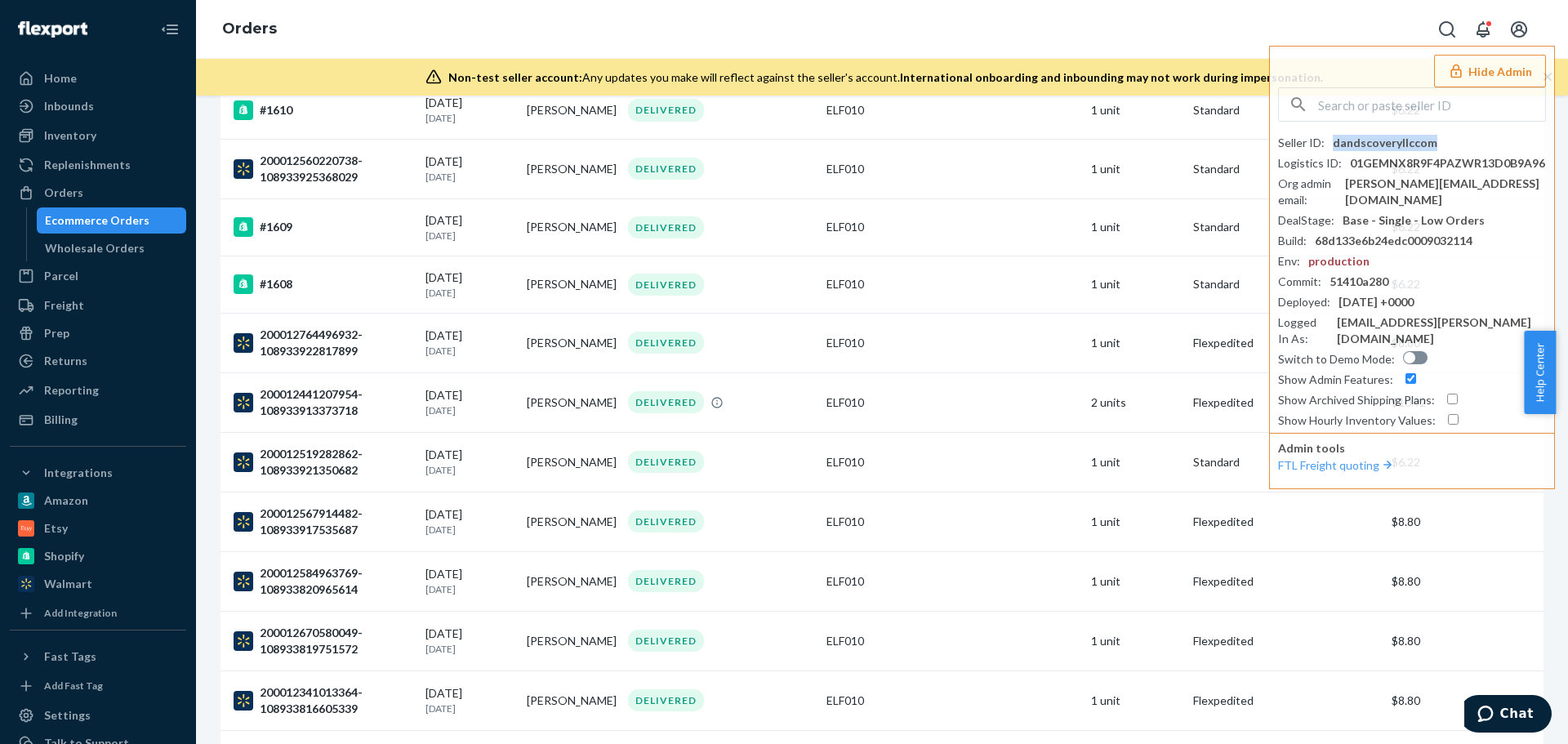
scroll to position [2576, 0]
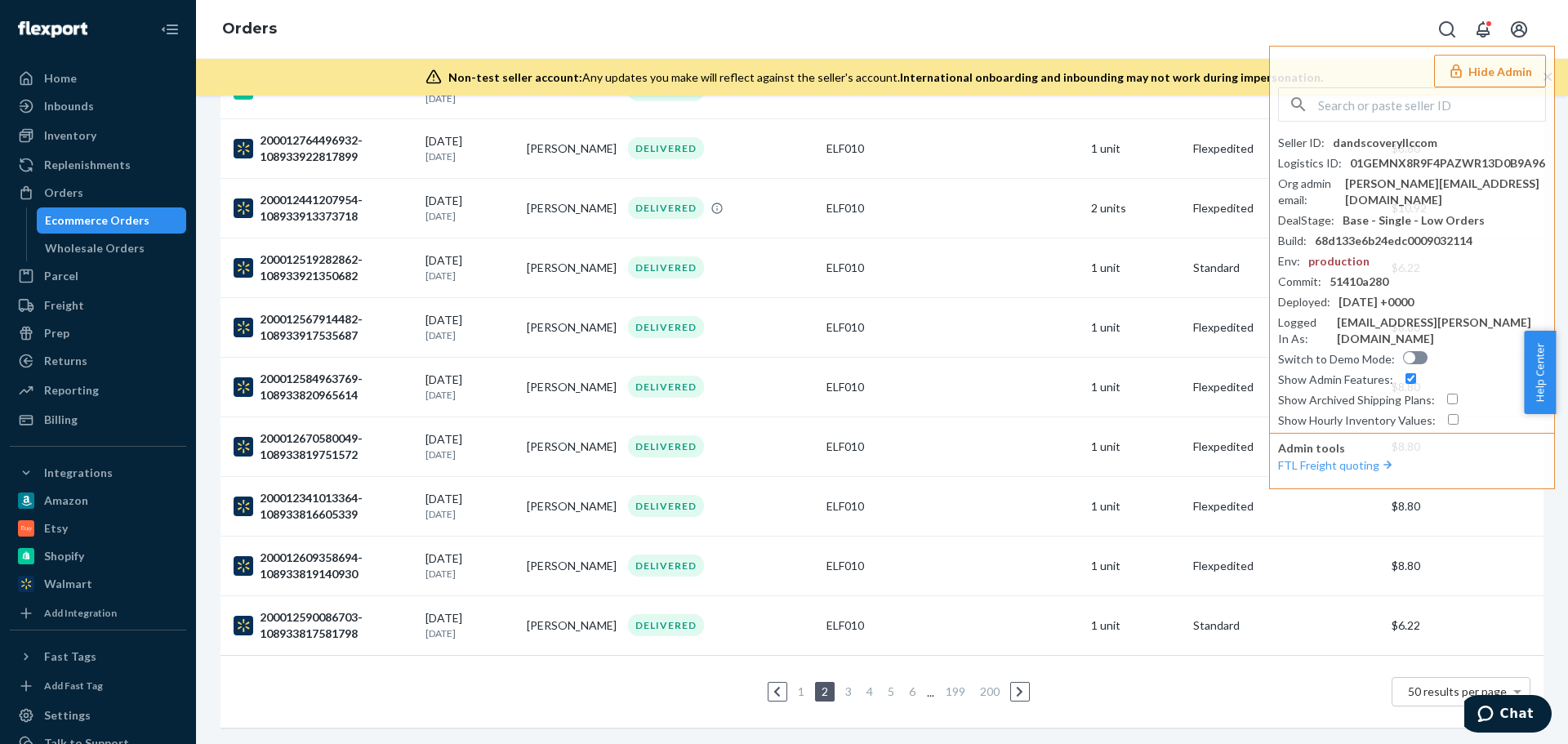
click at [777, 682] on link at bounding box center [777, 691] width 18 height 20
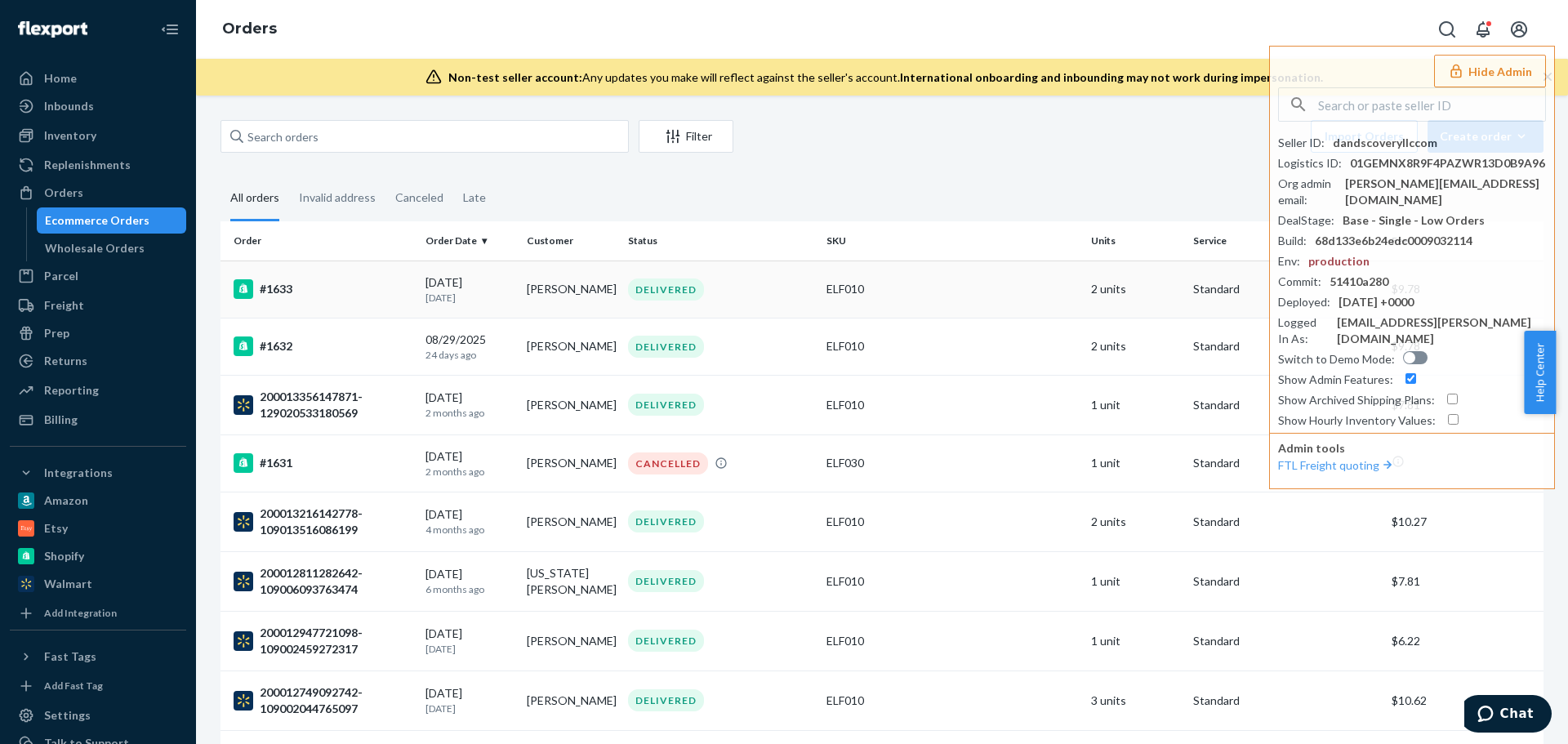
click at [318, 288] on div "#1633" at bounding box center [322, 288] width 179 height 20
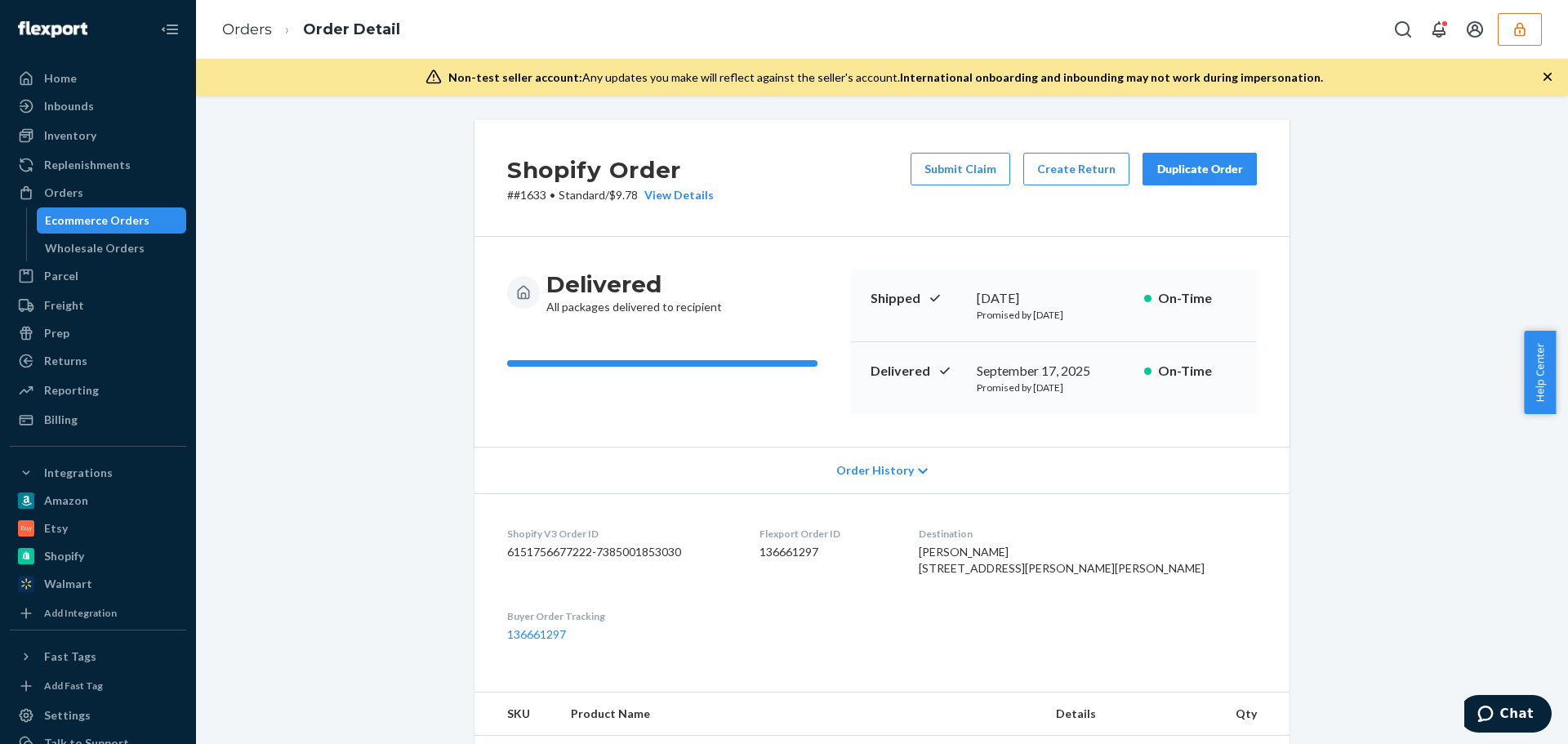
click at [275, 28] on li "Order Detail" at bounding box center [336, 30] width 128 height 22
click at [261, 27] on link "Orders" at bounding box center [247, 29] width 50 height 18
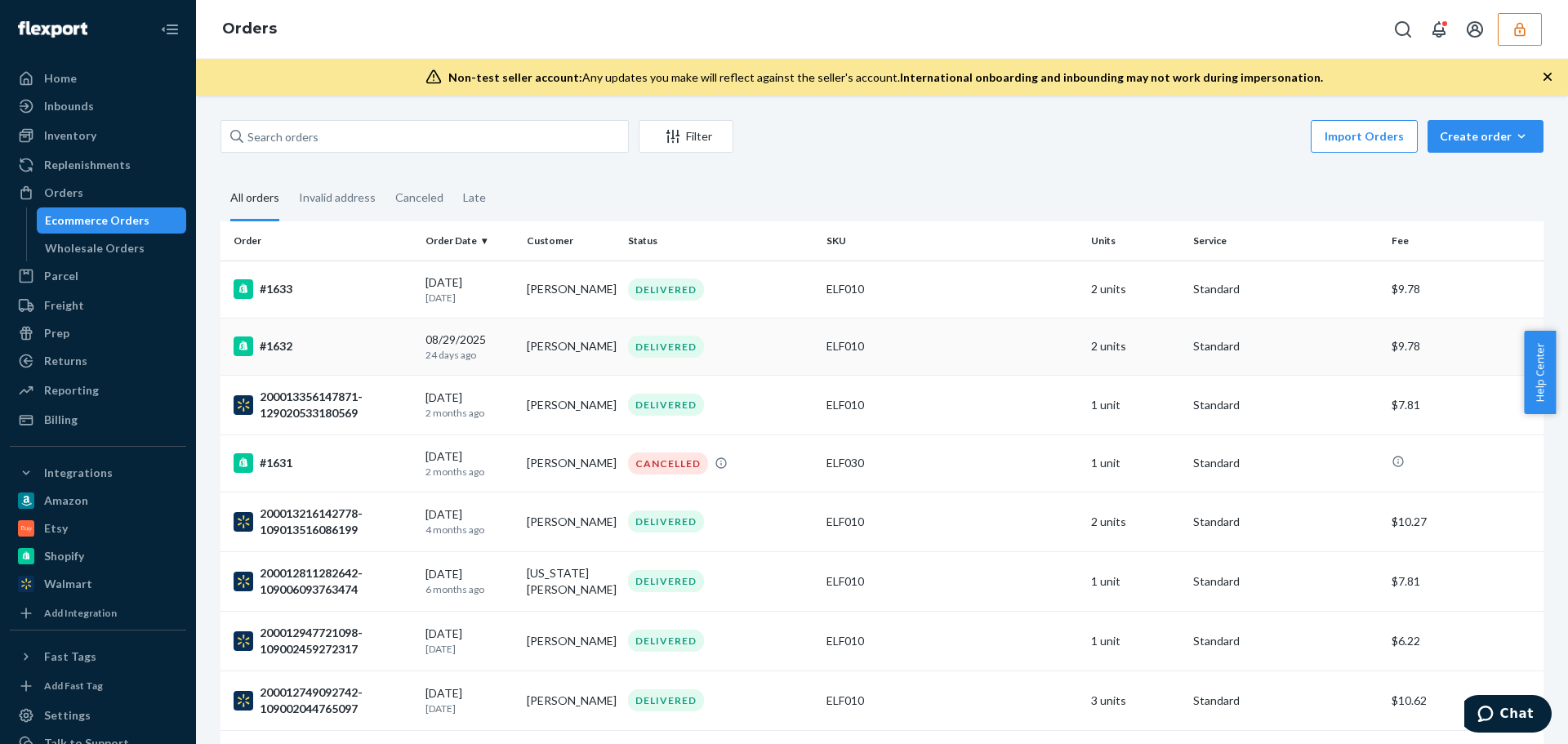
click at [368, 352] on div "#1632" at bounding box center [322, 346] width 179 height 20
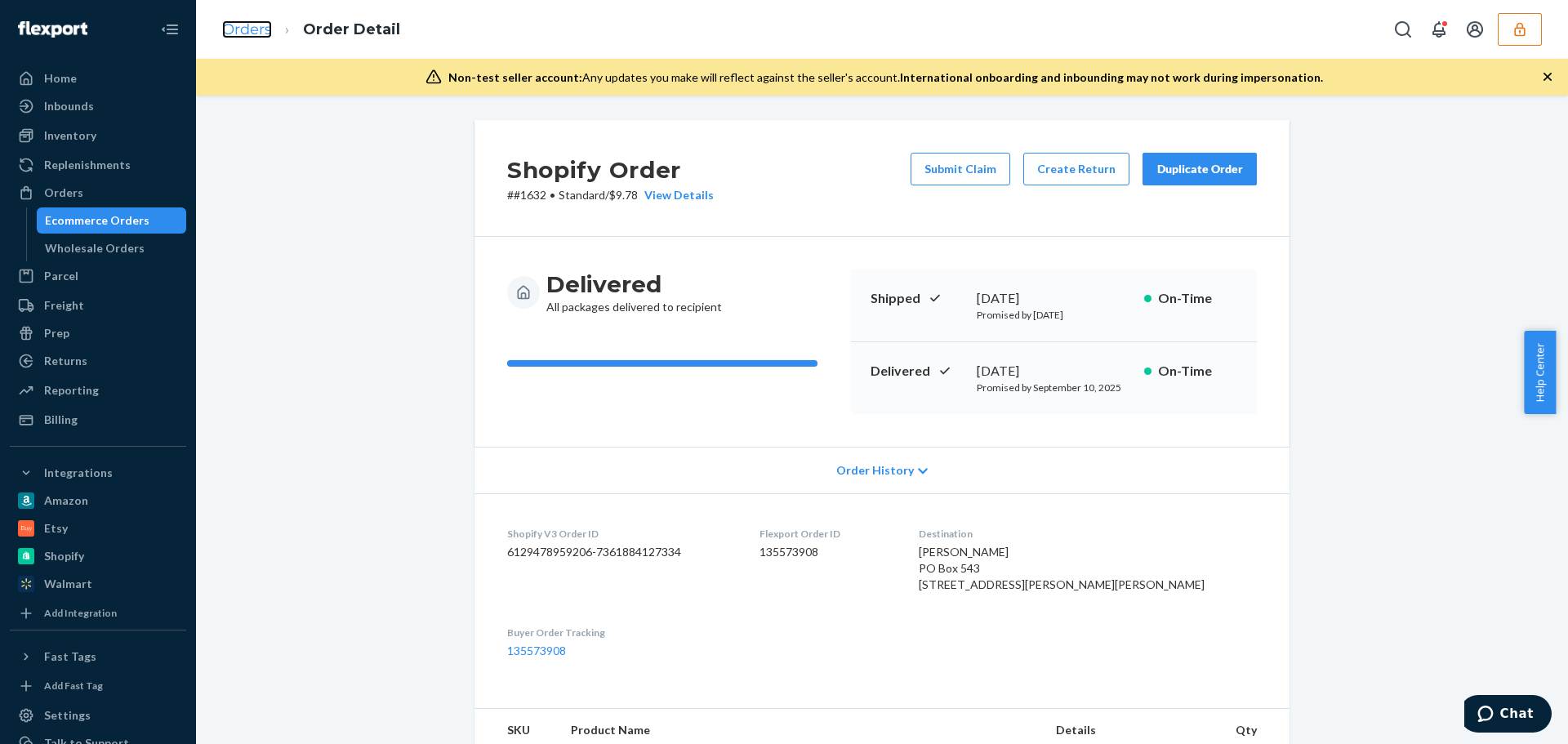
click at [263, 32] on link "Orders" at bounding box center [247, 29] width 50 height 18
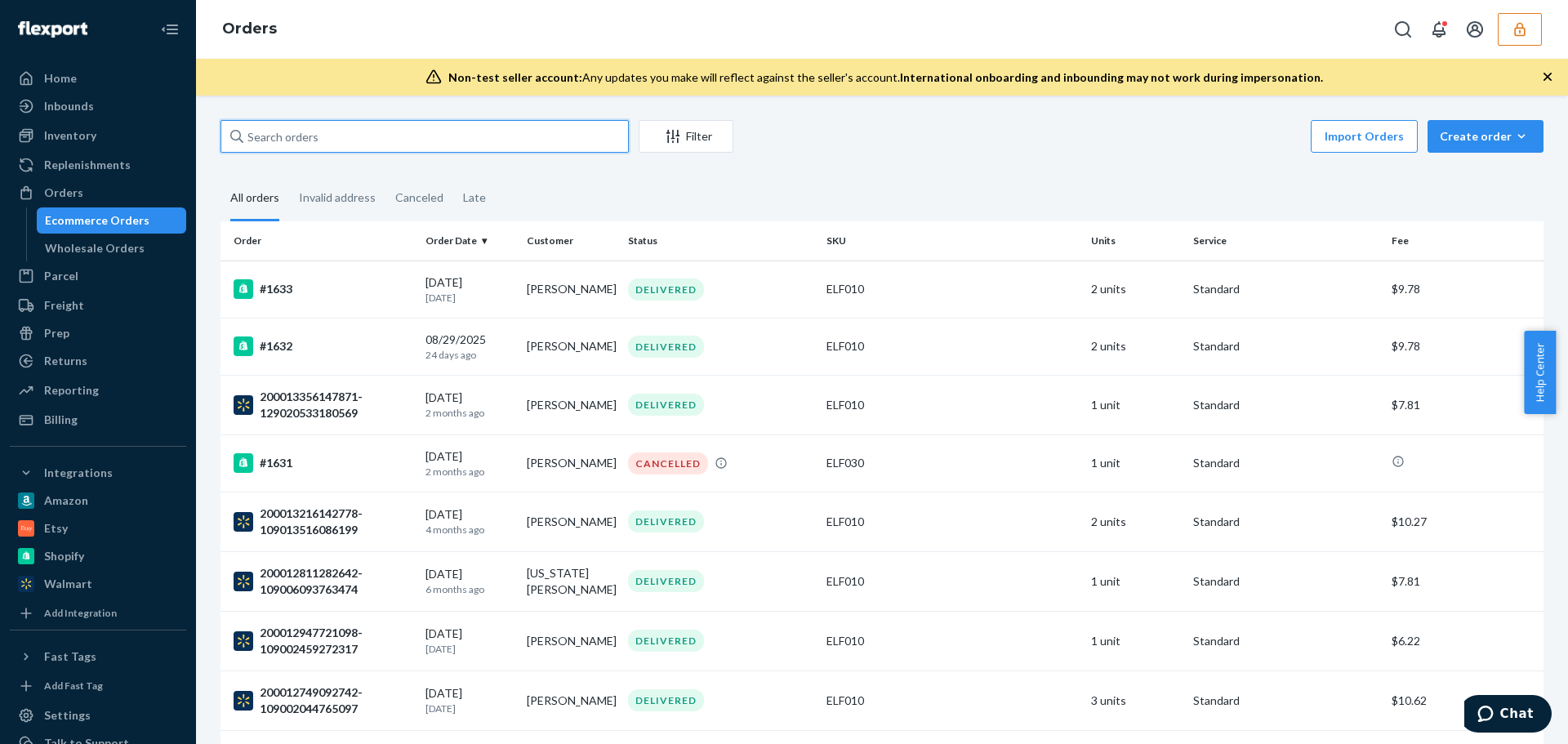
click at [348, 138] on input "text" at bounding box center [424, 137] width 408 height 32
paste input "DP933GKQ0FB"
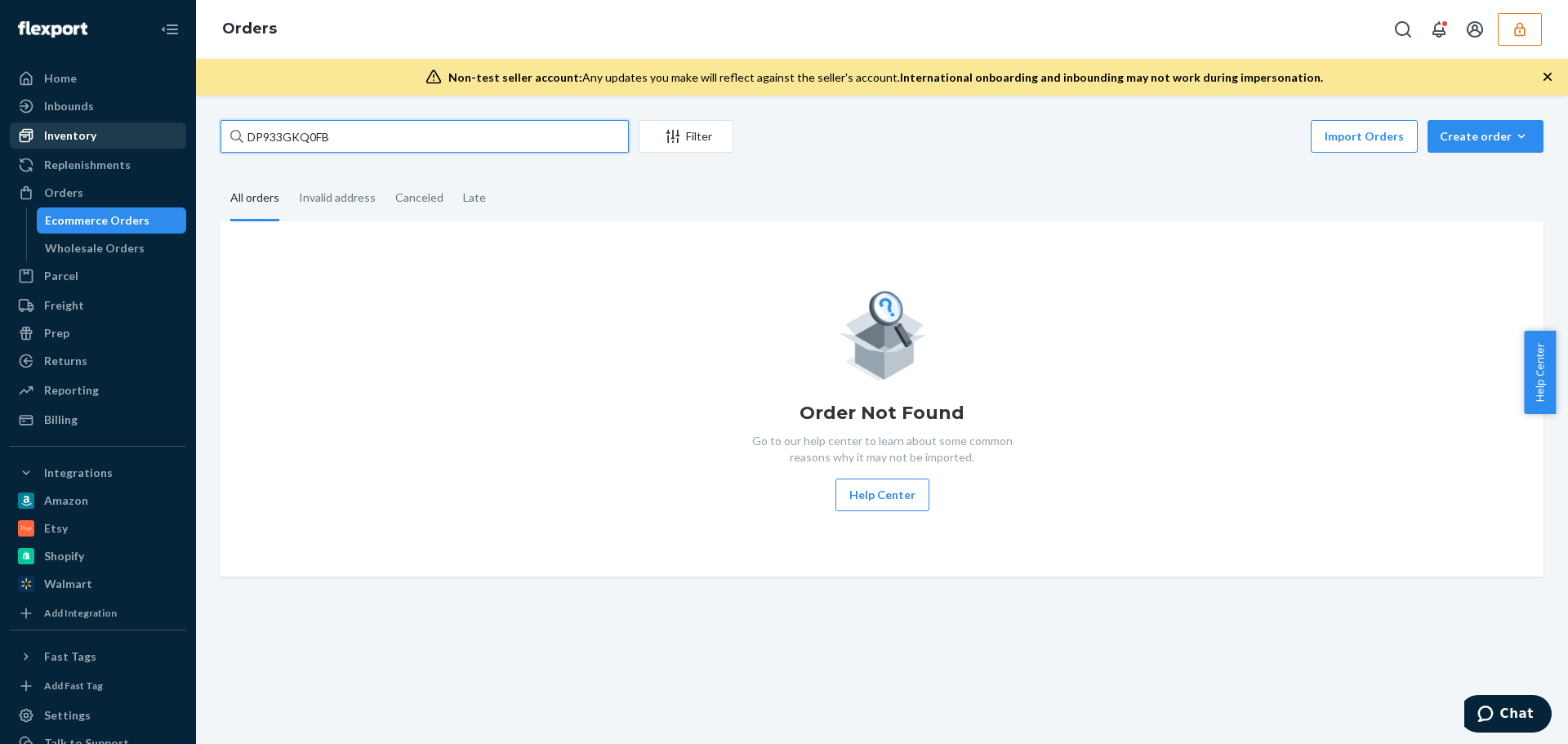
type input "DP933GKQ0FB"
click at [102, 134] on div "Inventory" at bounding box center [97, 136] width 173 height 23
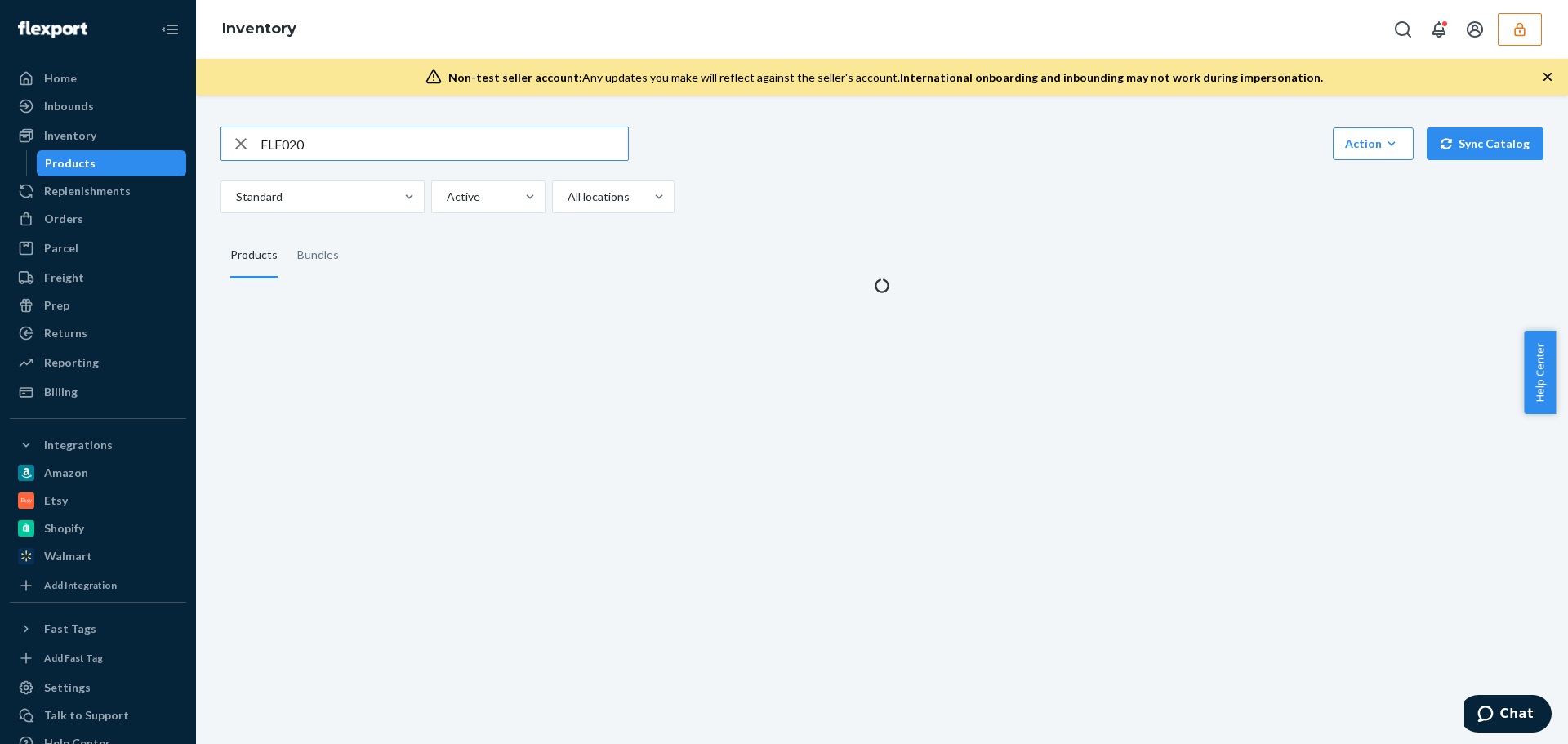
click at [333, 138] on input "ELF020" at bounding box center [444, 143] width 368 height 32
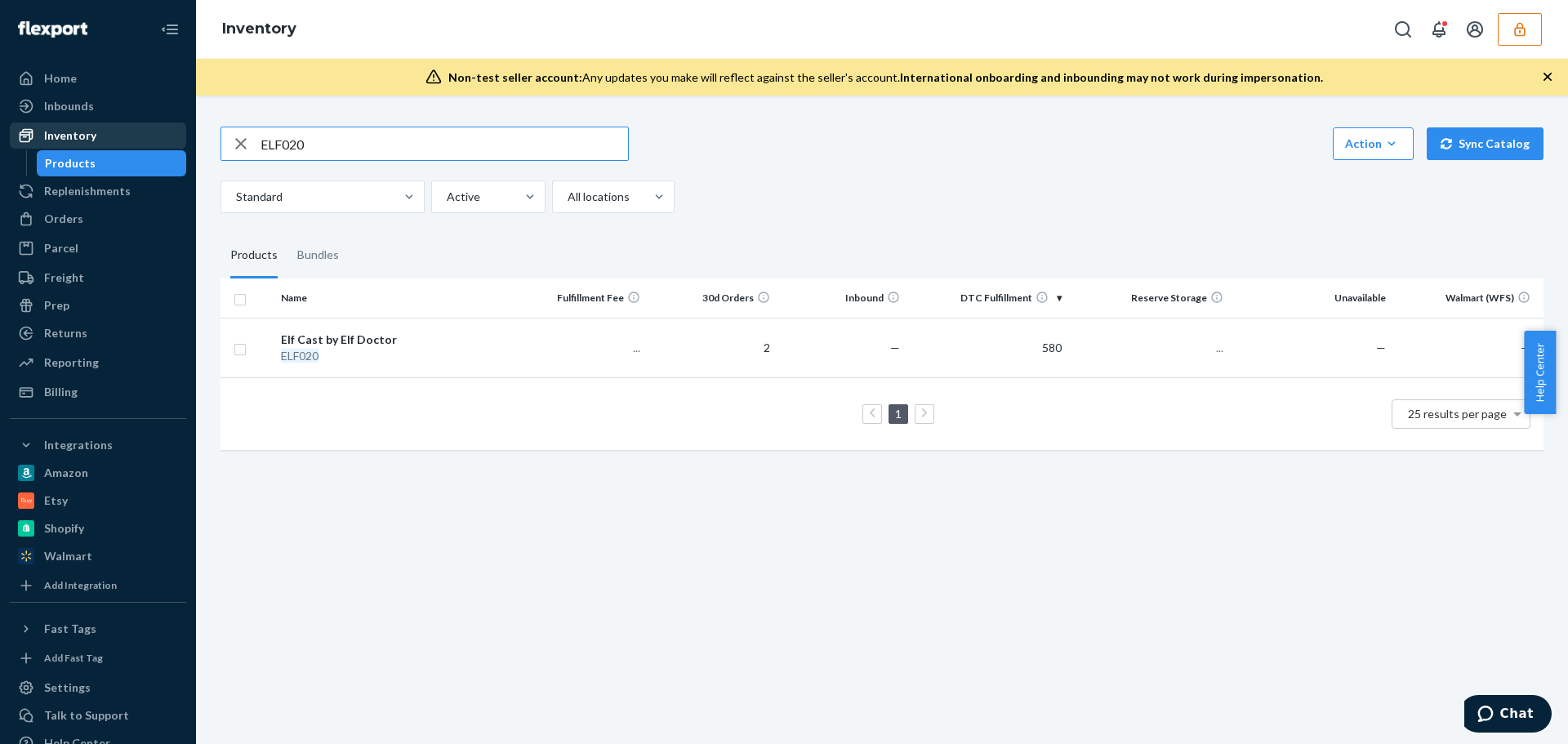
drag, startPoint x: 333, startPoint y: 138, endPoint x: 98, endPoint y: 126, distance: 235.3
click at [85, 136] on div "Home Inbounds Shipping Plans Problems Inventory Products Replenishments Orders …" at bounding box center [784, 372] width 1568 height 744
type input "DP933GKQ0FB"
click at [451, 351] on div "ELF020" at bounding box center [396, 355] width 230 height 16
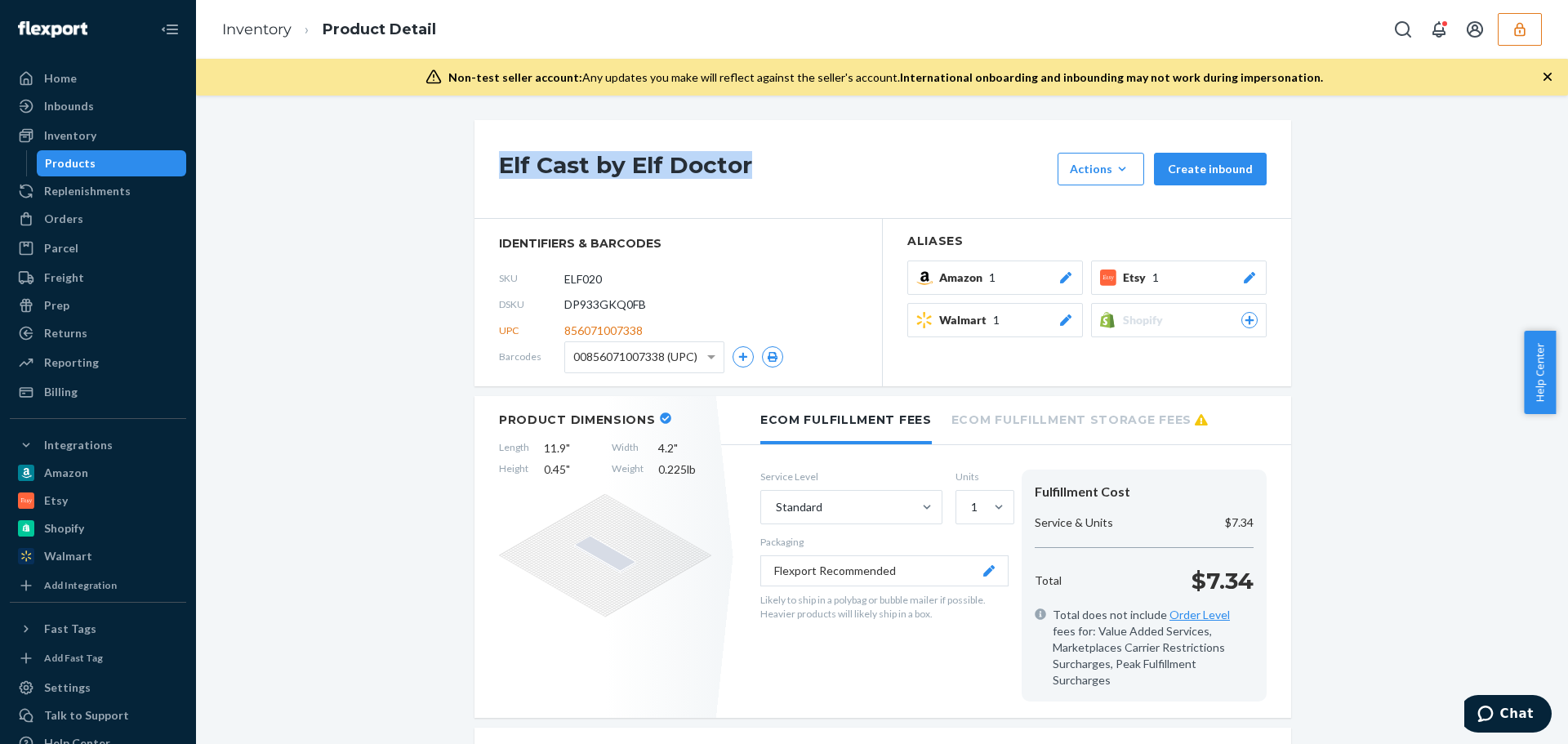
drag, startPoint x: 486, startPoint y: 160, endPoint x: 795, endPoint y: 171, distance: 309.2
click at [795, 171] on div "Elf Cast by Elf Doctor Actions Hide Request removal Create inbound" at bounding box center [883, 169] width 817 height 98
copy h1 "Elf Cast by Elf Doctor"
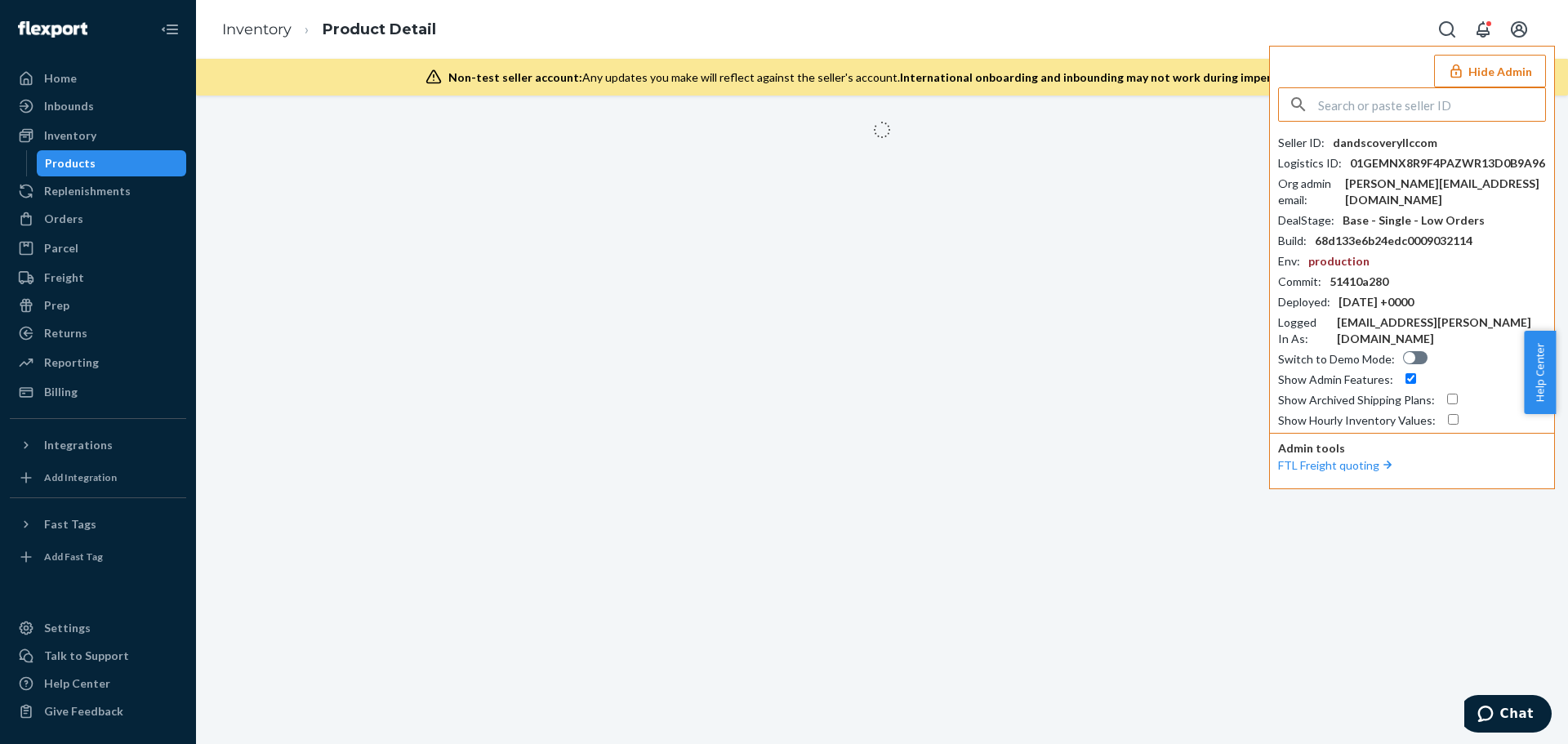
click at [1391, 108] on input "text" at bounding box center [1431, 104] width 227 height 32
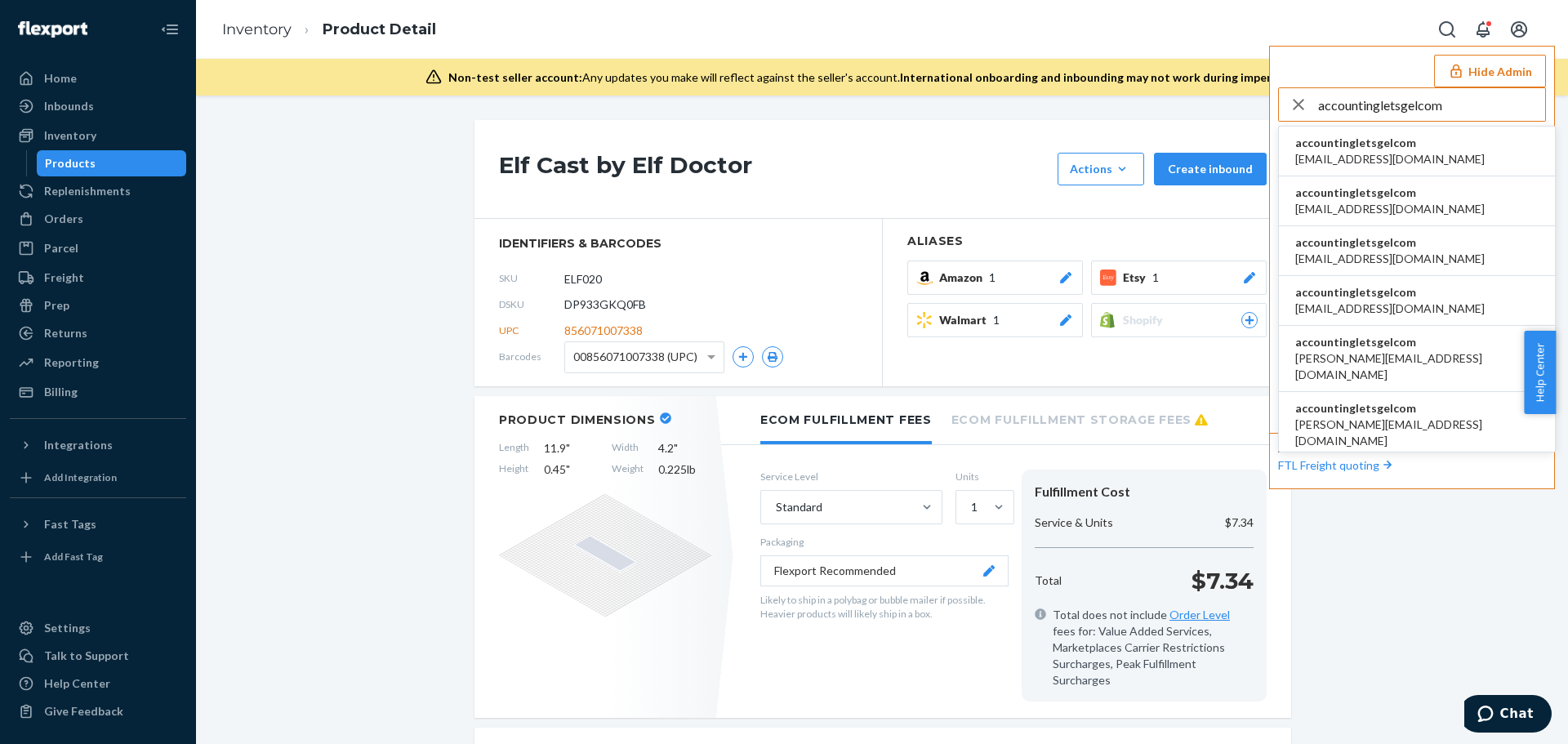
type input "accountingletsgelcom"
click at [1379, 140] on span "accountingletsgelcom" at bounding box center [1389, 142] width 189 height 16
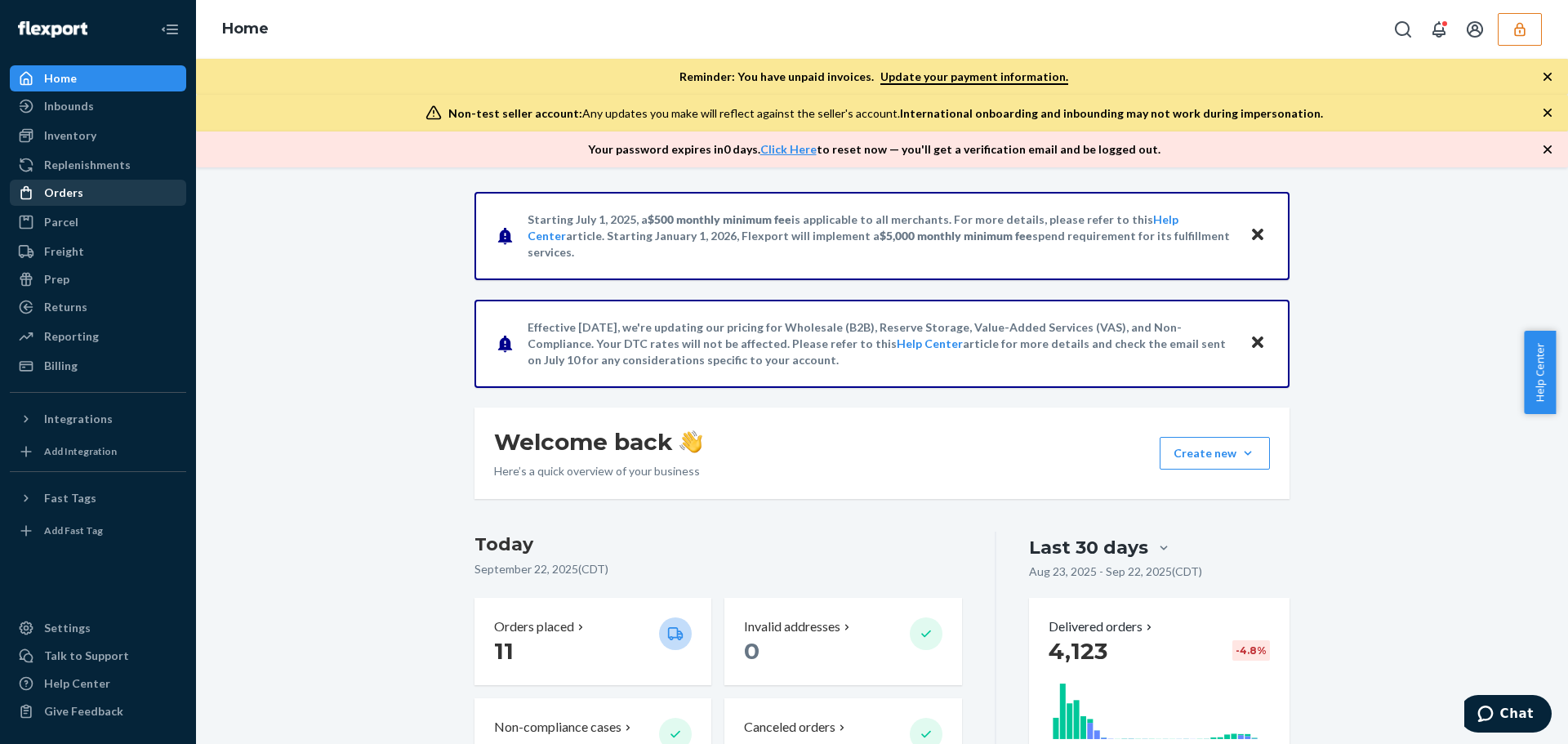
click at [76, 189] on div "Orders" at bounding box center [63, 192] width 39 height 16
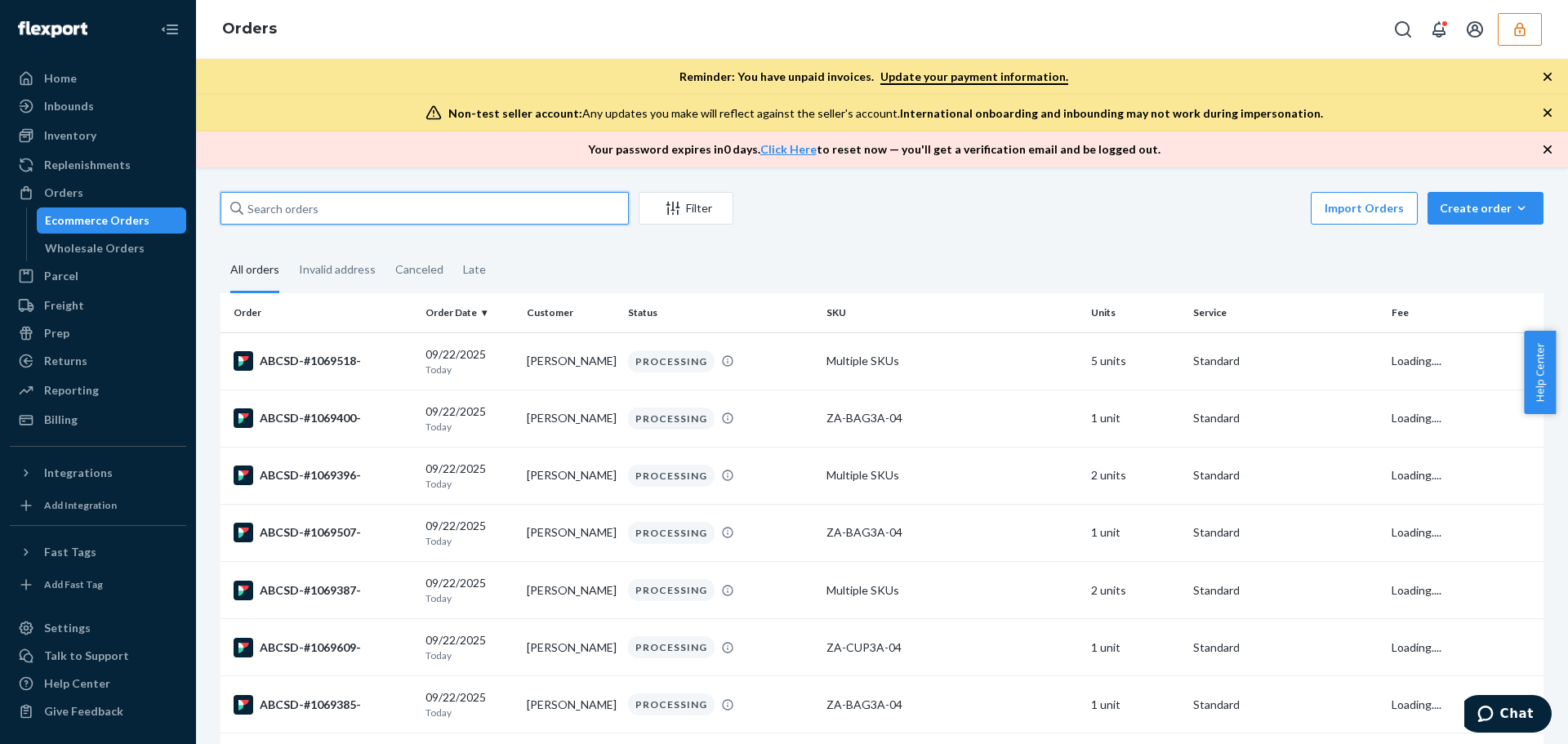
click at [314, 207] on input "text" at bounding box center [424, 208] width 408 height 32
paste input "accountingletsgelcom"
type input "accountingletsgelcom"
click at [316, 204] on input "text" at bounding box center [424, 208] width 408 height 32
paste input "ABCSD-#1069238-"
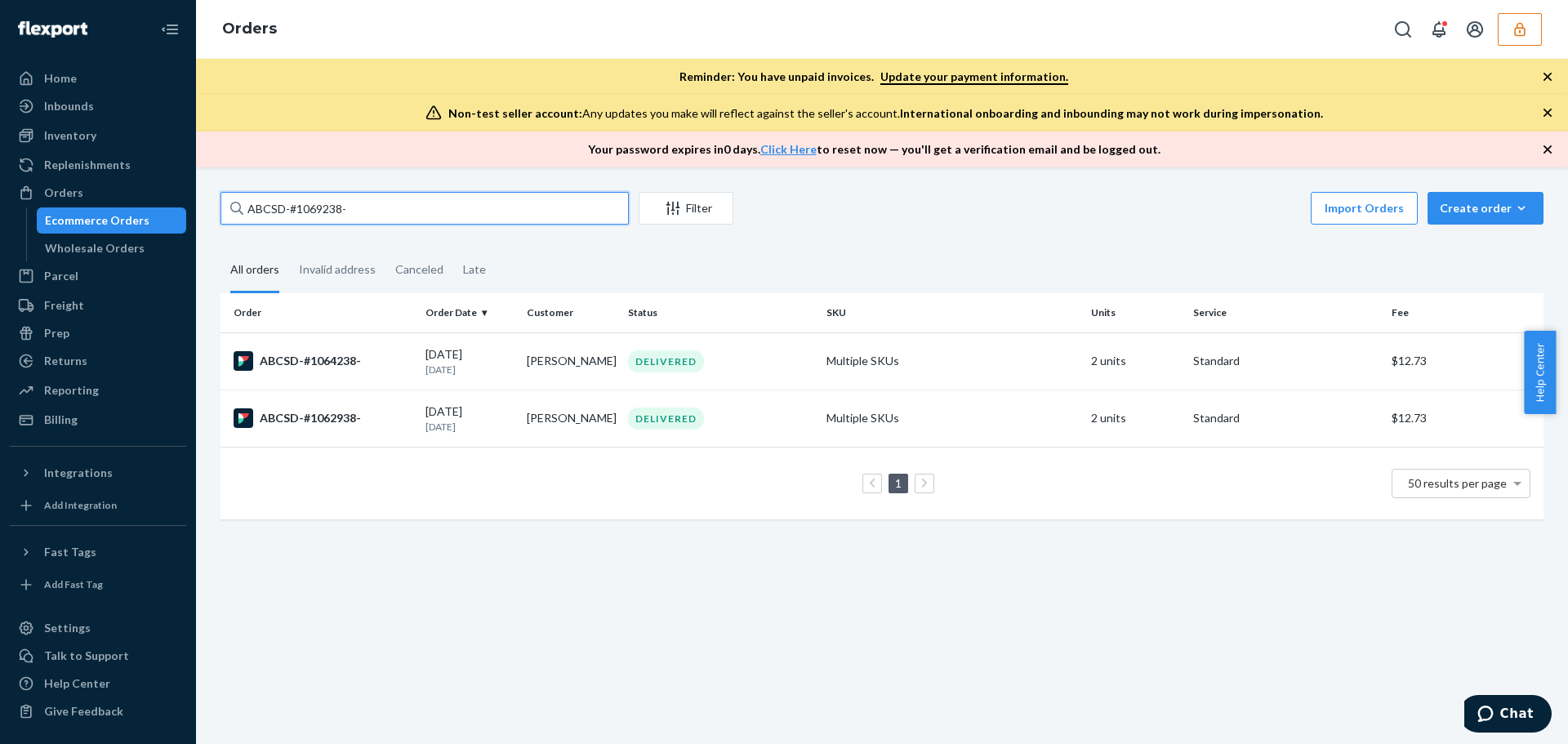
type input "ABCSD-#1069238-"
